Goal: Task Accomplishment & Management: Manage account settings

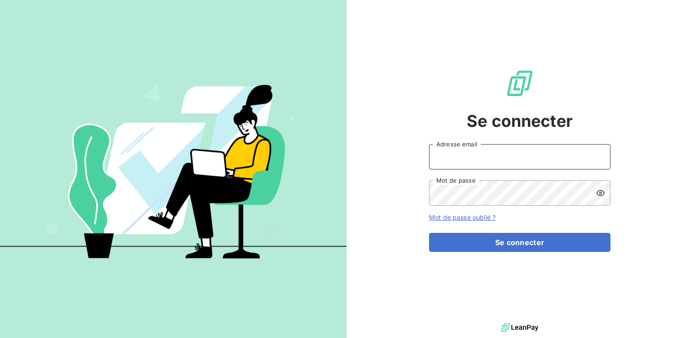
click at [474, 164] on input "Adresse email" at bounding box center [519, 156] width 181 height 25
click at [472, 162] on input "Adresse email" at bounding box center [519, 156] width 181 height 25
click at [456, 156] on input "marc.Santoro@graitec.com" at bounding box center [519, 156] width 181 height 25
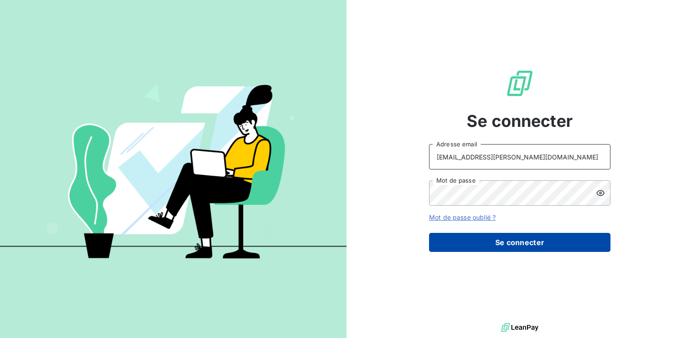
type input "marc.santoro@graitec.com"
click at [492, 243] on button "Se connecter" at bounding box center [519, 242] width 181 height 19
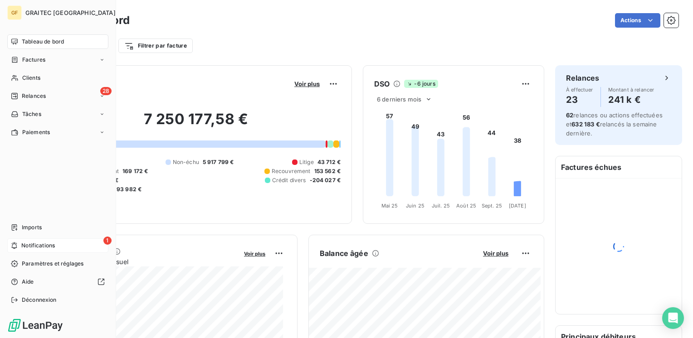
click at [33, 245] on span "Notifications" at bounding box center [38, 246] width 34 height 8
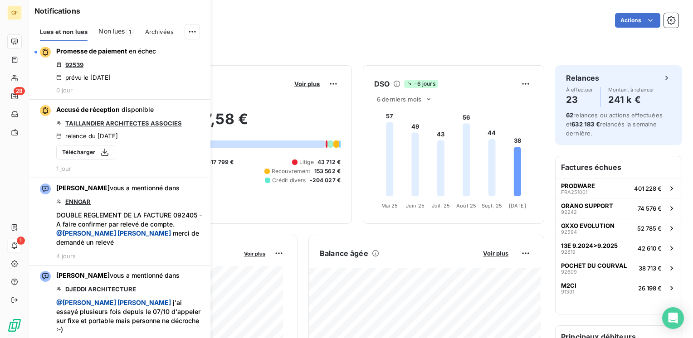
click at [126, 32] on span "1" at bounding box center [130, 32] width 8 height 8
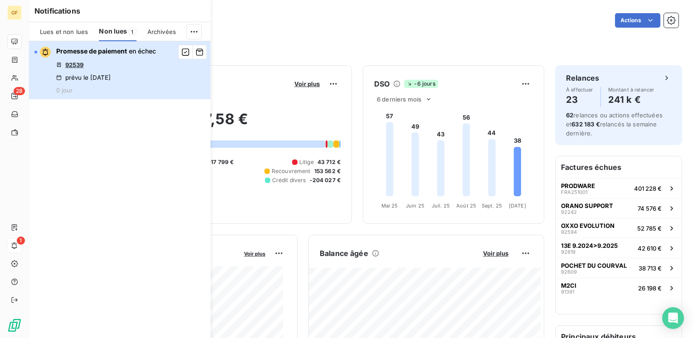
click at [118, 52] on span "Promesse de paiement" at bounding box center [91, 51] width 71 height 8
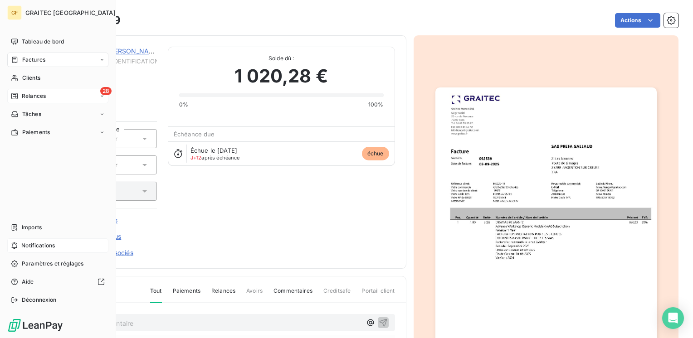
click at [19, 97] on div "Relances" at bounding box center [28, 96] width 35 height 8
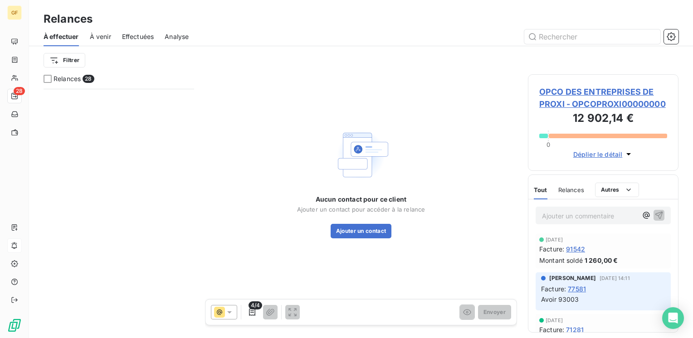
scroll to position [1172, 0]
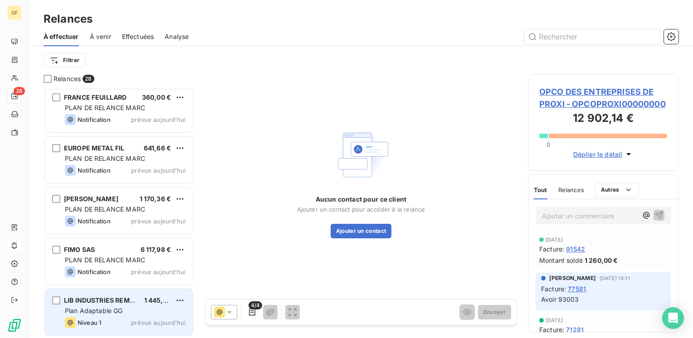
click at [128, 304] on div "LIB INDUSTRIES REMOULINS" at bounding box center [100, 300] width 73 height 9
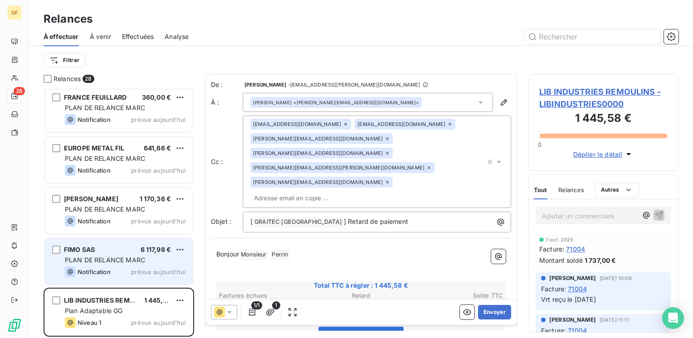
click at [123, 268] on div "Notification prévue aujourd’hui" at bounding box center [125, 272] width 121 height 11
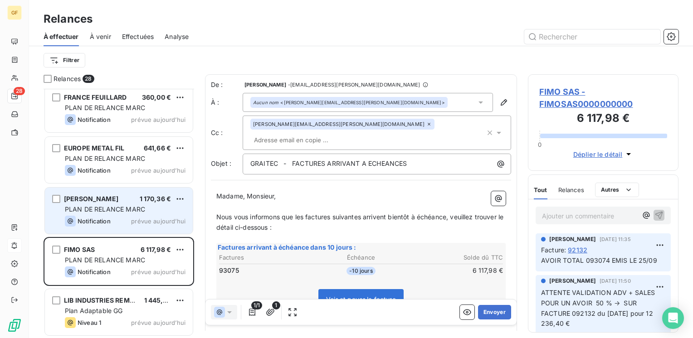
scroll to position [243, 143]
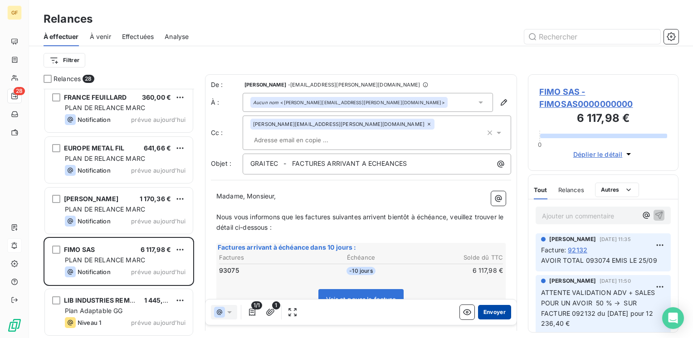
click at [491, 310] on button "Envoyer" at bounding box center [494, 312] width 33 height 15
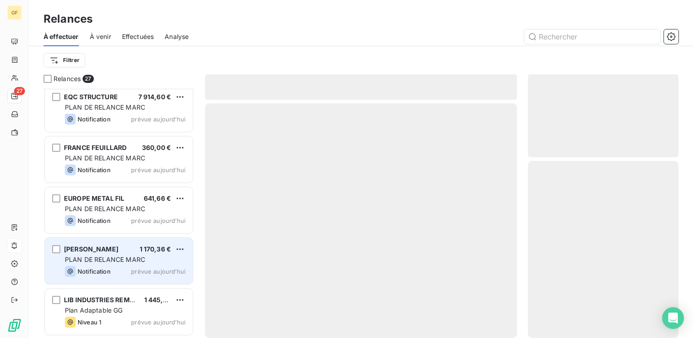
scroll to position [1122, 0]
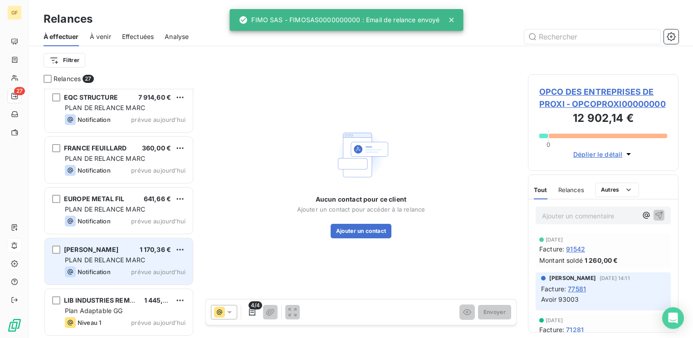
click at [122, 250] on div "LAURAS SARL 1 170,36 €" at bounding box center [125, 250] width 121 height 8
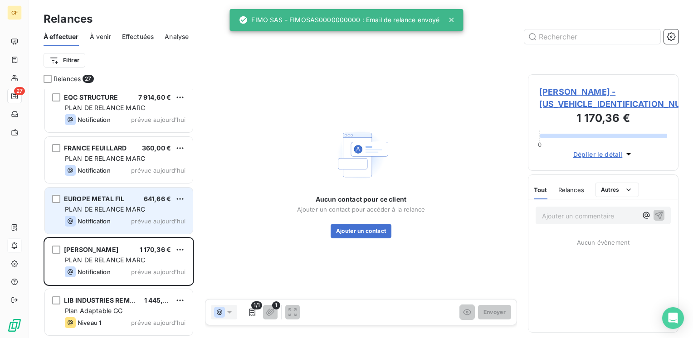
click at [133, 211] on span "PLAN DE RELANCE MARC" at bounding box center [105, 209] width 80 height 8
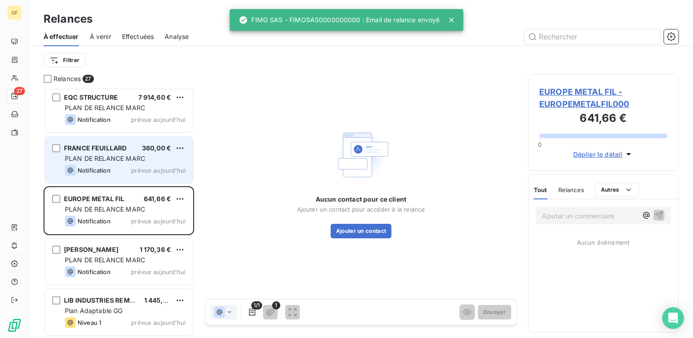
click at [134, 164] on div "FRANCE FEUILLARD 360,00 € PLAN DE RELANCE MARC Notification prévue aujourd’hui" at bounding box center [119, 160] width 148 height 46
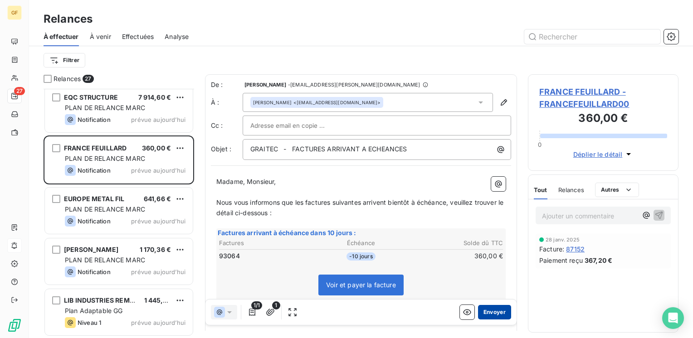
click at [488, 310] on button "Envoyer" at bounding box center [494, 312] width 33 height 15
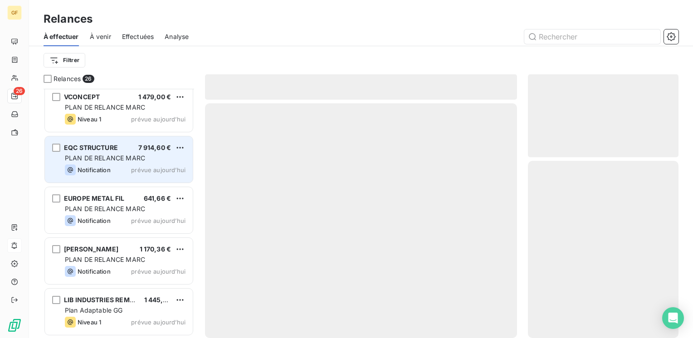
scroll to position [1071, 0]
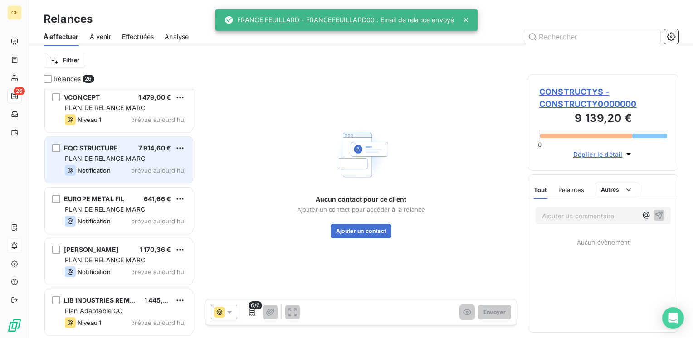
click at [130, 153] on div "EQC STRUCTURE 7 914,60 € PLAN DE RELANCE MARC Notification prévue aujourd’hui" at bounding box center [119, 160] width 148 height 46
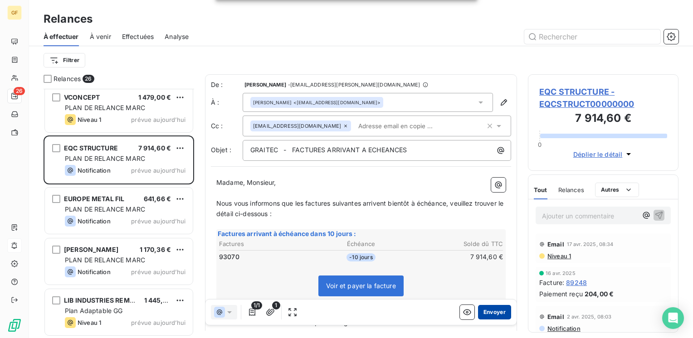
click at [483, 313] on button "Envoyer" at bounding box center [494, 312] width 33 height 15
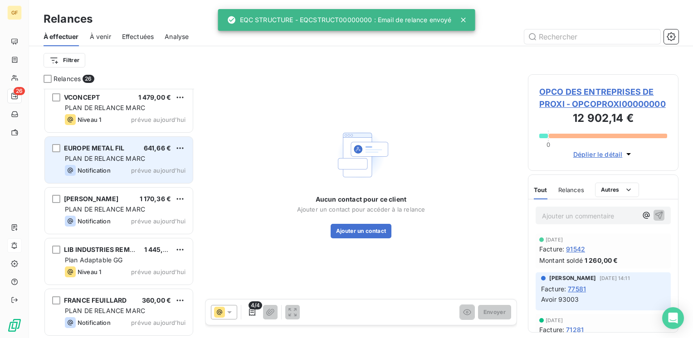
scroll to position [980, 0]
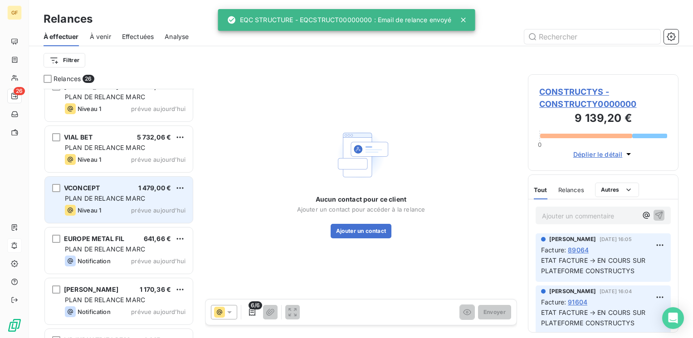
click at [126, 192] on div "VCONCEPT 1 479,00 € PLAN DE RELANCE MARC Niveau 1 prévue aujourd’hui" at bounding box center [119, 200] width 148 height 46
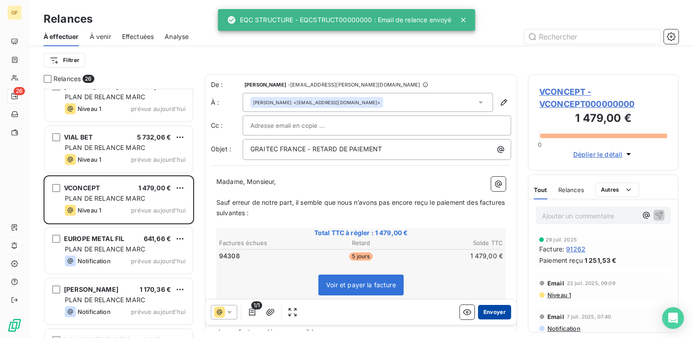
click at [483, 312] on button "Envoyer" at bounding box center [494, 312] width 33 height 15
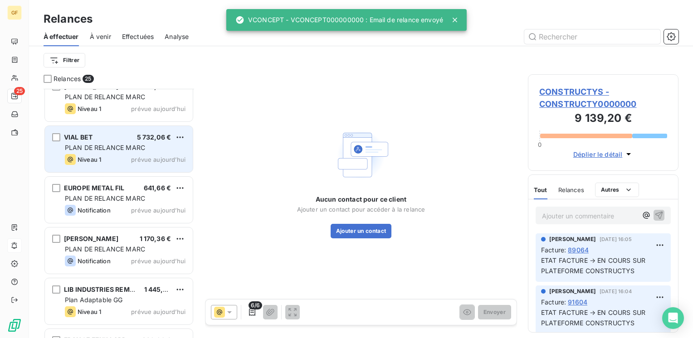
click at [150, 151] on div "PLAN DE RELANCE MARC" at bounding box center [125, 147] width 121 height 9
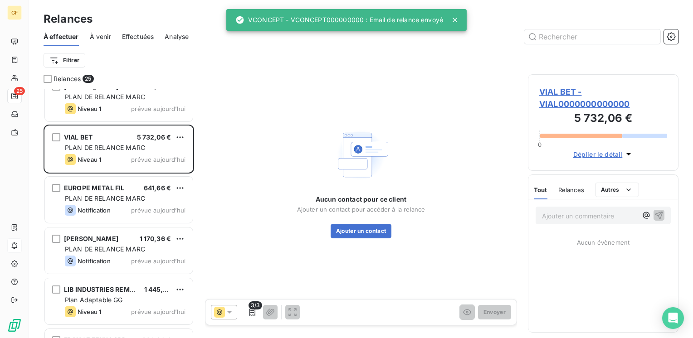
scroll to position [935, 0]
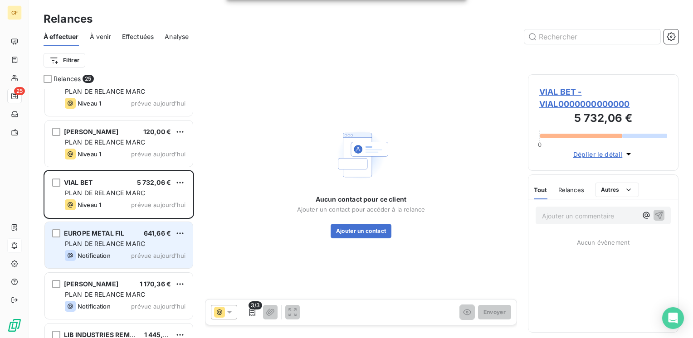
click at [148, 235] on span "641,66 €" at bounding box center [157, 233] width 27 height 8
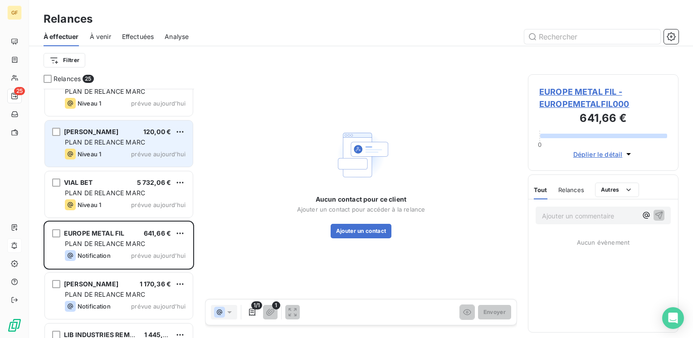
click at [132, 133] on div "GILLES LUBIN 120,00 €" at bounding box center [125, 132] width 121 height 8
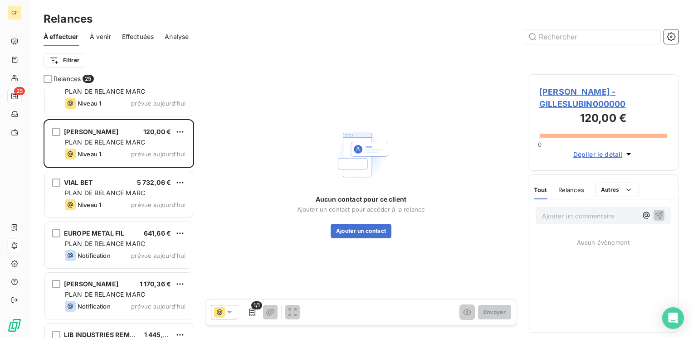
scroll to position [799, 0]
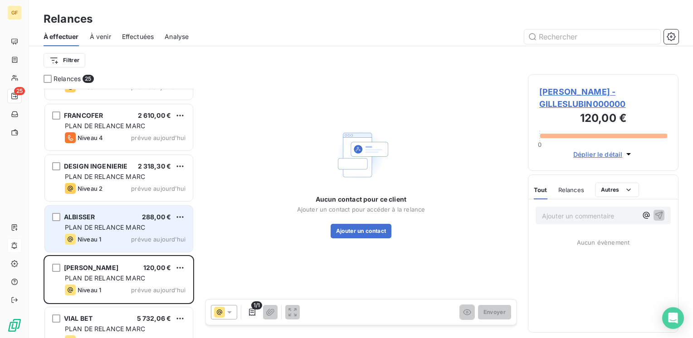
click at [139, 215] on div "ALBISSER 288,00 €" at bounding box center [125, 217] width 121 height 8
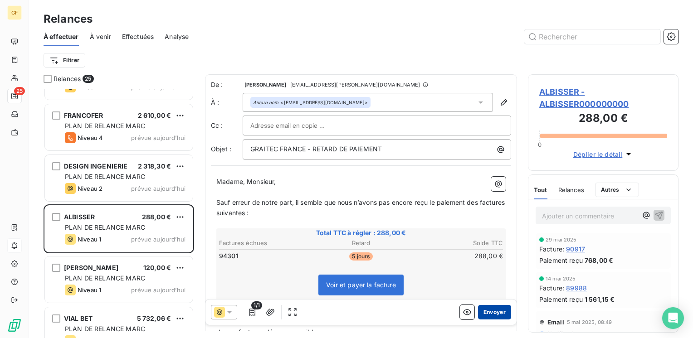
click at [483, 310] on button "Envoyer" at bounding box center [494, 312] width 33 height 15
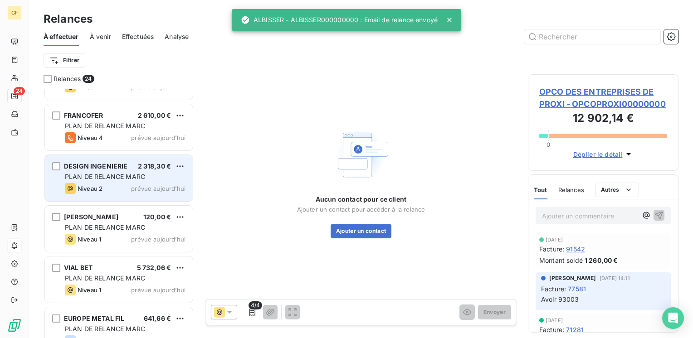
click at [151, 180] on div "PLAN DE RELANCE MARC" at bounding box center [125, 176] width 121 height 9
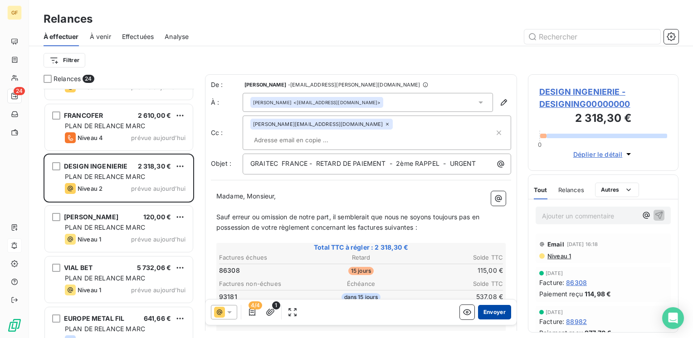
click at [490, 309] on button "Envoyer" at bounding box center [494, 312] width 33 height 15
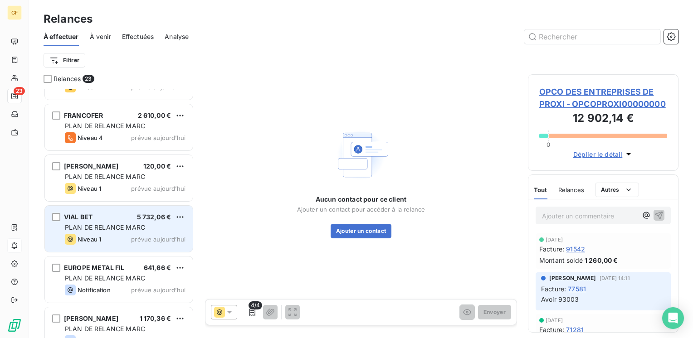
scroll to position [708, 0]
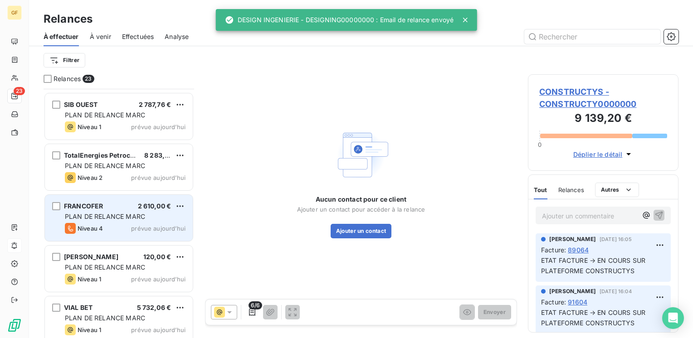
click at [156, 224] on div "Niveau 4 prévue aujourd’hui" at bounding box center [125, 228] width 121 height 11
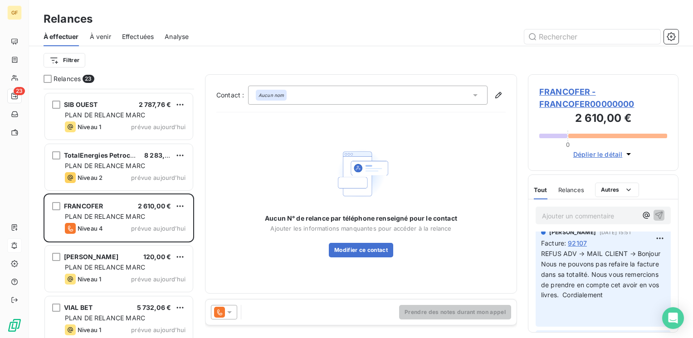
scroll to position [45, 0]
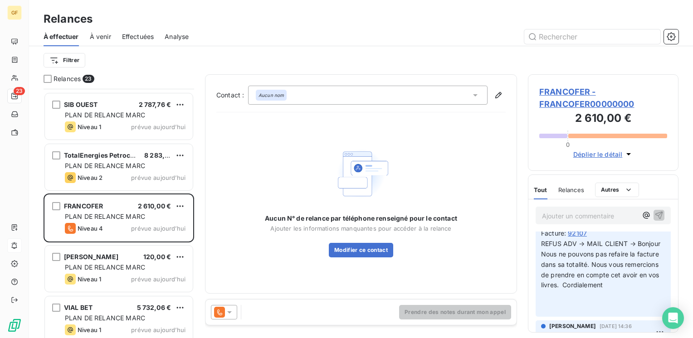
click at [229, 311] on icon at bounding box center [229, 312] width 9 height 9
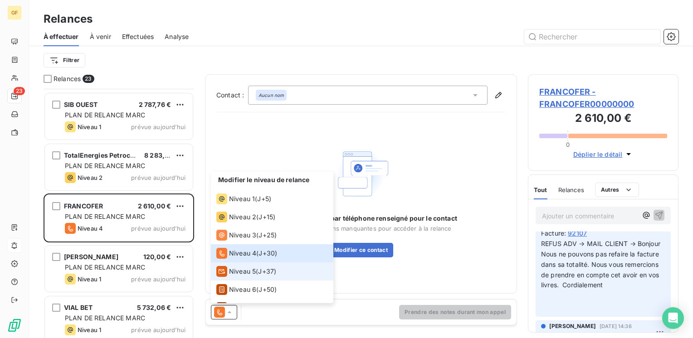
click at [245, 272] on span "Niveau 5" at bounding box center [242, 271] width 27 height 9
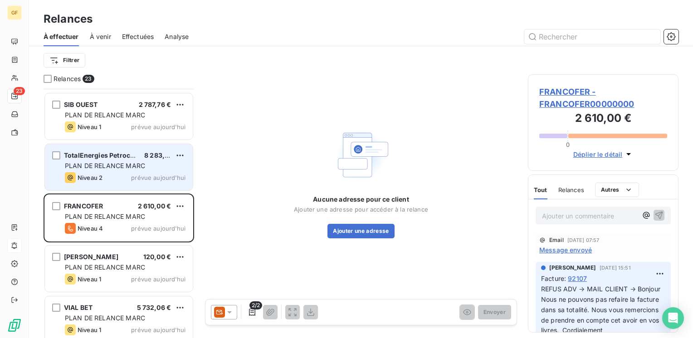
click at [156, 167] on div "PLAN DE RELANCE MARC" at bounding box center [125, 165] width 121 height 9
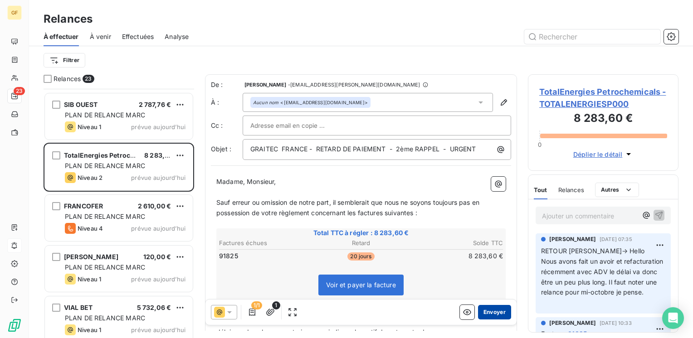
click at [491, 310] on button "Envoyer" at bounding box center [494, 312] width 33 height 15
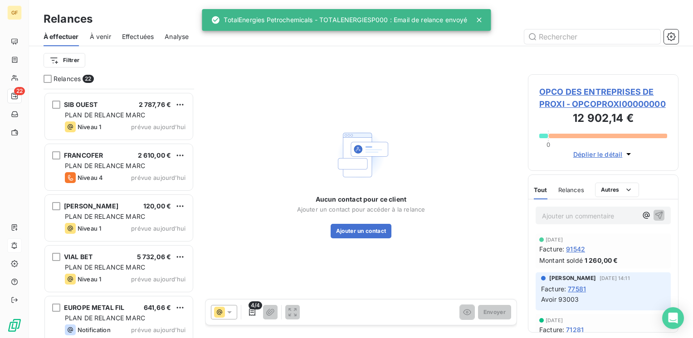
scroll to position [663, 0]
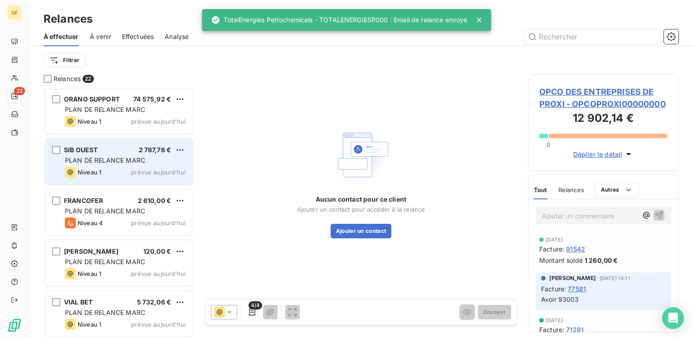
click at [120, 160] on div "OPCO 2I 4 440,00 € PLAN SANS ACTION Niveau 1 prévue depuis 138 jours EIFFAGE TP…" at bounding box center [119, 213] width 151 height 249
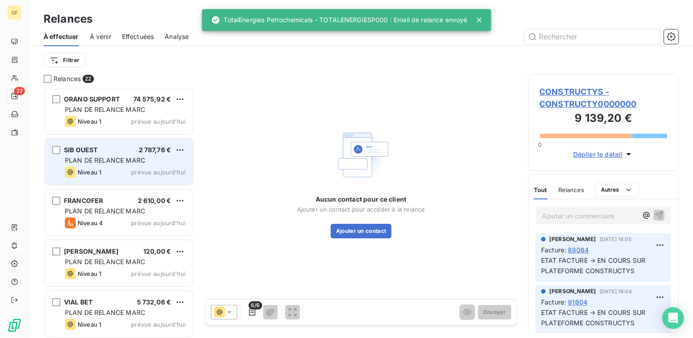
click at [124, 161] on span "PLAN DE RELANCE MARC" at bounding box center [105, 160] width 80 height 8
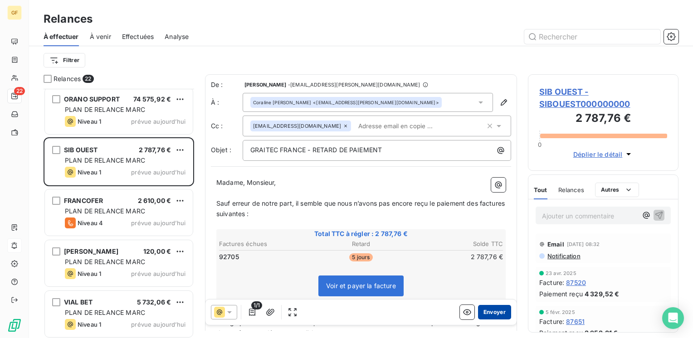
click at [481, 313] on button "Envoyer" at bounding box center [494, 312] width 33 height 15
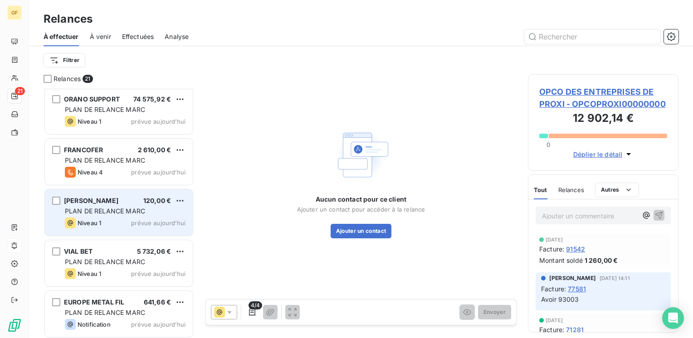
scroll to position [618, 0]
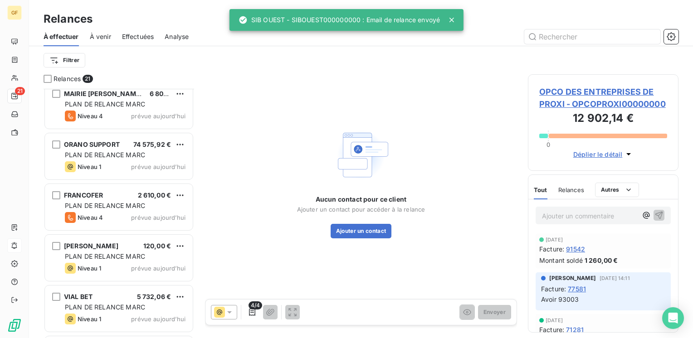
click at [129, 151] on div "PLAN DE RELANCE MARC" at bounding box center [125, 155] width 121 height 9
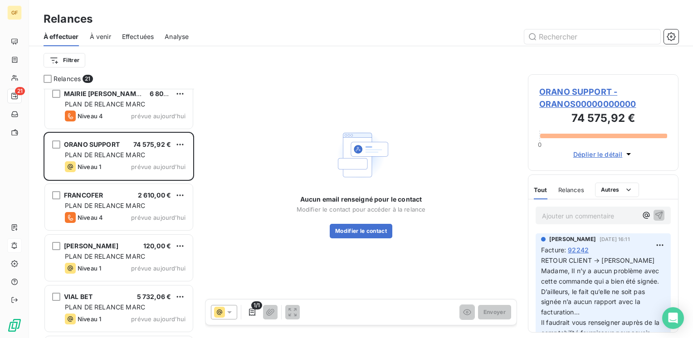
click at [550, 94] on span "ORANO SUPPORT - ORANOS00000000000" at bounding box center [603, 98] width 128 height 24
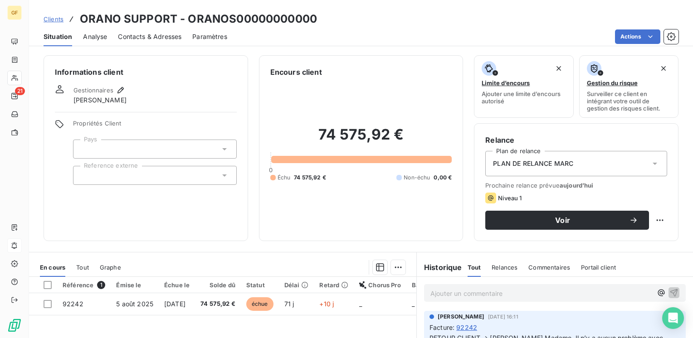
click at [160, 39] on span "Contacts & Adresses" at bounding box center [149, 36] width 63 height 9
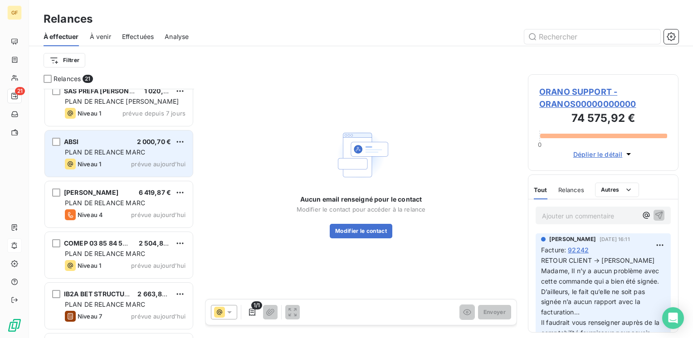
scroll to position [317, 0]
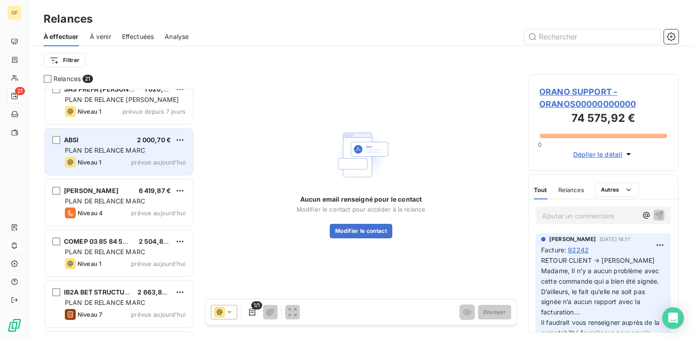
click at [114, 149] on span "PLAN DE RELANCE MARC" at bounding box center [105, 150] width 80 height 8
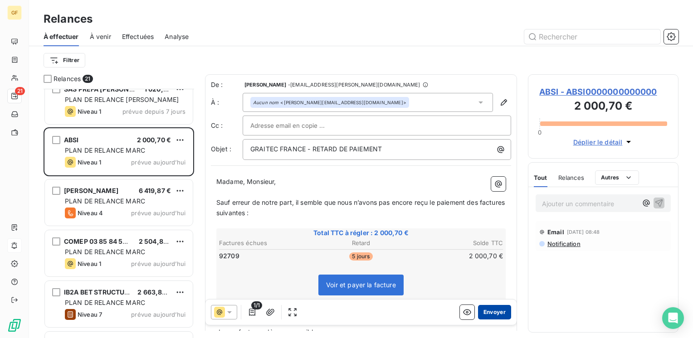
click at [484, 308] on button "Envoyer" at bounding box center [494, 312] width 33 height 15
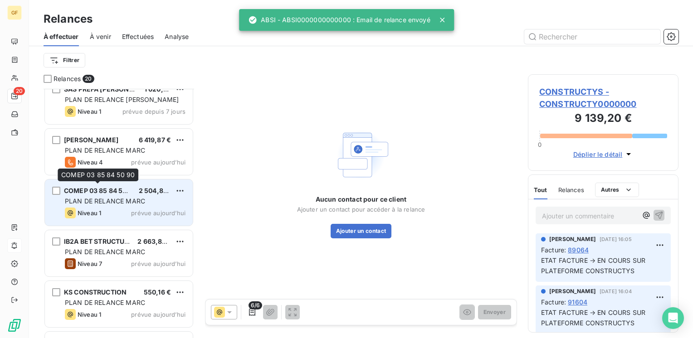
click at [126, 195] on div "COMEP 03 85 84 50 90 2 504,80 € PLAN DE RELANCE MARC Niveau 1 prévue aujourd’hui" at bounding box center [119, 203] width 148 height 46
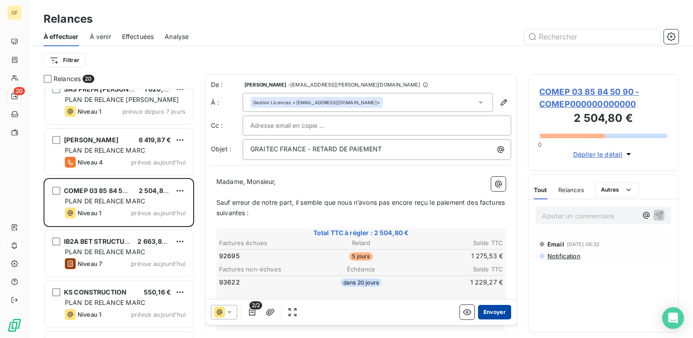
click at [489, 314] on button "Envoyer" at bounding box center [494, 312] width 33 height 15
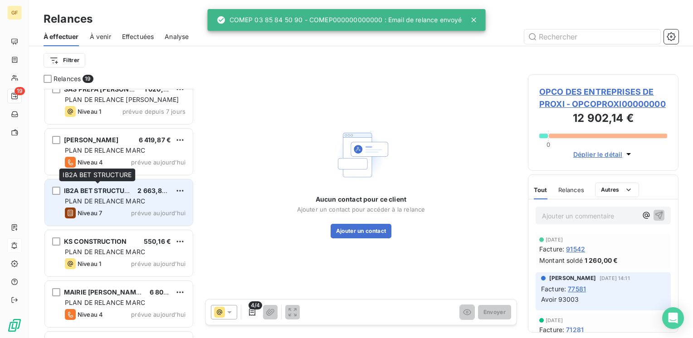
click at [126, 190] on span "IB2A BET STRUCTURE" at bounding box center [98, 191] width 69 height 8
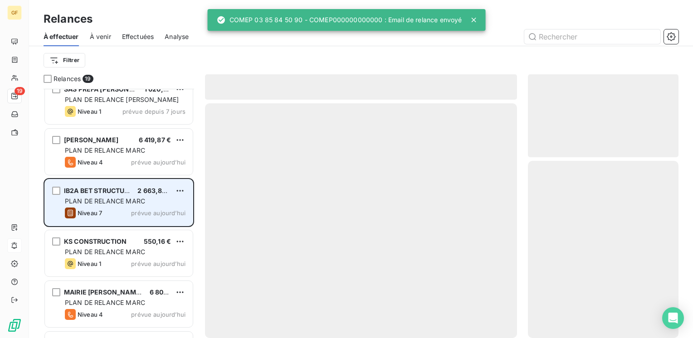
click at [147, 200] on div "PLAN DE RELANCE MARC" at bounding box center [125, 201] width 121 height 9
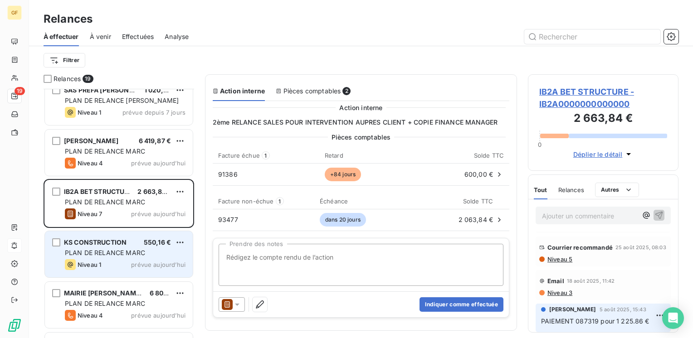
scroll to position [317, 0]
click at [112, 249] on span "PLAN DE RELANCE MARC" at bounding box center [105, 252] width 80 height 8
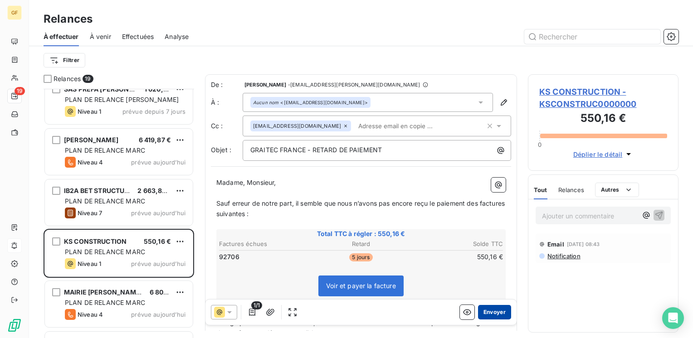
click at [484, 312] on button "Envoyer" at bounding box center [494, 312] width 33 height 15
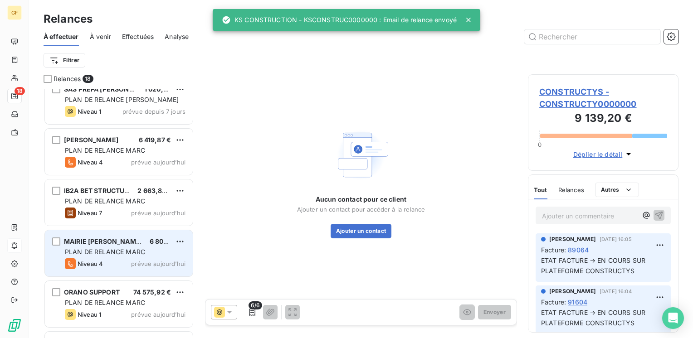
click at [149, 258] on div "Niveau 4 prévue aujourd’hui" at bounding box center [125, 263] width 121 height 11
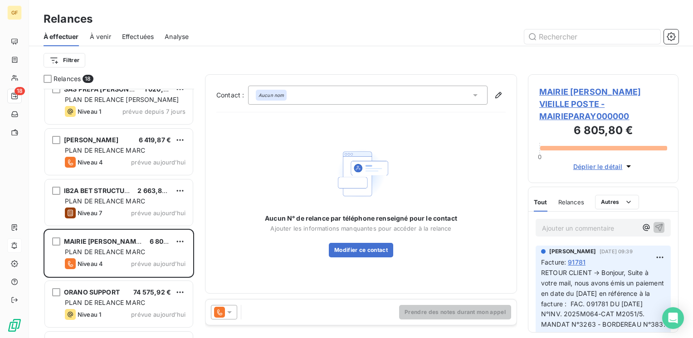
click at [574, 97] on span "MAIRIE DE PARAY VIEILLE POSTE - MAIRIEPARAY000000" at bounding box center [603, 104] width 128 height 37
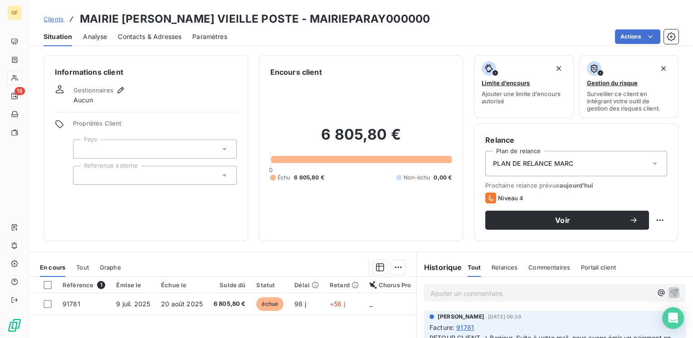
click at [655, 219] on html "GF 18 Clients MAIRIE DE PARAY VIEILLE POSTE - MAIRIEPARAY000000 Situation Analy…" at bounding box center [346, 169] width 693 height 338
click at [585, 238] on div "Replanifier cette action" at bounding box center [615, 240] width 81 height 15
select select "9"
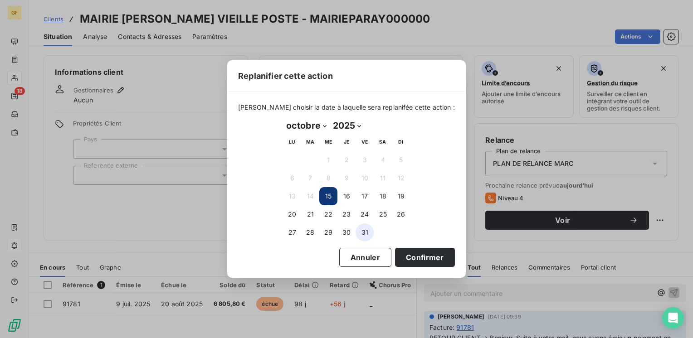
click at [360, 231] on button "31" at bounding box center [364, 233] width 18 height 18
click at [410, 255] on button "Confirmer" at bounding box center [425, 257] width 60 height 19
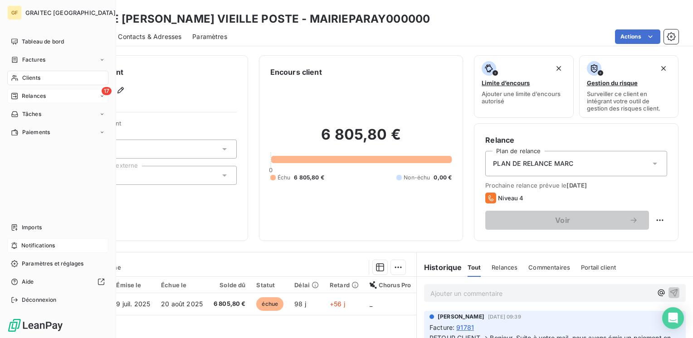
click at [33, 100] on span "Relances" at bounding box center [34, 96] width 24 height 8
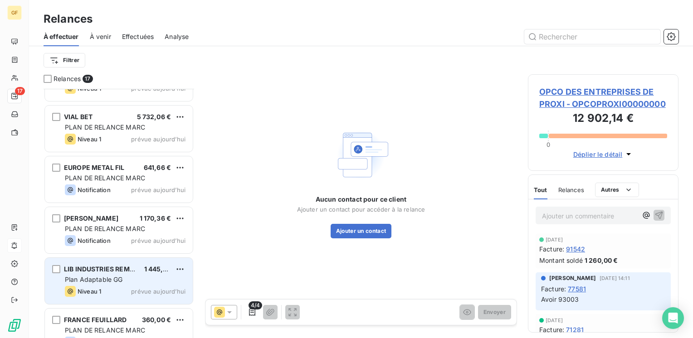
scroll to position [433, 0]
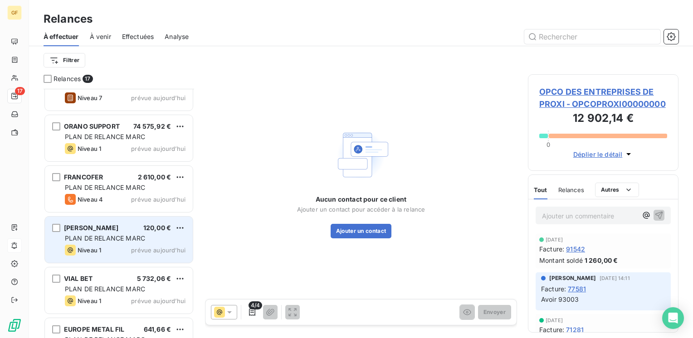
click at [117, 245] on div "Niveau 1 prévue aujourd’hui" at bounding box center [125, 250] width 121 height 11
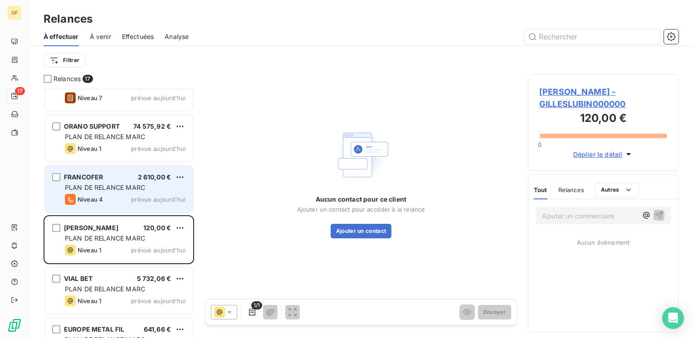
click at [115, 192] on div "FRANCOFER 2 610,00 € PLAN DE RELANCE MARC Niveau 4 prévue aujourd’hui" at bounding box center [119, 189] width 148 height 46
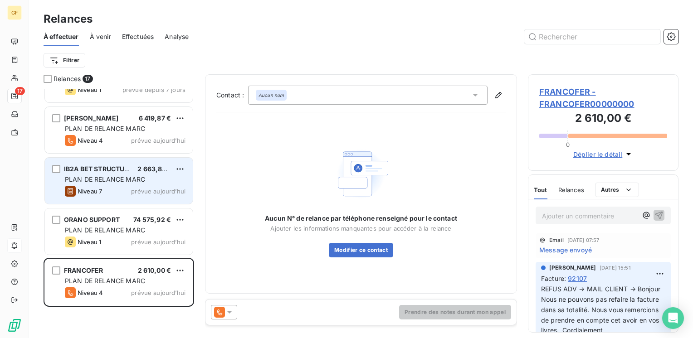
scroll to position [251, 0]
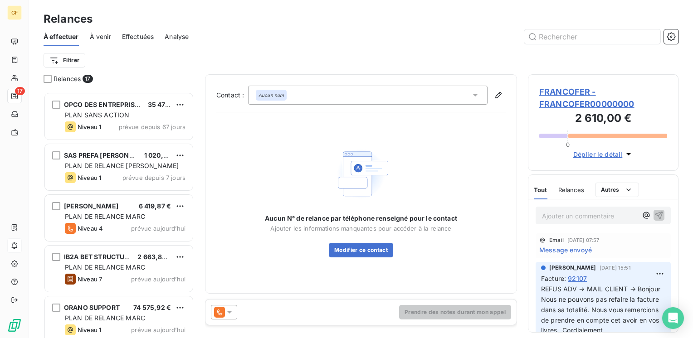
click at [135, 38] on span "Effectuées" at bounding box center [138, 36] width 32 height 9
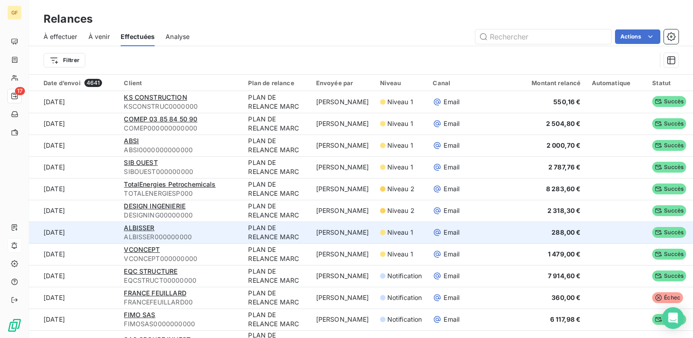
scroll to position [91, 0]
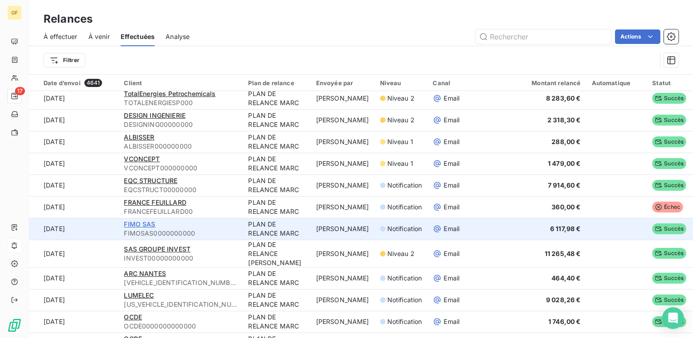
click at [141, 225] on span "FIMO SAS" at bounding box center [139, 224] width 31 height 8
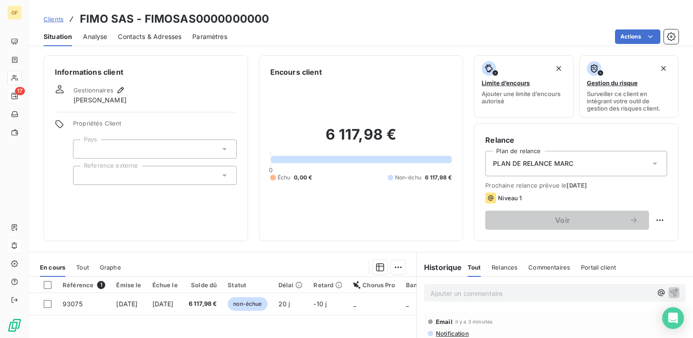
click at [165, 36] on span "Contacts & Adresses" at bounding box center [149, 36] width 63 height 9
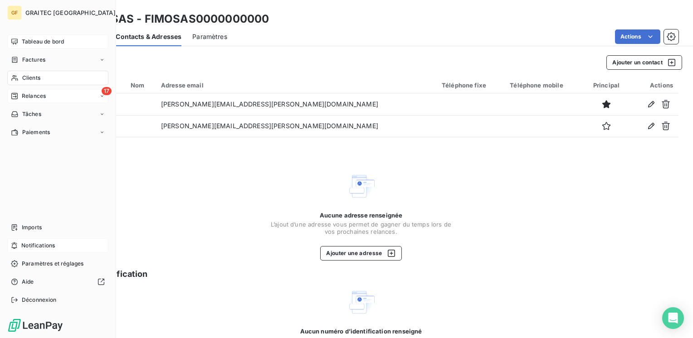
click at [29, 40] on span "Tableau de bord" at bounding box center [43, 42] width 42 height 8
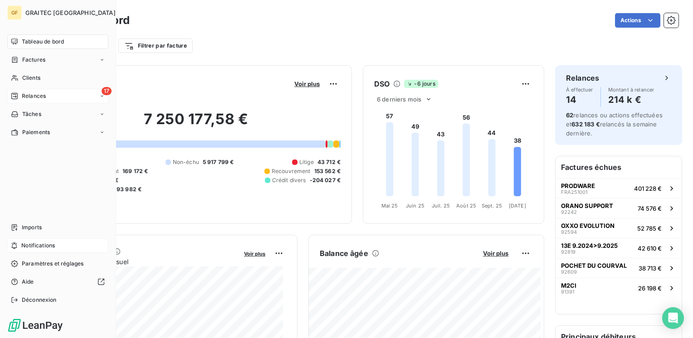
click at [33, 95] on span "Relances" at bounding box center [34, 96] width 24 height 8
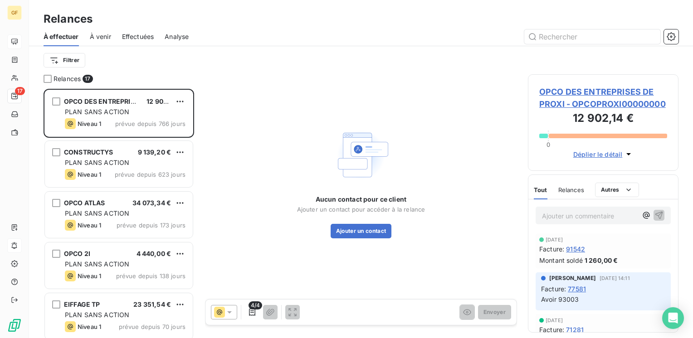
scroll to position [243, 143]
click at [142, 34] on span "Effectuées" at bounding box center [138, 36] width 32 height 9
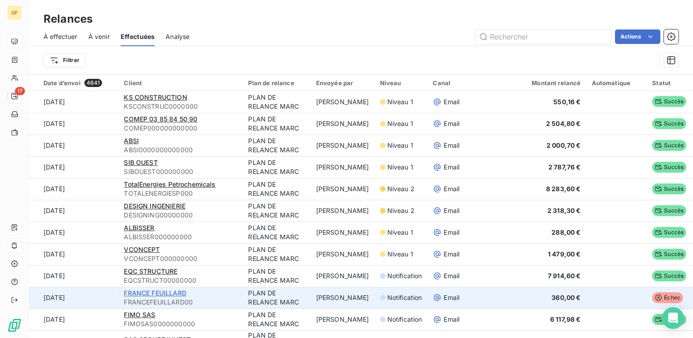
click at [171, 293] on span "FRANCE FEUILLARD" at bounding box center [155, 293] width 62 height 8
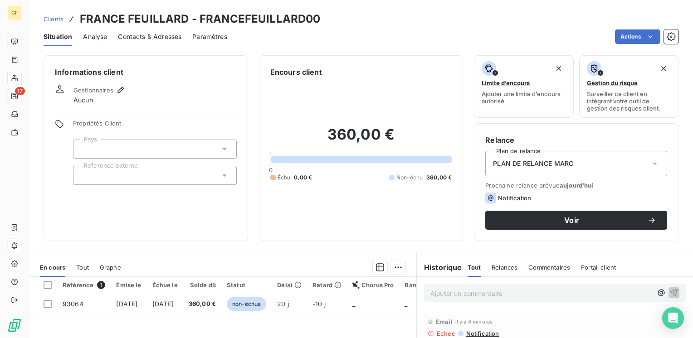
scroll to position [45, 0]
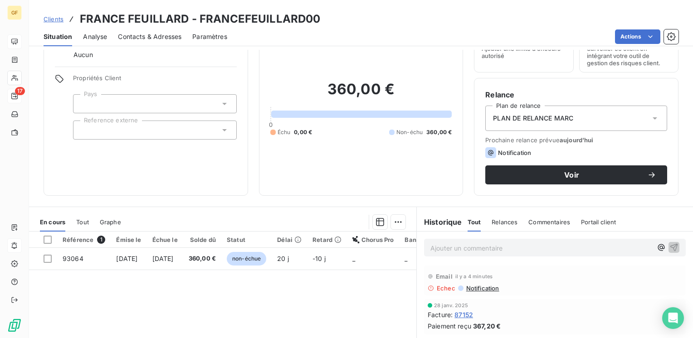
click at [137, 35] on span "Contacts & Adresses" at bounding box center [149, 36] width 63 height 9
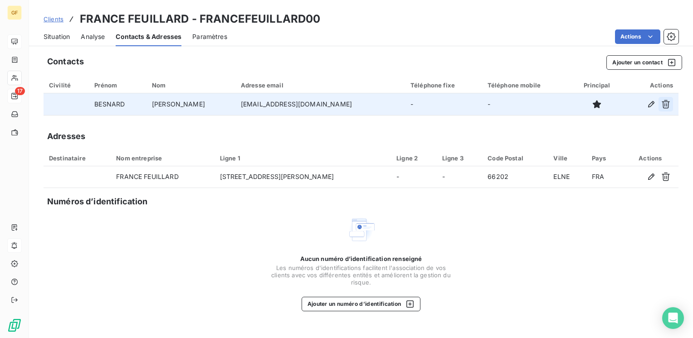
click at [668, 103] on icon "button" at bounding box center [666, 104] width 8 height 9
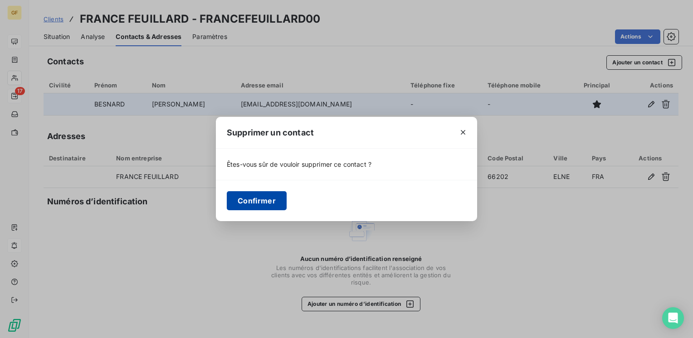
click at [253, 204] on button "Confirmer" at bounding box center [257, 200] width 60 height 19
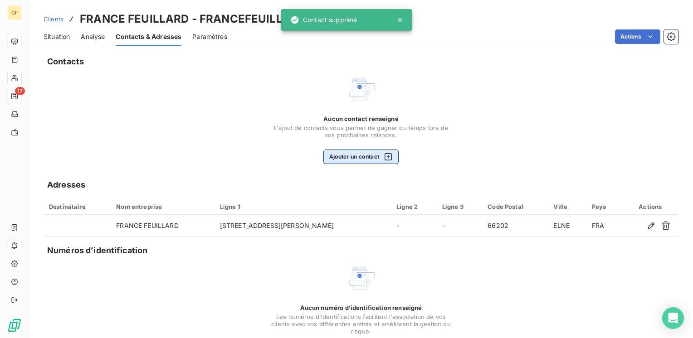
click at [354, 161] on button "Ajouter un contact" at bounding box center [361, 157] width 76 height 15
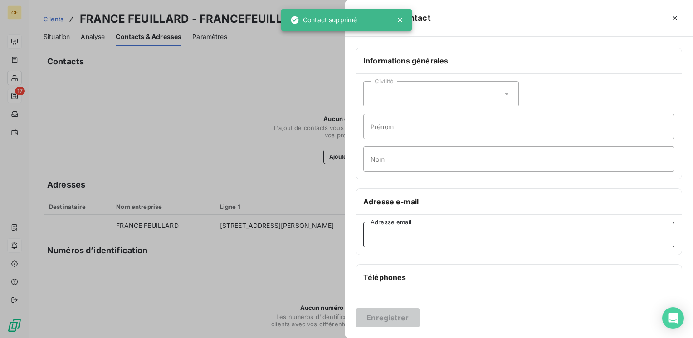
click at [386, 238] on input "Adresse email" at bounding box center [518, 234] width 311 height 25
paste input "sabine.orsatti@francefeuillard.com"
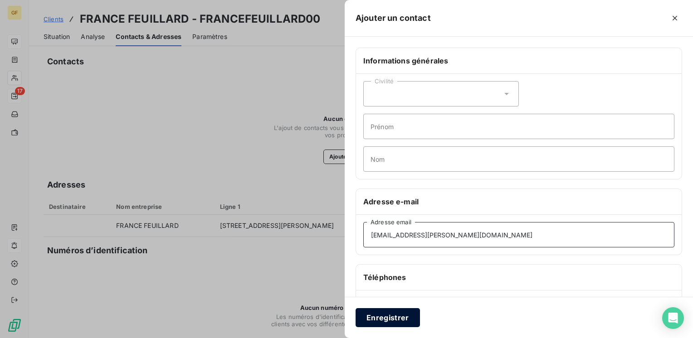
type input "sabine.orsatti@francefeuillard.com"
click at [381, 315] on button "Enregistrer" at bounding box center [387, 317] width 64 height 19
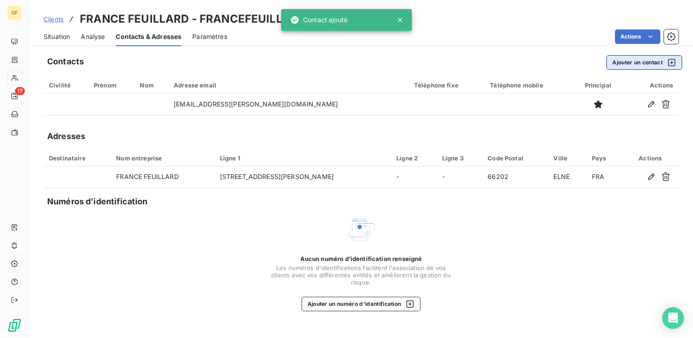
click at [622, 62] on button "Ajouter un contact" at bounding box center [644, 62] width 76 height 15
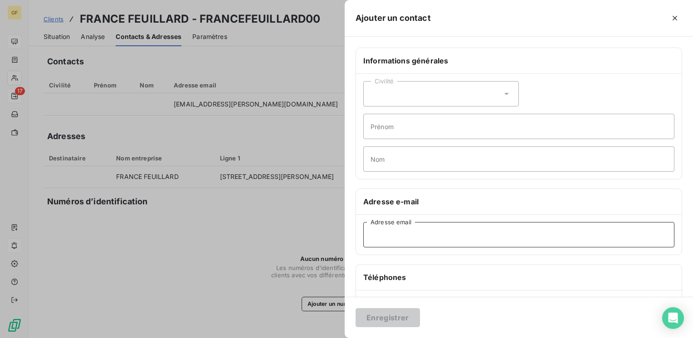
click at [417, 237] on input "Adresse email" at bounding box center [518, 234] width 311 height 25
paste input "be@francefeuillard.fr"
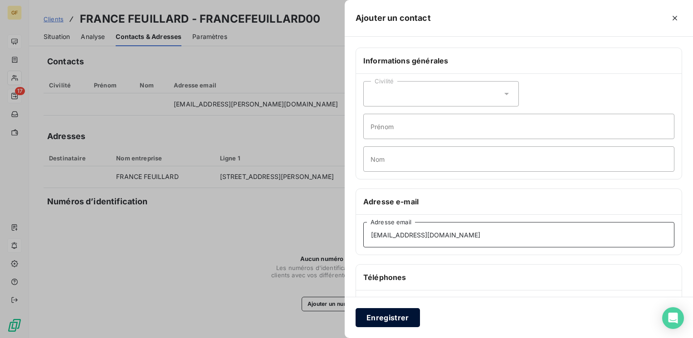
type input "be@francefeuillard.fr"
click at [395, 319] on button "Enregistrer" at bounding box center [387, 317] width 64 height 19
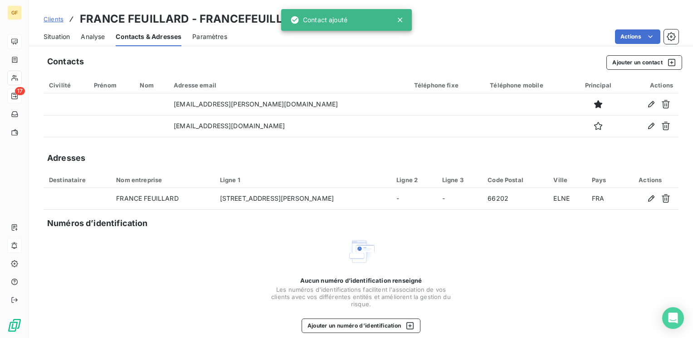
click at [58, 34] on span "Situation" at bounding box center [57, 36] width 26 height 9
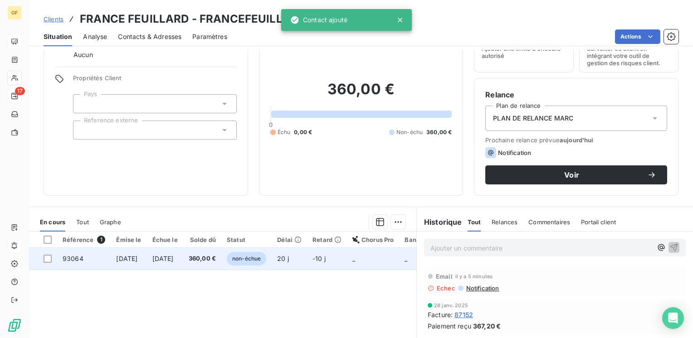
click at [214, 258] on td "360,00 €" at bounding box center [202, 259] width 38 height 22
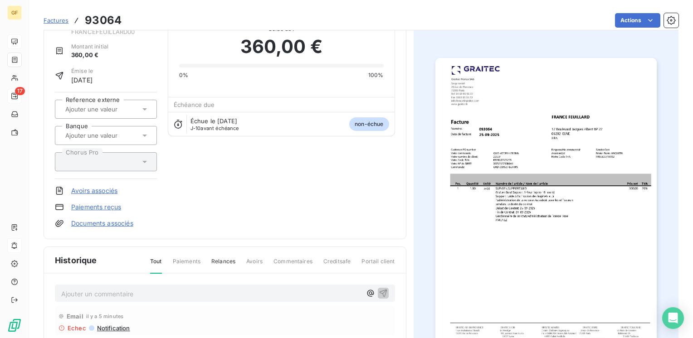
scroll to position [45, 0]
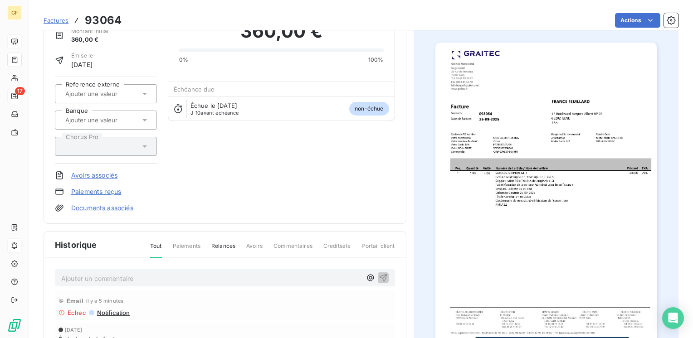
click at [545, 184] on img "button" at bounding box center [545, 199] width 221 height 312
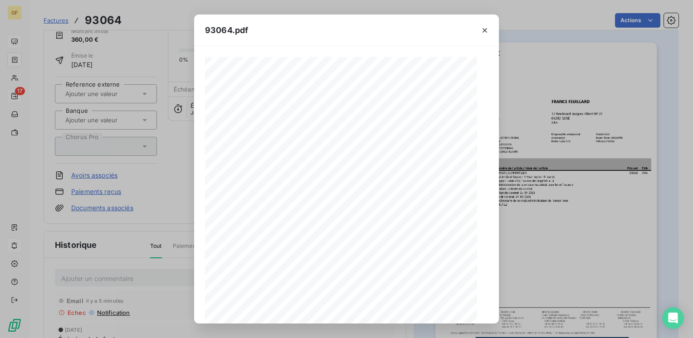
scroll to position [128, 0]
click at [364, 310] on icon "button" at bounding box center [365, 312] width 9 height 9
click at [485, 24] on button "button" at bounding box center [484, 30] width 15 height 15
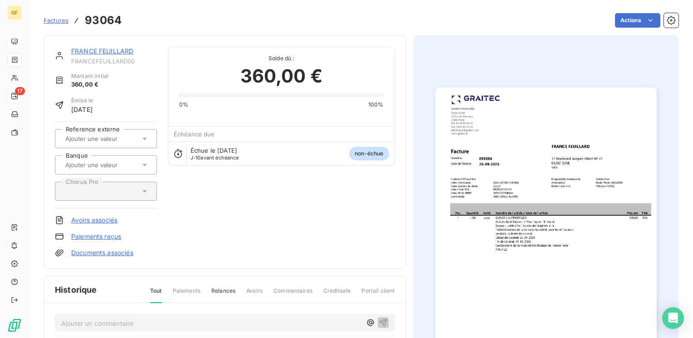
click at [87, 52] on link "FRANCE FEUILLARD" at bounding box center [102, 51] width 62 height 8
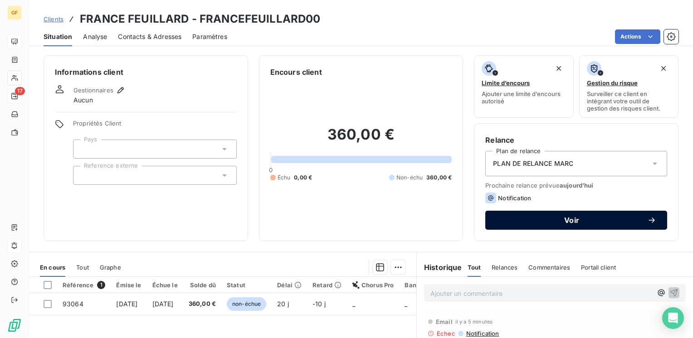
click at [530, 219] on span "Voir" at bounding box center [571, 220] width 151 height 7
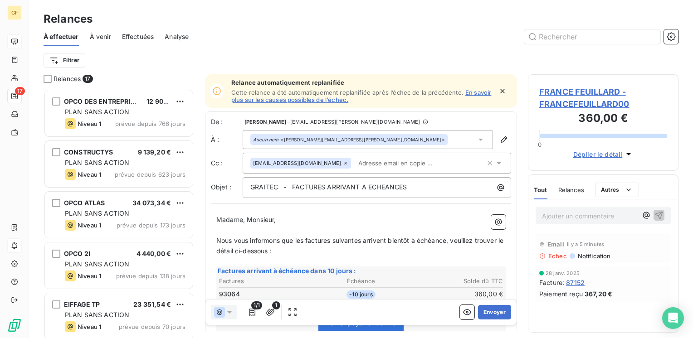
click at [498, 88] on icon "button" at bounding box center [502, 91] width 9 height 9
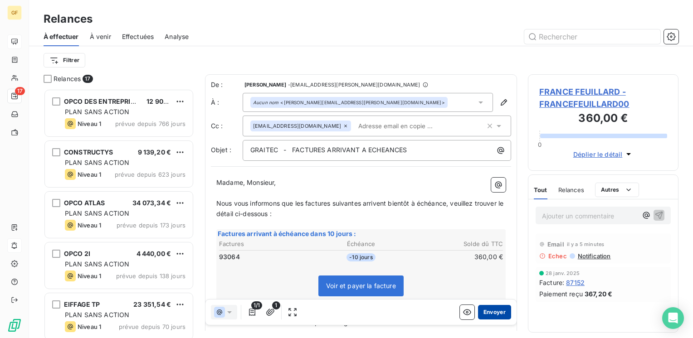
click at [481, 313] on button "Envoyer" at bounding box center [494, 312] width 33 height 15
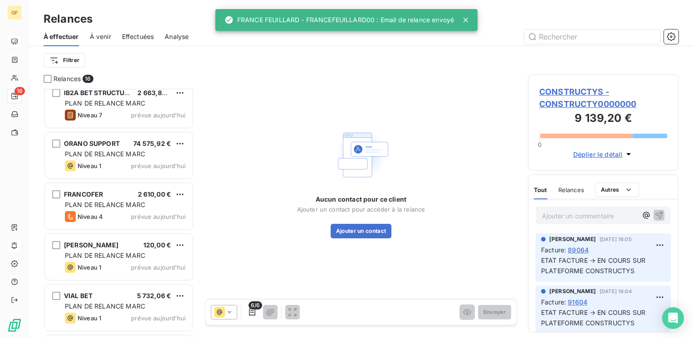
scroll to position [563, 0]
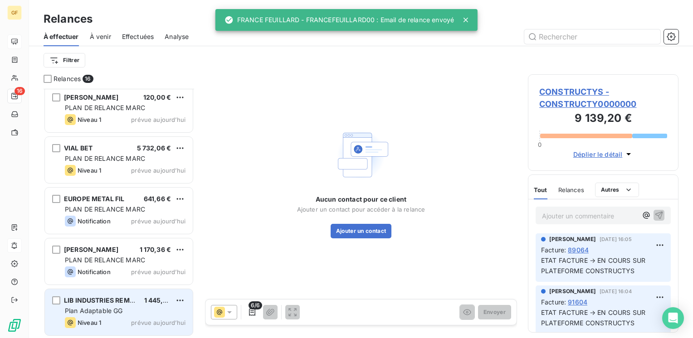
click at [141, 303] on div "LIB INDUSTRIES REMOULINS 1 445,58 €" at bounding box center [125, 301] width 121 height 8
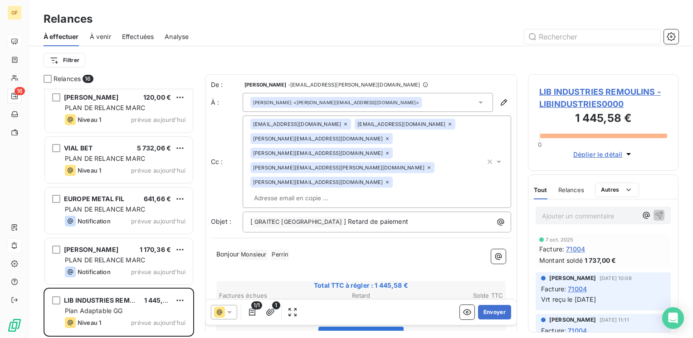
click at [582, 93] on span "LIB INDUSTRIES REMOULINS - LIBINDUSTRIES0000" at bounding box center [603, 98] width 128 height 24
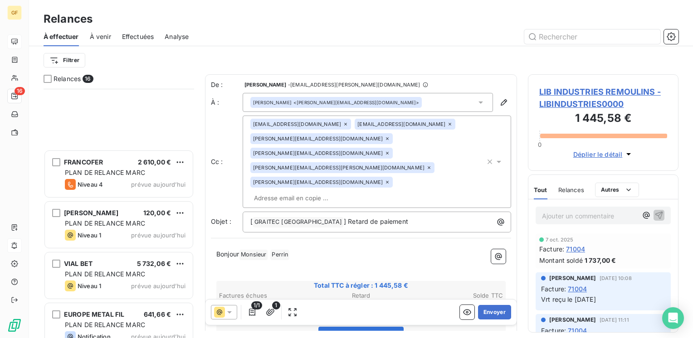
scroll to position [563, 0]
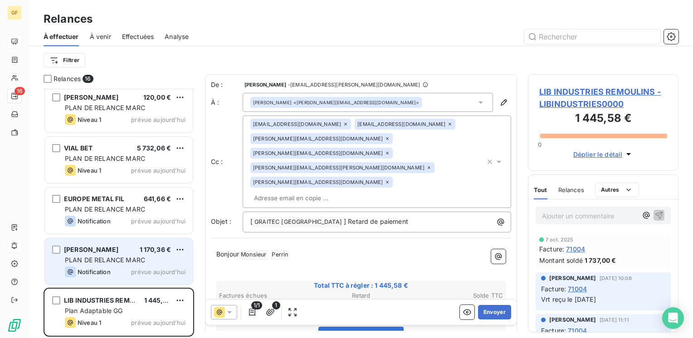
click at [116, 267] on div "Notification prévue aujourd’hui" at bounding box center [125, 272] width 121 height 11
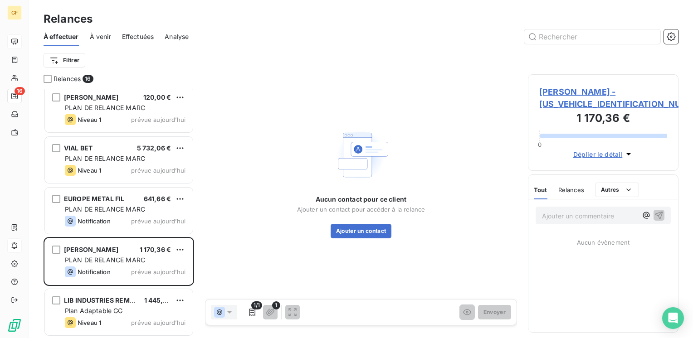
click at [569, 88] on span "LAURAS SARL - LAURAS00000000000" at bounding box center [603, 98] width 128 height 24
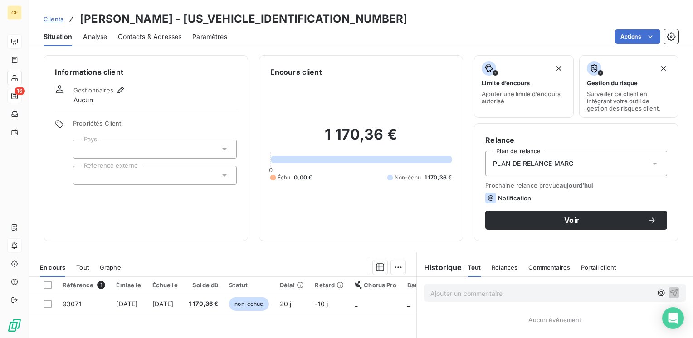
click at [157, 38] on span "Contacts & Adresses" at bounding box center [149, 36] width 63 height 9
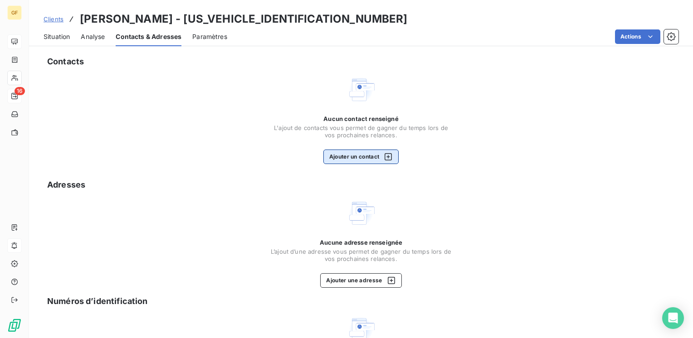
click at [360, 155] on button "Ajouter un contact" at bounding box center [361, 157] width 76 height 15
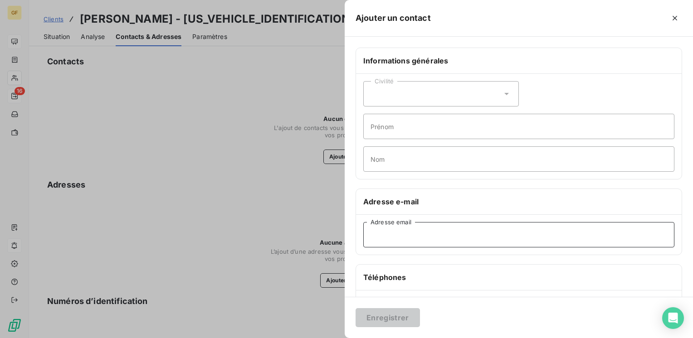
click at [403, 238] on input "Adresse email" at bounding box center [518, 234] width 311 height 25
paste input "lauras.barre@orange.fr"
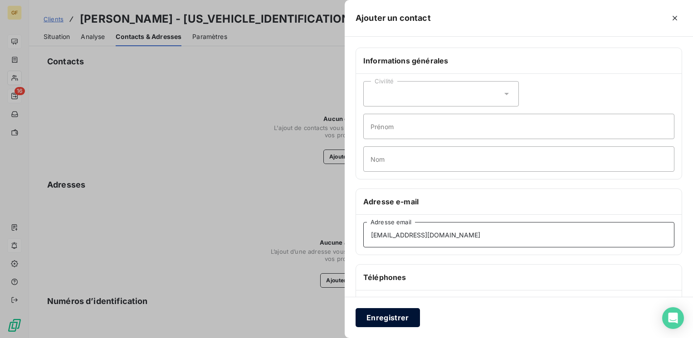
type input "lauras.barre@orange.fr"
click at [379, 316] on button "Enregistrer" at bounding box center [387, 317] width 64 height 19
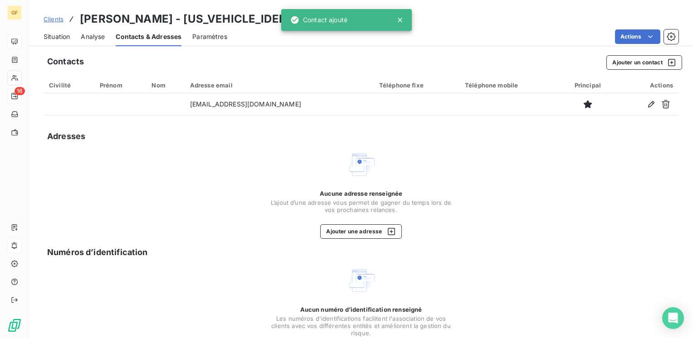
click at [57, 34] on span "Situation" at bounding box center [57, 36] width 26 height 9
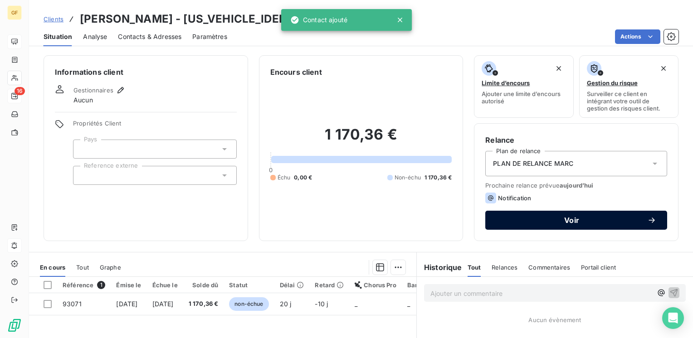
click at [524, 224] on button "Voir" at bounding box center [576, 220] width 182 height 19
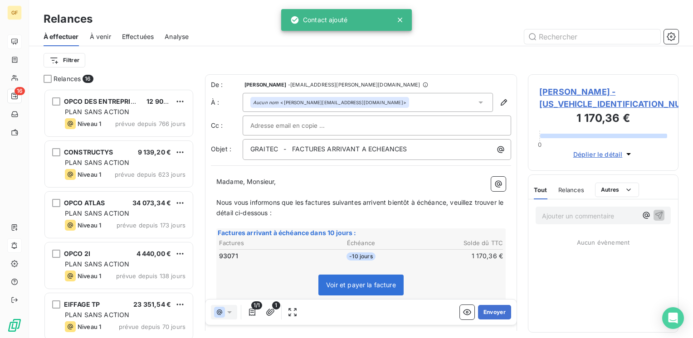
scroll to position [243, 143]
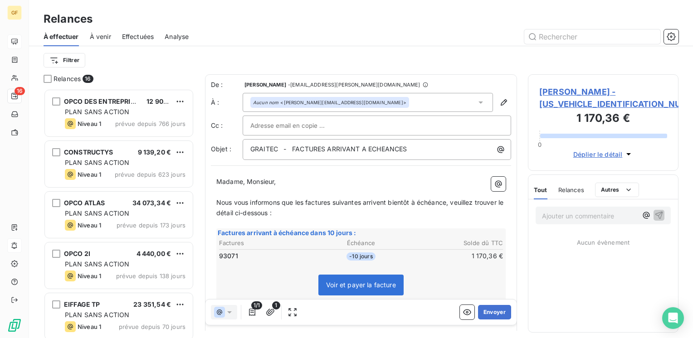
click at [569, 91] on span "LAURAS SARL - LAURAS00000000000" at bounding box center [603, 98] width 128 height 24
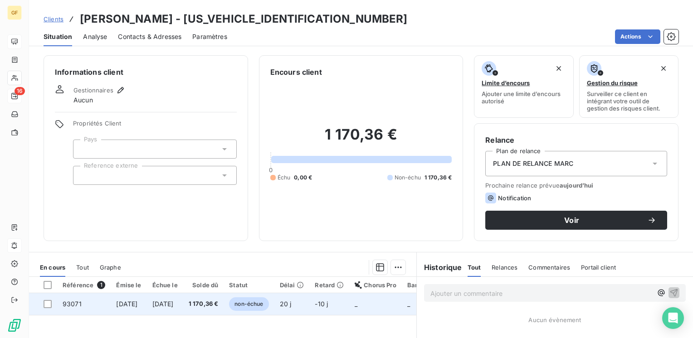
click at [183, 301] on td "25 oct. 2025" at bounding box center [165, 304] width 36 height 22
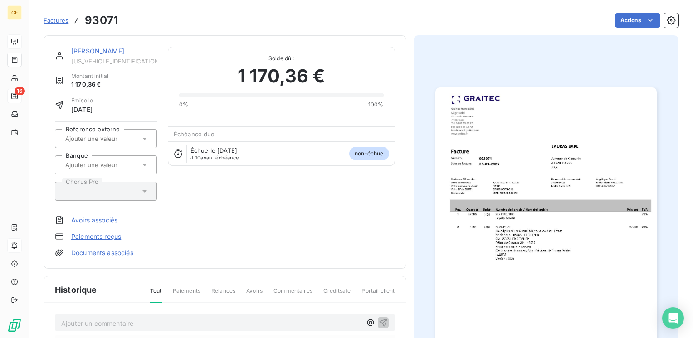
click at [487, 219] on img "button" at bounding box center [545, 244] width 221 height 312
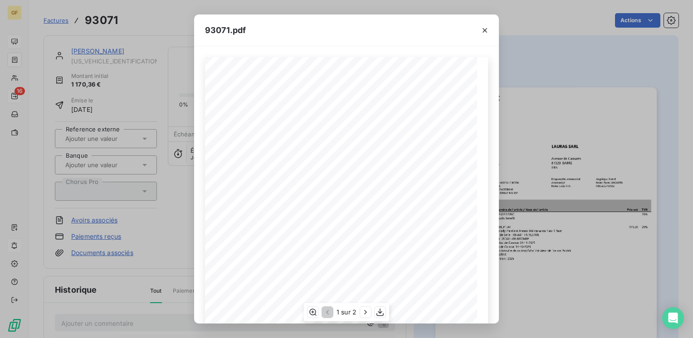
scroll to position [128, 0]
click at [365, 314] on icon "button" at bounding box center [365, 312] width 2 height 4
click at [485, 28] on icon "button" at bounding box center [484, 30] width 9 height 9
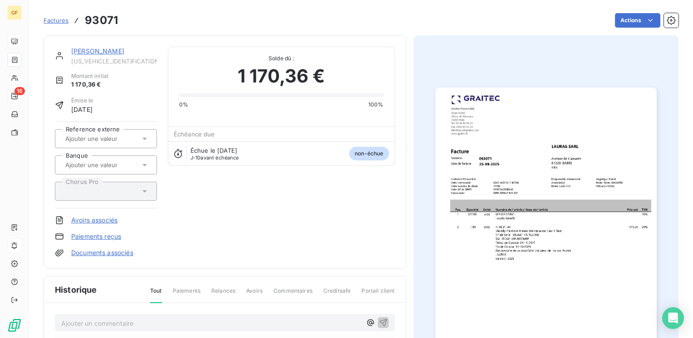
click at [92, 47] on link "LAURAS SARL" at bounding box center [97, 51] width 53 height 8
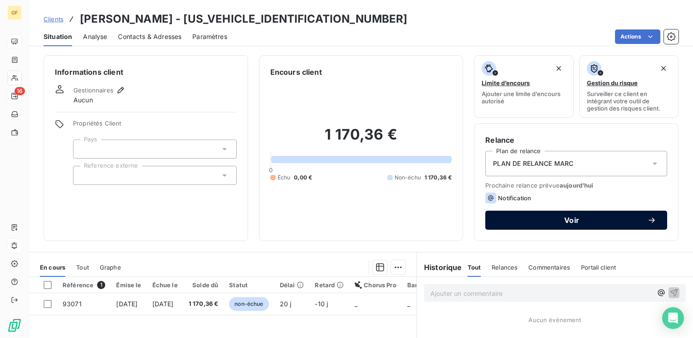
drag, startPoint x: 560, startPoint y: 227, endPoint x: 559, endPoint y: 217, distance: 10.1
click at [559, 226] on button "Voir" at bounding box center [576, 220] width 182 height 19
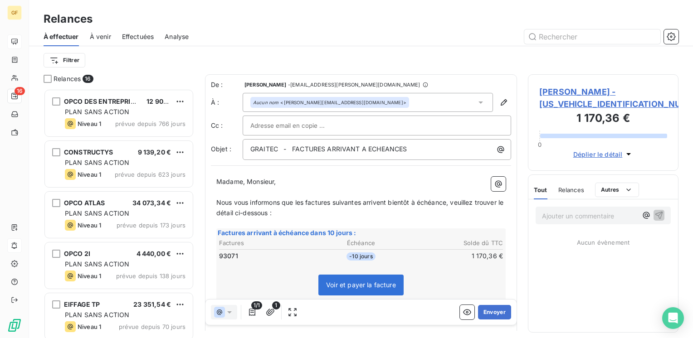
scroll to position [243, 143]
click at [485, 313] on button "Envoyer" at bounding box center [494, 312] width 33 height 15
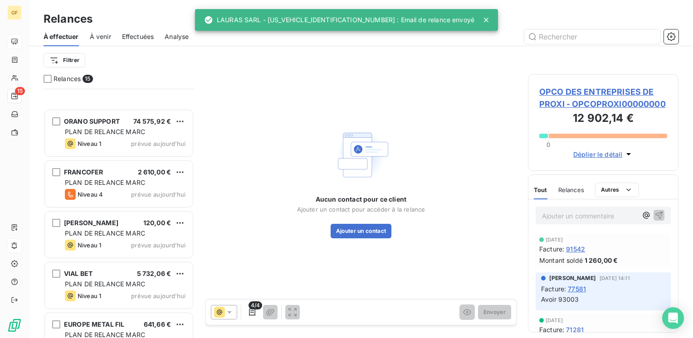
scroll to position [512, 0]
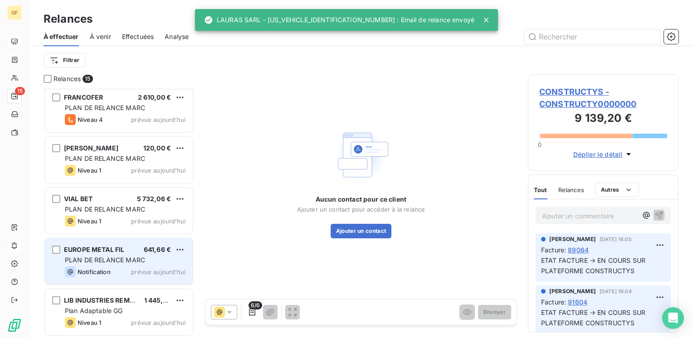
click at [118, 260] on span "PLAN DE RELANCE MARC" at bounding box center [105, 260] width 80 height 8
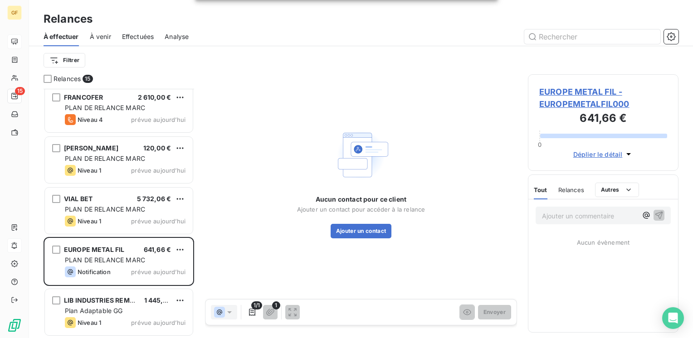
click at [574, 87] on span "EUROPE METAL FIL - EUROPEMETALFIL000" at bounding box center [603, 98] width 128 height 24
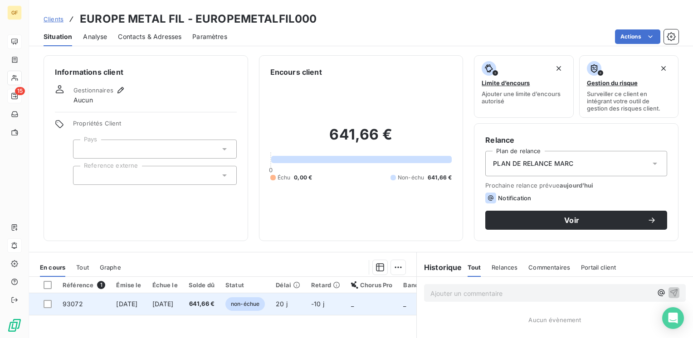
click at [174, 305] on span "25 oct. 2025" at bounding box center [162, 304] width 21 height 8
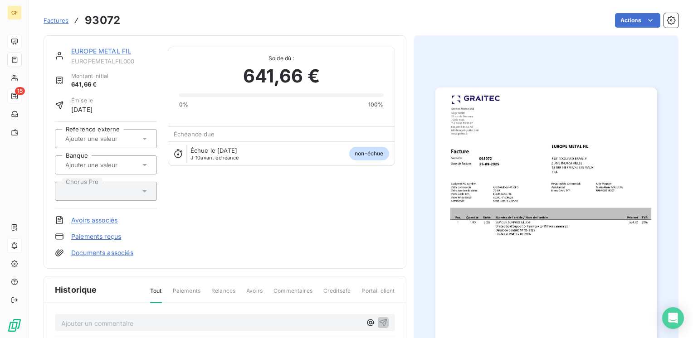
click at [456, 188] on img "button" at bounding box center [545, 244] width 221 height 312
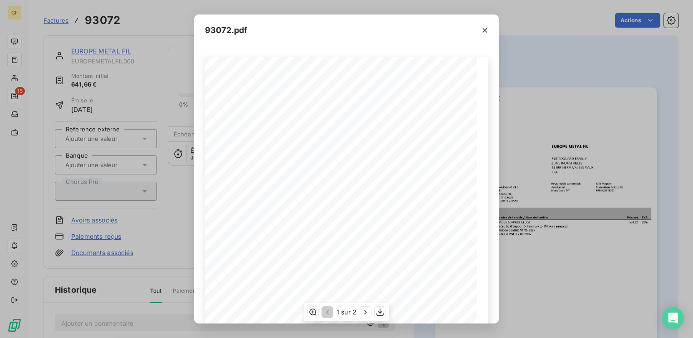
scroll to position [128, 0]
click at [361, 309] on icon "button" at bounding box center [365, 312] width 9 height 9
click at [484, 30] on icon "button" at bounding box center [484, 30] width 5 height 5
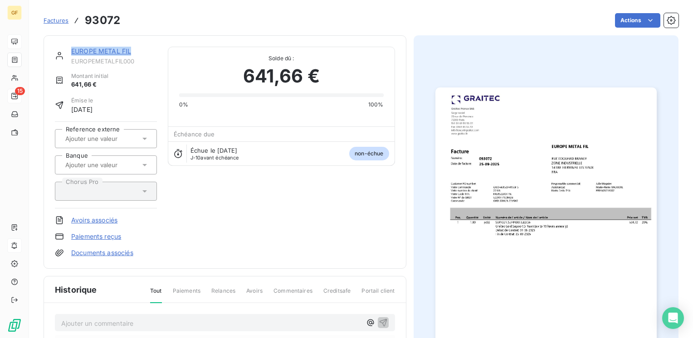
drag, startPoint x: 132, startPoint y: 52, endPoint x: 71, endPoint y: 56, distance: 60.9
click at [71, 56] on div "EUROPE METAL FIL EUROPEMETALFIL000" at bounding box center [114, 56] width 86 height 18
copy link "EUROPE METAL FIL"
click at [529, 184] on img "button" at bounding box center [545, 244] width 221 height 312
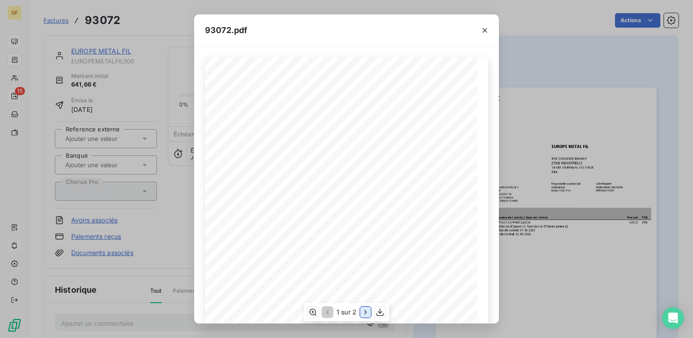
click at [365, 311] on icon "button" at bounding box center [365, 312] width 9 height 9
click at [483, 25] on button "button" at bounding box center [484, 30] width 15 height 15
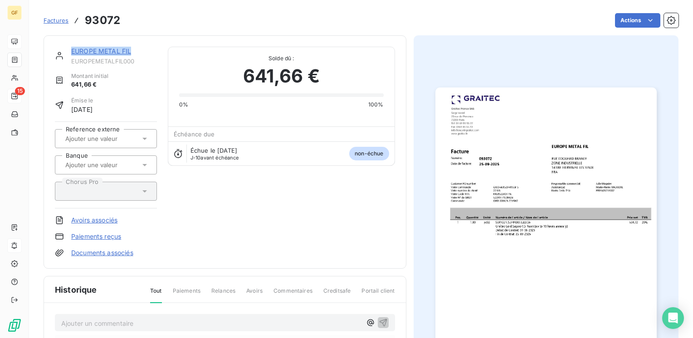
click at [112, 47] on link "EUROPE METAL FIL" at bounding box center [101, 51] width 60 height 8
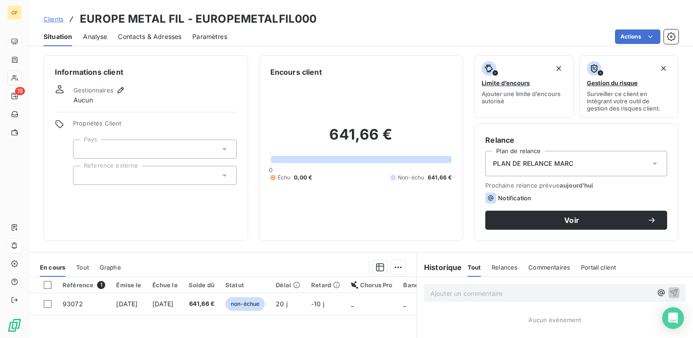
click at [156, 37] on span "Contacts & Adresses" at bounding box center [149, 36] width 63 height 9
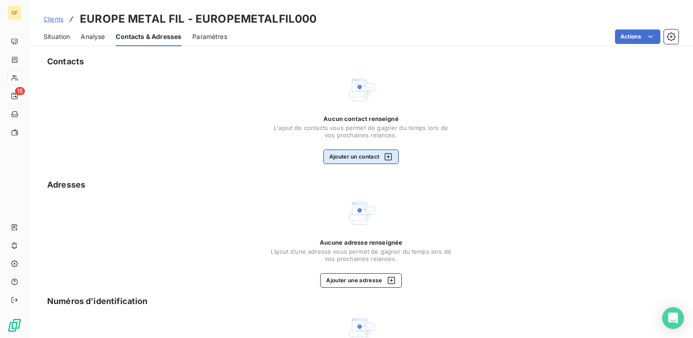
click at [363, 161] on button "Ajouter un contact" at bounding box center [361, 157] width 76 height 15
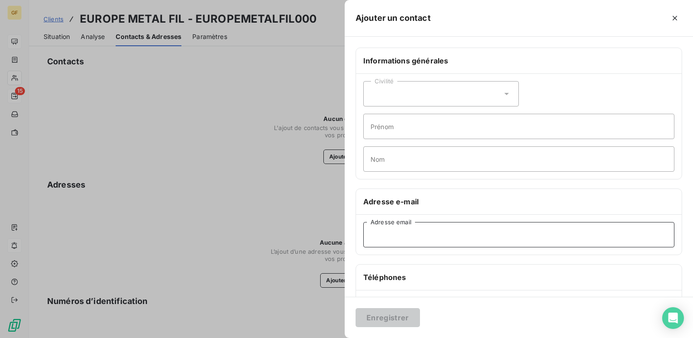
click at [405, 242] on input "Adresse email" at bounding box center [518, 234] width 311 height 25
paste input "agouhier@ythales-invest.fr"
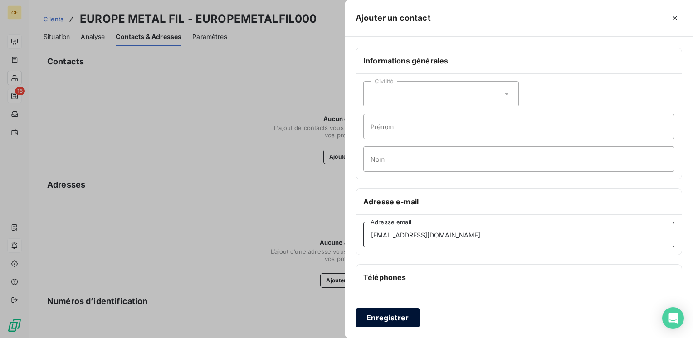
type input "agouhier@ythales-invest.fr"
click at [384, 317] on button "Enregistrer" at bounding box center [387, 317] width 64 height 19
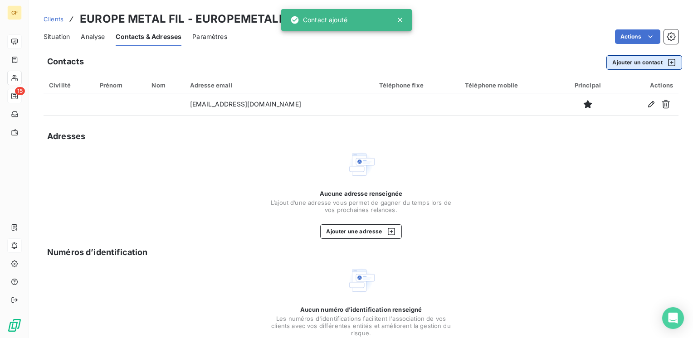
click at [606, 55] on button "Ajouter un contact" at bounding box center [644, 62] width 76 height 15
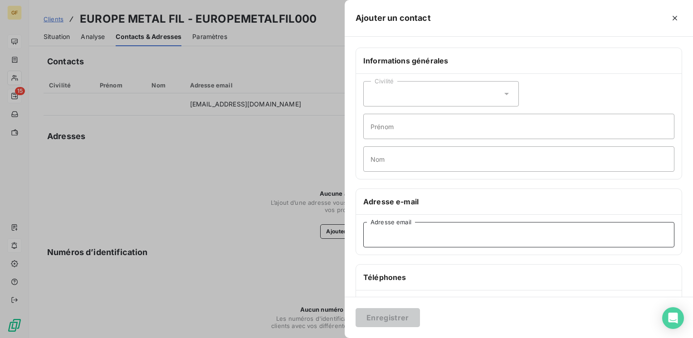
click at [416, 236] on input "Adresse email" at bounding box center [518, 234] width 311 height 25
paste input "ebraguier@ythales-invest.frFermé"
drag, startPoint x: 454, startPoint y: 232, endPoint x: 468, endPoint y: 219, distance: 19.2
click at [455, 232] on input "ebraguier@ythales-invest.frFermé" at bounding box center [518, 234] width 311 height 25
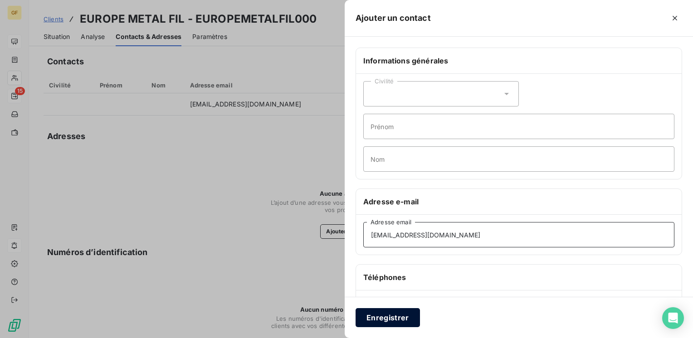
type input "ebraguier@ythales-invest.fr"
click at [379, 320] on button "Enregistrer" at bounding box center [387, 317] width 64 height 19
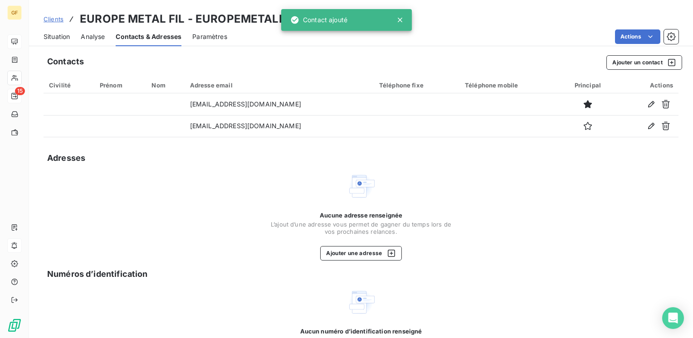
click at [49, 37] on span "Situation" at bounding box center [57, 36] width 26 height 9
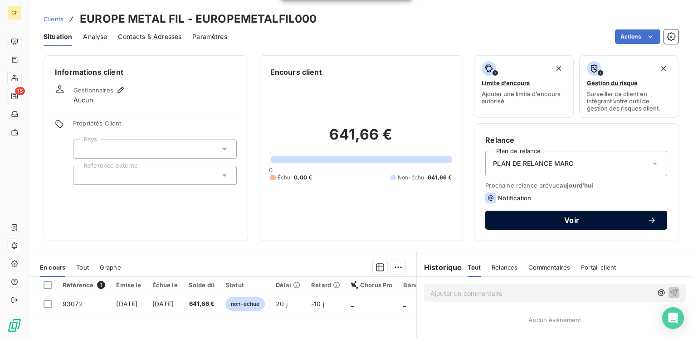
click at [561, 217] on span "Voir" at bounding box center [571, 220] width 151 height 7
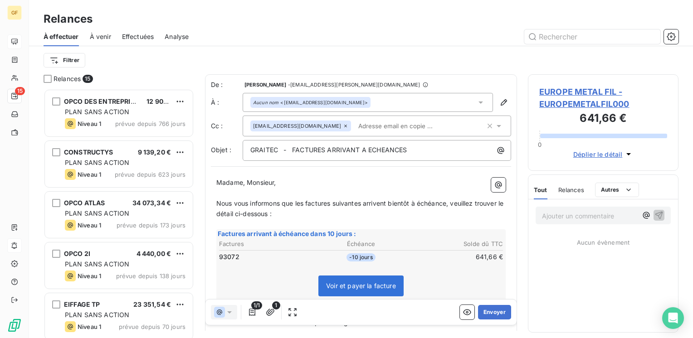
scroll to position [243, 143]
click at [479, 310] on button "Envoyer" at bounding box center [494, 312] width 33 height 15
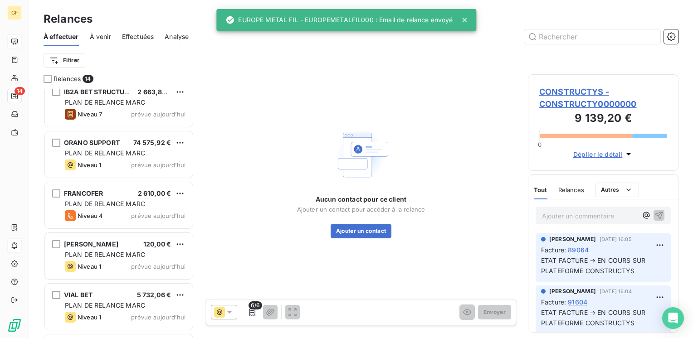
scroll to position [462, 0]
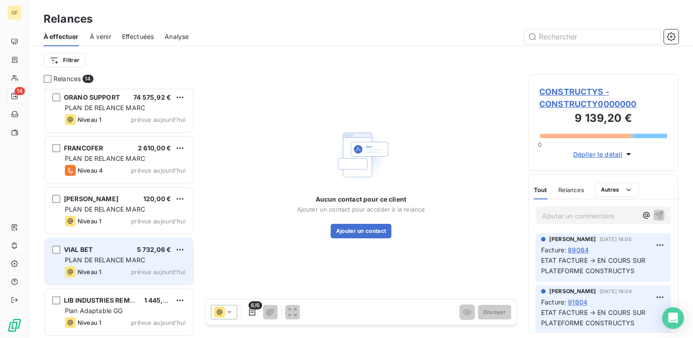
click at [123, 262] on span "PLAN DE RELANCE MARC" at bounding box center [105, 260] width 80 height 8
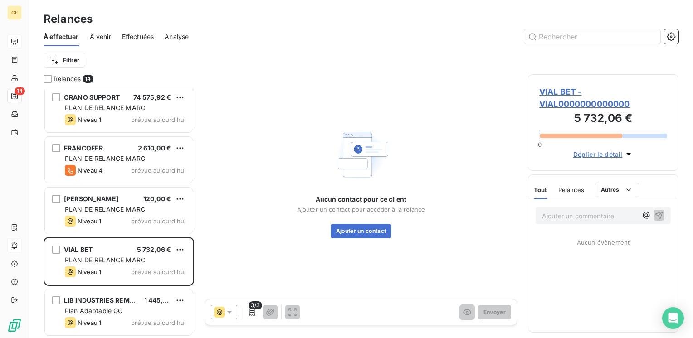
click at [552, 87] on span "VIAL BET - VIAL0000000000000" at bounding box center [603, 98] width 128 height 24
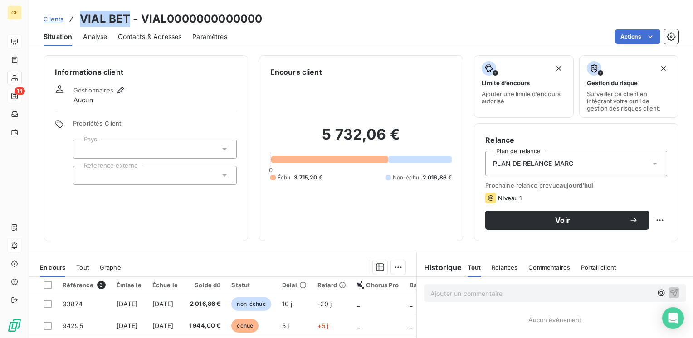
drag, startPoint x: 128, startPoint y: 17, endPoint x: 80, endPoint y: 16, distance: 48.1
click at [80, 16] on h3 "VIAL BET - VIAL0000000000000" at bounding box center [171, 19] width 182 height 16
copy h3 "VIAL BET"
click at [149, 35] on span "Contacts & Adresses" at bounding box center [149, 36] width 63 height 9
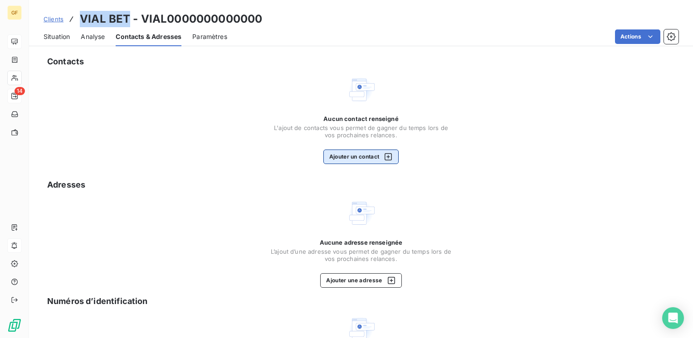
click at [349, 151] on button "Ajouter un contact" at bounding box center [361, 157] width 76 height 15
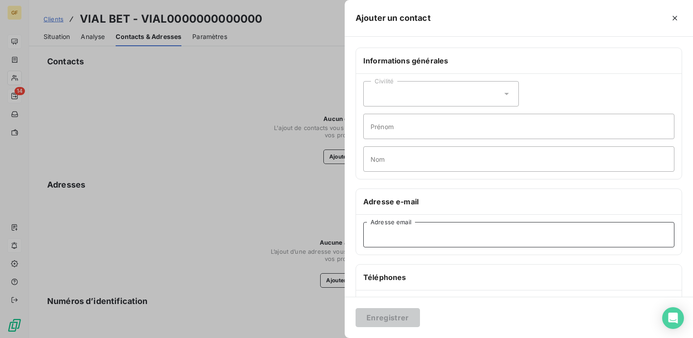
click at [391, 246] on input "Adresse email" at bounding box center [518, 234] width 311 height 25
paste input "j.audibrand@betvial.net"
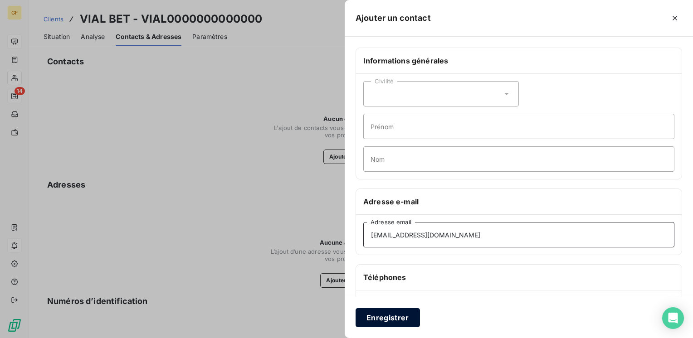
type input "j.audibrand@betvial.net"
click at [395, 313] on button "Enregistrer" at bounding box center [387, 317] width 64 height 19
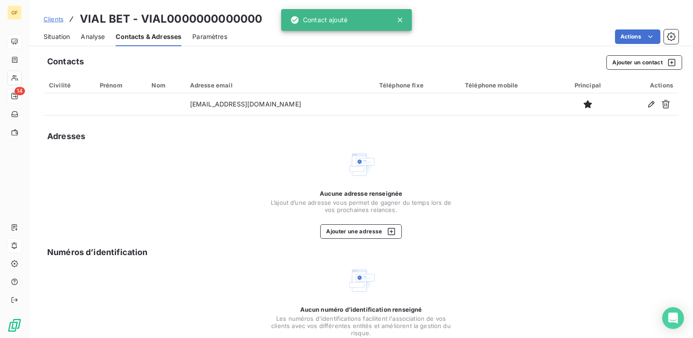
click at [60, 37] on span "Situation" at bounding box center [57, 36] width 26 height 9
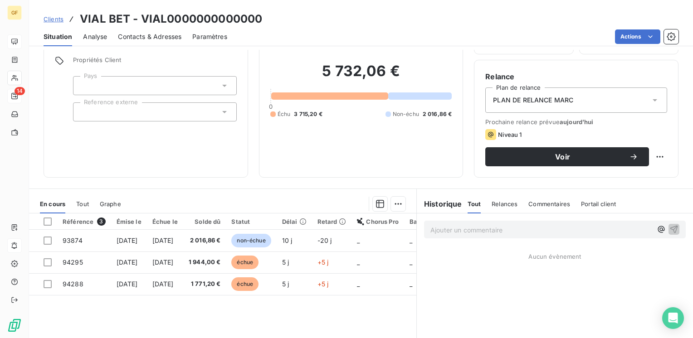
scroll to position [91, 0]
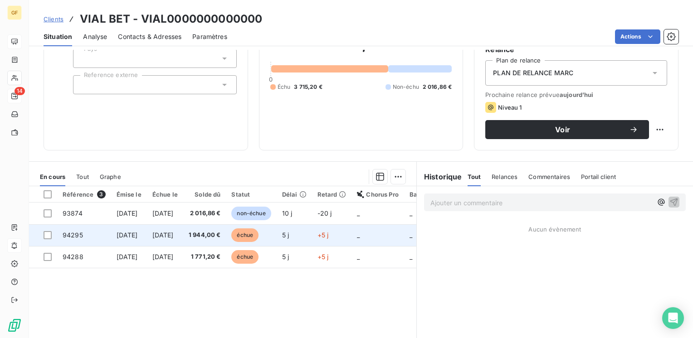
click at [210, 232] on td "1 944,00 €" at bounding box center [204, 235] width 43 height 22
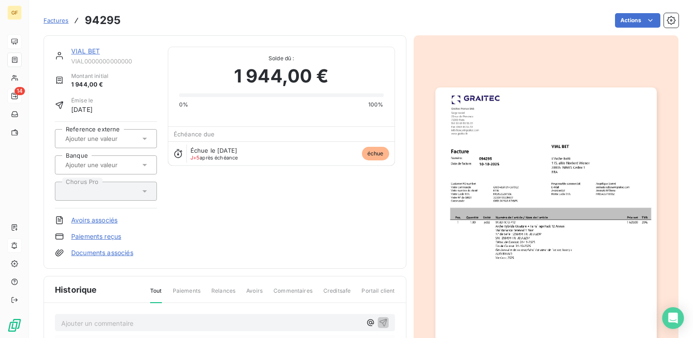
click at [512, 208] on img "button" at bounding box center [545, 244] width 221 height 312
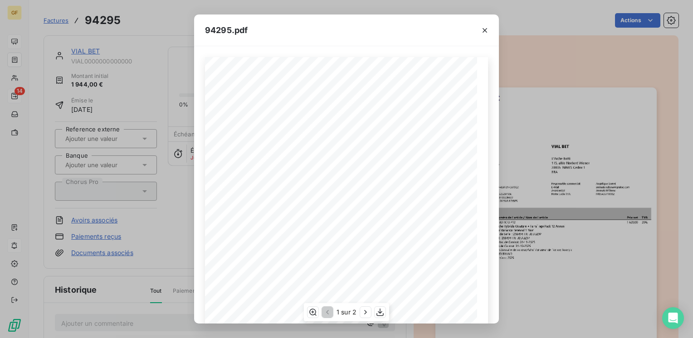
scroll to position [128, 0]
click at [364, 313] on icon "button" at bounding box center [365, 312] width 9 height 9
click at [486, 29] on icon "button" at bounding box center [484, 30] width 5 height 5
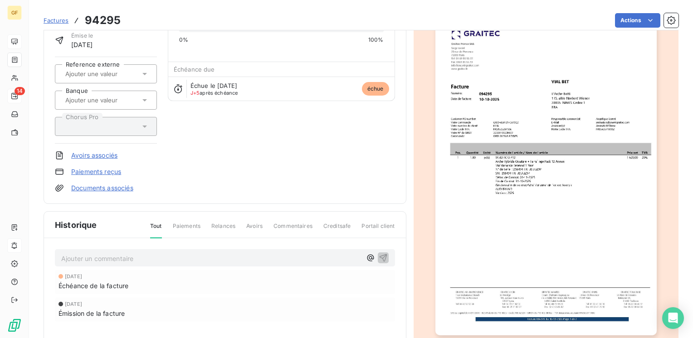
scroll to position [163, 0]
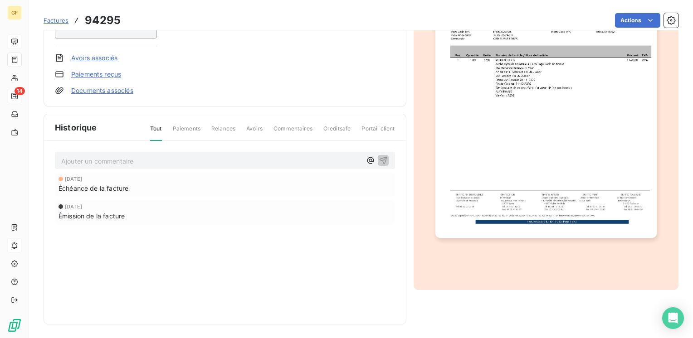
click at [148, 156] on p "Ajouter un commentaire ﻿" at bounding box center [211, 161] width 300 height 11
click at [379, 156] on icon "button" at bounding box center [383, 160] width 9 height 9
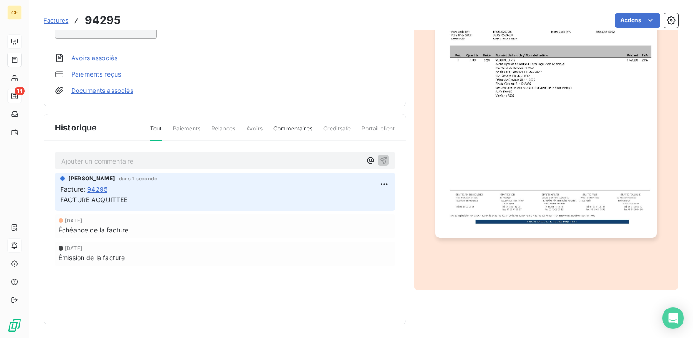
scroll to position [0, 0]
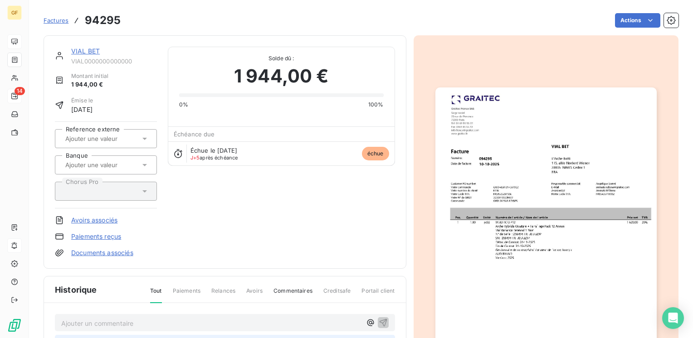
click at [539, 151] on img "button" at bounding box center [545, 244] width 221 height 312
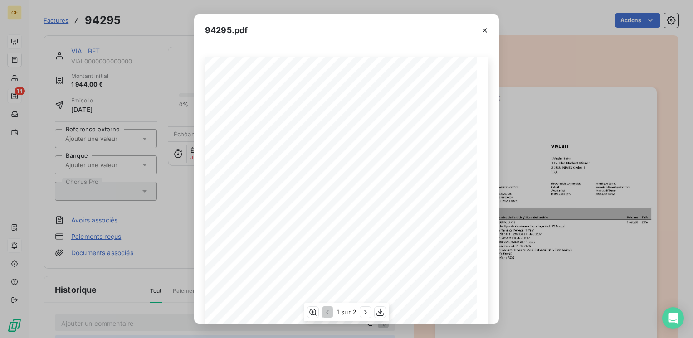
scroll to position [128, 0]
click at [369, 314] on icon "button" at bounding box center [365, 312] width 9 height 9
click at [484, 29] on icon "button" at bounding box center [484, 30] width 9 height 9
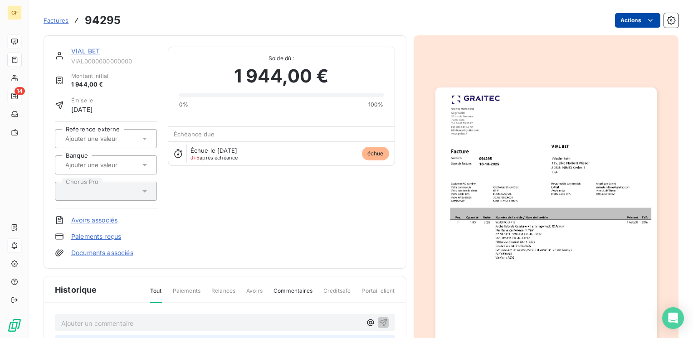
click at [634, 21] on html "GF 14 Factures 94295 Actions VIAL BET VIAL0000000000000 Montant initial 1 944,0…" at bounding box center [346, 169] width 693 height 338
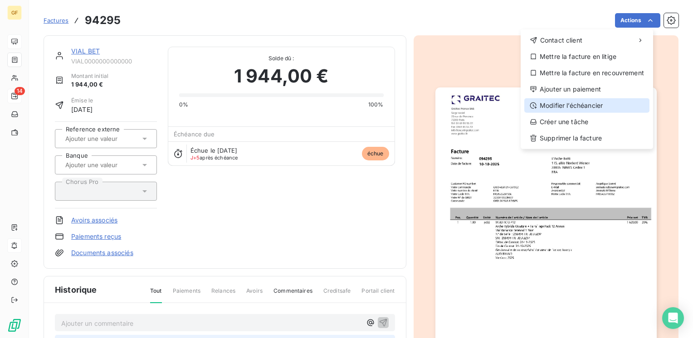
click at [570, 105] on div "Modifier l’échéancier" at bounding box center [586, 105] width 125 height 15
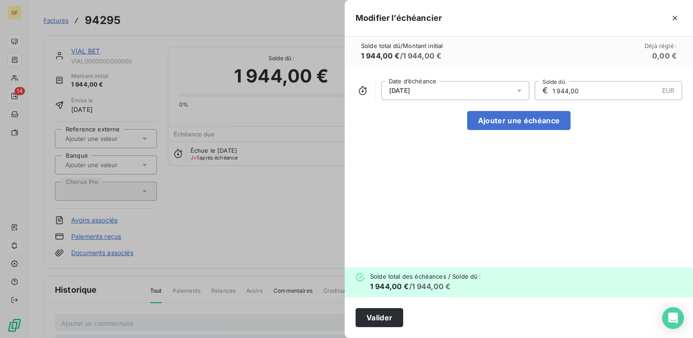
click at [519, 88] on icon at bounding box center [519, 90] width 9 height 9
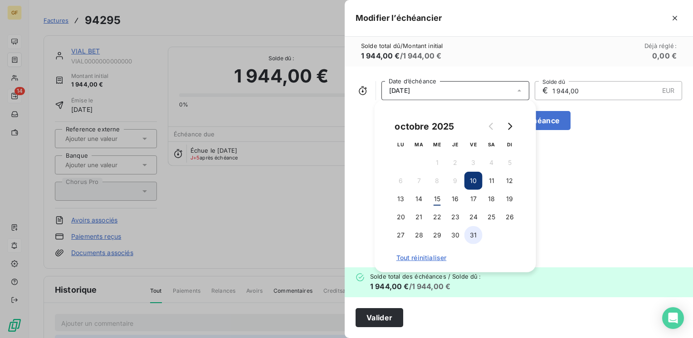
click at [480, 233] on button "31" at bounding box center [473, 235] width 18 height 18
click at [365, 318] on button "Valider" at bounding box center [379, 317] width 48 height 19
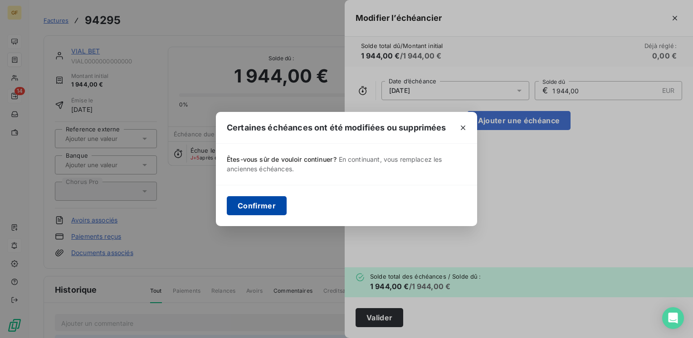
click at [248, 207] on button "Confirmer" at bounding box center [257, 205] width 60 height 19
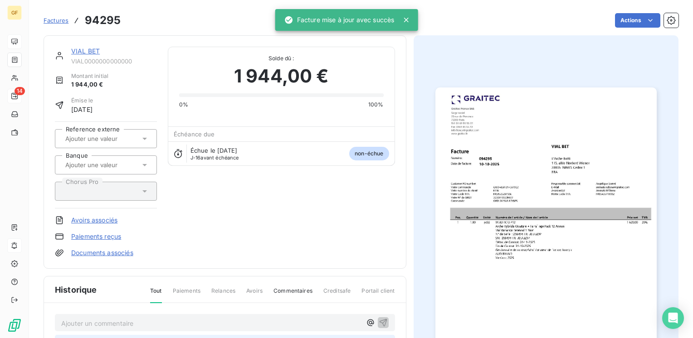
click at [96, 54] on link "VIAL BET" at bounding box center [85, 51] width 29 height 8
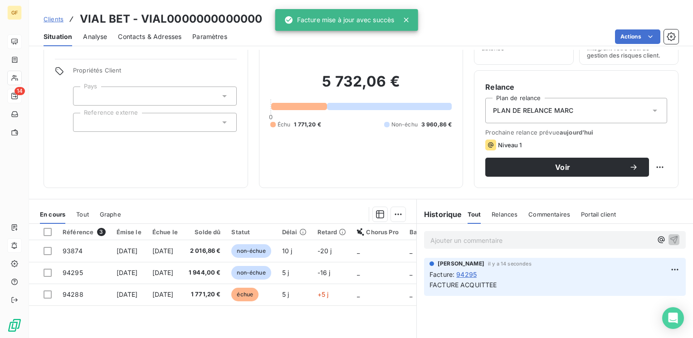
scroll to position [91, 0]
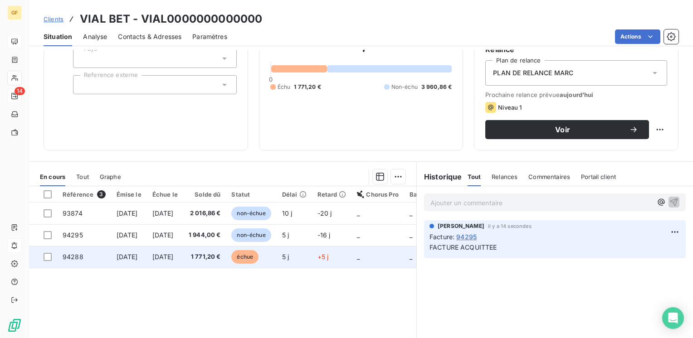
click at [218, 258] on span "1 771,20 €" at bounding box center [205, 257] width 32 height 9
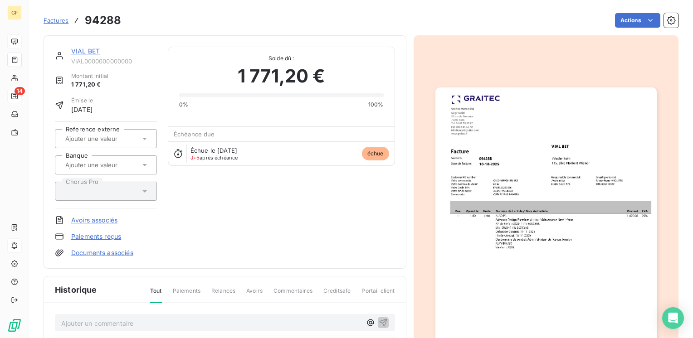
click at [475, 195] on img "button" at bounding box center [545, 244] width 221 height 312
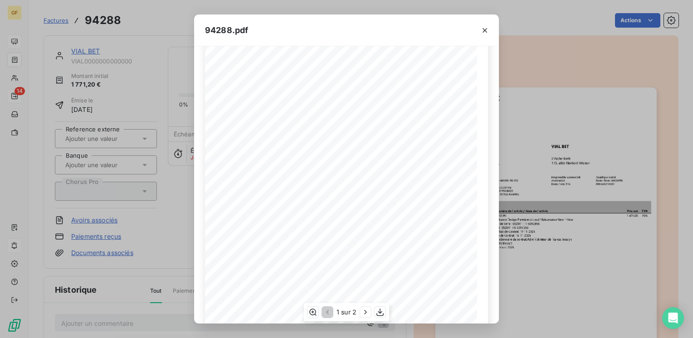
scroll to position [128, 0]
click at [363, 313] on icon "button" at bounding box center [365, 312] width 9 height 9
click at [486, 28] on icon "button" at bounding box center [484, 30] width 5 height 5
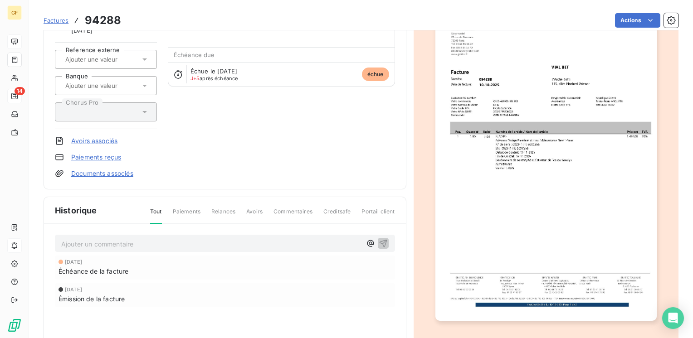
scroll to position [163, 0]
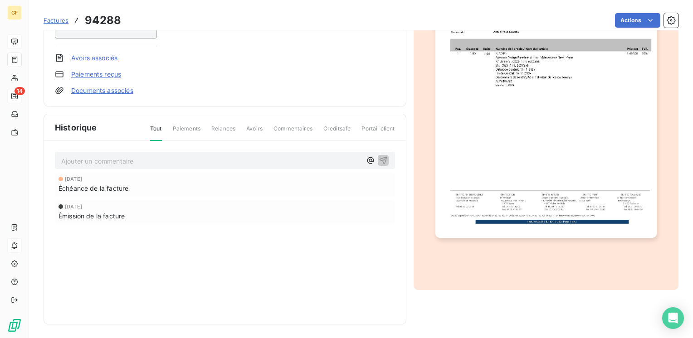
click at [136, 157] on p "Ajouter un commentaire ﻿" at bounding box center [211, 161] width 300 height 11
click at [380, 158] on icon "button" at bounding box center [383, 160] width 8 height 8
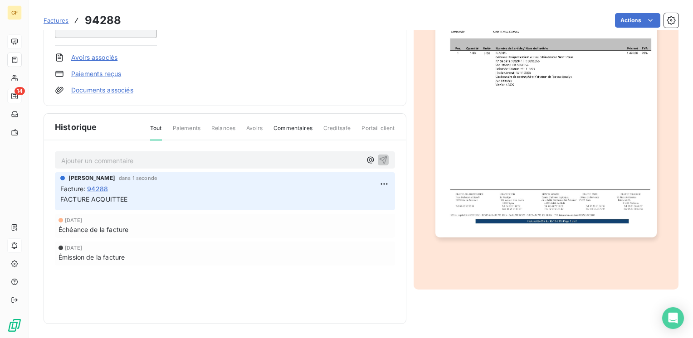
scroll to position [0, 0]
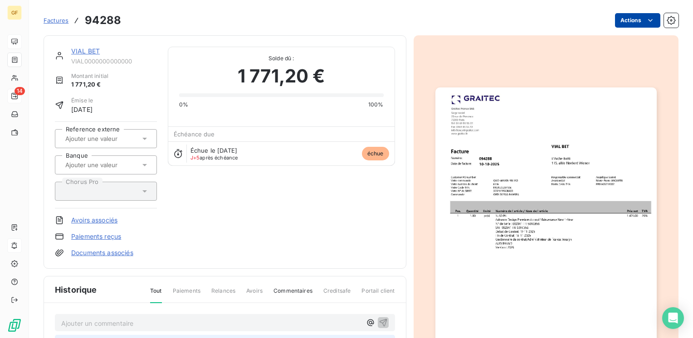
click at [631, 19] on html "GF 14 Factures 94288 Actions VIAL BET VIAL0000000000000 Montant initial 1 771,2…" at bounding box center [346, 169] width 693 height 338
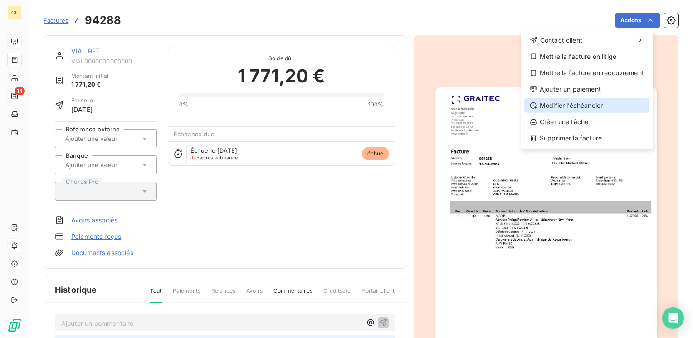
click at [561, 104] on div "Modifier l’échéancier" at bounding box center [586, 105] width 125 height 15
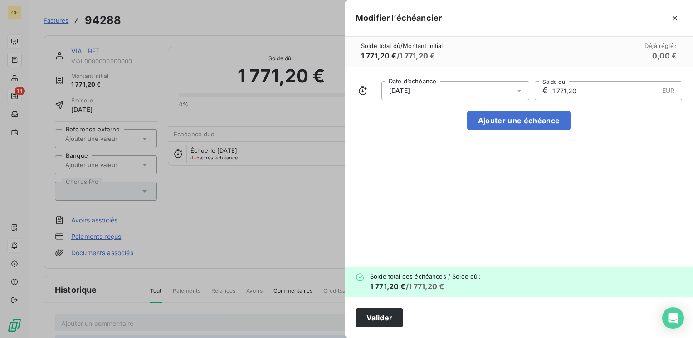
click at [517, 87] on icon at bounding box center [519, 90] width 9 height 9
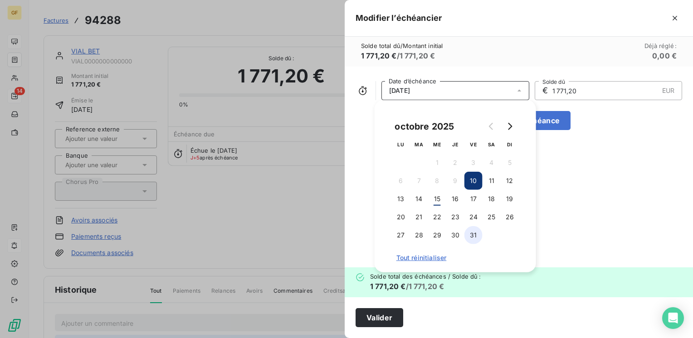
click at [470, 236] on button "31" at bounding box center [473, 235] width 18 height 18
click at [370, 322] on button "Valider" at bounding box center [379, 317] width 48 height 19
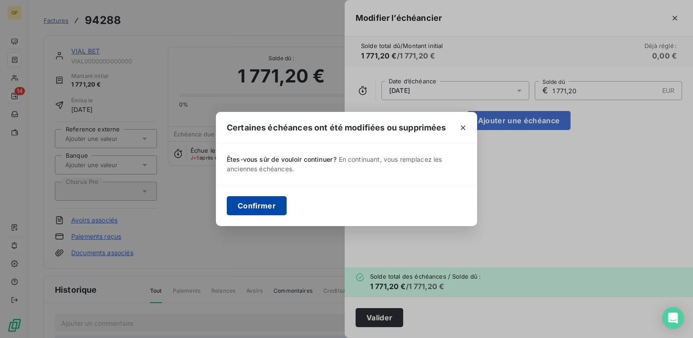
click at [268, 200] on button "Confirmer" at bounding box center [257, 205] width 60 height 19
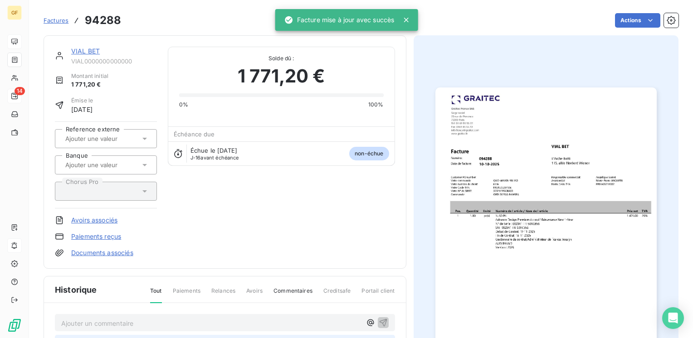
click at [84, 50] on link "VIAL BET" at bounding box center [85, 51] width 29 height 8
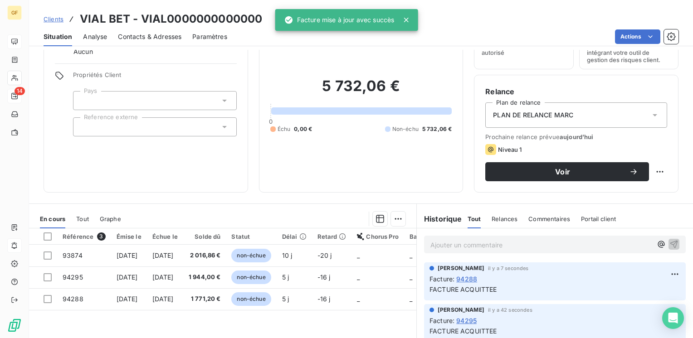
scroll to position [91, 0]
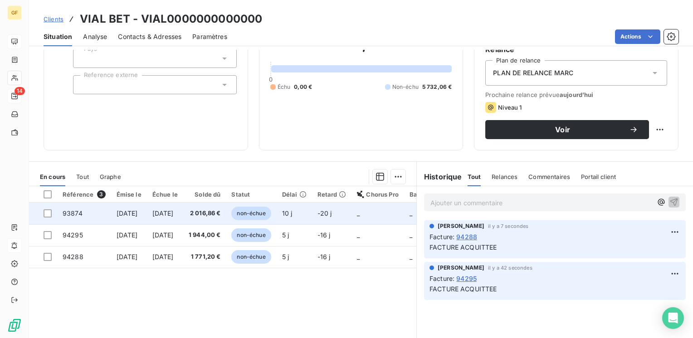
click at [221, 210] on span "2 016,86 €" at bounding box center [205, 213] width 32 height 9
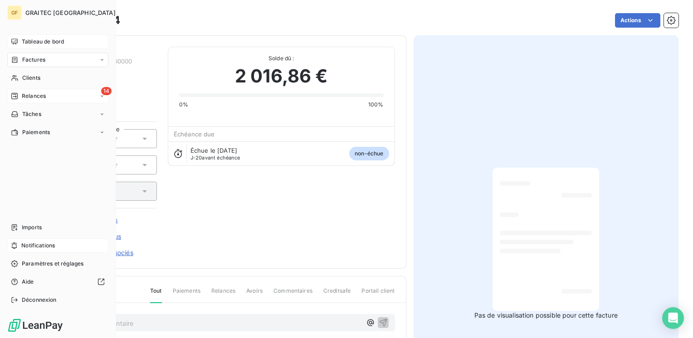
click at [38, 93] on span "Relances" at bounding box center [34, 96] width 24 height 8
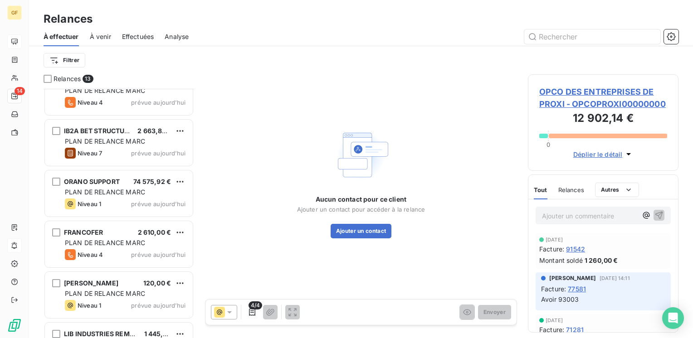
scroll to position [411, 0]
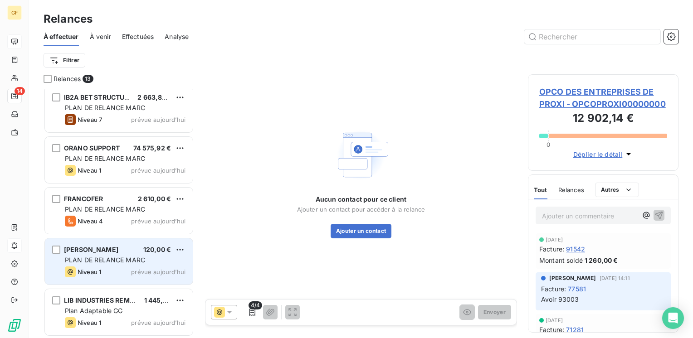
click at [126, 254] on div "GILLES LUBIN 120,00 € PLAN DE RELANCE MARC Niveau 1 prévue aujourd’hui" at bounding box center [119, 261] width 148 height 46
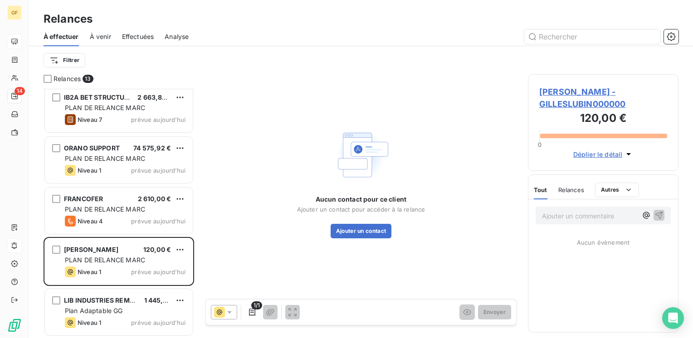
click at [561, 92] on span "GILLES LUBIN - GILLESLUBIN000000" at bounding box center [603, 98] width 128 height 24
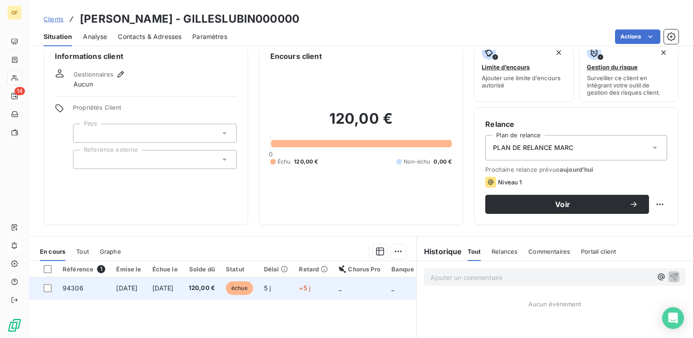
scroll to position [91, 0]
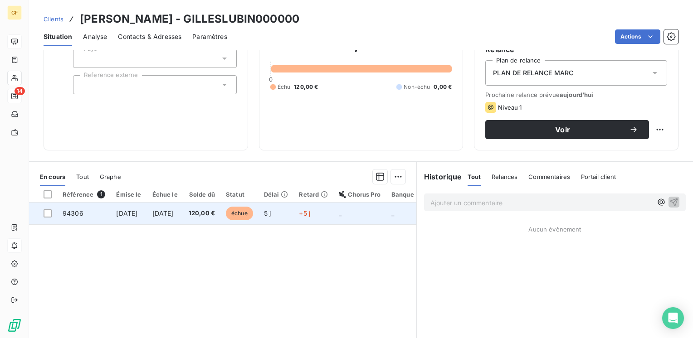
click at [212, 216] on td "120,00 €" at bounding box center [201, 214] width 37 height 22
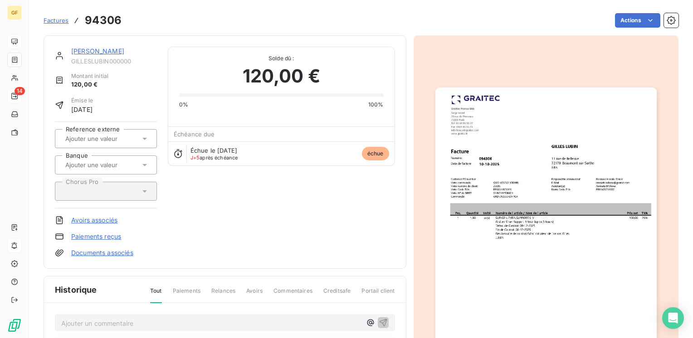
click at [490, 189] on img "button" at bounding box center [545, 244] width 221 height 312
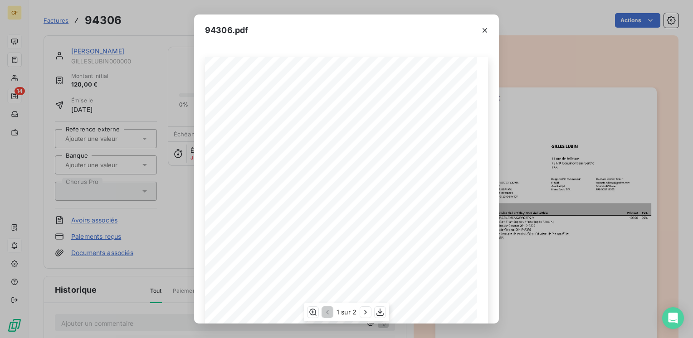
scroll to position [128, 0]
click at [367, 311] on icon "button" at bounding box center [365, 312] width 9 height 9
click at [485, 27] on icon "button" at bounding box center [484, 30] width 9 height 9
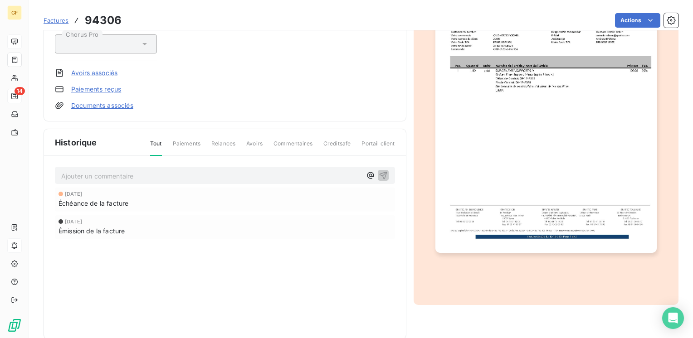
scroll to position [163, 0]
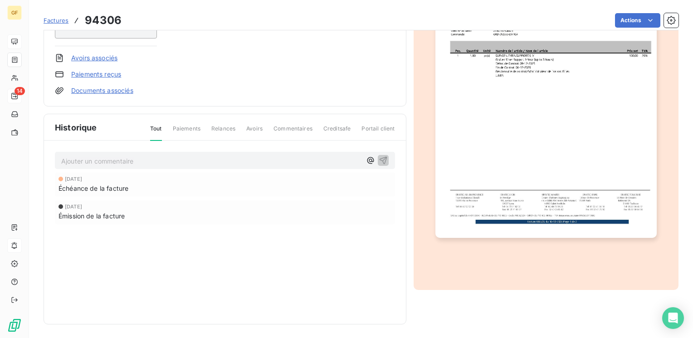
click at [134, 159] on p "Ajouter un commentaire ﻿" at bounding box center [211, 161] width 300 height 11
click at [379, 158] on icon "button" at bounding box center [383, 160] width 9 height 9
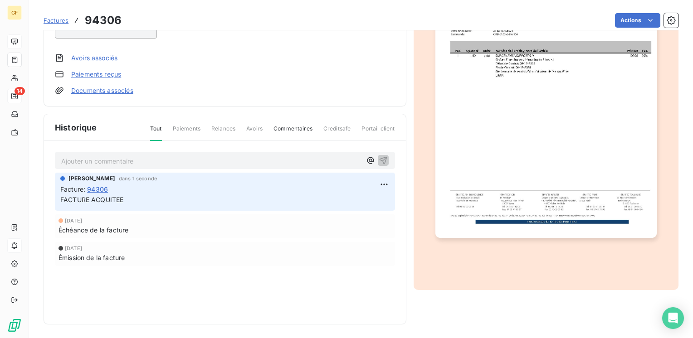
scroll to position [0, 0]
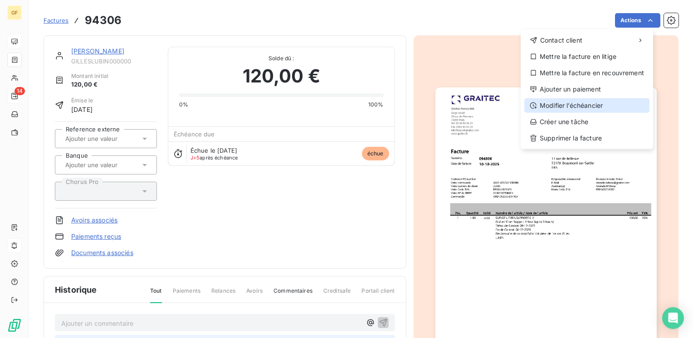
click at [588, 108] on div "Modifier l’échéancier" at bounding box center [586, 105] width 125 height 15
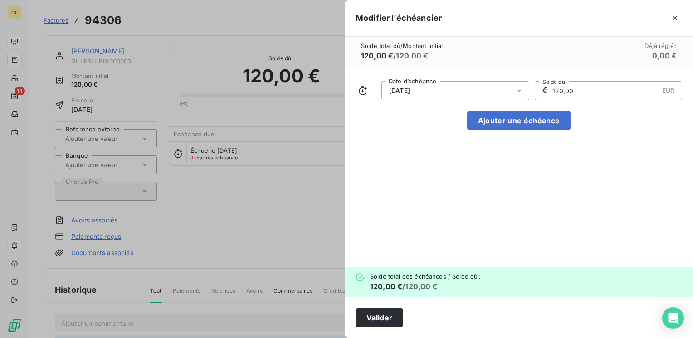
click at [520, 93] on icon at bounding box center [519, 90] width 9 height 9
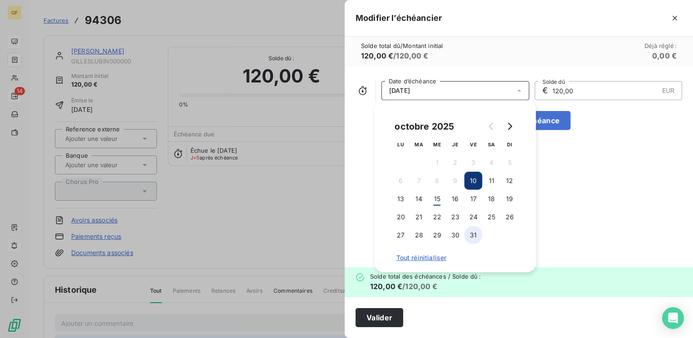
click at [471, 235] on button "31" at bounding box center [473, 235] width 18 height 18
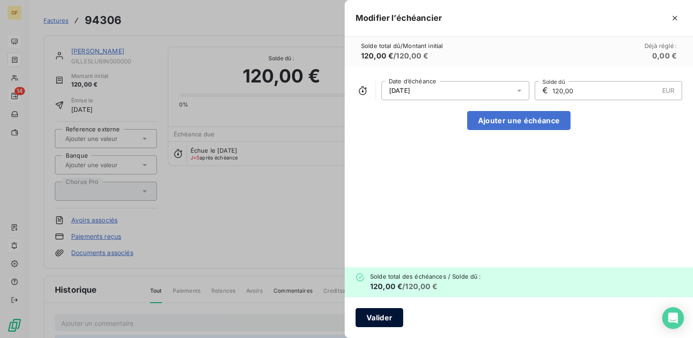
click at [378, 317] on button "Valider" at bounding box center [379, 317] width 48 height 19
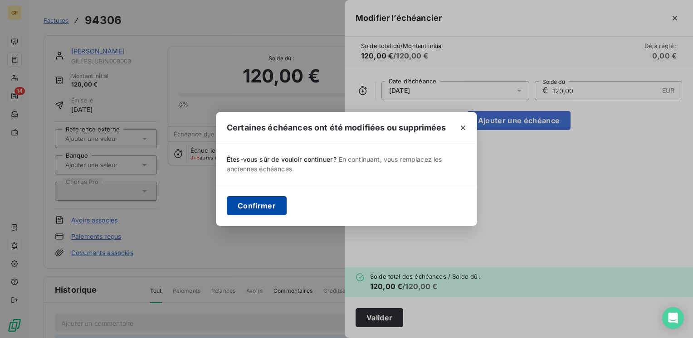
click at [274, 201] on button "Confirmer" at bounding box center [257, 205] width 60 height 19
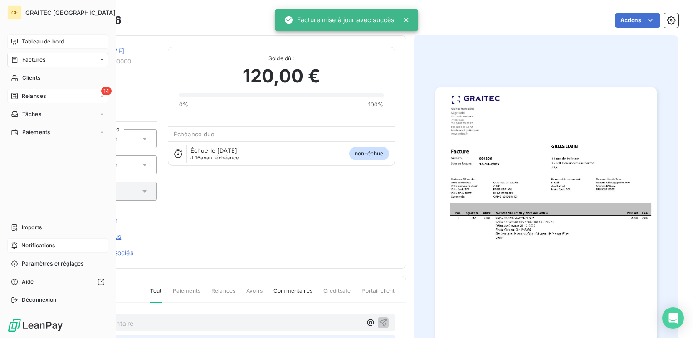
click at [27, 92] on span "Relances" at bounding box center [34, 96] width 24 height 8
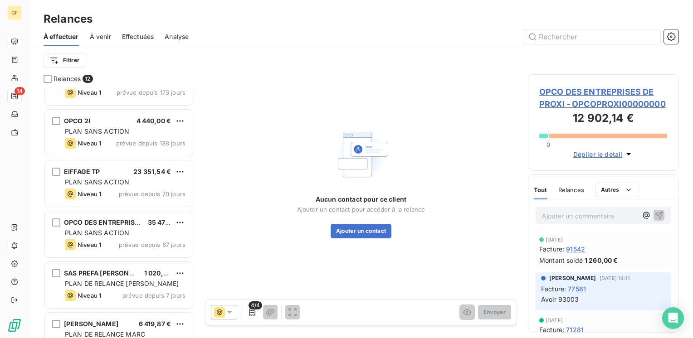
scroll to position [360, 0]
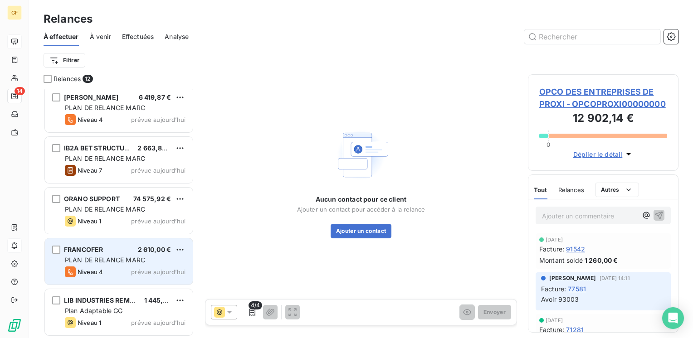
click at [118, 258] on span "PLAN DE RELANCE MARC" at bounding box center [105, 260] width 80 height 8
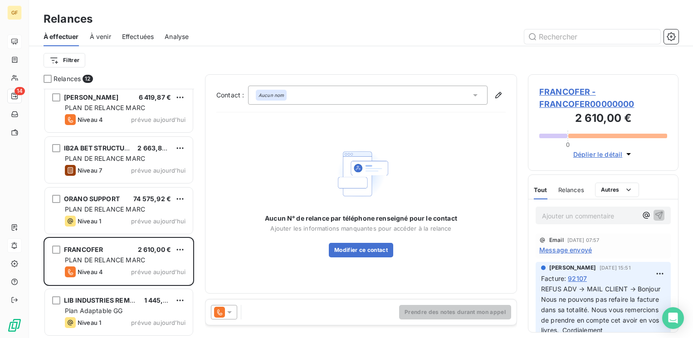
click at [569, 86] on span "FRANCOFER - FRANCOFER00000000" at bounding box center [603, 98] width 128 height 24
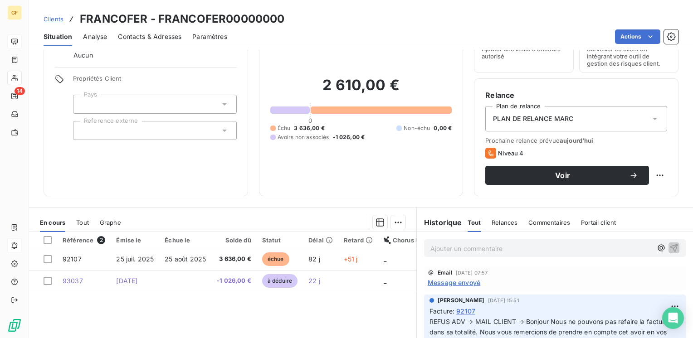
scroll to position [45, 0]
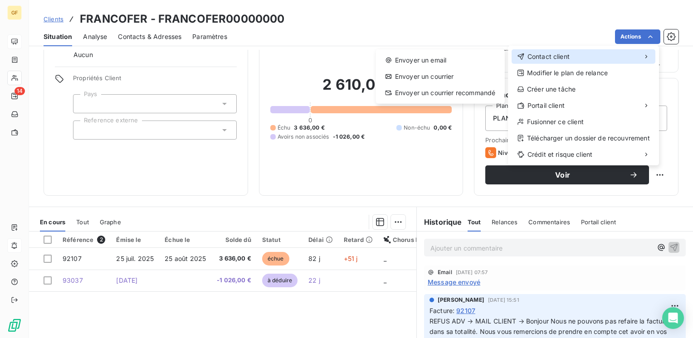
click at [618, 59] on div "Contact client" at bounding box center [583, 56] width 144 height 15
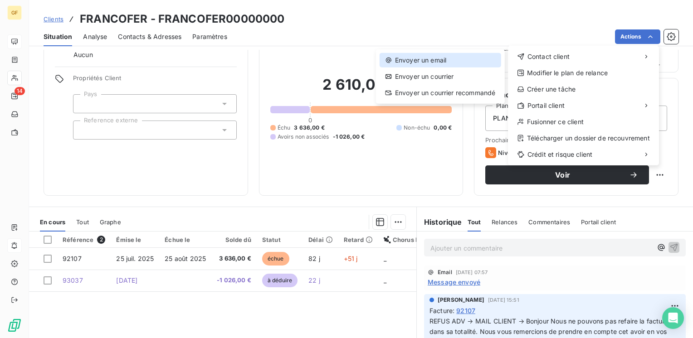
click at [444, 66] on div "Envoyer un email" at bounding box center [440, 60] width 122 height 15
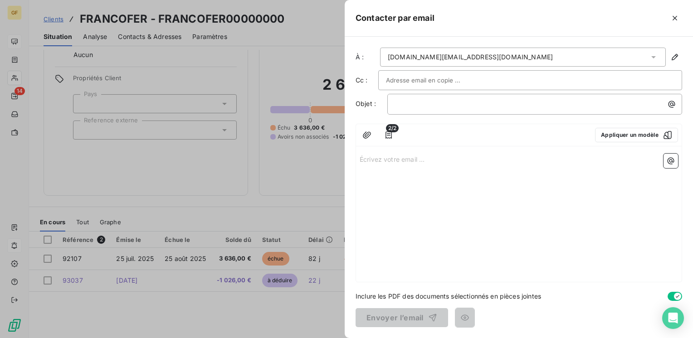
click at [446, 81] on input "text" at bounding box center [434, 80] width 97 height 14
click at [195, 326] on div at bounding box center [346, 169] width 693 height 338
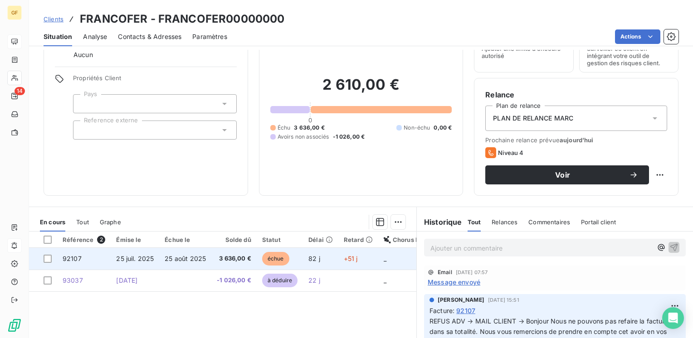
click at [182, 257] on span "25 août 2025" at bounding box center [185, 259] width 41 height 8
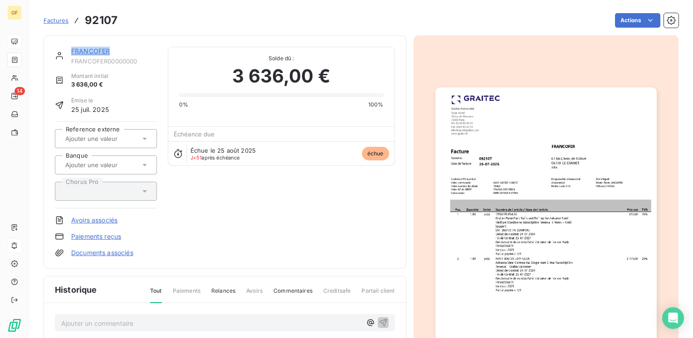
drag, startPoint x: 108, startPoint y: 54, endPoint x: 68, endPoint y: 53, distance: 39.9
click at [68, 53] on div "FRANCOFER FRANCOFER00000000" at bounding box center [106, 56] width 102 height 18
copy link "FRANCOFER"
click at [88, 52] on link "FRANCOFER" at bounding box center [90, 51] width 39 height 8
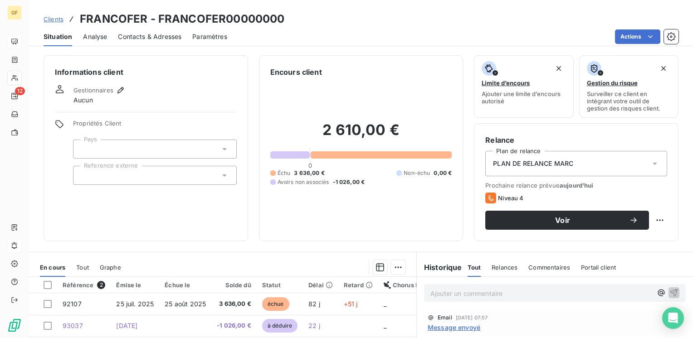
click at [156, 39] on span "Contacts & Adresses" at bounding box center [149, 36] width 63 height 9
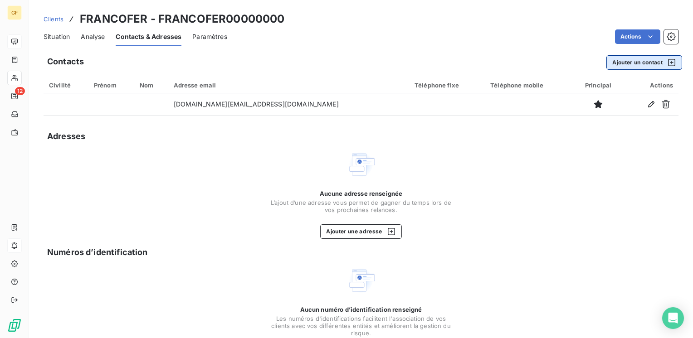
click at [610, 65] on button "Ajouter un contact" at bounding box center [644, 62] width 76 height 15
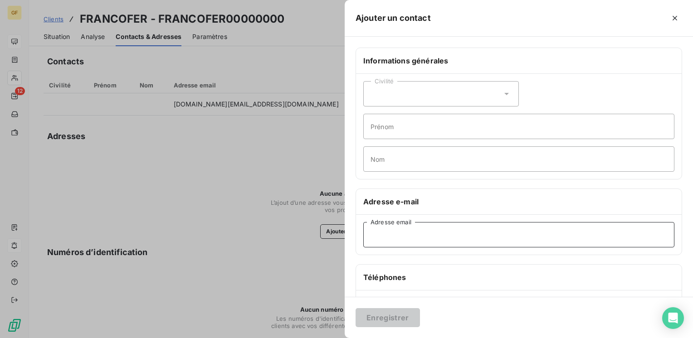
click at [400, 239] on input "Adresse email" at bounding box center [518, 234] width 311 height 25
paste input "admin@francofer.fr"
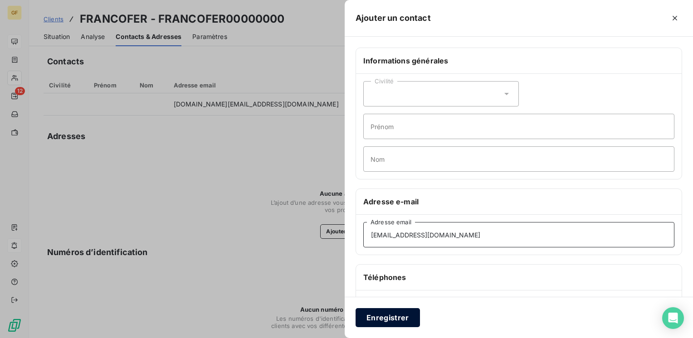
type input "admin@francofer.fr"
click at [395, 312] on button "Enregistrer" at bounding box center [387, 317] width 64 height 19
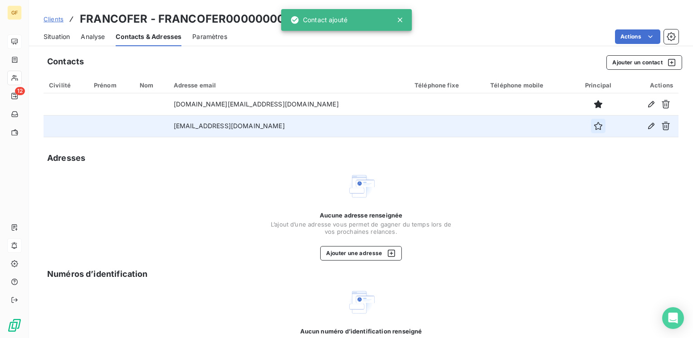
click at [593, 128] on icon "button" at bounding box center [597, 126] width 9 height 9
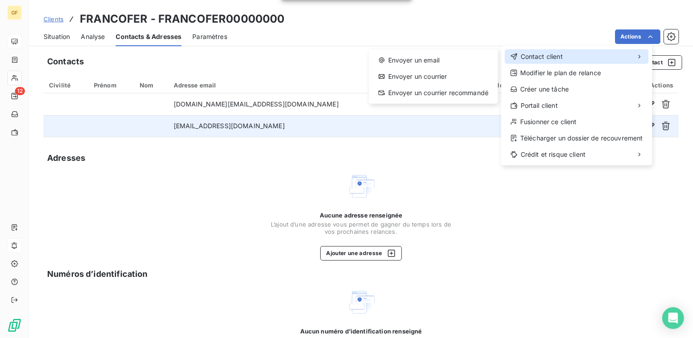
click at [579, 52] on div "Contact client" at bounding box center [577, 56] width 144 height 15
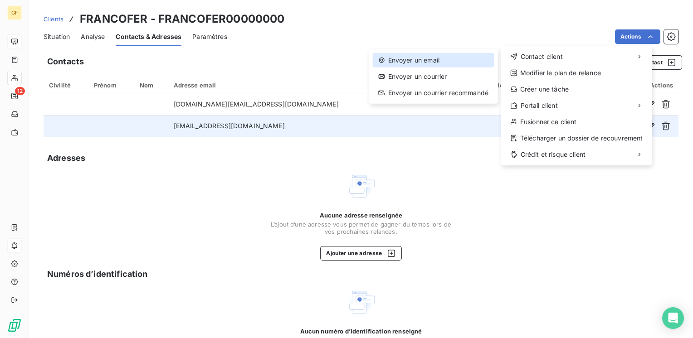
click at [417, 55] on div "Envoyer un email" at bounding box center [434, 60] width 122 height 15
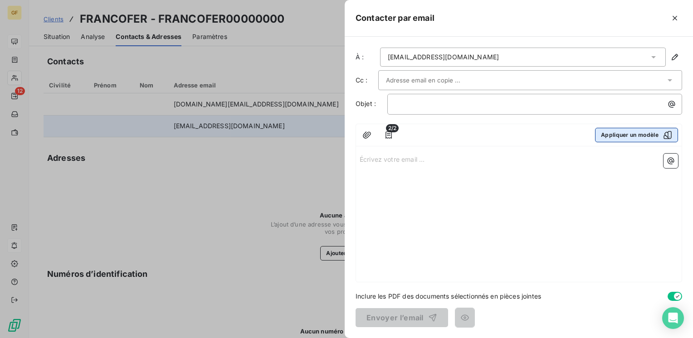
click at [640, 134] on button "Appliquer un modèle" at bounding box center [636, 135] width 83 height 15
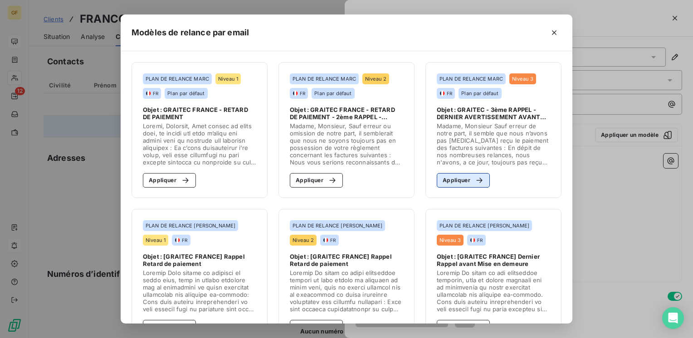
click at [470, 181] on div "button" at bounding box center [477, 180] width 14 height 9
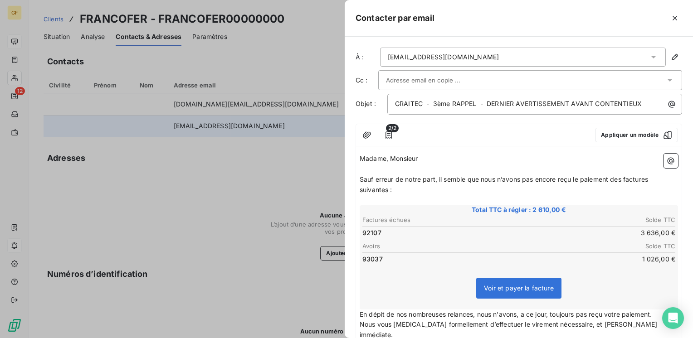
click at [436, 75] on input "text" at bounding box center [434, 80] width 97 height 14
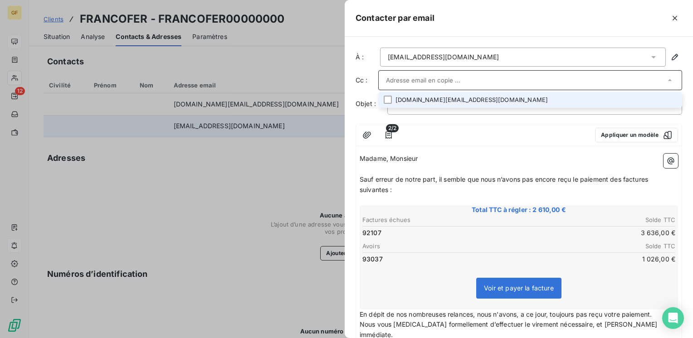
click at [428, 95] on li "rf.sarl@francofer.fr" at bounding box center [530, 100] width 304 height 16
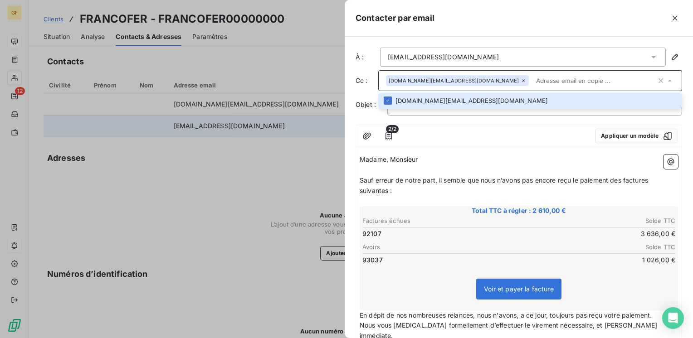
click at [225, 199] on div at bounding box center [346, 169] width 693 height 338
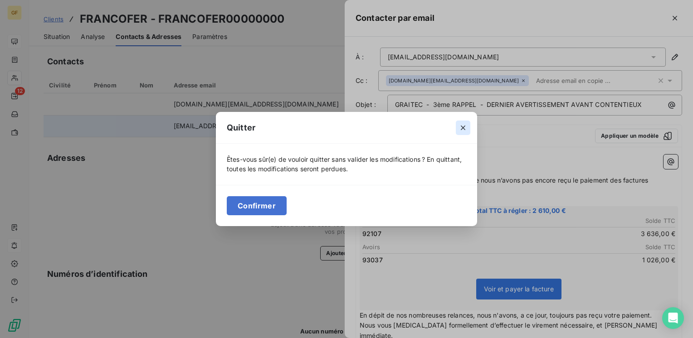
click at [459, 131] on icon "button" at bounding box center [462, 127] width 9 height 9
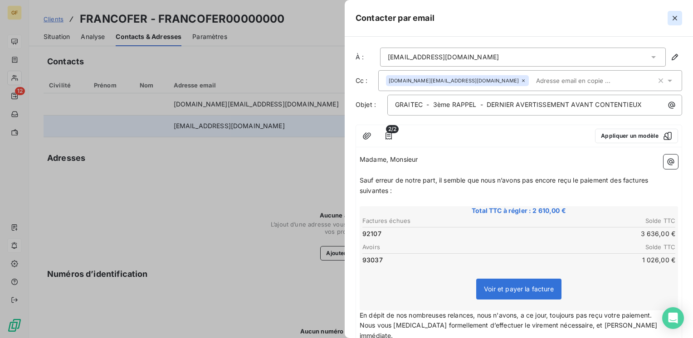
click at [676, 19] on icon "button" at bounding box center [674, 18] width 9 height 9
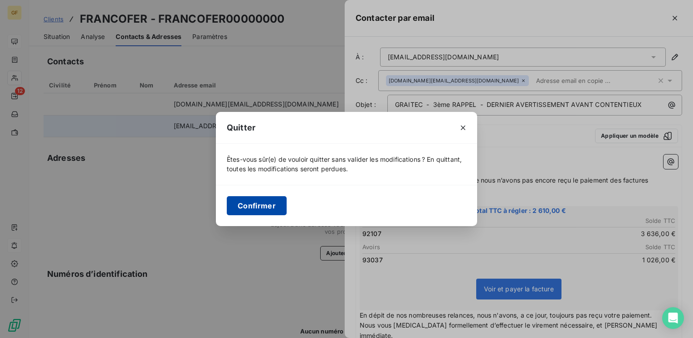
click at [236, 203] on button "Confirmer" at bounding box center [257, 205] width 60 height 19
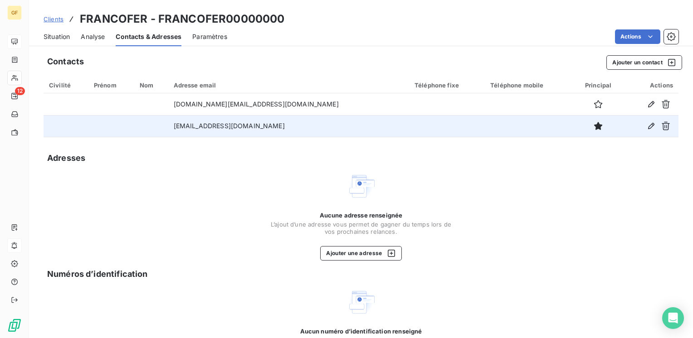
click at [63, 35] on span "Situation" at bounding box center [57, 36] width 26 height 9
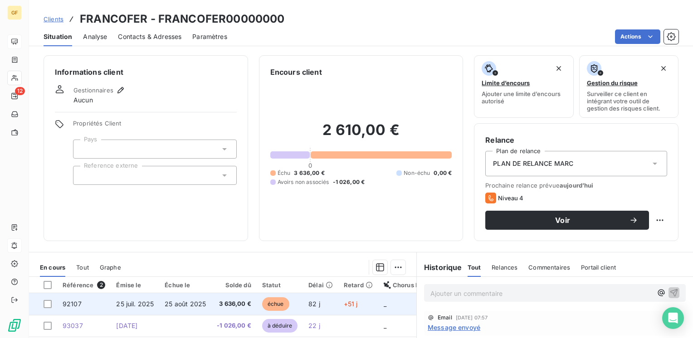
click at [221, 300] on span "3 636,00 €" at bounding box center [234, 304] width 34 height 9
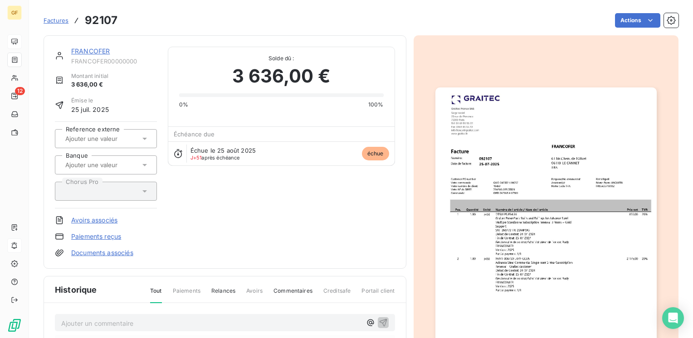
click at [482, 250] on img "button" at bounding box center [545, 244] width 221 height 312
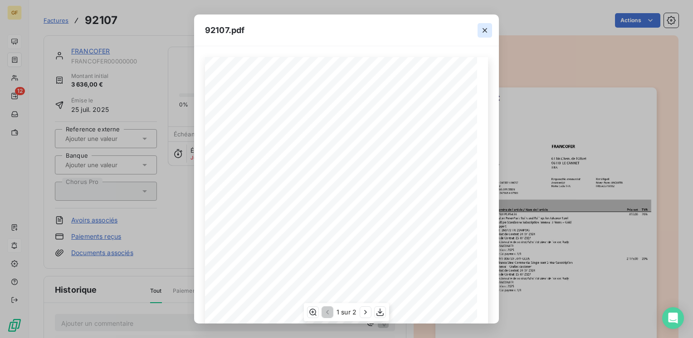
click at [486, 27] on icon "button" at bounding box center [484, 30] width 9 height 9
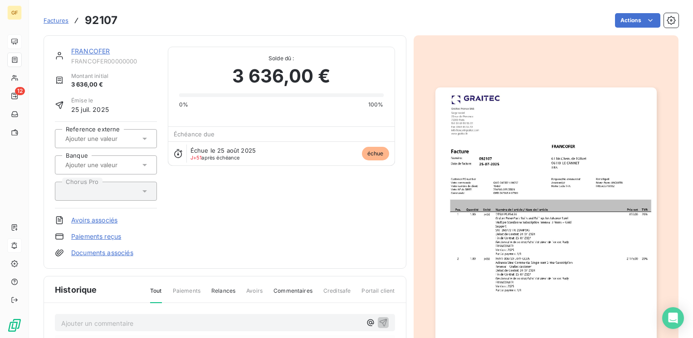
click at [88, 53] on link "FRANCOFER" at bounding box center [90, 51] width 39 height 8
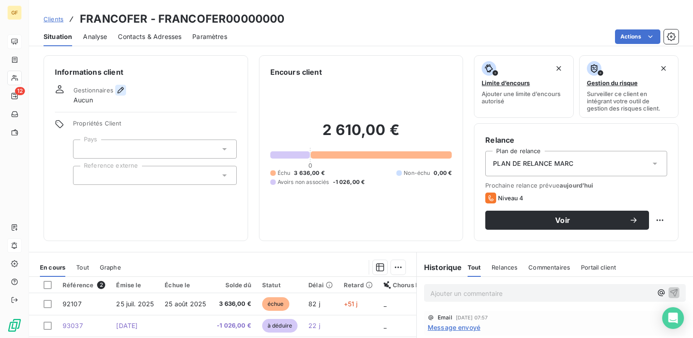
click at [120, 93] on icon "button" at bounding box center [120, 90] width 9 height 9
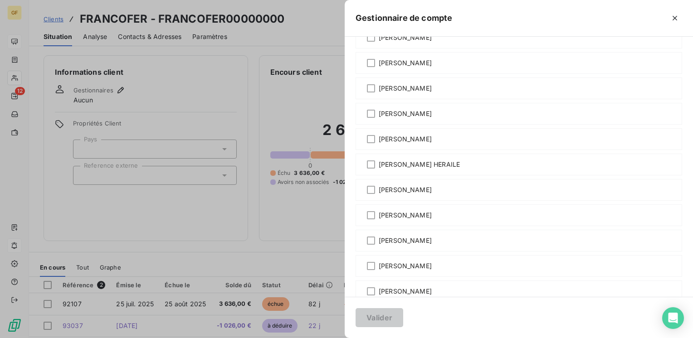
scroll to position [50, 0]
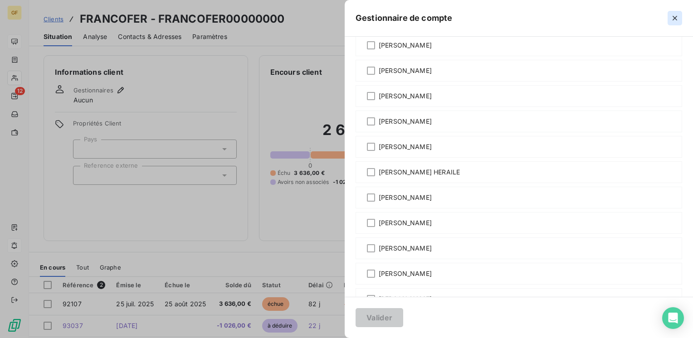
click at [675, 17] on icon "button" at bounding box center [674, 18] width 9 height 9
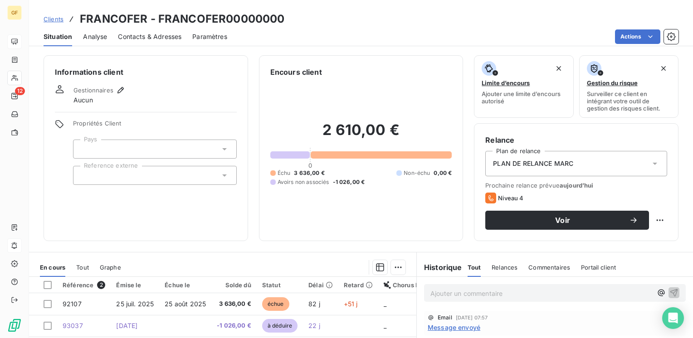
click at [643, 37] on html "GF 12 Clients FRANCOFER - FRANCOFER00000000 Situation Analyse Contacts & Adress…" at bounding box center [346, 169] width 693 height 338
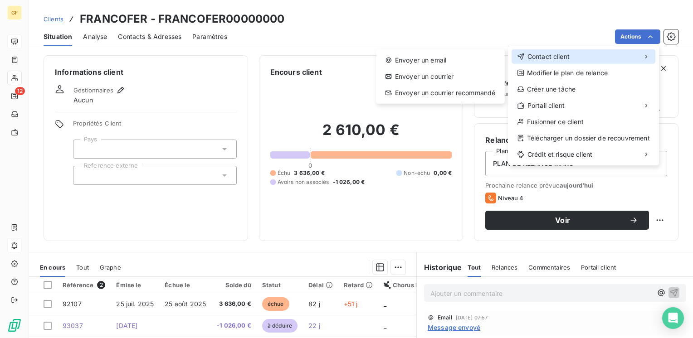
click at [559, 54] on span "Contact client" at bounding box center [548, 56] width 42 height 9
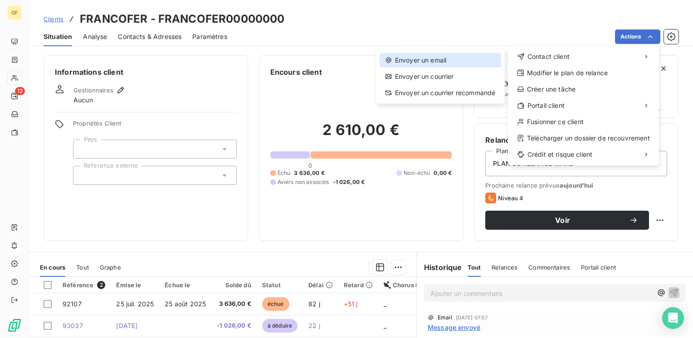
click at [437, 54] on div "Envoyer un email" at bounding box center [440, 60] width 122 height 15
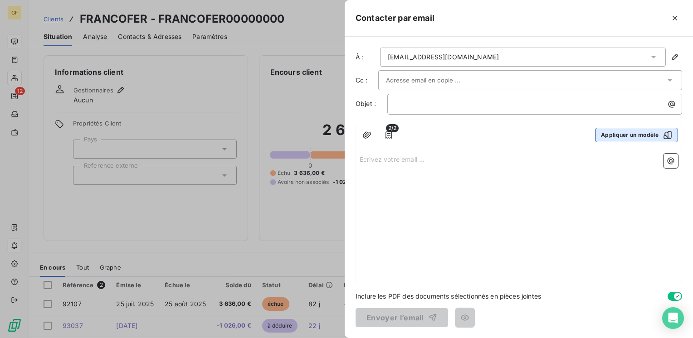
click at [627, 131] on button "Appliquer un modèle" at bounding box center [636, 135] width 83 height 15
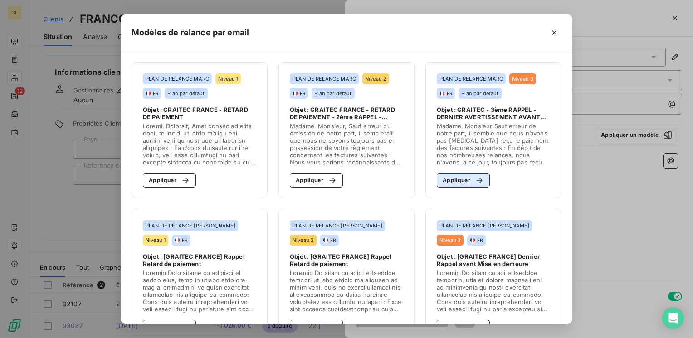
click at [459, 186] on button "Appliquer" at bounding box center [463, 180] width 53 height 15
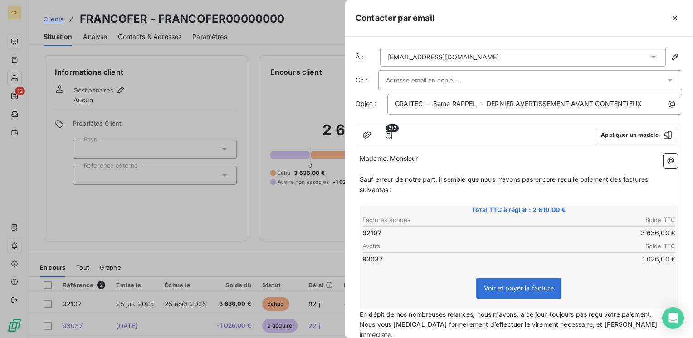
click at [461, 182] on p "Sauf erreur de notre part, il semble que nous n’avons pas encore reçu le paieme…" at bounding box center [519, 185] width 318 height 21
click at [440, 85] on input "text" at bounding box center [434, 80] width 97 height 14
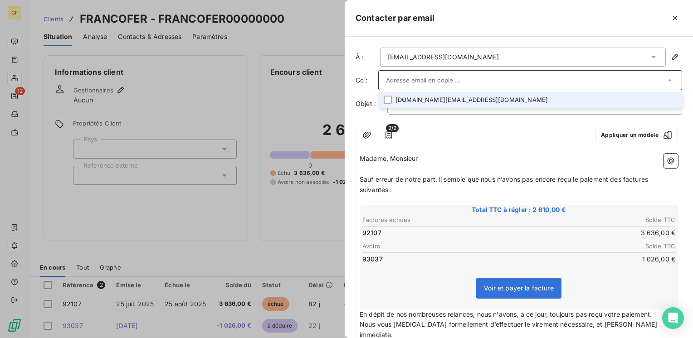
click at [414, 102] on li "rf.sarl@francofer.fr" at bounding box center [530, 100] width 304 height 16
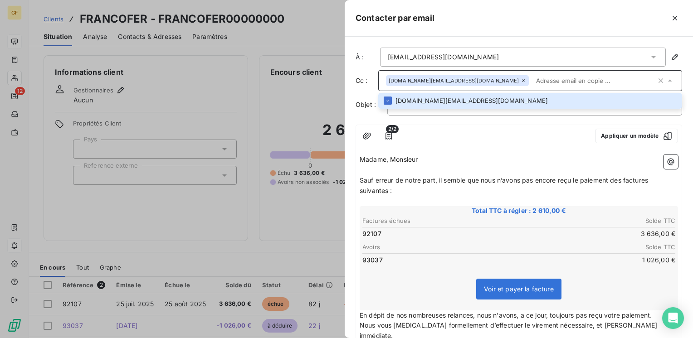
paste input "remi.ripoll@graitec.com"
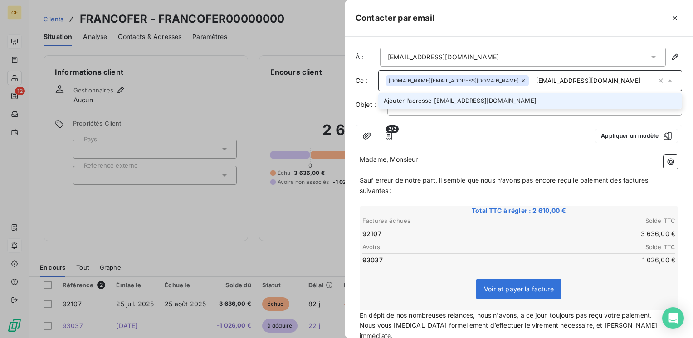
type input "remi.ripoll@graitec.com"
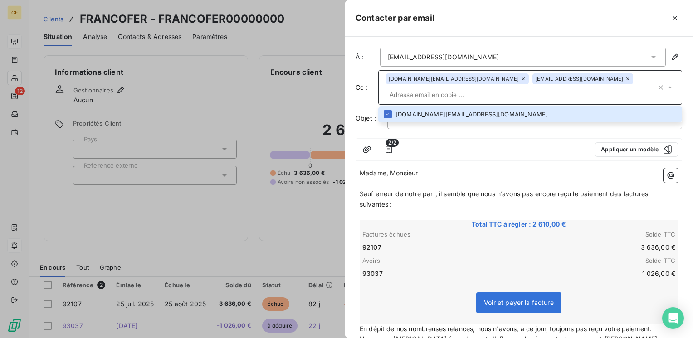
drag, startPoint x: 479, startPoint y: 151, endPoint x: 490, endPoint y: 141, distance: 15.4
click at [479, 165] on div "Madame, Monsieur ﻿ Sauf erreur de notre part, il semble que nous n’avons pas en…" at bounding box center [519, 334] width 326 height 339
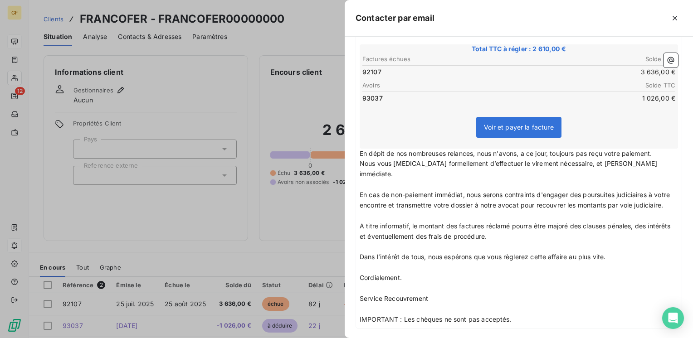
scroll to position [206, 0]
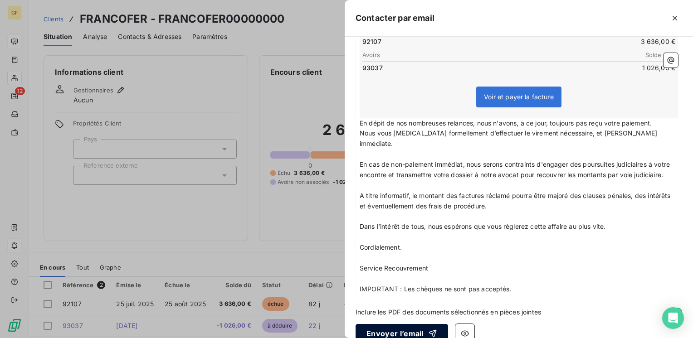
click at [399, 324] on button "Envoyer l’email" at bounding box center [401, 333] width 92 height 19
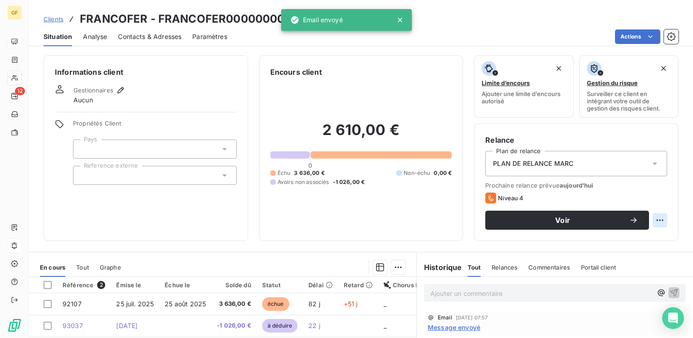
click at [652, 222] on html "GF 12 Clients FRANCOFER - FRANCOFER00000000 Situation Analyse Contacts & Adress…" at bounding box center [346, 169] width 693 height 338
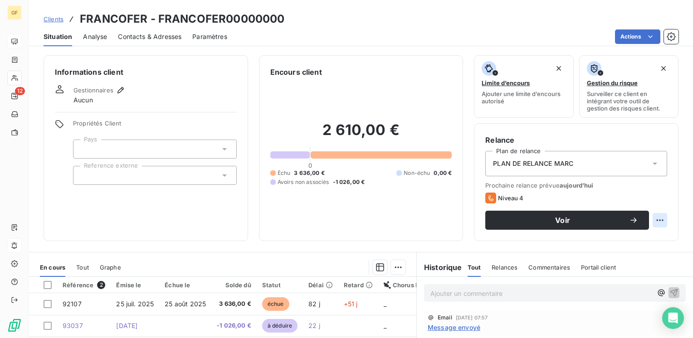
click at [657, 220] on html "GF 12 Clients FRANCOFER - FRANCOFER00000000 Situation Analyse Contacts & Adress…" at bounding box center [346, 169] width 693 height 338
click at [650, 217] on html "GF 12 Clients FRANCOFER - FRANCOFER00000000 Situation Analyse Contacts & Adress…" at bounding box center [346, 169] width 693 height 338
click at [609, 242] on div "Replanifier cette action" at bounding box center [615, 240] width 81 height 15
select select "9"
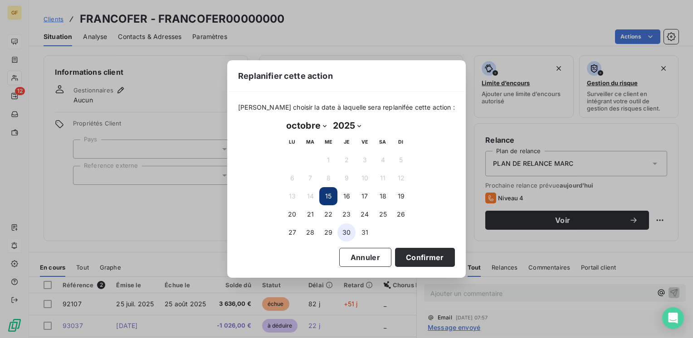
click at [349, 228] on button "30" at bounding box center [346, 233] width 18 height 18
click at [415, 258] on button "Confirmer" at bounding box center [425, 257] width 60 height 19
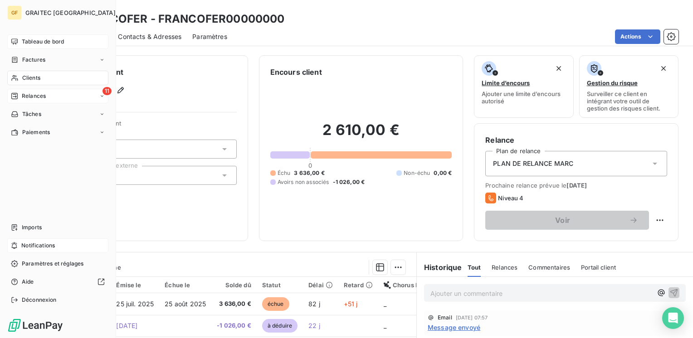
click at [28, 93] on span "Relances" at bounding box center [34, 96] width 24 height 8
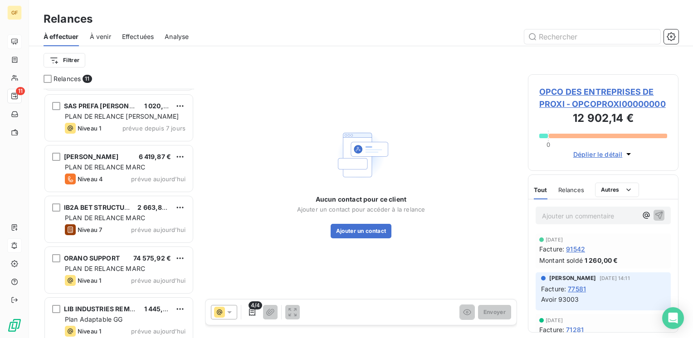
scroll to position [309, 0]
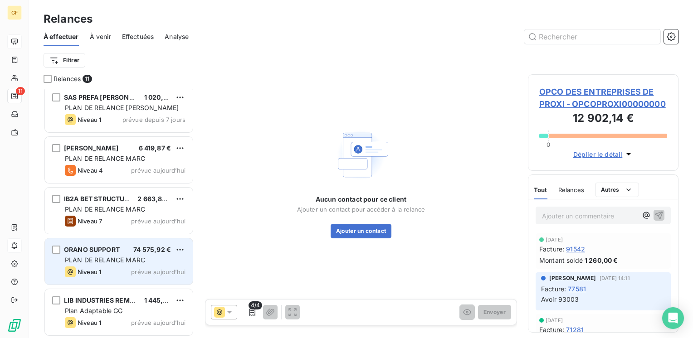
click at [130, 263] on span "PLAN DE RELANCE MARC" at bounding box center [105, 260] width 80 height 8
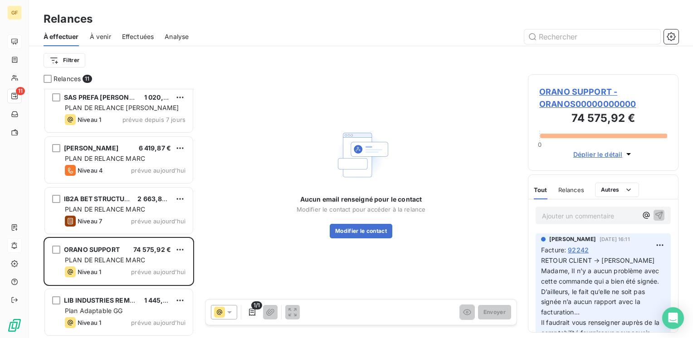
click at [555, 90] on span "ORANO SUPPORT - ORANOS00000000000" at bounding box center [603, 98] width 128 height 24
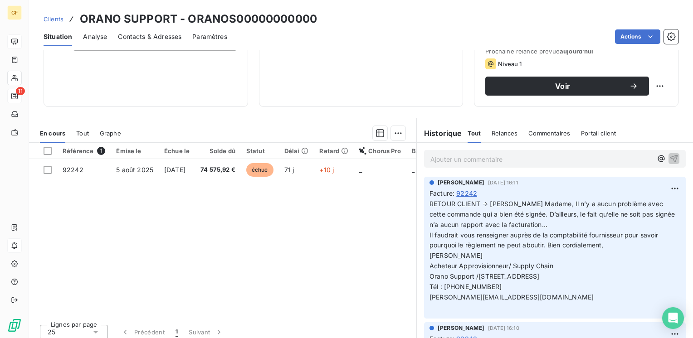
scroll to position [136, 0]
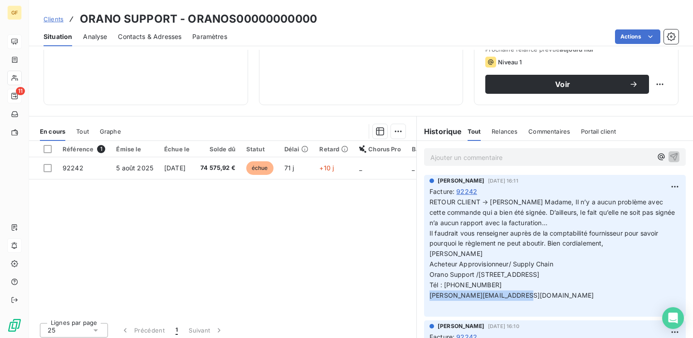
drag, startPoint x: 519, startPoint y: 293, endPoint x: 425, endPoint y: 297, distance: 93.5
click at [429, 297] on p "RETOUR CLIENT → Bonjour Madame, Il n’y a aucun problème avec cette commande qui…" at bounding box center [554, 254] width 251 height 114
copy span "myriam.zephir1@orano.group"
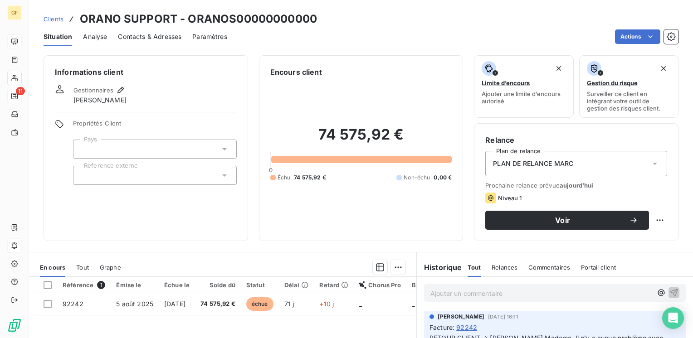
click at [177, 40] on span "Contacts & Adresses" at bounding box center [149, 36] width 63 height 9
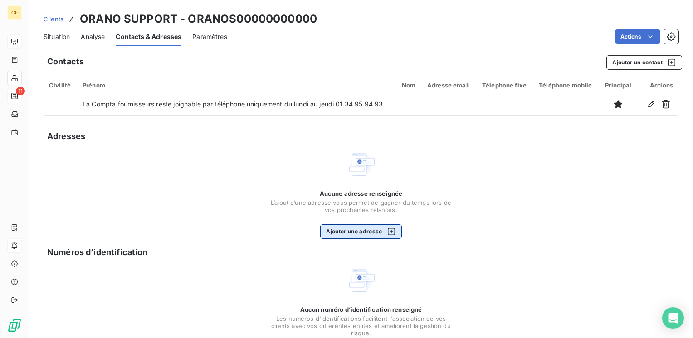
click at [355, 231] on button "Ajouter une adresse" at bounding box center [360, 231] width 81 height 15
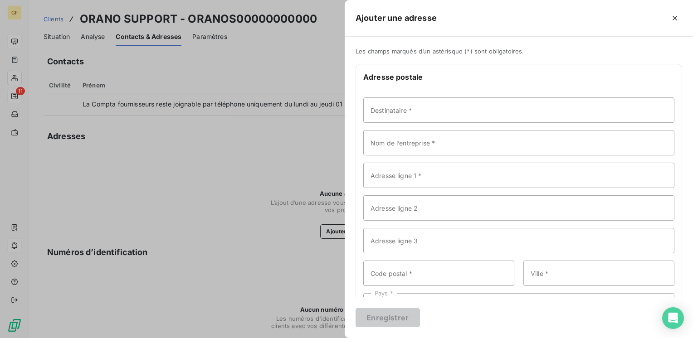
click at [237, 209] on div at bounding box center [346, 169] width 693 height 338
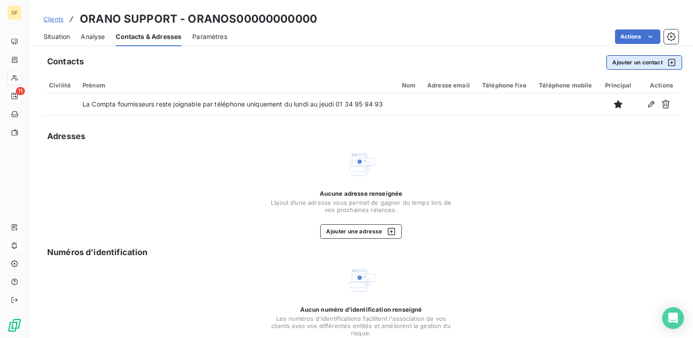
click at [609, 60] on button "Ajouter un contact" at bounding box center [644, 62] width 76 height 15
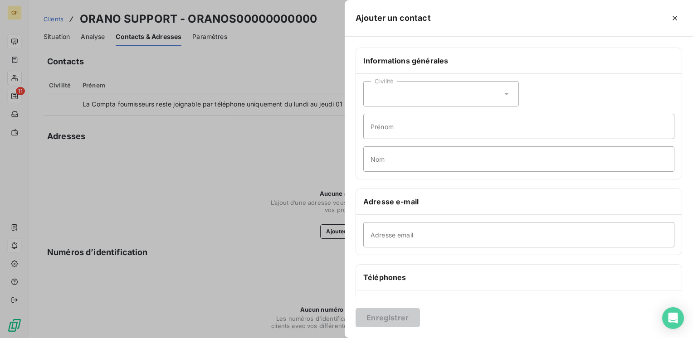
click at [390, 247] on div "Adresse email" at bounding box center [519, 235] width 326 height 40
click at [389, 235] on input "Adresse email" at bounding box center [518, 234] width 311 height 25
paste input "myriam.zephir1@orano.group"
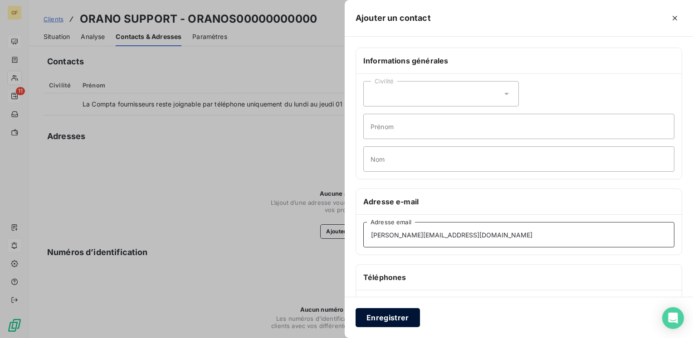
type input "myriam.zephir1@orano.group"
click at [392, 313] on button "Enregistrer" at bounding box center [387, 317] width 64 height 19
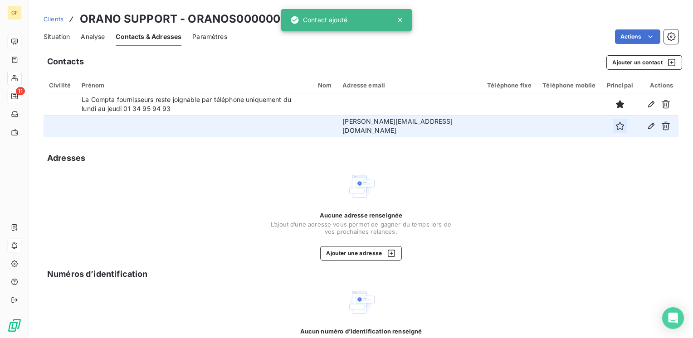
click at [619, 124] on button "button" at bounding box center [620, 126] width 15 height 15
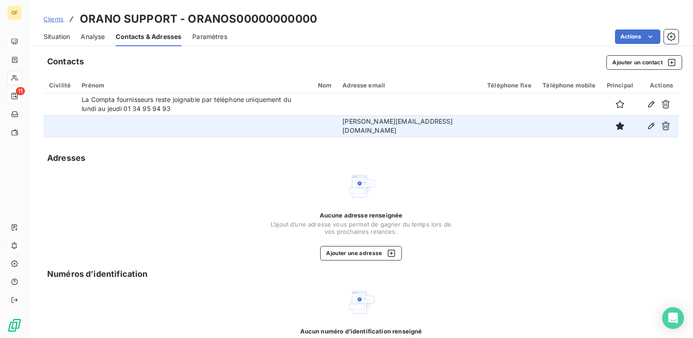
click at [44, 35] on span "Situation" at bounding box center [57, 36] width 26 height 9
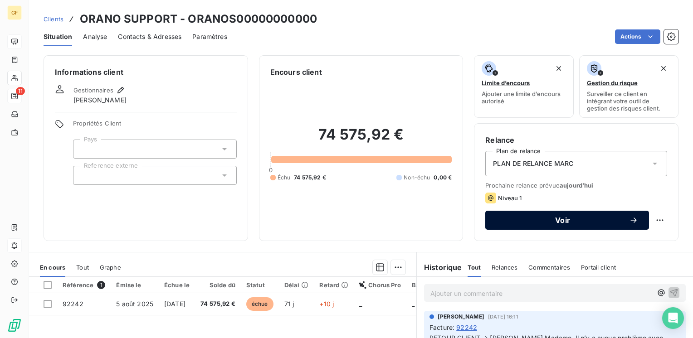
click at [535, 214] on button "Voir" at bounding box center [567, 220] width 164 height 19
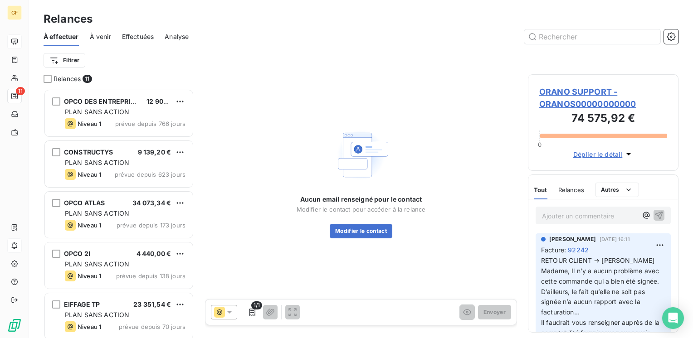
scroll to position [243, 143]
click at [570, 88] on span "ORANO SUPPORT - ORANOS00000000000" at bounding box center [603, 98] width 128 height 24
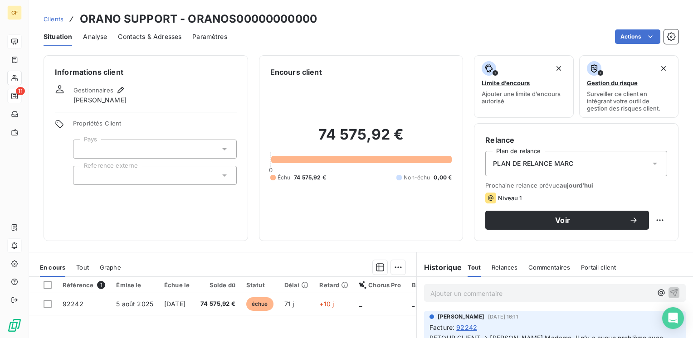
click at [148, 32] on div "Contacts & Adresses" at bounding box center [149, 36] width 63 height 19
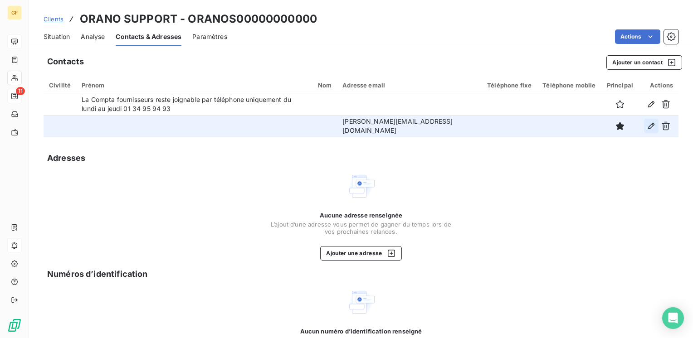
click at [648, 128] on icon "button" at bounding box center [651, 126] width 6 height 6
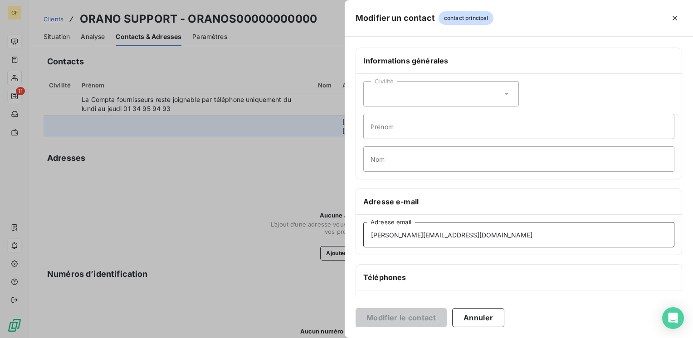
click at [469, 238] on input "myriam.zephir1@orano.group" at bounding box center [518, 234] width 311 height 25
drag, startPoint x: 468, startPoint y: 236, endPoint x: 316, endPoint y: 245, distance: 153.1
click at [316, 338] on div "Modifier un contact contact principal Informations générales Civilité Prénom No…" at bounding box center [346, 338] width 693 height 0
click at [671, 16] on icon "button" at bounding box center [674, 18] width 9 height 9
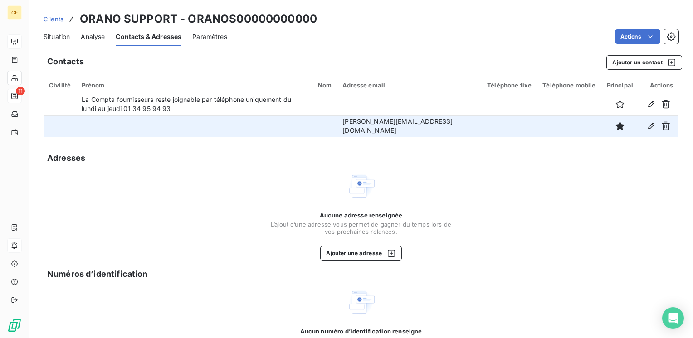
click at [67, 37] on span "Situation" at bounding box center [57, 36] width 26 height 9
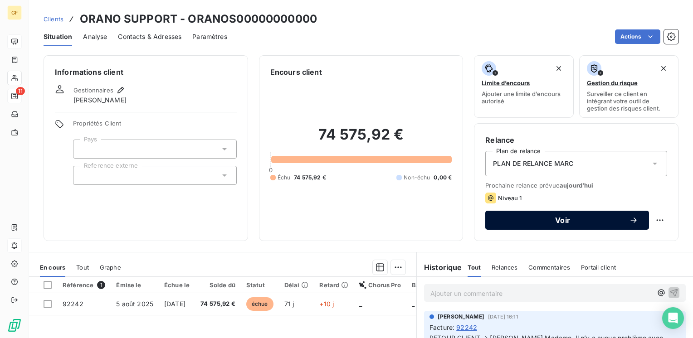
click at [557, 219] on span "Voir" at bounding box center [562, 220] width 133 height 7
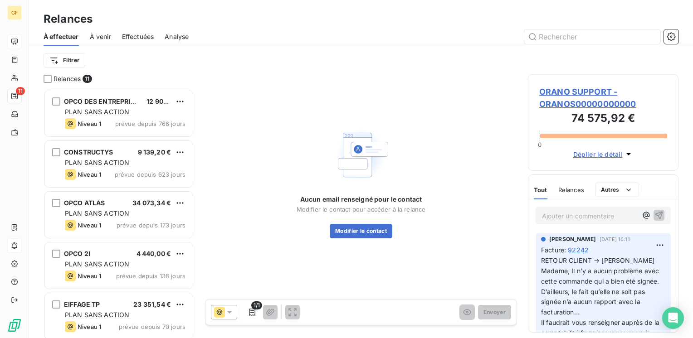
scroll to position [243, 143]
click at [232, 311] on icon at bounding box center [229, 312] width 9 height 9
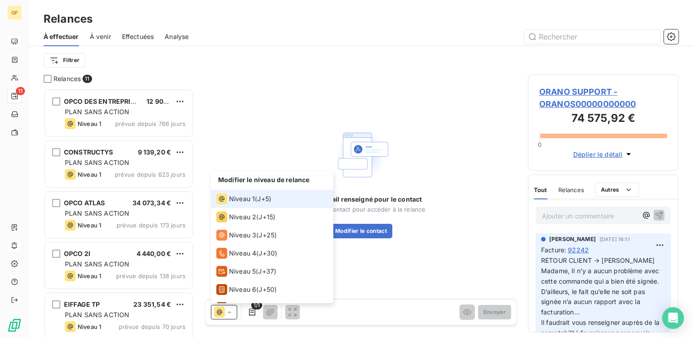
click at [254, 198] on div "Niveau 1 ( J+5 )" at bounding box center [243, 199] width 55 height 11
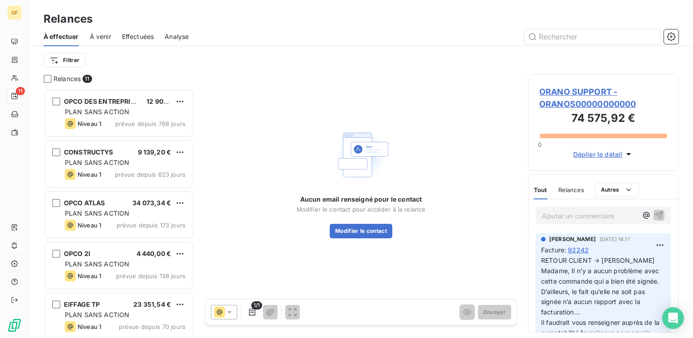
click at [573, 92] on span "ORANO SUPPORT - ORANOS00000000000" at bounding box center [603, 98] width 128 height 24
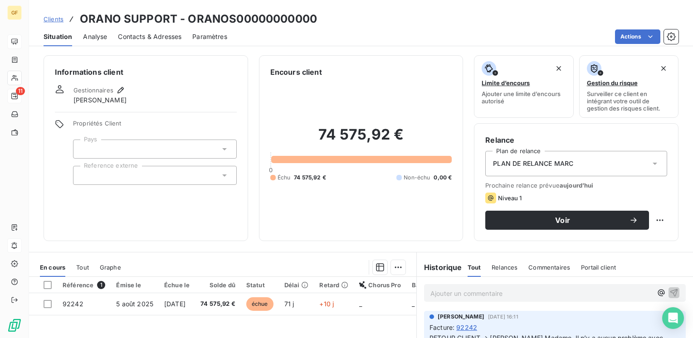
click at [165, 34] on span "Contacts & Adresses" at bounding box center [149, 36] width 63 height 9
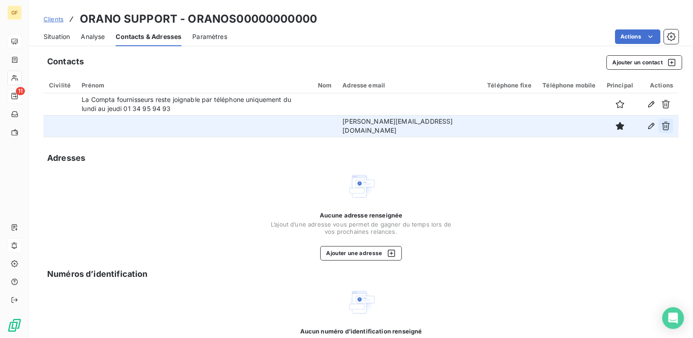
click at [662, 123] on icon "button" at bounding box center [666, 126] width 8 height 9
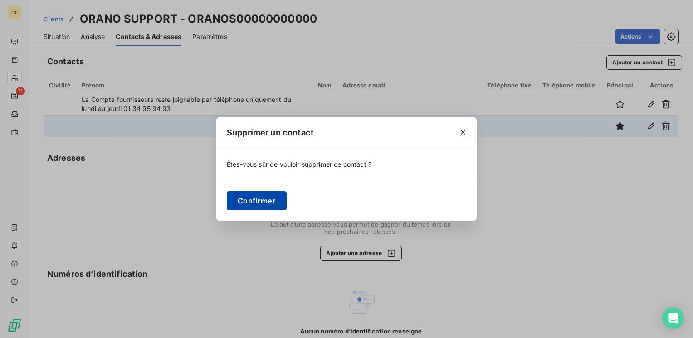
click at [270, 207] on button "Confirmer" at bounding box center [257, 200] width 60 height 19
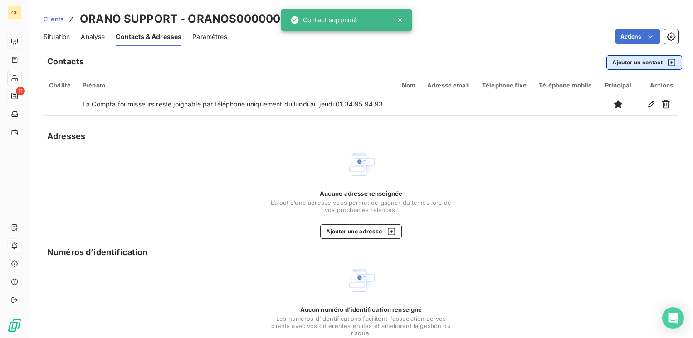
click at [632, 62] on button "Ajouter un contact" at bounding box center [644, 62] width 76 height 15
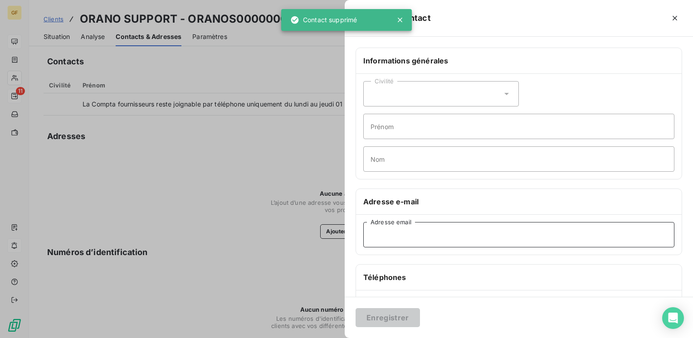
click at [410, 224] on input "Adresse email" at bounding box center [518, 234] width 311 height 25
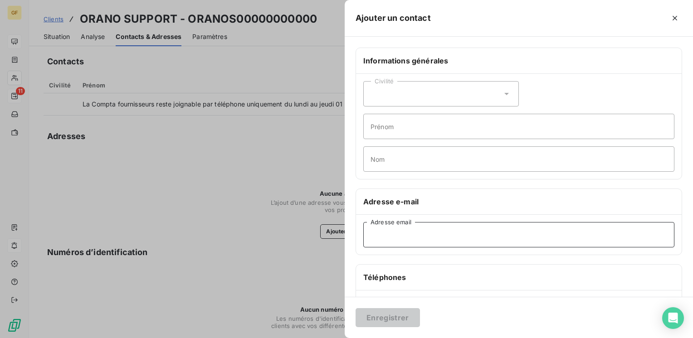
paste input "myriam.zephir1@orano.group"
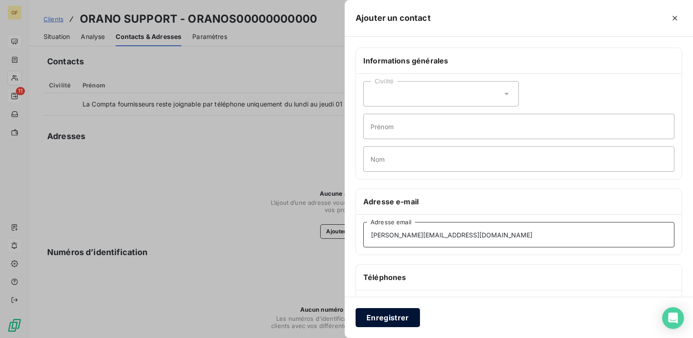
type input "myriam.zephir1@orano.group"
click at [372, 316] on button "Enregistrer" at bounding box center [387, 317] width 64 height 19
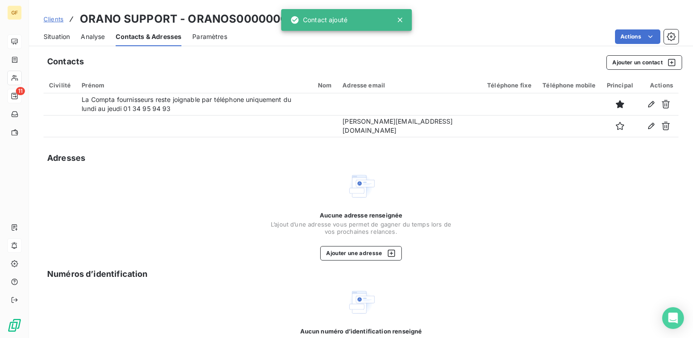
click at [71, 34] on div "Situation Analyse Contacts & Adresses Paramètres Actions" at bounding box center [361, 36] width 664 height 19
drag, startPoint x: 67, startPoint y: 35, endPoint x: 98, endPoint y: 39, distance: 32.0
click at [67, 36] on span "Situation" at bounding box center [57, 36] width 26 height 9
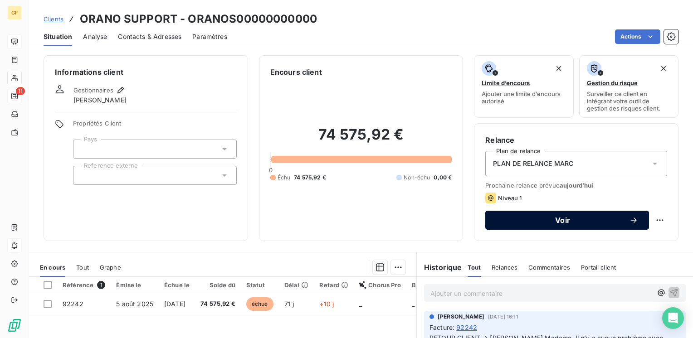
click at [526, 219] on span "Voir" at bounding box center [562, 220] width 133 height 7
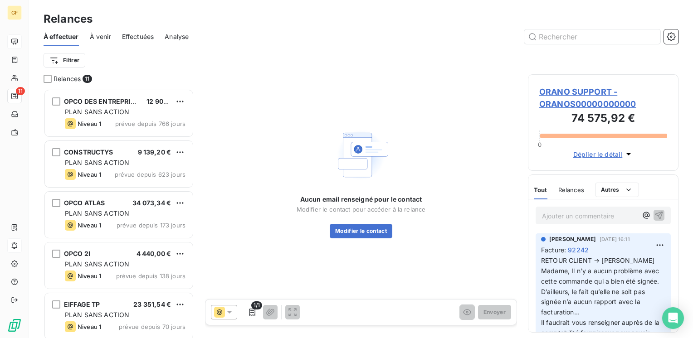
scroll to position [243, 143]
click at [229, 315] on icon at bounding box center [229, 312] width 9 height 9
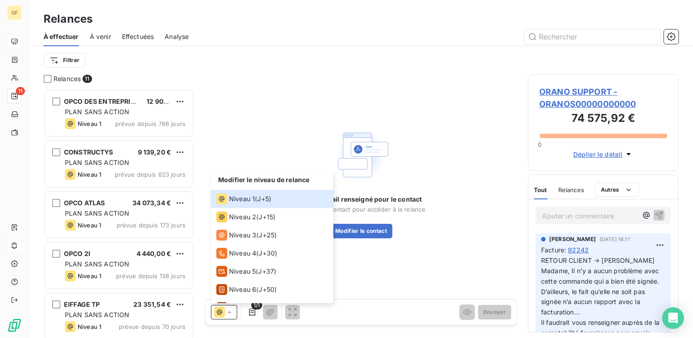
click at [506, 88] on div "Aucun email renseigné pour le contact Modifier le contact pour accéder à la rel…" at bounding box center [361, 182] width 312 height 216
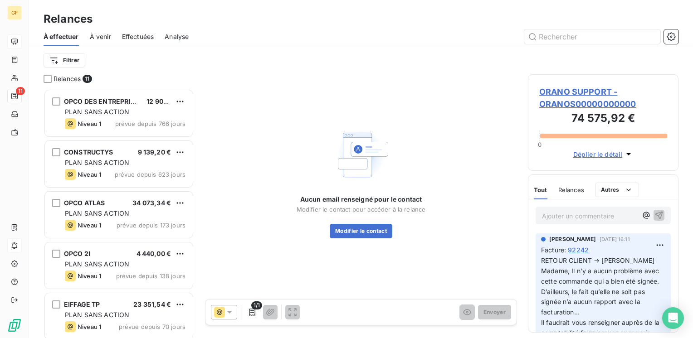
click at [563, 89] on span "ORANO SUPPORT - ORANOS00000000000" at bounding box center [603, 98] width 128 height 24
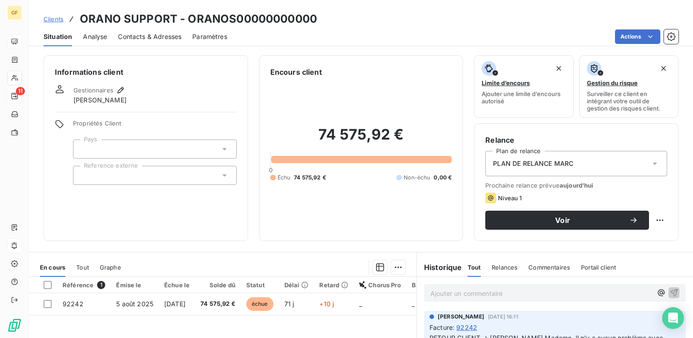
click at [149, 43] on div "Contacts & Adresses" at bounding box center [149, 36] width 63 height 19
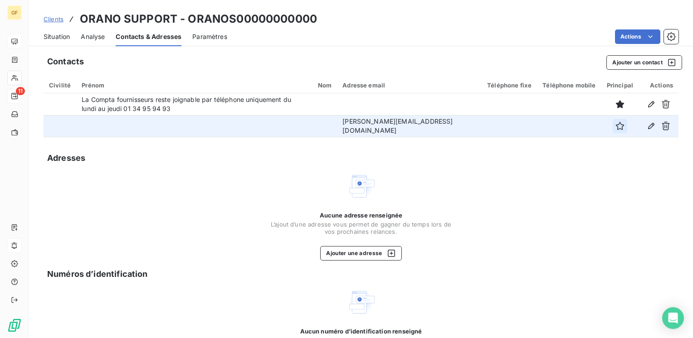
click at [615, 126] on icon "button" at bounding box center [619, 126] width 9 height 9
click at [48, 39] on span "Situation" at bounding box center [57, 36] width 26 height 9
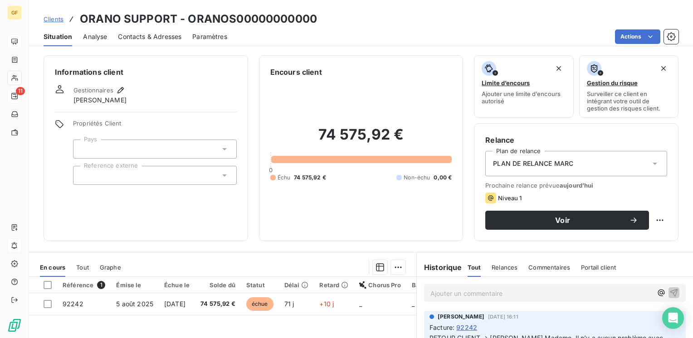
click at [500, 209] on div "Prochaine relance prévue aujourd’hui Niveau 1 Voir" at bounding box center [576, 206] width 182 height 48
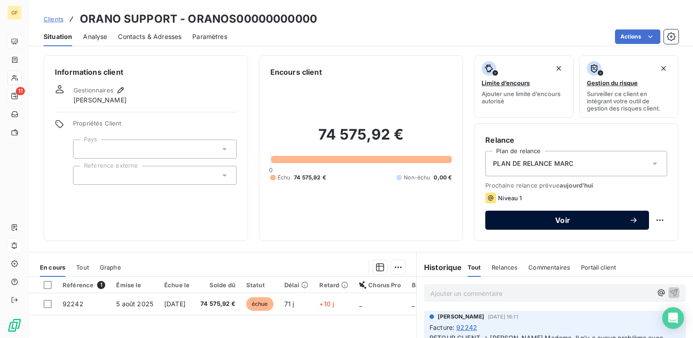
click at [511, 227] on button "Voir" at bounding box center [567, 220] width 164 height 19
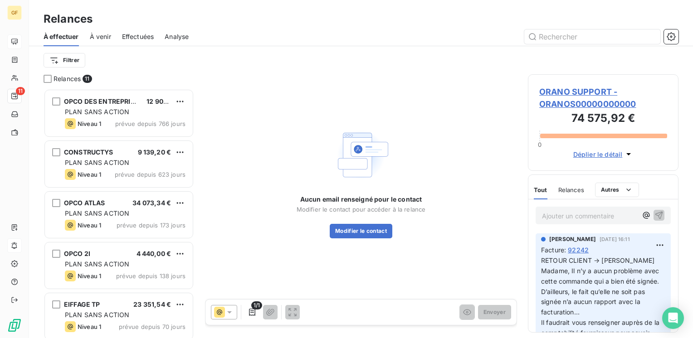
scroll to position [243, 143]
click at [566, 90] on span "ORANO SUPPORT - ORANOS00000000000" at bounding box center [603, 98] width 128 height 24
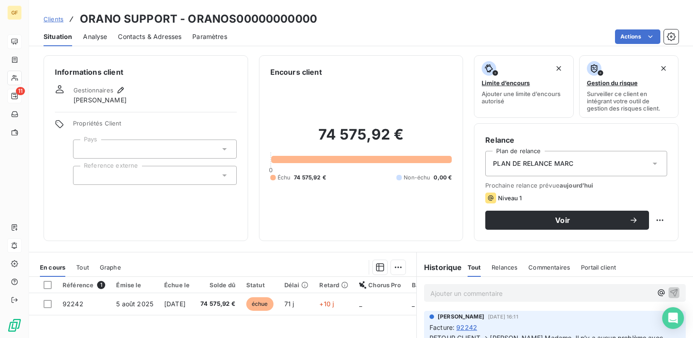
click at [144, 35] on span "Contacts & Adresses" at bounding box center [149, 36] width 63 height 9
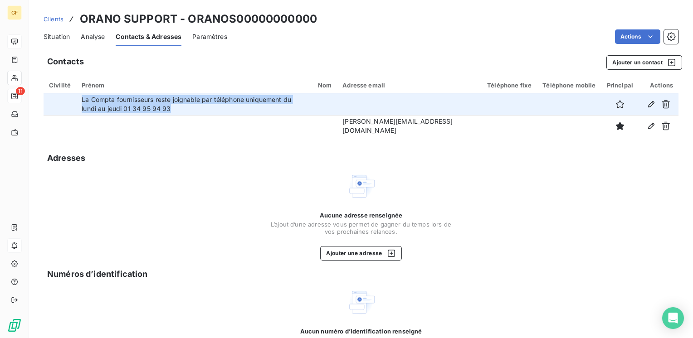
drag, startPoint x: 122, startPoint y: 107, endPoint x: 65, endPoint y: 96, distance: 57.4
click at [65, 96] on tr "La Compta fournisseurs reste joignable par téléphone uniquement du lundi au jeu…" at bounding box center [361, 104] width 635 height 22
copy tr "La Compta fournisseurs reste joignable par téléphone uniquement du lundi au jeu…"
click at [661, 102] on icon "button" at bounding box center [665, 104] width 9 height 9
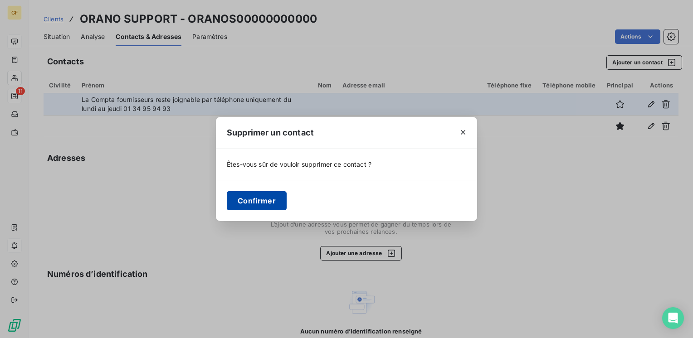
click at [269, 201] on button "Confirmer" at bounding box center [257, 200] width 60 height 19
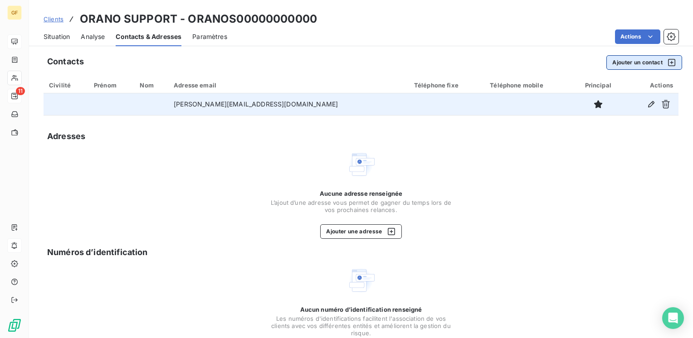
click at [642, 66] on button "Ajouter un contact" at bounding box center [644, 62] width 76 height 15
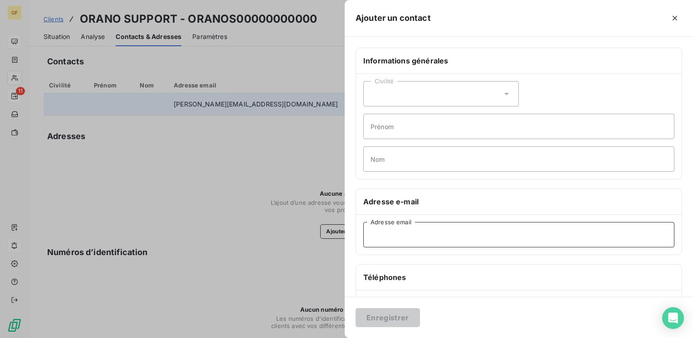
click at [394, 223] on input "Adresse email" at bounding box center [518, 234] width 311 height 25
click at [392, 163] on input "Nom" at bounding box center [518, 158] width 311 height 25
click at [381, 235] on input "Adresse email" at bounding box center [518, 234] width 311 height 25
paste input "La Compta fournisseurs reste joignable par téléphone uniquement du lundi au jeu…"
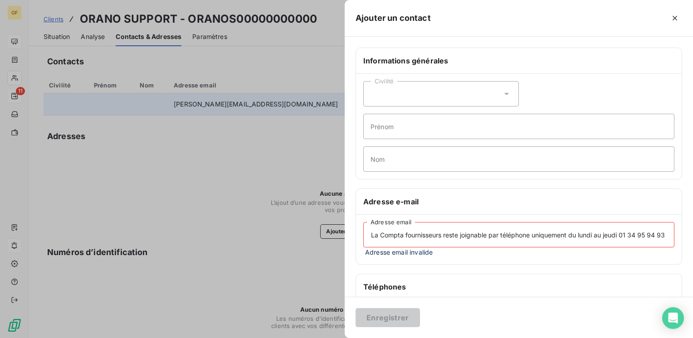
scroll to position [0, 21]
drag, startPoint x: 373, startPoint y: 233, endPoint x: 694, endPoint y: 241, distance: 321.6
click at [692, 241] on html "GF 11 Clients ORANO SUPPORT - ORANOS00000000000 Situation Analyse Contacts & Ad…" at bounding box center [346, 169] width 693 height 338
type input "La Compta fournisseurs reste joignable par téléphone uniquement du lundi au jeu…"
click at [394, 135] on input "Prénom" at bounding box center [518, 126] width 311 height 25
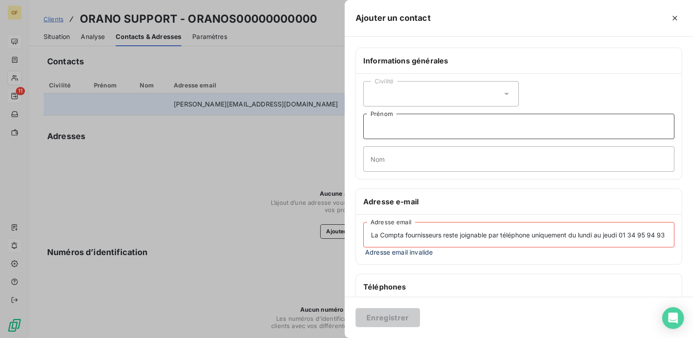
scroll to position [0, 0]
paste input "Compta fournisseurs reste joignable par téléphone uniquement du lundi au jeudi …"
type input "Compta fournisseurs reste joignable par téléphone uniquement du lundi au jeudi …"
drag, startPoint x: 662, startPoint y: 231, endPoint x: 216, endPoint y: 248, distance: 446.5
click at [216, 338] on div "Ajouter un contact Informations générales Civilité Compta fournisseurs reste jo…" at bounding box center [346, 338] width 693 height 0
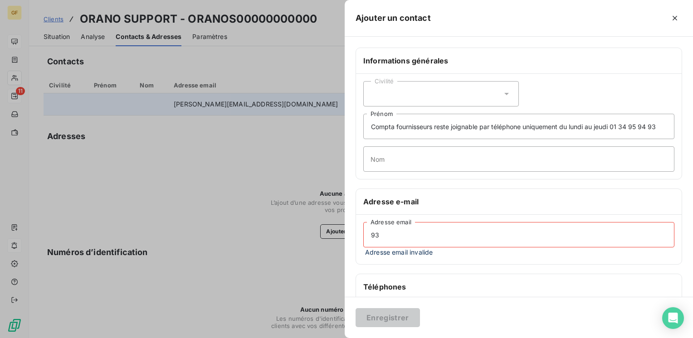
type input "3"
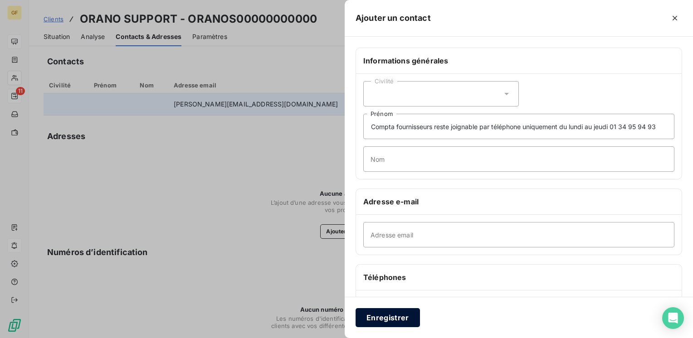
click at [399, 317] on button "Enregistrer" at bounding box center [387, 317] width 64 height 19
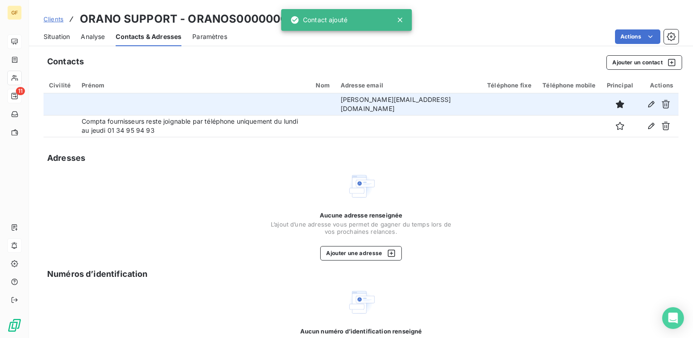
click at [55, 39] on span "Situation" at bounding box center [57, 36] width 26 height 9
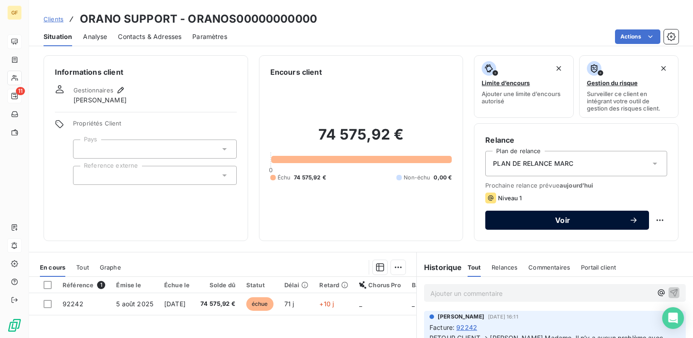
click at [516, 216] on div "Voir" at bounding box center [567, 220] width 142 height 9
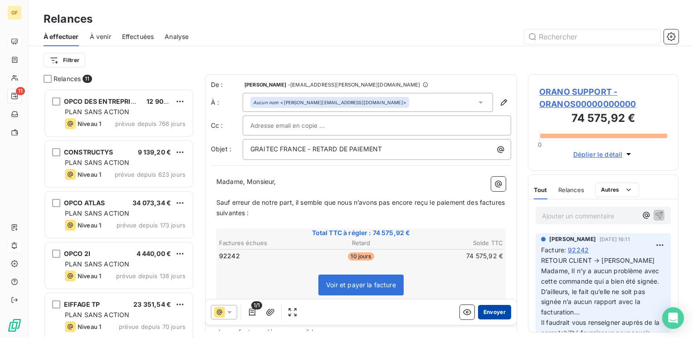
click at [493, 311] on button "Envoyer" at bounding box center [494, 312] width 33 height 15
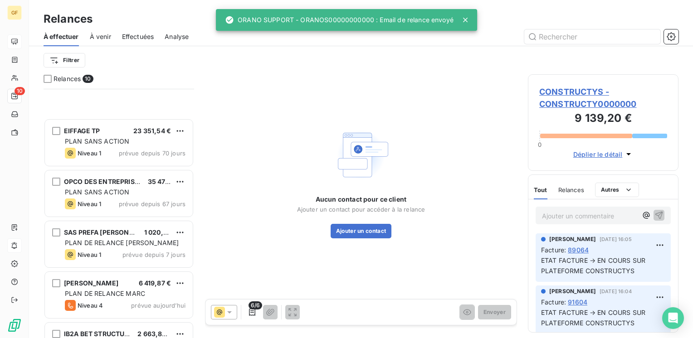
scroll to position [258, 0]
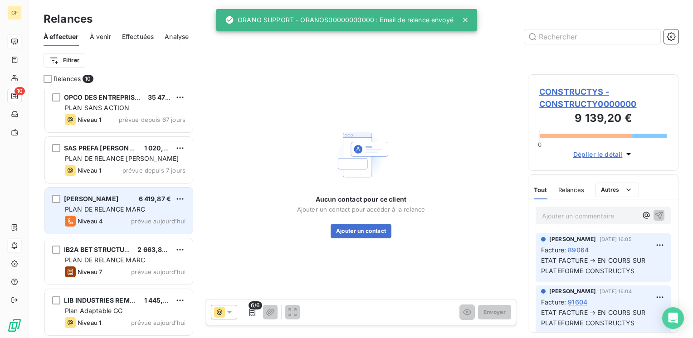
click at [134, 203] on div "BONNA SABLA 6 419,87 € PLAN DE RELANCE MARC Niveau 4 prévue aujourd’hui" at bounding box center [119, 211] width 148 height 46
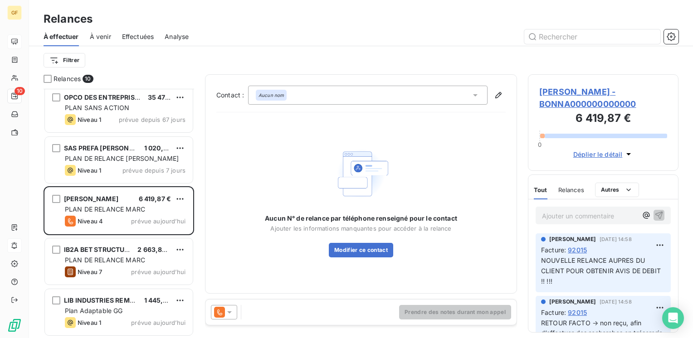
click at [577, 92] on span "BONNA SABLA - BONNA000000000000" at bounding box center [603, 98] width 128 height 24
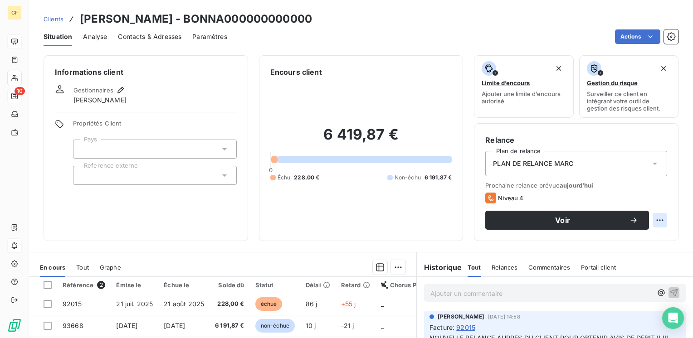
click at [653, 221] on html "GF 10 Clients BONNA SABLA - BONNA000000000000 Situation Analyse Contacts & Adre…" at bounding box center [346, 169] width 693 height 338
click at [602, 238] on div "Replanifier cette action" at bounding box center [615, 240] width 81 height 15
select select "9"
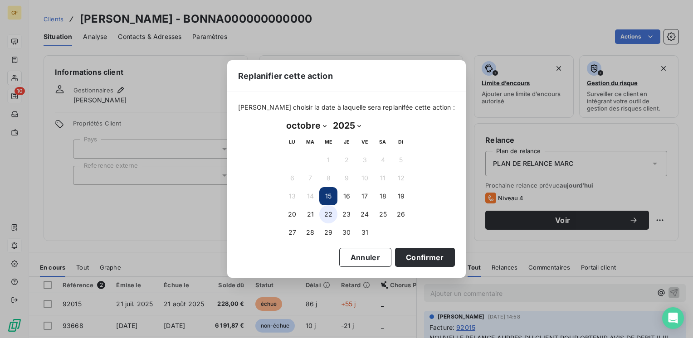
click at [325, 210] on button "22" at bounding box center [328, 214] width 18 height 18
click at [423, 257] on button "Confirmer" at bounding box center [425, 257] width 60 height 19
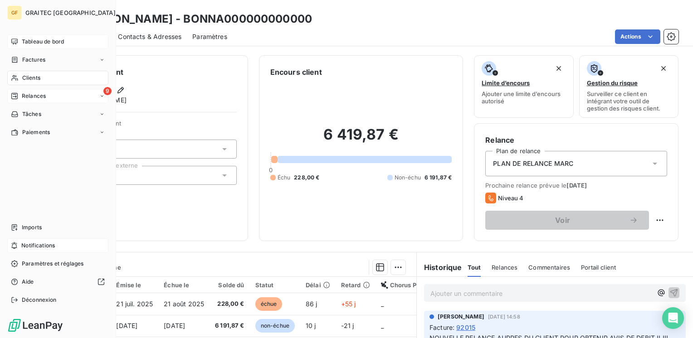
click at [31, 92] on span "Relances" at bounding box center [34, 96] width 24 height 8
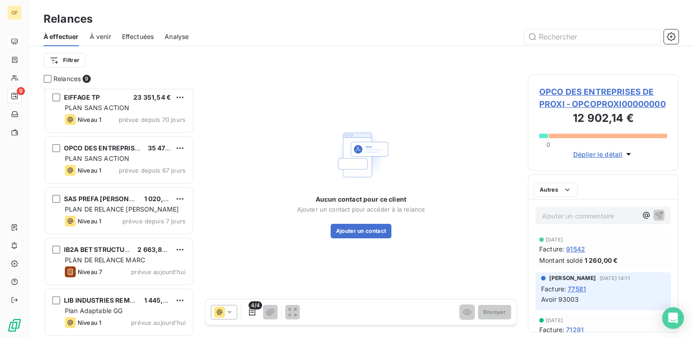
scroll to position [243, 143]
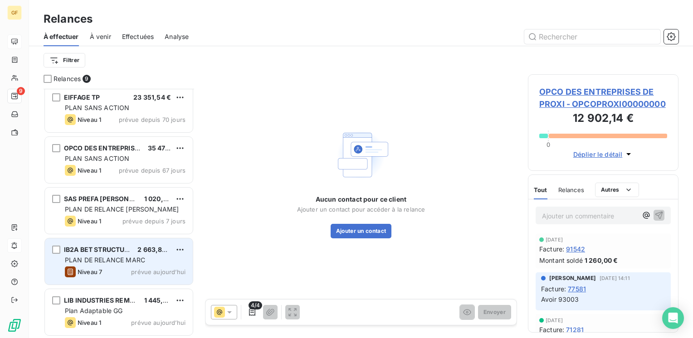
click at [107, 258] on span "PLAN DE RELANCE MARC" at bounding box center [105, 260] width 80 height 8
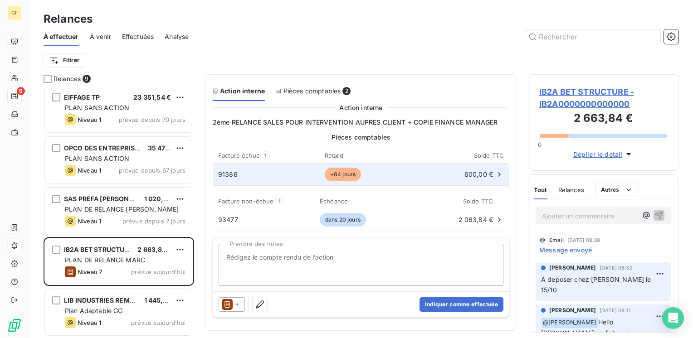
click at [309, 178] on td "91386" at bounding box center [266, 175] width 107 height 22
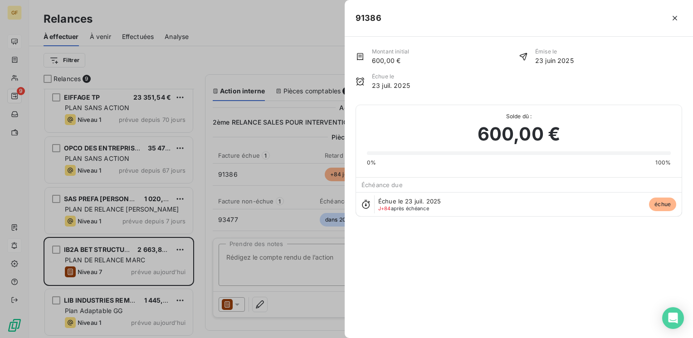
click at [296, 292] on div at bounding box center [346, 169] width 693 height 338
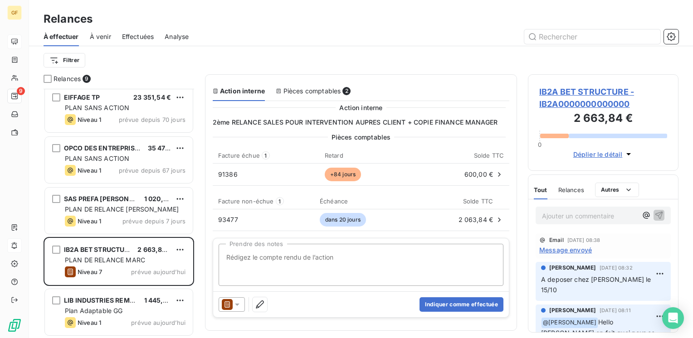
click at [559, 95] on span "IB2A BET STRUCTURE - IB2A0000000000000" at bounding box center [603, 98] width 128 height 24
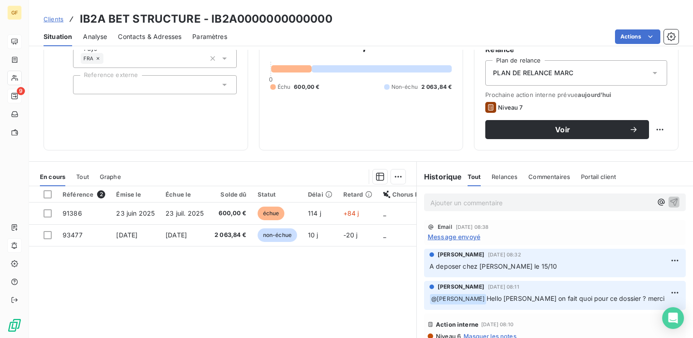
scroll to position [140, 0]
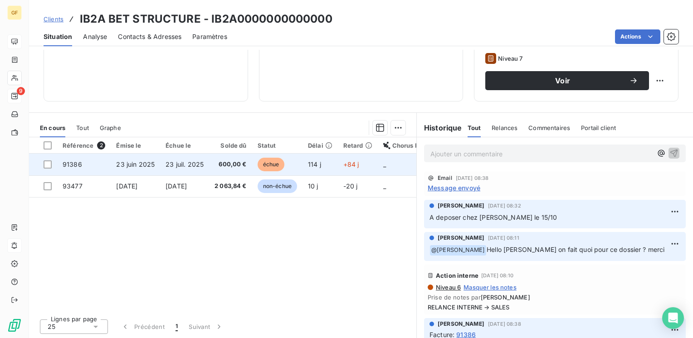
click at [202, 165] on span "23 juil. 2025" at bounding box center [184, 165] width 38 height 8
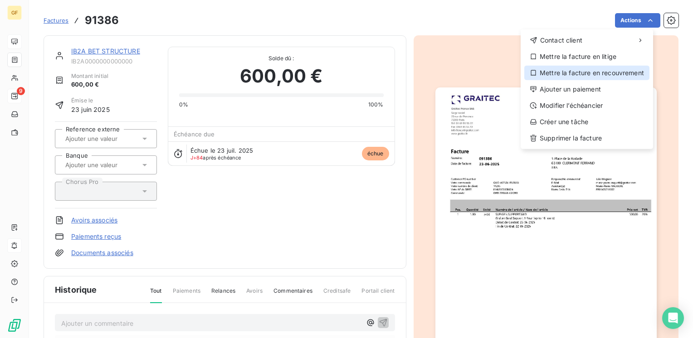
click at [586, 73] on div "Mettre la facture en recouvrement" at bounding box center [586, 73] width 125 height 15
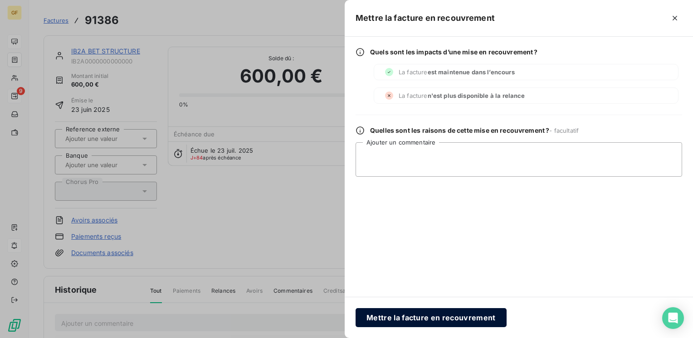
click at [413, 316] on button "Mettre la facture en recouvrement" at bounding box center [430, 317] width 151 height 19
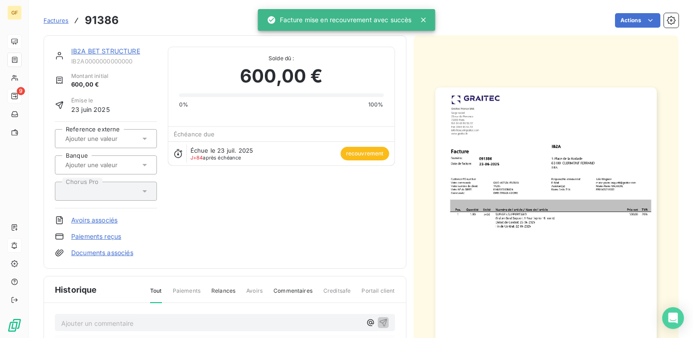
click at [99, 54] on link "IB2A BET STRUCTURE" at bounding box center [105, 51] width 69 height 8
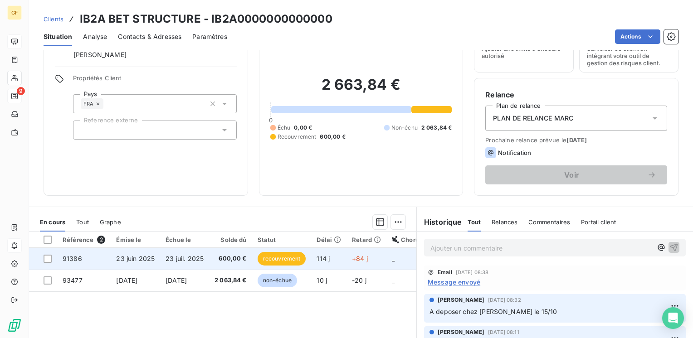
click at [192, 256] on span "23 juil. 2025" at bounding box center [184, 259] width 38 height 8
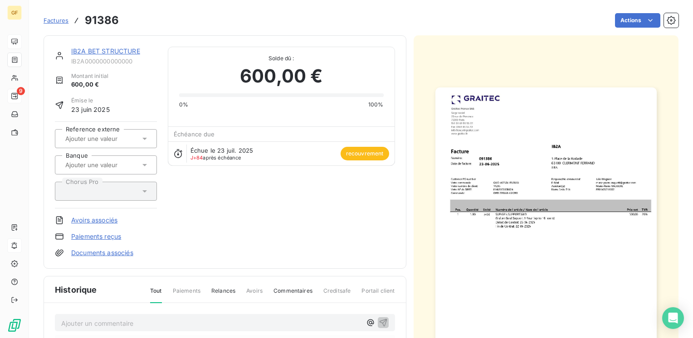
click at [115, 48] on link "IB2A BET STRUCTURE" at bounding box center [105, 51] width 69 height 8
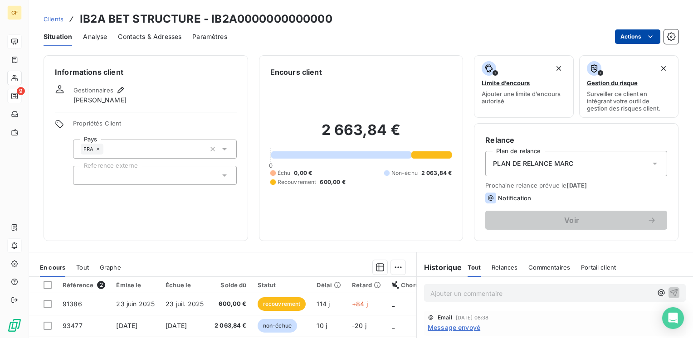
click at [631, 34] on html "GF 9 Clients IB2A BET STRUCTURE - IB2A0000000000000 Situation Analyse Contacts …" at bounding box center [346, 169] width 693 height 338
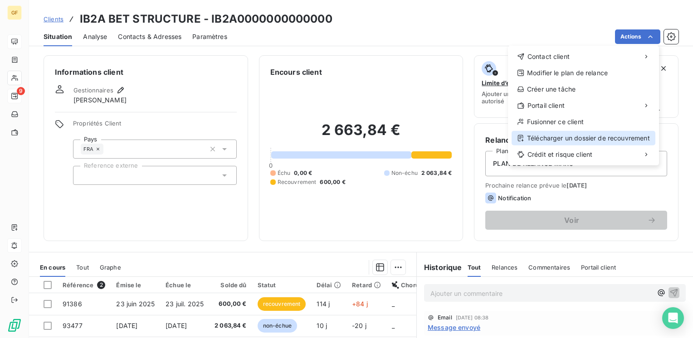
click at [563, 141] on div "Télécharger un dossier de recouvrement" at bounding box center [583, 138] width 144 height 15
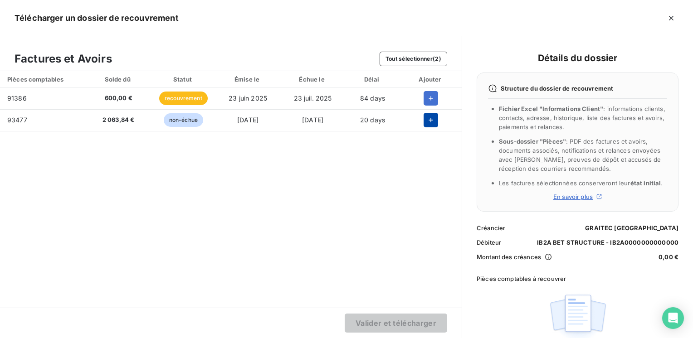
click at [432, 120] on icon "button" at bounding box center [430, 120] width 5 height 5
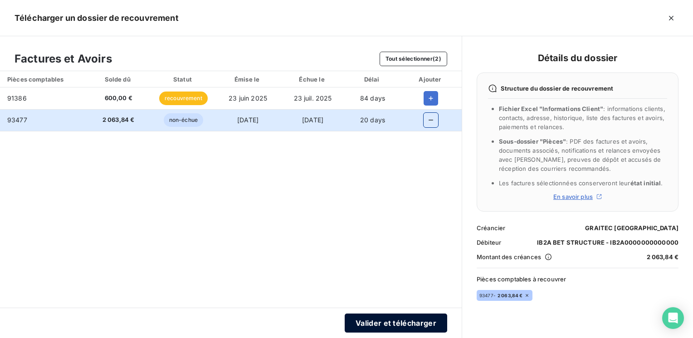
click at [379, 325] on button "Valider et télécharger" at bounding box center [396, 323] width 102 height 19
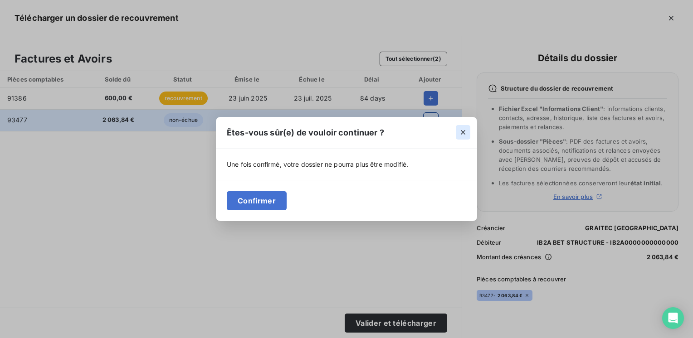
click at [466, 131] on icon "button" at bounding box center [462, 132] width 9 height 9
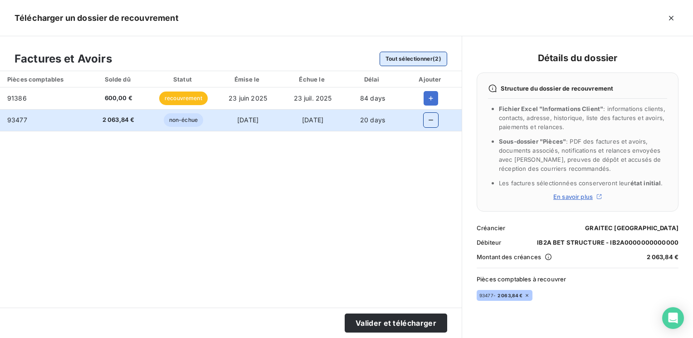
click at [416, 61] on button "Tout sélectionner (2)" at bounding box center [413, 59] width 68 height 15
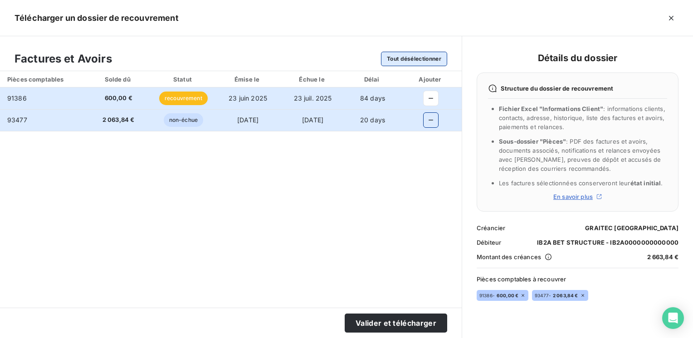
click at [416, 61] on button "Tout désélectionner" at bounding box center [414, 59] width 66 height 15
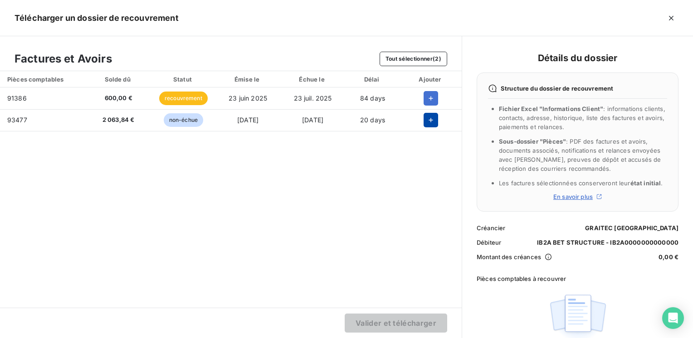
click at [430, 124] on icon "button" at bounding box center [430, 120] width 9 height 9
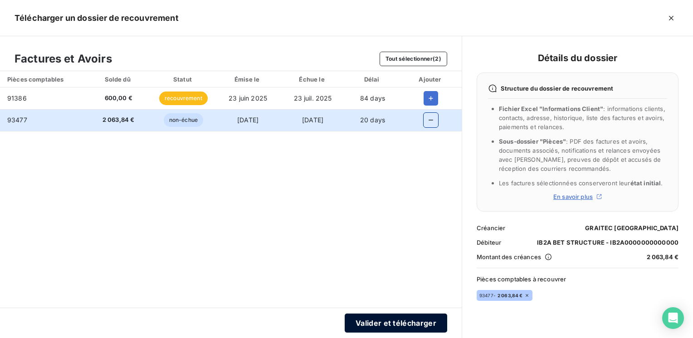
click at [401, 327] on button "Valider et télécharger" at bounding box center [396, 323] width 102 height 19
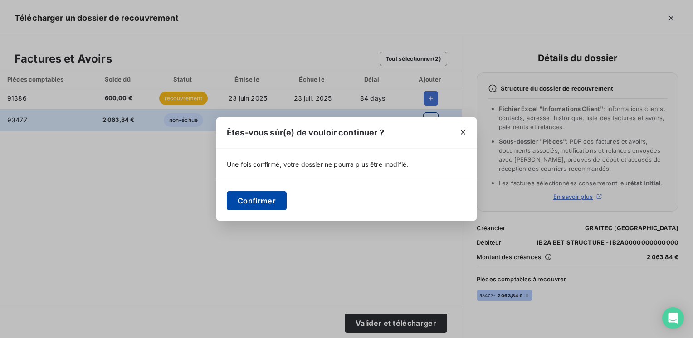
click at [254, 197] on button "Confirmer" at bounding box center [257, 200] width 60 height 19
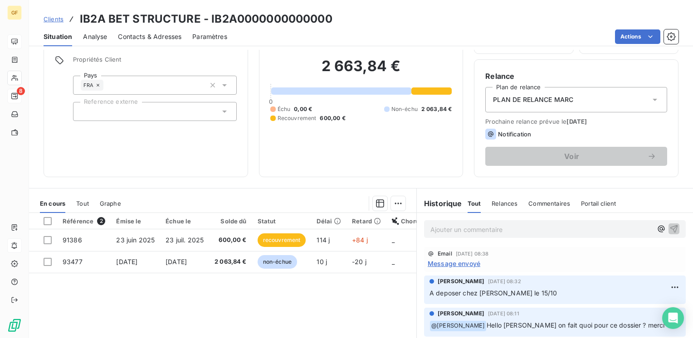
scroll to position [91, 0]
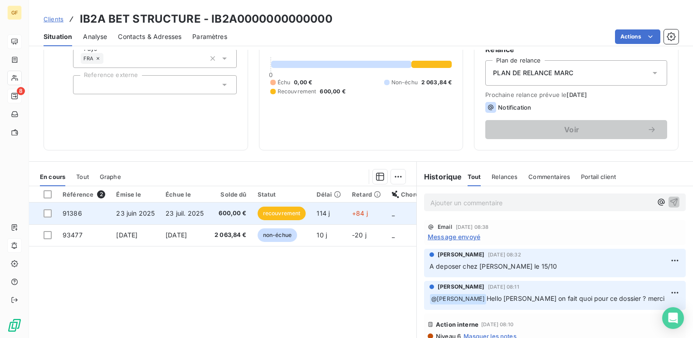
click at [207, 213] on td "23 juil. 2025" at bounding box center [184, 214] width 49 height 22
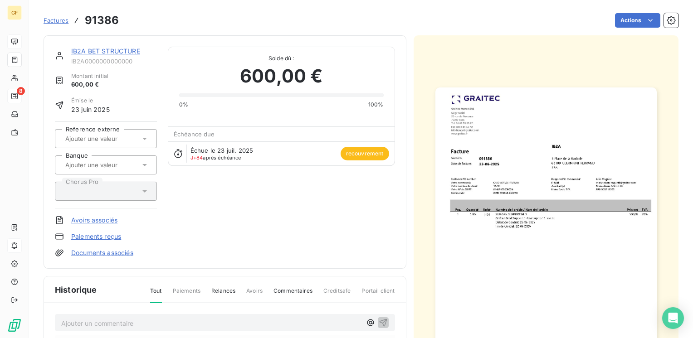
click at [484, 221] on img "button" at bounding box center [545, 244] width 221 height 312
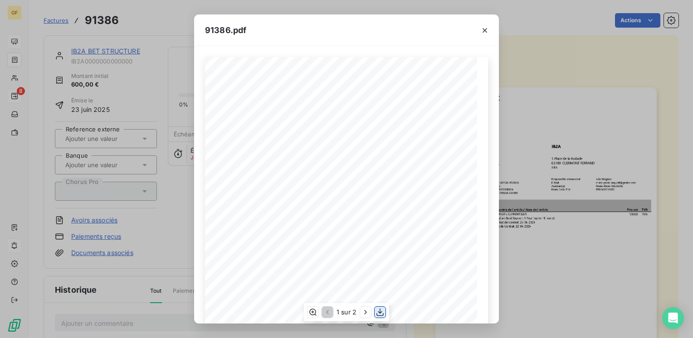
click at [376, 311] on icon "button" at bounding box center [379, 312] width 9 height 9
click at [481, 30] on icon "button" at bounding box center [484, 30] width 9 height 9
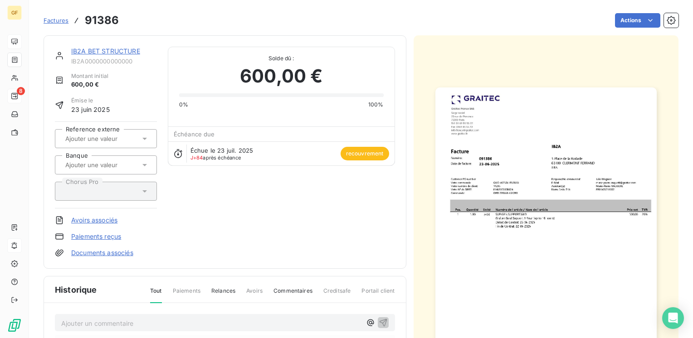
click at [637, 12] on div "Factures 91386 Actions" at bounding box center [361, 20] width 635 height 19
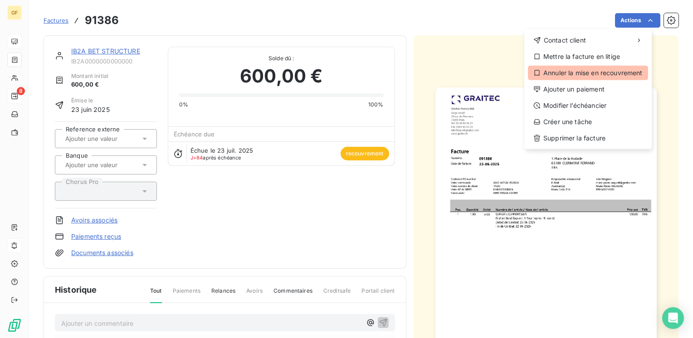
click at [598, 71] on div "Annuler la mise en recouvrement" at bounding box center [588, 73] width 120 height 15
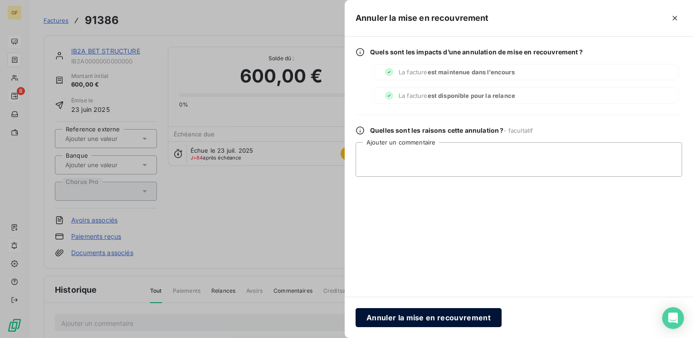
click at [405, 321] on button "Annuler la mise en recouvrement" at bounding box center [428, 317] width 146 height 19
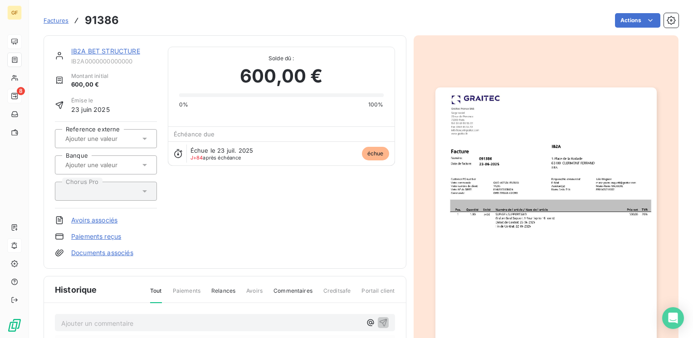
click at [103, 53] on link "IB2A BET STRUCTURE" at bounding box center [105, 51] width 69 height 8
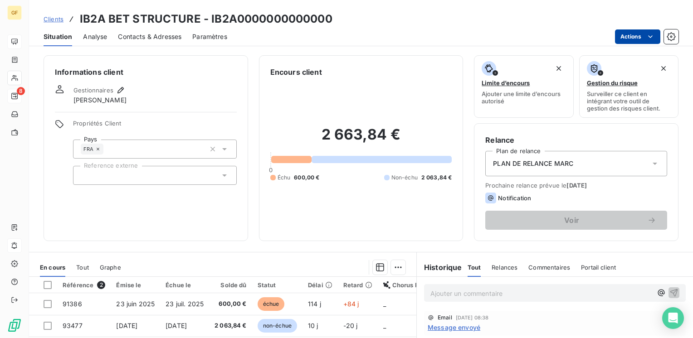
click at [631, 34] on html "GF 8 Clients IB2A BET STRUCTURE - IB2A0000000000000 Situation Analyse Contacts …" at bounding box center [346, 169] width 693 height 338
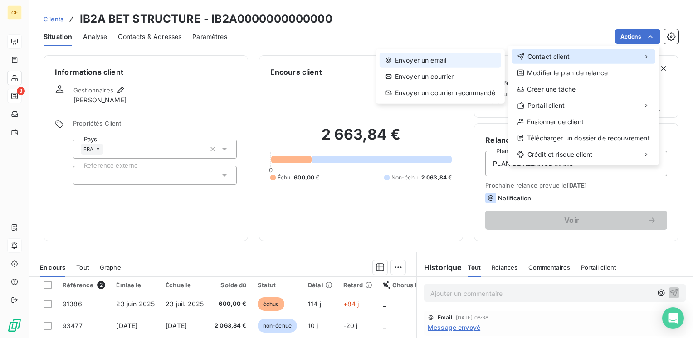
drag, startPoint x: 617, startPoint y: 58, endPoint x: 466, endPoint y: 56, distance: 150.5
click at [615, 58] on div "Contact client" at bounding box center [583, 56] width 144 height 15
click at [443, 58] on div "Envoyer un email" at bounding box center [440, 60] width 122 height 15
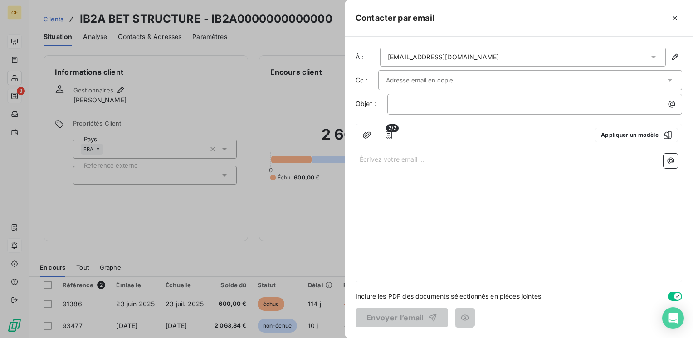
click at [477, 79] on div at bounding box center [525, 80] width 279 height 14
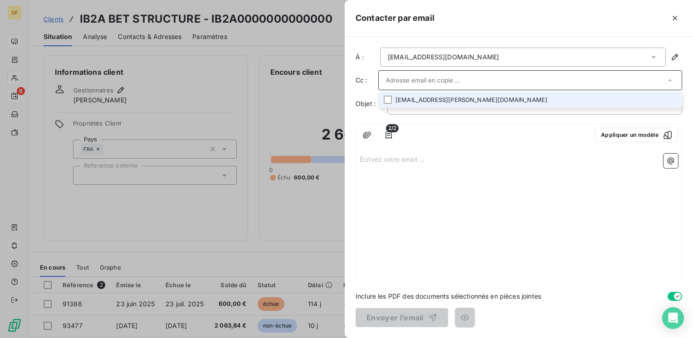
click at [458, 98] on li "alpha.barry@ib2a.tech" at bounding box center [530, 100] width 304 height 16
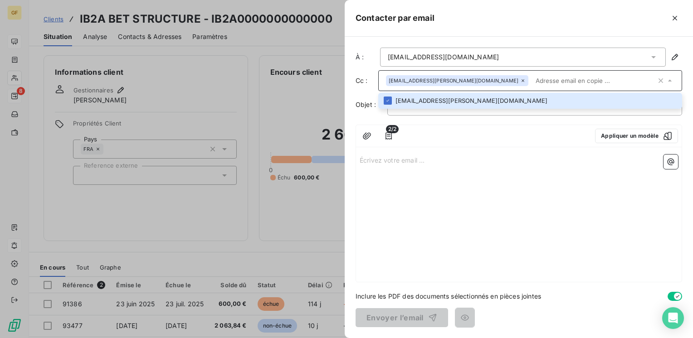
click at [532, 82] on input "text" at bounding box center [594, 81] width 124 height 14
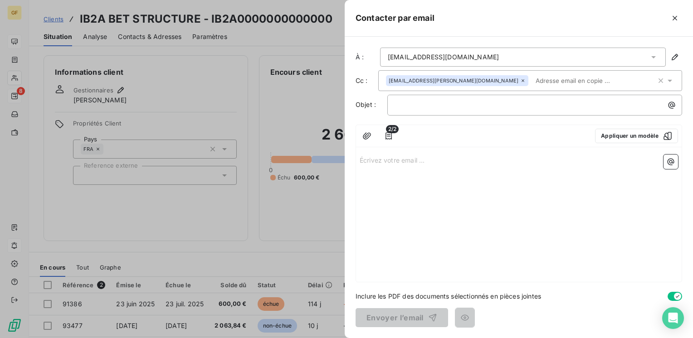
drag, startPoint x: 464, startPoint y: 79, endPoint x: 482, endPoint y: 75, distance: 17.7
click at [532, 79] on input "text" at bounding box center [584, 81] width 105 height 14
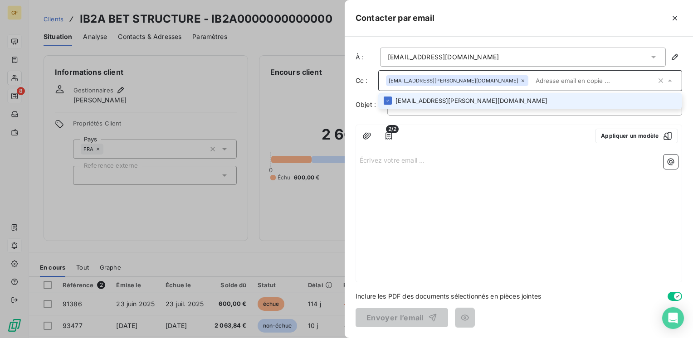
click at [532, 77] on input "text" at bounding box center [594, 81] width 124 height 14
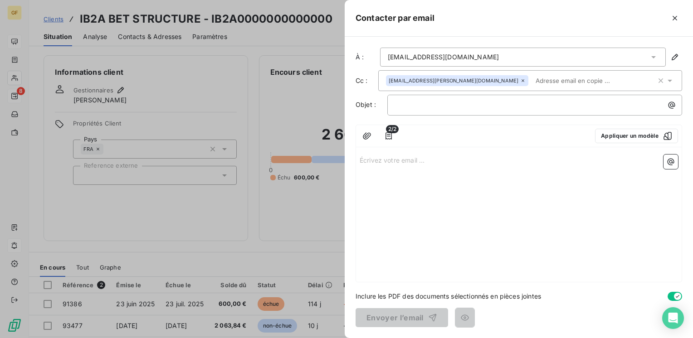
paste input "Julie.Magnier@graitec.com"
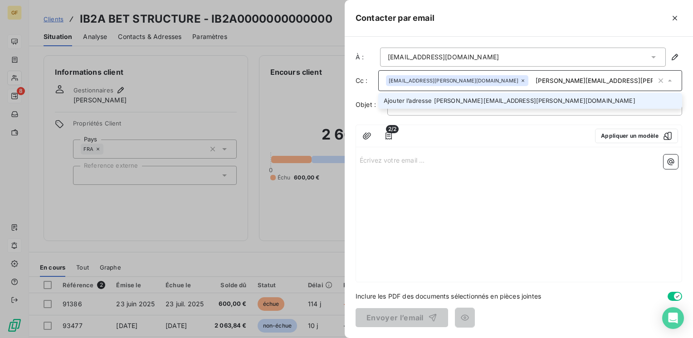
type input "Julie.Magnier@graitec.com"
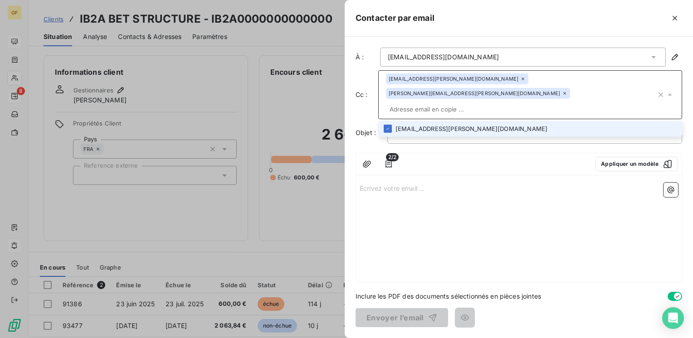
click at [442, 121] on li "alpha.barry@ib2a.tech" at bounding box center [530, 129] width 304 height 16
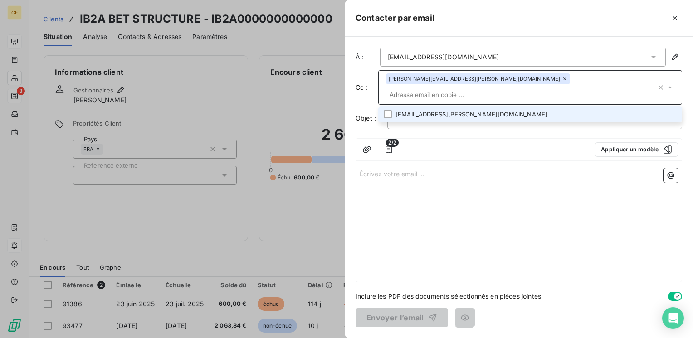
drag, startPoint x: 444, startPoint y: 101, endPoint x: 451, endPoint y: 100, distance: 6.8
click at [447, 107] on li "alpha.barry@ib2a.tech" at bounding box center [530, 115] width 304 height 16
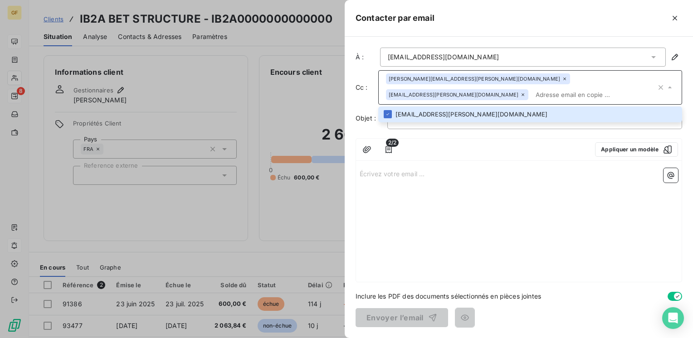
drag, startPoint x: 451, startPoint y: 100, endPoint x: 452, endPoint y: 81, distance: 19.5
click at [448, 81] on span "Julie.Magnier@graitec.com" at bounding box center [474, 78] width 171 height 5
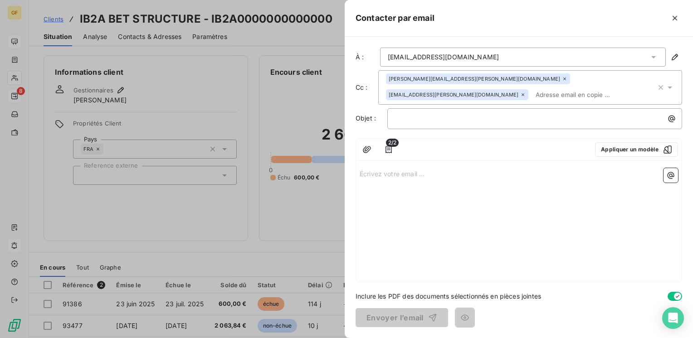
click at [562, 79] on icon at bounding box center [564, 78] width 5 height 5
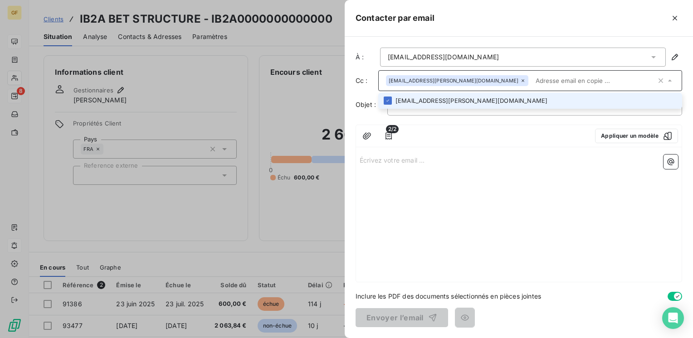
click at [532, 83] on input "text" at bounding box center [594, 81] width 124 height 14
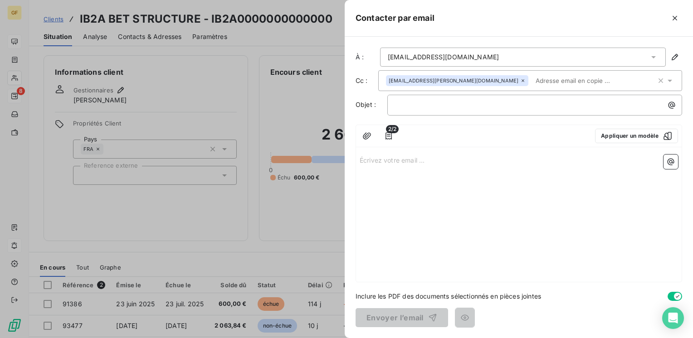
paste input "Julie.Magnier@graitec.com"
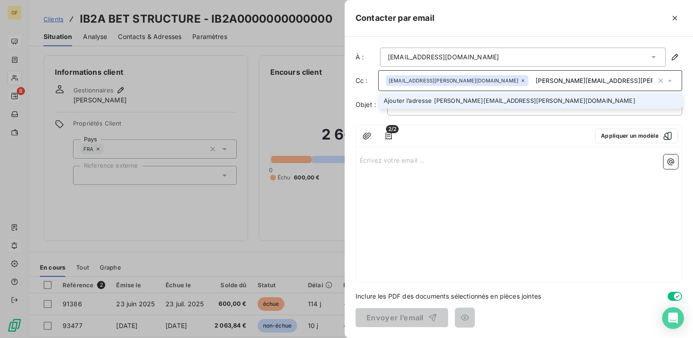
type input "Julie.Magnier@graitec.com"
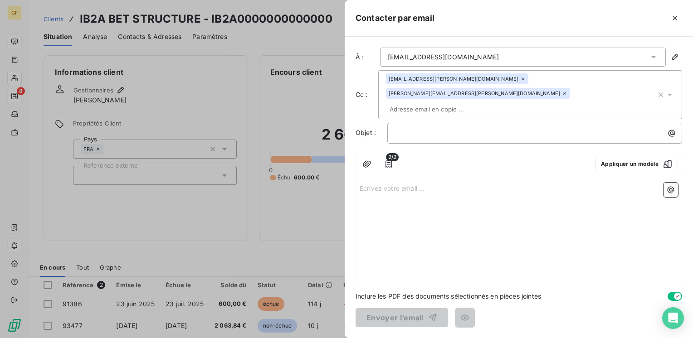
click at [517, 157] on div at bounding box center [495, 164] width 185 height 15
click at [637, 157] on button "Appliquer un modèle" at bounding box center [636, 164] width 83 height 15
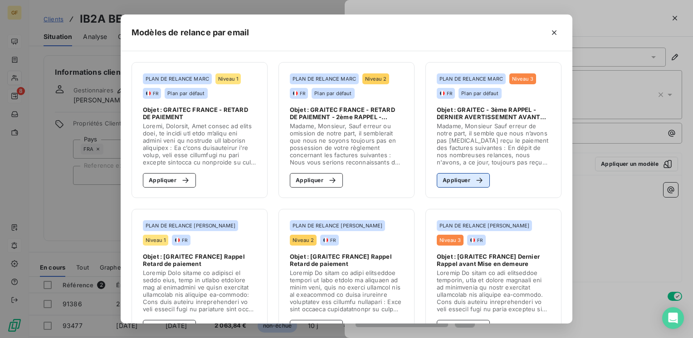
click at [477, 176] on icon "button" at bounding box center [479, 180] width 9 height 9
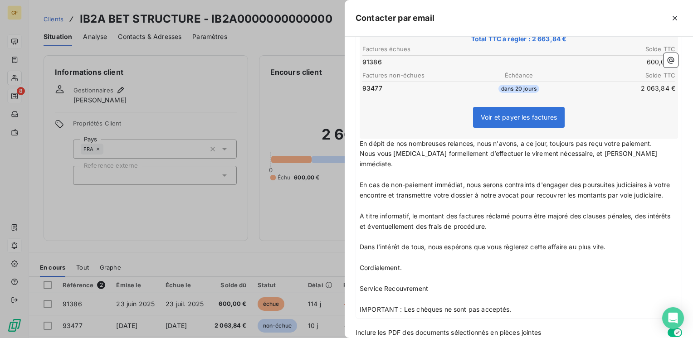
scroll to position [206, 0]
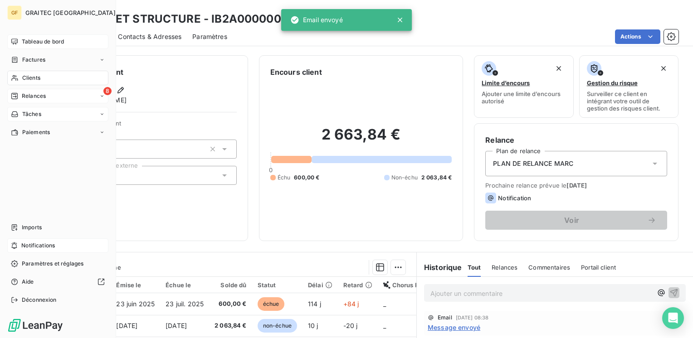
click at [28, 115] on span "Tâches" at bounding box center [31, 114] width 19 height 8
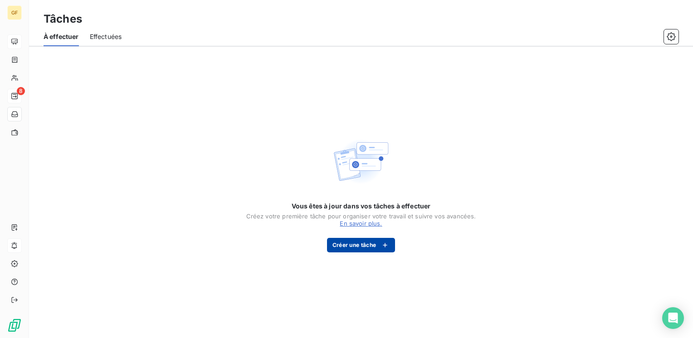
click at [369, 248] on button "Créer une tâche" at bounding box center [361, 245] width 68 height 15
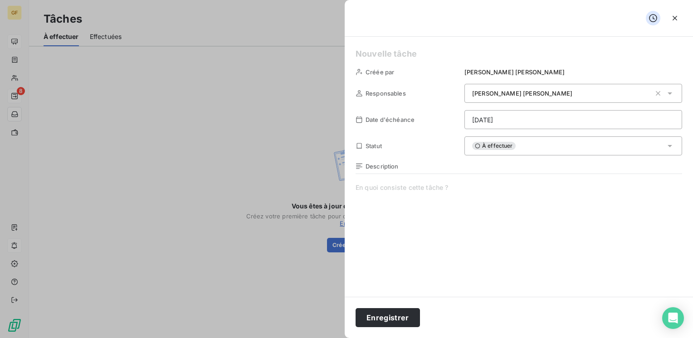
click at [397, 54] on h5 at bounding box center [518, 54] width 326 height 13
click at [393, 190] on span at bounding box center [518, 270] width 326 height 174
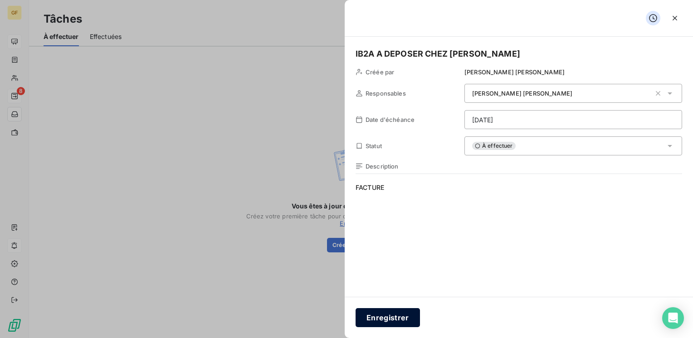
click at [386, 313] on button "Enregistrer" at bounding box center [387, 317] width 64 height 19
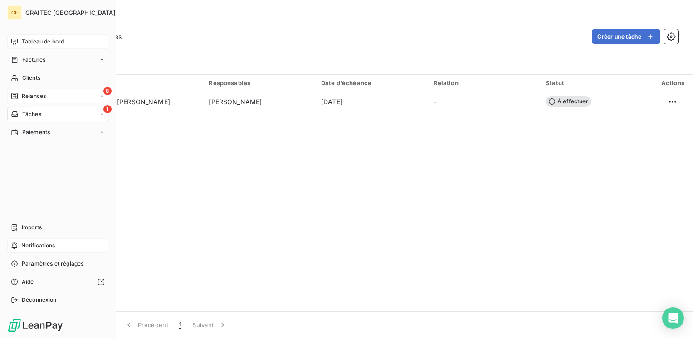
click at [30, 96] on span "Relances" at bounding box center [34, 96] width 24 height 8
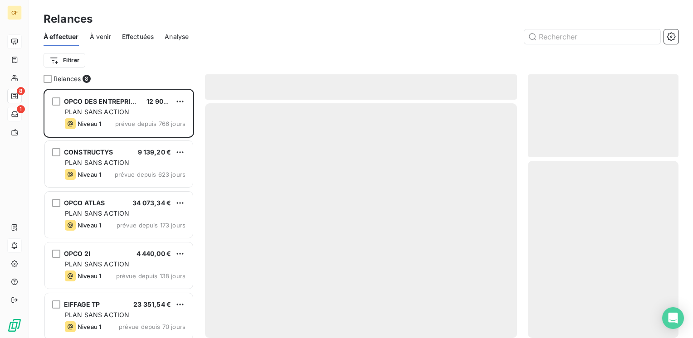
scroll to position [243, 143]
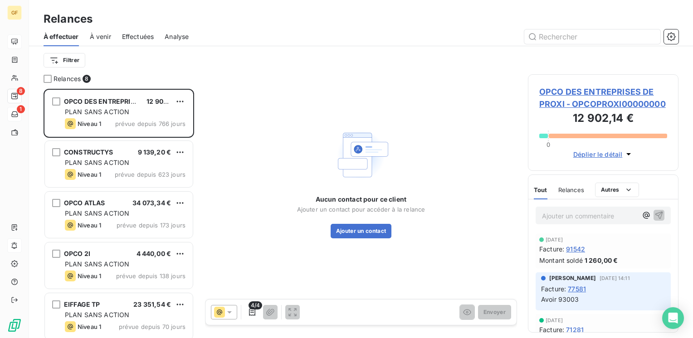
click at [131, 34] on span "Effectuées" at bounding box center [138, 36] width 32 height 9
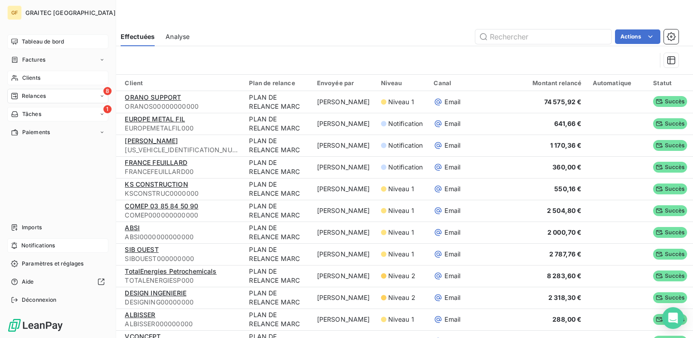
click at [28, 80] on span "Clients" at bounding box center [31, 78] width 18 height 8
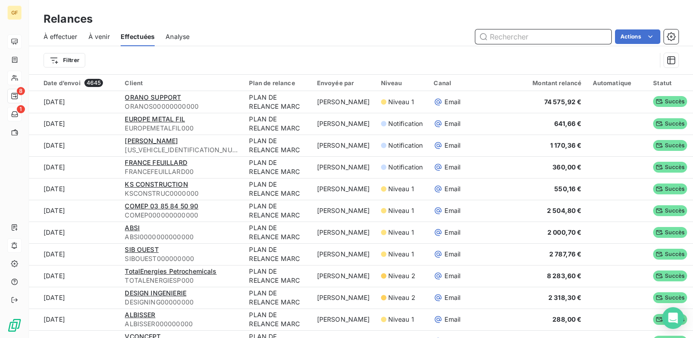
click at [510, 38] on input "text" at bounding box center [543, 36] width 136 height 15
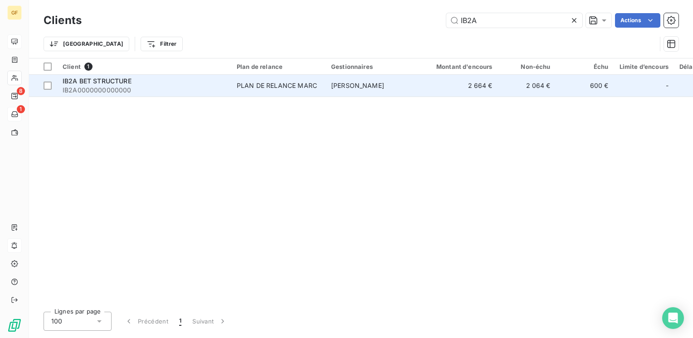
type input "IB2A"
click at [258, 83] on div "PLAN DE RELANCE MARC" at bounding box center [277, 85] width 80 height 9
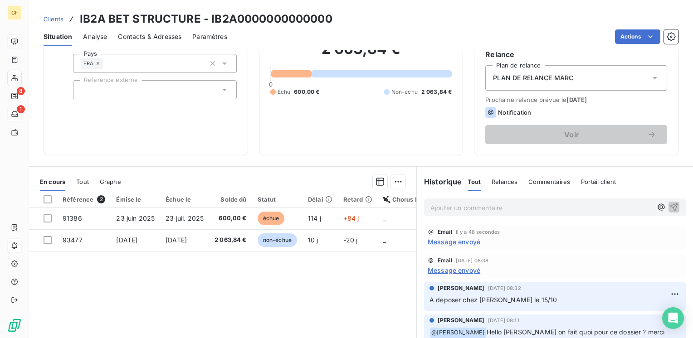
scroll to position [91, 0]
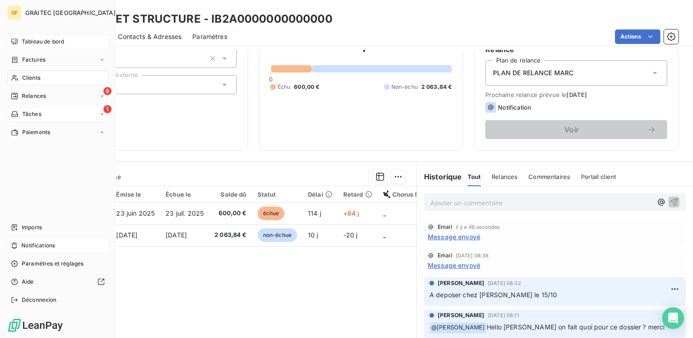
click at [17, 112] on icon at bounding box center [15, 114] width 8 height 7
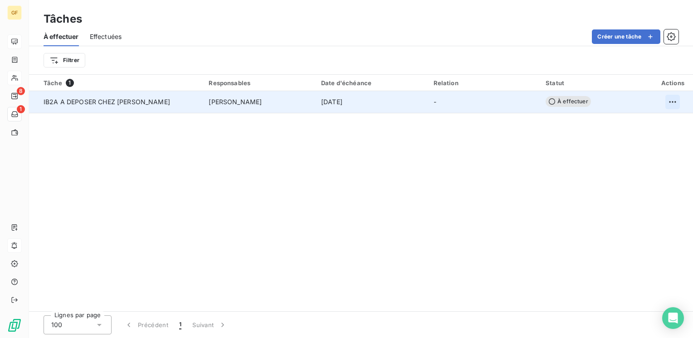
click at [678, 101] on html "GF 8 1 Tâches À effectuer Effectuées Créer une tâche Filtrer Tâche 1 Responsabl…" at bounding box center [346, 169] width 693 height 338
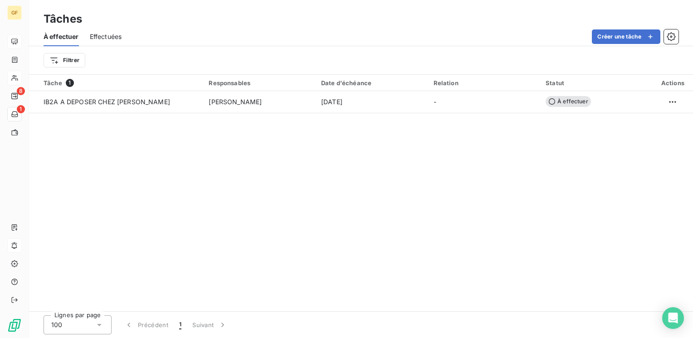
click at [321, 159] on html "GF 8 1 Tâches À effectuer Effectuées Créer une tâche Filtrer Tâche 1 Responsabl…" at bounding box center [346, 169] width 693 height 338
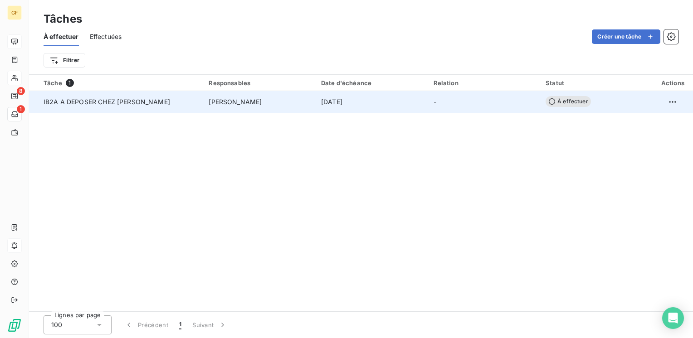
click at [119, 104] on span "IB2A A DEPOSER CHEZ ATRADIUS" at bounding box center [107, 102] width 126 height 8
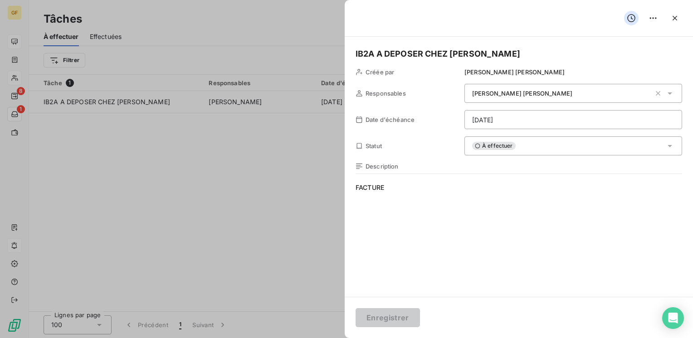
click at [384, 185] on span "FACTURE" at bounding box center [518, 270] width 326 height 174
click at [521, 149] on div "À effectuer" at bounding box center [573, 145] width 218 height 19
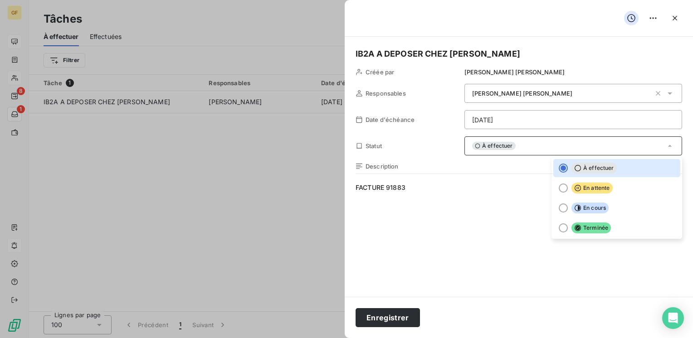
click at [583, 151] on div "À effectuer" at bounding box center [573, 145] width 218 height 19
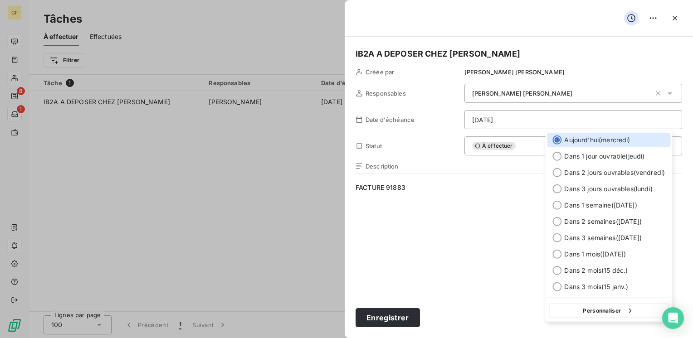
click at [563, 122] on html "GF 8 1 Tâches À effectuer Effectuées Créer une tâche Filtrer Tâche 1 Responsabl…" at bounding box center [346, 169] width 693 height 338
click at [597, 297] on div "Aujourd'hui ( mercredi ) Dans 1 jour ouvrable ( jeudi ) Dans 2 jours ouvrables …" at bounding box center [608, 226] width 127 height 191
click at [593, 316] on button "Personnaliser" at bounding box center [609, 311] width 120 height 15
select select "9"
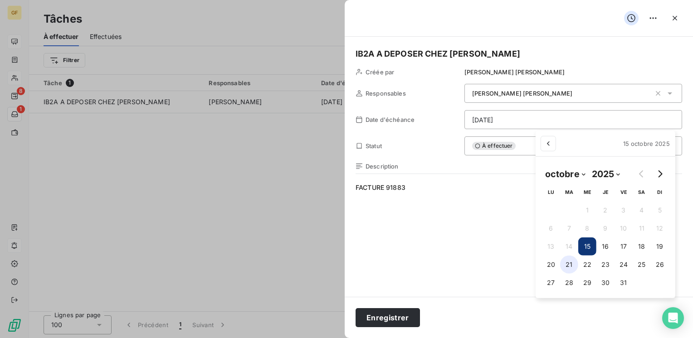
click at [572, 267] on button "21" at bounding box center [569, 265] width 18 height 18
type input "21/10/2025"
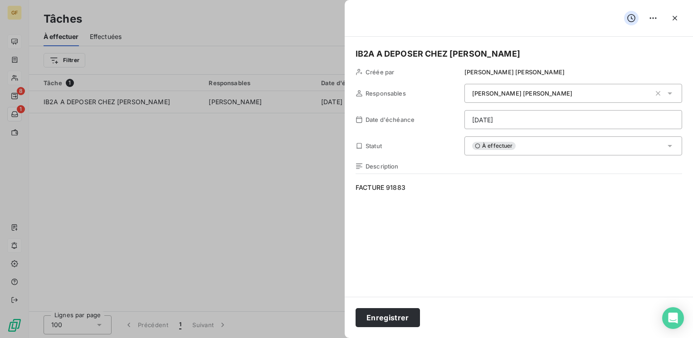
click at [399, 318] on html "GF 8 1 Tâches À effectuer Effectuées Créer une tâche Filtrer Tâche 1 Responsabl…" at bounding box center [346, 169] width 693 height 338
click at [396, 317] on button "Enregistrer" at bounding box center [387, 317] width 64 height 19
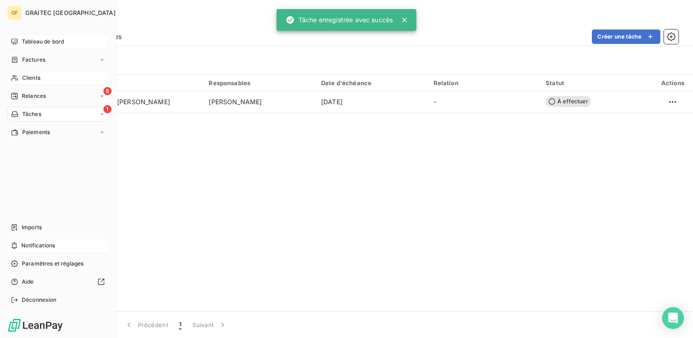
click at [24, 77] on span "Clients" at bounding box center [31, 78] width 18 height 8
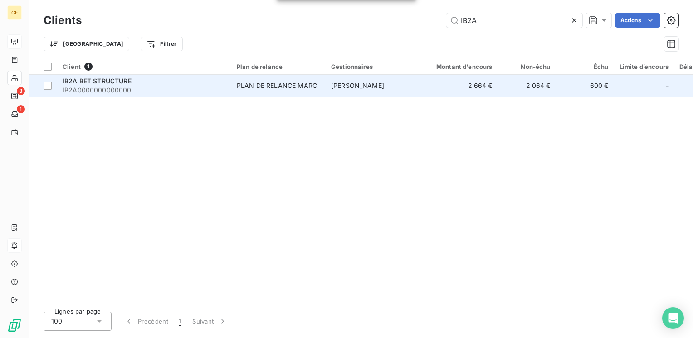
click at [291, 80] on td "PLAN DE RELANCE MARC" at bounding box center [278, 86] width 94 height 22
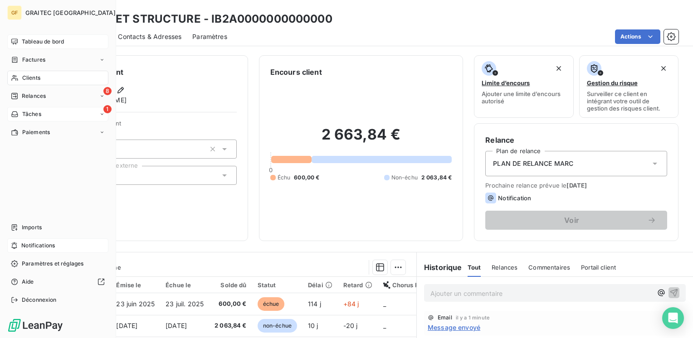
click at [27, 110] on span "Tâches" at bounding box center [31, 114] width 19 height 8
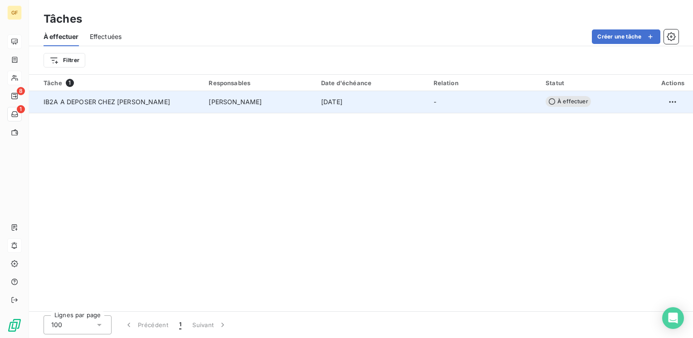
click at [225, 102] on span "[PERSON_NAME]" at bounding box center [235, 101] width 53 height 9
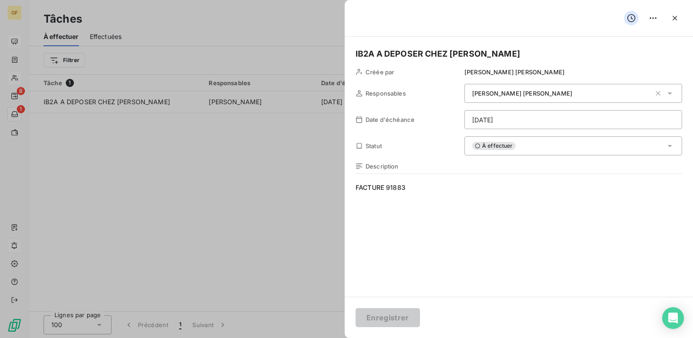
click at [394, 185] on span "FACTURE 91883" at bounding box center [518, 270] width 326 height 174
click at [387, 320] on button "Enregistrer" at bounding box center [387, 317] width 64 height 19
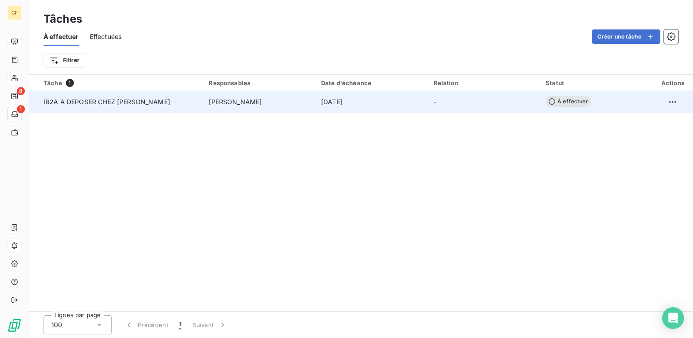
click at [131, 102] on span "IB2A A DEPOSER CHEZ ATRADIUS" at bounding box center [107, 102] width 126 height 8
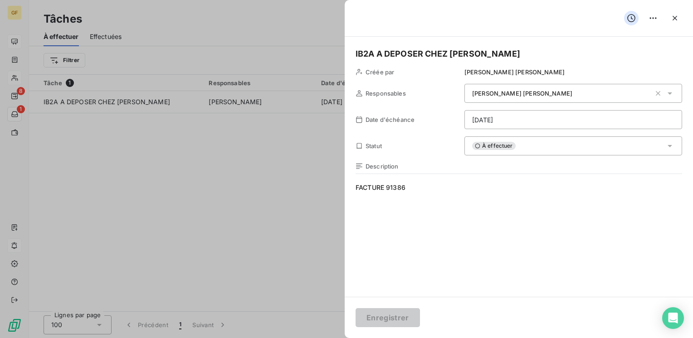
click at [205, 264] on div at bounding box center [346, 169] width 693 height 338
click at [671, 15] on icon "button" at bounding box center [674, 18] width 9 height 9
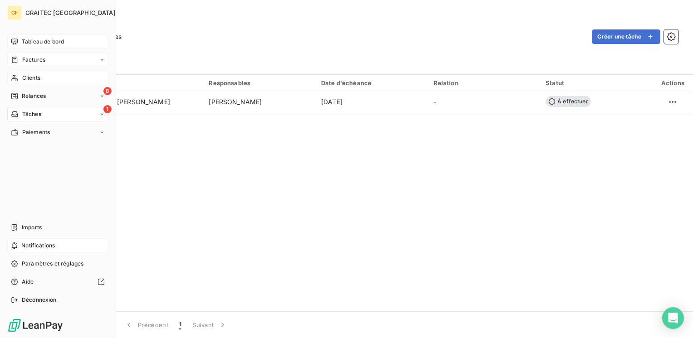
click at [25, 59] on span "Factures" at bounding box center [33, 60] width 23 height 8
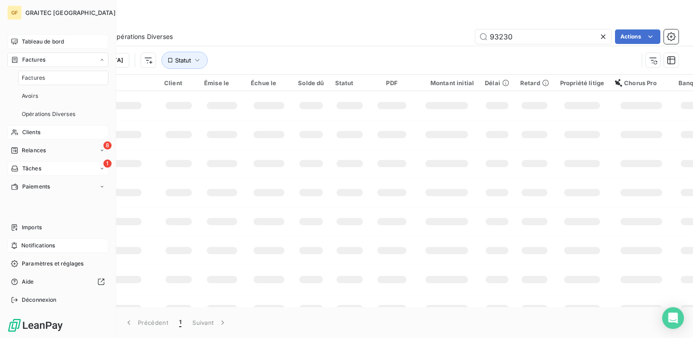
click at [33, 130] on span "Clients" at bounding box center [31, 132] width 18 height 8
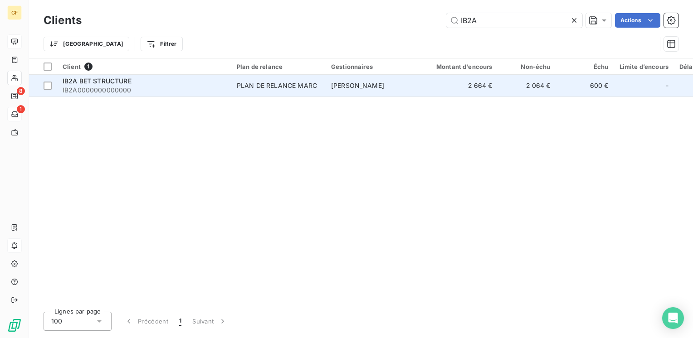
click at [270, 88] on div "PLAN DE RELANCE MARC" at bounding box center [277, 85] width 80 height 9
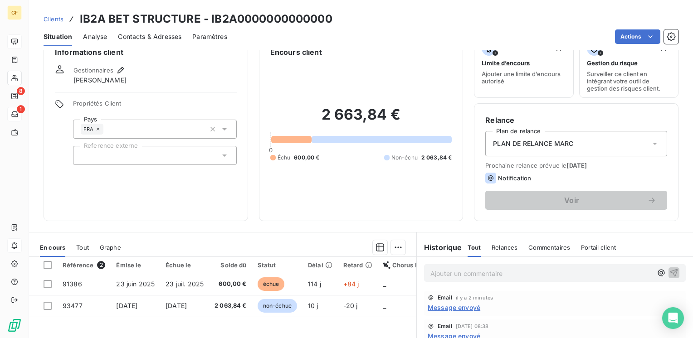
scroll to position [91, 0]
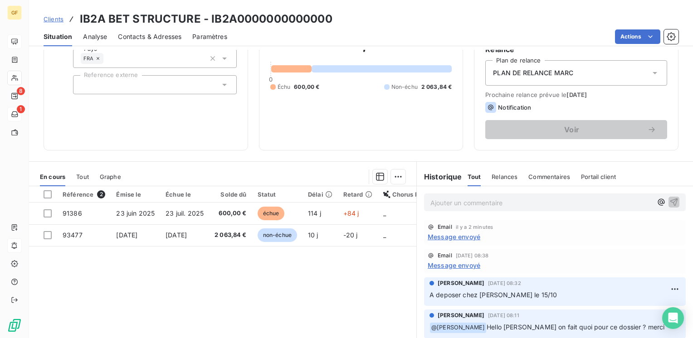
click at [464, 237] on span "Message envoyé" at bounding box center [454, 237] width 53 height 10
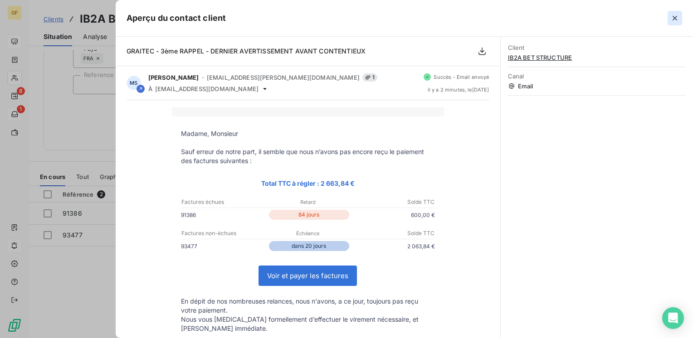
click at [681, 18] on button "button" at bounding box center [674, 18] width 15 height 15
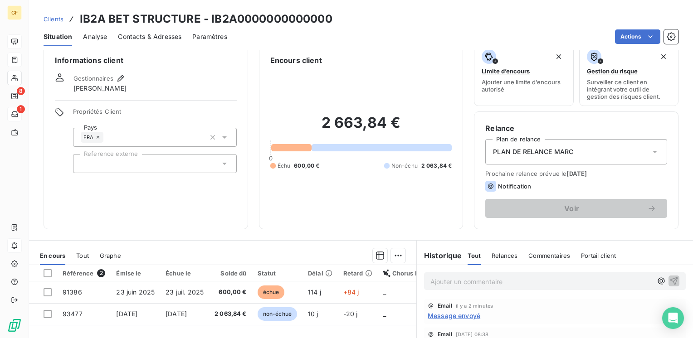
scroll to position [0, 0]
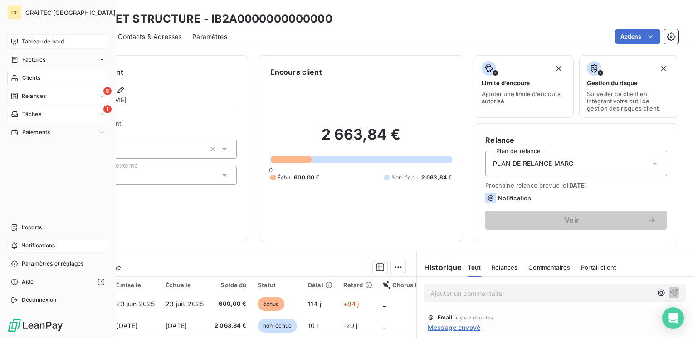
click at [41, 92] on span "Relances" at bounding box center [34, 96] width 24 height 8
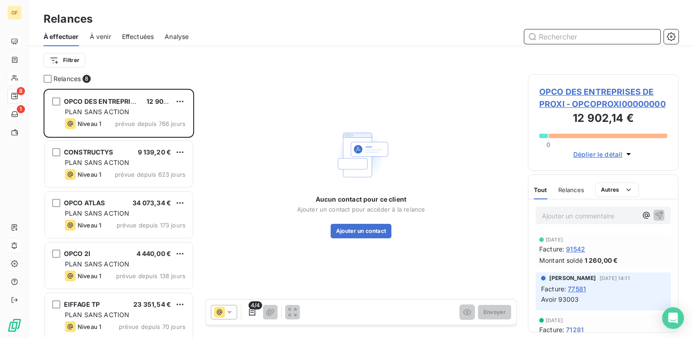
click at [102, 35] on span "À venir" at bounding box center [100, 36] width 21 height 9
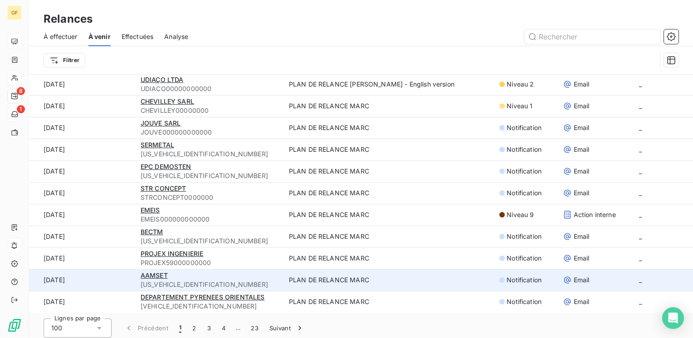
scroll to position [31, 0]
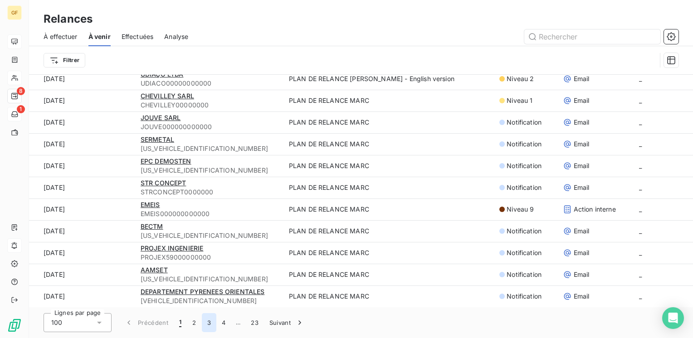
click at [211, 322] on button "3" at bounding box center [209, 322] width 15 height 19
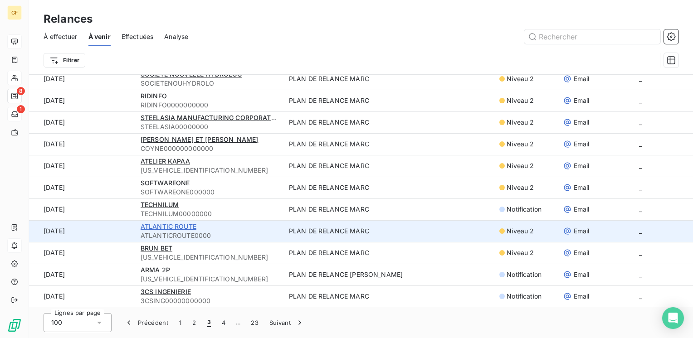
click at [171, 228] on span "ATLANTIC ROUTE" at bounding box center [169, 227] width 56 height 8
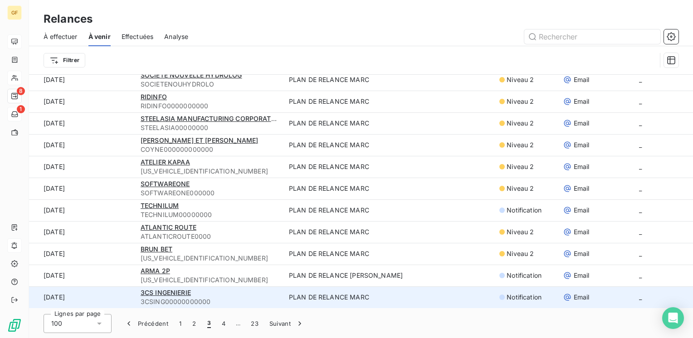
scroll to position [31, 0]
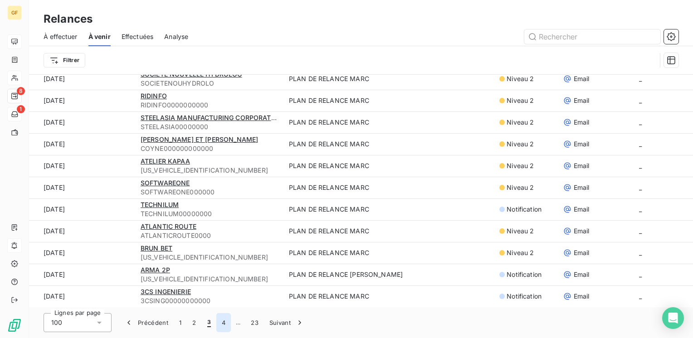
click at [225, 322] on button "4" at bounding box center [223, 322] width 15 height 19
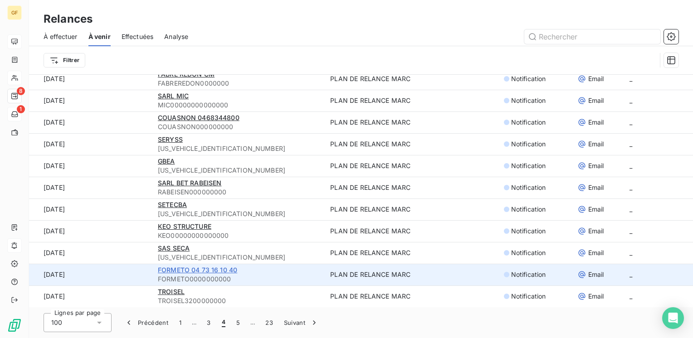
click at [192, 268] on span "FORMETO 04 73 16 10 40" at bounding box center [197, 270] width 79 height 8
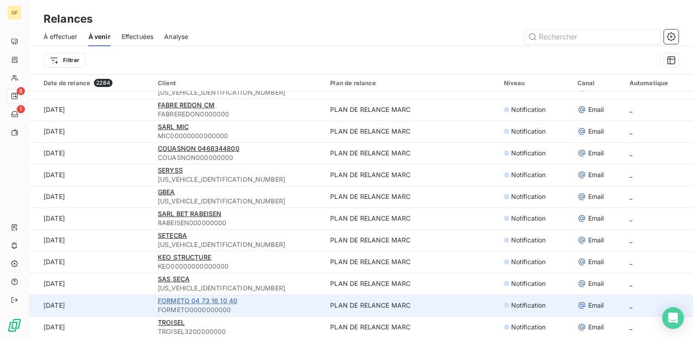
scroll to position [31, 0]
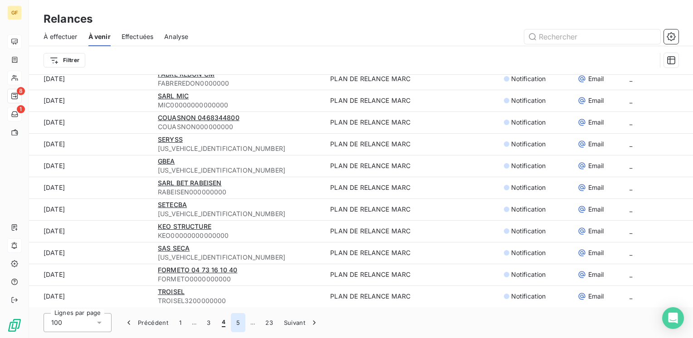
click at [237, 324] on button "5" at bounding box center [238, 322] width 15 height 19
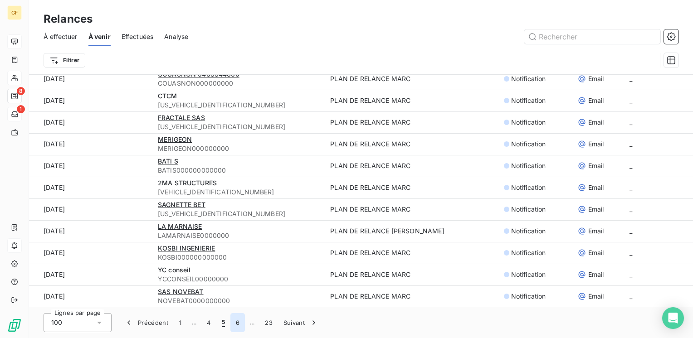
click at [241, 322] on button "6" at bounding box center [237, 322] width 15 height 19
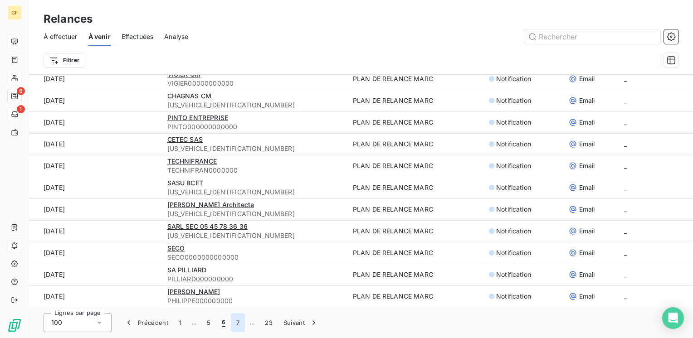
click at [238, 323] on button "7" at bounding box center [238, 322] width 14 height 19
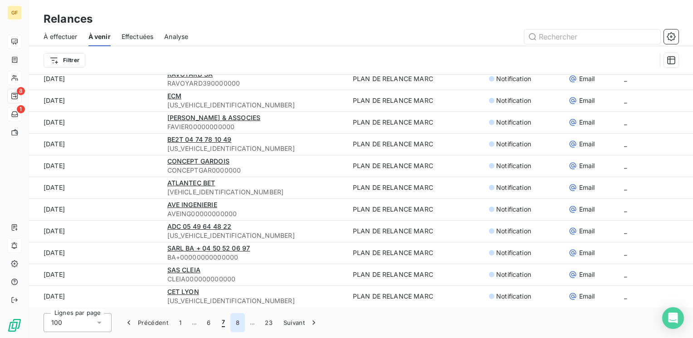
click at [238, 323] on button "8" at bounding box center [237, 322] width 15 height 19
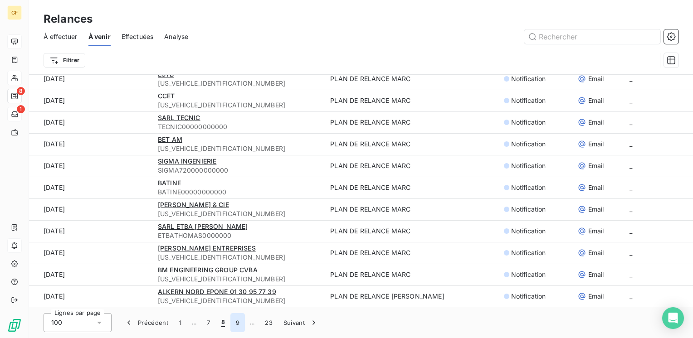
click at [238, 323] on button "9" at bounding box center [237, 322] width 15 height 19
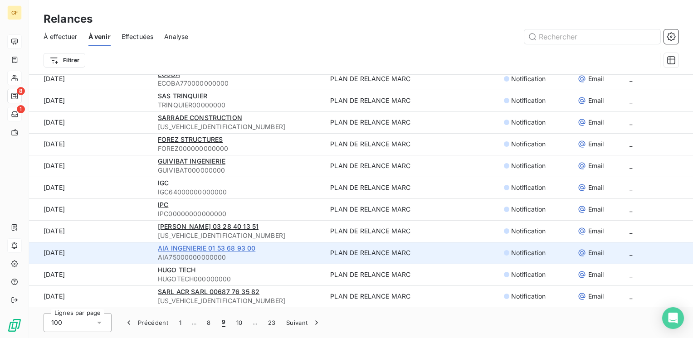
click at [190, 248] on span "AIA INGENIERIE 01 53 68 93 00" at bounding box center [206, 248] width 97 height 8
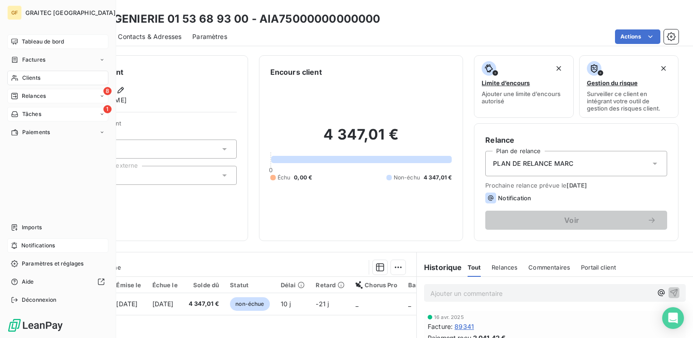
click at [47, 42] on span "Tableau de bord" at bounding box center [43, 42] width 42 height 8
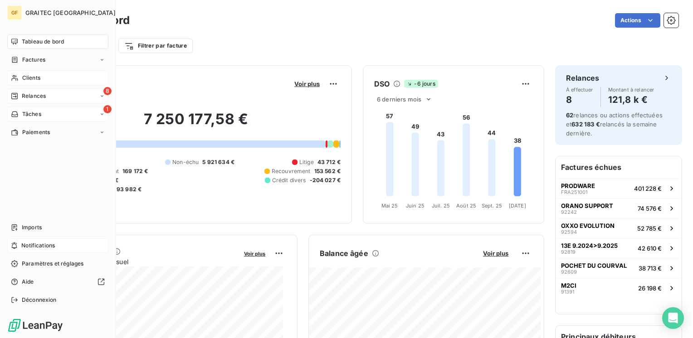
click at [32, 74] on span "Clients" at bounding box center [31, 78] width 18 height 8
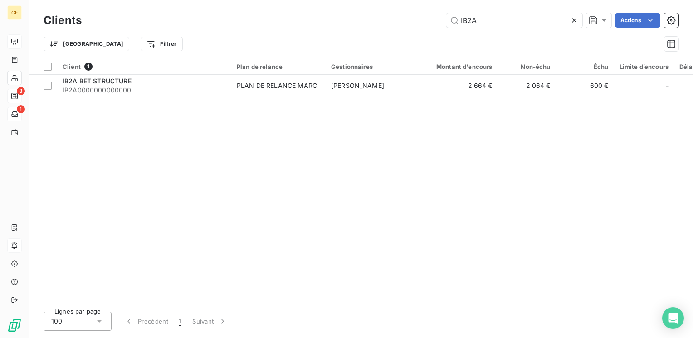
drag, startPoint x: 482, startPoint y: 21, endPoint x: 374, endPoint y: 26, distance: 108.5
click at [374, 26] on div "IB2A Actions" at bounding box center [385, 20] width 586 height 15
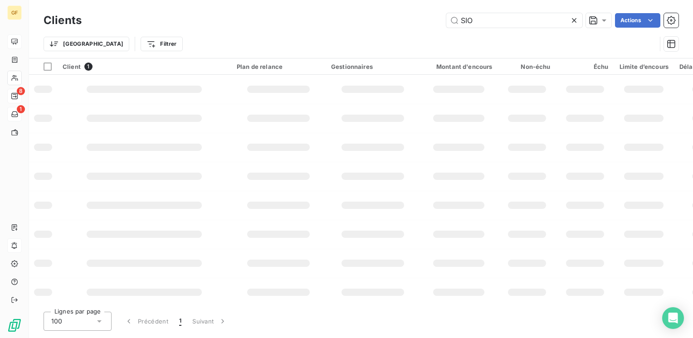
type input "SIO"
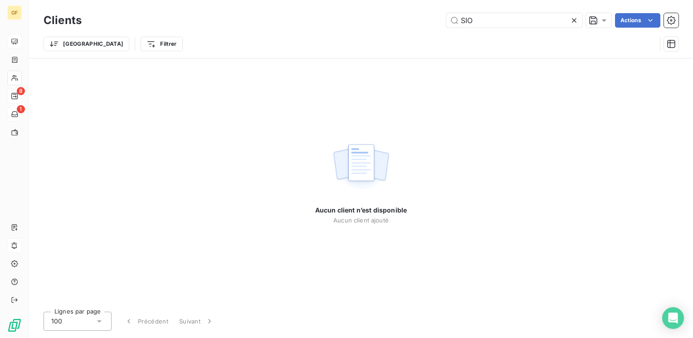
drag, startPoint x: 493, startPoint y: 19, endPoint x: 337, endPoint y: 41, distance: 157.5
click at [337, 41] on div "Clients SIO Actions Trier Filtrer" at bounding box center [361, 34] width 635 height 47
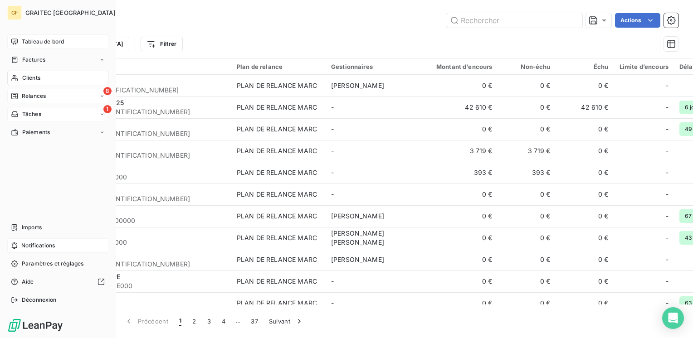
click at [35, 58] on span "Factures" at bounding box center [33, 60] width 23 height 8
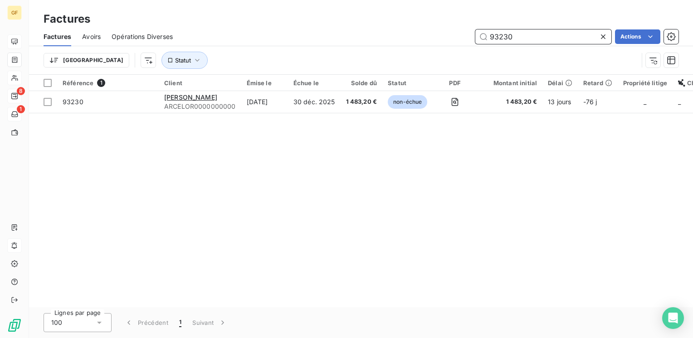
drag, startPoint x: 517, startPoint y: 36, endPoint x: 431, endPoint y: 50, distance: 87.7
click at [431, 50] on div "Factures Avoirs Opérations Diverses 93230 Actions Trier Statut" at bounding box center [361, 50] width 664 height 47
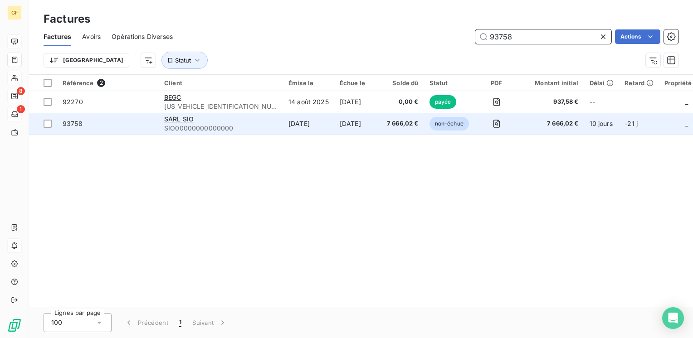
type input "93758"
click at [205, 121] on div "SARL SIO" at bounding box center [220, 119] width 113 height 9
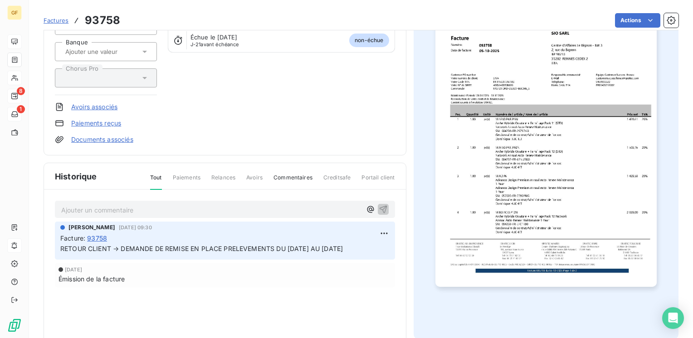
scroll to position [163, 0]
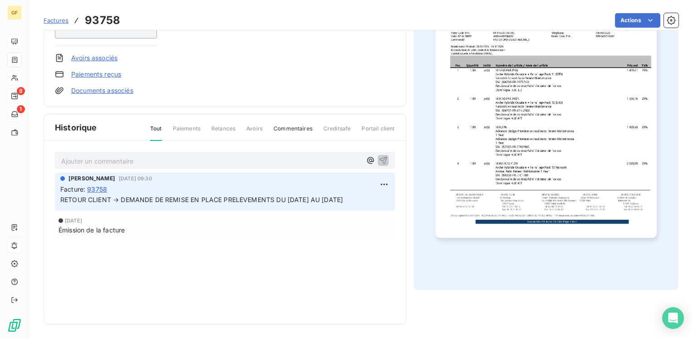
click at [126, 164] on p "Ajouter un commentaire ﻿" at bounding box center [211, 161] width 300 height 11
drag, startPoint x: 253, startPoint y: 158, endPoint x: 42, endPoint y: 155, distance: 210.8
click at [42, 155] on section "Factures 93758 Actions SARL SIO SIO00000000000000 Montant initial 7 666,02 € Ém…" at bounding box center [361, 169] width 664 height 338
copy span "PRELEVEMENT A METTRE EN PLACE DU 31/01 AU 31/12/26"
click at [380, 159] on icon "button" at bounding box center [383, 160] width 8 height 8
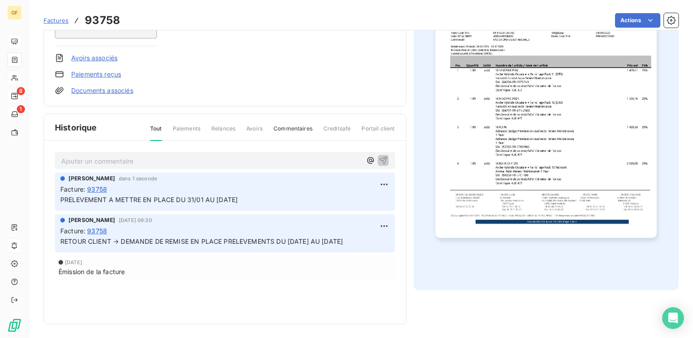
scroll to position [0, 0]
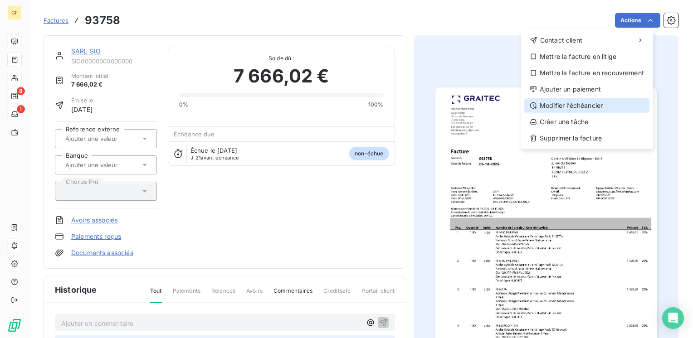
click at [579, 104] on div "Modifier l’échéancier" at bounding box center [586, 105] width 125 height 15
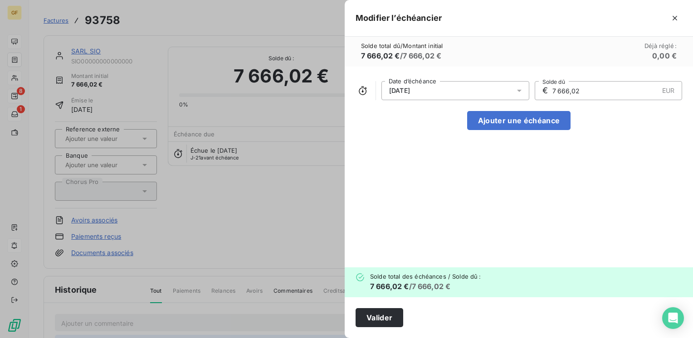
click at [522, 88] on icon at bounding box center [519, 90] width 9 height 9
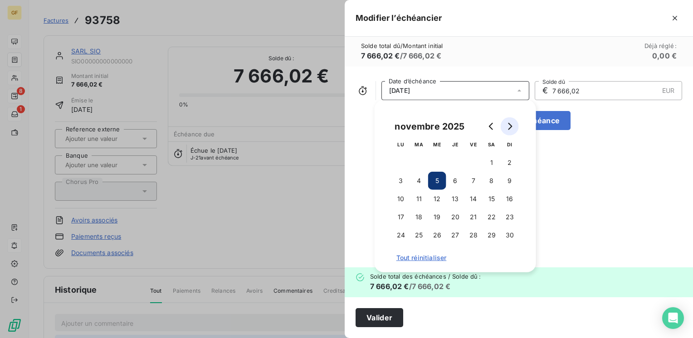
click at [512, 127] on icon "Go to next month" at bounding box center [509, 126] width 7 height 7
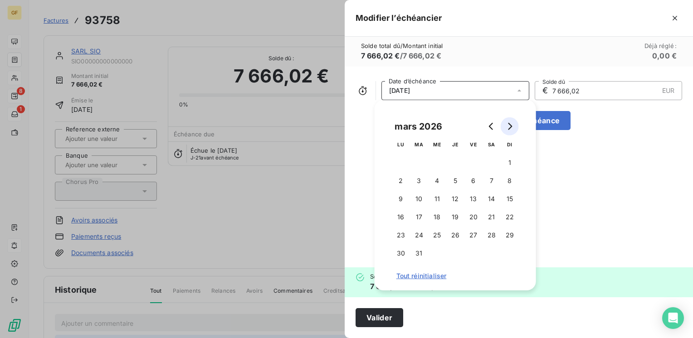
click at [512, 127] on icon "Go to next month" at bounding box center [509, 126] width 7 height 7
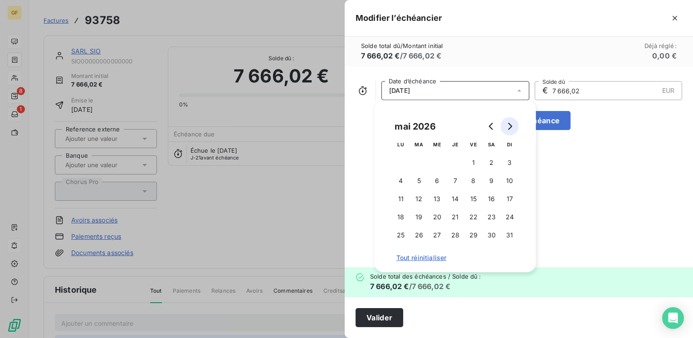
click at [512, 127] on icon "Go to next month" at bounding box center [509, 126] width 7 height 7
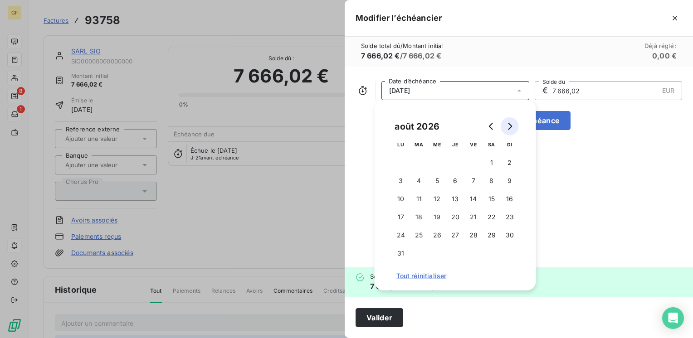
click at [512, 127] on icon "Go to next month" at bounding box center [509, 126] width 7 height 7
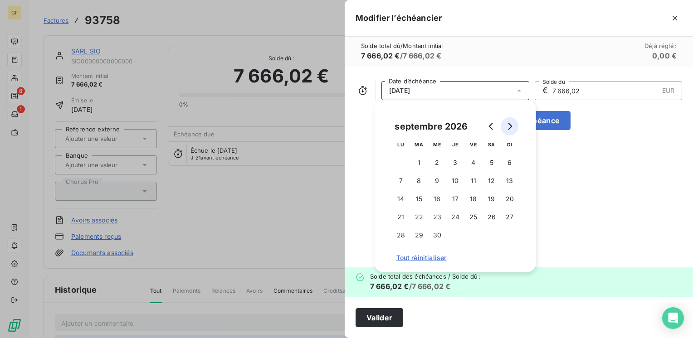
click at [512, 127] on icon "Go to next month" at bounding box center [509, 126] width 7 height 7
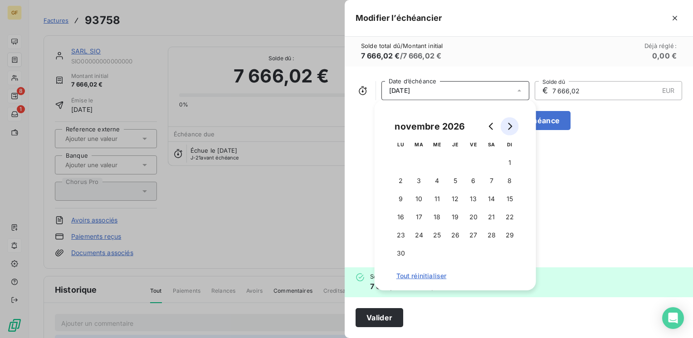
click at [512, 127] on icon "Go to next month" at bounding box center [509, 126] width 7 height 7
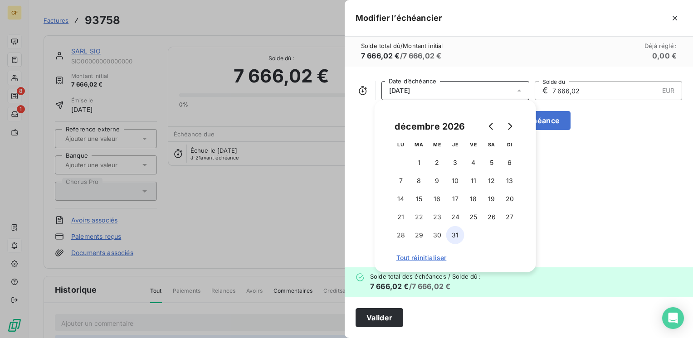
click at [455, 236] on button "31" at bounding box center [455, 235] width 18 height 18
click at [369, 316] on button "Valider" at bounding box center [379, 317] width 48 height 19
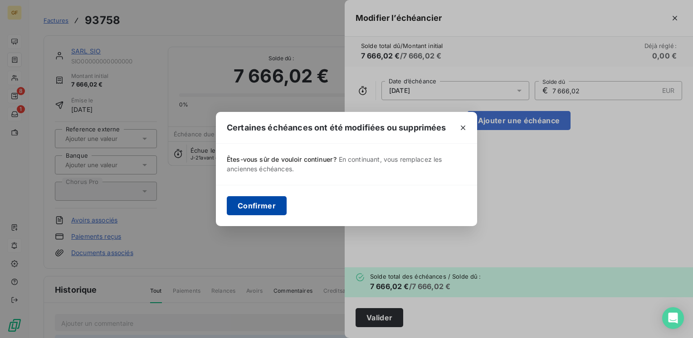
click at [243, 202] on button "Confirmer" at bounding box center [257, 205] width 60 height 19
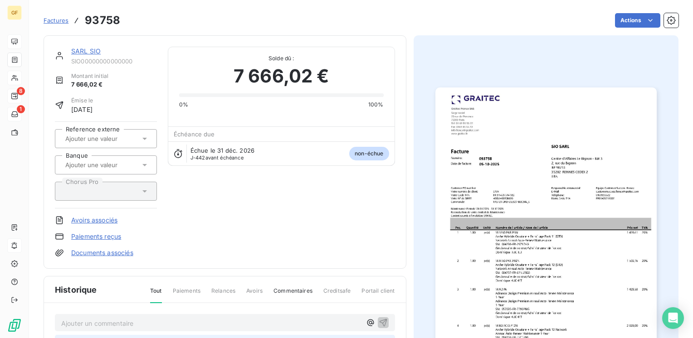
click at [92, 50] on link "SARL SIO" at bounding box center [85, 51] width 29 height 8
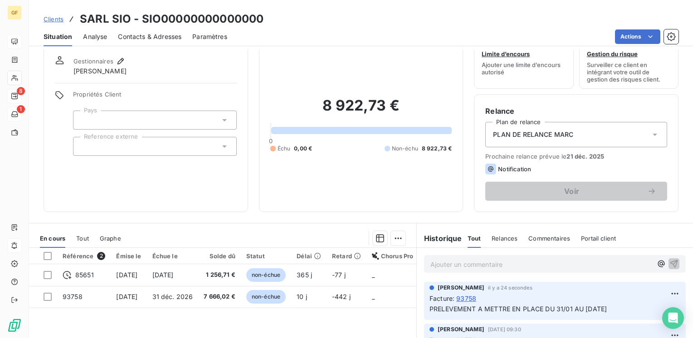
scroll to position [45, 0]
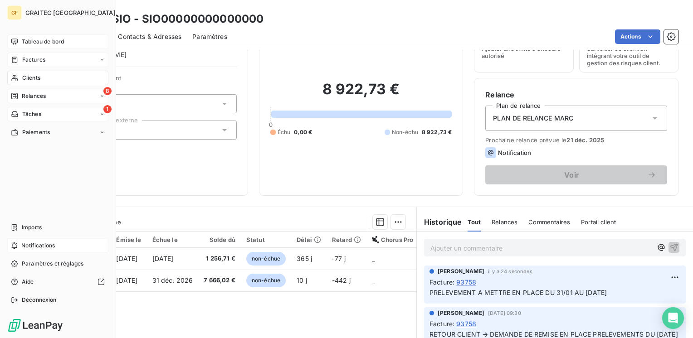
click at [29, 59] on span "Factures" at bounding box center [33, 60] width 23 height 8
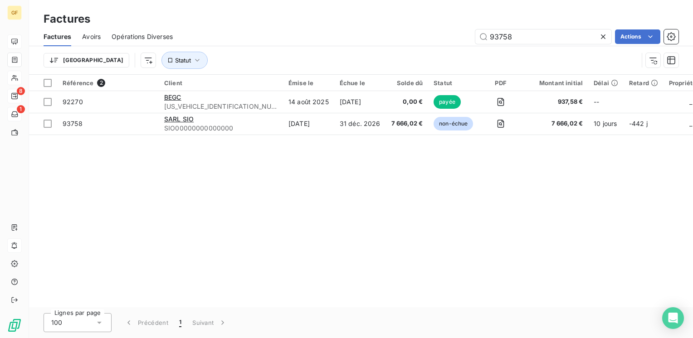
drag, startPoint x: 482, startPoint y: 46, endPoint x: 428, endPoint y: 55, distance: 54.7
click at [428, 55] on div "Factures Avoirs Opérations Diverses 93758 Actions Trier Statut" at bounding box center [361, 50] width 664 height 47
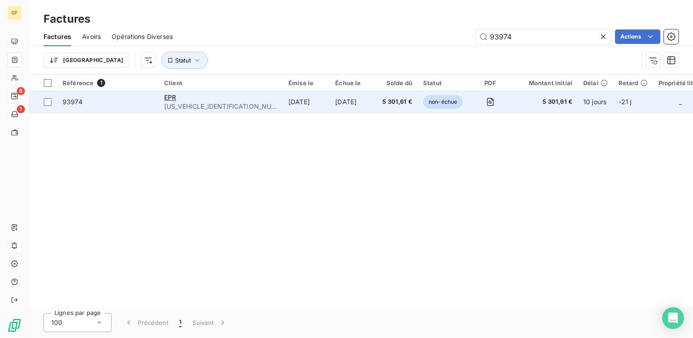
type input "93974"
click at [283, 102] on td "5 oct. 2025" at bounding box center [306, 102] width 47 height 22
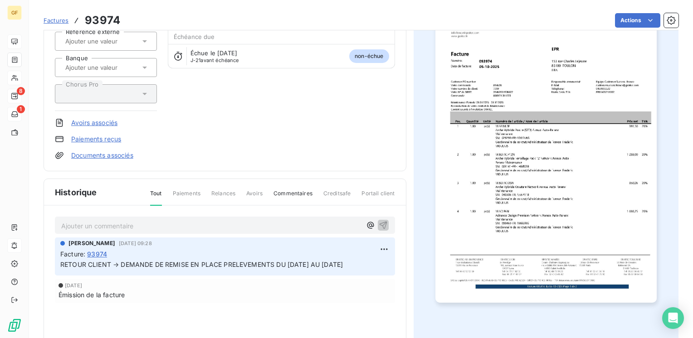
scroll to position [136, 0]
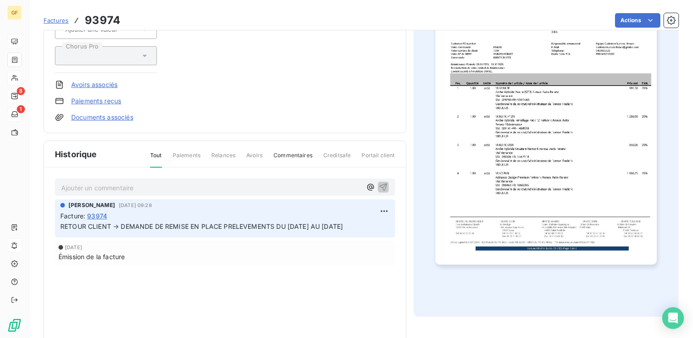
click at [156, 186] on p "Ajouter un commentaire ﻿" at bounding box center [211, 187] width 300 height 11
click at [379, 183] on icon "button" at bounding box center [383, 187] width 8 height 8
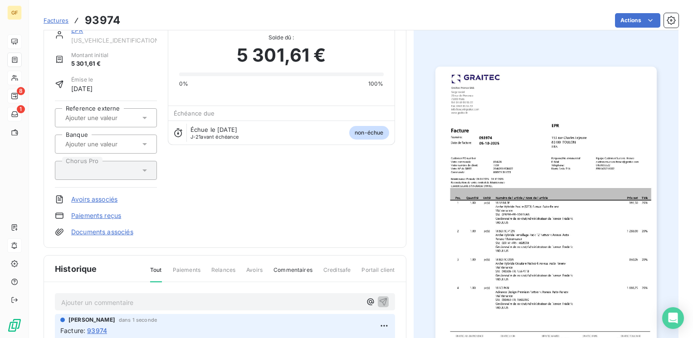
scroll to position [0, 0]
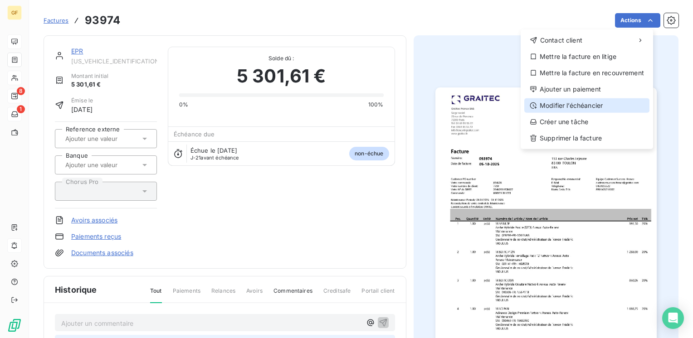
click at [585, 104] on div "Modifier l’échéancier" at bounding box center [586, 105] width 125 height 15
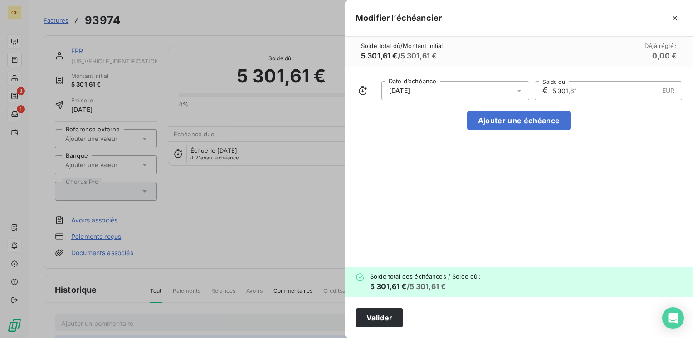
click at [522, 88] on icon at bounding box center [519, 90] width 9 height 9
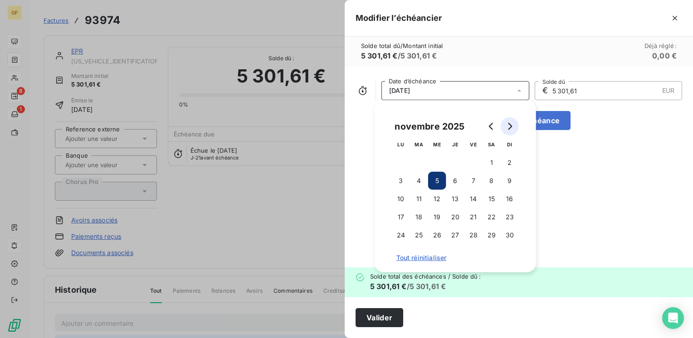
click at [511, 126] on icon "Go to next month" at bounding box center [510, 126] width 4 height 7
click at [512, 126] on icon "Go to next month" at bounding box center [509, 126] width 7 height 7
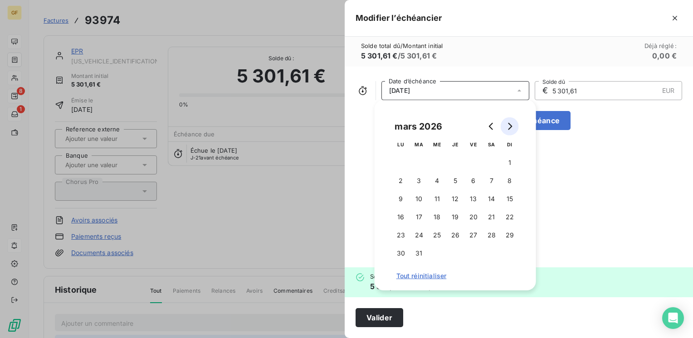
click at [512, 126] on icon "Go to next month" at bounding box center [509, 126] width 7 height 7
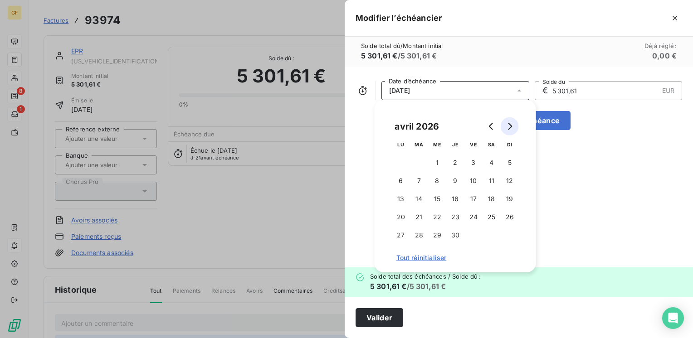
click at [512, 126] on icon "Go to next month" at bounding box center [509, 126] width 7 height 7
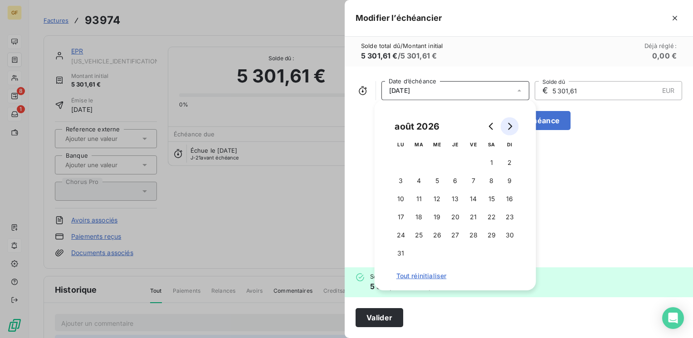
click at [512, 126] on icon "Go to next month" at bounding box center [509, 126] width 7 height 7
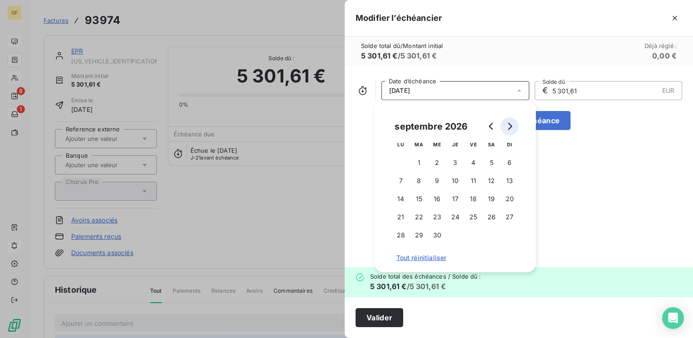
click at [512, 126] on icon "Go to next month" at bounding box center [509, 126] width 7 height 7
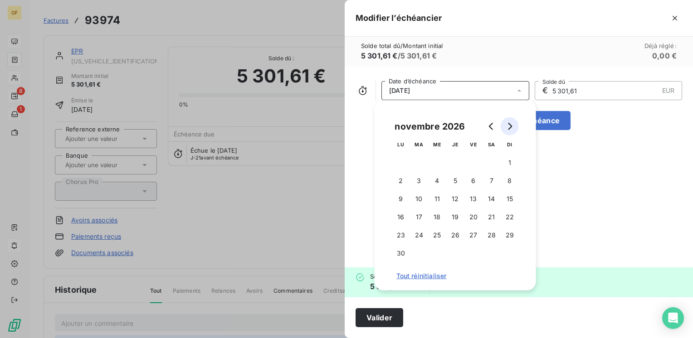
click at [512, 126] on icon "Go to next month" at bounding box center [509, 126] width 7 height 7
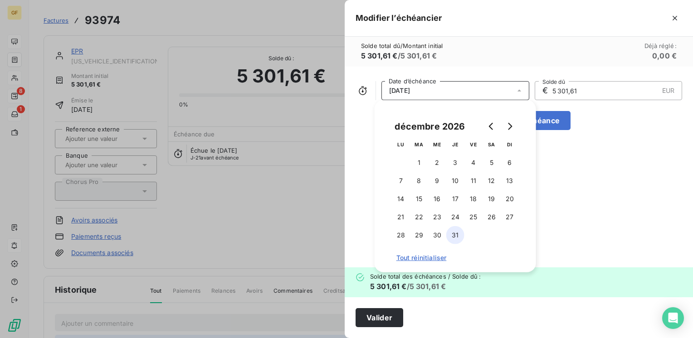
click at [450, 235] on button "31" at bounding box center [455, 235] width 18 height 18
click at [363, 317] on button "Valider" at bounding box center [379, 317] width 48 height 19
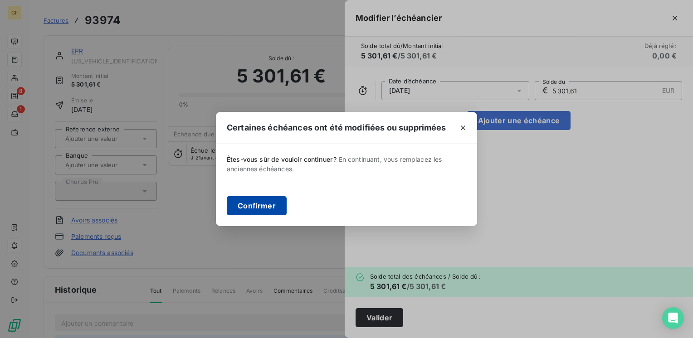
click at [274, 205] on button "Confirmer" at bounding box center [257, 205] width 60 height 19
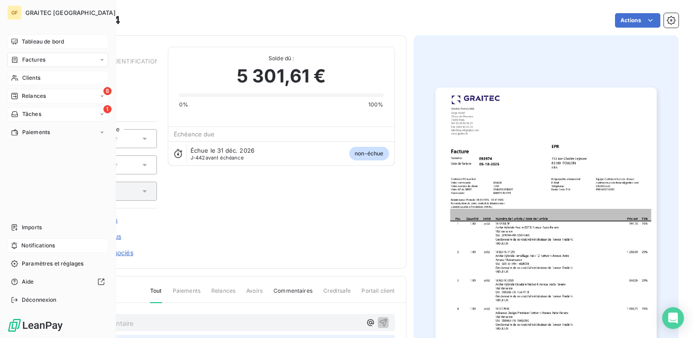
click at [34, 56] on span "Factures" at bounding box center [33, 60] width 23 height 8
click at [34, 61] on span "Factures" at bounding box center [33, 60] width 23 height 8
click at [34, 80] on span "Factures" at bounding box center [33, 78] width 23 height 8
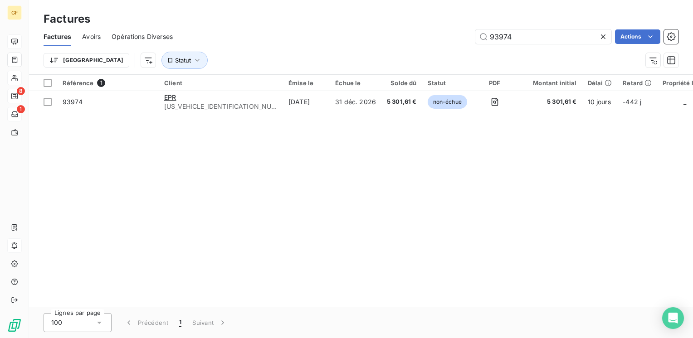
drag, startPoint x: 516, startPoint y: 39, endPoint x: 426, endPoint y: 52, distance: 91.6
click at [426, 52] on div "Factures Avoirs Opérations Diverses 93974 Actions Trier Statut" at bounding box center [361, 50] width 664 height 47
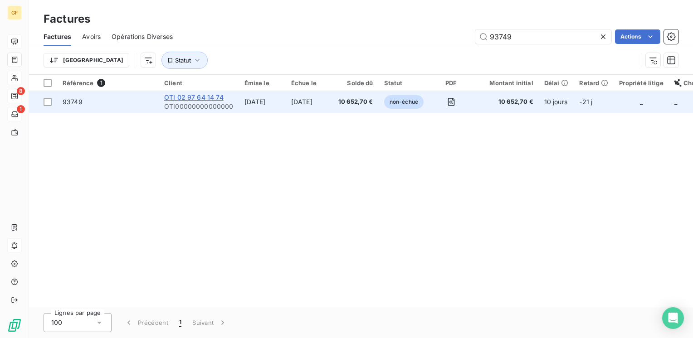
type input "93749"
click at [218, 99] on span "OTI 02 97 64 14 74" at bounding box center [193, 97] width 59 height 8
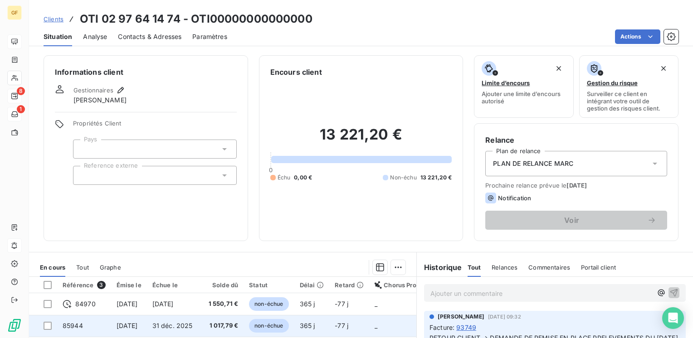
scroll to position [91, 0]
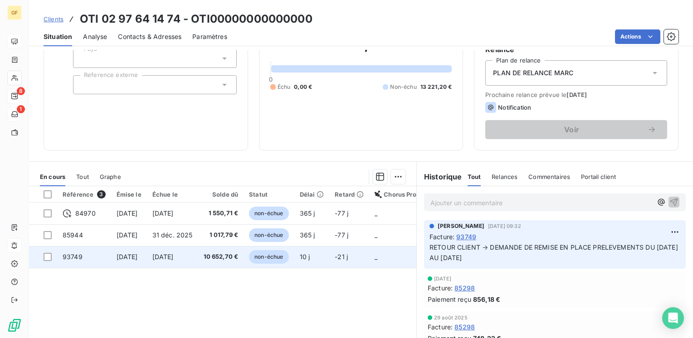
click at [210, 258] on td "10 652,70 €" at bounding box center [221, 257] width 46 height 22
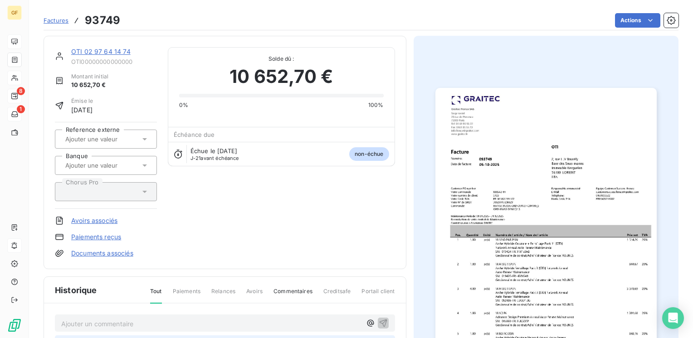
scroll to position [136, 0]
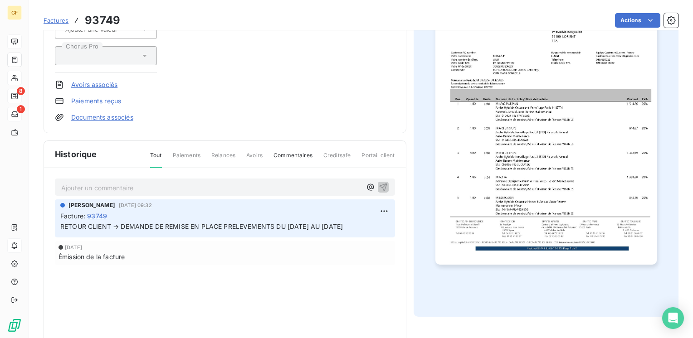
click at [132, 185] on p "Ajouter un commentaire ﻿" at bounding box center [211, 187] width 300 height 11
click at [379, 186] on icon "button" at bounding box center [383, 186] width 9 height 9
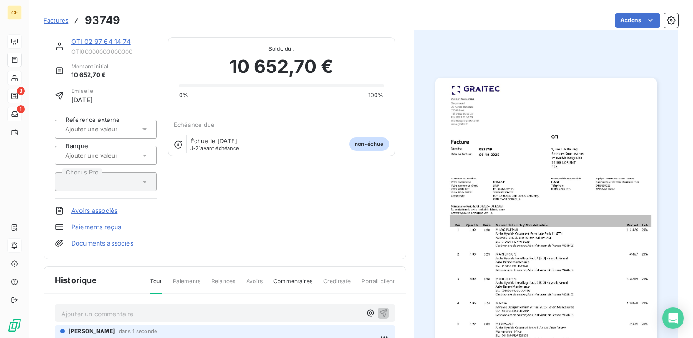
scroll to position [0, 0]
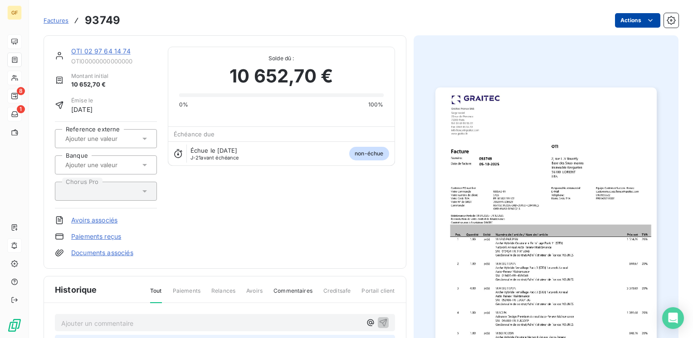
click at [633, 21] on html "GF 8 1 Factures 93749 Actions OTI 02 97 64 14 74 OTI00000000000000 Montant init…" at bounding box center [346, 169] width 693 height 338
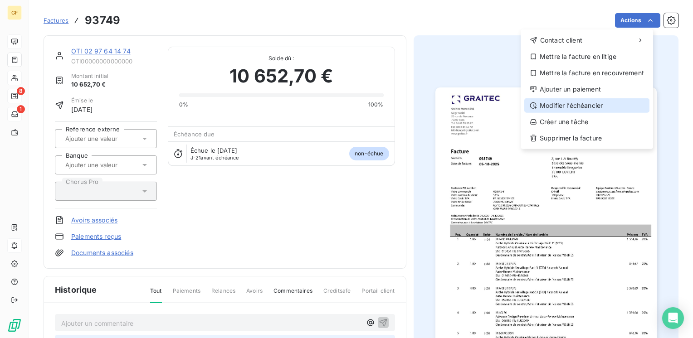
click at [586, 102] on div "Modifier l’échéancier" at bounding box center [586, 105] width 125 height 15
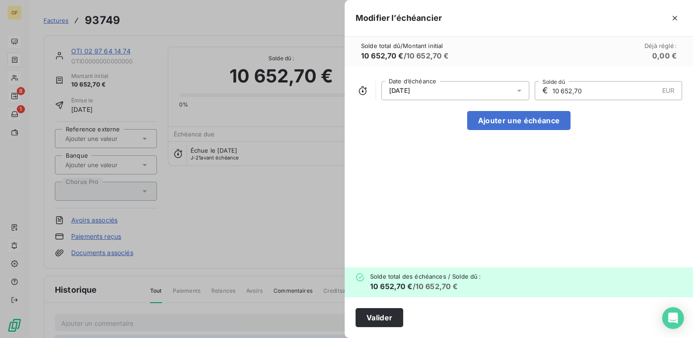
click at [518, 88] on icon at bounding box center [519, 90] width 9 height 9
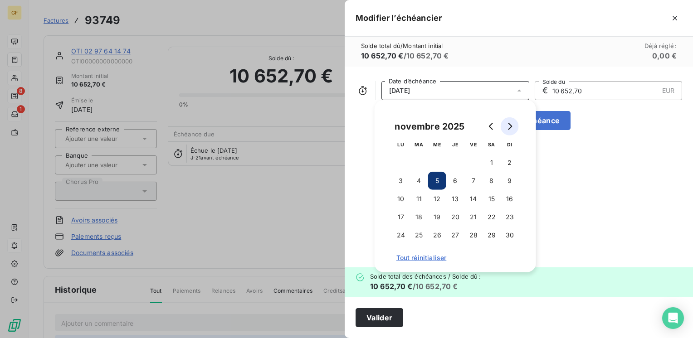
click at [513, 130] on icon "Go to next month" at bounding box center [509, 126] width 7 height 7
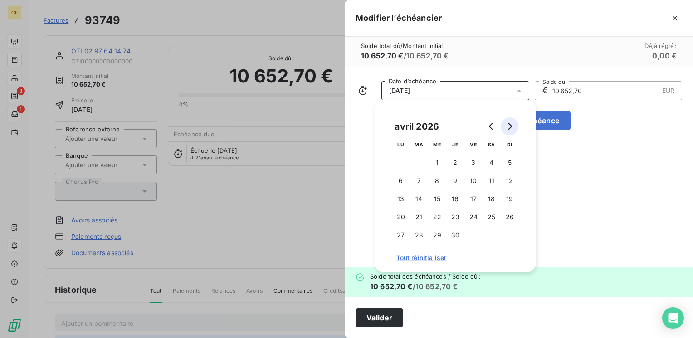
click at [513, 130] on icon "Go to next month" at bounding box center [509, 126] width 7 height 7
click at [513, 130] on button "Go to next month" at bounding box center [510, 126] width 18 height 18
click at [512, 130] on button "Go to next month" at bounding box center [510, 126] width 18 height 18
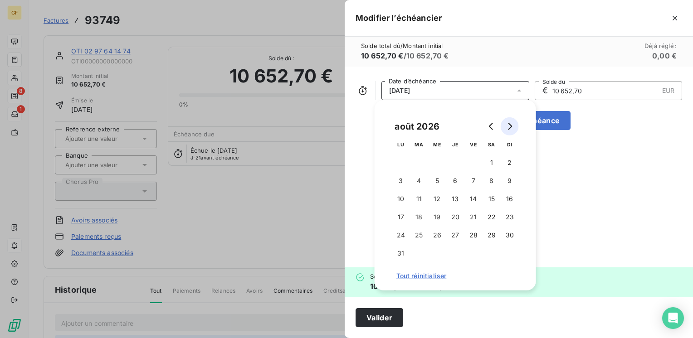
click at [512, 131] on button "Go to next month" at bounding box center [510, 126] width 18 height 18
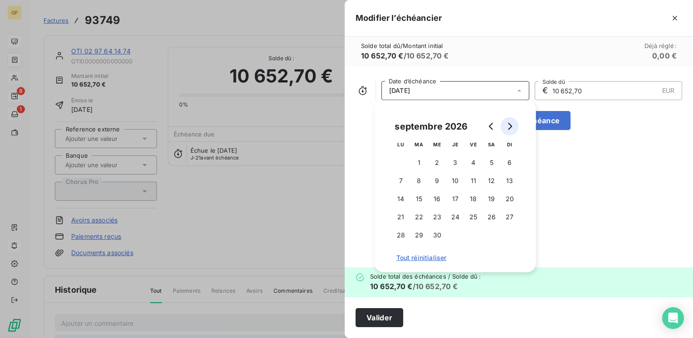
click at [512, 131] on button "Go to next month" at bounding box center [510, 126] width 18 height 18
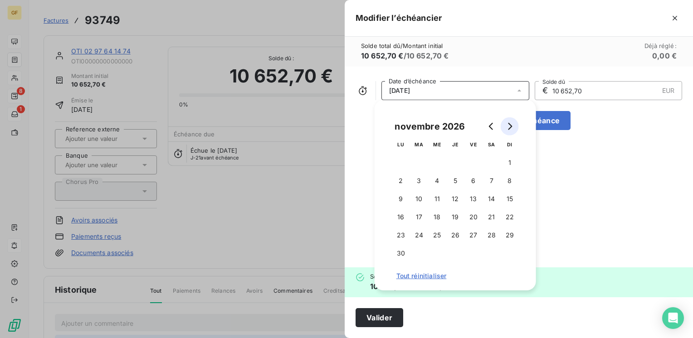
click at [512, 131] on button "Go to next month" at bounding box center [510, 126] width 18 height 18
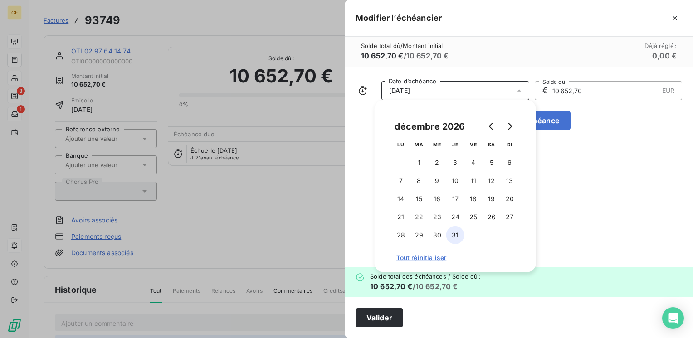
click at [453, 237] on button "31" at bounding box center [455, 235] width 18 height 18
click at [390, 313] on button "Valider" at bounding box center [379, 317] width 48 height 19
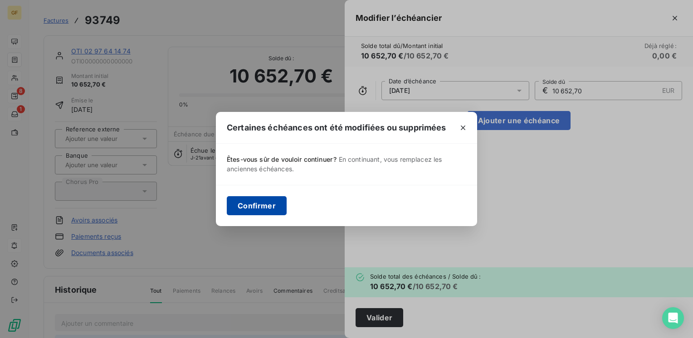
click at [273, 208] on button "Confirmer" at bounding box center [257, 205] width 60 height 19
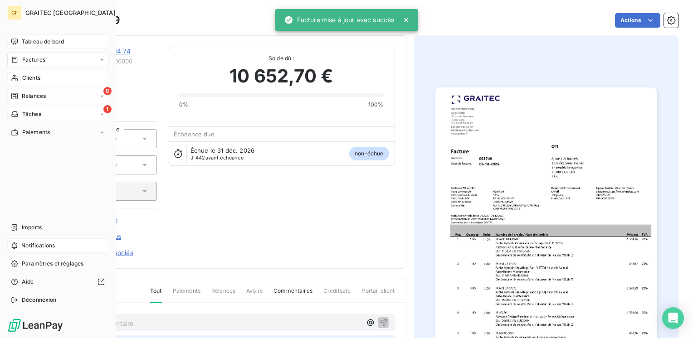
click at [26, 64] on div "Factures" at bounding box center [57, 60] width 101 height 15
click at [29, 79] on span "Factures" at bounding box center [33, 78] width 23 height 8
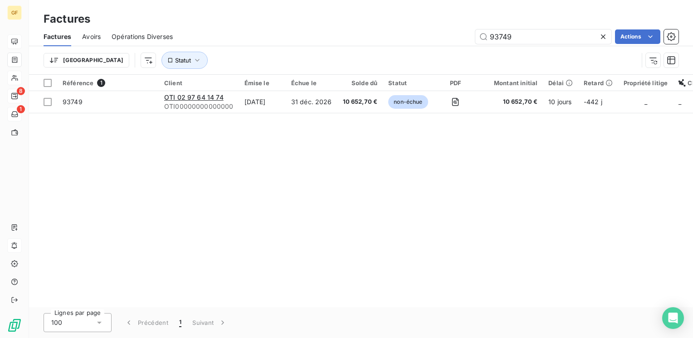
drag, startPoint x: 519, startPoint y: 38, endPoint x: 422, endPoint y: 52, distance: 98.1
click at [422, 52] on div "Factures Avoirs Opérations Diverses 93749 Actions Trier Statut" at bounding box center [361, 50] width 664 height 47
type input "93843"
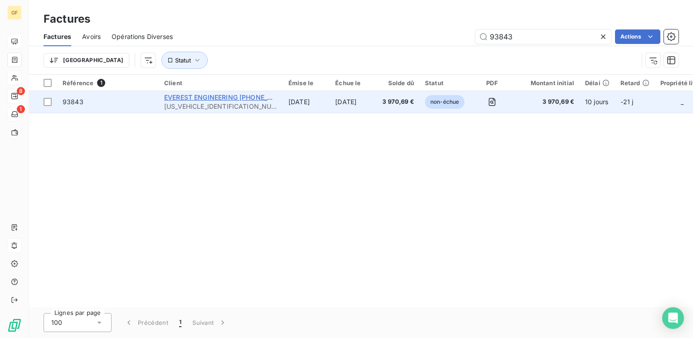
click at [216, 97] on span "EVEREST ENGINEERING 01.41.31.33.00" at bounding box center [230, 97] width 133 height 8
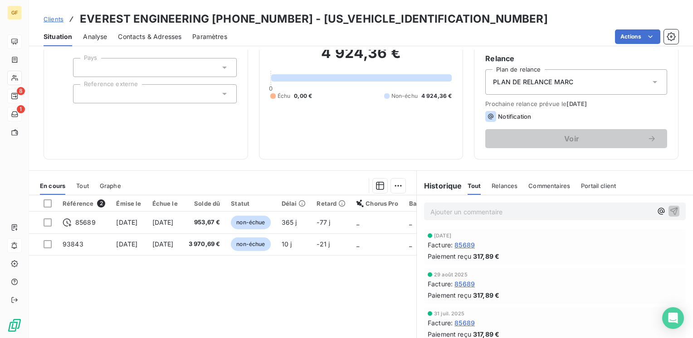
scroll to position [136, 0]
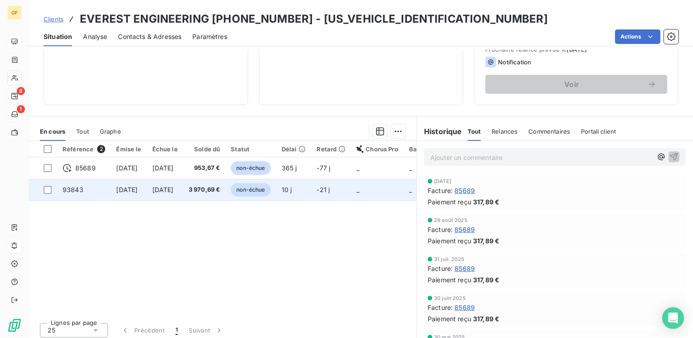
click at [174, 191] on span "5 nov. 2025" at bounding box center [162, 190] width 21 height 8
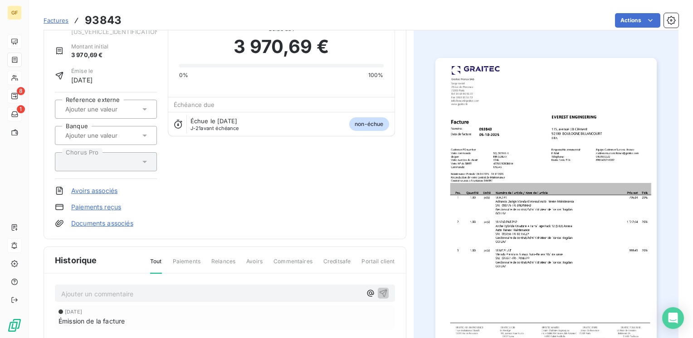
scroll to position [91, 0]
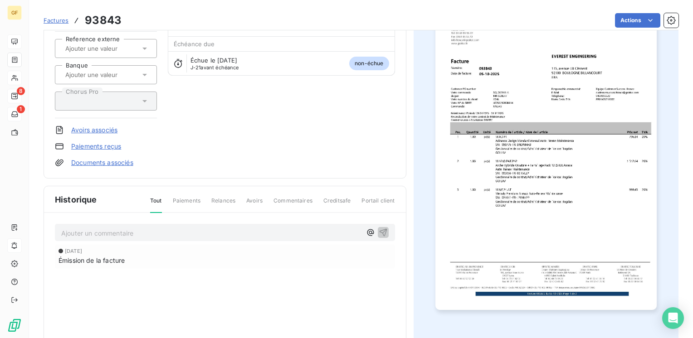
click at [101, 230] on p "Ajouter un commentaire ﻿" at bounding box center [211, 233] width 300 height 11
click at [385, 229] on div "PRELEVEMENT A METTRE EN PLACE DU 31/01 AU 31/12/26" at bounding box center [225, 232] width 340 height 17
click at [380, 229] on icon "button" at bounding box center [383, 233] width 8 height 8
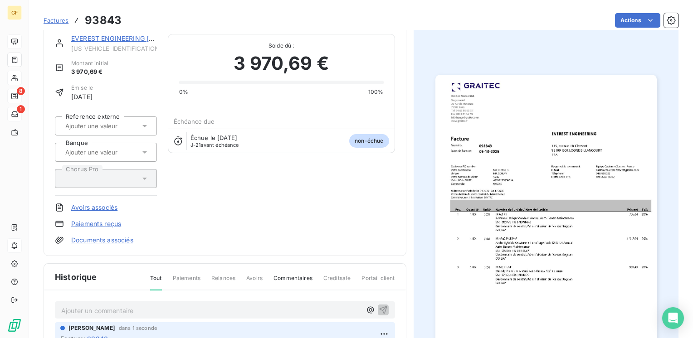
scroll to position [0, 0]
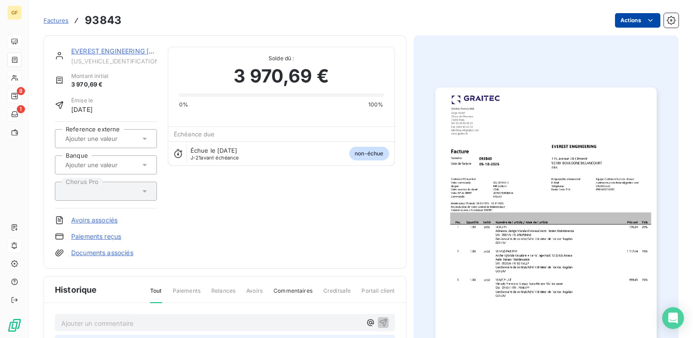
click at [634, 21] on html "GF 8 1 Factures 93843 Actions EVEREST ENGINEERING 01.41.31.33.00 EVEREST0000000…" at bounding box center [346, 169] width 693 height 338
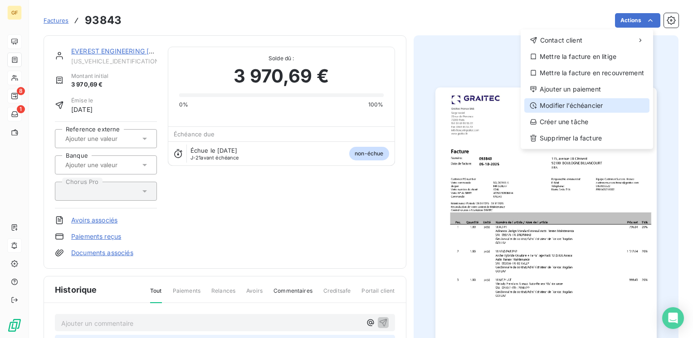
click at [586, 105] on div "Modifier l’échéancier" at bounding box center [586, 105] width 125 height 15
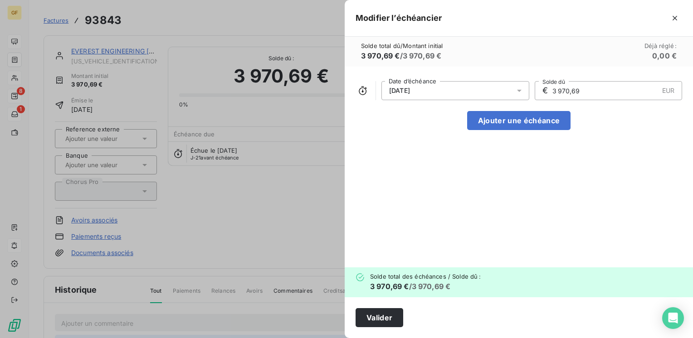
click at [512, 88] on div "05/11/2025" at bounding box center [455, 90] width 148 height 19
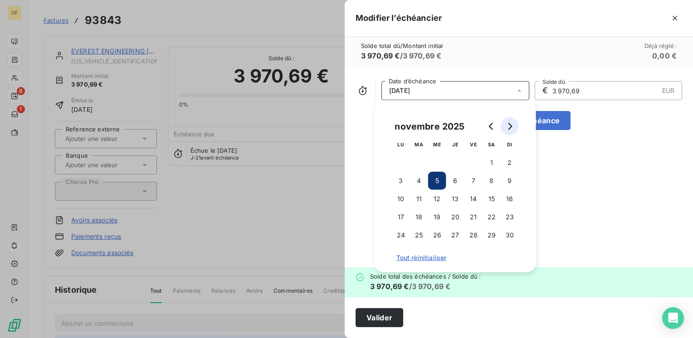
click at [507, 128] on icon "Go to next month" at bounding box center [509, 126] width 7 height 7
click at [508, 128] on icon "Go to next month" at bounding box center [509, 126] width 7 height 7
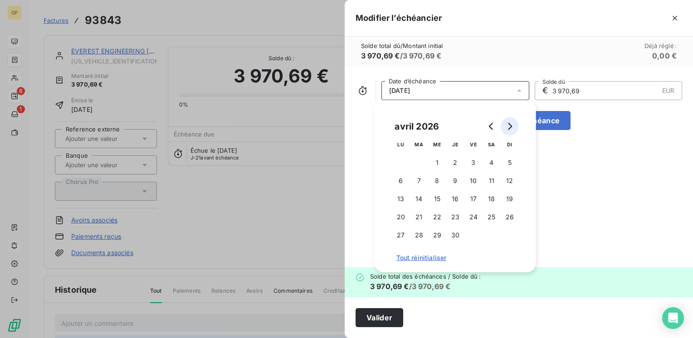
click at [508, 128] on icon "Go to next month" at bounding box center [509, 126] width 7 height 7
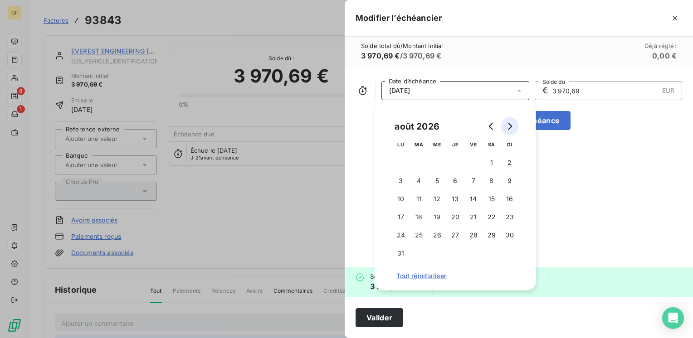
click at [507, 128] on icon "Go to next month" at bounding box center [509, 126] width 7 height 7
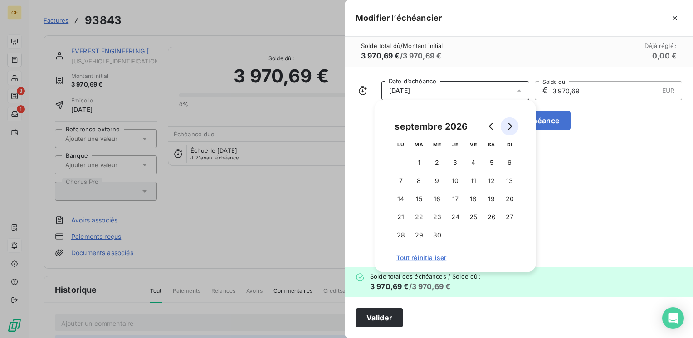
click at [507, 128] on icon "Go to next month" at bounding box center [509, 126] width 7 height 7
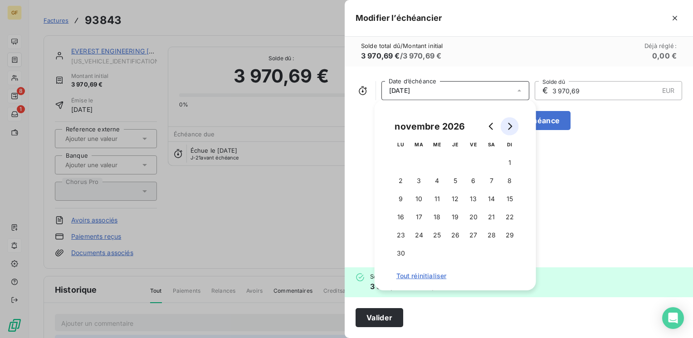
click at [507, 128] on icon "Go to next month" at bounding box center [509, 126] width 7 height 7
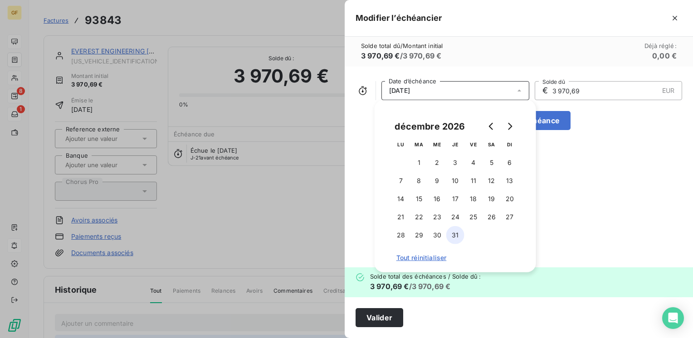
click at [455, 234] on button "31" at bounding box center [455, 235] width 18 height 18
click at [386, 318] on button "Valider" at bounding box center [379, 317] width 48 height 19
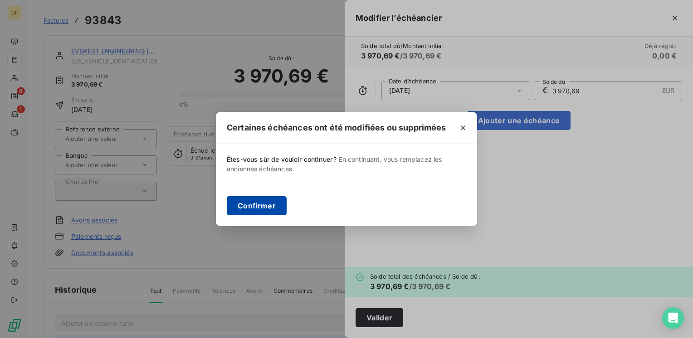
click at [253, 209] on button "Confirmer" at bounding box center [257, 205] width 60 height 19
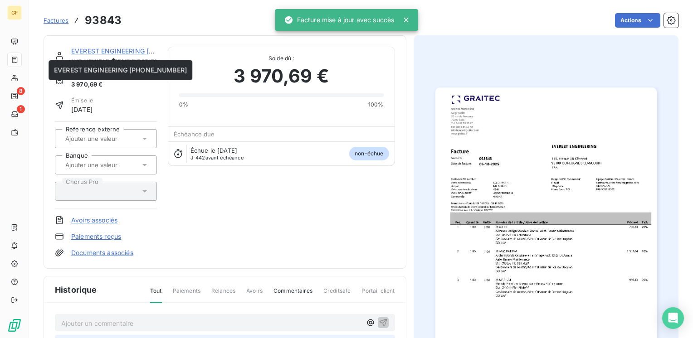
click at [122, 50] on link "EVEREST ENGINEERING [PHONE_NUMBER]" at bounding box center [137, 51] width 133 height 8
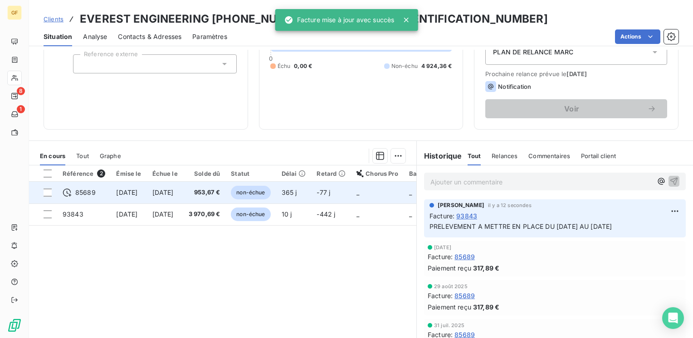
scroll to position [136, 0]
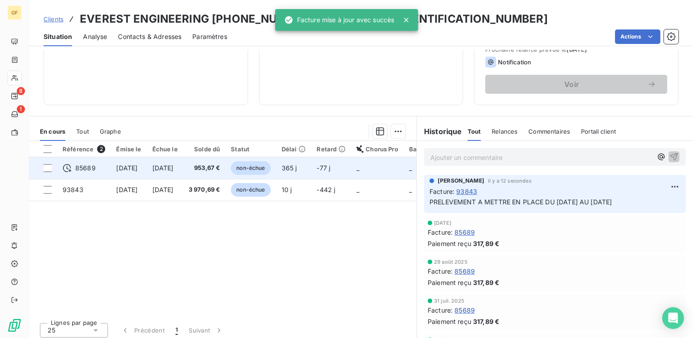
click at [174, 165] on span "[DATE]" at bounding box center [162, 168] width 21 height 8
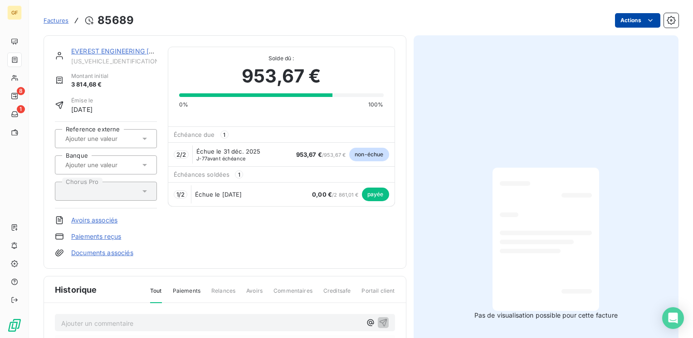
click at [627, 22] on html "GF 8 1 Factures 85689 Actions EVEREST ENGINEERING 01.41.31.33.00 EVEREST0000000…" at bounding box center [346, 169] width 693 height 338
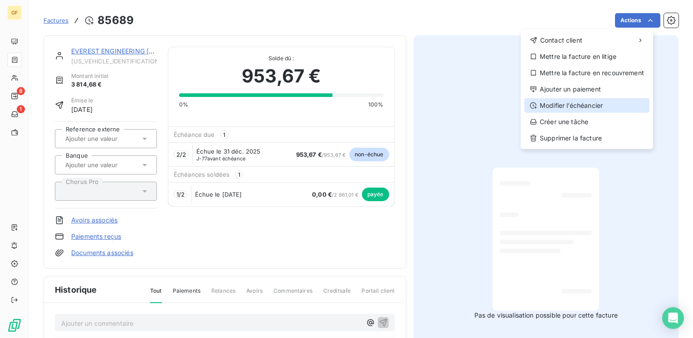
click at [556, 104] on div "Modifier l’échéancier" at bounding box center [586, 105] width 125 height 15
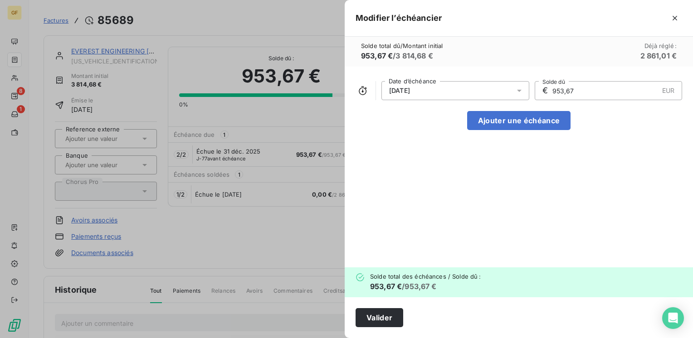
click at [520, 90] on icon at bounding box center [519, 91] width 5 height 2
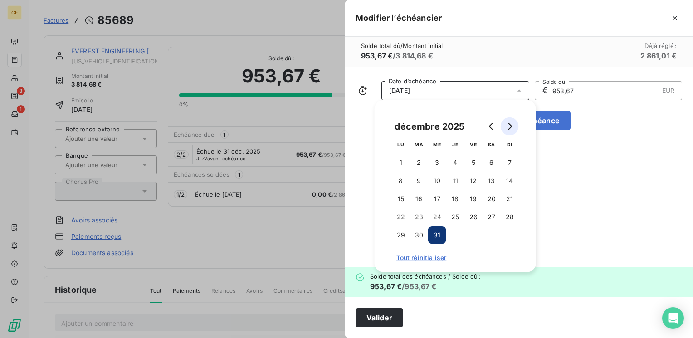
click at [511, 129] on icon "Go to next month" at bounding box center [509, 126] width 7 height 7
click at [473, 238] on button "30" at bounding box center [473, 235] width 18 height 18
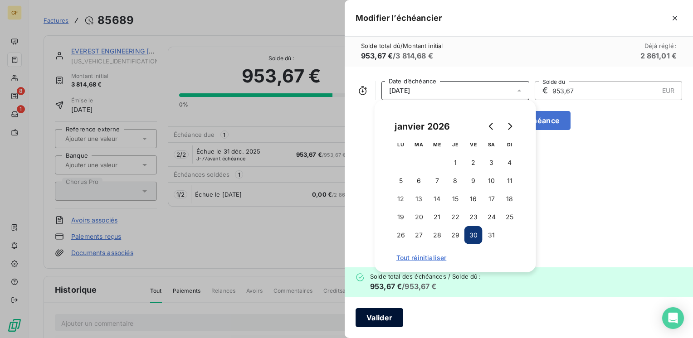
click at [386, 314] on button "Valider" at bounding box center [379, 317] width 48 height 19
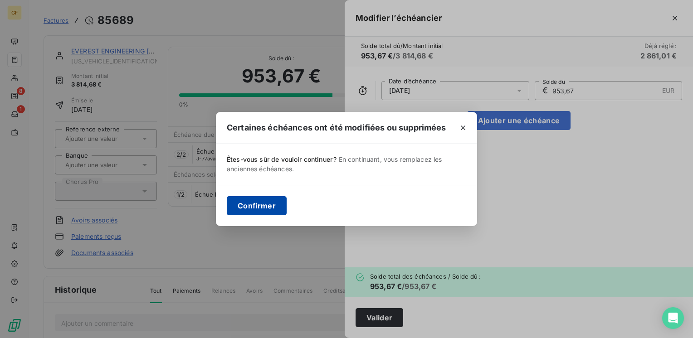
click at [270, 206] on button "Confirmer" at bounding box center [257, 205] width 60 height 19
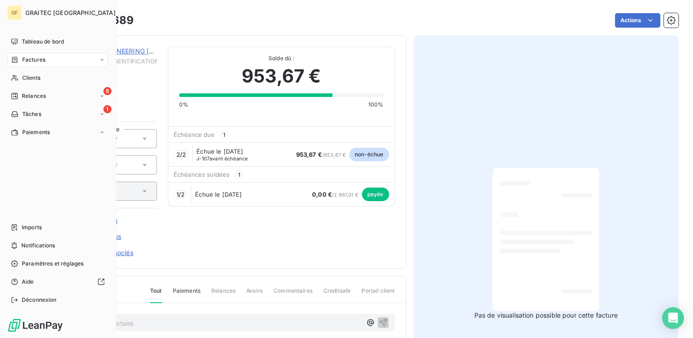
click at [27, 58] on span "Factures" at bounding box center [33, 60] width 23 height 8
click at [34, 79] on span "Factures" at bounding box center [33, 78] width 23 height 8
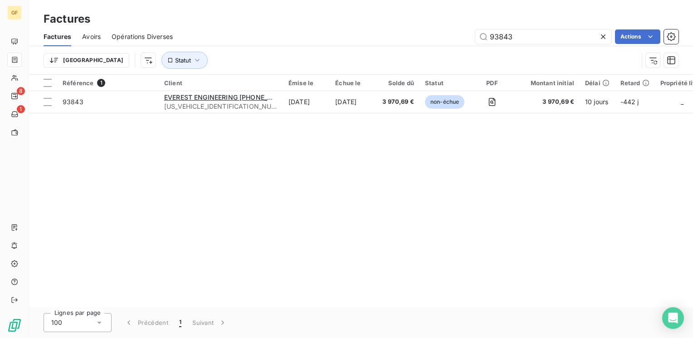
drag, startPoint x: 532, startPoint y: 34, endPoint x: 404, endPoint y: 43, distance: 128.6
click at [403, 47] on div "Factures Avoirs Opérations Diverses 93843 Actions Trier Statut" at bounding box center [361, 50] width 664 height 47
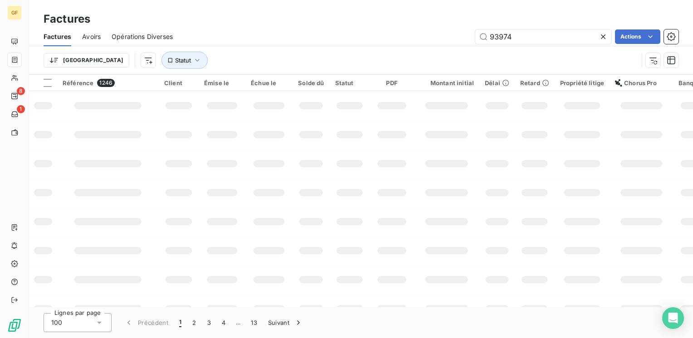
type input "93974"
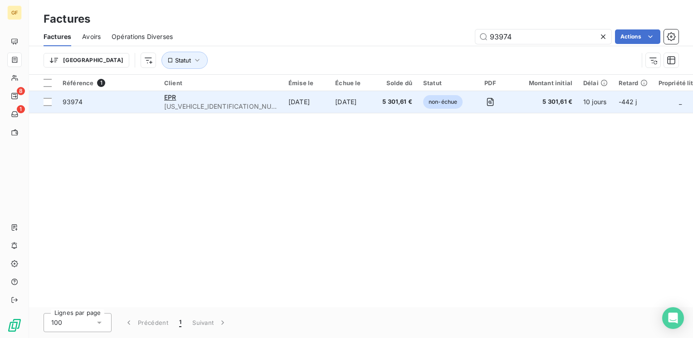
click at [283, 100] on td "5 oct. 2025" at bounding box center [306, 102] width 47 height 22
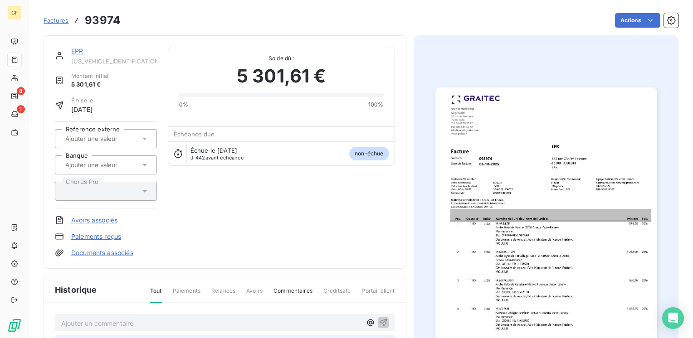
click at [73, 49] on link "EPR" at bounding box center [77, 51] width 12 height 8
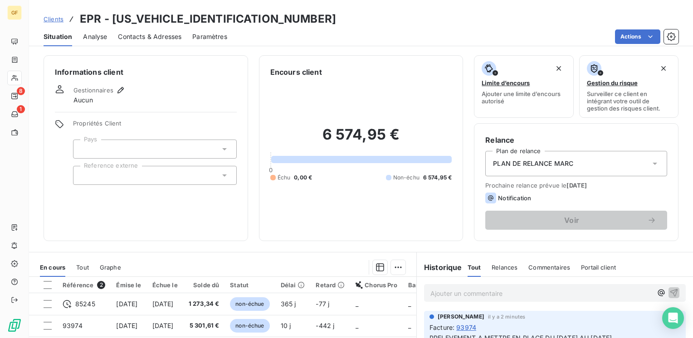
scroll to position [45, 0]
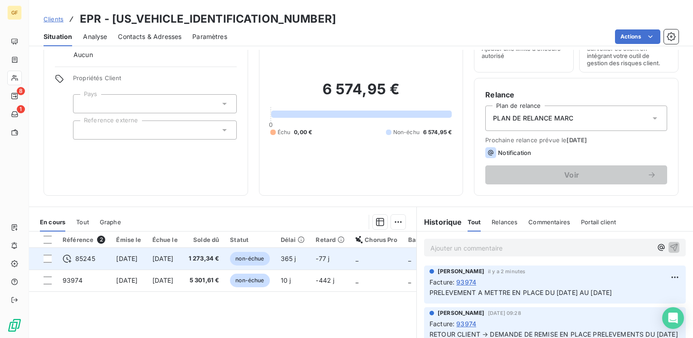
click at [183, 260] on td "14 nov. 2024" at bounding box center [165, 259] width 36 height 22
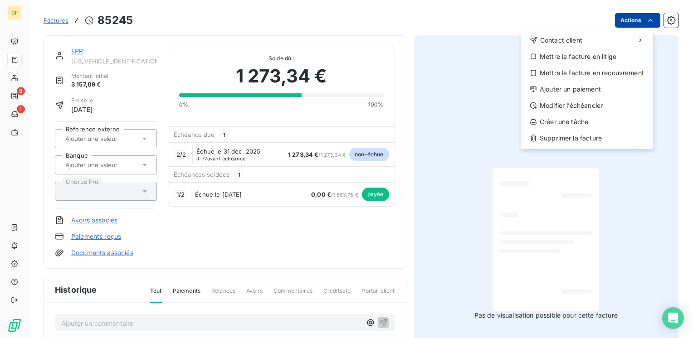
click at [637, 20] on html "GF 8 1 Factures 85245 Actions Contact client Mettre la facture en litige Mettre…" at bounding box center [346, 169] width 693 height 338
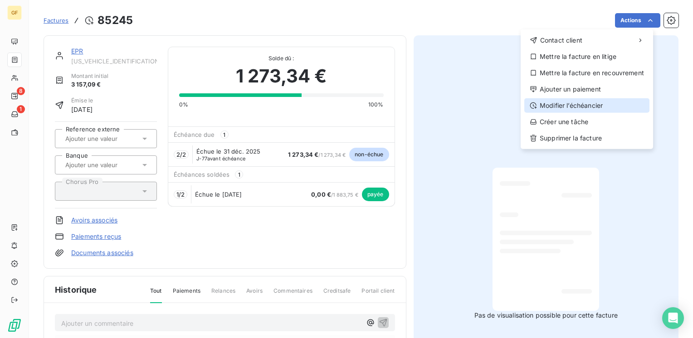
click at [586, 102] on div "Modifier l’échéancier" at bounding box center [586, 105] width 125 height 15
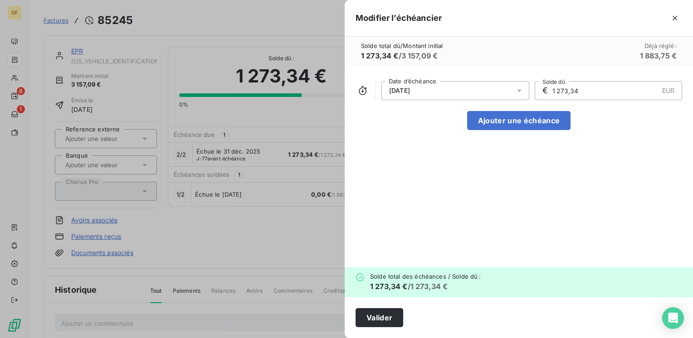
click at [521, 88] on icon at bounding box center [519, 90] width 9 height 9
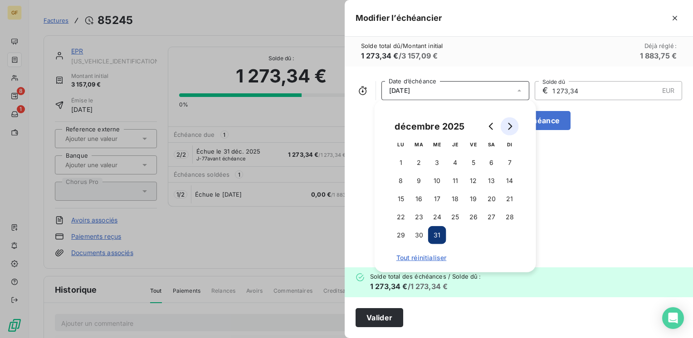
click at [509, 126] on icon "Go to next month" at bounding box center [509, 126] width 7 height 7
click at [486, 236] on button "31" at bounding box center [491, 235] width 18 height 18
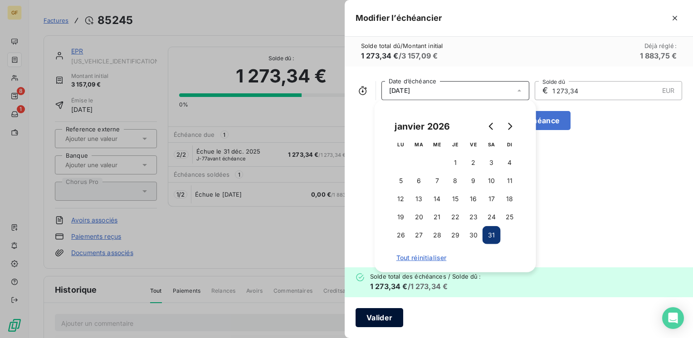
click at [365, 318] on button "Valider" at bounding box center [379, 317] width 48 height 19
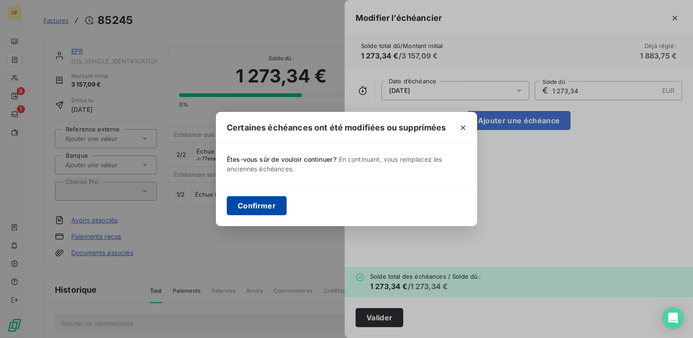
click at [260, 204] on button "Confirmer" at bounding box center [257, 205] width 60 height 19
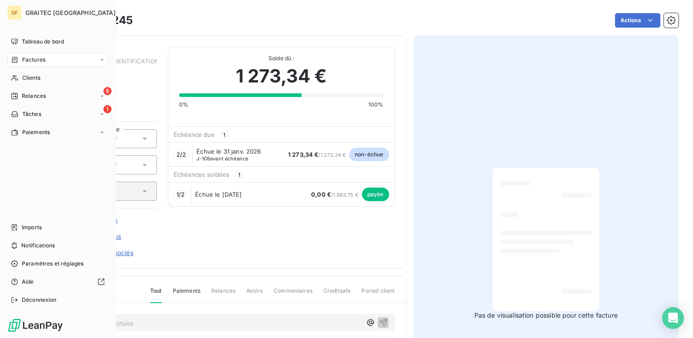
click at [31, 62] on span "Factures" at bounding box center [33, 60] width 23 height 8
click at [31, 76] on span "Factures" at bounding box center [33, 78] width 23 height 8
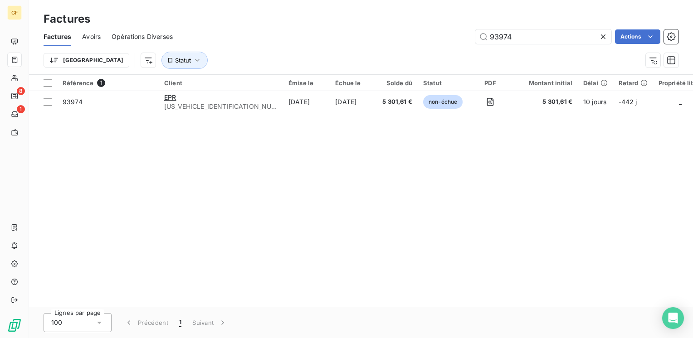
drag, startPoint x: 515, startPoint y: 37, endPoint x: 404, endPoint y: 52, distance: 112.1
click at [404, 52] on div "Factures Avoirs Opérations Diverses 93974 Actions Trier Statut" at bounding box center [361, 50] width 664 height 47
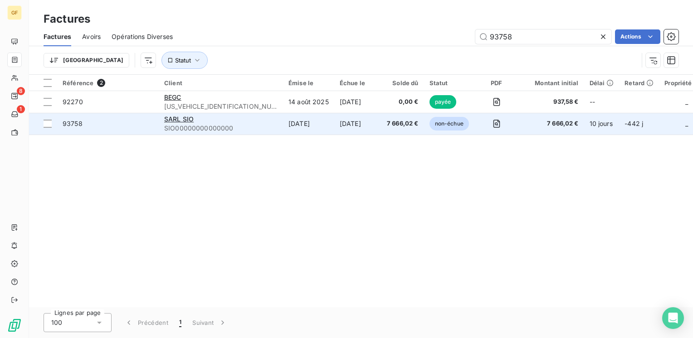
type input "93758"
click at [204, 126] on span "SIO00000000000000" at bounding box center [220, 128] width 113 height 9
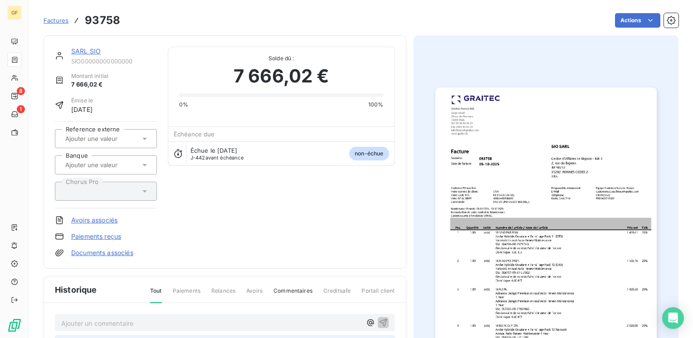
click at [80, 49] on link "SARL SIO" at bounding box center [85, 51] width 29 height 8
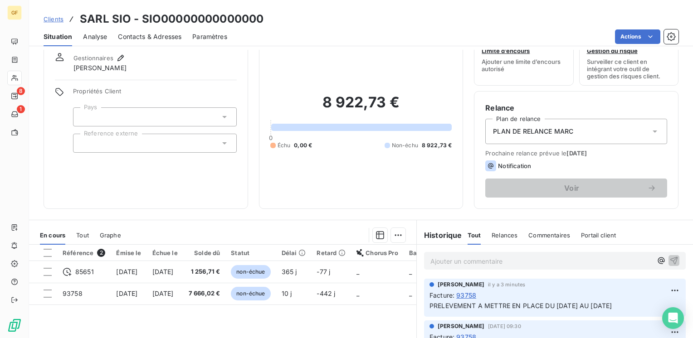
scroll to position [91, 0]
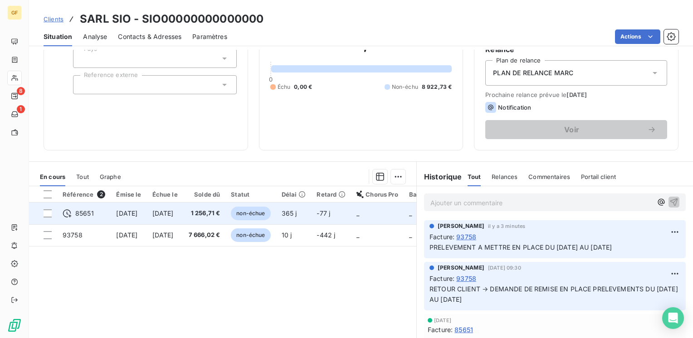
click at [174, 211] on span "14 nov. 2024" at bounding box center [162, 213] width 21 height 8
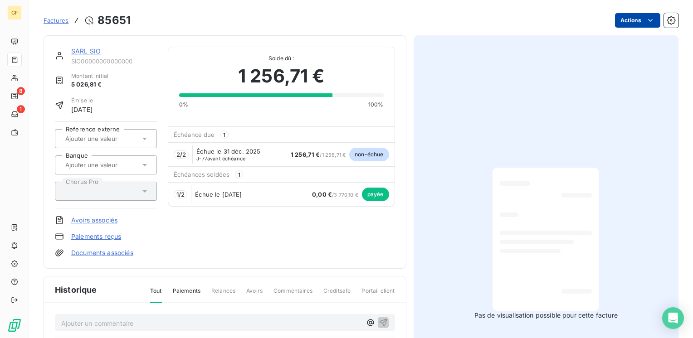
click at [628, 23] on html "GF 8 1 Factures 85651 Actions SARL SIO SIO00000000000000 Montant initial 5 026,…" at bounding box center [346, 169] width 693 height 338
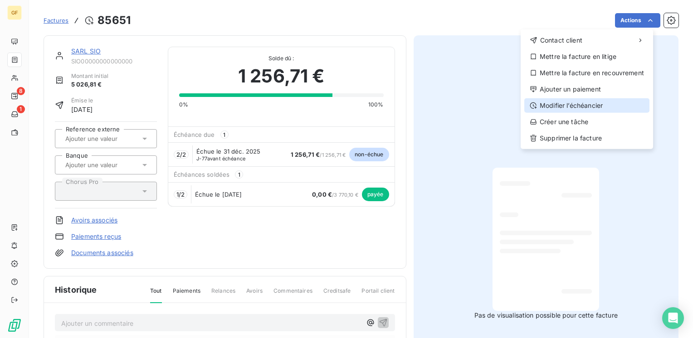
click at [585, 107] on div "Modifier l’échéancier" at bounding box center [586, 105] width 125 height 15
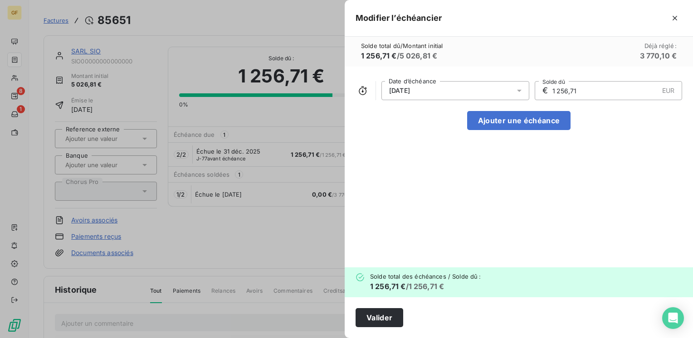
click at [523, 91] on icon at bounding box center [519, 90] width 9 height 9
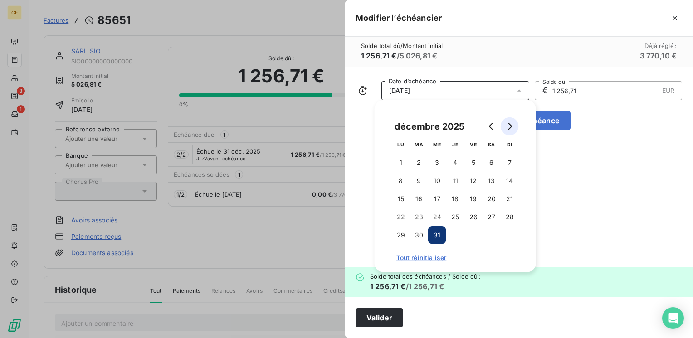
click at [509, 128] on icon "Go to next month" at bounding box center [509, 126] width 7 height 7
click at [470, 232] on button "30" at bounding box center [473, 235] width 18 height 18
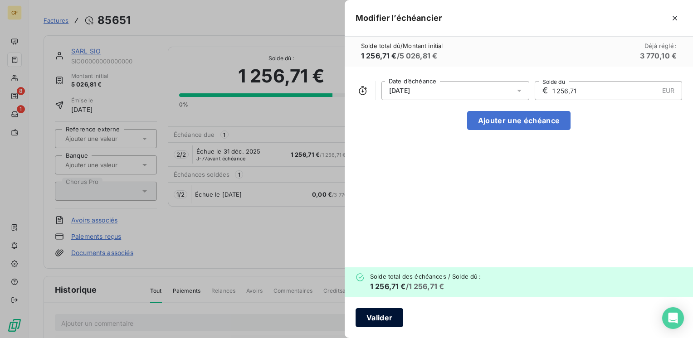
click at [382, 312] on button "Valider" at bounding box center [379, 317] width 48 height 19
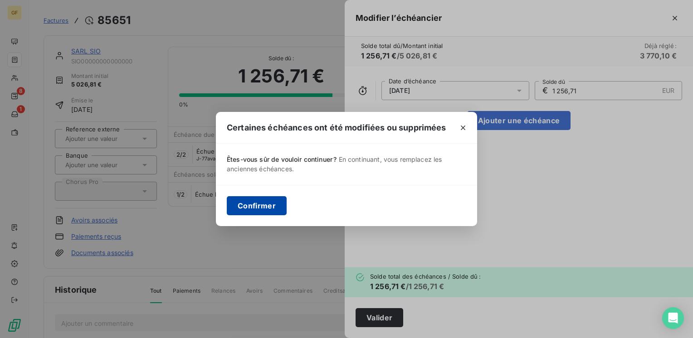
click at [268, 211] on button "Confirmer" at bounding box center [257, 205] width 60 height 19
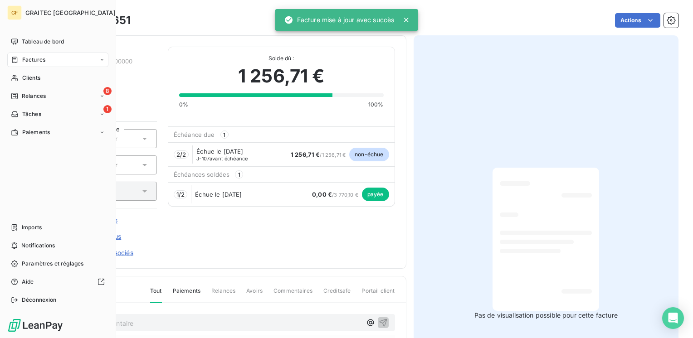
click at [33, 60] on span "Factures" at bounding box center [33, 60] width 23 height 8
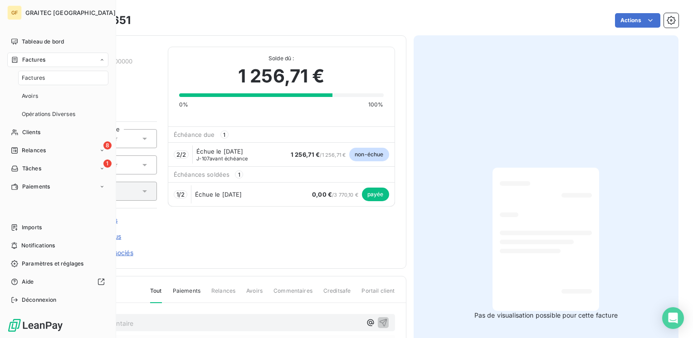
click at [33, 76] on span "Factures" at bounding box center [33, 78] width 23 height 8
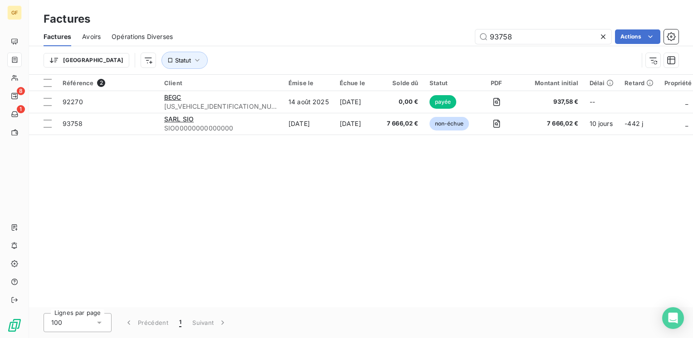
drag, startPoint x: 519, startPoint y: 37, endPoint x: 453, endPoint y: 45, distance: 65.8
click at [453, 45] on div "Factures Avoirs Opérations Diverses 93758 Actions" at bounding box center [361, 36] width 664 height 19
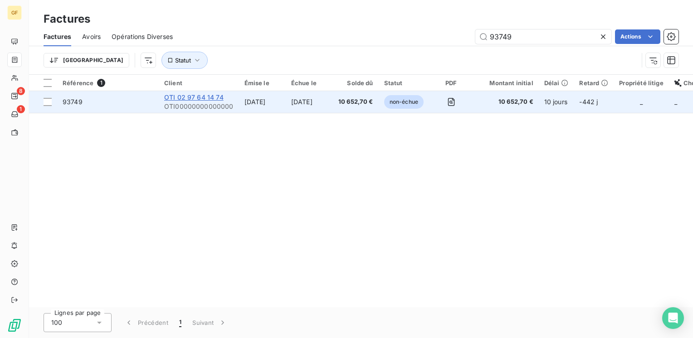
type input "93749"
click at [199, 99] on span "OTI 02 97 64 14 74" at bounding box center [193, 97] width 59 height 8
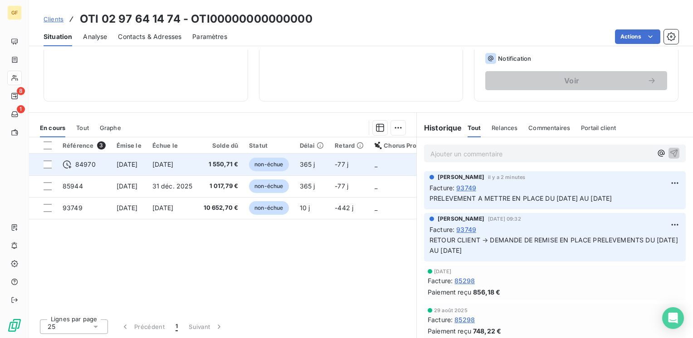
click at [174, 166] on span "14 nov. 2024" at bounding box center [162, 165] width 21 height 8
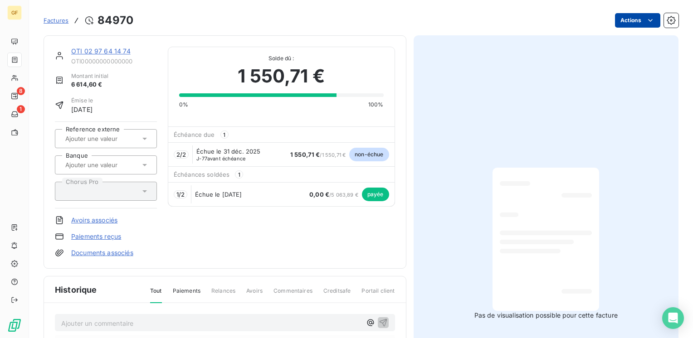
click at [635, 22] on html "GF 8 1 Factures 84970 Actions OTI 02 97 64 14 74 OTI00000000000000 Montant init…" at bounding box center [346, 169] width 693 height 338
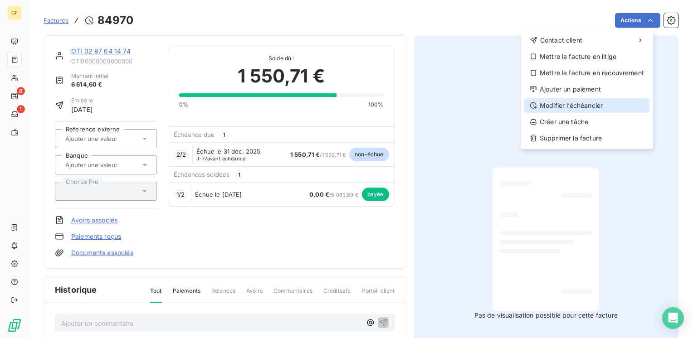
click at [584, 106] on div "Modifier l’échéancier" at bounding box center [586, 105] width 125 height 15
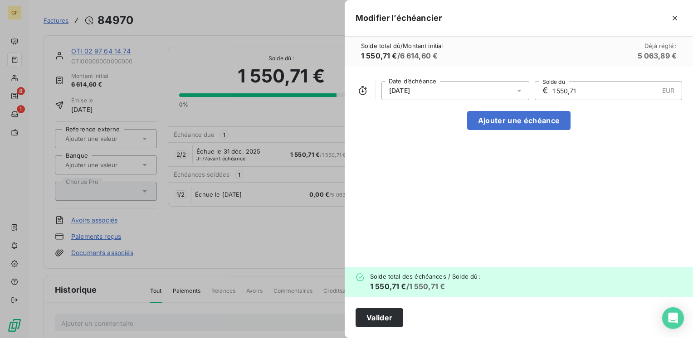
click at [519, 92] on icon at bounding box center [519, 90] width 9 height 9
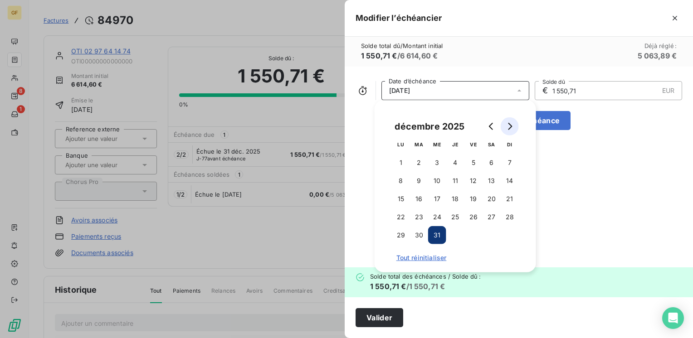
click at [512, 124] on icon "Go to next month" at bounding box center [509, 126] width 7 height 7
click at [467, 233] on button "30" at bounding box center [473, 235] width 18 height 18
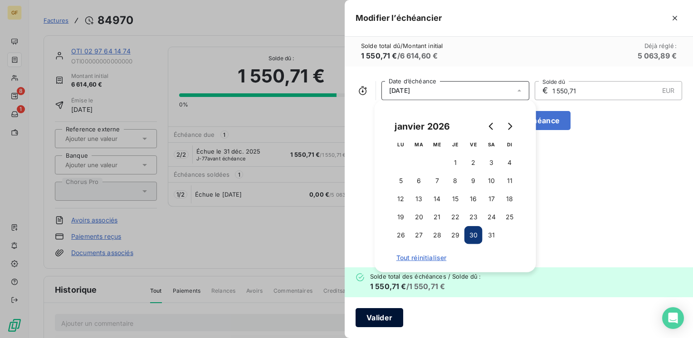
click at [385, 316] on button "Valider" at bounding box center [379, 317] width 48 height 19
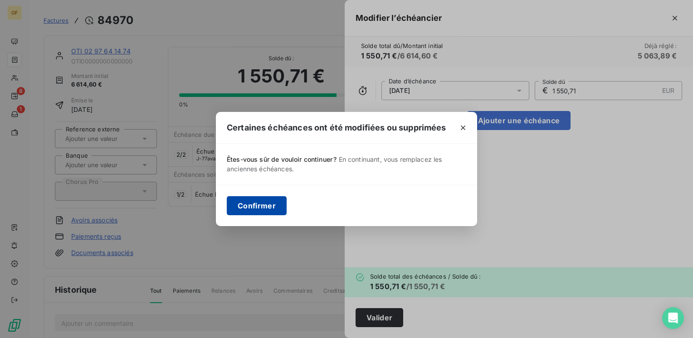
click at [259, 208] on button "Confirmer" at bounding box center [257, 205] width 60 height 19
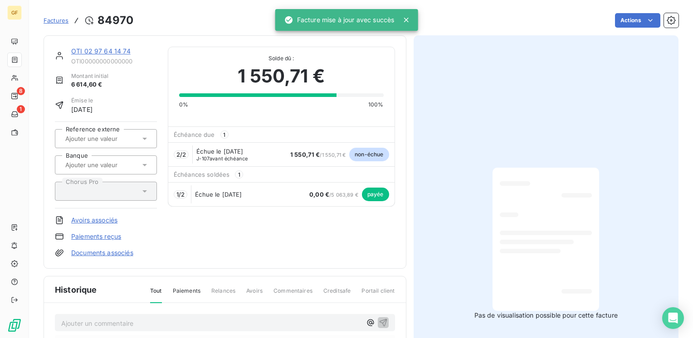
click at [100, 52] on link "OTI 02 97 64 14 74" at bounding box center [100, 51] width 59 height 8
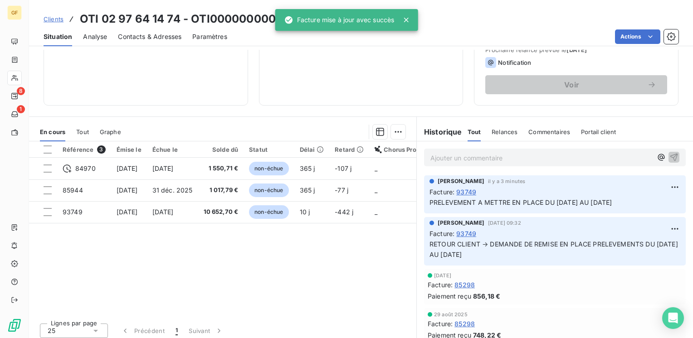
scroll to position [136, 0]
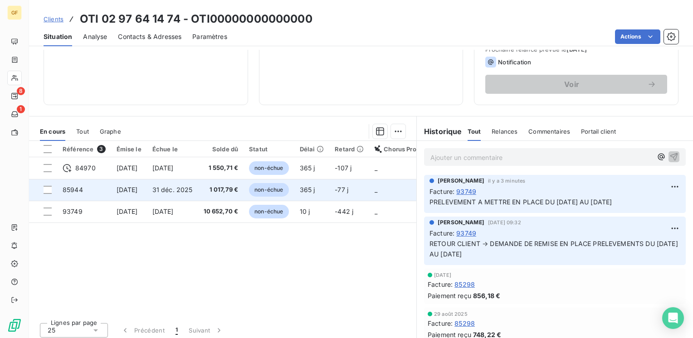
click at [192, 189] on span "31 déc. 2025" at bounding box center [172, 190] width 40 height 8
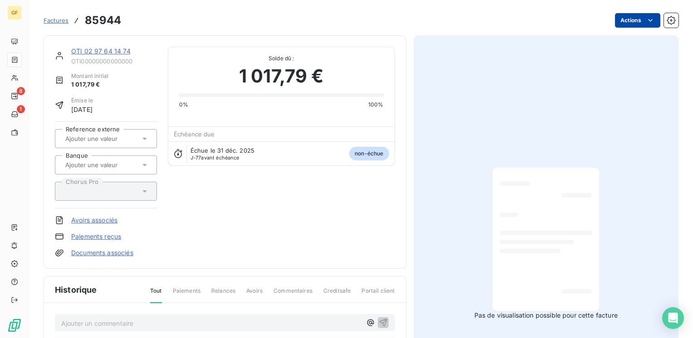
click at [625, 17] on html "GF 8 1 Factures 85944 Actions OTI 02 97 64 14 74 OTI00000000000000 Montant init…" at bounding box center [346, 169] width 693 height 338
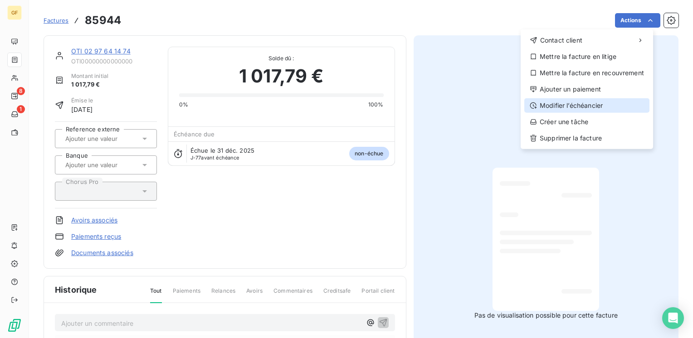
click at [584, 102] on div "Modifier l’échéancier" at bounding box center [586, 105] width 125 height 15
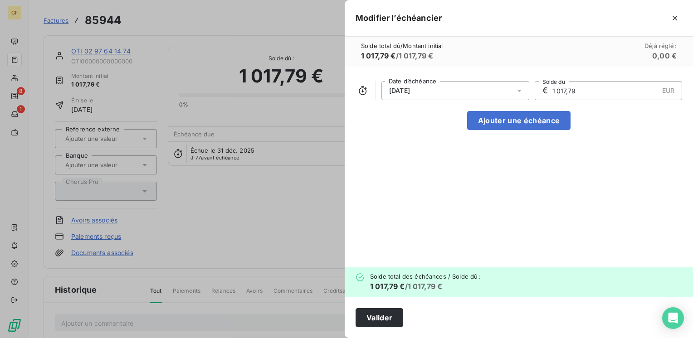
click at [525, 92] on div at bounding box center [522, 90] width 15 height 19
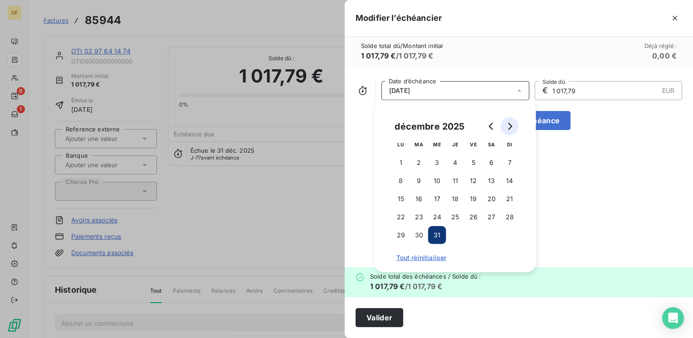
click at [513, 128] on icon "Go to next month" at bounding box center [509, 126] width 7 height 7
click at [476, 234] on button "30" at bounding box center [473, 235] width 18 height 18
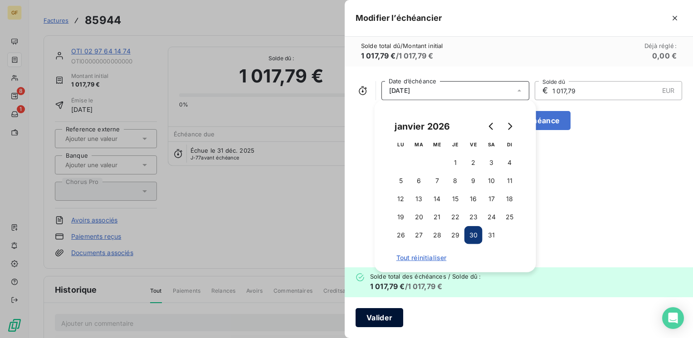
click at [381, 313] on button "Valider" at bounding box center [379, 317] width 48 height 19
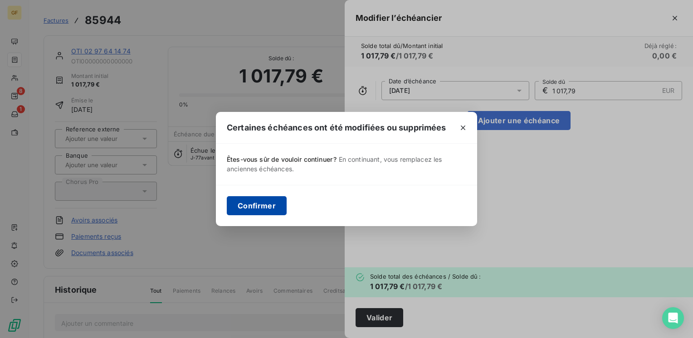
click at [263, 207] on button "Confirmer" at bounding box center [257, 205] width 60 height 19
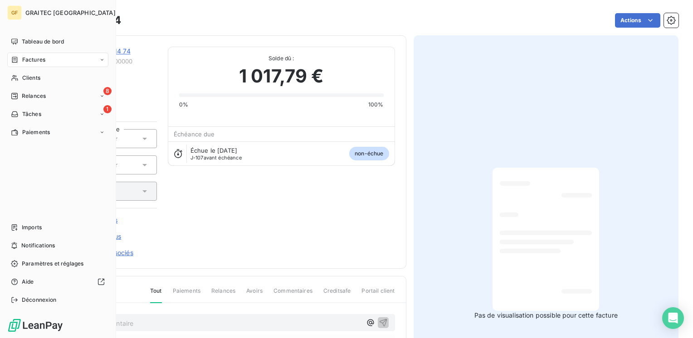
click at [31, 61] on span "Factures" at bounding box center [33, 60] width 23 height 8
click at [31, 74] on span "Factures" at bounding box center [33, 78] width 23 height 8
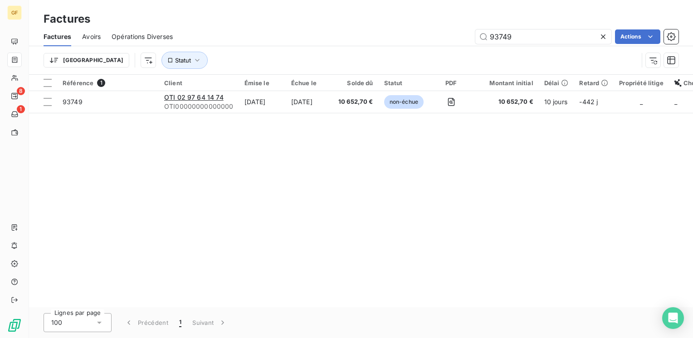
drag, startPoint x: 525, startPoint y: 36, endPoint x: 387, endPoint y: 39, distance: 137.4
click at [384, 44] on div "93749 Actions" at bounding box center [431, 36] width 495 height 15
type input "93936"
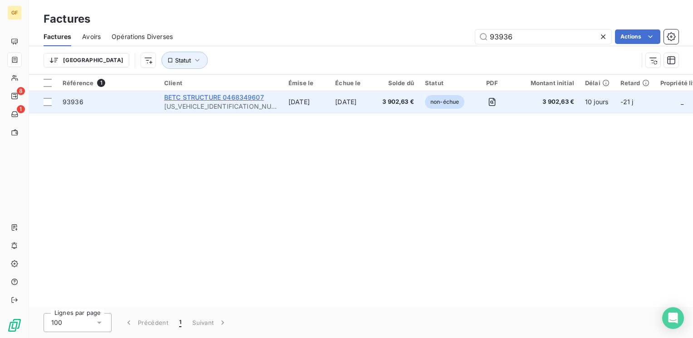
click at [201, 97] on span "BETC STRUCTURE 0468349607" at bounding box center [214, 97] width 100 height 8
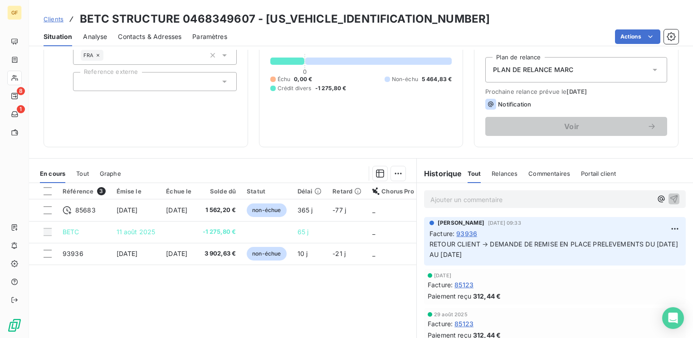
scroll to position [140, 0]
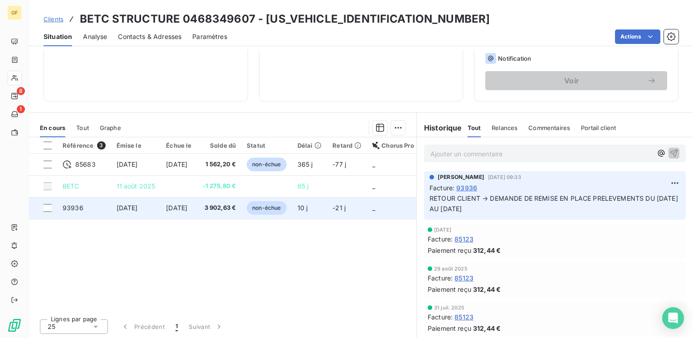
click at [166, 211] on td "5 nov. 2025" at bounding box center [179, 208] width 36 height 22
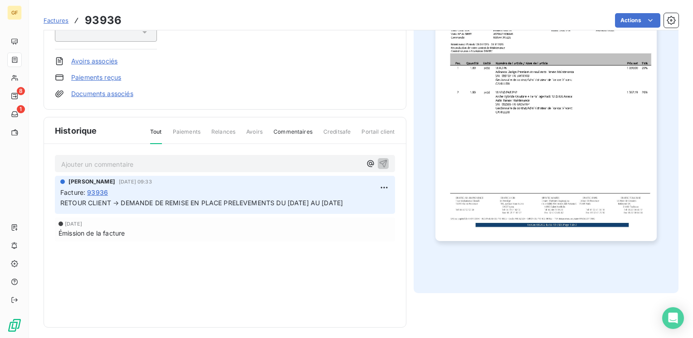
scroll to position [163, 0]
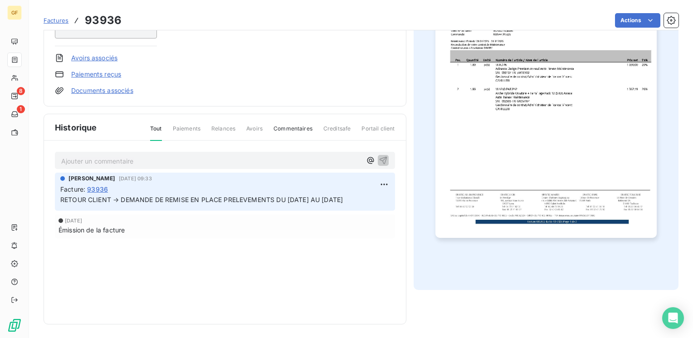
click at [118, 156] on p "Ajouter un commentaire ﻿" at bounding box center [211, 161] width 300 height 11
click at [380, 156] on icon "button" at bounding box center [383, 160] width 8 height 8
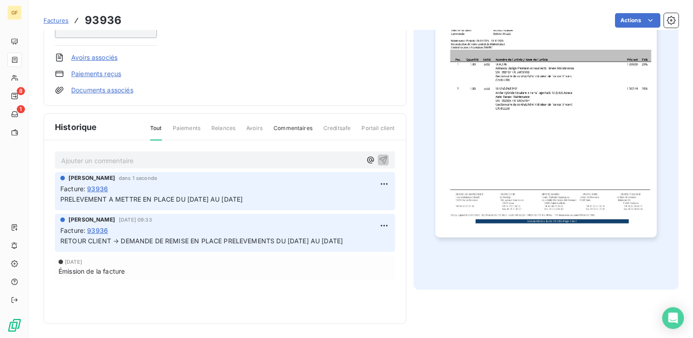
scroll to position [0, 0]
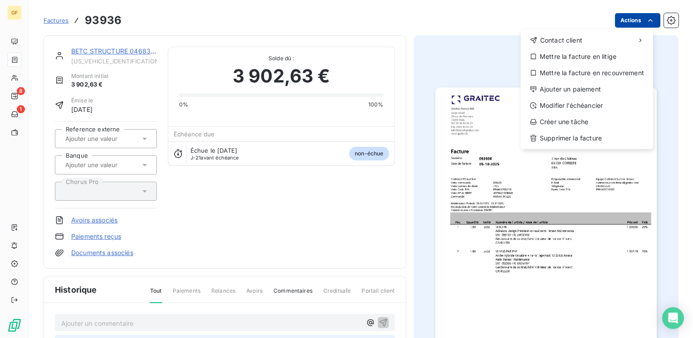
click at [633, 24] on html "GF 8 1 Factures 93936 Actions Contact client Mettre la facture en litige Mettre…" at bounding box center [346, 169] width 693 height 338
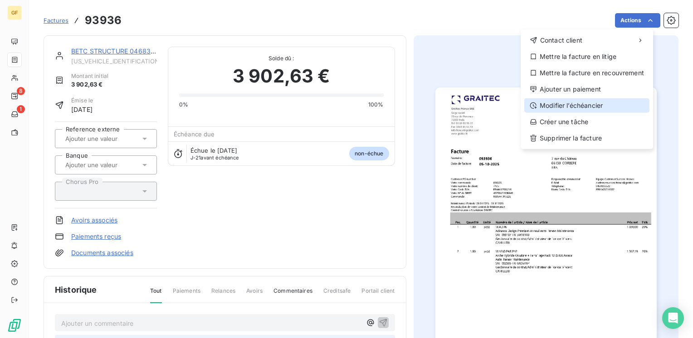
click at [595, 103] on div "Modifier l’échéancier" at bounding box center [586, 105] width 125 height 15
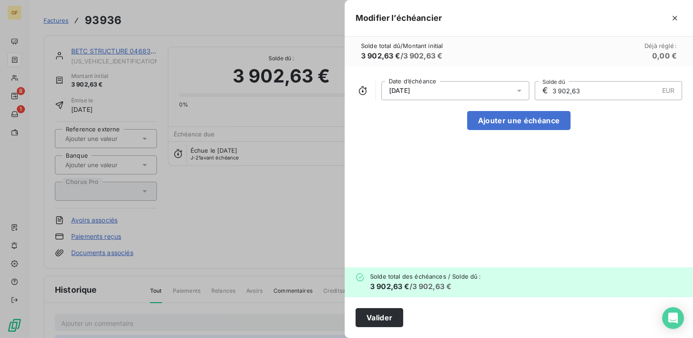
click at [519, 84] on div at bounding box center [522, 90] width 15 height 19
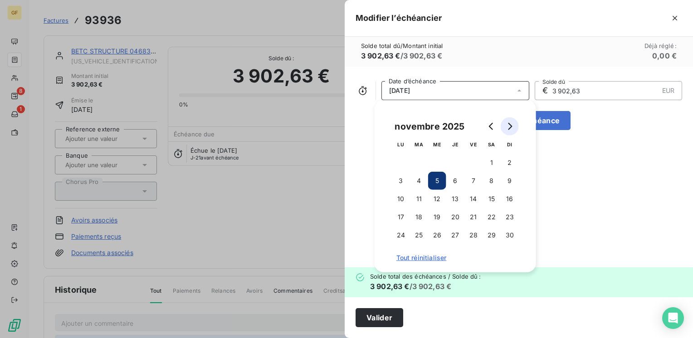
click at [511, 130] on icon "Go to next month" at bounding box center [509, 126] width 7 height 7
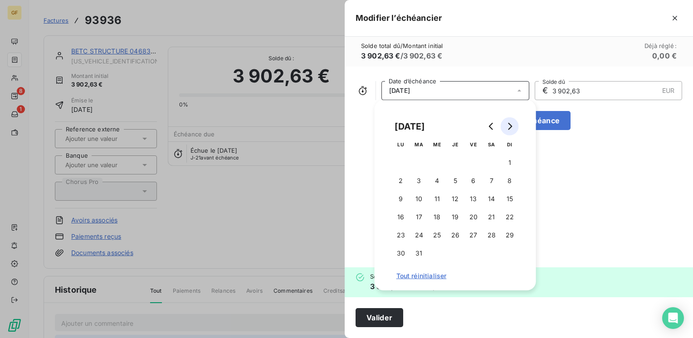
click at [511, 130] on icon "Go to next month" at bounding box center [509, 126] width 7 height 7
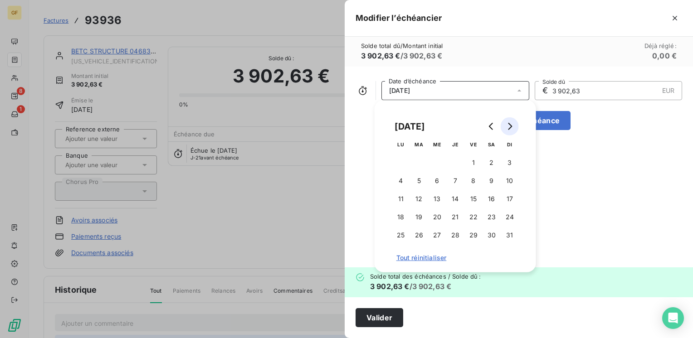
click at [511, 130] on icon "Go to next month" at bounding box center [509, 126] width 7 height 7
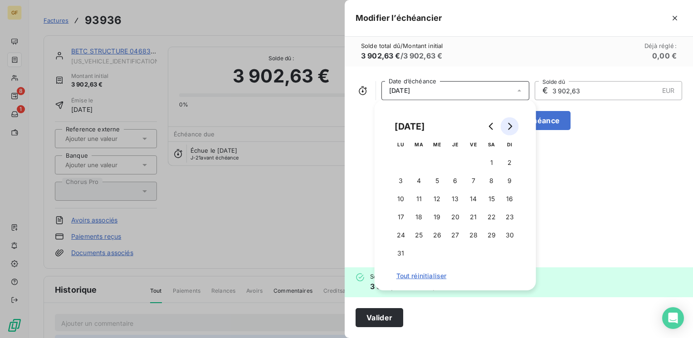
click at [511, 130] on icon "Go to next month" at bounding box center [509, 126] width 7 height 7
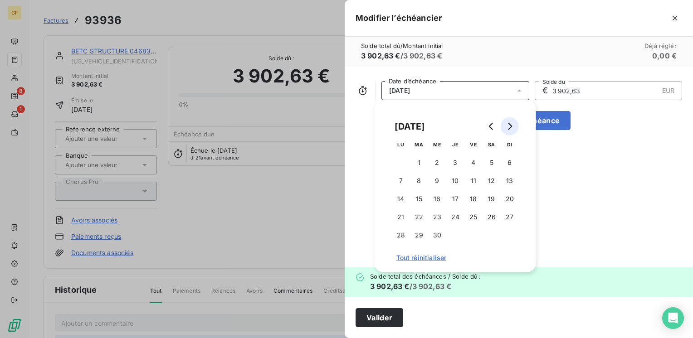
click at [511, 130] on icon "Go to next month" at bounding box center [509, 126] width 7 height 7
click at [488, 127] on icon "Go to previous month" at bounding box center [491, 126] width 7 height 7
click at [490, 126] on icon "Go to previous month" at bounding box center [491, 126] width 7 height 7
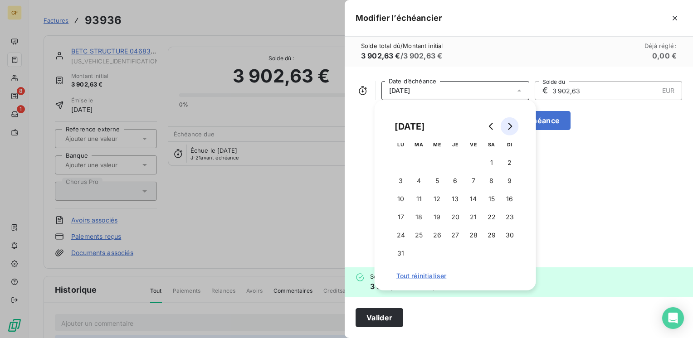
click at [515, 126] on button "Go to next month" at bounding box center [510, 126] width 18 height 18
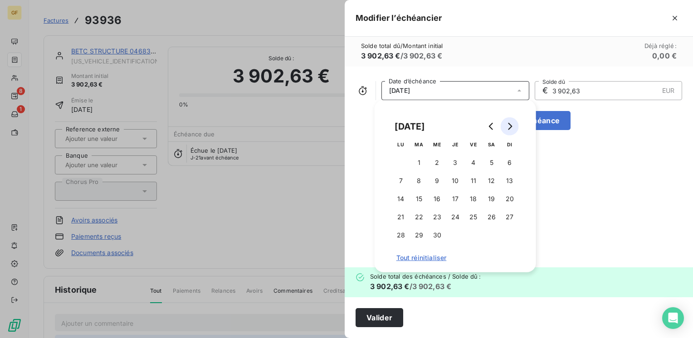
click at [515, 126] on button "Go to next month" at bounding box center [510, 126] width 18 height 18
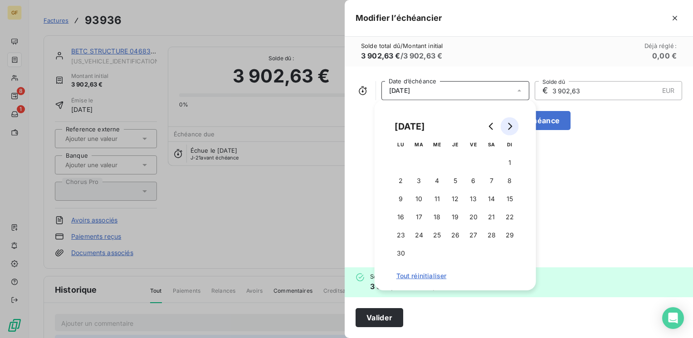
click at [515, 126] on button "Go to next month" at bounding box center [510, 126] width 18 height 18
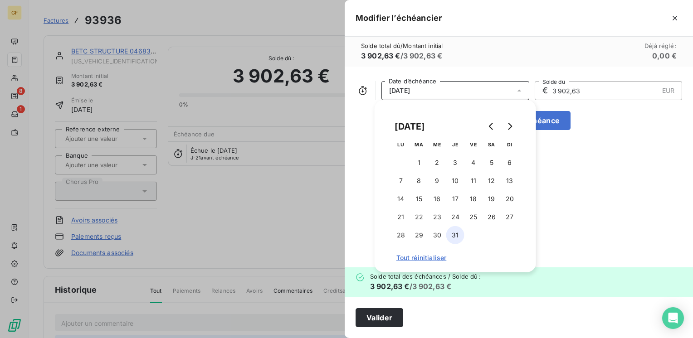
click at [456, 234] on button "31" at bounding box center [455, 235] width 18 height 18
click at [386, 320] on button "Valider" at bounding box center [379, 317] width 48 height 19
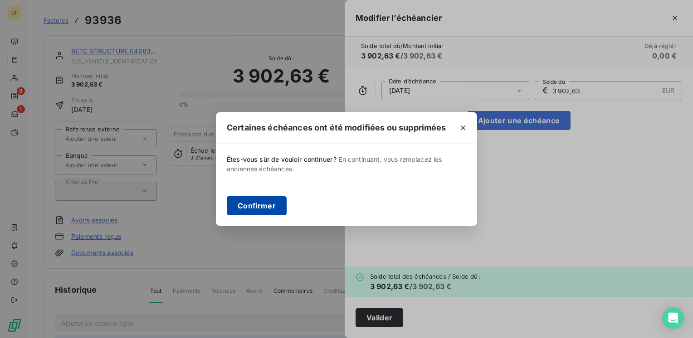
click at [241, 200] on button "Confirmer" at bounding box center [257, 205] width 60 height 19
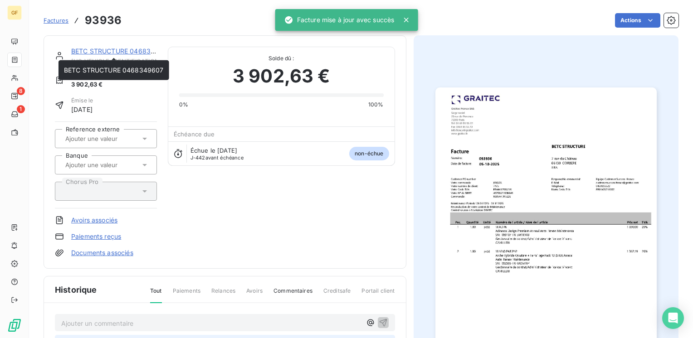
click at [136, 52] on link "BETC STRUCTURE 0468349607" at bounding box center [121, 51] width 100 height 8
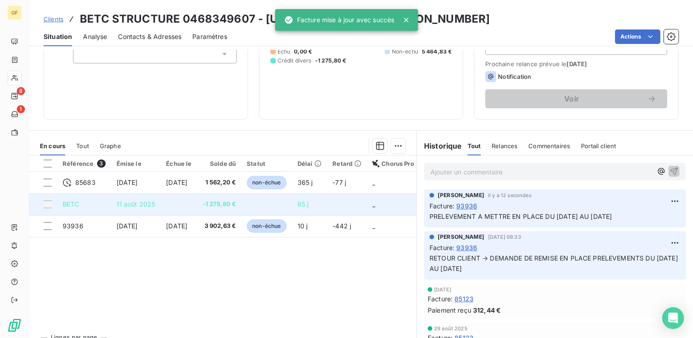
scroll to position [136, 0]
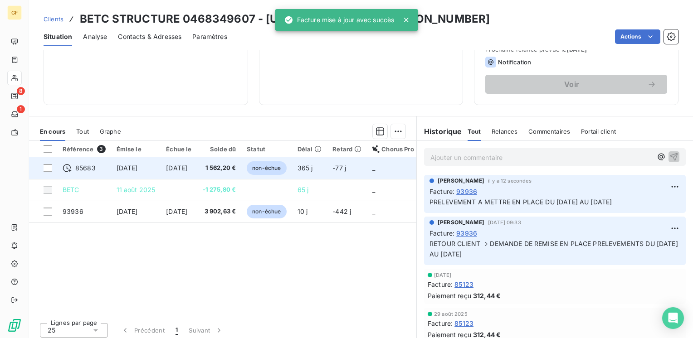
click at [236, 170] on span "1 562,20 €" at bounding box center [220, 168] width 34 height 9
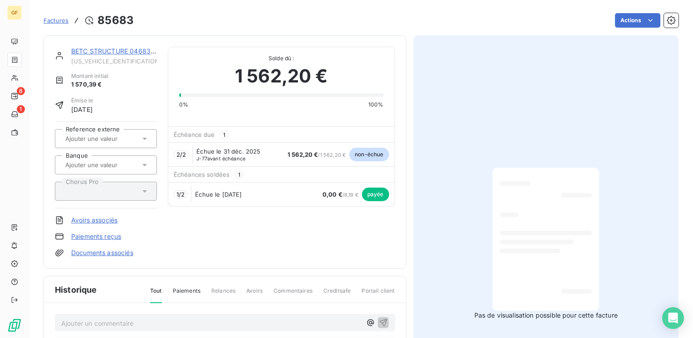
click at [637, 19] on html "GF 8 1 Factures 85683 Actions BETC STRUCTURE 0468349607 BETC0000000000000 Monta…" at bounding box center [346, 169] width 693 height 338
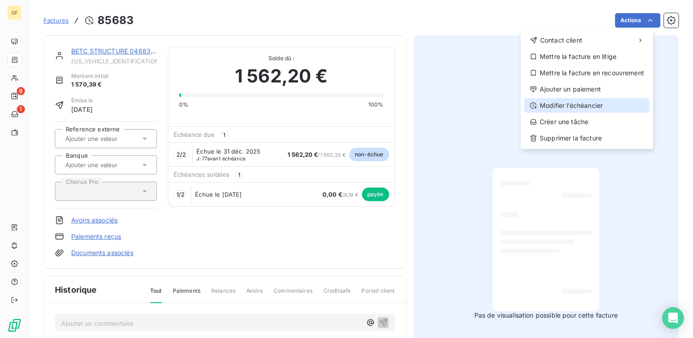
click at [586, 110] on div "Modifier l’échéancier" at bounding box center [586, 105] width 125 height 15
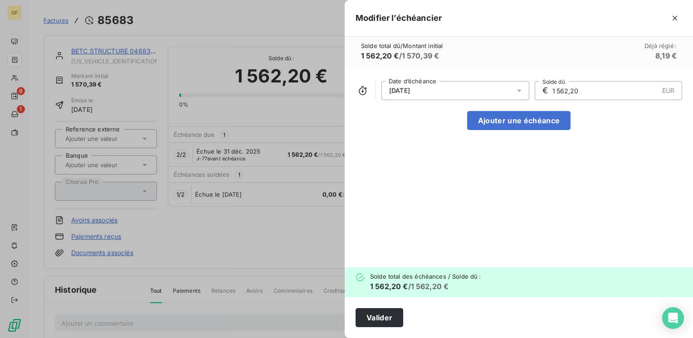
click at [520, 92] on icon at bounding box center [519, 90] width 9 height 9
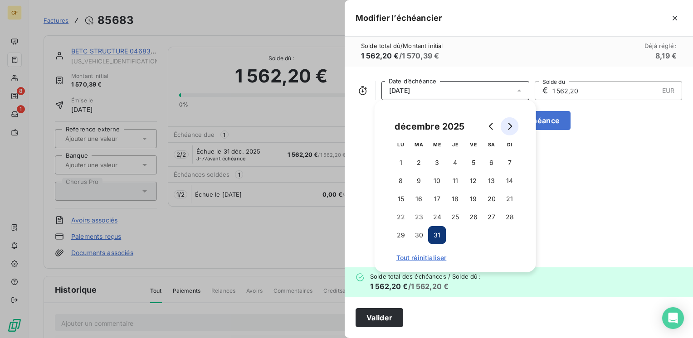
click at [511, 126] on icon "Go to next month" at bounding box center [510, 126] width 4 height 7
click at [472, 237] on button "30" at bounding box center [473, 235] width 18 height 18
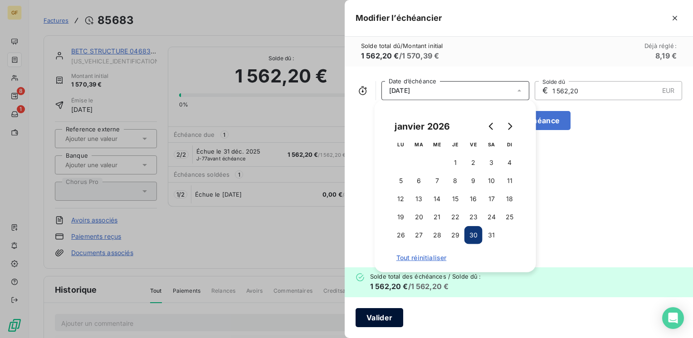
click at [388, 314] on button "Valider" at bounding box center [379, 317] width 48 height 19
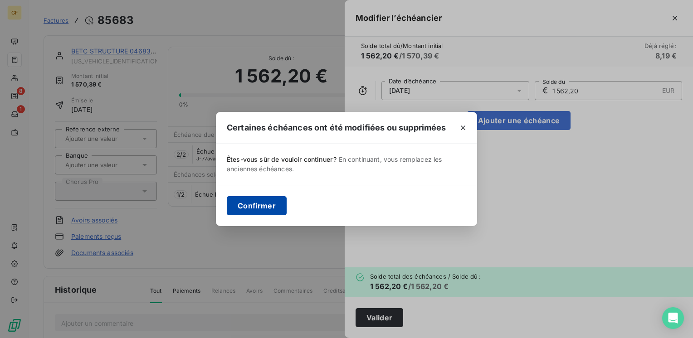
click at [250, 206] on button "Confirmer" at bounding box center [257, 205] width 60 height 19
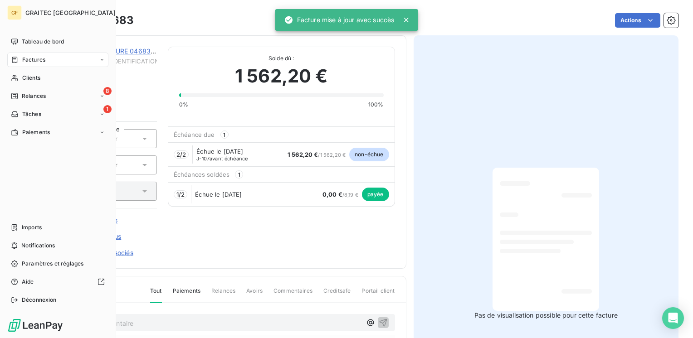
click at [25, 57] on span "Factures" at bounding box center [33, 60] width 23 height 8
click at [33, 76] on span "Factures" at bounding box center [33, 78] width 23 height 8
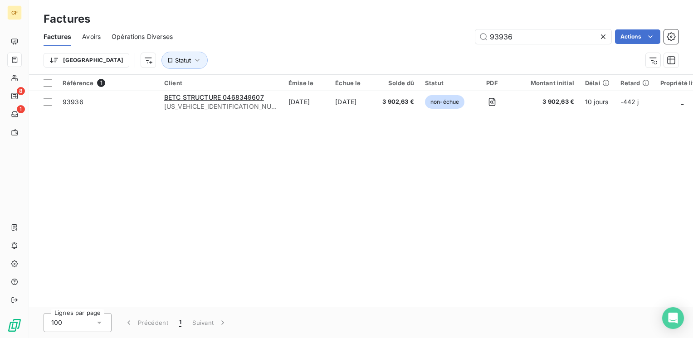
drag, startPoint x: 532, startPoint y: 35, endPoint x: 401, endPoint y: 38, distance: 131.1
click at [401, 38] on div "93936 Actions" at bounding box center [431, 36] width 495 height 15
type input "93317"
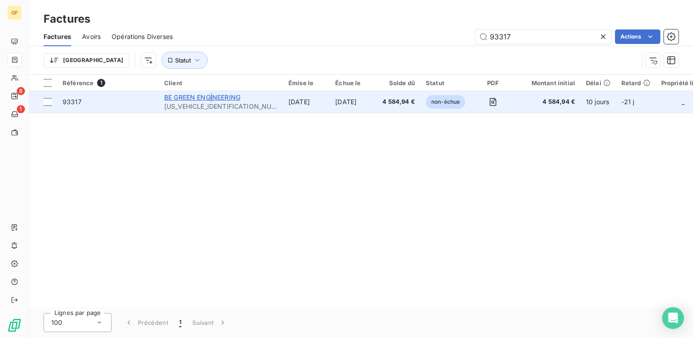
click at [212, 95] on span "BE GREEN ENGINEERING" at bounding box center [202, 97] width 76 height 8
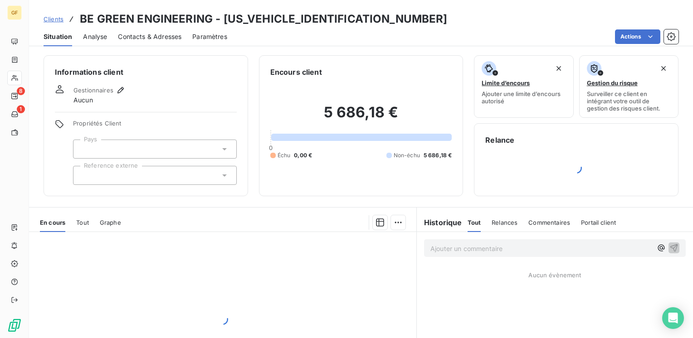
scroll to position [91, 0]
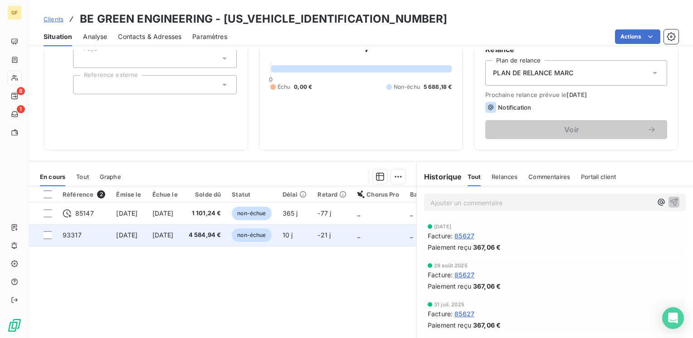
click at [183, 235] on td "5 nov. 2025" at bounding box center [165, 235] width 36 height 22
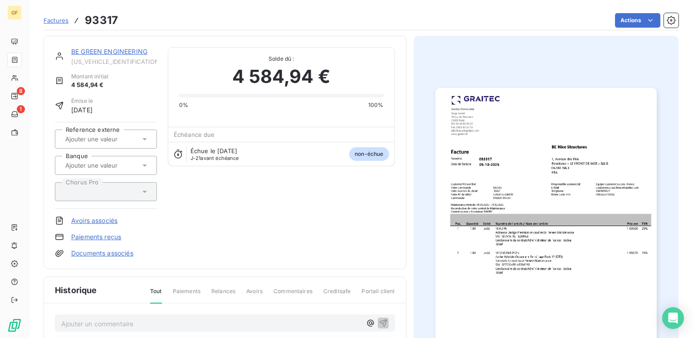
scroll to position [163, 0]
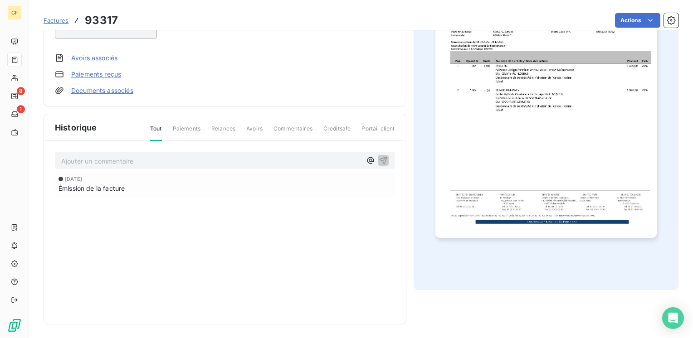
click at [118, 160] on p "Ajouter un commentaire ﻿" at bounding box center [211, 161] width 300 height 11
click at [381, 155] on button "button" at bounding box center [383, 160] width 11 height 11
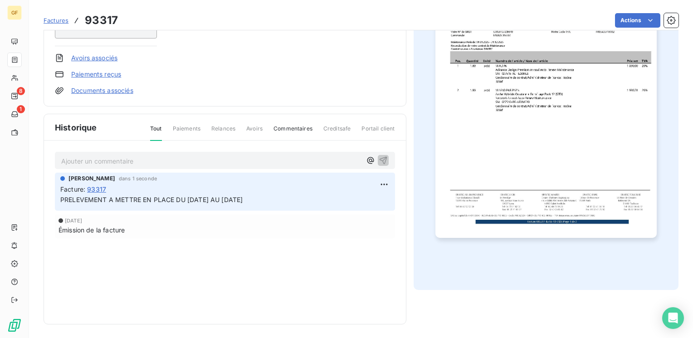
scroll to position [0, 0]
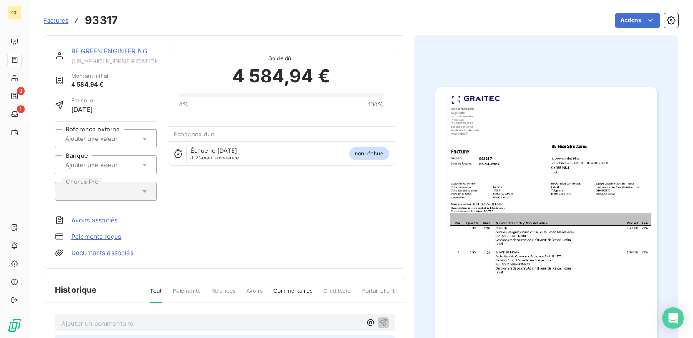
click at [120, 50] on link "BE GREEN ENGINEERING" at bounding box center [109, 51] width 76 height 8
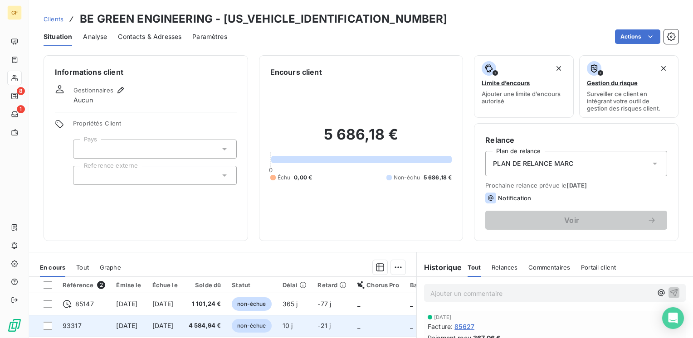
scroll to position [91, 0]
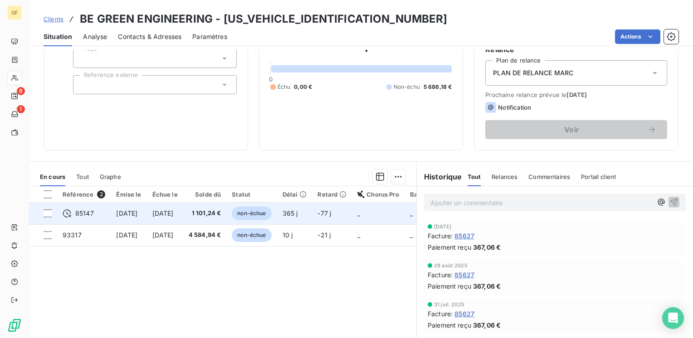
click at [174, 213] on span "14 nov. 2024" at bounding box center [162, 213] width 21 height 8
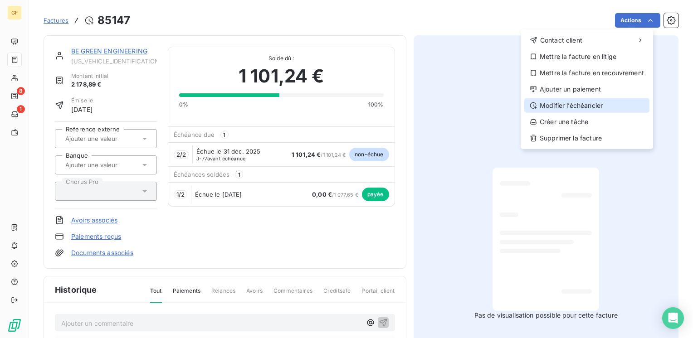
click at [584, 108] on div "Modifier l’échéancier" at bounding box center [586, 105] width 125 height 15
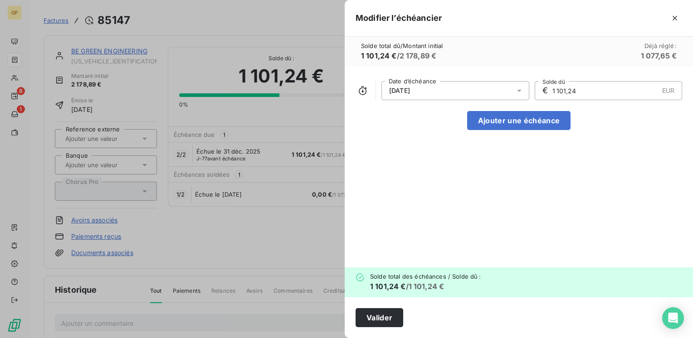
click at [520, 86] on icon at bounding box center [519, 90] width 9 height 9
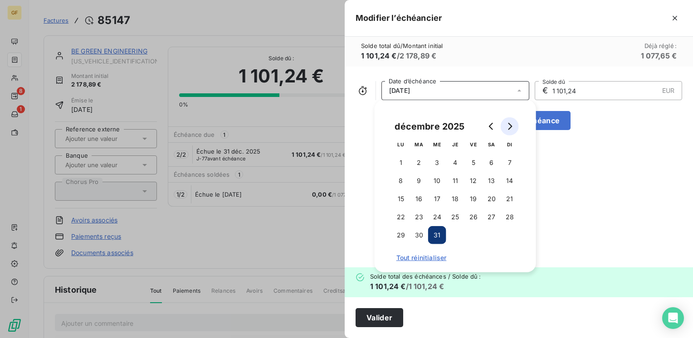
click at [512, 124] on icon "Go to next month" at bounding box center [509, 126] width 7 height 7
click at [472, 240] on button "30" at bounding box center [473, 235] width 18 height 18
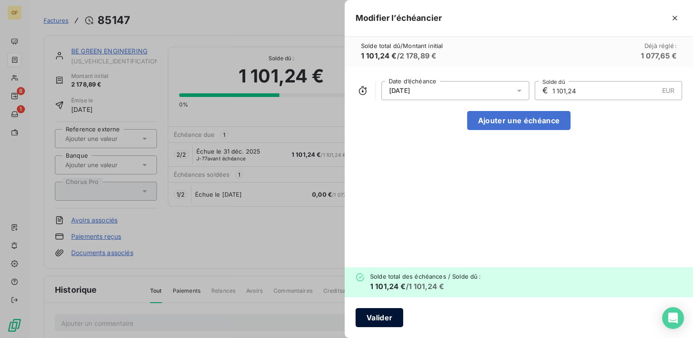
click at [374, 317] on button "Valider" at bounding box center [379, 317] width 48 height 19
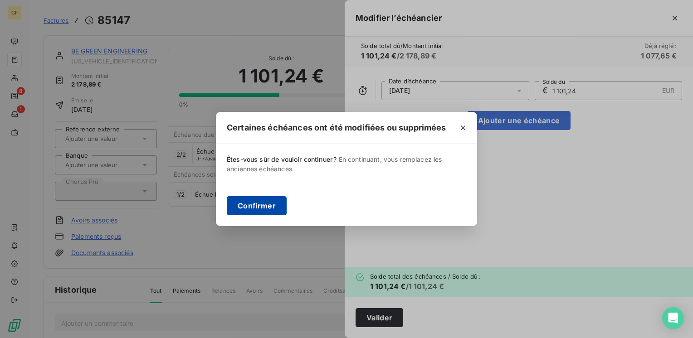
click at [260, 209] on button "Confirmer" at bounding box center [257, 205] width 60 height 19
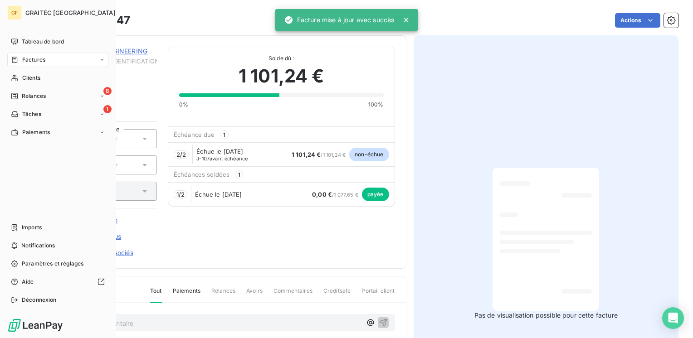
click at [27, 61] on span "Factures" at bounding box center [33, 60] width 23 height 8
click at [29, 77] on span "Factures" at bounding box center [33, 78] width 23 height 8
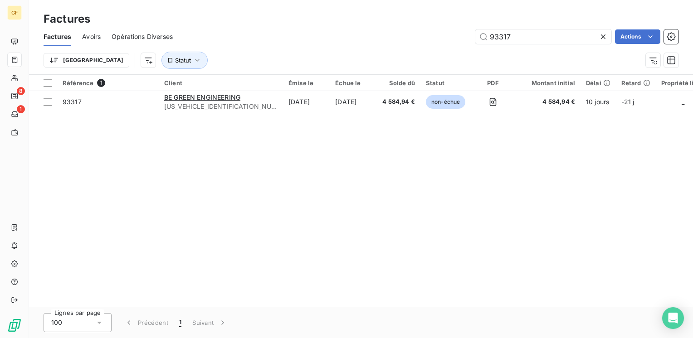
drag, startPoint x: 544, startPoint y: 34, endPoint x: 400, endPoint y: 40, distance: 143.8
click at [400, 40] on div "93317 Actions" at bounding box center [431, 36] width 495 height 15
type input "93379"
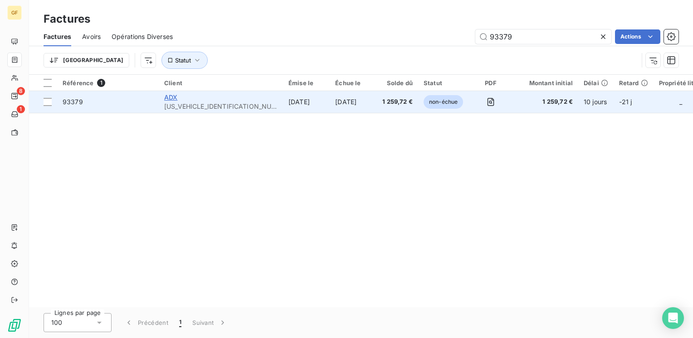
click at [167, 96] on span "ADX" at bounding box center [170, 97] width 13 height 8
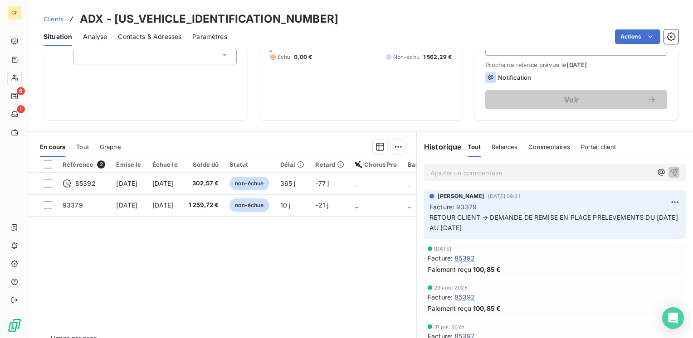
scroll to position [140, 0]
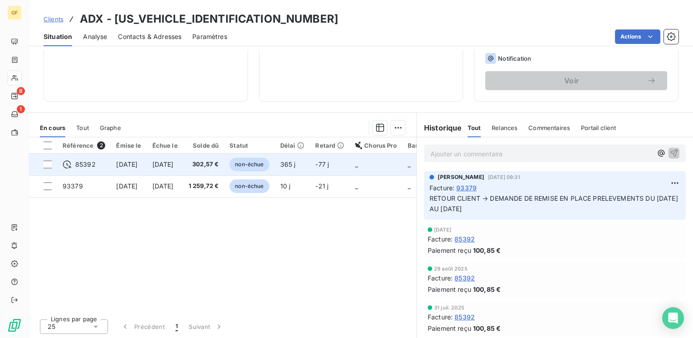
click at [174, 164] on span "14 nov. 2024" at bounding box center [162, 165] width 21 height 8
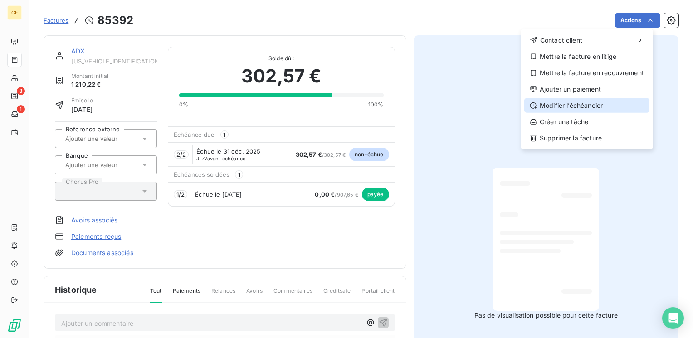
click at [594, 102] on div "Modifier l’échéancier" at bounding box center [586, 105] width 125 height 15
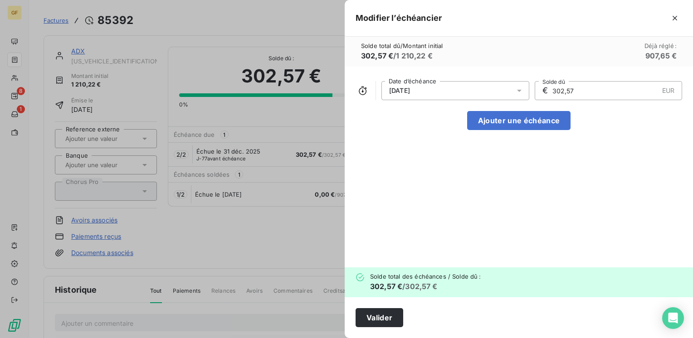
click at [524, 87] on div at bounding box center [522, 90] width 15 height 19
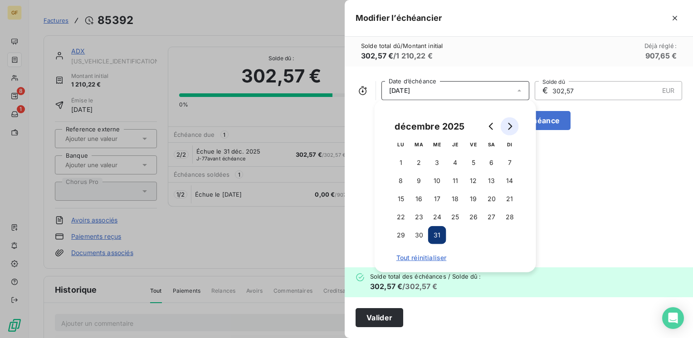
click at [510, 132] on button "Go to next month" at bounding box center [510, 126] width 18 height 18
click at [475, 238] on button "30" at bounding box center [473, 235] width 18 height 18
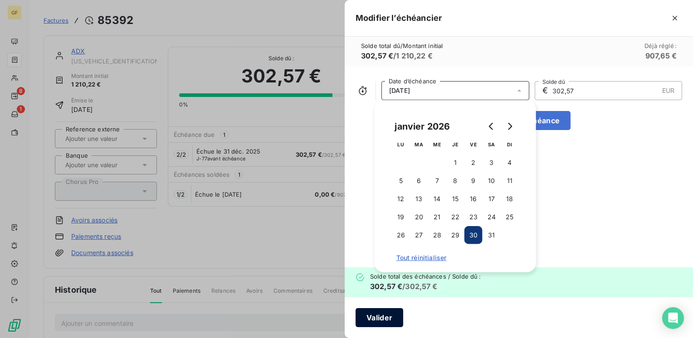
click at [392, 310] on button "Valider" at bounding box center [379, 317] width 48 height 19
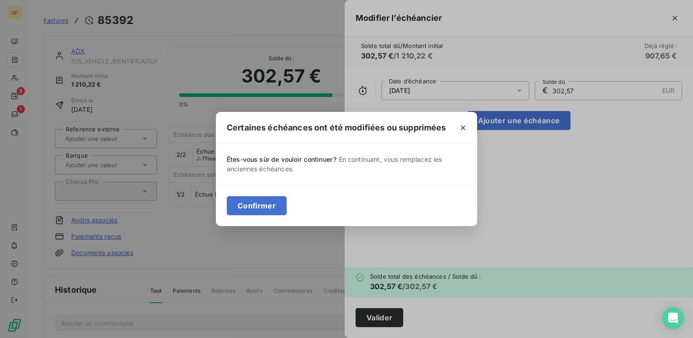
drag, startPoint x: 209, startPoint y: 214, endPoint x: 248, endPoint y: 147, distance: 78.2
click at [209, 199] on div "Certaines échéances ont été modifiées ou supprimées Êtes-vous sûr de vouloir co…" at bounding box center [346, 169] width 693 height 338
click at [239, 204] on button "Confirmer" at bounding box center [257, 205] width 60 height 19
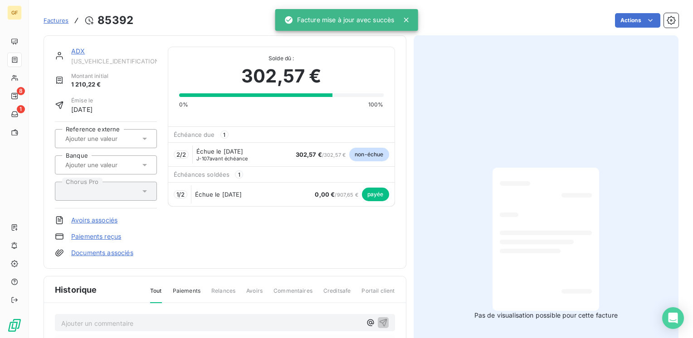
click at [79, 50] on link "ADX" at bounding box center [78, 51] width 14 height 8
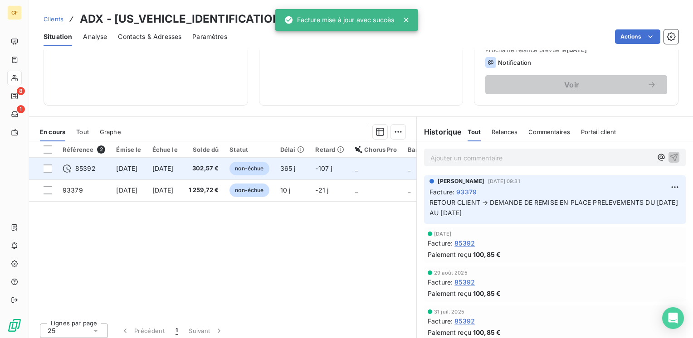
scroll to position [136, 0]
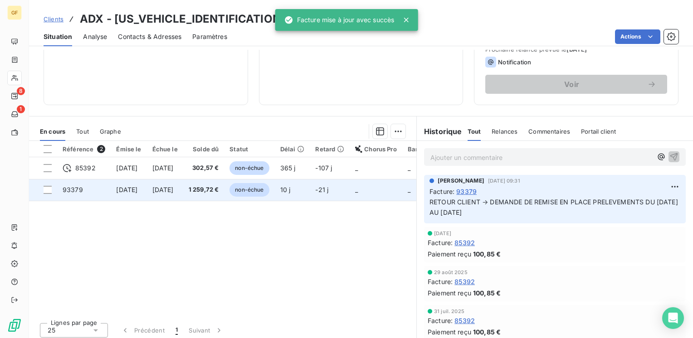
click at [174, 187] on span "5 nov. 2025" at bounding box center [162, 190] width 21 height 8
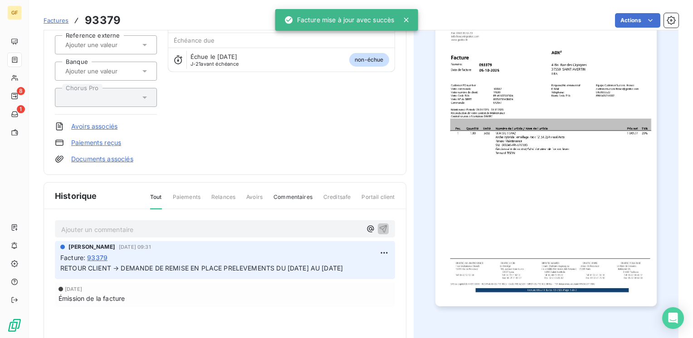
scroll to position [136, 0]
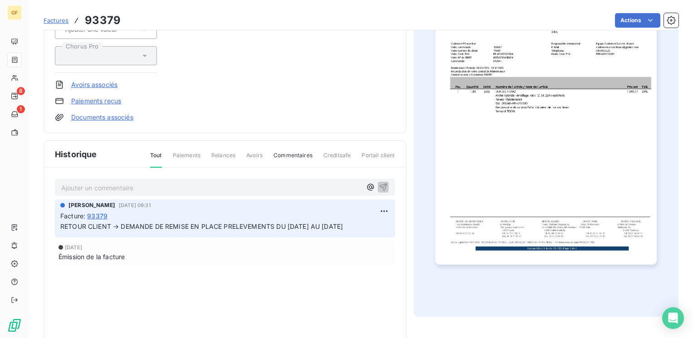
click at [118, 182] on p "Ajouter un commentaire ﻿" at bounding box center [211, 187] width 300 height 11
click at [379, 184] on icon "button" at bounding box center [383, 186] width 9 height 9
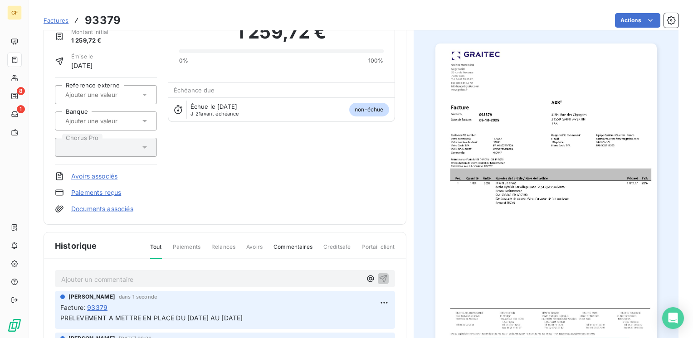
scroll to position [0, 0]
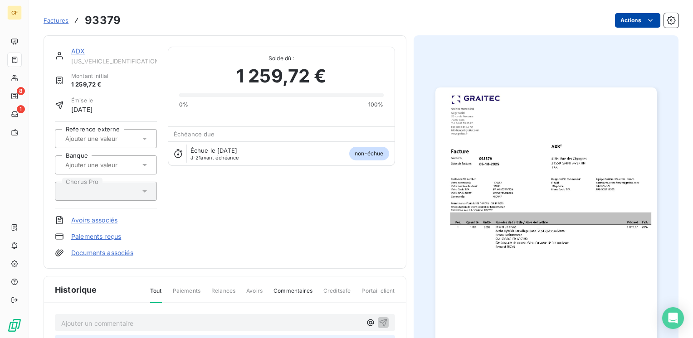
click at [635, 21] on html "GF 8 1 Factures 93379 Actions ADX ADX00000000000000 Montant initial 1 259,72 € …" at bounding box center [346, 169] width 693 height 338
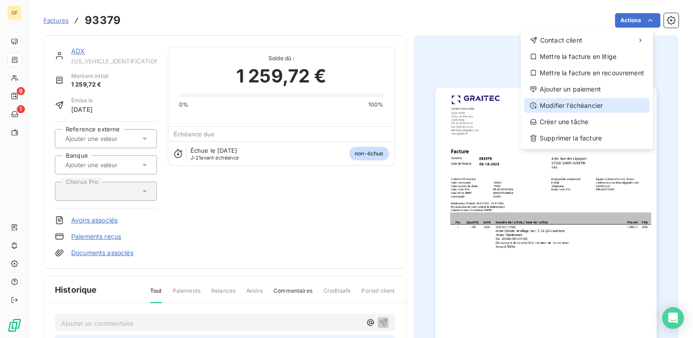
click at [597, 103] on div "Modifier l’échéancier" at bounding box center [586, 105] width 125 height 15
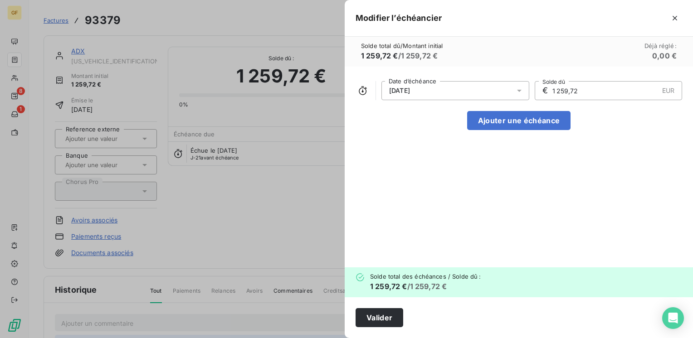
drag, startPoint x: 518, startPoint y: 90, endPoint x: 520, endPoint y: 97, distance: 7.7
click at [518, 90] on icon at bounding box center [519, 91] width 5 height 2
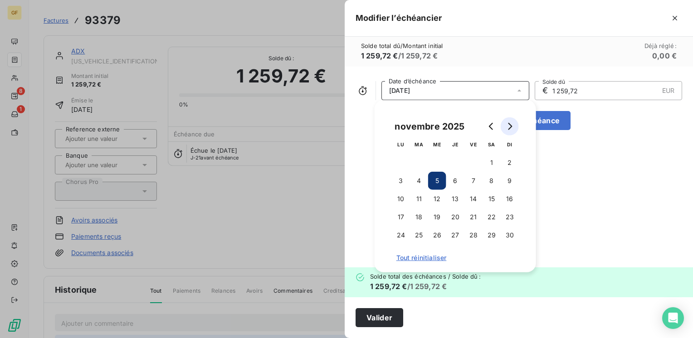
click at [512, 128] on icon "Go to next month" at bounding box center [509, 126] width 7 height 7
click at [513, 128] on icon "Go to next month" at bounding box center [509, 126] width 7 height 7
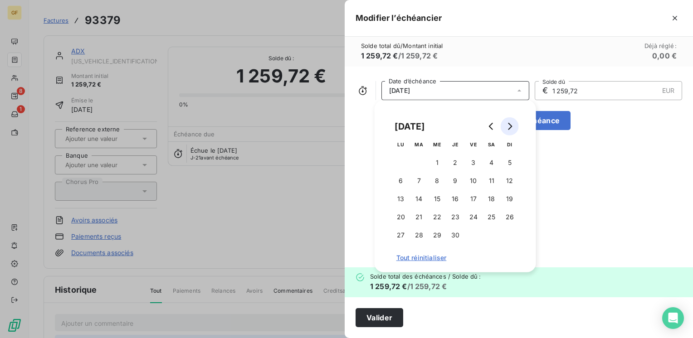
click at [513, 128] on icon "Go to next month" at bounding box center [509, 126] width 7 height 7
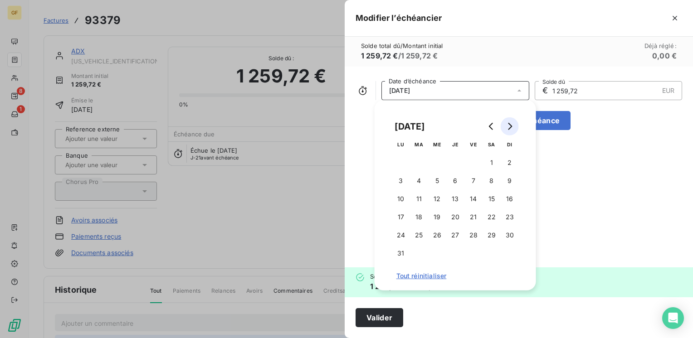
click at [513, 129] on icon "Go to next month" at bounding box center [509, 126] width 7 height 7
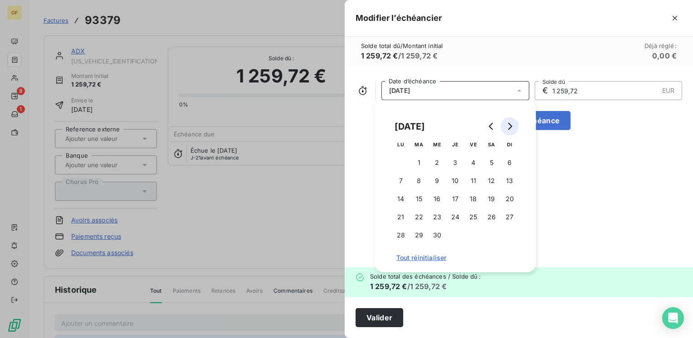
click at [513, 129] on icon "Go to next month" at bounding box center [509, 126] width 7 height 7
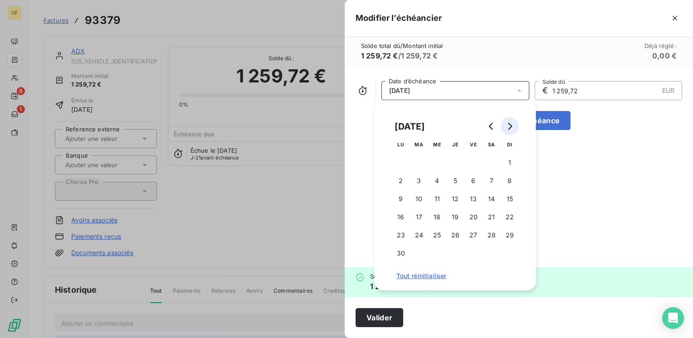
click at [513, 130] on icon "Go to next month" at bounding box center [509, 126] width 7 height 7
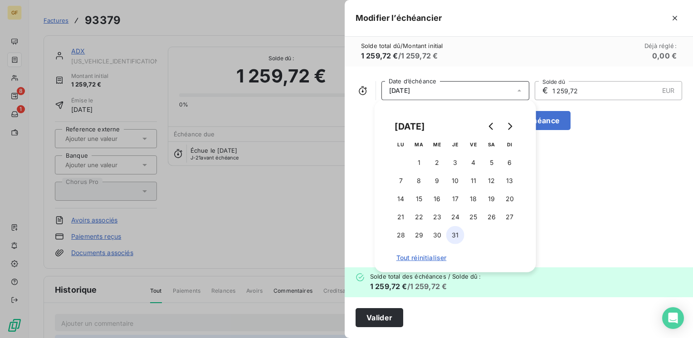
click at [454, 230] on button "31" at bounding box center [455, 235] width 18 height 18
click at [383, 312] on button "Valider" at bounding box center [379, 317] width 48 height 19
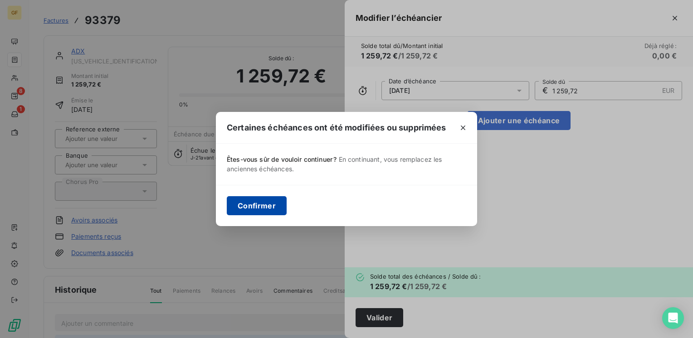
click at [246, 196] on button "Confirmer" at bounding box center [257, 205] width 60 height 19
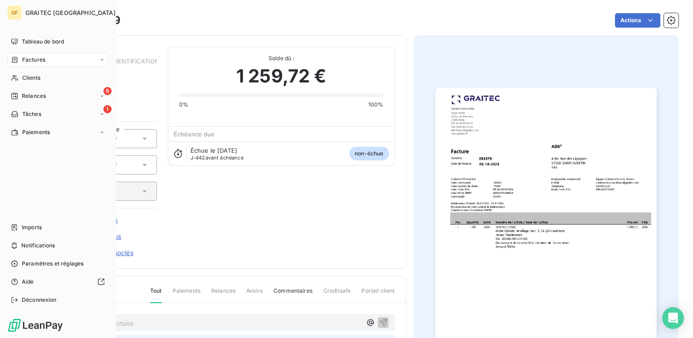
click at [33, 60] on span "Factures" at bounding box center [33, 60] width 23 height 8
click at [31, 80] on span "Factures" at bounding box center [33, 78] width 23 height 8
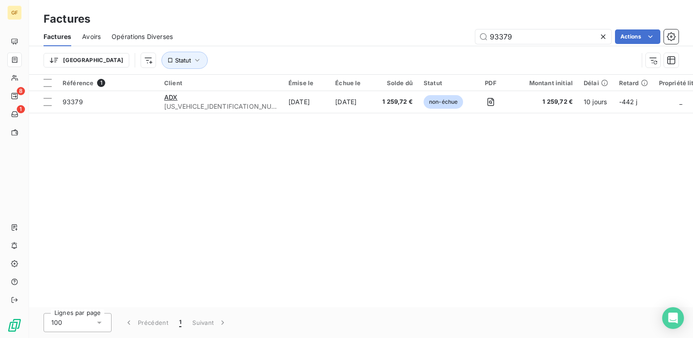
drag, startPoint x: 526, startPoint y: 32, endPoint x: 457, endPoint y: 49, distance: 71.4
click at [457, 51] on div "Factures Avoirs Opérations Diverses 93379 Actions Trier Statut" at bounding box center [361, 50] width 664 height 47
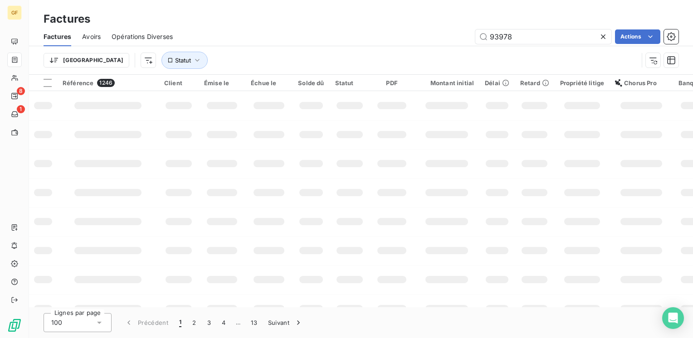
type input "93978"
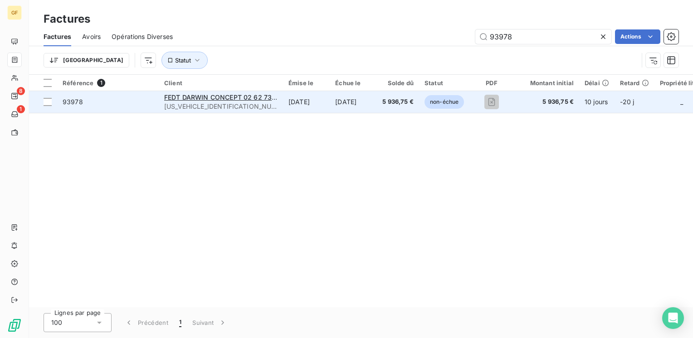
click at [238, 102] on span "FEDT0000000000000" at bounding box center [220, 106] width 113 height 9
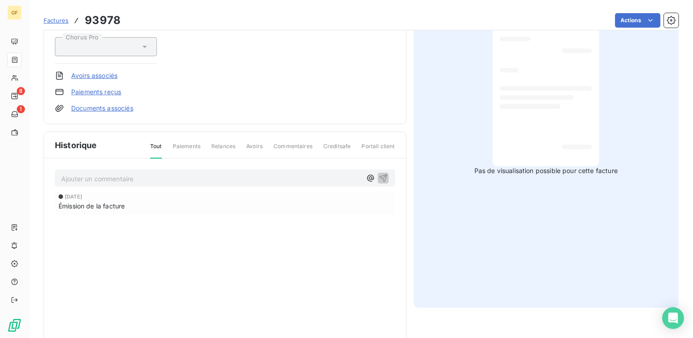
scroll to position [163, 0]
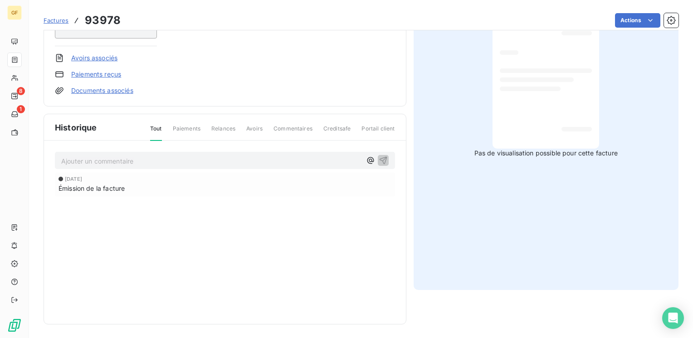
click at [144, 158] on p "Ajouter un commentaire ﻿" at bounding box center [211, 161] width 300 height 11
click at [379, 160] on icon "button" at bounding box center [383, 160] width 9 height 9
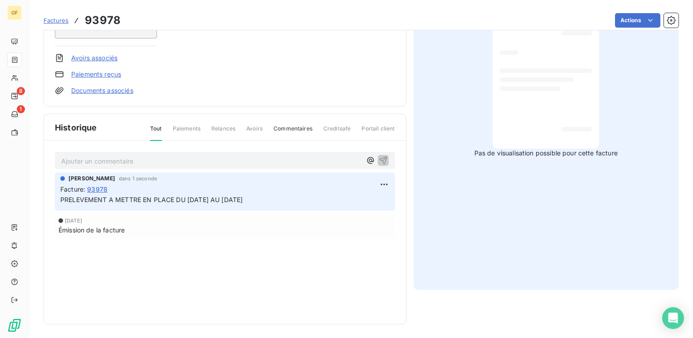
scroll to position [0, 0]
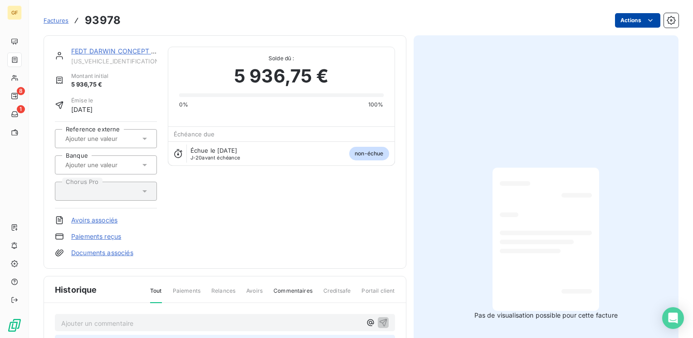
click at [631, 20] on html "GF 8 1 Factures 93978 Actions FEDT DARWIN CONCEPT 02 62 73 12 20 FEDT0000000000…" at bounding box center [346, 169] width 693 height 338
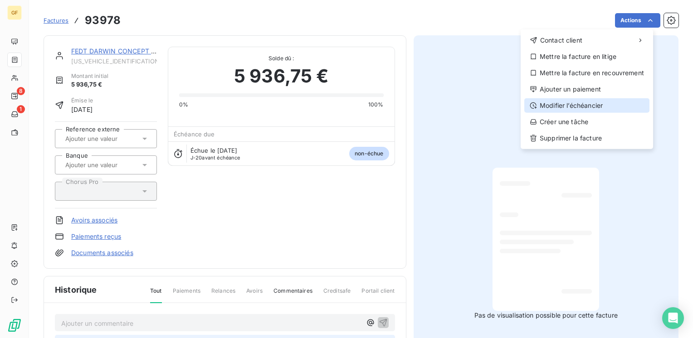
click at [571, 104] on div "Modifier l’échéancier" at bounding box center [586, 105] width 125 height 15
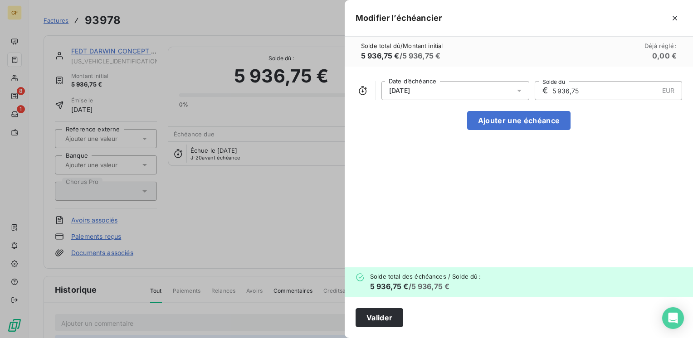
click at [523, 90] on icon at bounding box center [519, 90] width 9 height 9
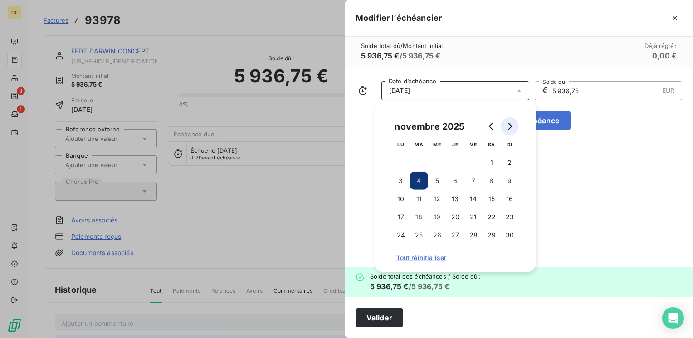
click at [517, 126] on button "Go to next month" at bounding box center [510, 126] width 18 height 18
click at [516, 126] on button "Go to next month" at bounding box center [510, 126] width 18 height 18
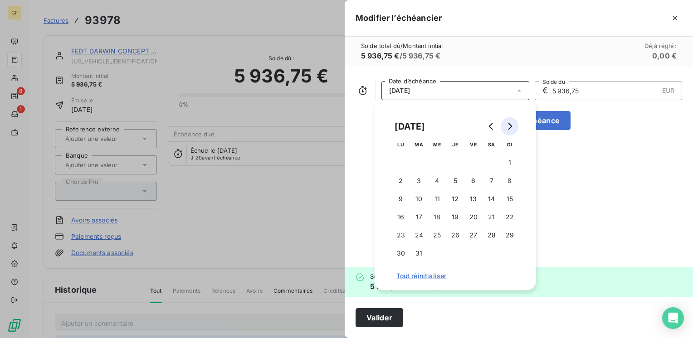
click at [516, 126] on button "Go to next month" at bounding box center [510, 126] width 18 height 18
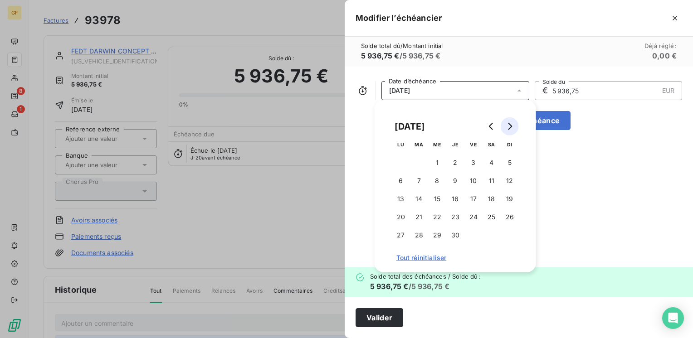
click at [516, 126] on button "Go to next month" at bounding box center [510, 126] width 18 height 18
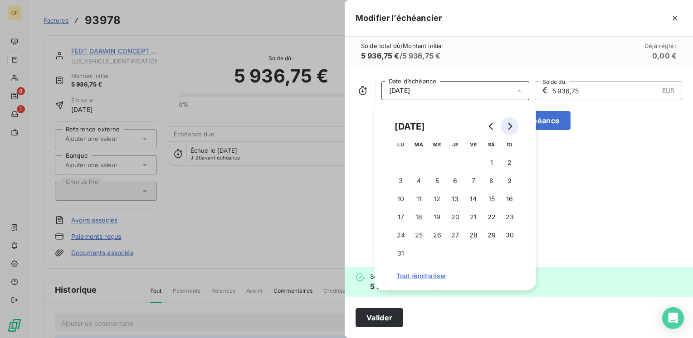
click at [516, 126] on button "Go to next month" at bounding box center [510, 126] width 18 height 18
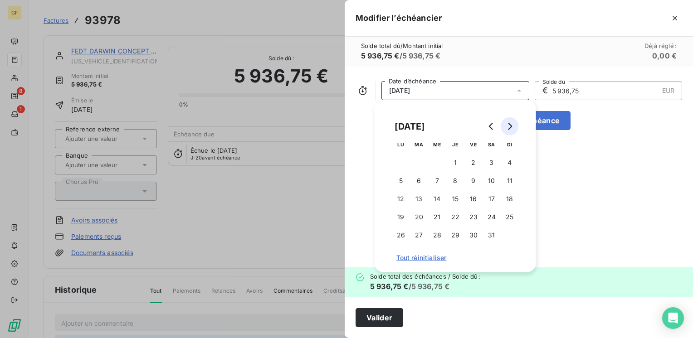
click at [516, 126] on button "Go to next month" at bounding box center [510, 126] width 18 height 18
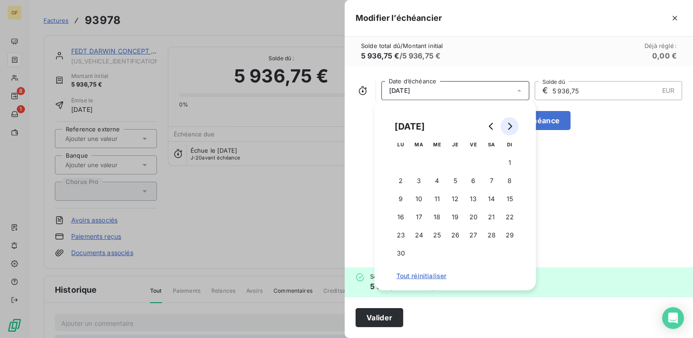
click at [516, 126] on button "Go to next month" at bounding box center [510, 126] width 18 height 18
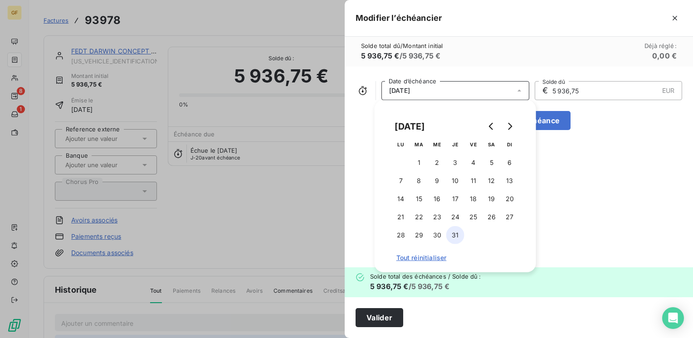
click at [452, 230] on button "31" at bounding box center [455, 235] width 18 height 18
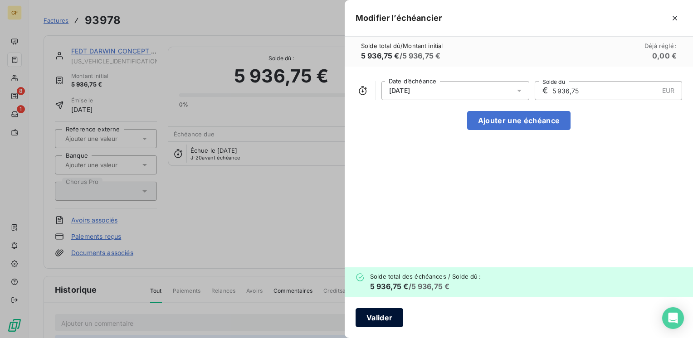
click at [386, 320] on button "Valider" at bounding box center [379, 317] width 48 height 19
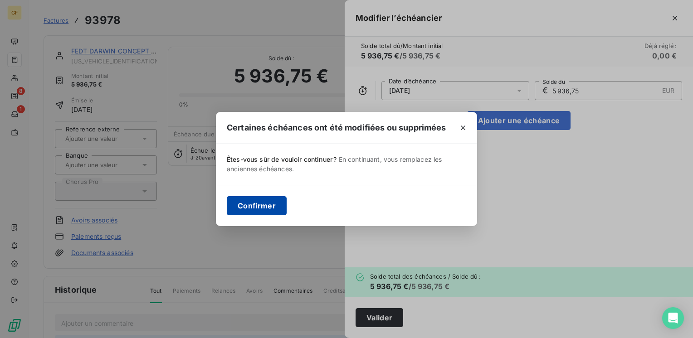
click at [258, 209] on button "Confirmer" at bounding box center [257, 205] width 60 height 19
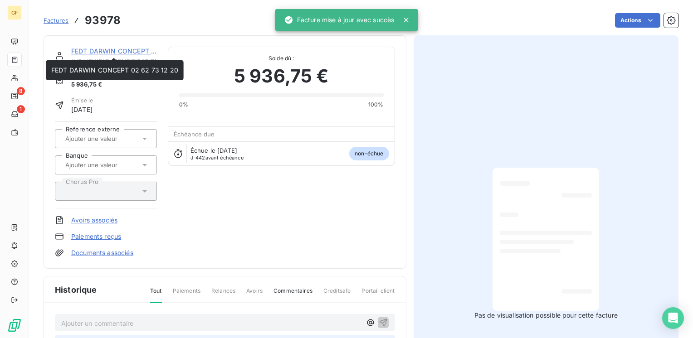
click at [109, 48] on link "FEDT DARWIN CONCEPT 02 62 73 12 20" at bounding box center [134, 51] width 127 height 8
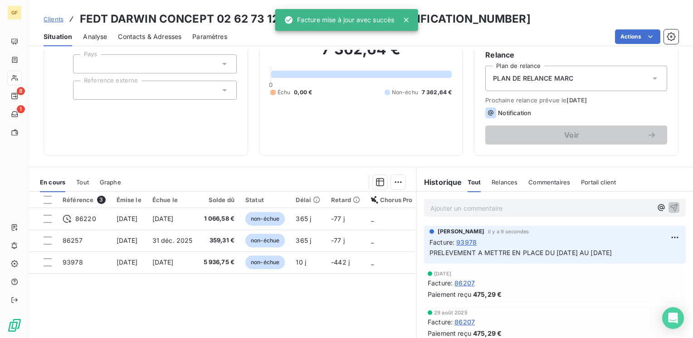
scroll to position [91, 0]
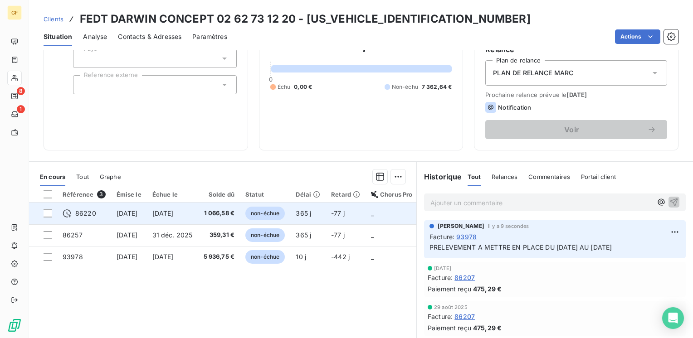
click at [215, 209] on span "1 066,58 €" at bounding box center [219, 213] width 31 height 9
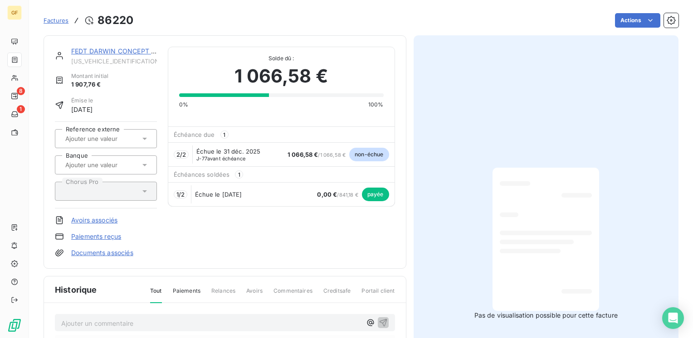
click at [635, 8] on div "Factures 86220 Actions" at bounding box center [361, 15] width 635 height 30
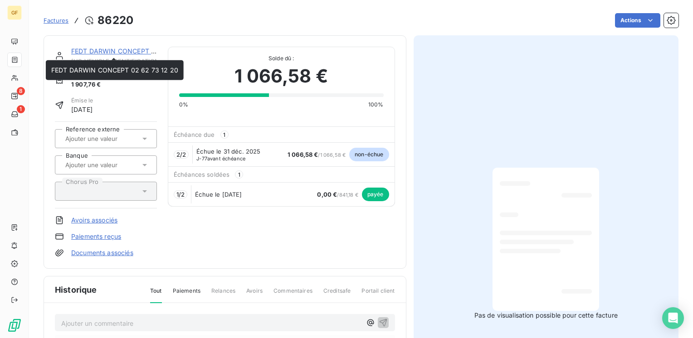
click at [113, 50] on link "FEDT DARWIN CONCEPT 02 62 73 12 20" at bounding box center [134, 51] width 127 height 8
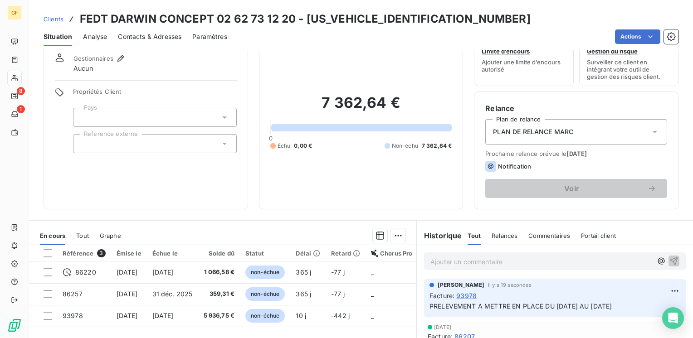
scroll to position [45, 0]
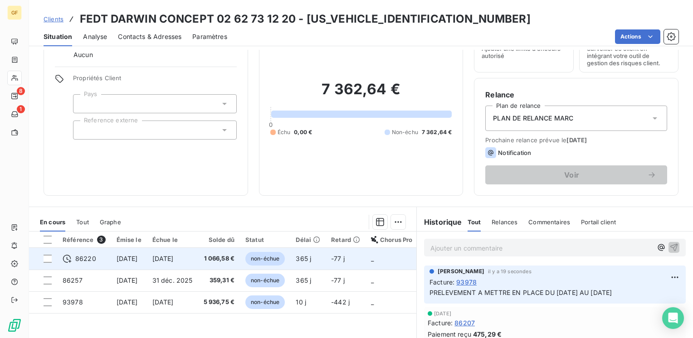
click at [174, 255] on span "14 nov. 2024" at bounding box center [162, 259] width 21 height 8
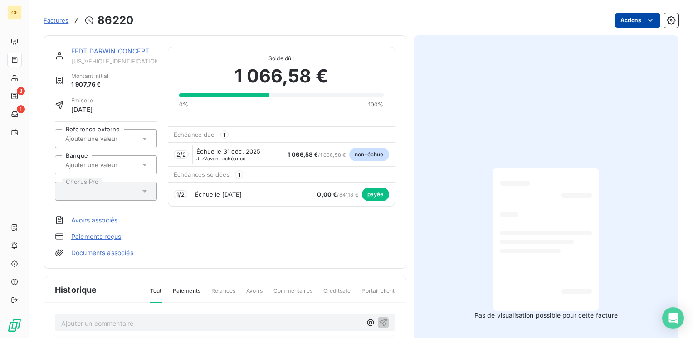
click at [618, 17] on html "GF 8 1 Factures 86220 Actions FEDT DARWIN CONCEPT 02 62 73 12 20 FEDT0000000000…" at bounding box center [346, 169] width 693 height 338
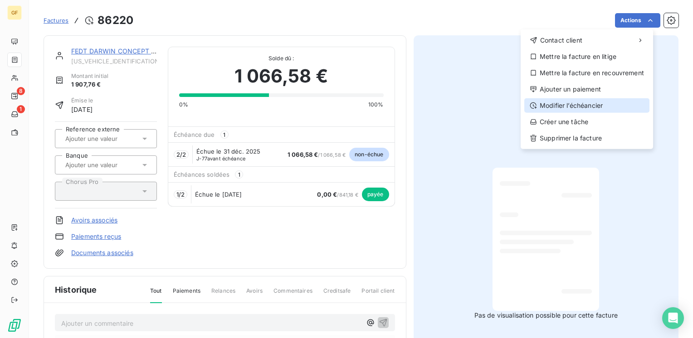
click at [573, 102] on div "Modifier l’échéancier" at bounding box center [586, 105] width 125 height 15
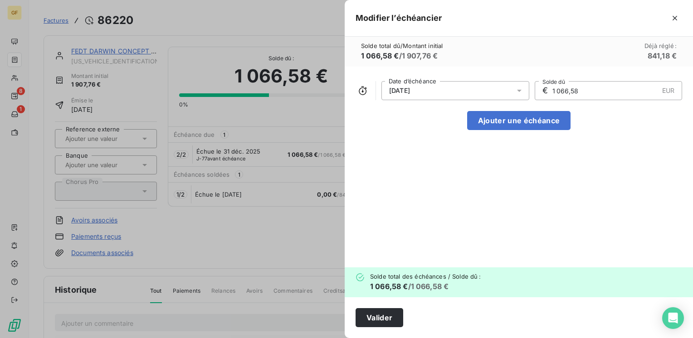
click at [520, 92] on icon at bounding box center [519, 90] width 9 height 9
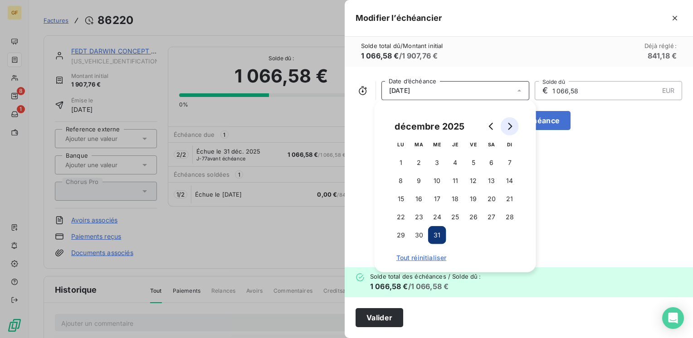
click at [512, 125] on icon "Go to next month" at bounding box center [509, 126] width 7 height 7
click at [470, 235] on button "30" at bounding box center [473, 235] width 18 height 18
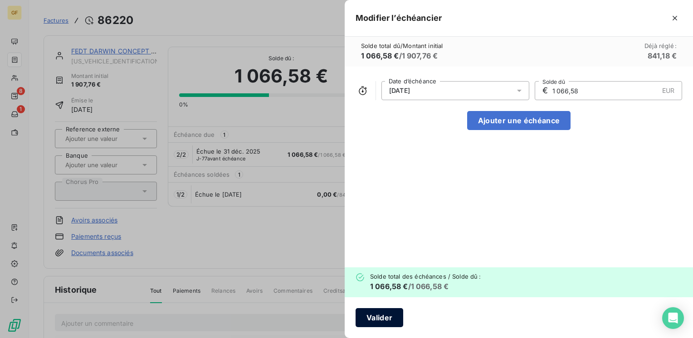
click at [381, 312] on button "Valider" at bounding box center [379, 317] width 48 height 19
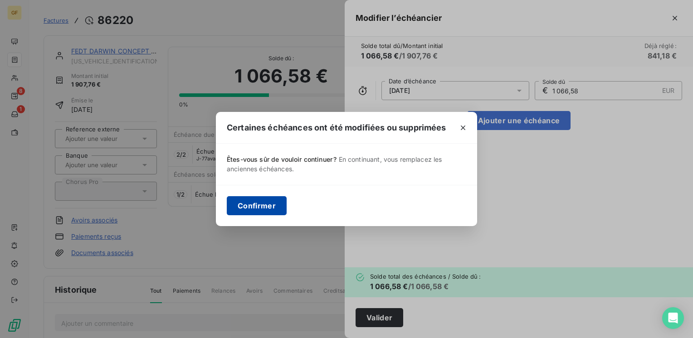
click at [251, 208] on button "Confirmer" at bounding box center [257, 205] width 60 height 19
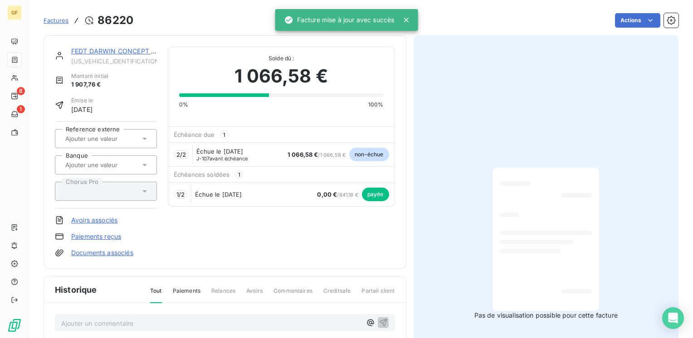
click at [110, 52] on link "FEDT DARWIN CONCEPT 02 62 73 12 20" at bounding box center [134, 51] width 127 height 8
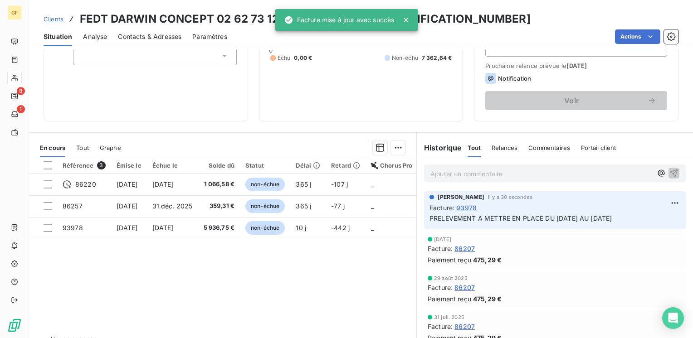
scroll to position [140, 0]
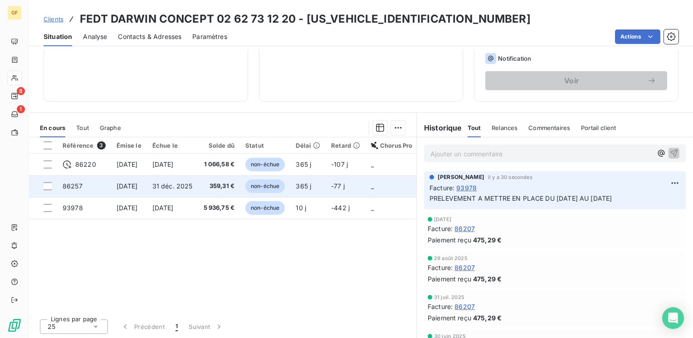
click at [193, 183] on span "31 déc. 2025" at bounding box center [172, 186] width 40 height 8
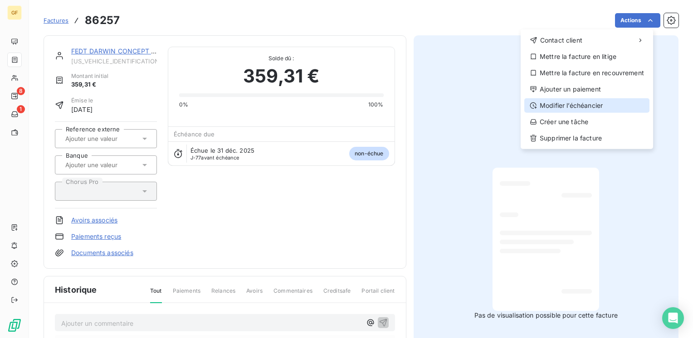
click at [574, 105] on div "Modifier l’échéancier" at bounding box center [586, 105] width 125 height 15
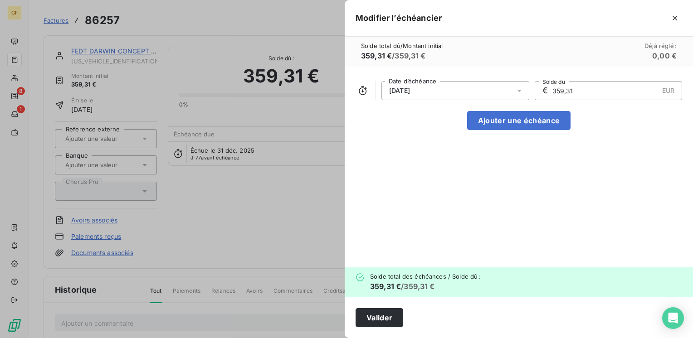
click at [518, 91] on icon at bounding box center [519, 90] width 9 height 9
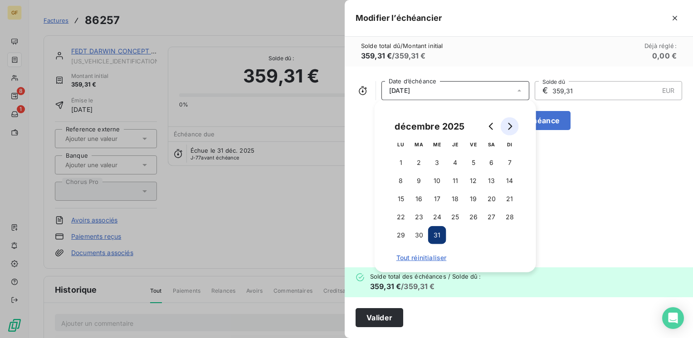
click at [504, 126] on button "Go to next month" at bounding box center [510, 126] width 18 height 18
click at [471, 238] on button "30" at bounding box center [473, 235] width 18 height 18
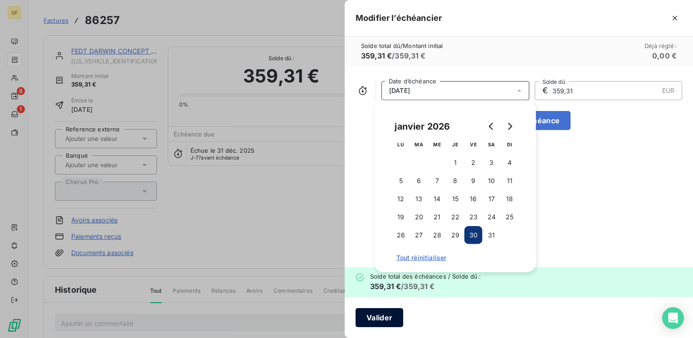
click at [394, 315] on button "Valider" at bounding box center [379, 317] width 48 height 19
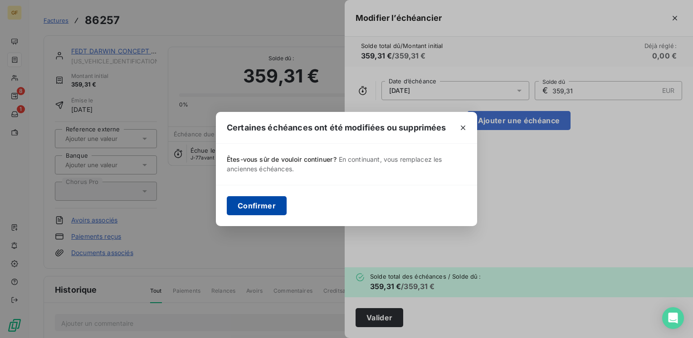
click at [261, 201] on button "Confirmer" at bounding box center [257, 205] width 60 height 19
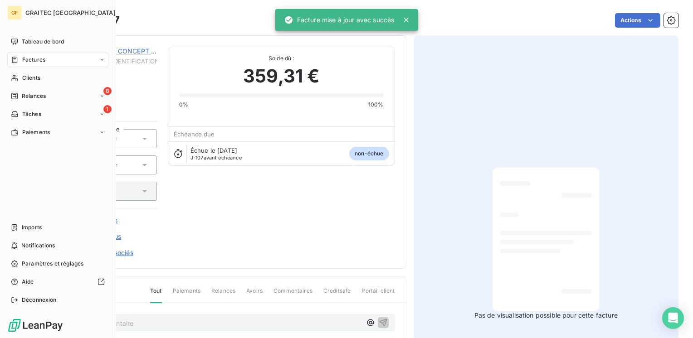
click at [38, 62] on span "Factures" at bounding box center [33, 60] width 23 height 8
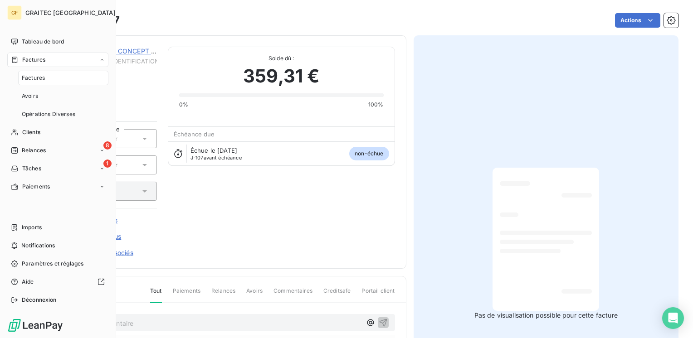
click at [34, 77] on span "Factures" at bounding box center [33, 78] width 23 height 8
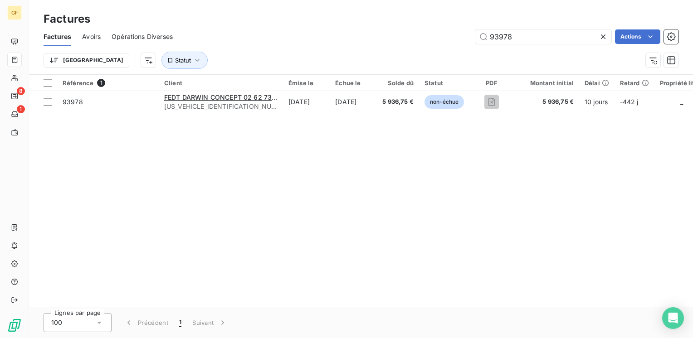
drag, startPoint x: 491, startPoint y: 46, endPoint x: 421, endPoint y: 54, distance: 70.2
click at [421, 54] on div "Factures Avoirs Opérations Diverses 93978 Actions Trier Statut" at bounding box center [361, 50] width 664 height 47
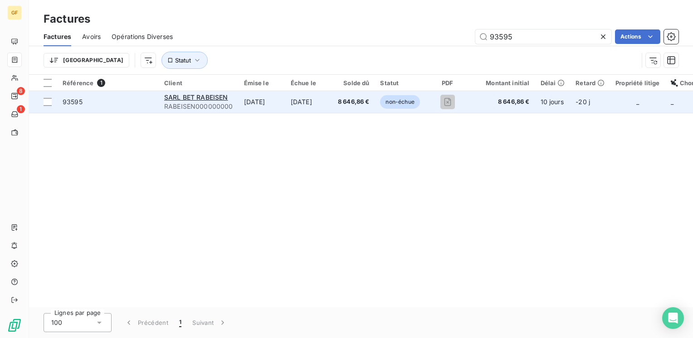
type input "93595"
click at [209, 102] on span "RABEISEN000000000" at bounding box center [198, 106] width 69 height 9
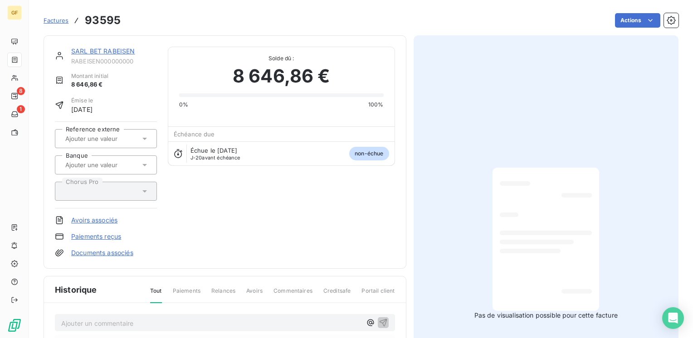
click at [124, 49] on link "SARL BET RABEISEN" at bounding box center [103, 51] width 64 height 8
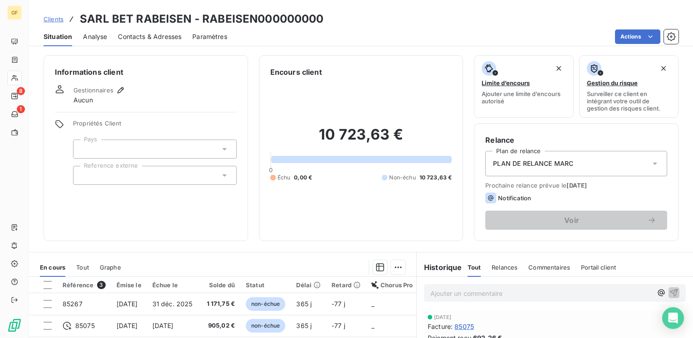
scroll to position [140, 0]
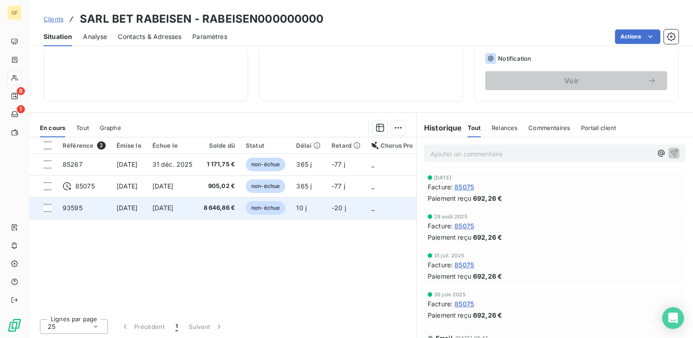
click at [174, 209] on span "4 nov. 2025" at bounding box center [162, 208] width 21 height 8
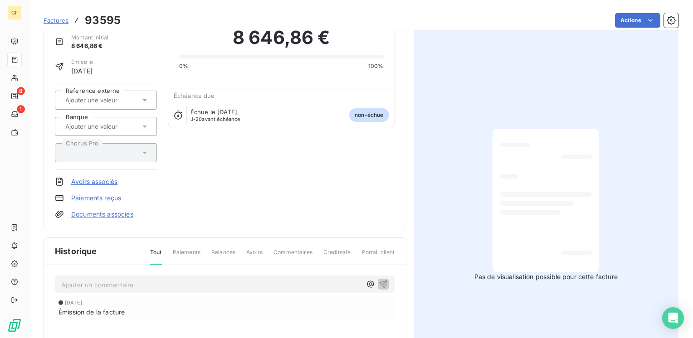
scroll to position [91, 0]
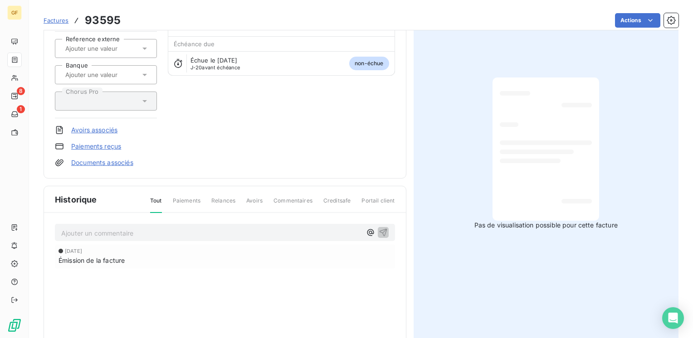
click at [116, 228] on p "Ajouter un commentaire ﻿" at bounding box center [211, 233] width 300 height 11
click at [379, 229] on icon "button" at bounding box center [383, 232] width 9 height 9
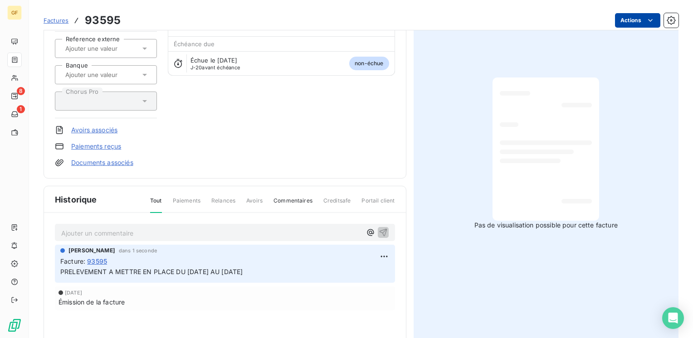
click at [631, 19] on html "GF 8 1 Factures 93595 Actions SARL BET RABEISEN RABEISEN000000000 Montant initi…" at bounding box center [346, 169] width 693 height 338
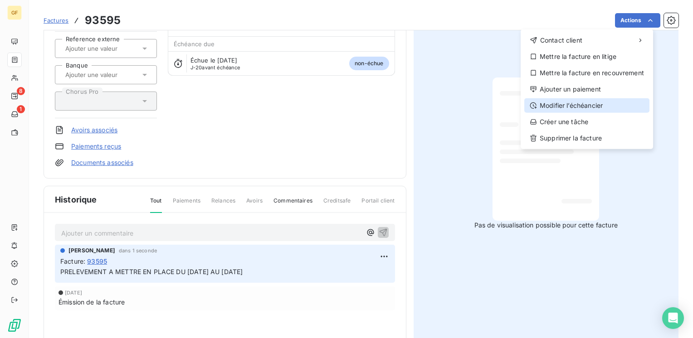
click at [588, 103] on div "Modifier l’échéancier" at bounding box center [586, 105] width 125 height 15
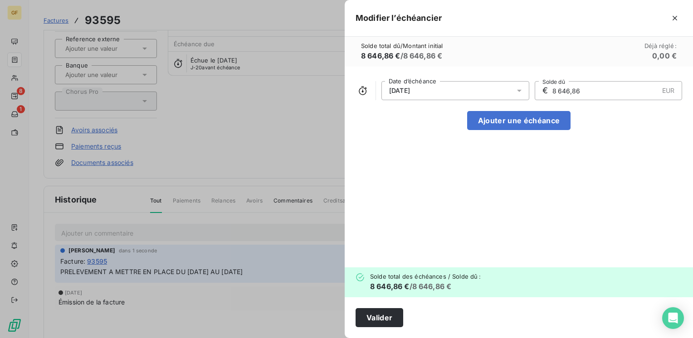
click at [516, 92] on icon at bounding box center [519, 90] width 9 height 9
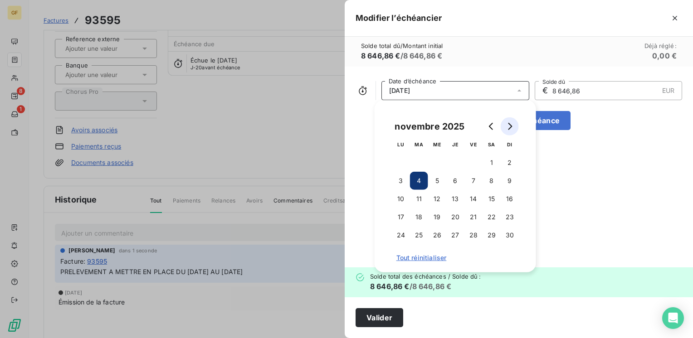
click at [515, 128] on button "Go to next month" at bounding box center [510, 126] width 18 height 18
click at [514, 128] on button "Go to next month" at bounding box center [510, 126] width 18 height 18
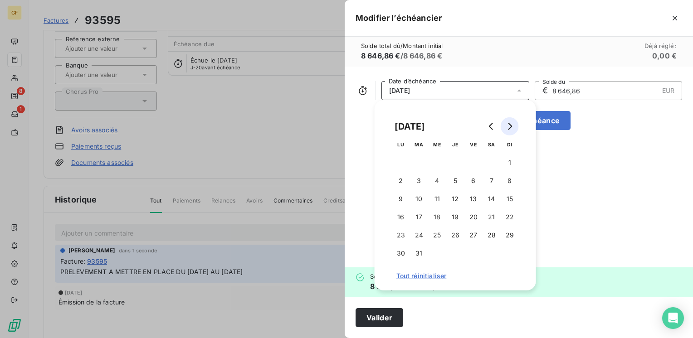
click at [514, 128] on button "Go to next month" at bounding box center [510, 126] width 18 height 18
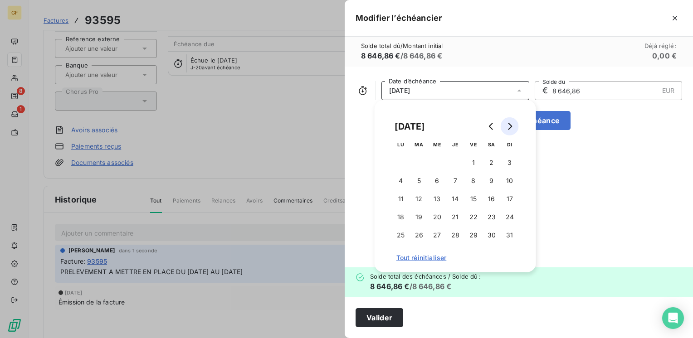
click at [514, 128] on button "Go to next month" at bounding box center [510, 126] width 18 height 18
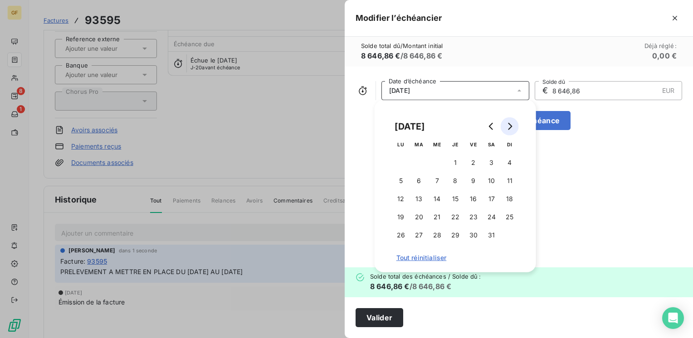
click at [514, 128] on button "Go to next month" at bounding box center [510, 126] width 18 height 18
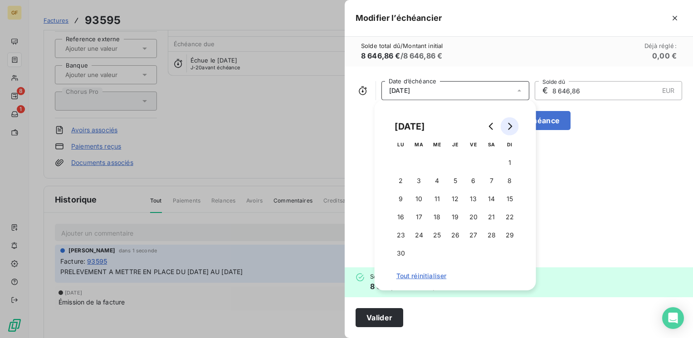
click at [514, 128] on button "Go to next month" at bounding box center [510, 126] width 18 height 18
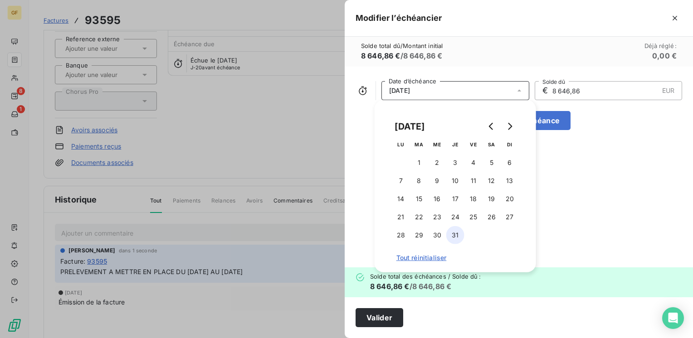
click at [453, 235] on button "31" at bounding box center [455, 235] width 18 height 18
click at [372, 318] on button "Valider" at bounding box center [379, 317] width 48 height 19
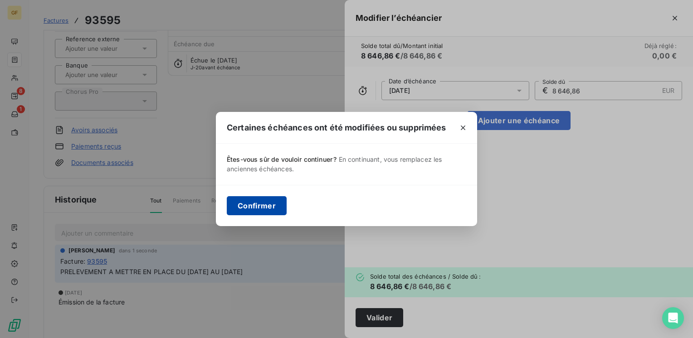
click at [263, 208] on button "Confirmer" at bounding box center [257, 205] width 60 height 19
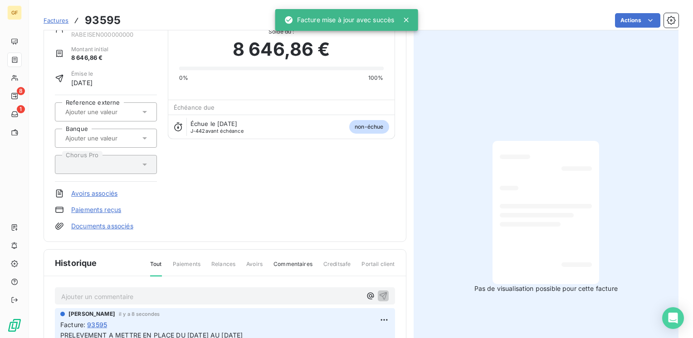
scroll to position [0, 0]
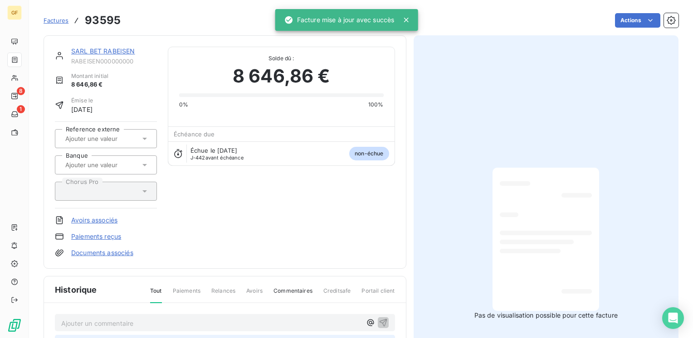
click at [108, 48] on link "SARL BET RABEISEN" at bounding box center [103, 51] width 64 height 8
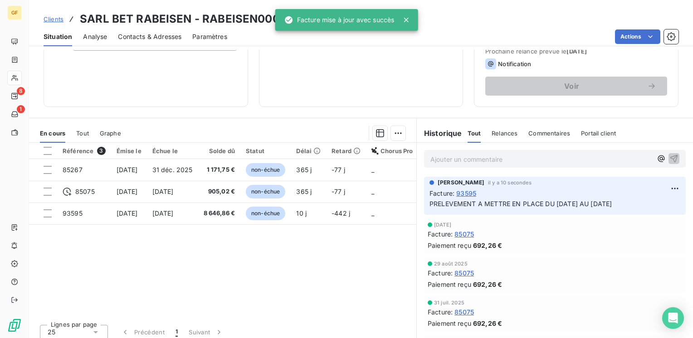
scroll to position [136, 0]
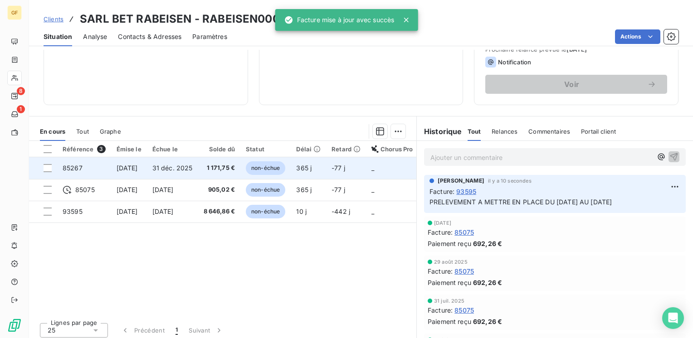
click at [198, 164] on td "31 déc. 2025" at bounding box center [172, 168] width 51 height 22
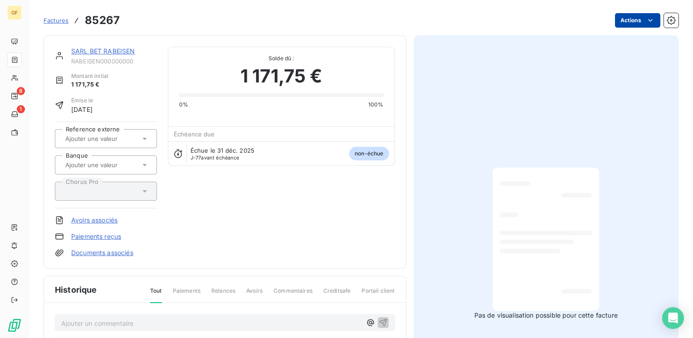
click at [632, 15] on html "GF 8 1 Factures 85267 Actions SARL BET RABEISEN RABEISEN000000000 Montant initi…" at bounding box center [346, 169] width 693 height 338
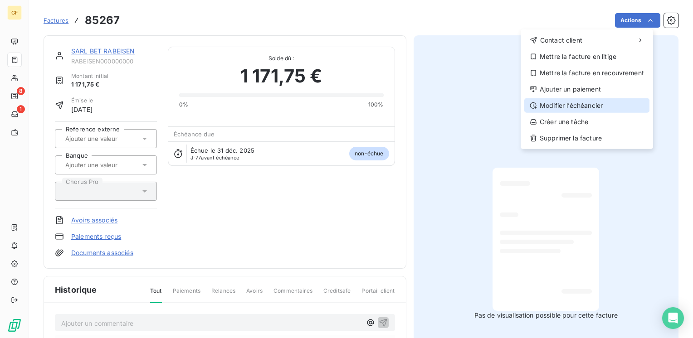
click at [594, 102] on div "Modifier l’échéancier" at bounding box center [586, 105] width 125 height 15
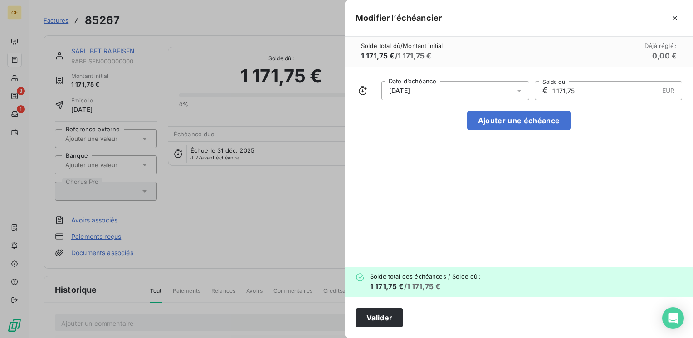
click at [519, 90] on icon at bounding box center [519, 91] width 5 height 2
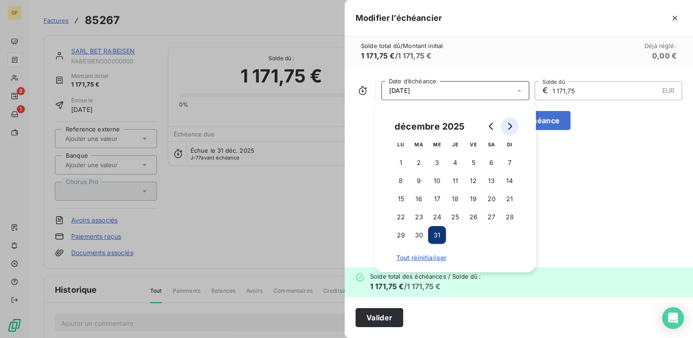
click at [510, 129] on icon "Go to next month" at bounding box center [509, 126] width 7 height 7
click at [475, 236] on button "30" at bounding box center [473, 235] width 18 height 18
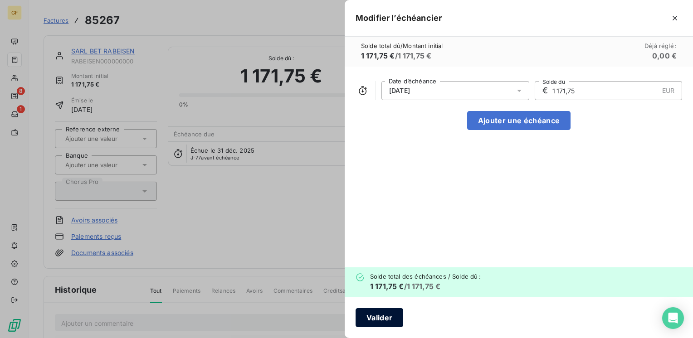
click at [389, 314] on button "Valider" at bounding box center [379, 317] width 48 height 19
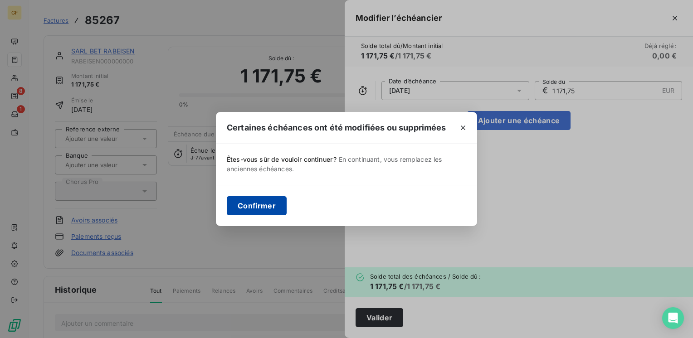
click at [240, 204] on button "Confirmer" at bounding box center [257, 205] width 60 height 19
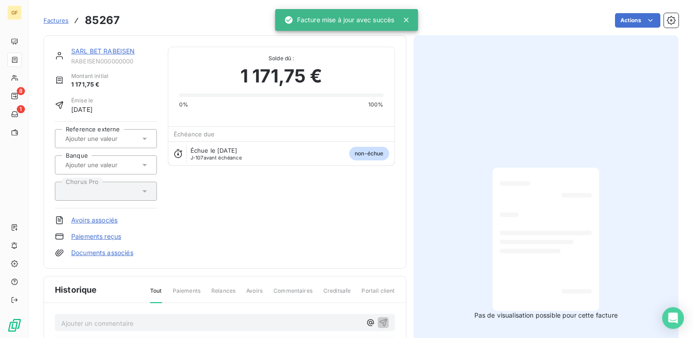
click at [113, 50] on link "SARL BET RABEISEN" at bounding box center [103, 51] width 64 height 8
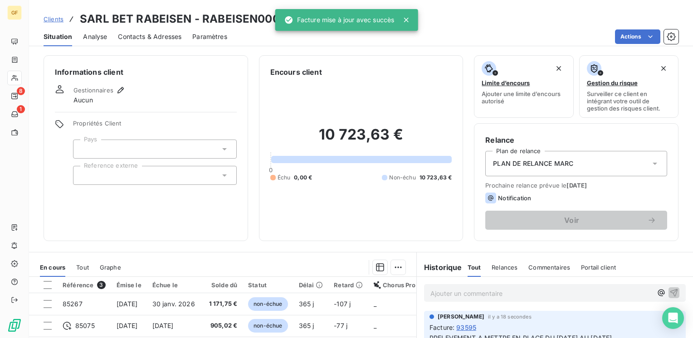
scroll to position [91, 0]
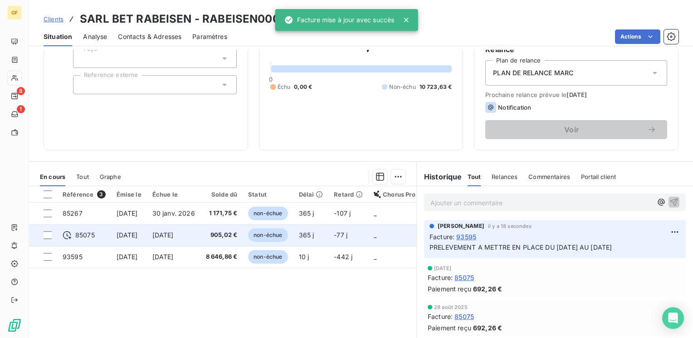
click at [174, 234] on span "14 nov. 2024" at bounding box center [162, 235] width 21 height 8
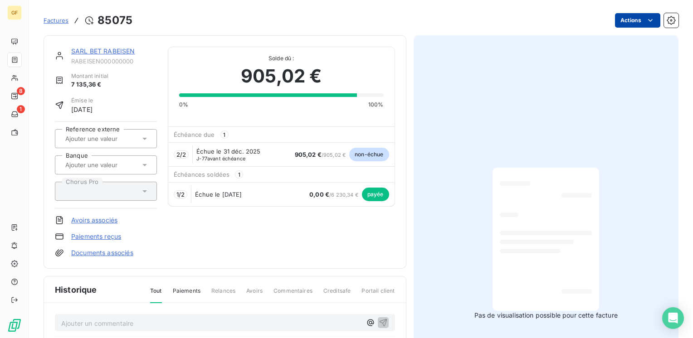
click at [613, 23] on html "GF 8 1 Factures 85075 Actions SARL BET RABEISEN RABEISEN000000000 Montant initi…" at bounding box center [346, 169] width 693 height 338
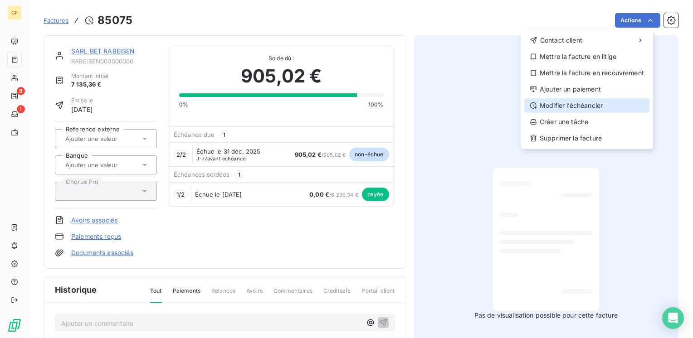
click at [585, 107] on div "Modifier l’échéancier" at bounding box center [586, 105] width 125 height 15
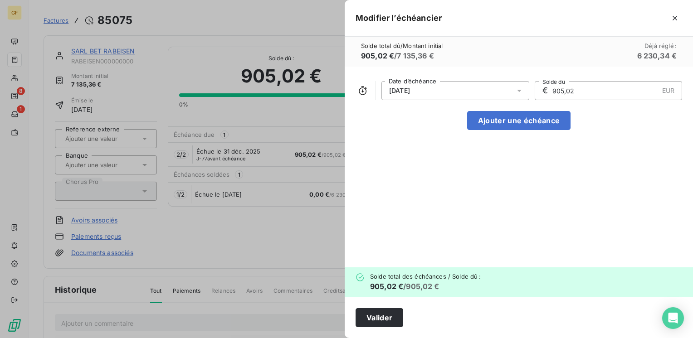
click at [530, 89] on div "31/12/2025 Date d’échéance € 905,02 EUR Solde dû" at bounding box center [518, 90] width 326 height 19
click at [521, 92] on icon at bounding box center [519, 90] width 9 height 9
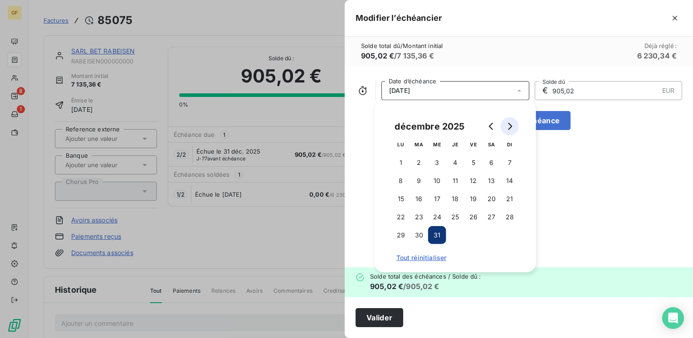
click at [516, 129] on button "Go to next month" at bounding box center [510, 126] width 18 height 18
click at [468, 231] on button "30" at bounding box center [473, 235] width 18 height 18
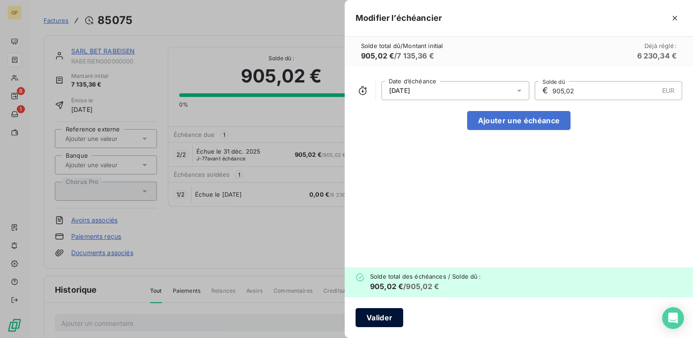
click at [393, 319] on button "Valider" at bounding box center [379, 317] width 48 height 19
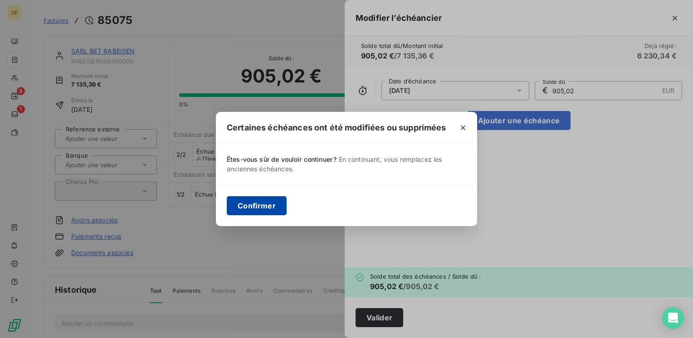
click at [232, 202] on button "Confirmer" at bounding box center [257, 205] width 60 height 19
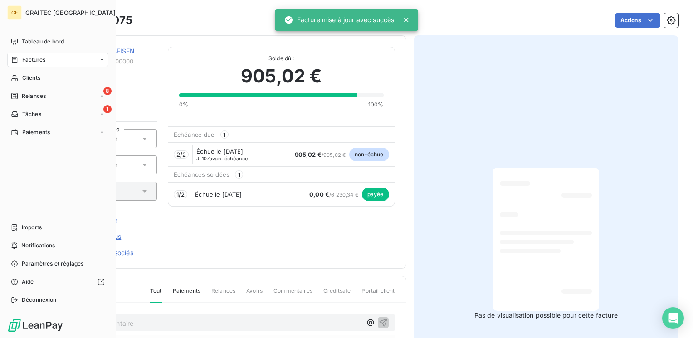
click at [37, 58] on span "Factures" at bounding box center [33, 60] width 23 height 8
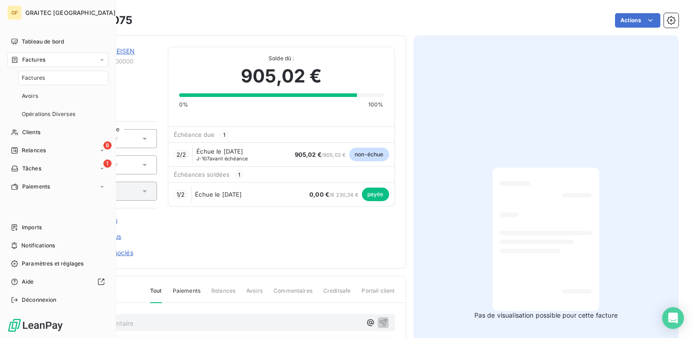
click at [34, 78] on span "Factures" at bounding box center [33, 78] width 23 height 8
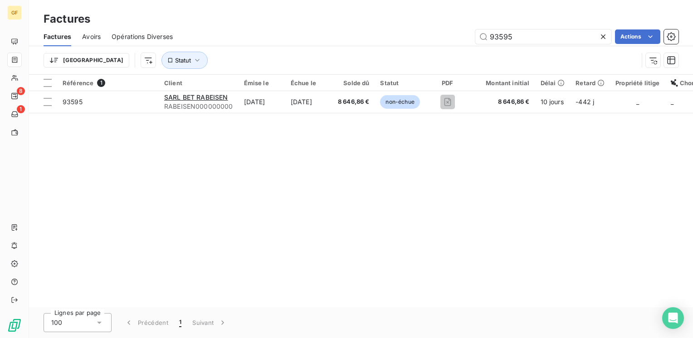
drag, startPoint x: 544, startPoint y: 36, endPoint x: 369, endPoint y: 47, distance: 175.8
click at [371, 57] on div "Factures Avoirs Opérations Diverses 93595 Actions Trier Statut" at bounding box center [361, 50] width 664 height 47
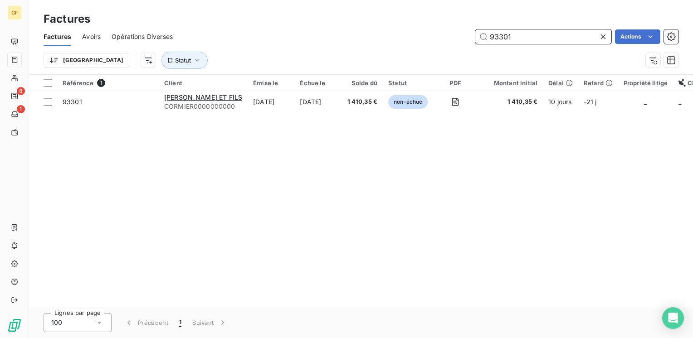
drag, startPoint x: 526, startPoint y: 39, endPoint x: 372, endPoint y: 40, distance: 153.7
click at [368, 55] on div "Factures Avoirs Opérations Diverses 93301 Actions Trier Statut" at bounding box center [361, 50] width 664 height 47
type input "94301"
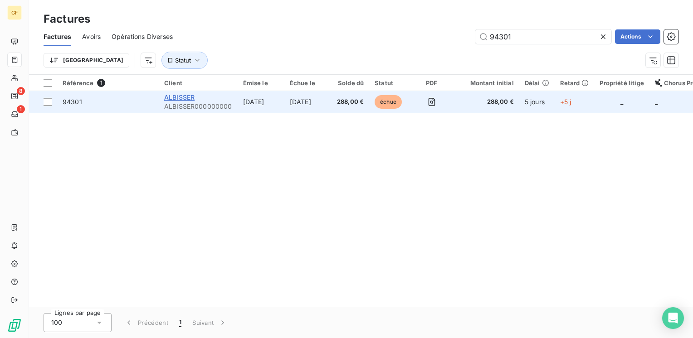
click at [181, 97] on span "ALBISSER" at bounding box center [179, 97] width 30 height 8
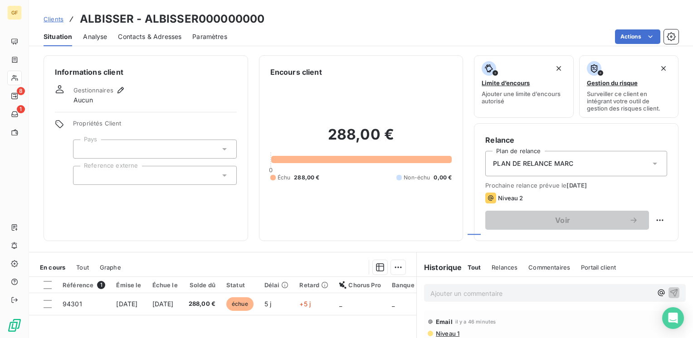
scroll to position [95, 0]
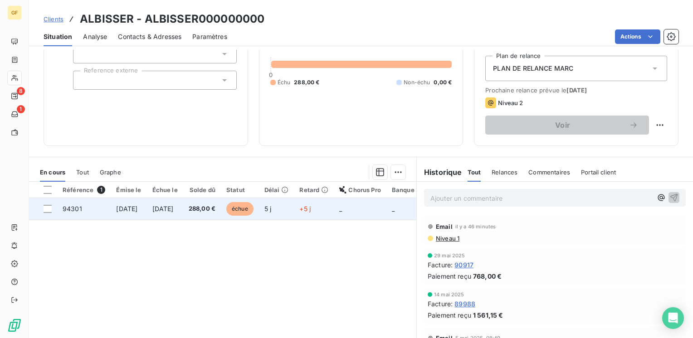
click at [215, 209] on span "288,00 €" at bounding box center [202, 208] width 27 height 9
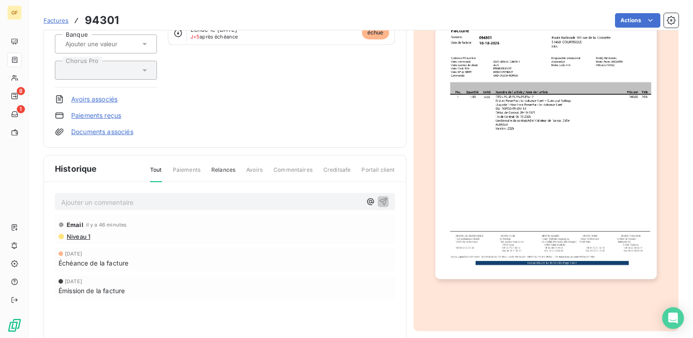
scroll to position [163, 0]
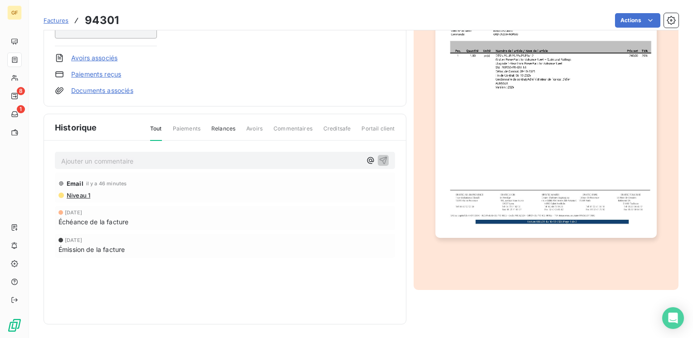
click at [495, 161] on img "button" at bounding box center [545, 81] width 221 height 312
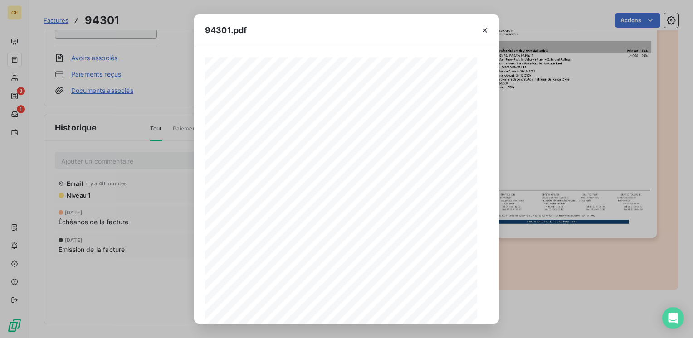
scroll to position [128, 0]
click at [366, 307] on button "button" at bounding box center [365, 312] width 11 height 11
click at [483, 28] on icon "button" at bounding box center [484, 30] width 9 height 9
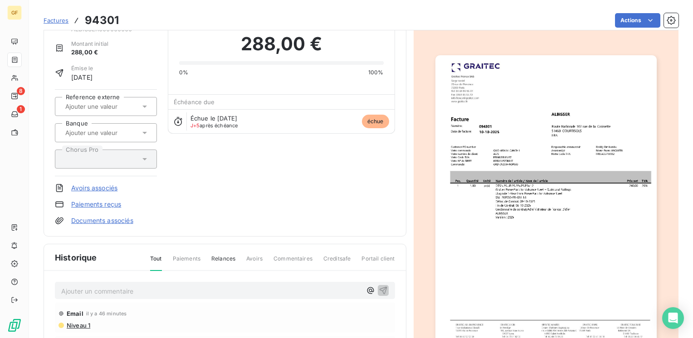
scroll to position [45, 0]
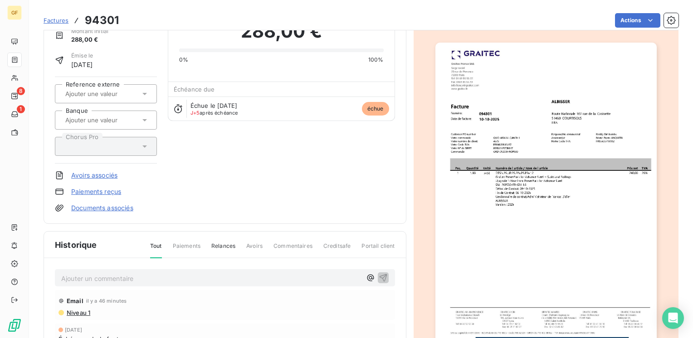
drag, startPoint x: 361, startPoint y: 171, endPoint x: 332, endPoint y: 167, distance: 29.8
click at [361, 171] on div "ALBISSER ALBISSER000000000 Montant initial 288,00 € Émise le 10 oct. 2025 Refer…" at bounding box center [225, 107] width 340 height 211
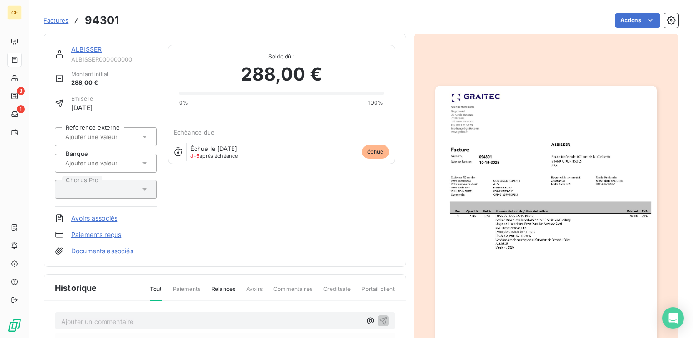
scroll to position [0, 0]
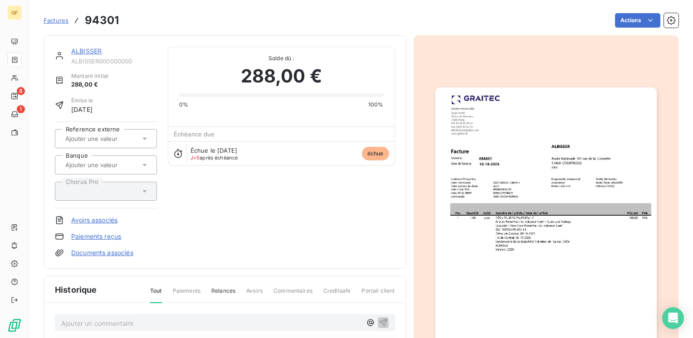
click at [94, 50] on link "ALBISSER" at bounding box center [86, 51] width 30 height 8
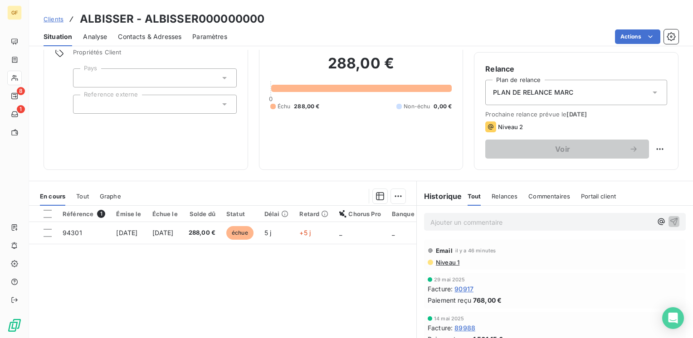
scroll to position [136, 0]
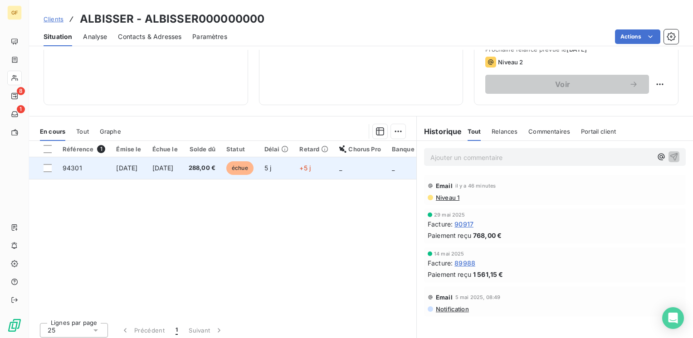
click at [174, 171] on span "10 oct. 2025" at bounding box center [162, 168] width 21 height 8
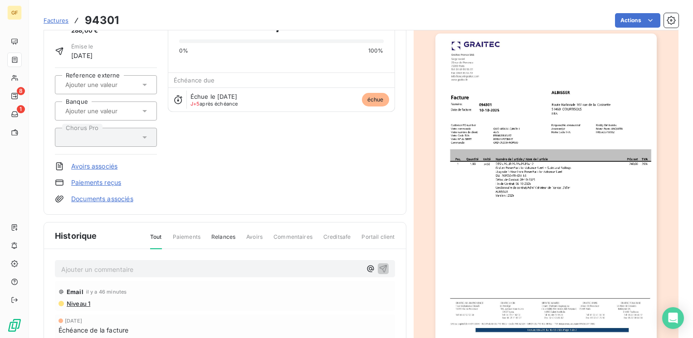
scroll to position [163, 0]
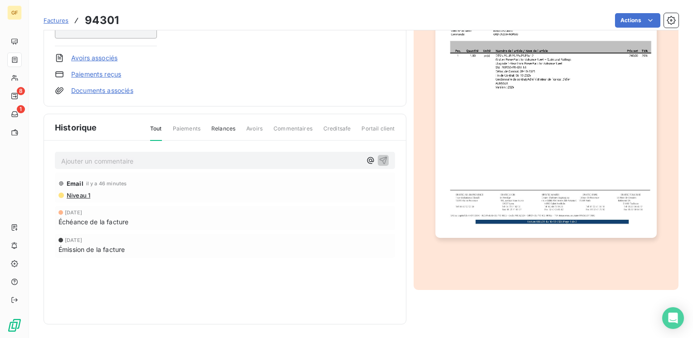
click at [124, 160] on p "Ajouter un commentaire ﻿" at bounding box center [211, 161] width 300 height 11
click at [379, 161] on icon "button" at bounding box center [383, 160] width 9 height 9
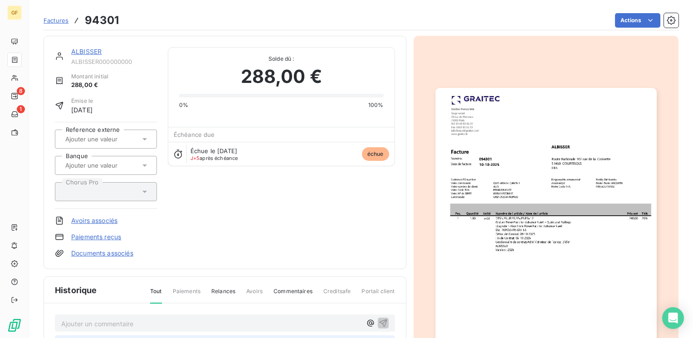
scroll to position [0, 0]
click at [635, 20] on html "GF 8 1 Factures 94301 Actions ALBISSER ALBISSER000000000 Montant initial 288,00…" at bounding box center [346, 169] width 693 height 338
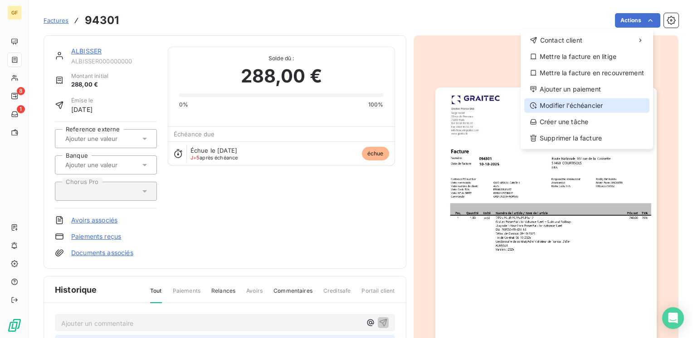
click at [584, 101] on div "Modifier l’échéancier" at bounding box center [586, 105] width 125 height 15
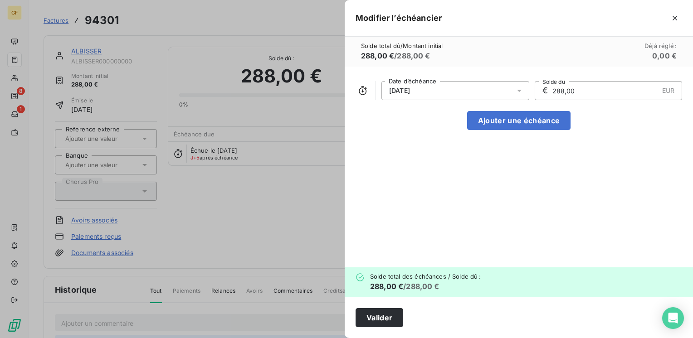
click at [518, 90] on icon at bounding box center [519, 91] width 5 height 2
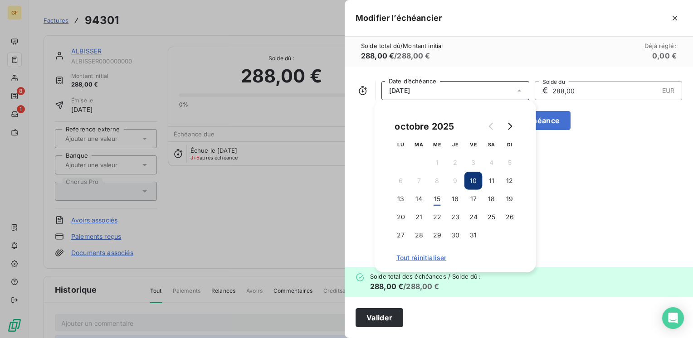
drag, startPoint x: 474, startPoint y: 237, endPoint x: 463, endPoint y: 243, distance: 12.2
click at [473, 237] on button "31" at bounding box center [473, 235] width 18 height 18
click at [370, 318] on button "Valider" at bounding box center [379, 317] width 48 height 19
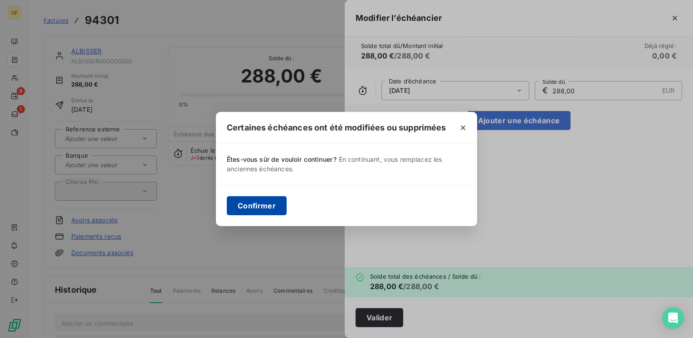
click at [247, 202] on button "Confirmer" at bounding box center [257, 205] width 60 height 19
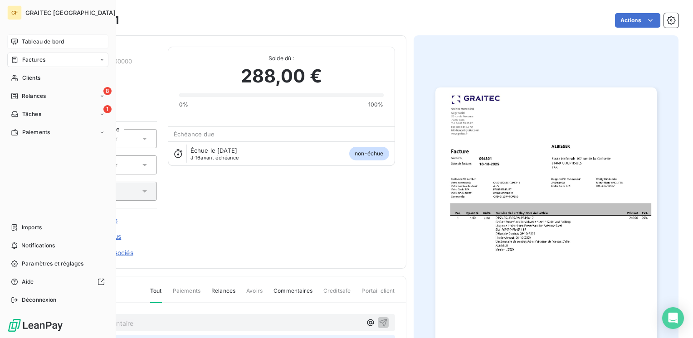
click at [26, 39] on span "Tableau de bord" at bounding box center [43, 42] width 42 height 8
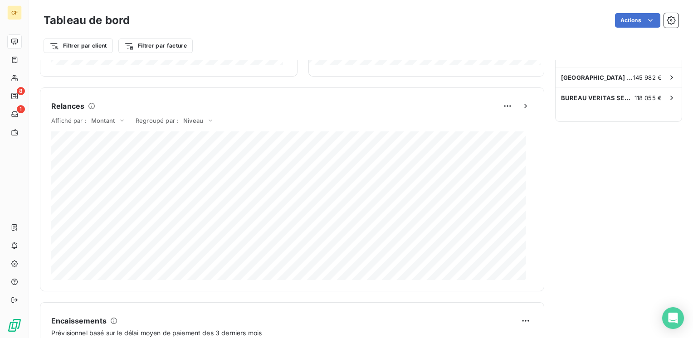
scroll to position [545, 0]
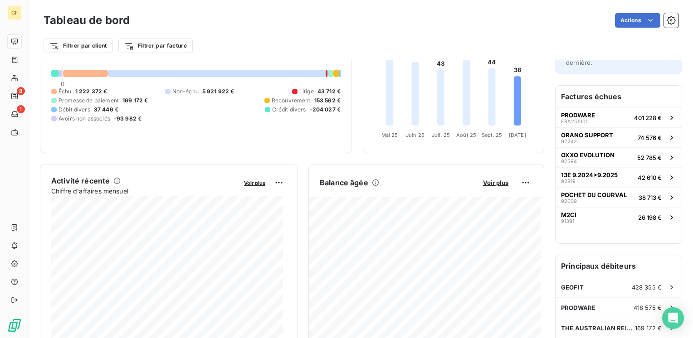
scroll to position [0, 0]
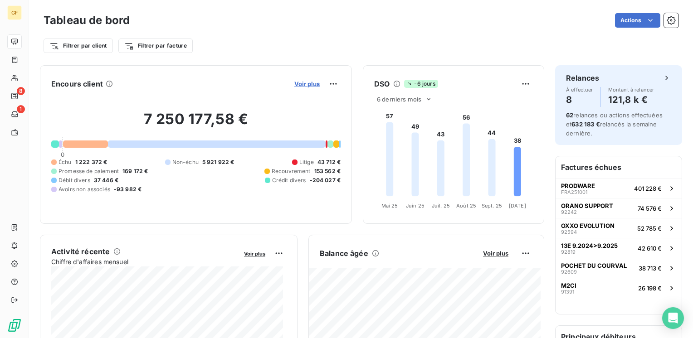
click at [305, 84] on span "Voir plus" at bounding box center [306, 83] width 25 height 7
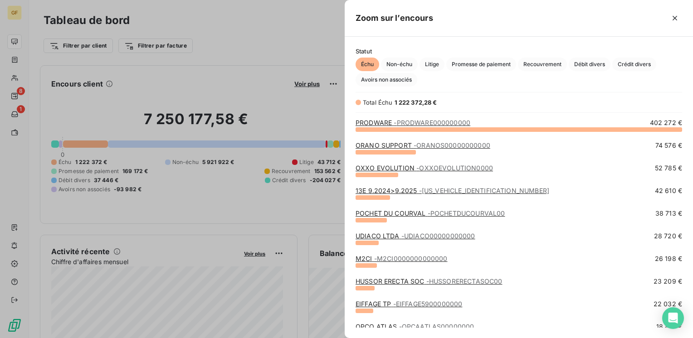
scroll to position [202, 341]
click at [382, 194] on link "13E 9.2024>9.2025 - 13EBSMA0000000000" at bounding box center [452, 191] width 194 height 8
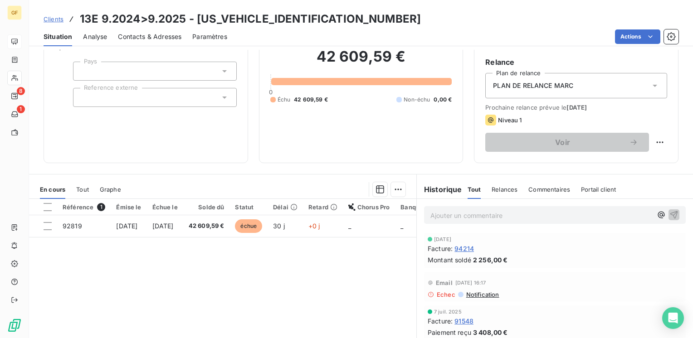
scroll to position [91, 0]
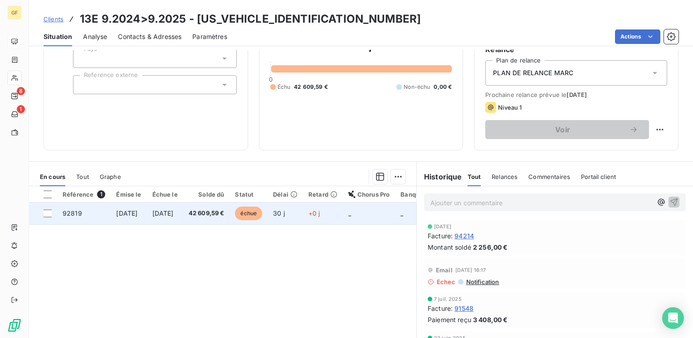
click at [224, 209] on span "42 609,59 €" at bounding box center [207, 213] width 36 height 9
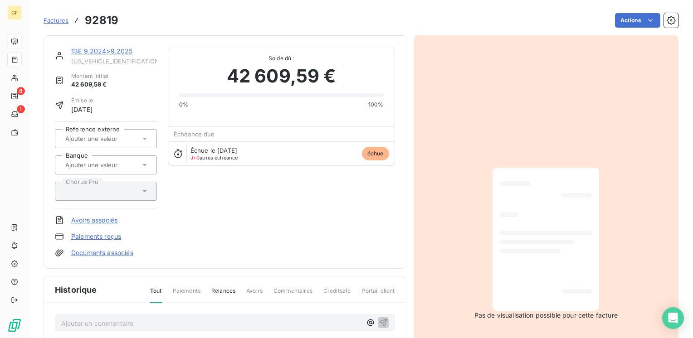
click at [119, 54] on link "13E 9.2024>9.2025" at bounding box center [102, 51] width 62 height 8
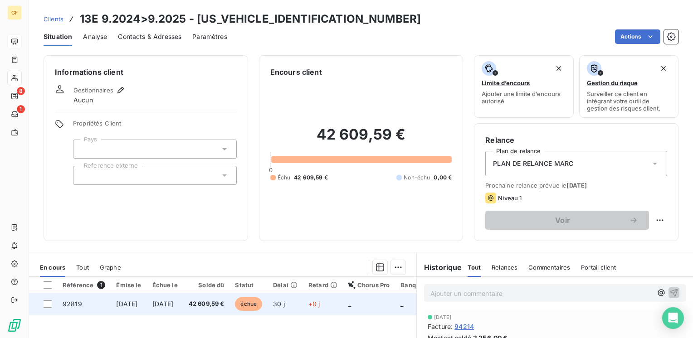
click at [146, 305] on td "15 sept. 2025" at bounding box center [129, 304] width 36 height 22
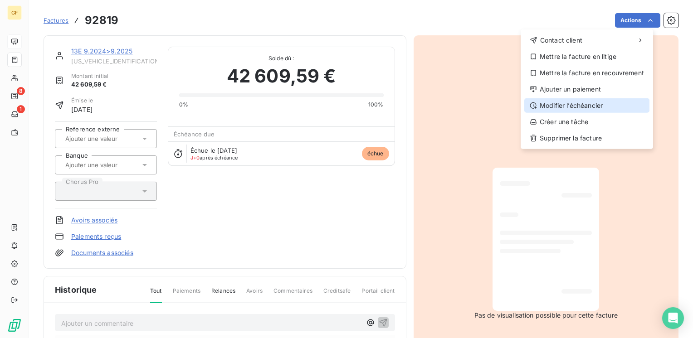
click at [575, 103] on div "Modifier l’échéancier" at bounding box center [586, 105] width 125 height 15
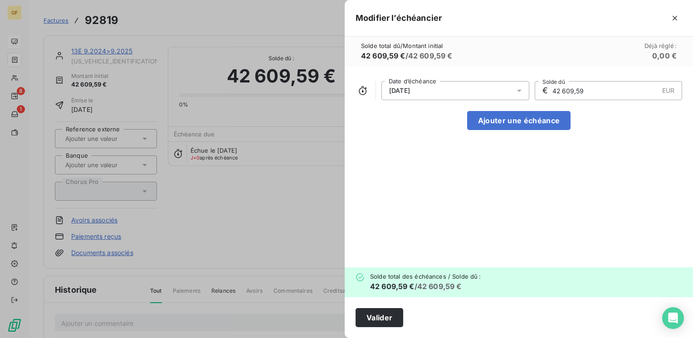
click at [520, 86] on icon at bounding box center [519, 90] width 9 height 9
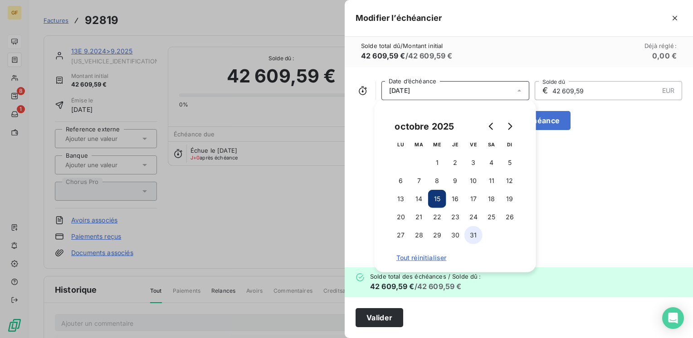
drag, startPoint x: 480, startPoint y: 214, endPoint x: 472, endPoint y: 233, distance: 21.1
click at [480, 228] on tbody "1 2 3 4 5 6 7 8 9 10 11 12 13 14 15 16 17 18 19 20 21 22 23 24 25 26 27 28 29 3…" at bounding box center [455, 199] width 127 height 91
click at [462, 234] on button "30" at bounding box center [455, 235] width 18 height 18
click at [382, 321] on button "Valider" at bounding box center [379, 317] width 48 height 19
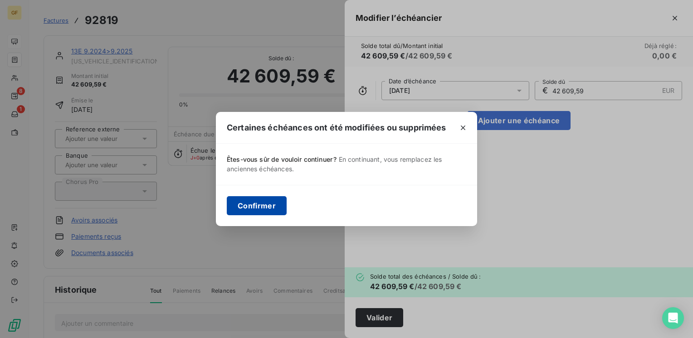
click at [270, 212] on button "Confirmer" at bounding box center [257, 205] width 60 height 19
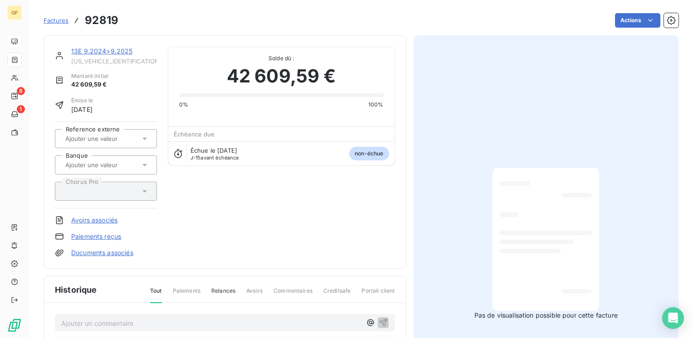
click at [663, 18] on html "GF 8 1 Factures 92819 Actions 13E 9.2024>9.2025 13EBSMA0000000000 Montant initi…" at bounding box center [346, 169] width 693 height 338
click at [666, 19] on icon "button" at bounding box center [670, 20] width 9 height 9
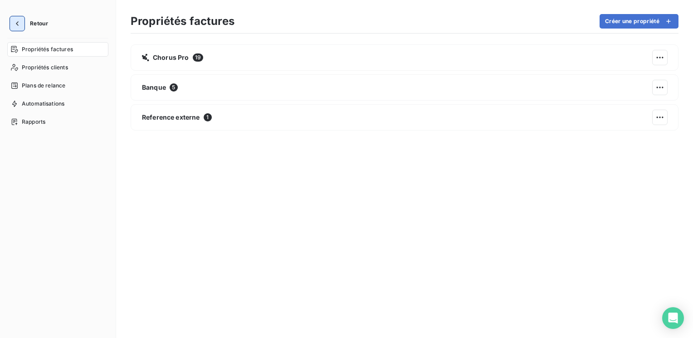
click at [13, 22] on icon "button" at bounding box center [17, 23] width 9 height 9
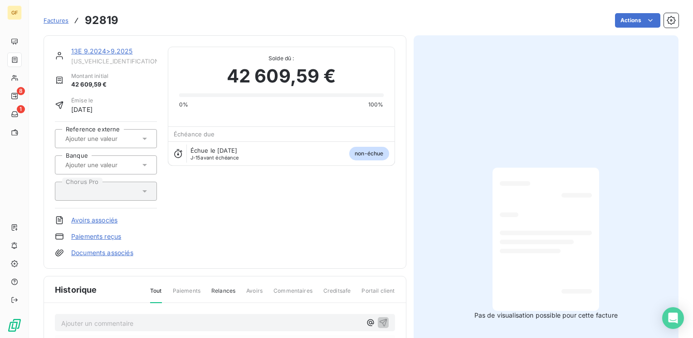
click at [123, 50] on link "13E 9.2024>9.2025" at bounding box center [102, 51] width 62 height 8
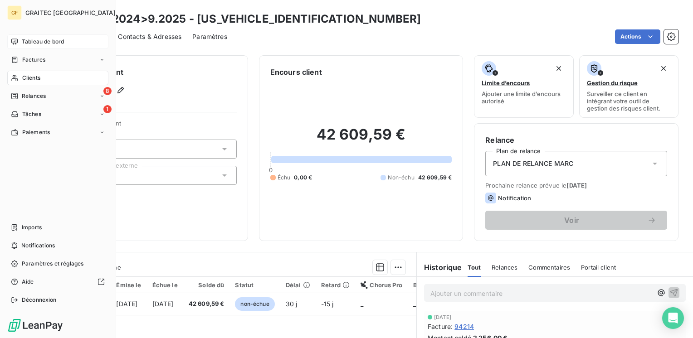
click at [29, 38] on span "Tableau de bord" at bounding box center [43, 42] width 42 height 8
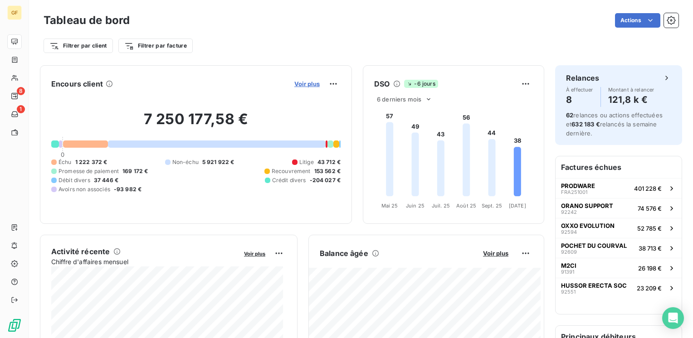
click at [294, 82] on span "Voir plus" at bounding box center [306, 83] width 25 height 7
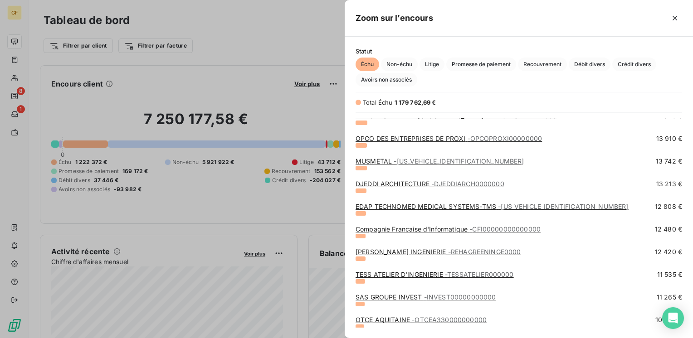
scroll to position [272, 0]
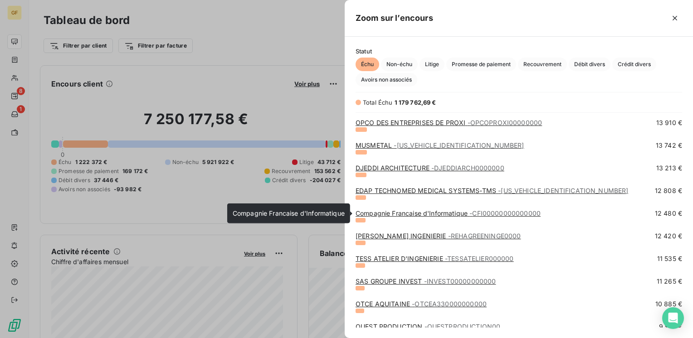
click at [391, 211] on link "Compagnie Francaise d'Informatique - CFI00000000000000" at bounding box center [447, 213] width 185 height 8
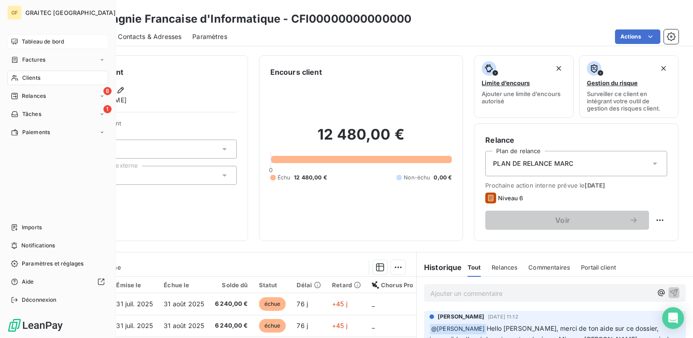
click at [31, 41] on span "Tableau de bord" at bounding box center [43, 42] width 42 height 8
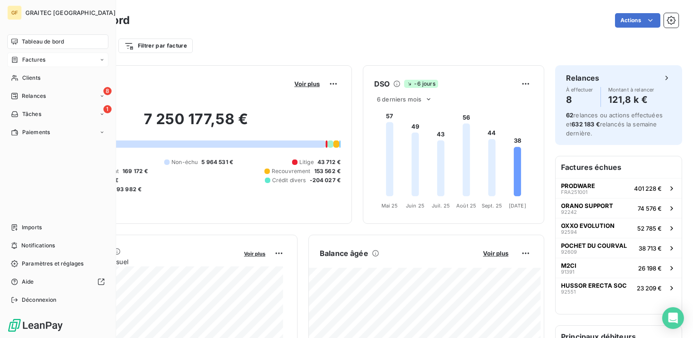
click at [30, 59] on span "Factures" at bounding box center [33, 60] width 23 height 8
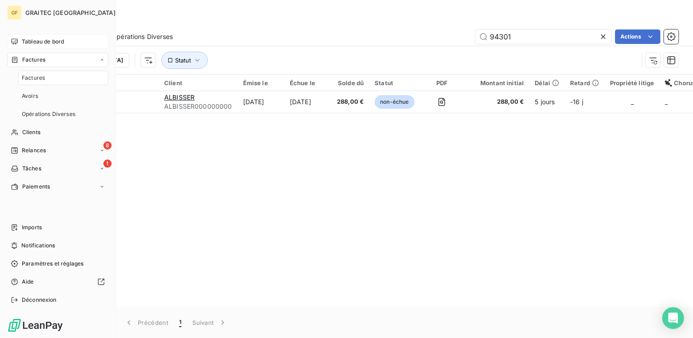
click at [29, 78] on span "Factures" at bounding box center [33, 78] width 23 height 8
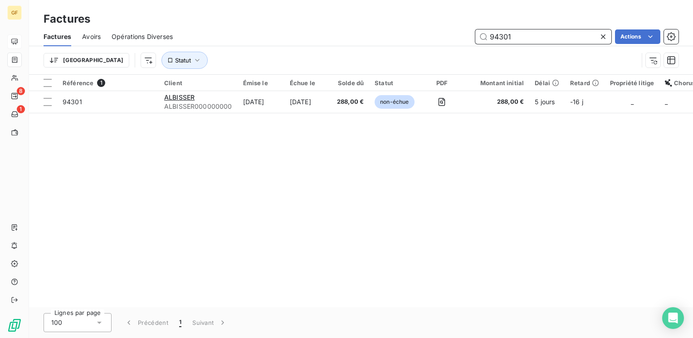
drag, startPoint x: 523, startPoint y: 39, endPoint x: 433, endPoint y: 37, distance: 90.3
click at [433, 37] on div "94301 Actions" at bounding box center [431, 36] width 495 height 15
click at [440, 33] on div "935 Actions" at bounding box center [431, 36] width 495 height 15
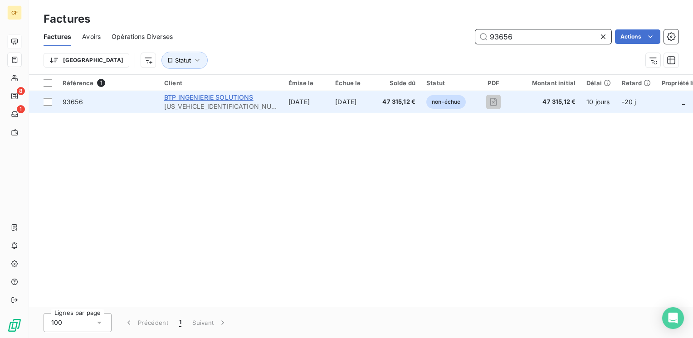
type input "93656"
click at [231, 99] on span "BTP INGENIERIE SOLUTIONS" at bounding box center [208, 97] width 89 height 8
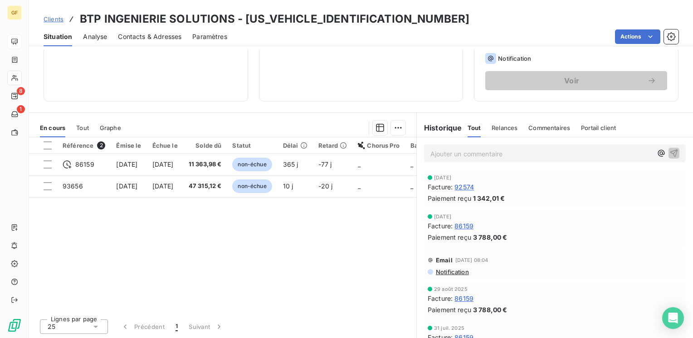
scroll to position [140, 0]
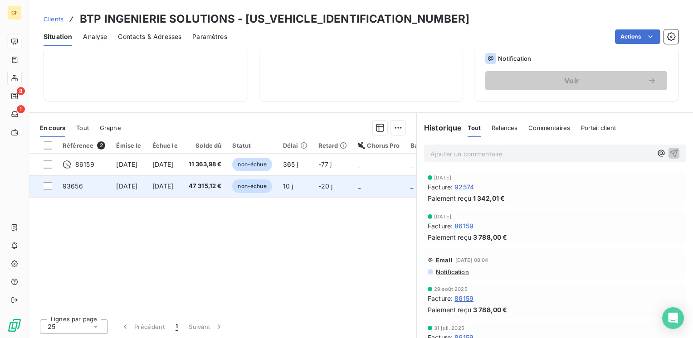
click at [174, 188] on span "4 nov. 2025" at bounding box center [162, 186] width 21 height 8
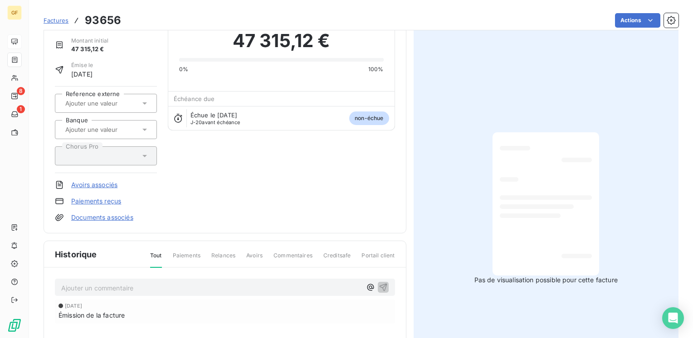
scroll to position [91, 0]
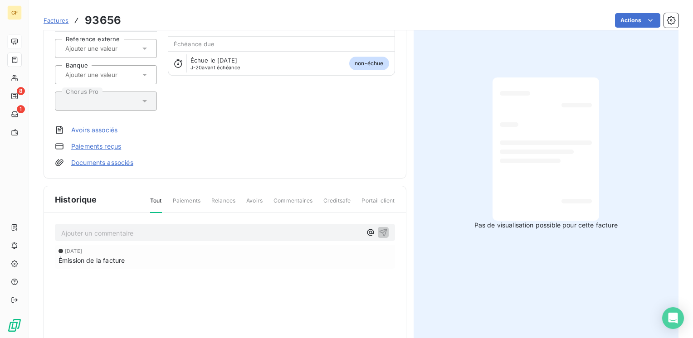
click at [137, 228] on p "Ajouter un commentaire ﻿" at bounding box center [211, 233] width 300 height 11
click at [379, 232] on icon "button" at bounding box center [383, 232] width 9 height 9
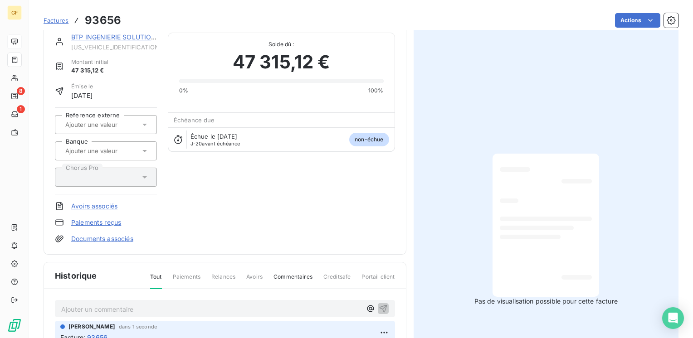
scroll to position [0, 0]
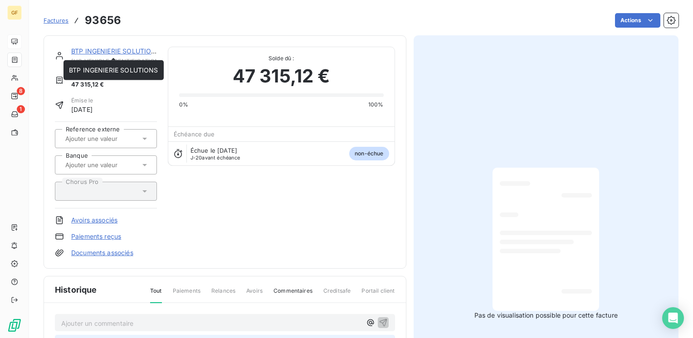
click at [112, 48] on link "BTP INGENIERIE SOLUTIONS" at bounding box center [115, 51] width 89 height 8
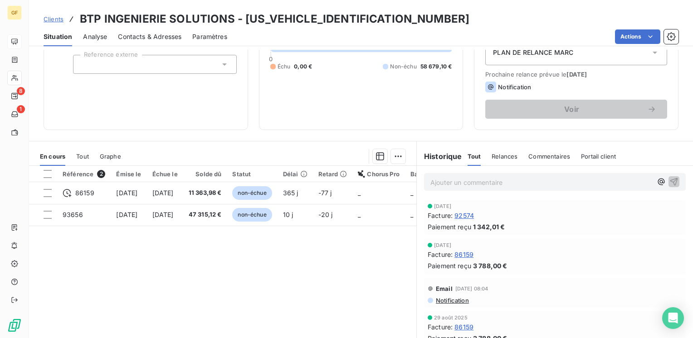
scroll to position [136, 0]
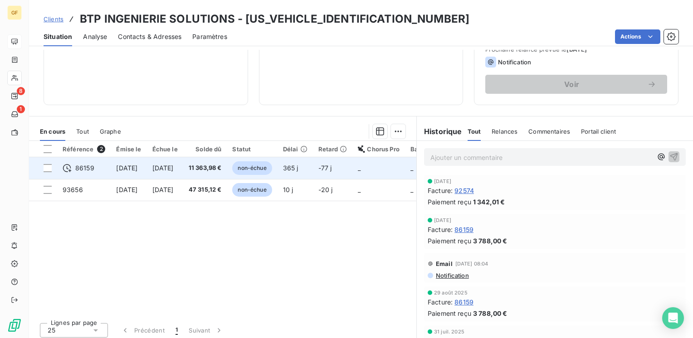
click at [183, 167] on td "14 nov. 2024" at bounding box center [165, 168] width 36 height 22
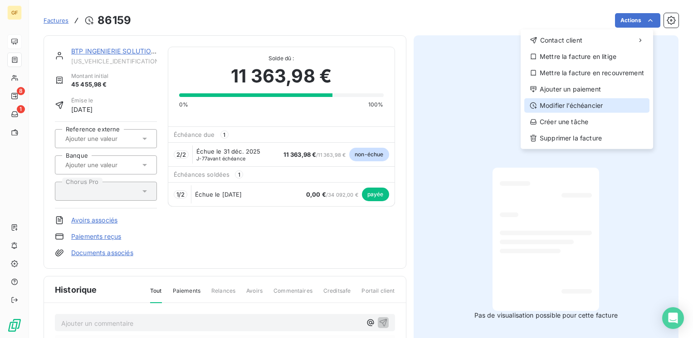
click at [580, 106] on div "Modifier l’échéancier" at bounding box center [586, 105] width 125 height 15
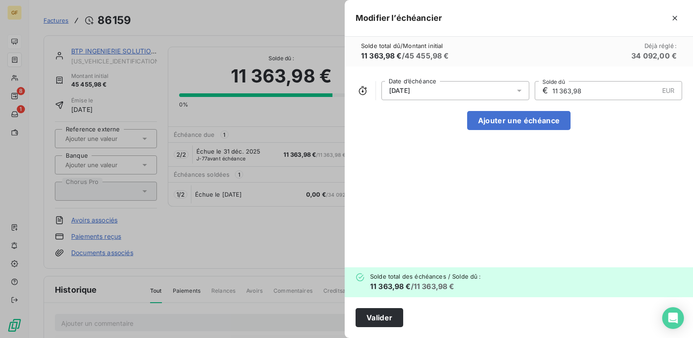
click at [520, 92] on icon at bounding box center [519, 90] width 9 height 9
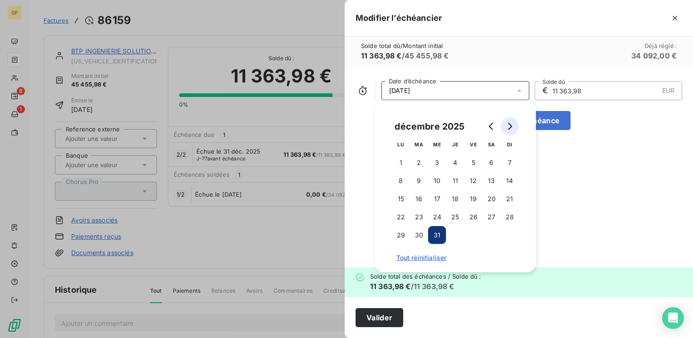
click at [508, 127] on icon "Go to next month" at bounding box center [509, 126] width 7 height 7
click at [472, 234] on button "30" at bounding box center [473, 235] width 18 height 18
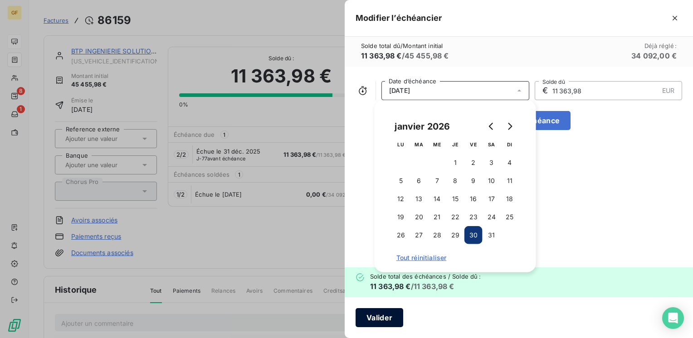
click at [368, 320] on button "Valider" at bounding box center [379, 317] width 48 height 19
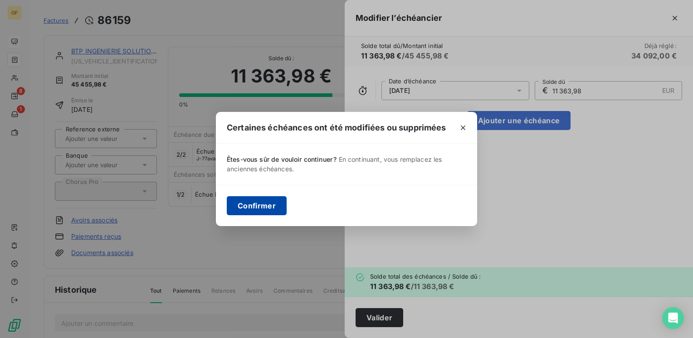
drag, startPoint x: 241, startPoint y: 208, endPoint x: 241, endPoint y: 213, distance: 5.5
click at [240, 212] on button "Confirmer" at bounding box center [257, 205] width 60 height 19
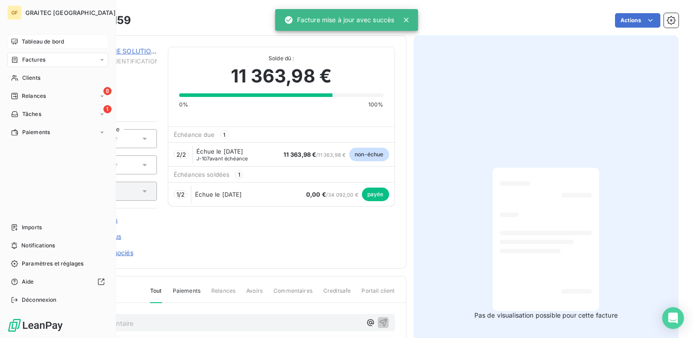
click at [27, 40] on span "Tableau de bord" at bounding box center [43, 42] width 42 height 8
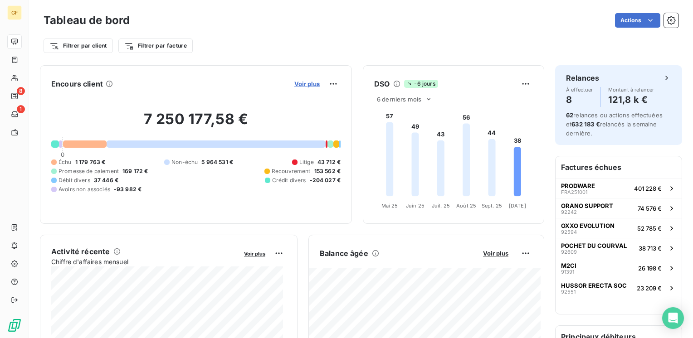
click at [301, 82] on span "Voir plus" at bounding box center [306, 83] width 25 height 7
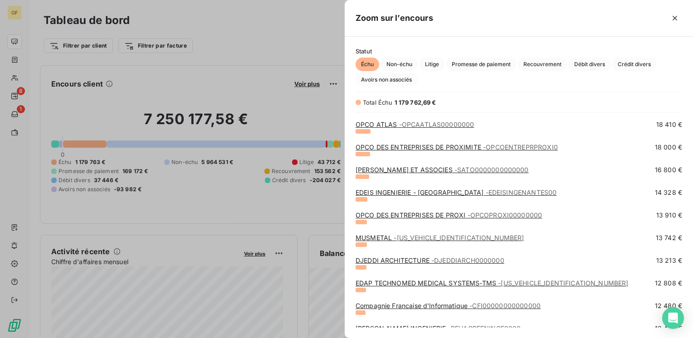
scroll to position [227, 0]
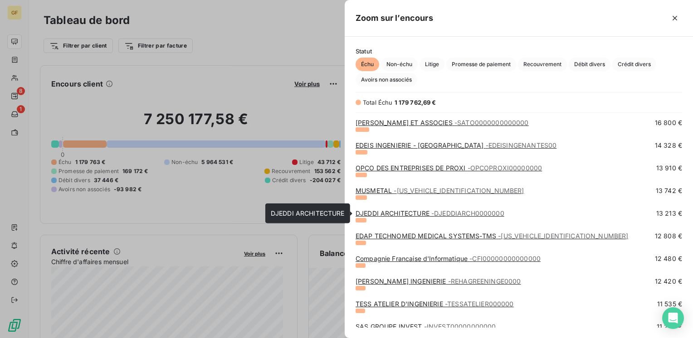
click at [387, 214] on link "DJEDDI ARCHITECTURE - DJEDDIARCH0000000" at bounding box center [429, 213] width 149 height 8
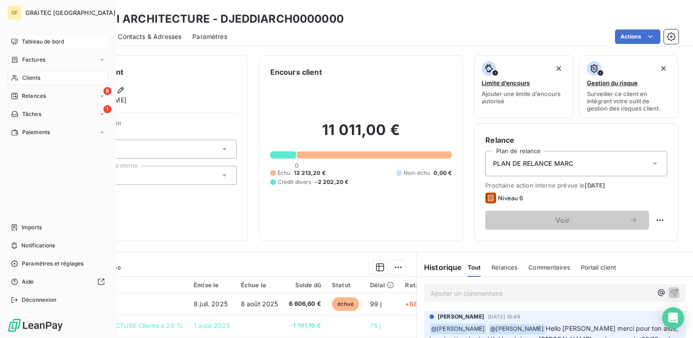
click at [34, 43] on span "Tableau de bord" at bounding box center [43, 42] width 42 height 8
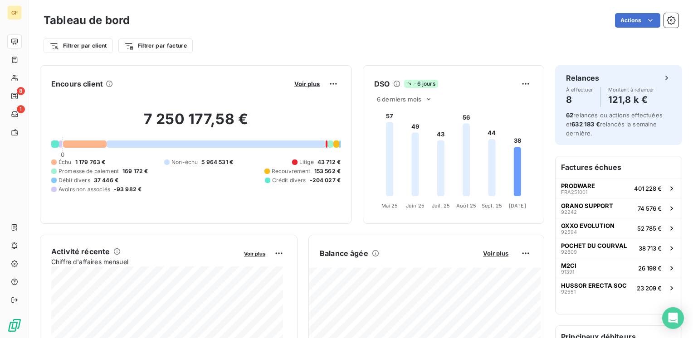
click at [169, 147] on div at bounding box center [216, 144] width 219 height 7
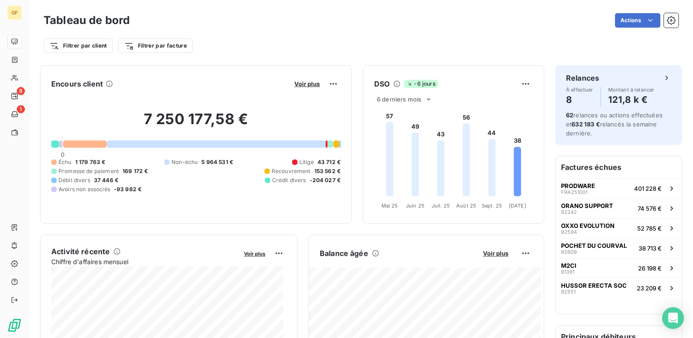
click at [169, 147] on div at bounding box center [216, 144] width 219 height 7
click at [169, 145] on div at bounding box center [216, 144] width 219 height 7
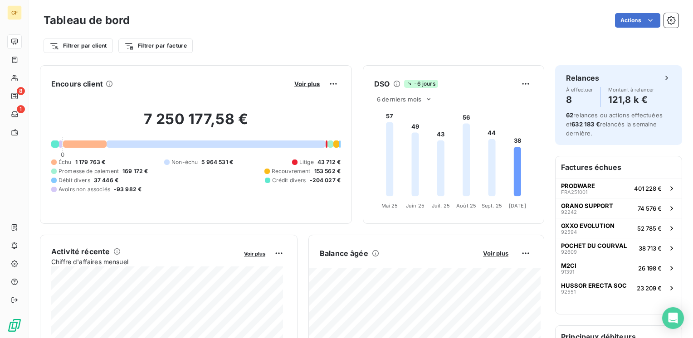
click at [172, 177] on div "Échu 1 179 763 € Non-échu 5 964 531 € Litige 43 712 € Promesse de paiement 169 …" at bounding box center [195, 175] width 289 height 35
drag, startPoint x: 172, startPoint y: 177, endPoint x: 165, endPoint y: 74, distance: 103.2
click at [165, 74] on div "Encours client Voir plus 7 250 177,58 € 0 Échu 1 179 763 € Non-échu 5 964 531 €…" at bounding box center [196, 144] width 312 height 159
drag, startPoint x: 165, startPoint y: 74, endPoint x: 169, endPoint y: 77, distance: 4.7
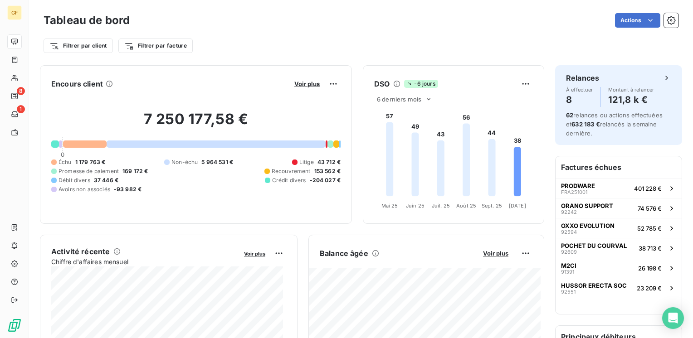
click at [169, 77] on div "Encours client Voir plus 7 250 177,58 € 0 Échu 1 179 763 € Non-échu 5 964 531 €…" at bounding box center [196, 144] width 312 height 159
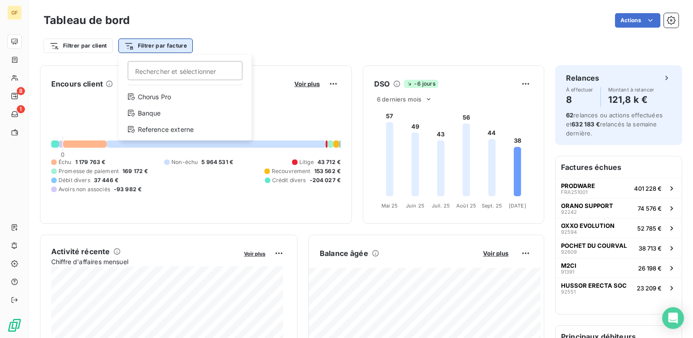
click at [172, 53] on div "Filtrer par client Filtrer par facture Rechercher et sélectionner Chorus Pro Ba…" at bounding box center [118, 46] width 149 height 15
click at [297, 123] on html "GF 8 1 Tableau de bord Actions Filtrer par client Filtrer par facture Recherche…" at bounding box center [346, 169] width 693 height 338
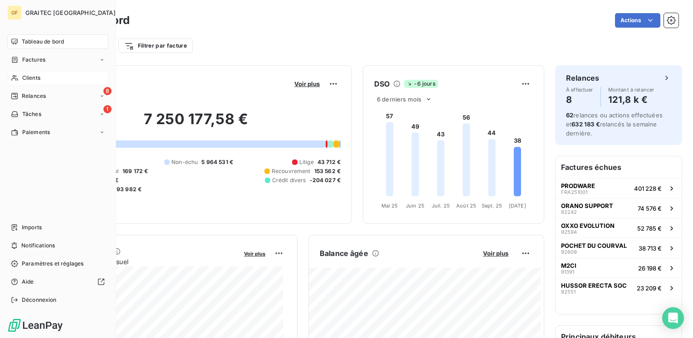
drag, startPoint x: 34, startPoint y: 75, endPoint x: 44, endPoint y: 75, distance: 9.1
click at [34, 76] on span "Clients" at bounding box center [31, 78] width 18 height 8
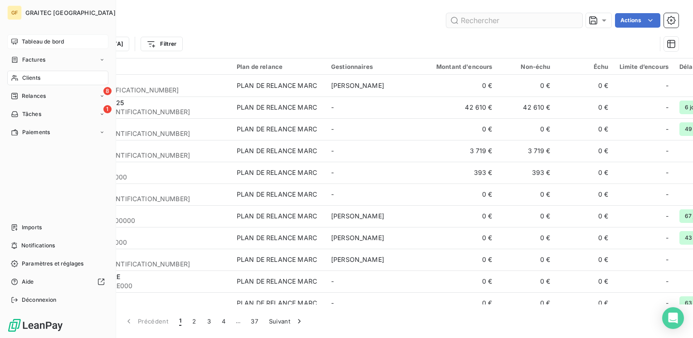
click at [495, 27] on div "Clients Actions" at bounding box center [361, 20] width 635 height 19
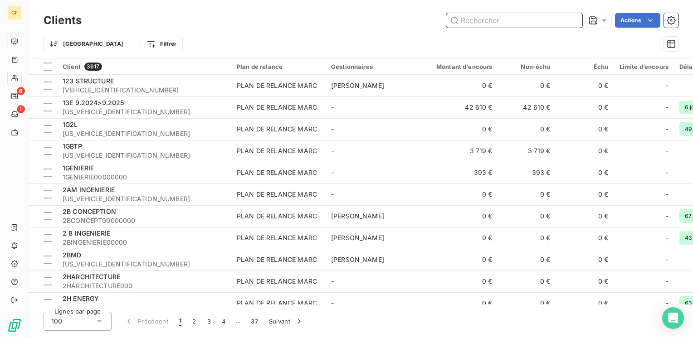
click at [496, 24] on input "text" at bounding box center [514, 20] width 136 height 15
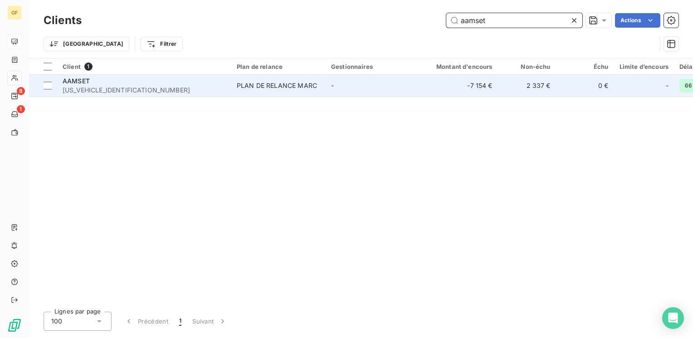
type input "aamset"
click at [231, 86] on td "PLAN DE RELANCE MARC" at bounding box center [278, 86] width 94 height 22
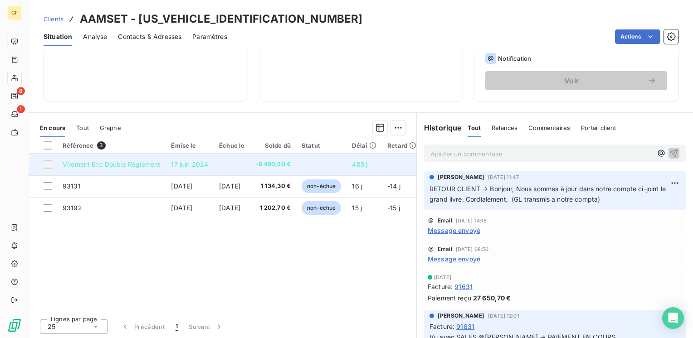
scroll to position [94, 0]
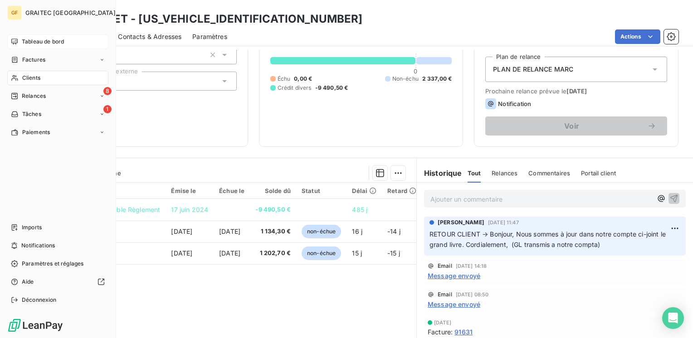
click at [31, 39] on span "Tableau de bord" at bounding box center [43, 42] width 42 height 8
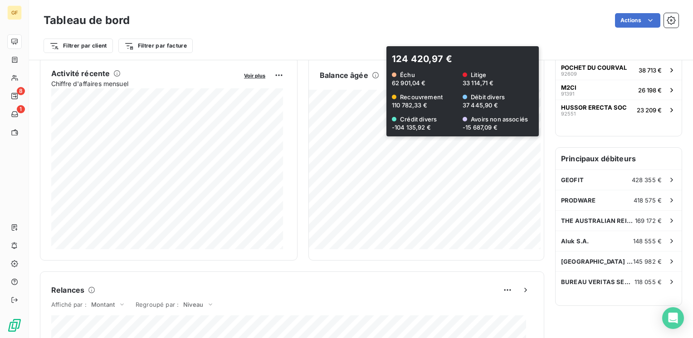
scroll to position [181, 0]
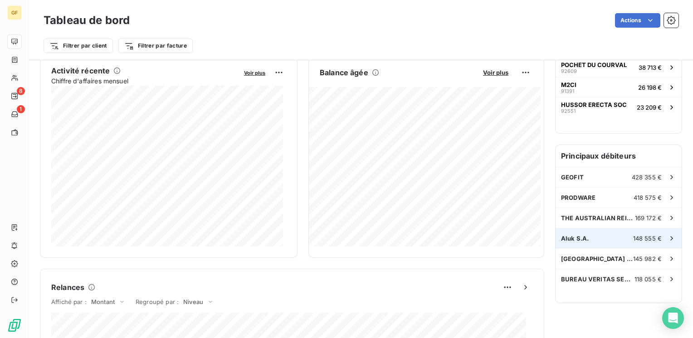
click at [595, 232] on div "Aluk S.A. 148 555 €" at bounding box center [618, 239] width 126 height 20
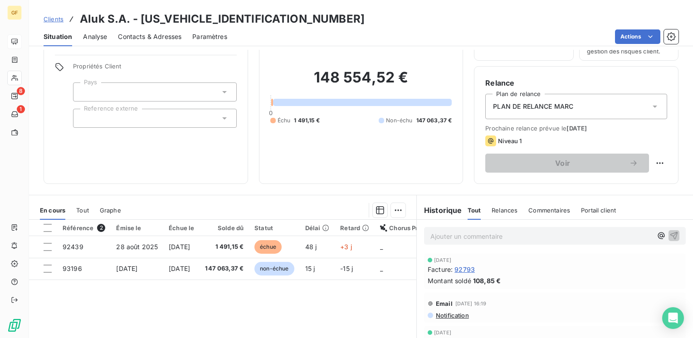
scroll to position [91, 0]
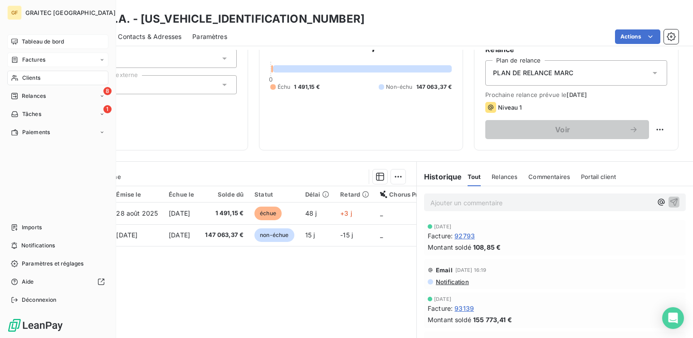
click at [25, 56] on span "Factures" at bounding box center [33, 60] width 23 height 8
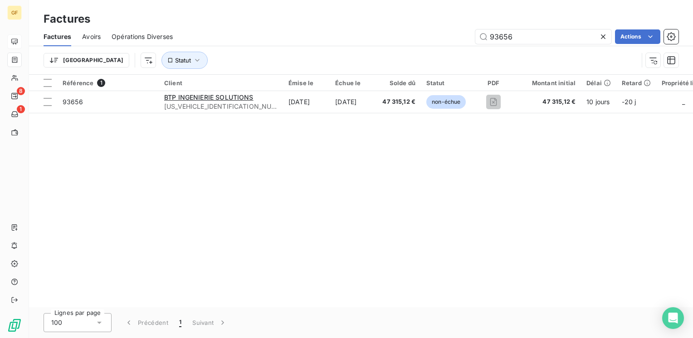
drag, startPoint x: 517, startPoint y: 39, endPoint x: 429, endPoint y: 50, distance: 88.6
click at [428, 51] on div "Factures Avoirs Opérations Diverses 93656 Actions Trier Statut" at bounding box center [361, 50] width 664 height 47
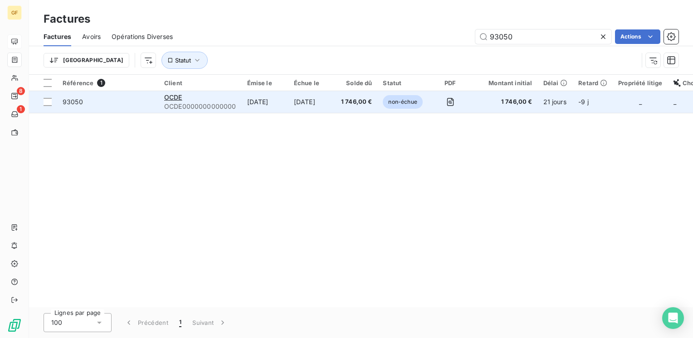
type input "93050"
click at [288, 102] on td "24 sept. 2025" at bounding box center [265, 102] width 47 height 22
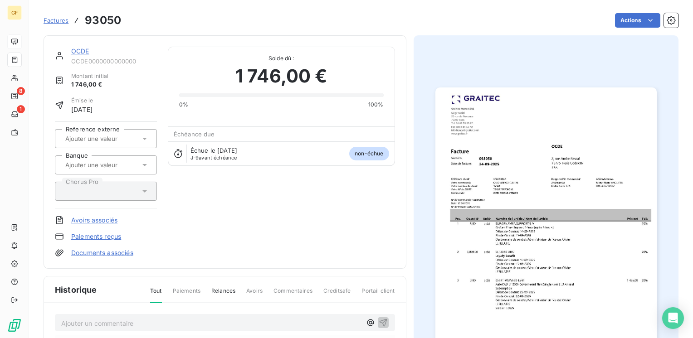
click at [82, 48] on link "OCDE" at bounding box center [80, 51] width 18 height 8
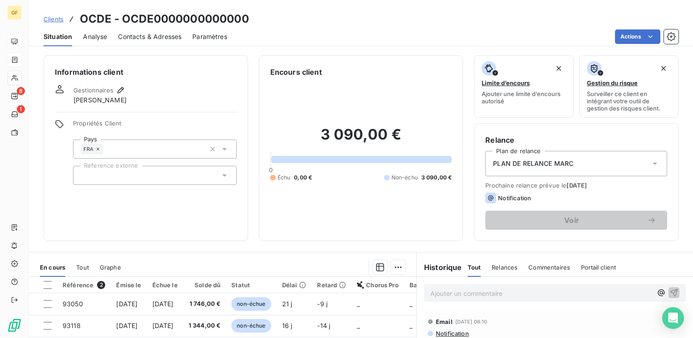
drag, startPoint x: 151, startPoint y: 39, endPoint x: 159, endPoint y: 38, distance: 7.8
click at [152, 39] on span "Contacts & Adresses" at bounding box center [149, 36] width 63 height 9
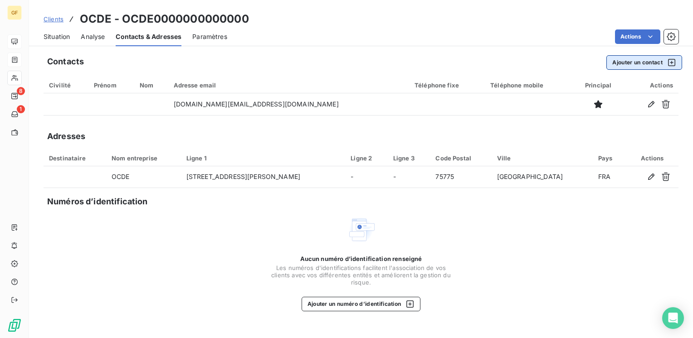
click at [621, 58] on button "Ajouter un contact" at bounding box center [644, 62] width 76 height 15
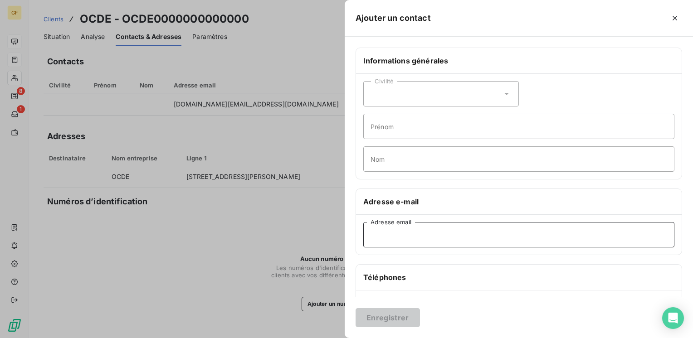
click at [423, 233] on input "Adresse email" at bounding box center [518, 234] width 311 height 25
paste input "Fiona.HETHERINGTON@oecd.org."
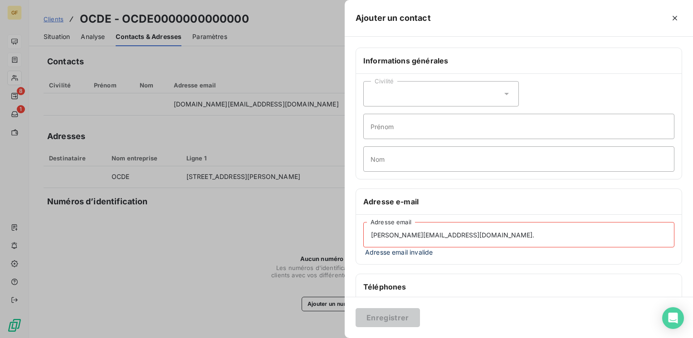
click at [480, 239] on input "Fiona.HETHERINGTON@oecd.org." at bounding box center [518, 234] width 311 height 25
click at [472, 233] on input "Fiona.HETHERINGTON@oecd.org." at bounding box center [518, 234] width 311 height 25
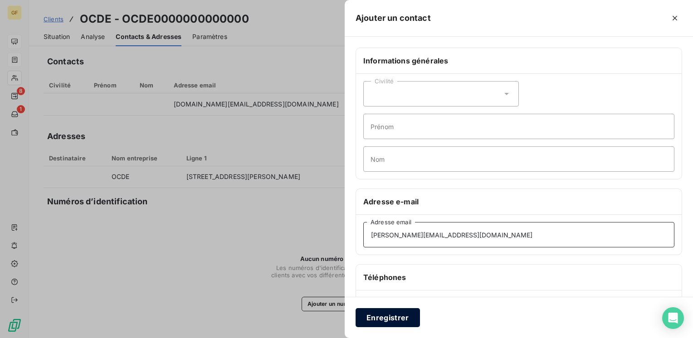
type input "Fiona.HETHERINGTON@oecd.org"
click at [399, 320] on button "Enregistrer" at bounding box center [387, 317] width 64 height 19
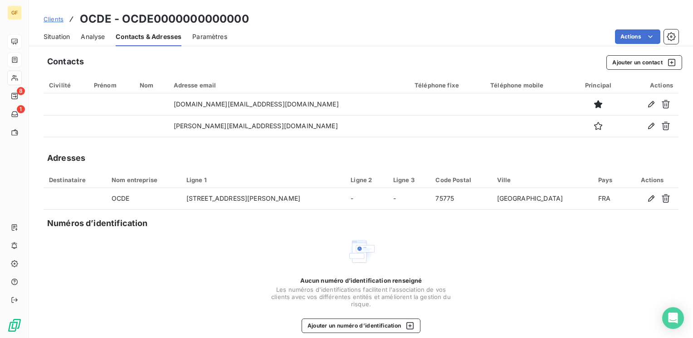
click at [64, 34] on span "Situation" at bounding box center [57, 36] width 26 height 9
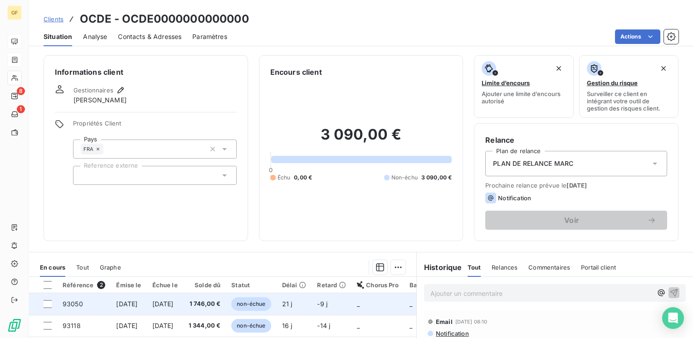
scroll to position [136, 0]
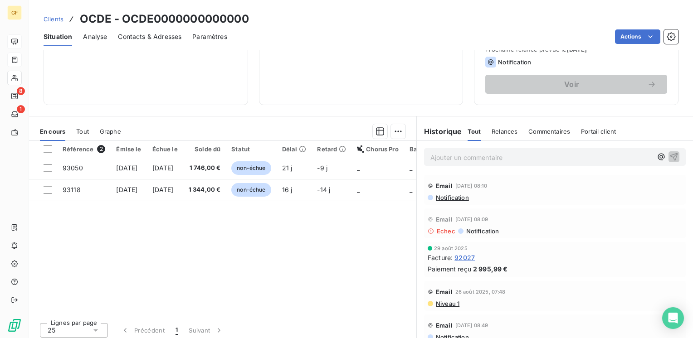
click at [165, 34] on span "Contacts & Adresses" at bounding box center [149, 36] width 63 height 9
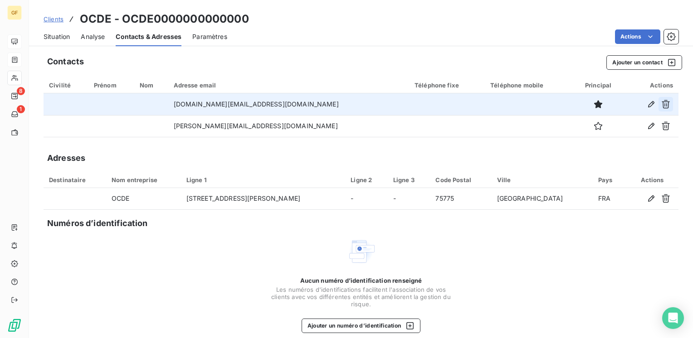
click at [662, 101] on icon "button" at bounding box center [665, 104] width 9 height 9
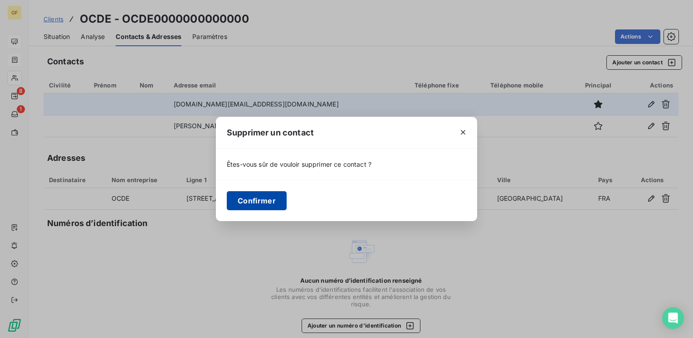
click at [279, 204] on button "Confirmer" at bounding box center [257, 200] width 60 height 19
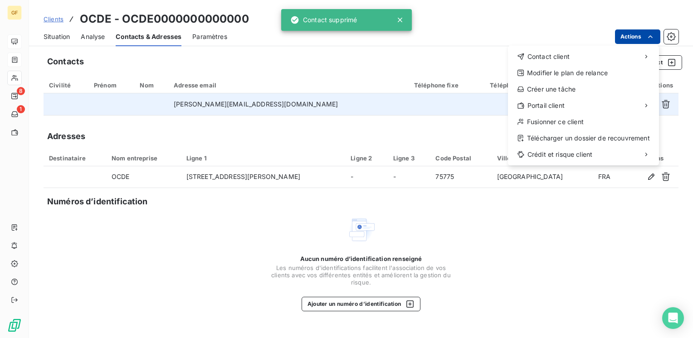
click at [622, 36] on html "GF 8 1 Clients OCDE - OCDE0000000000000 Situation Analyse Contacts & Adresses P…" at bounding box center [346, 169] width 693 height 338
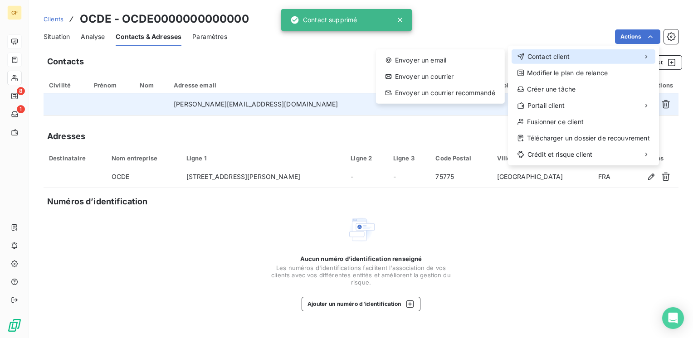
click at [601, 58] on div "Contact client" at bounding box center [583, 56] width 144 height 15
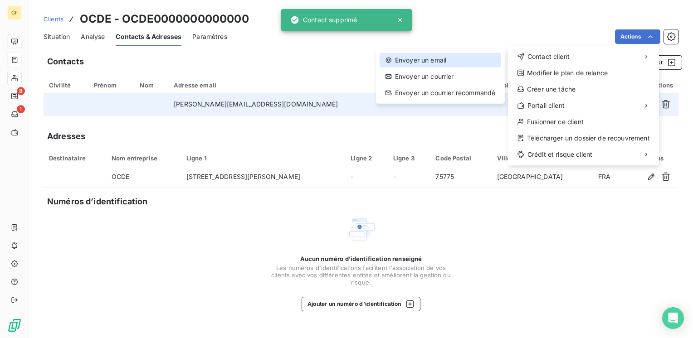
click at [449, 62] on div "Envoyer un email" at bounding box center [440, 60] width 122 height 15
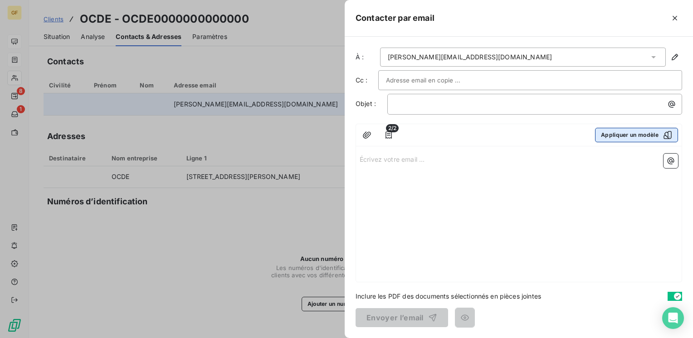
click at [603, 131] on button "Appliquer un modèle" at bounding box center [636, 135] width 83 height 15
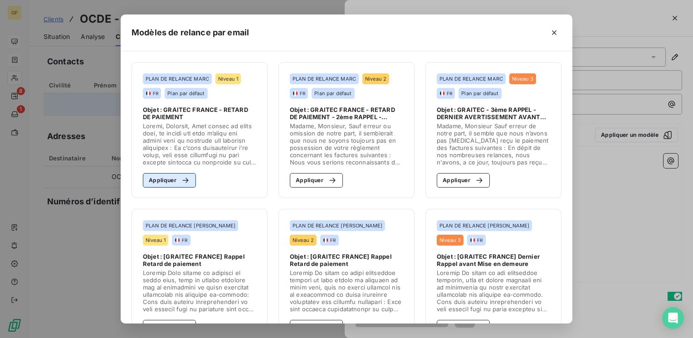
click at [163, 180] on button "Appliquer" at bounding box center [169, 180] width 53 height 15
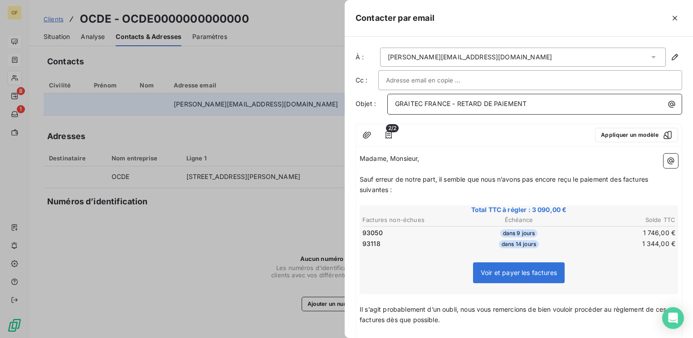
drag, startPoint x: 458, startPoint y: 102, endPoint x: 594, endPoint y: 107, distance: 136.1
click at [594, 107] on p "GRAITEC FRANCE - RETARD DE PAIEMENT" at bounding box center [537, 104] width 284 height 10
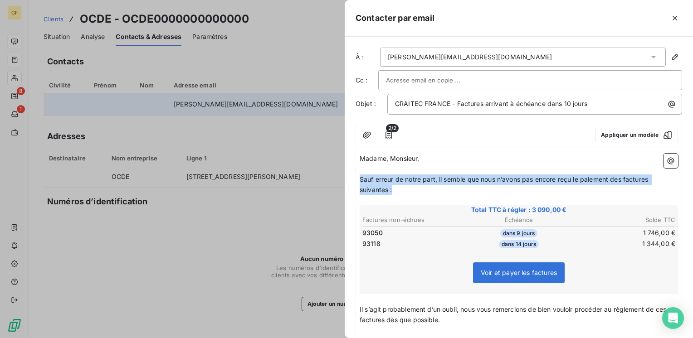
drag, startPoint x: 393, startPoint y: 191, endPoint x: 357, endPoint y: 179, distance: 38.3
click at [357, 179] on div "Madame, Monsieur, ﻿ Sauf erreur de notre part, il semble que nous n’avons pas e…" at bounding box center [519, 280] width 326 height 261
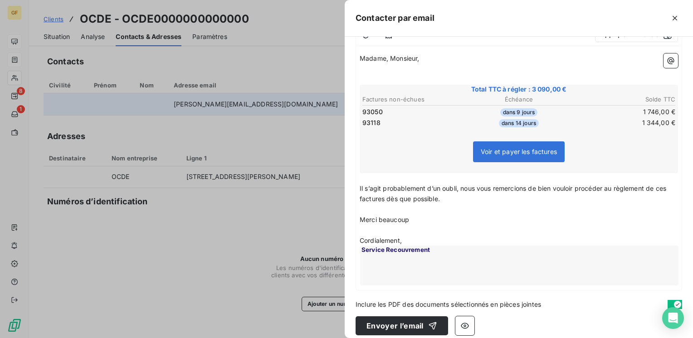
scroll to position [106, 0]
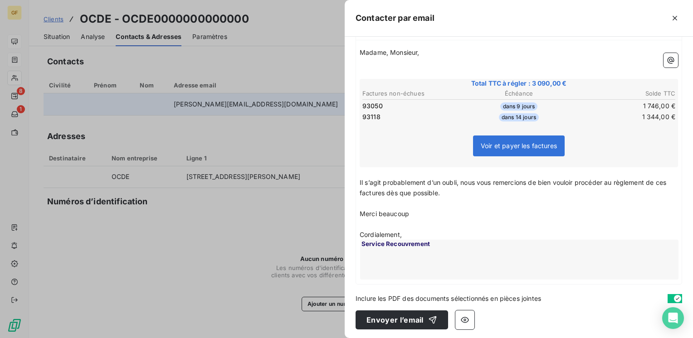
click at [360, 180] on span "Il s’agit probablement d’un oubli, nous vous remercions de bien vouloir procéde…" at bounding box center [514, 188] width 308 height 18
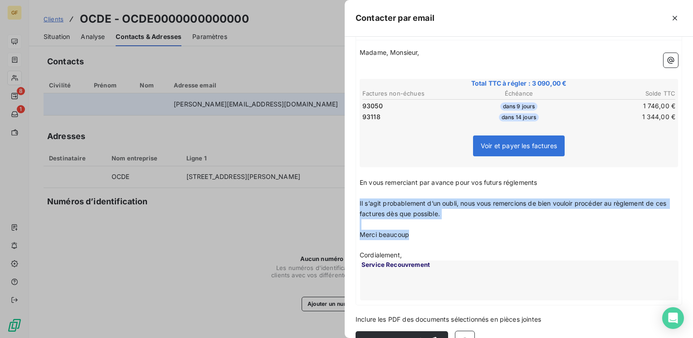
drag, startPoint x: 420, startPoint y: 233, endPoint x: 345, endPoint y: 204, distance: 81.1
click at [345, 204] on div "À : fiona.hetherington@oecd.org Cc : Objet : GRAITEC FRANCE - Factures arrivant…" at bounding box center [519, 188] width 348 height 302
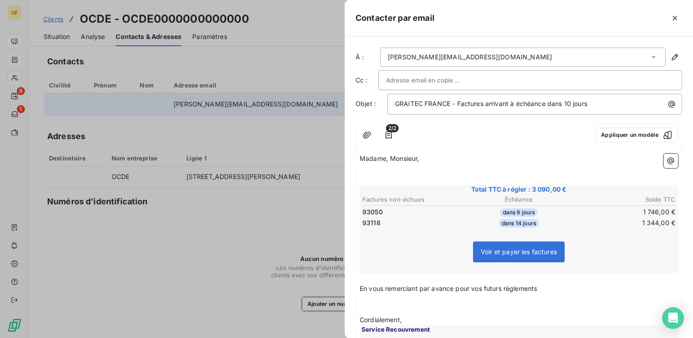
scroll to position [85, 0]
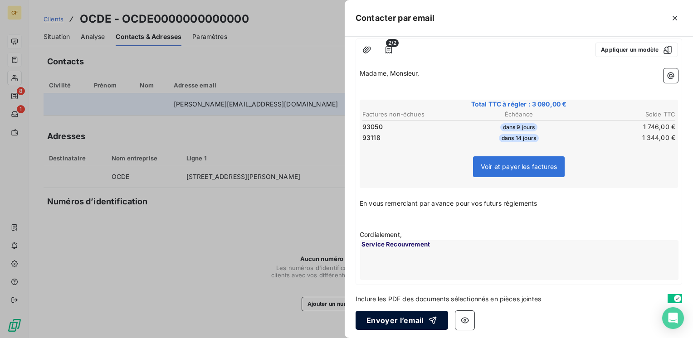
click at [382, 313] on button "Envoyer l’email" at bounding box center [401, 320] width 92 height 19
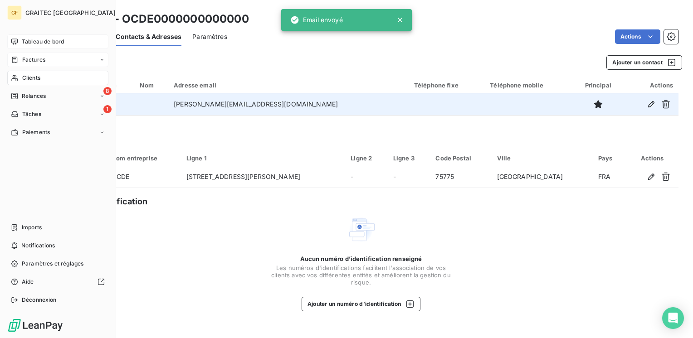
click at [33, 39] on span "Tableau de bord" at bounding box center [43, 42] width 42 height 8
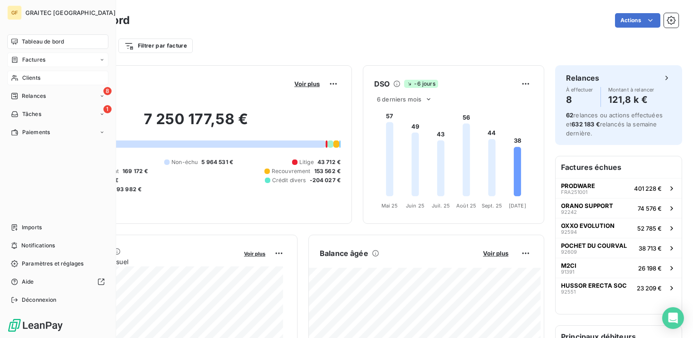
click at [31, 75] on span "Clients" at bounding box center [31, 78] width 18 height 8
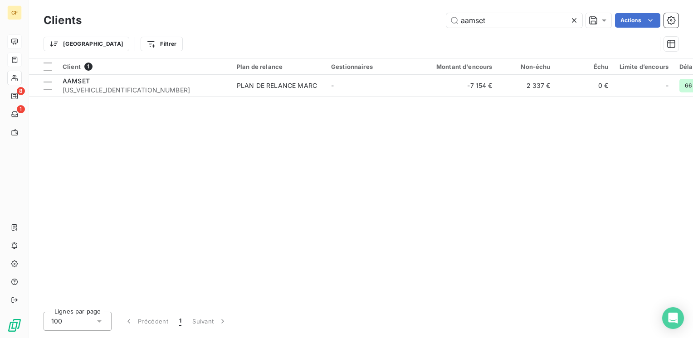
drag, startPoint x: 496, startPoint y: 21, endPoint x: 250, endPoint y: 43, distance: 246.7
click at [248, 43] on div "Clients aamset Actions Trier Filtrer" at bounding box center [361, 34] width 635 height 47
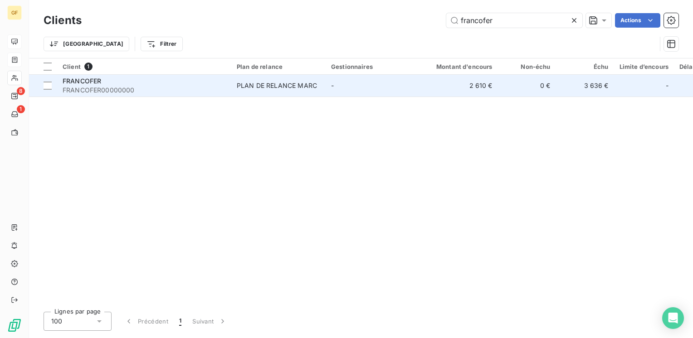
type input "francofer"
click at [171, 84] on div "FRANCOFER" at bounding box center [144, 81] width 163 height 9
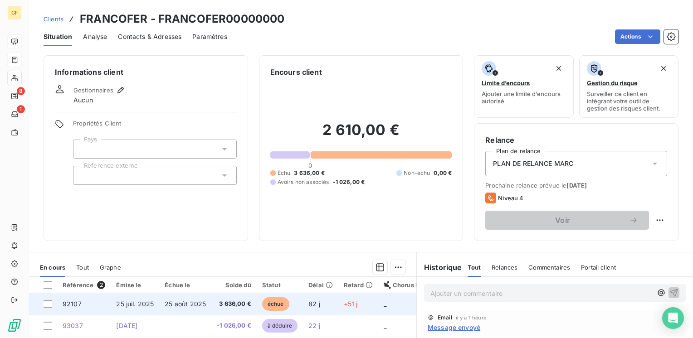
click at [215, 298] on td "3 636,00 €" at bounding box center [233, 304] width 45 height 22
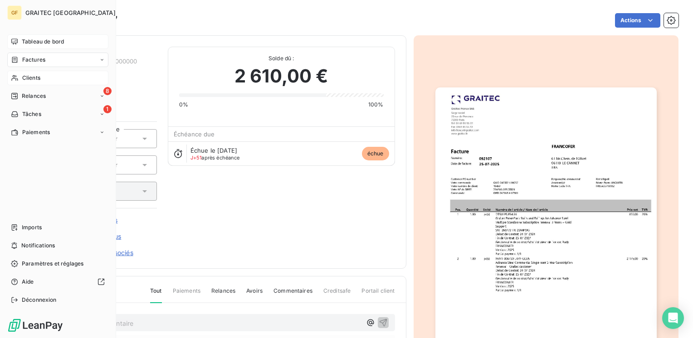
click at [26, 39] on span "Tableau de bord" at bounding box center [43, 42] width 42 height 8
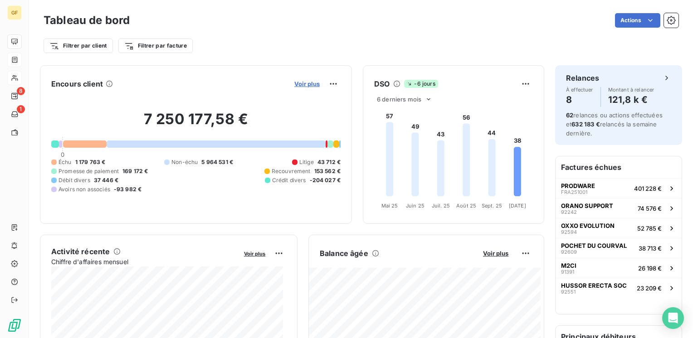
click at [299, 85] on span "Voir plus" at bounding box center [306, 83] width 25 height 7
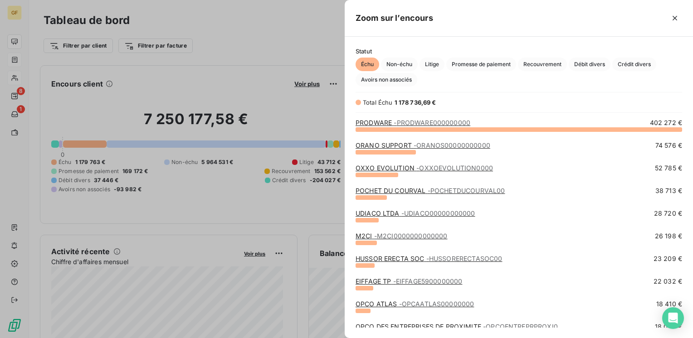
scroll to position [202, 341]
click at [384, 144] on link "ORANO SUPPORT - ORANOS00000000000" at bounding box center [422, 145] width 135 height 8
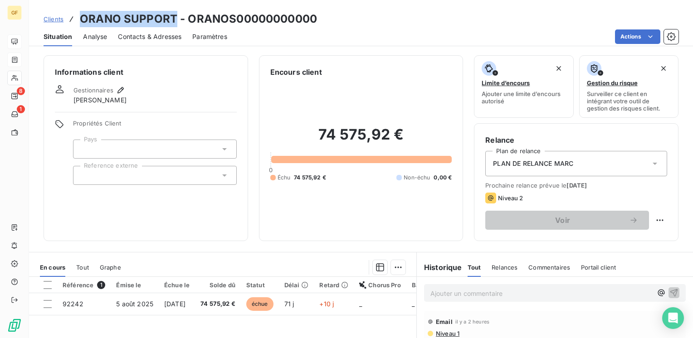
drag, startPoint x: 175, startPoint y: 20, endPoint x: 80, endPoint y: 17, distance: 95.3
click at [80, 17] on h3 "ORANO SUPPORT - ORANOS00000000000" at bounding box center [198, 19] width 237 height 16
copy h3 "ORANO SUPPORT"
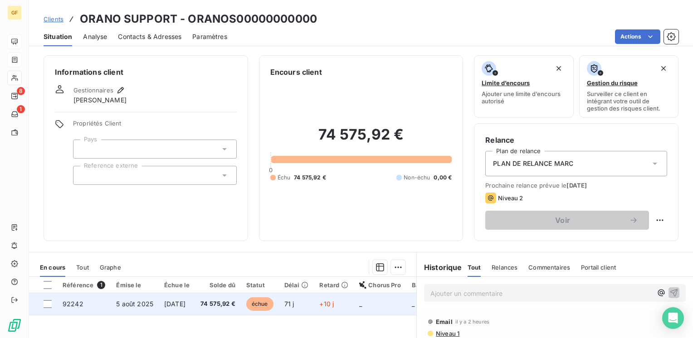
click at [170, 305] on span "5 oct. 2025" at bounding box center [174, 304] width 21 height 8
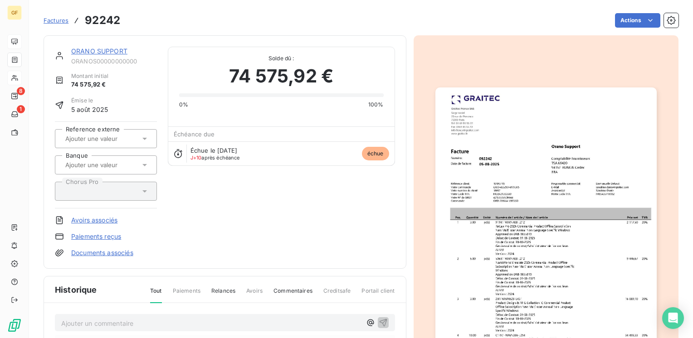
click at [553, 196] on img "button" at bounding box center [545, 244] width 221 height 312
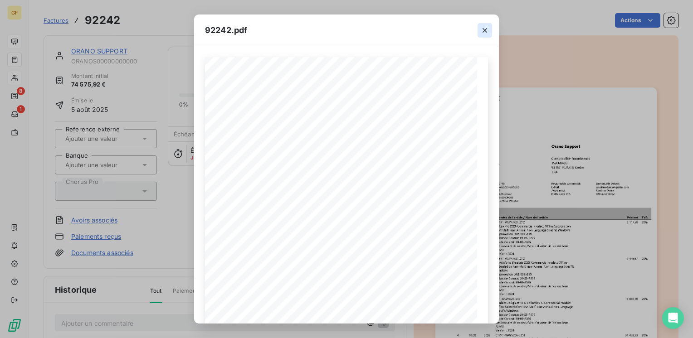
click at [489, 30] on icon "button" at bounding box center [484, 30] width 9 height 9
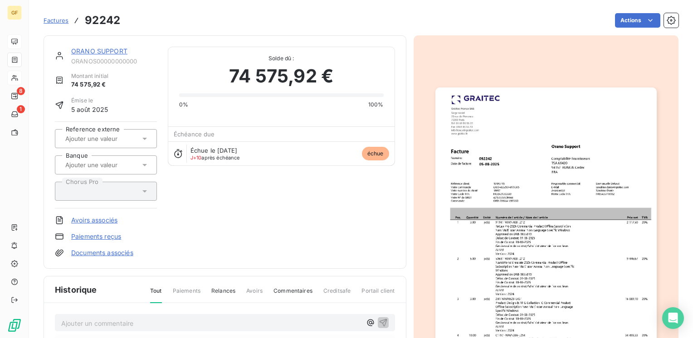
click at [112, 48] on link "ORANO SUPPORT" at bounding box center [99, 51] width 56 height 8
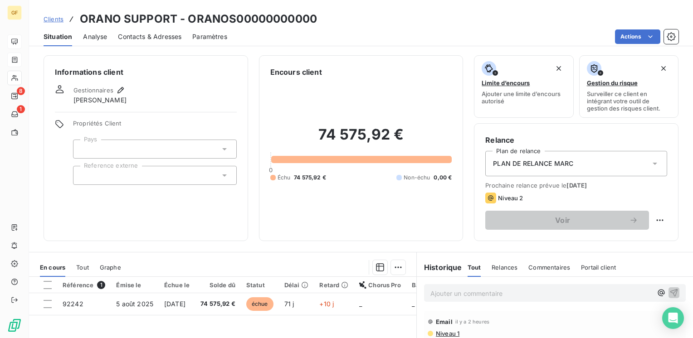
click at [149, 33] on span "Contacts & Adresses" at bounding box center [149, 36] width 63 height 9
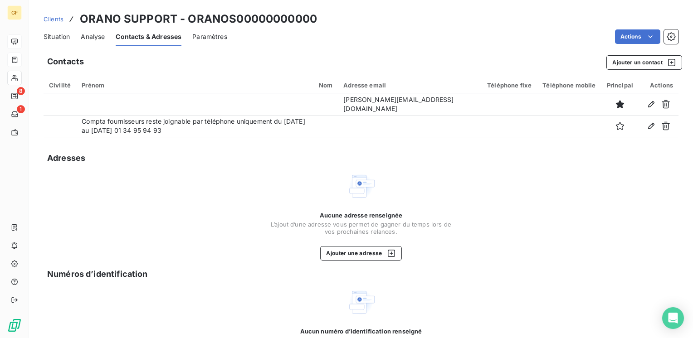
click at [58, 39] on span "Situation" at bounding box center [57, 36] width 26 height 9
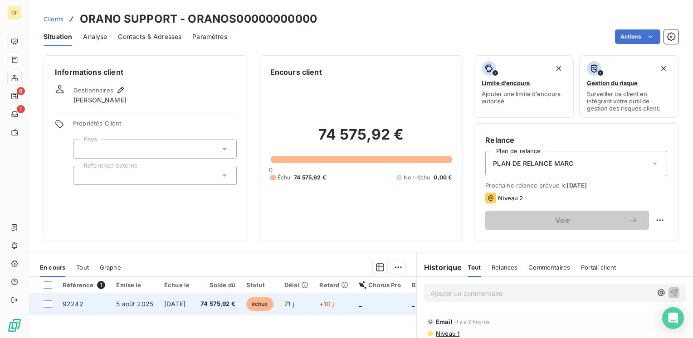
click at [195, 299] on td "5 oct. 2025" at bounding box center [177, 304] width 36 height 22
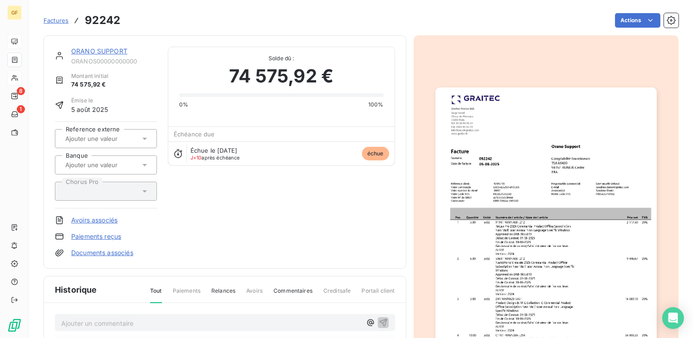
click at [533, 163] on img "button" at bounding box center [545, 244] width 221 height 312
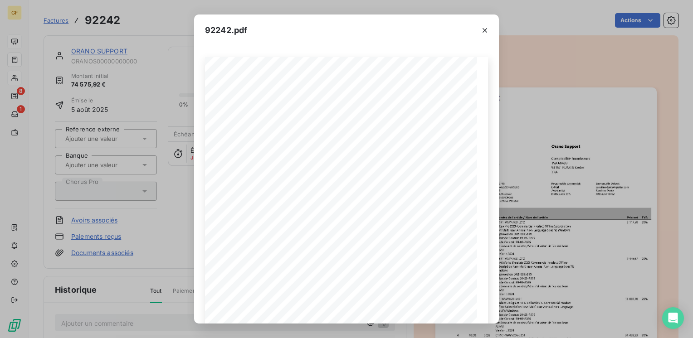
drag, startPoint x: 77, startPoint y: 49, endPoint x: 60, endPoint y: 17, distance: 36.1
click at [77, 48] on div "92242.pdf Pos. Quantité Unité Numéro de l'article / Nom de l'article Prix net T…" at bounding box center [346, 169] width 693 height 338
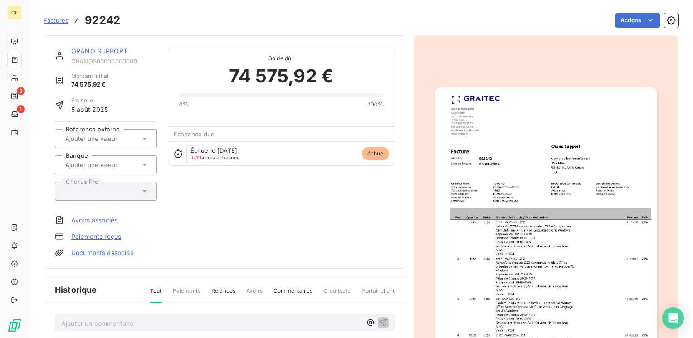
click at [99, 54] on link "ORANO SUPPORT" at bounding box center [99, 51] width 56 height 8
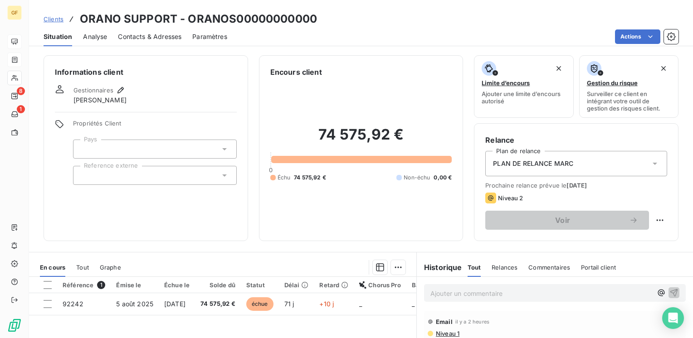
click at [161, 34] on span "Contacts & Adresses" at bounding box center [149, 36] width 63 height 9
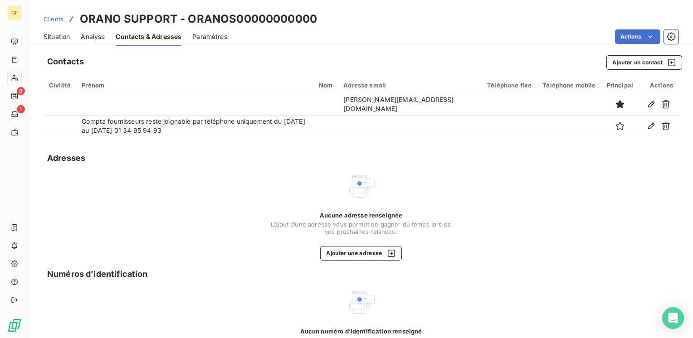
click at [56, 35] on span "Situation" at bounding box center [57, 36] width 26 height 9
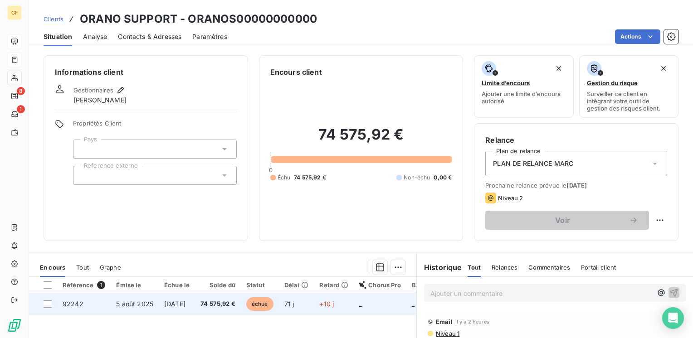
click at [195, 300] on td "5 oct. 2025" at bounding box center [177, 304] width 36 height 22
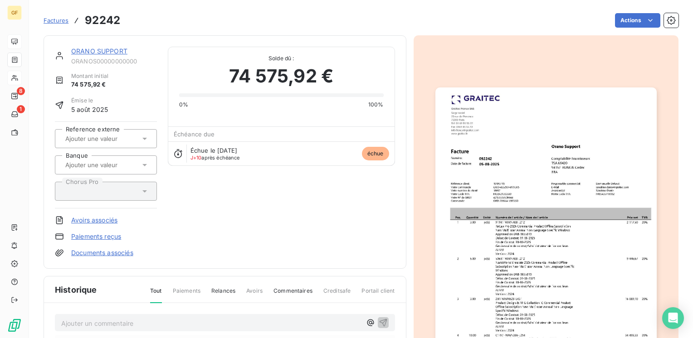
click at [522, 185] on img "button" at bounding box center [545, 244] width 221 height 312
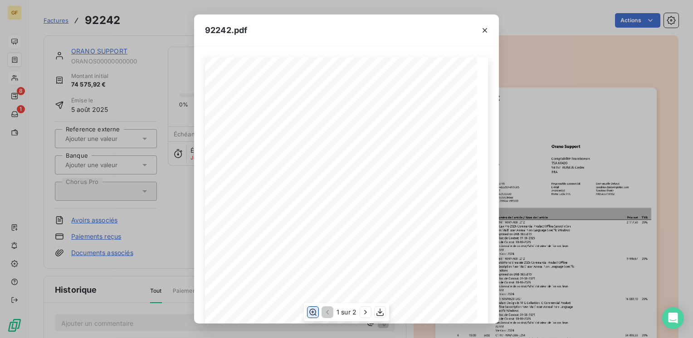
click at [312, 311] on icon "button" at bounding box center [312, 312] width 9 height 9
click at [482, 29] on icon "button" at bounding box center [484, 30] width 9 height 9
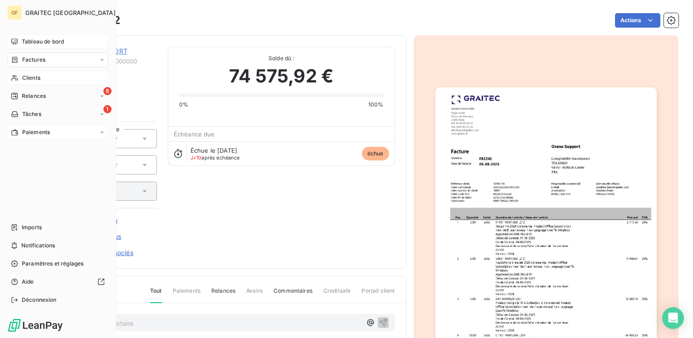
click at [34, 131] on span "Paiements" at bounding box center [36, 132] width 28 height 8
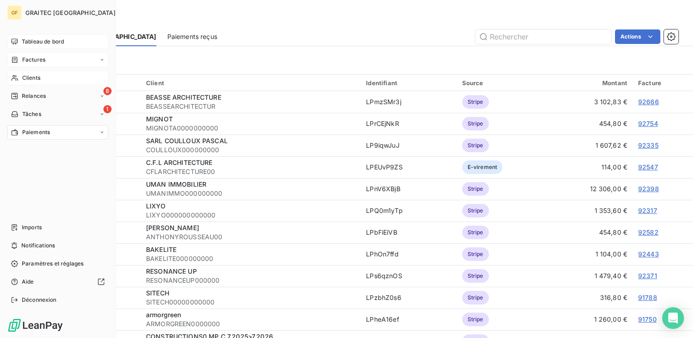
click at [32, 39] on span "Tableau de bord" at bounding box center [43, 42] width 42 height 8
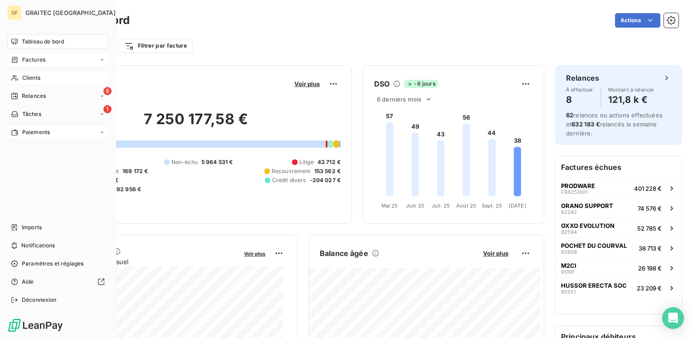
click at [29, 135] on span "Paiements" at bounding box center [36, 132] width 28 height 8
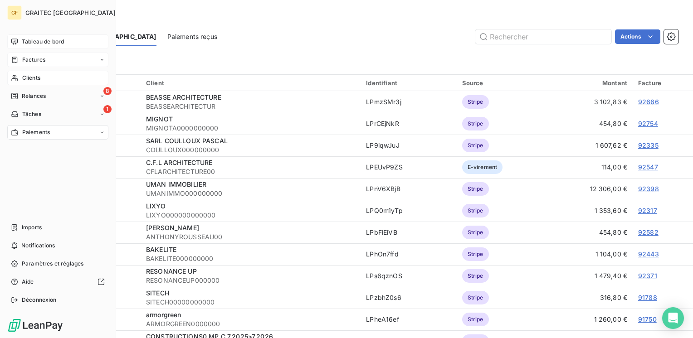
click at [45, 41] on span "Tableau de bord" at bounding box center [43, 42] width 42 height 8
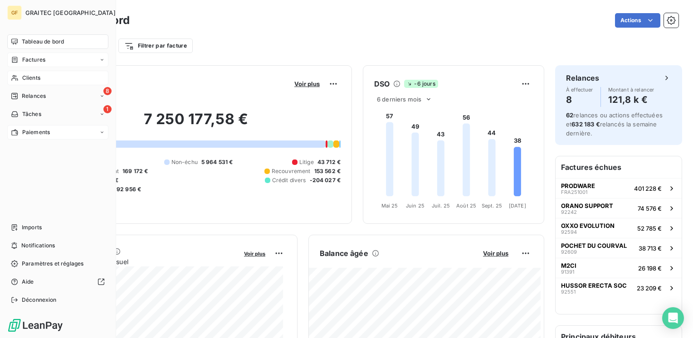
click at [33, 79] on span "Clients" at bounding box center [31, 78] width 18 height 8
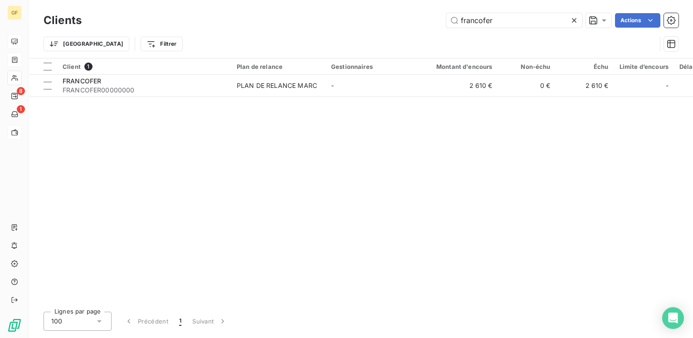
drag, startPoint x: 502, startPoint y: 24, endPoint x: 36, endPoint y: 43, distance: 466.5
click at [34, 43] on div "Clients francofer Actions Trier Filtrer" at bounding box center [361, 29] width 664 height 58
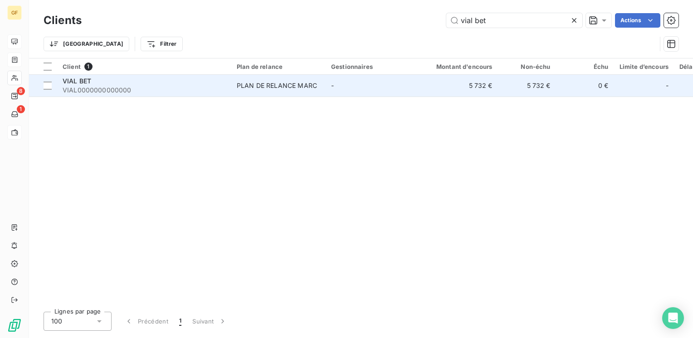
type input "vial bet"
click at [279, 83] on div "PLAN DE RELANCE MARC" at bounding box center [277, 85] width 80 height 9
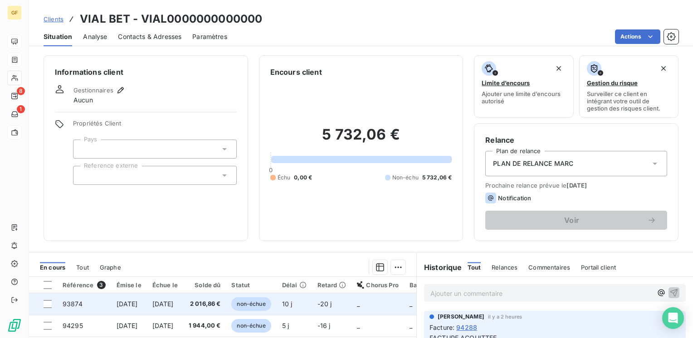
scroll to position [136, 0]
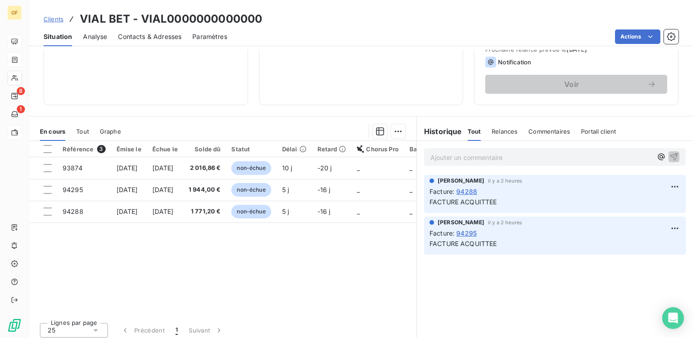
click at [465, 191] on span "94288" at bounding box center [466, 192] width 21 height 10
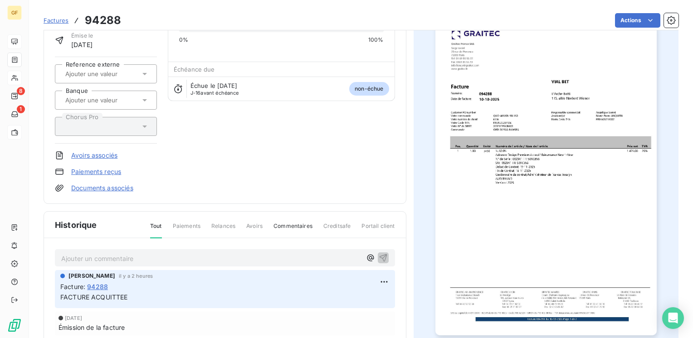
scroll to position [91, 0]
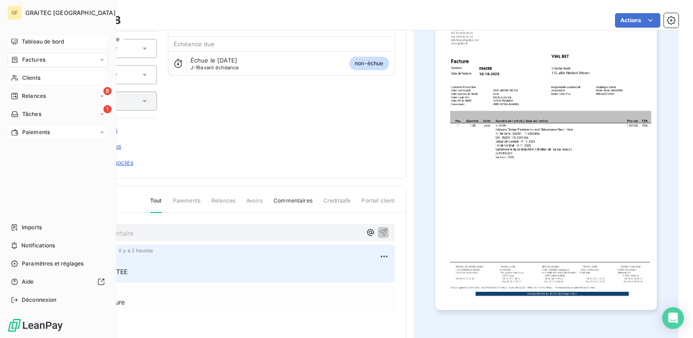
click at [49, 42] on span "Tableau de bord" at bounding box center [43, 42] width 42 height 8
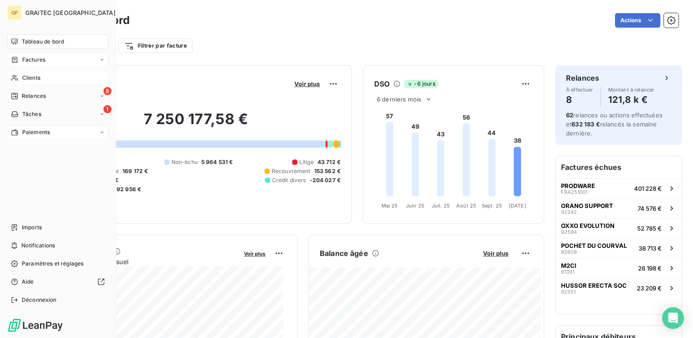
click at [33, 130] on span "Paiements" at bounding box center [36, 132] width 28 height 8
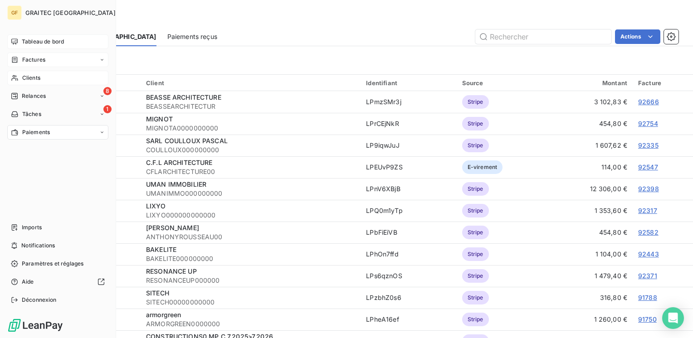
click at [39, 43] on span "Tableau de bord" at bounding box center [43, 42] width 42 height 8
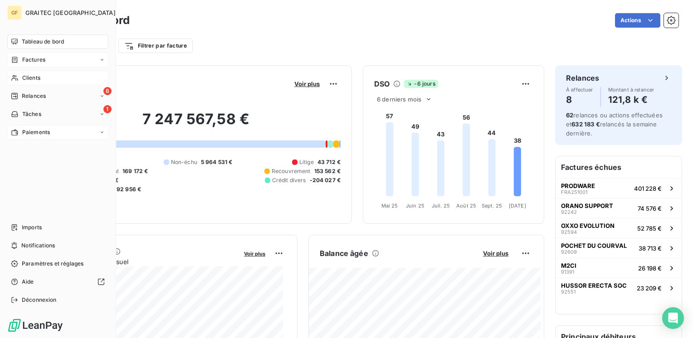
click at [34, 131] on span "Paiements" at bounding box center [36, 132] width 28 height 8
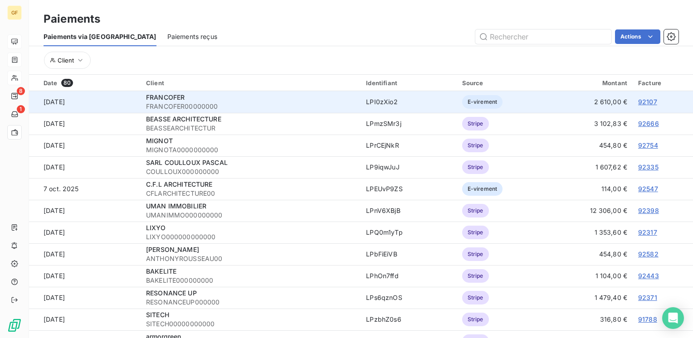
click at [201, 100] on div "FRANCOFER" at bounding box center [250, 97] width 209 height 9
click at [638, 101] on link "92107" at bounding box center [647, 102] width 19 height 8
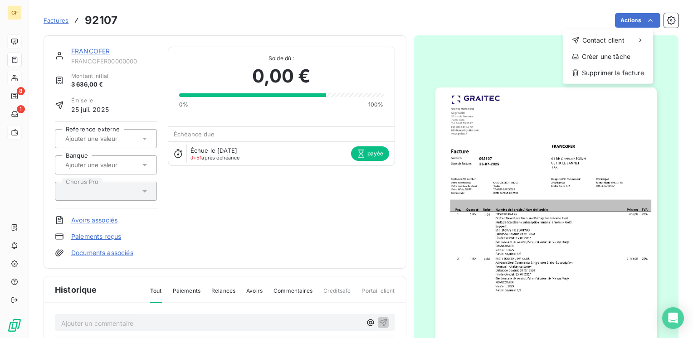
click at [293, 187] on html "GF 8 1 Factures 92107 Actions Contact client Créer une tâche Supprimer la factu…" at bounding box center [346, 169] width 693 height 338
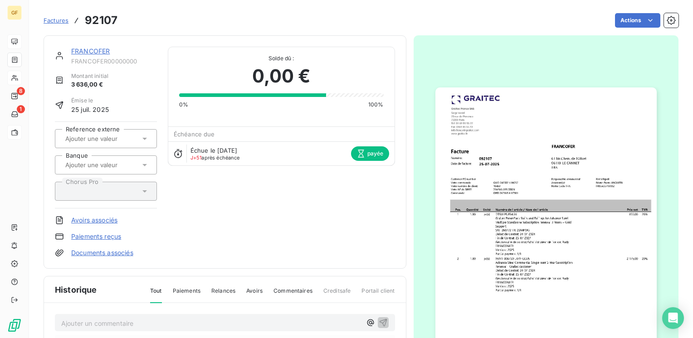
click at [102, 235] on link "Paiements reçus" at bounding box center [96, 236] width 50 height 9
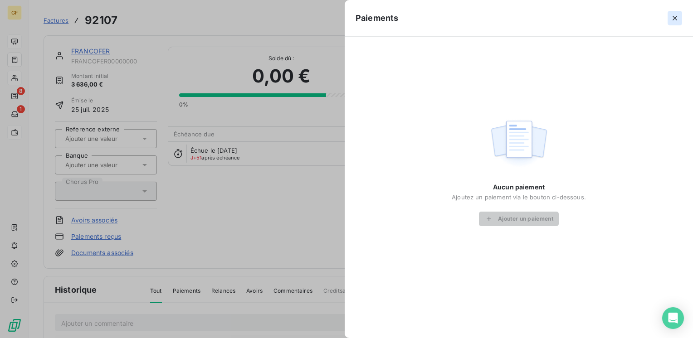
click at [677, 19] on icon "button" at bounding box center [674, 18] width 9 height 9
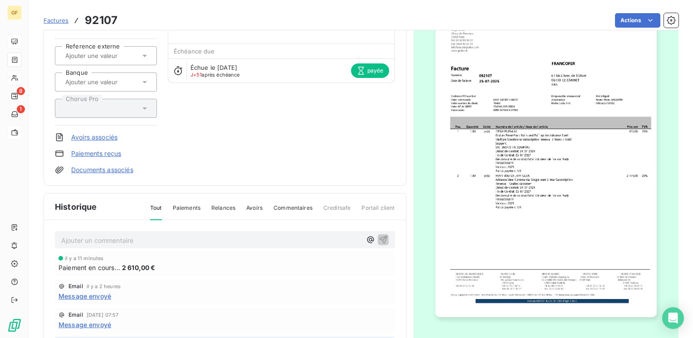
scroll to position [91, 0]
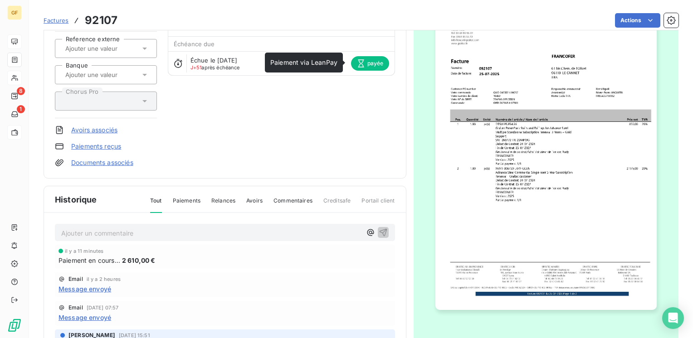
click at [363, 64] on span "payée" at bounding box center [370, 63] width 38 height 15
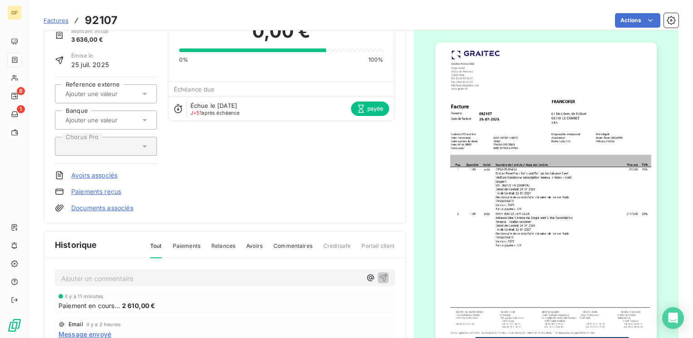
scroll to position [27, 0]
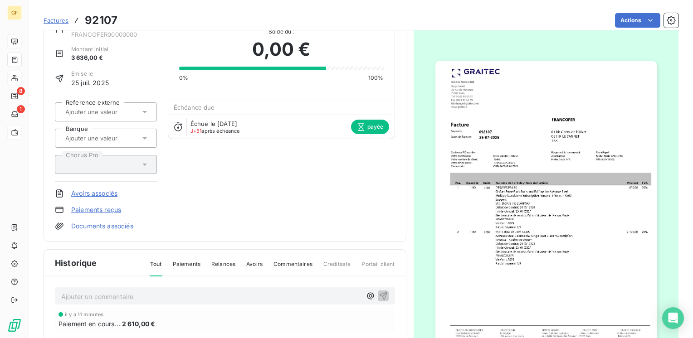
click at [194, 261] on span "Paiements" at bounding box center [187, 267] width 28 height 15
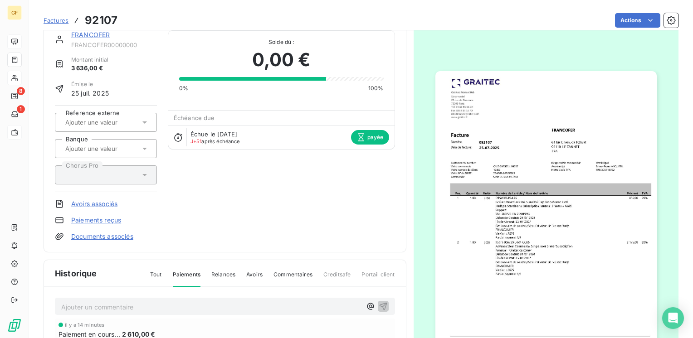
scroll to position [0, 0]
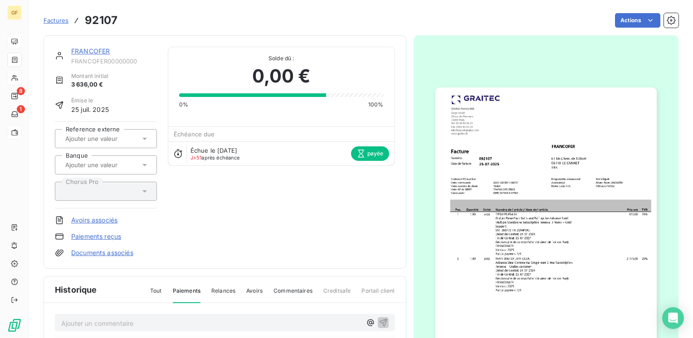
click at [90, 49] on link "FRANCOFER" at bounding box center [90, 51] width 39 height 8
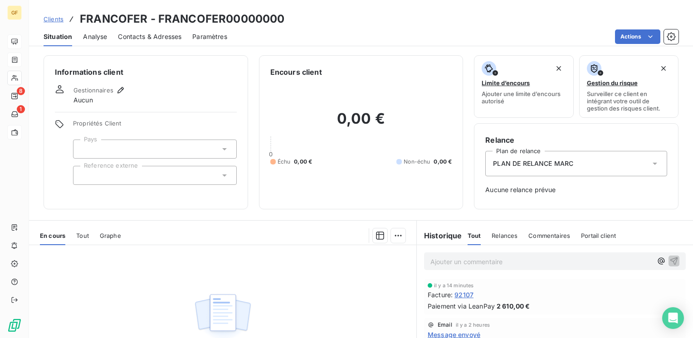
click at [102, 39] on span "Analyse" at bounding box center [95, 36] width 24 height 9
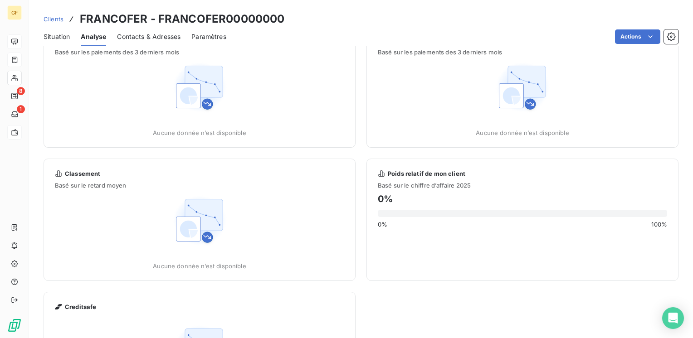
scroll to position [45, 0]
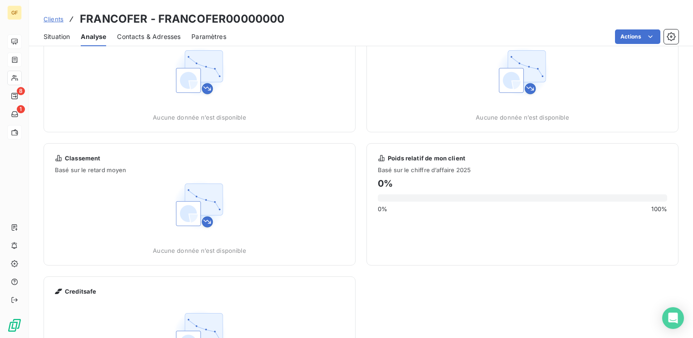
drag, startPoint x: 56, startPoint y: 35, endPoint x: 187, endPoint y: 43, distance: 130.8
click at [56, 35] on span "Situation" at bounding box center [57, 36] width 26 height 9
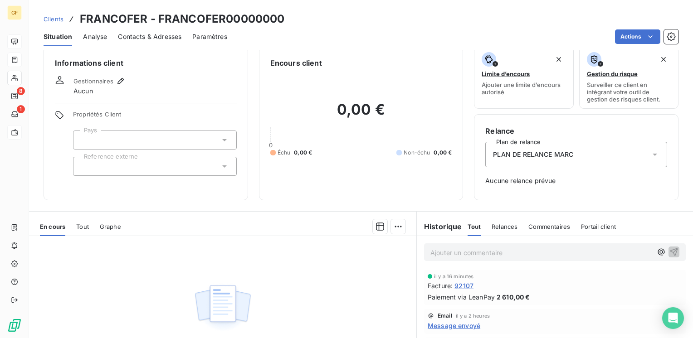
scroll to position [0, 0]
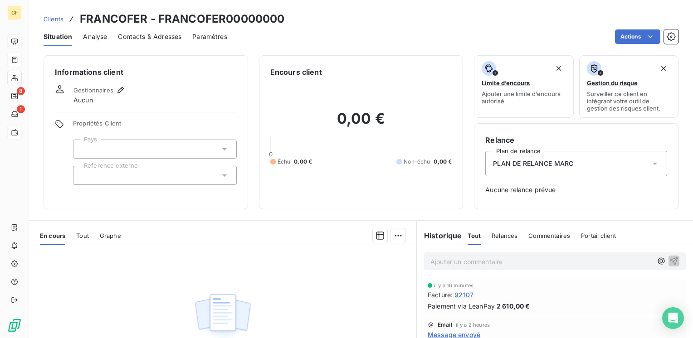
click at [463, 294] on span "92107" at bounding box center [463, 295] width 19 height 10
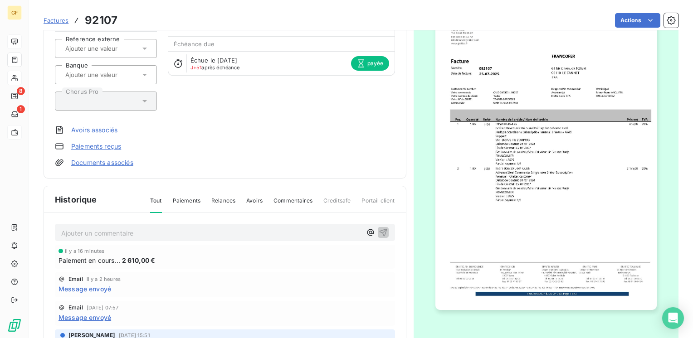
scroll to position [45, 0]
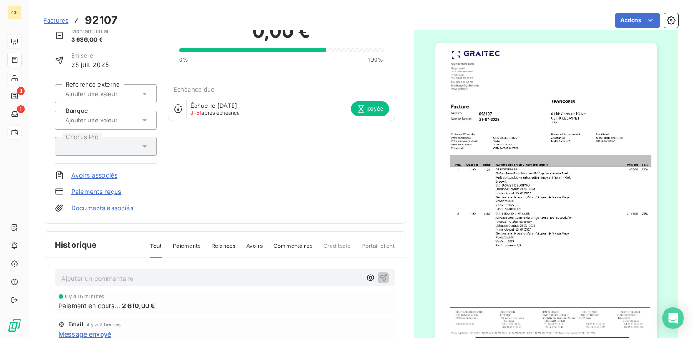
click at [111, 208] on link "Documents associés" at bounding box center [102, 208] width 62 height 9
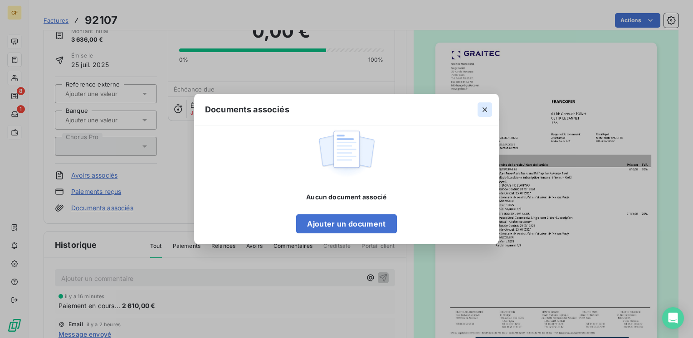
click at [486, 109] on icon "button" at bounding box center [484, 109] width 9 height 9
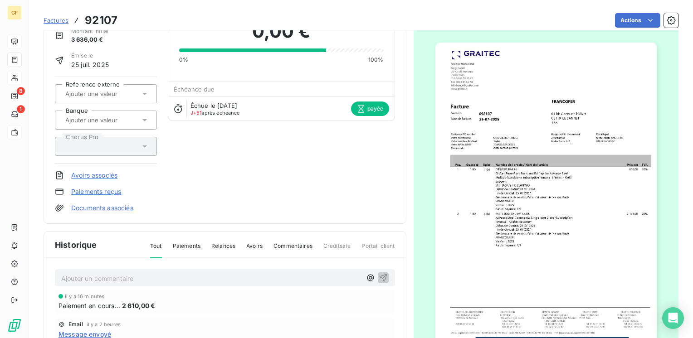
click at [112, 174] on link "Avoirs associés" at bounding box center [94, 175] width 46 height 9
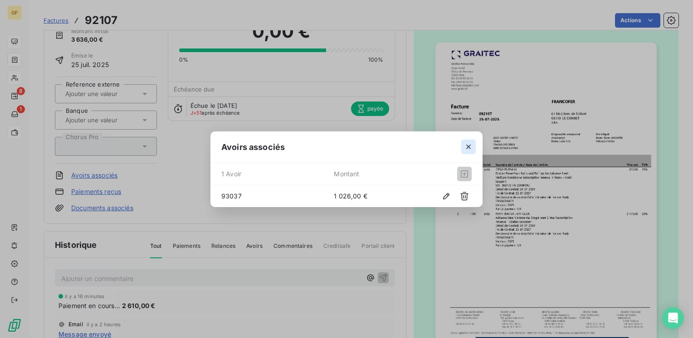
click at [466, 146] on icon "button" at bounding box center [468, 146] width 9 height 9
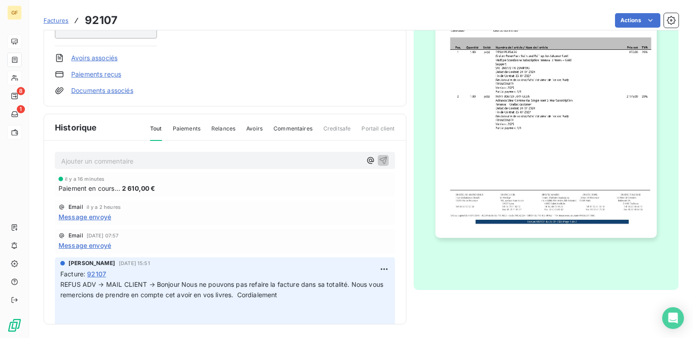
scroll to position [0, 0]
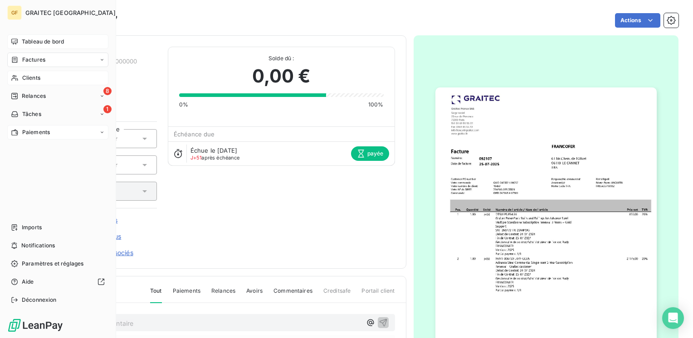
click at [49, 41] on span "Tableau de bord" at bounding box center [43, 42] width 42 height 8
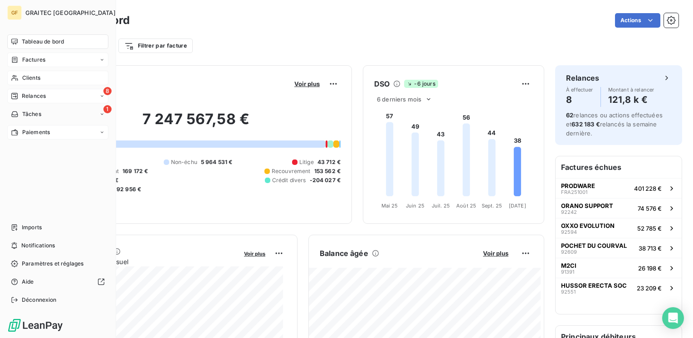
click at [29, 92] on span "Relances" at bounding box center [34, 96] width 24 height 8
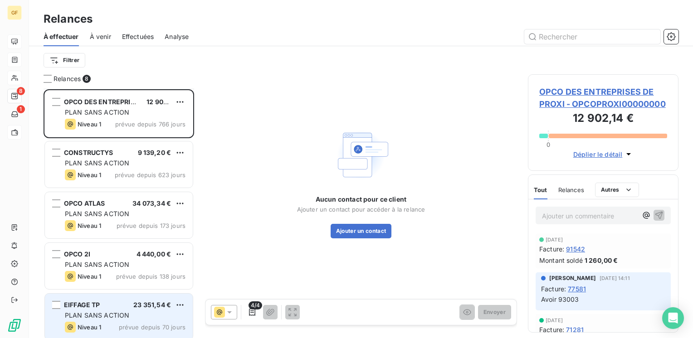
scroll to position [157, 0]
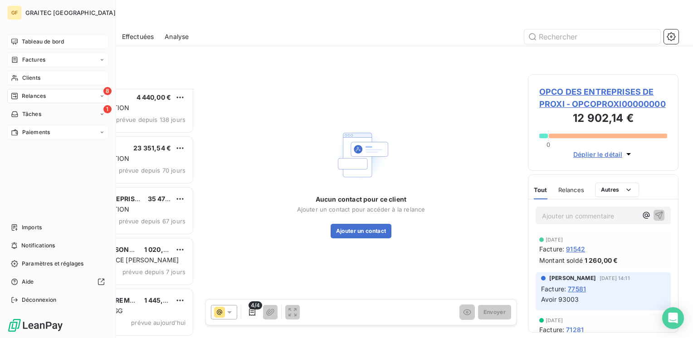
click at [29, 79] on span "Clients" at bounding box center [31, 78] width 18 height 8
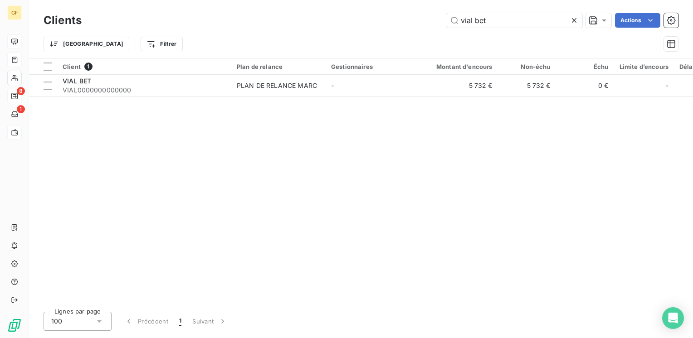
drag, startPoint x: 574, startPoint y: 19, endPoint x: 525, endPoint y: 11, distance: 50.1
click at [573, 18] on icon at bounding box center [573, 20] width 9 height 9
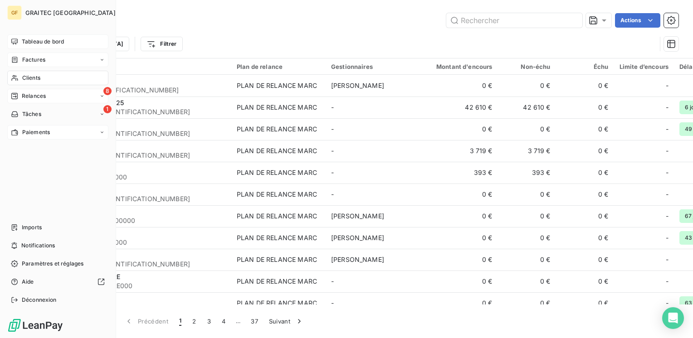
click at [31, 60] on span "Factures" at bounding box center [33, 60] width 23 height 8
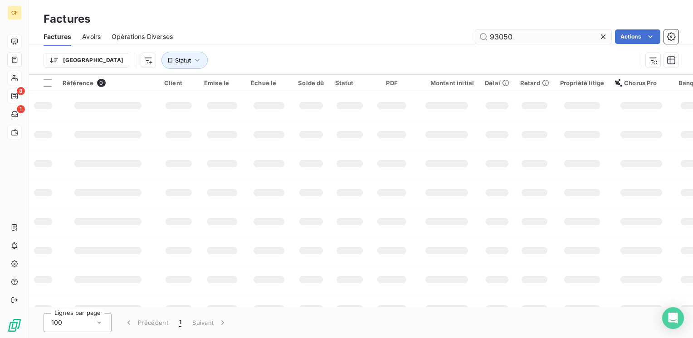
click at [537, 37] on input "93050" at bounding box center [543, 36] width 136 height 15
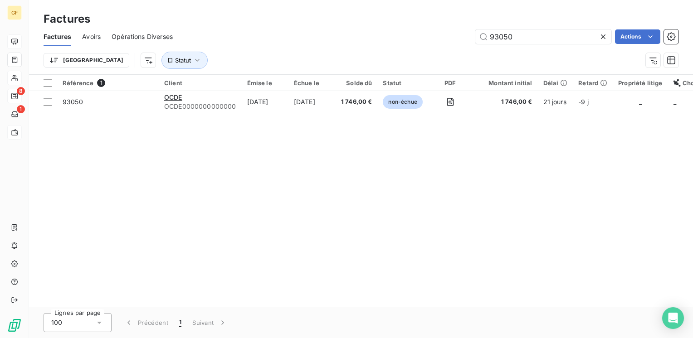
click at [601, 35] on icon at bounding box center [603, 36] width 5 height 5
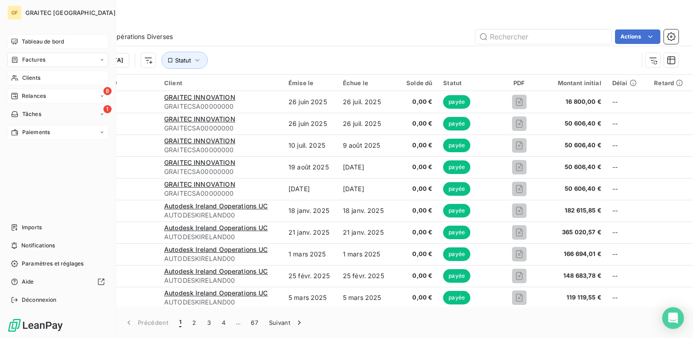
click at [41, 40] on span "Tableau de bord" at bounding box center [43, 42] width 42 height 8
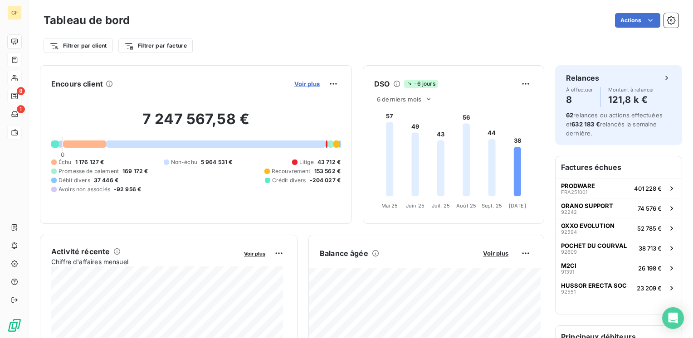
click at [295, 84] on span "Voir plus" at bounding box center [306, 83] width 25 height 7
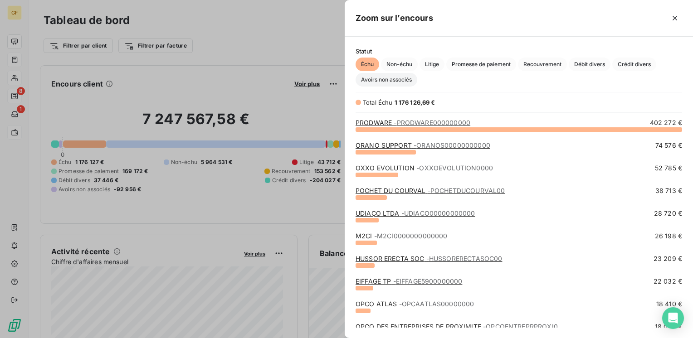
scroll to position [202, 341]
click at [386, 148] on link "ORANO SUPPORT - ORANOS00000000000" at bounding box center [422, 145] width 135 height 8
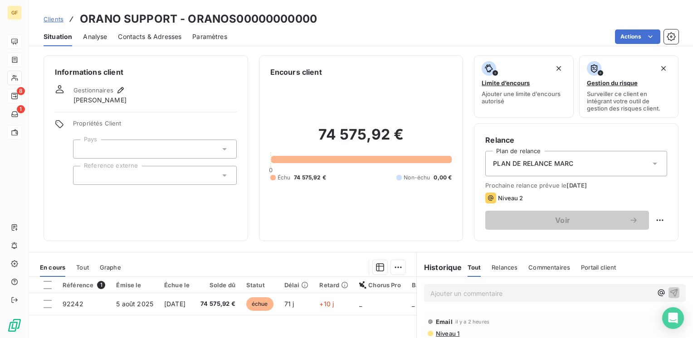
click at [143, 35] on span "Contacts & Adresses" at bounding box center [149, 36] width 63 height 9
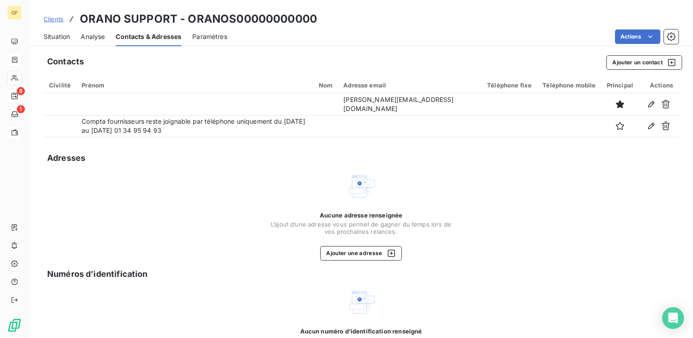
click at [65, 37] on span "Situation" at bounding box center [57, 36] width 26 height 9
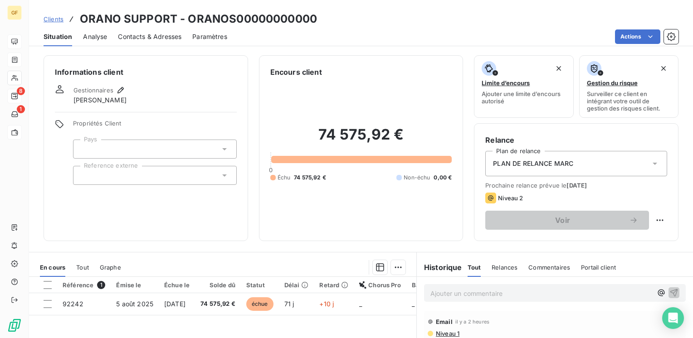
click at [163, 40] on span "Contacts & Adresses" at bounding box center [149, 36] width 63 height 9
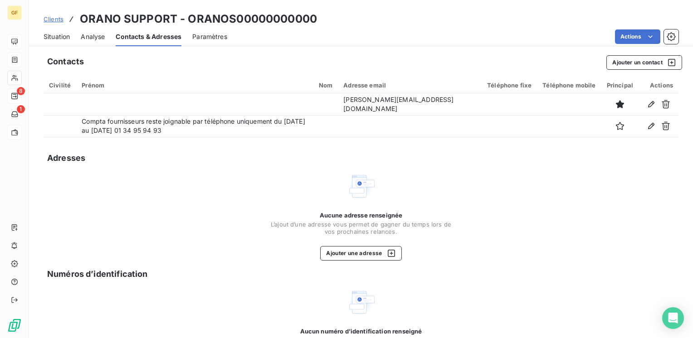
click at [60, 37] on span "Situation" at bounding box center [57, 36] width 26 height 9
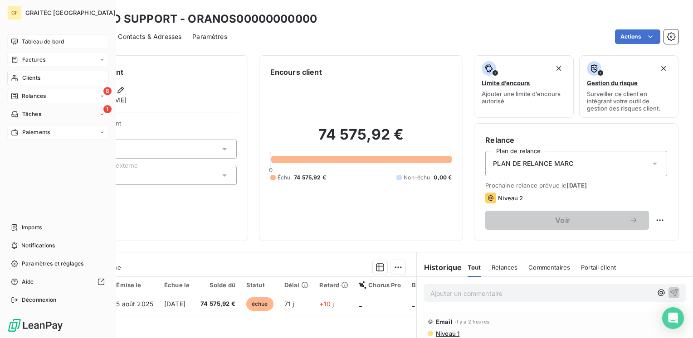
click at [55, 44] on span "Tableau de bord" at bounding box center [43, 42] width 42 height 8
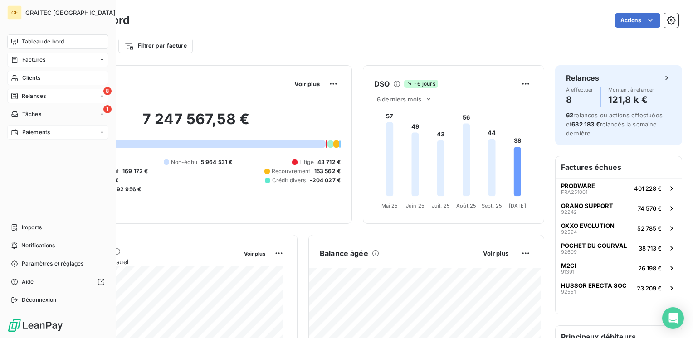
click at [33, 59] on span "Factures" at bounding box center [33, 60] width 23 height 8
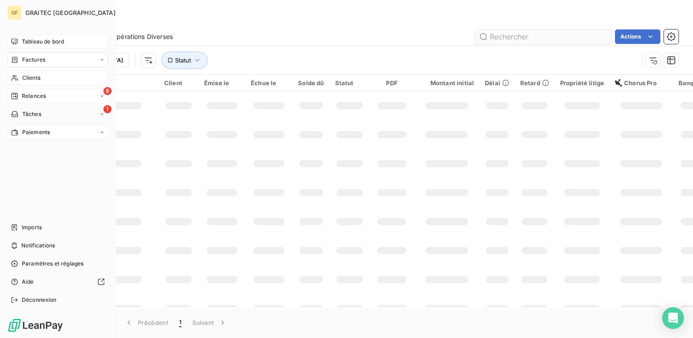
click at [531, 36] on input "text" at bounding box center [543, 36] width 136 height 15
click at [533, 36] on input "94308" at bounding box center [543, 36] width 136 height 15
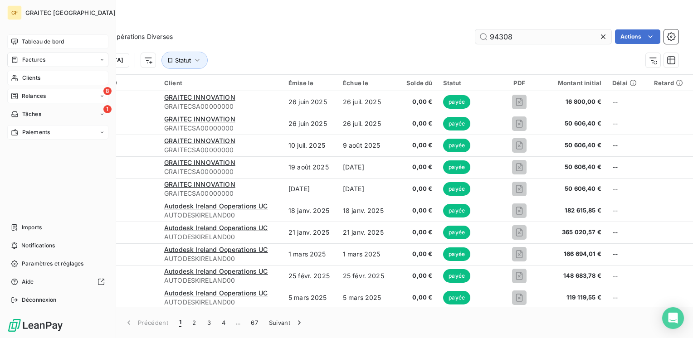
click at [525, 36] on input "94308" at bounding box center [543, 36] width 136 height 15
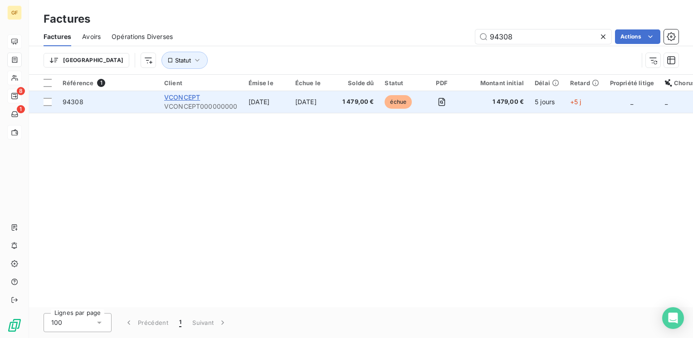
type input "94308"
click at [195, 100] on span "VCONCEPT" at bounding box center [182, 97] width 36 height 8
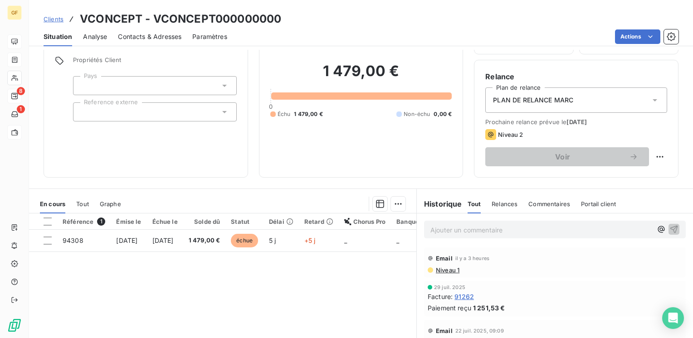
scroll to position [140, 0]
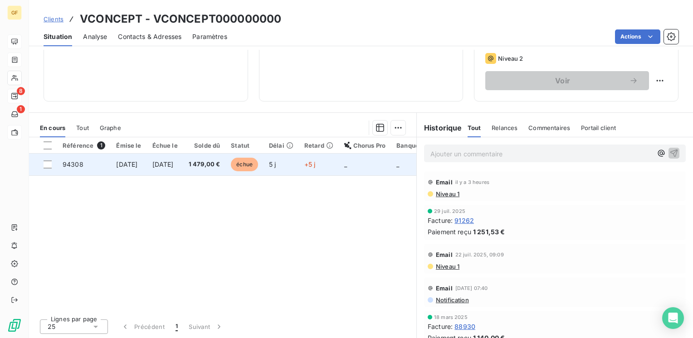
click at [213, 165] on span "1 479,00 €" at bounding box center [205, 164] width 32 height 9
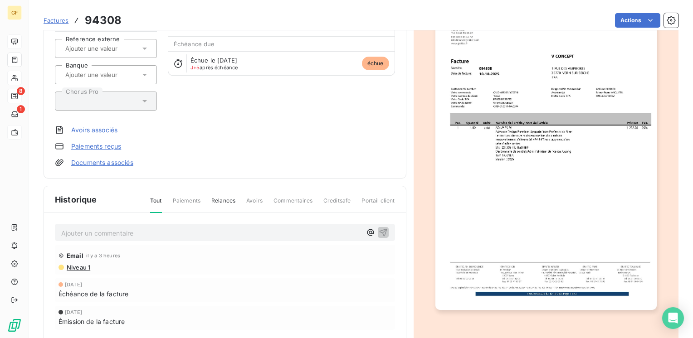
scroll to position [136, 0]
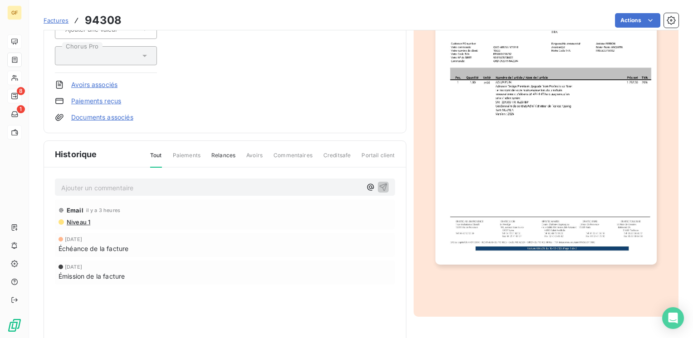
click at [511, 176] on img "button" at bounding box center [545, 108] width 221 height 312
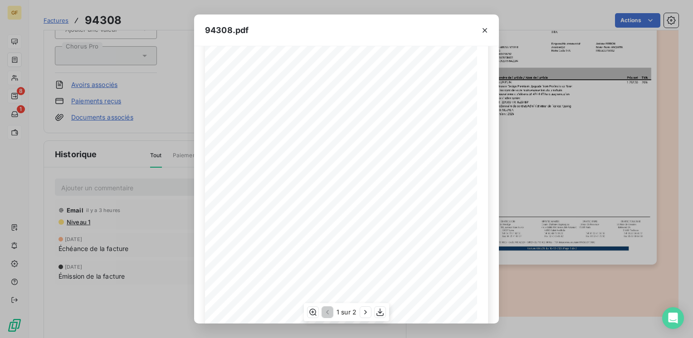
scroll to position [128, 0]
click at [363, 311] on icon "button" at bounding box center [365, 312] width 9 height 9
click at [486, 26] on icon "button" at bounding box center [484, 30] width 9 height 9
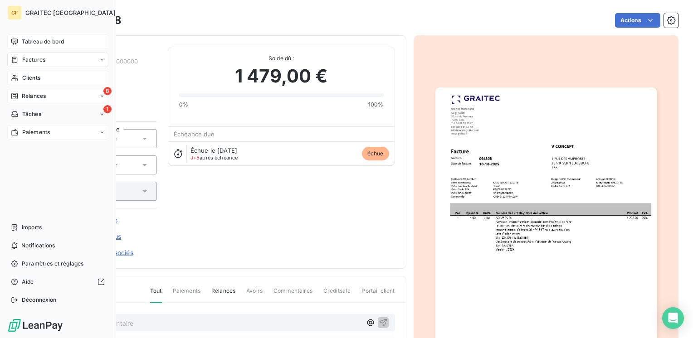
click at [47, 56] on div "Factures" at bounding box center [57, 60] width 101 height 15
click at [44, 78] on span "Factures" at bounding box center [33, 78] width 23 height 8
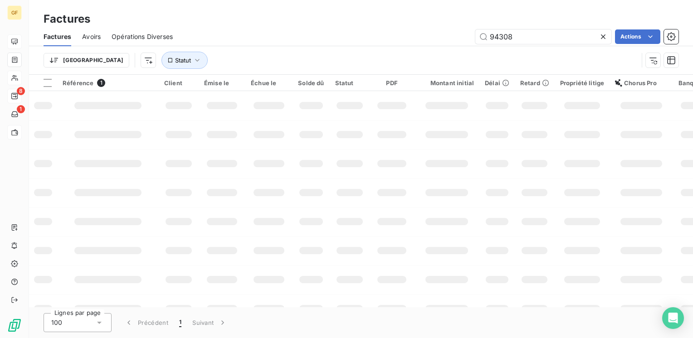
drag, startPoint x: 525, startPoint y: 34, endPoint x: 421, endPoint y: 43, distance: 105.1
click at [422, 43] on div "94308 Actions" at bounding box center [431, 36] width 495 height 15
type input "92983"
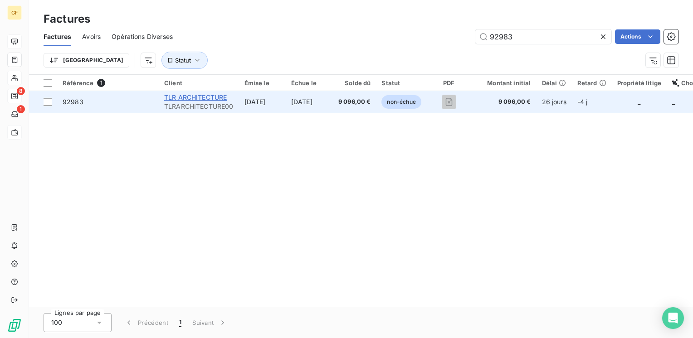
click at [223, 100] on span "TLR ARCHITECTURE" at bounding box center [195, 97] width 63 height 8
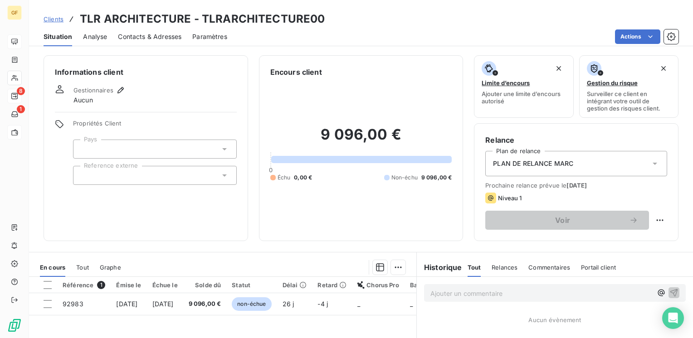
scroll to position [95, 0]
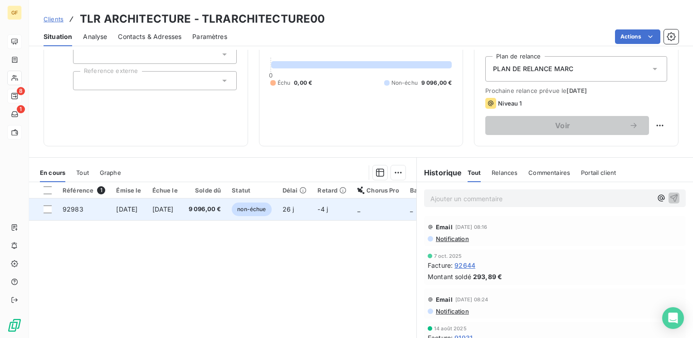
click at [137, 211] on span "19 sept. 2025" at bounding box center [126, 209] width 21 height 8
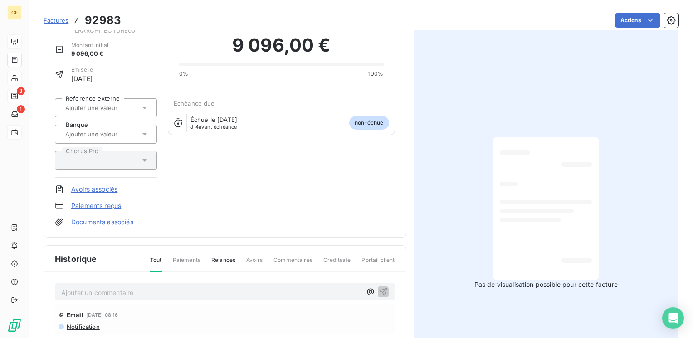
scroll to position [91, 0]
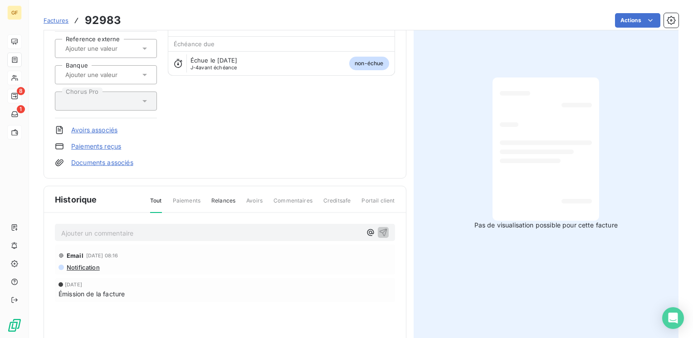
click at [108, 235] on p "Ajouter un commentaire ﻿" at bounding box center [211, 233] width 300 height 11
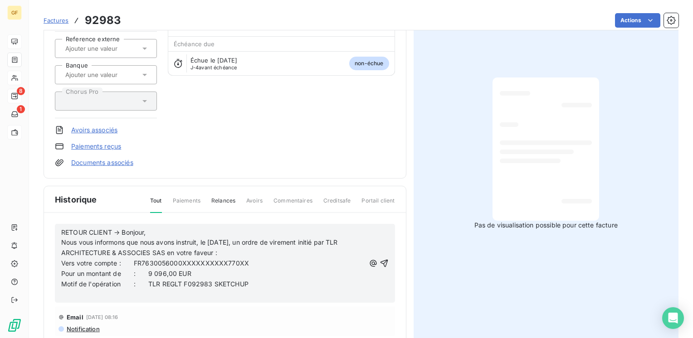
click at [151, 231] on p "RETOUR CLIENT → Bonjour," at bounding box center [213, 233] width 304 height 10
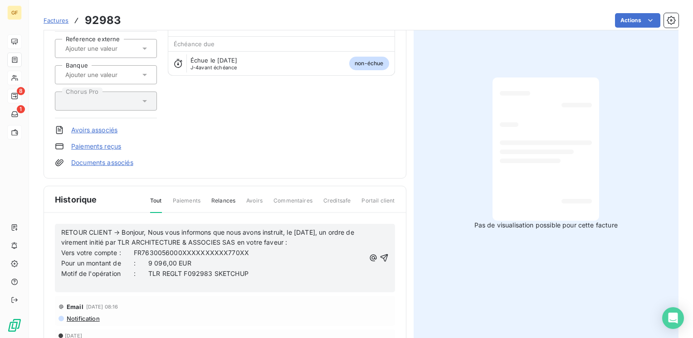
click at [89, 229] on span "RETOUR CLIENT → Bonjour, Nous vous informons que nous avons instruit, le 15/10/…" at bounding box center [208, 238] width 295 height 18
drag, startPoint x: 65, startPoint y: 253, endPoint x: 58, endPoint y: 253, distance: 7.7
click at [58, 253] on div "RETOUR BANQUE CIC DU CLIENT → Bonjour, Nous vous informons que nous avons instr…" at bounding box center [225, 258] width 340 height 68
click at [380, 253] on icon "button" at bounding box center [383, 257] width 9 height 9
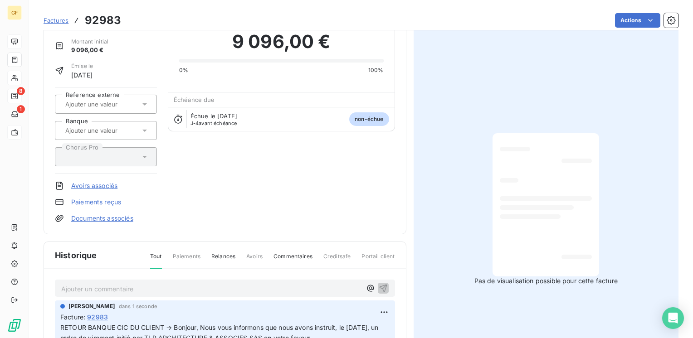
scroll to position [0, 0]
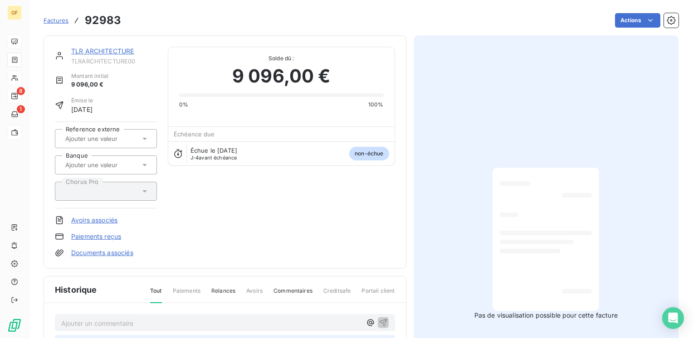
click at [88, 54] on link "TLR ARCHITECTURE" at bounding box center [102, 51] width 63 height 8
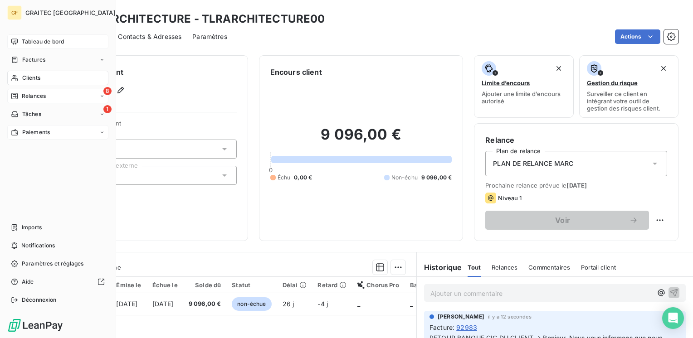
click at [47, 45] on span "Tableau de bord" at bounding box center [43, 42] width 42 height 8
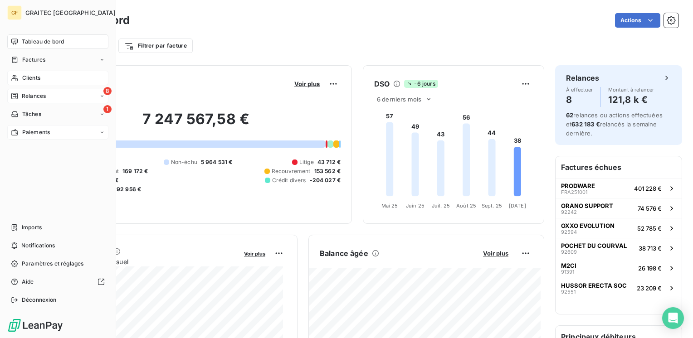
click at [35, 60] on span "Factures" at bounding box center [33, 60] width 23 height 8
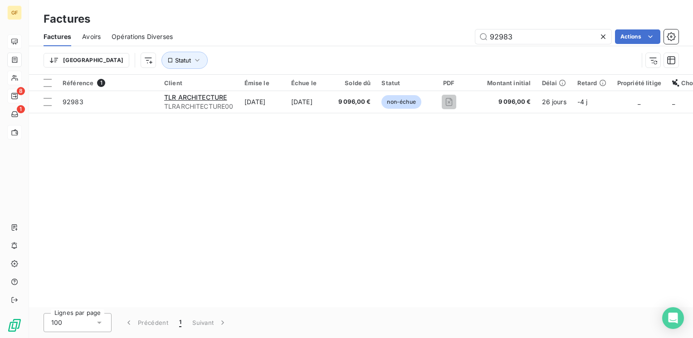
click at [603, 34] on icon at bounding box center [602, 36] width 9 height 9
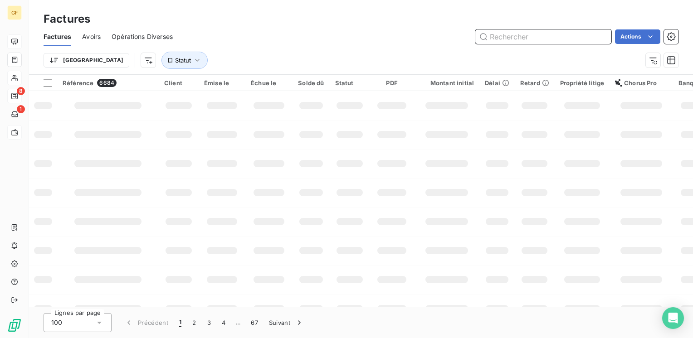
click at [499, 38] on input "text" at bounding box center [543, 36] width 136 height 15
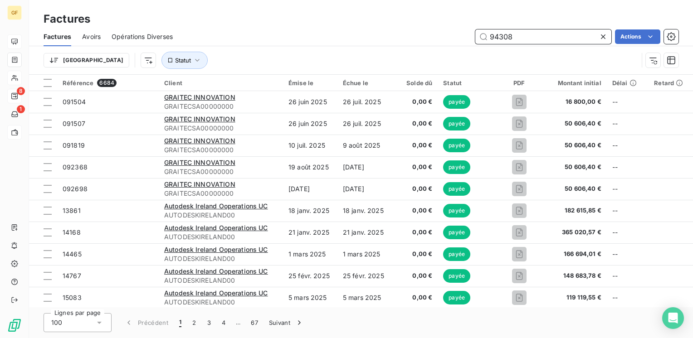
click at [499, 38] on input "94308" at bounding box center [543, 36] width 136 height 15
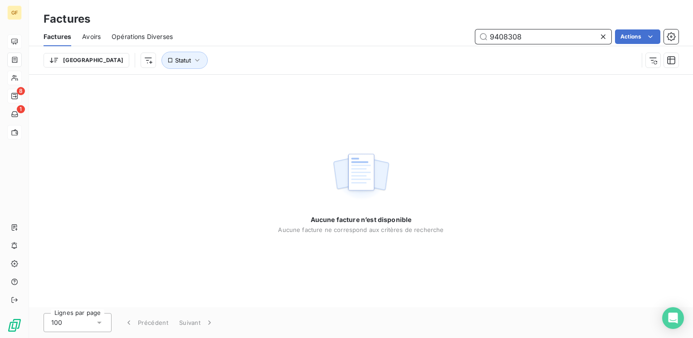
drag, startPoint x: 502, startPoint y: 35, endPoint x: 512, endPoint y: 35, distance: 10.0
click at [503, 35] on input "9408308" at bounding box center [543, 36] width 136 height 15
click at [499, 35] on input "940308" at bounding box center [543, 36] width 136 height 15
type input "94308"
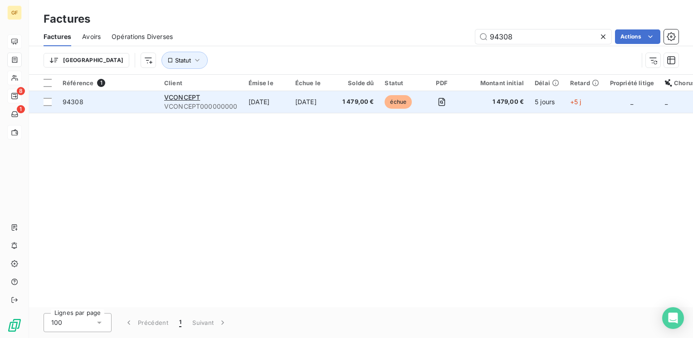
click at [300, 103] on td "10 oct. 2025" at bounding box center [313, 102] width 47 height 22
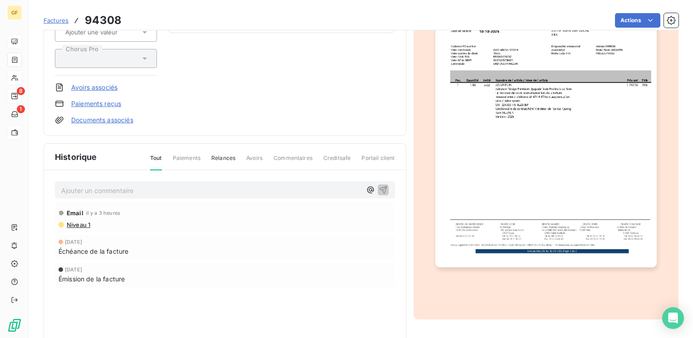
scroll to position [117, 0]
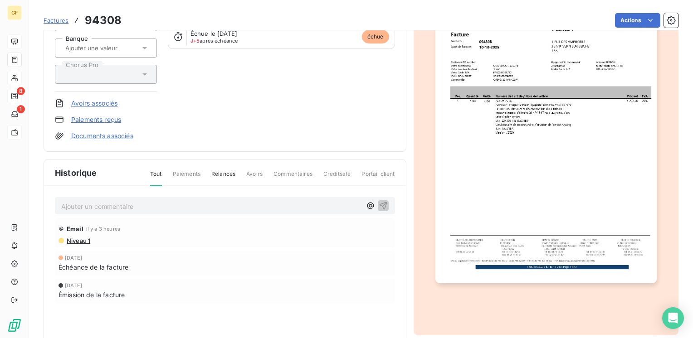
click at [506, 168] on img "button" at bounding box center [545, 127] width 221 height 312
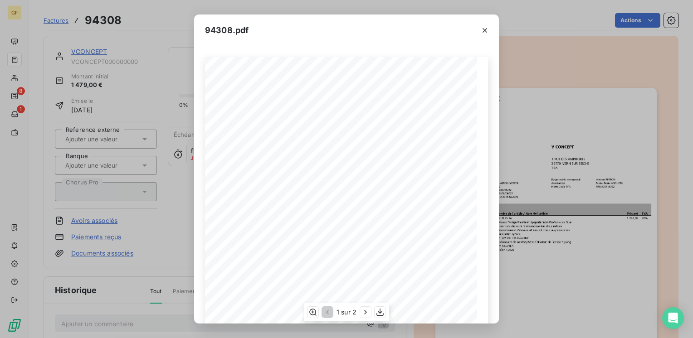
scroll to position [128, 0]
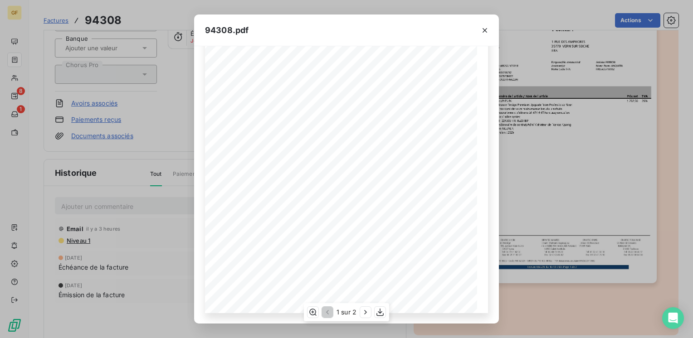
click at [359, 312] on div "1 sur 2" at bounding box center [346, 312] width 85 height 18
click at [365, 311] on icon "button" at bounding box center [365, 312] width 2 height 4
click at [488, 32] on icon "button" at bounding box center [484, 30] width 9 height 9
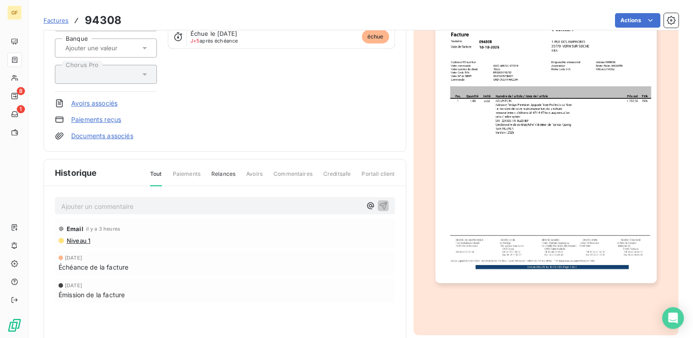
click at [135, 204] on p "Ajouter un commentaire ﻿" at bounding box center [211, 206] width 300 height 11
click at [135, 204] on p "FA" at bounding box center [211, 206] width 300 height 10
click at [383, 202] on icon "button" at bounding box center [383, 206] width 8 height 8
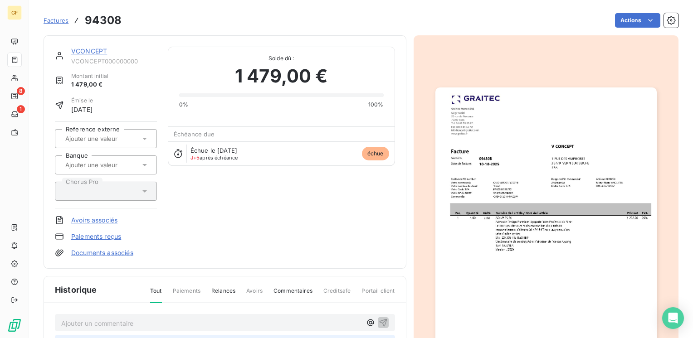
click at [92, 54] on link "VCONCEPT" at bounding box center [89, 51] width 36 height 8
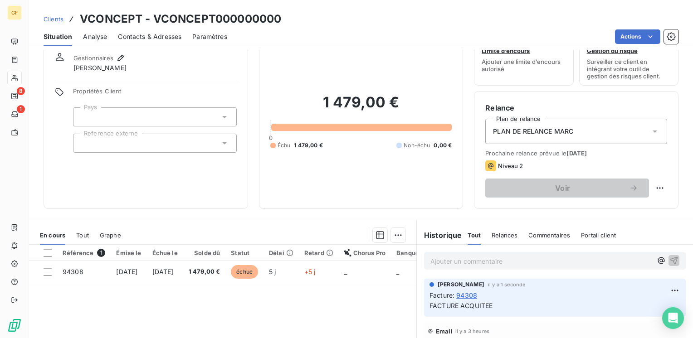
scroll to position [45, 0]
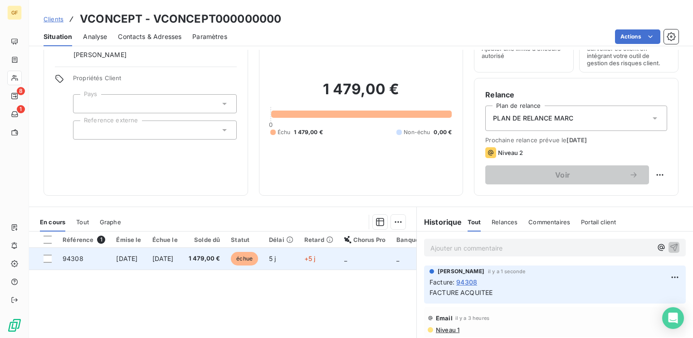
click at [212, 256] on span "1 479,00 €" at bounding box center [205, 258] width 32 height 9
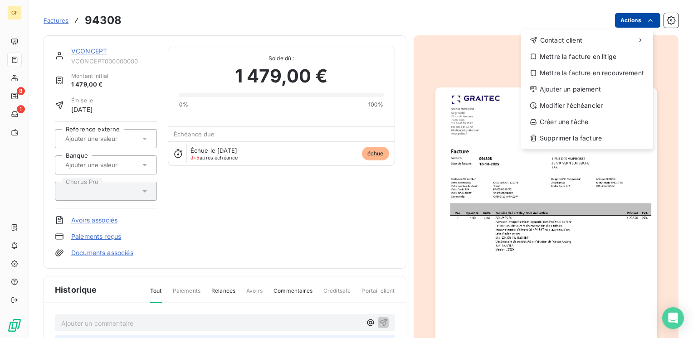
click at [628, 20] on html "GF 8 1 Factures 94308 Actions Contact client Mettre la facture en litige Mettre…" at bounding box center [346, 169] width 693 height 338
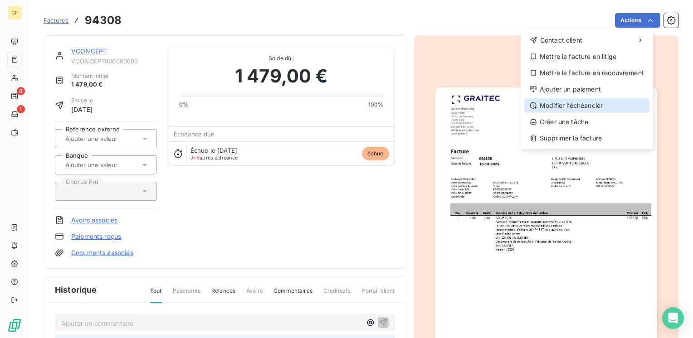
click at [577, 104] on div "Modifier l’échéancier" at bounding box center [586, 105] width 125 height 15
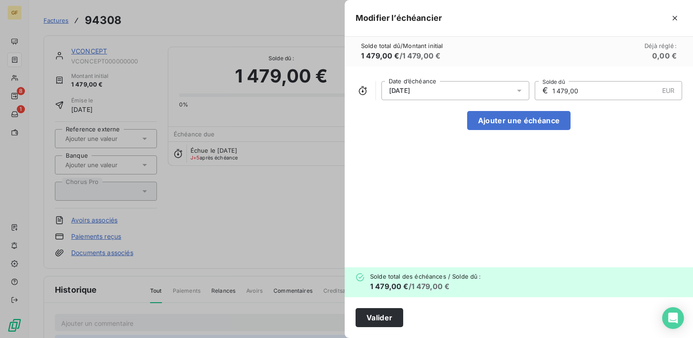
click at [525, 88] on div at bounding box center [522, 90] width 15 height 19
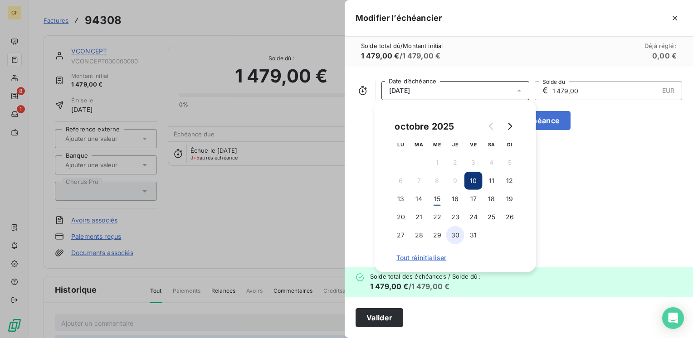
click at [452, 237] on button "30" at bounding box center [455, 235] width 18 height 18
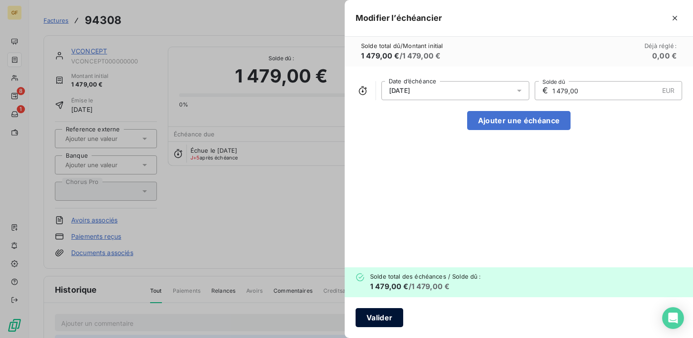
click at [382, 316] on button "Valider" at bounding box center [379, 317] width 48 height 19
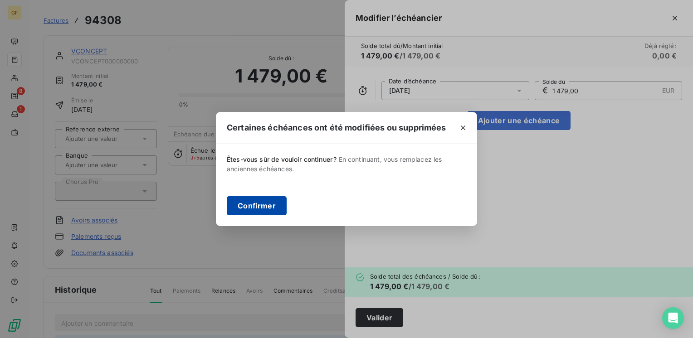
click at [257, 213] on button "Confirmer" at bounding box center [257, 205] width 60 height 19
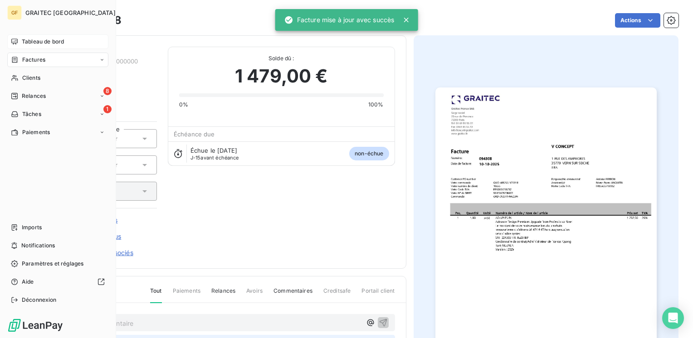
click at [34, 42] on span "Tableau de bord" at bounding box center [43, 42] width 42 height 8
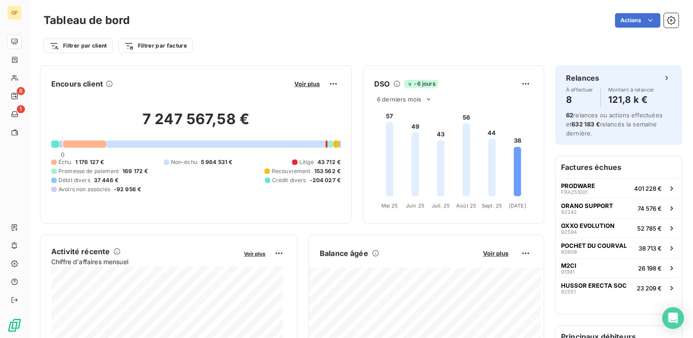
click at [102, 66] on div "Encours client Voir plus 7 247 567,58 € 0 Échu 1 176 127 € Non-échu 5 964 531 €…" at bounding box center [196, 144] width 312 height 159
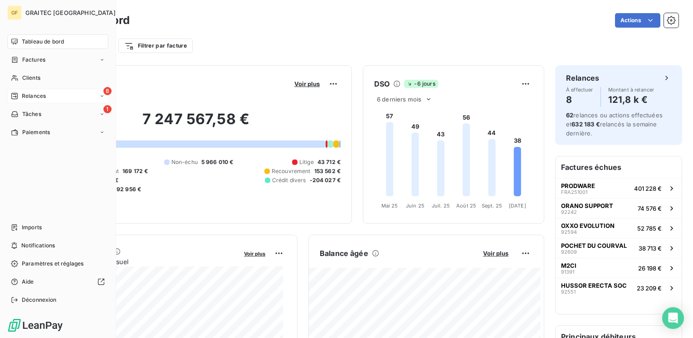
click at [38, 92] on span "Relances" at bounding box center [34, 96] width 24 height 8
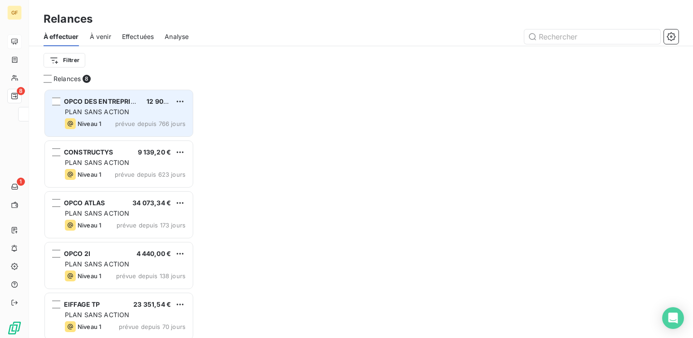
scroll to position [243, 143]
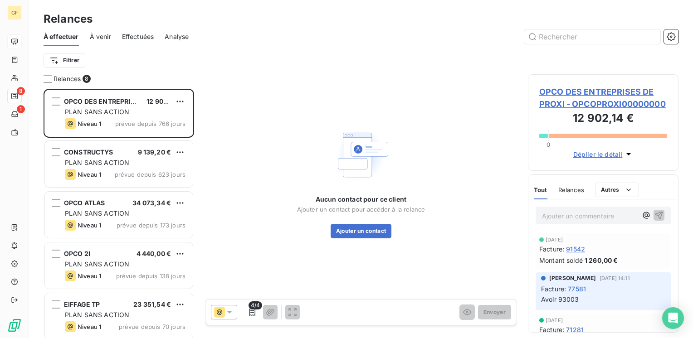
click at [103, 40] on span "À venir" at bounding box center [100, 36] width 21 height 9
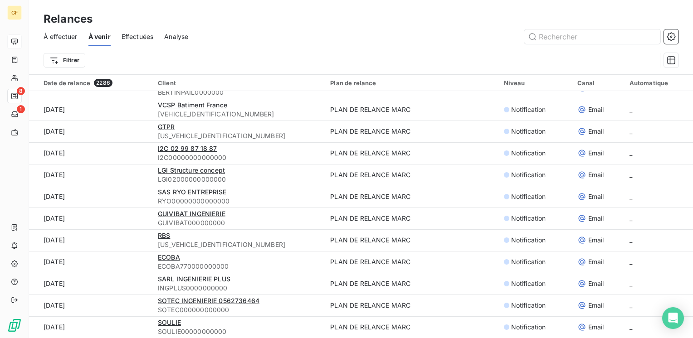
scroll to position [31, 0]
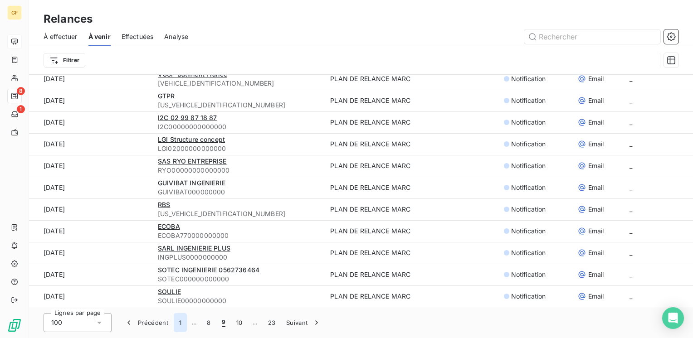
click at [181, 324] on button "1" at bounding box center [180, 322] width 13 height 19
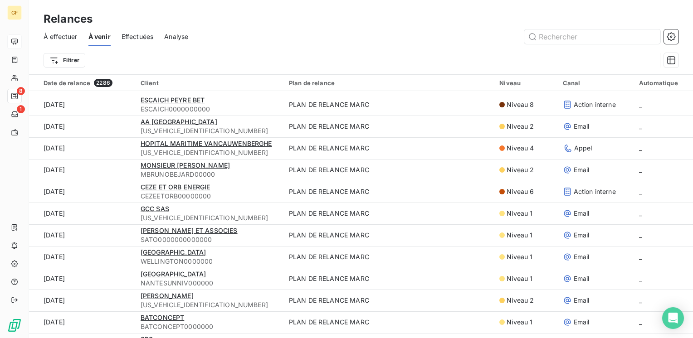
scroll to position [1043, 0]
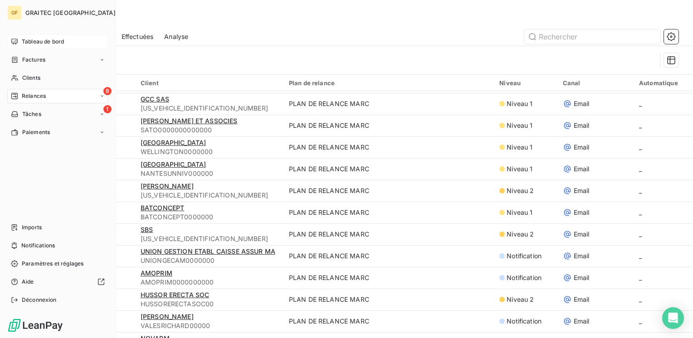
click at [38, 42] on span "Tableau de bord" at bounding box center [43, 42] width 42 height 8
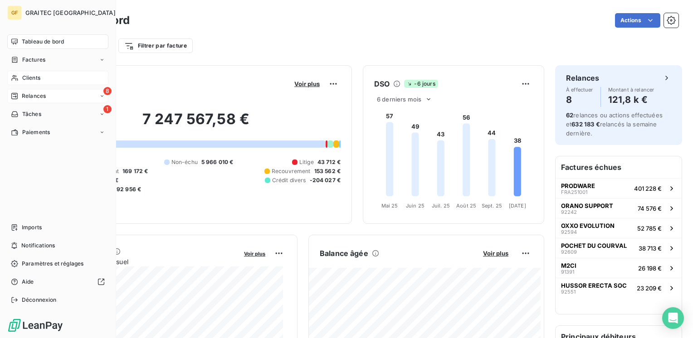
click at [31, 79] on span "Clients" at bounding box center [31, 78] width 18 height 8
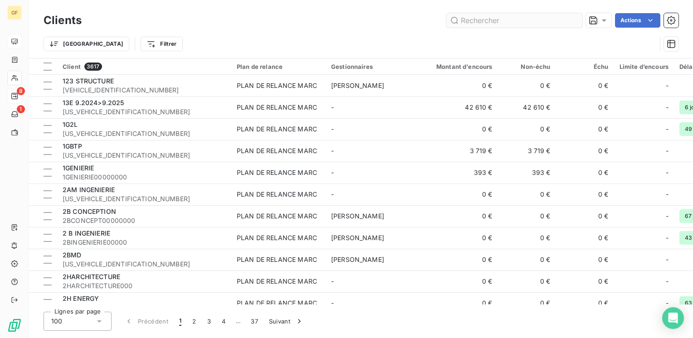
click at [502, 21] on input "text" at bounding box center [514, 20] width 136 height 15
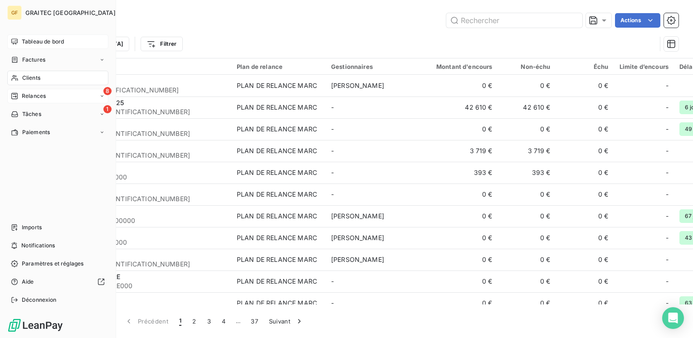
click at [34, 36] on div "Tableau de bord" at bounding box center [57, 41] width 101 height 15
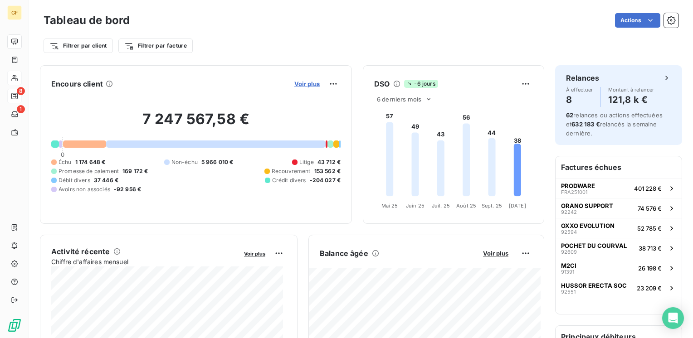
click at [297, 86] on span "Voir plus" at bounding box center [306, 83] width 25 height 7
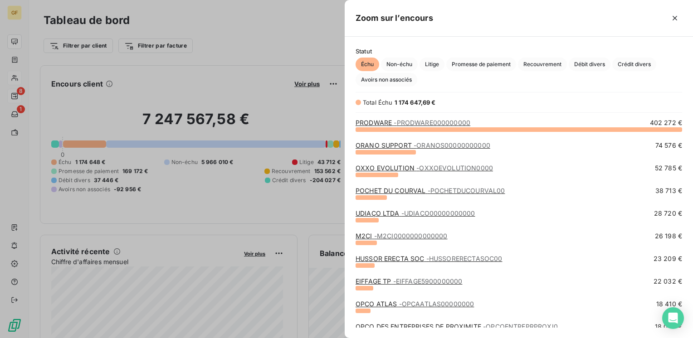
scroll to position [202, 341]
click at [387, 144] on link "ORANO SUPPORT - ORANOS00000000000" at bounding box center [422, 145] width 135 height 8
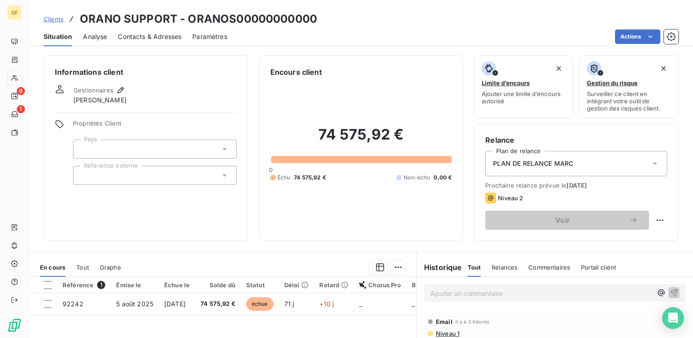
click at [148, 37] on span "Contacts & Adresses" at bounding box center [149, 36] width 63 height 9
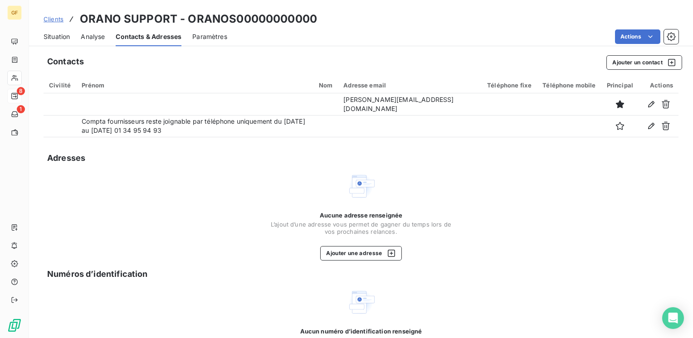
click at [47, 34] on span "Situation" at bounding box center [57, 36] width 26 height 9
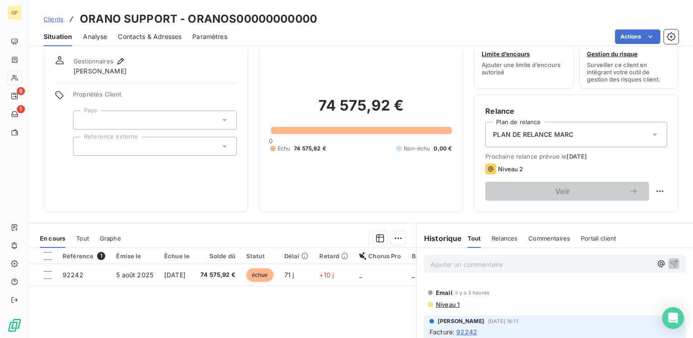
scroll to position [45, 0]
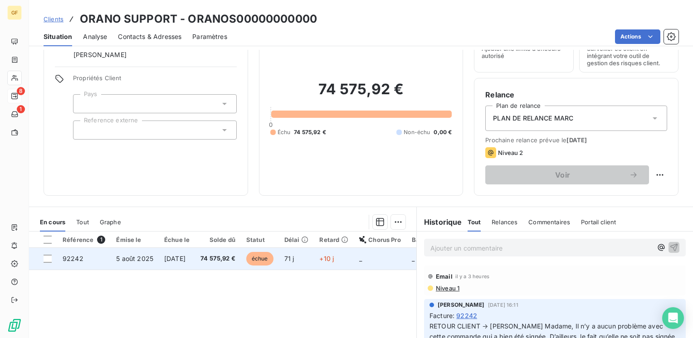
click at [224, 255] on span "74 575,92 €" at bounding box center [217, 258] width 35 height 9
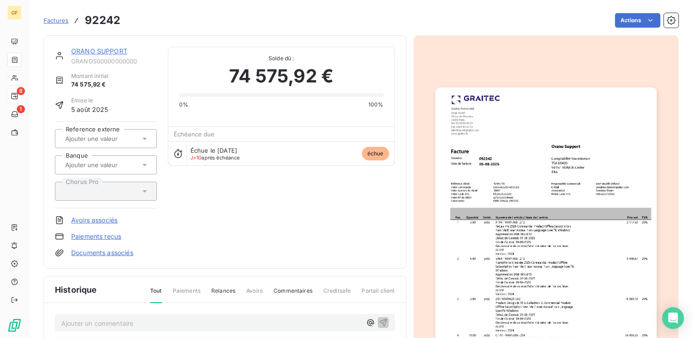
click at [522, 172] on img "button" at bounding box center [545, 244] width 221 height 312
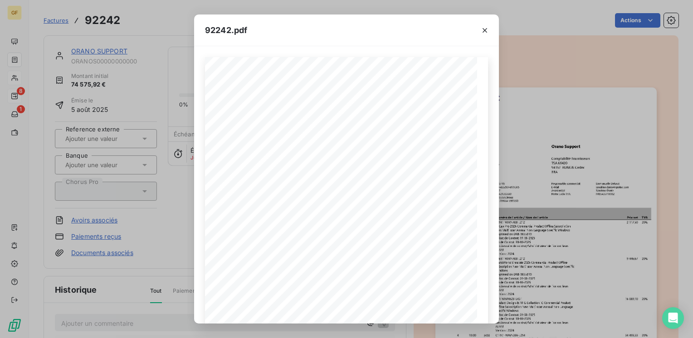
drag, startPoint x: 483, startPoint y: 26, endPoint x: 457, endPoint y: 31, distance: 25.8
click at [483, 26] on icon "button" at bounding box center [484, 30] width 9 height 9
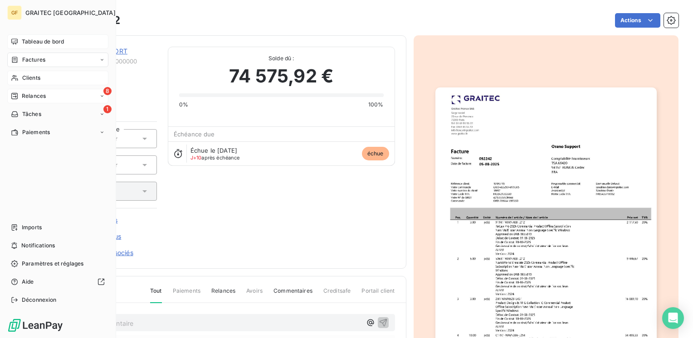
click at [27, 41] on span "Tableau de bord" at bounding box center [43, 42] width 42 height 8
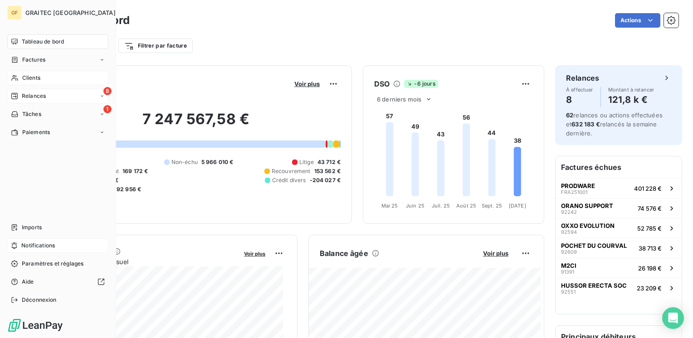
click at [35, 248] on span "Notifications" at bounding box center [38, 246] width 34 height 8
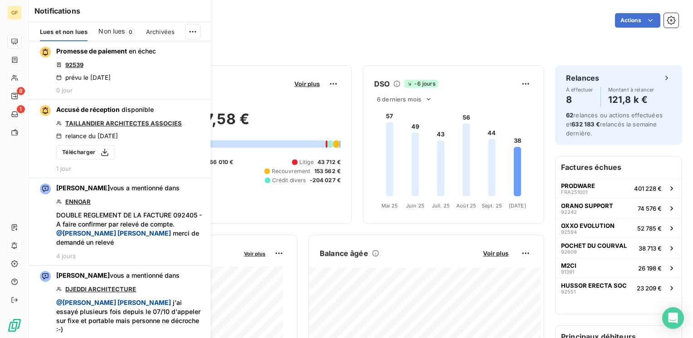
click at [126, 33] on span "0" at bounding box center [130, 32] width 9 height 8
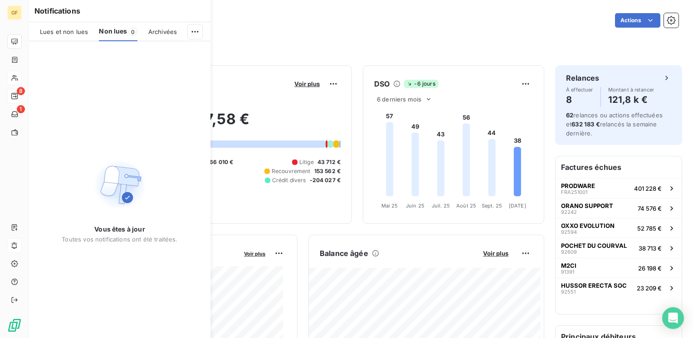
click at [59, 32] on span "Lues et non lues" at bounding box center [64, 31] width 48 height 7
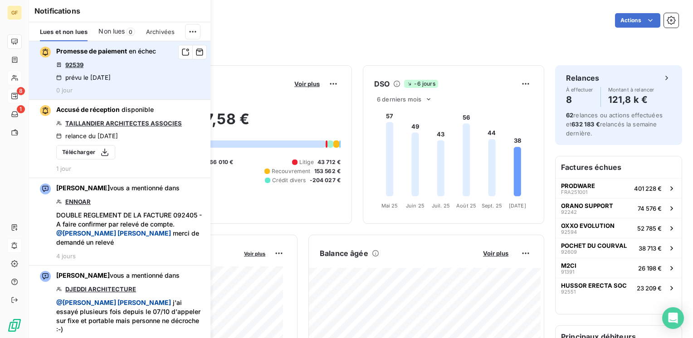
click at [80, 64] on link "92539" at bounding box center [74, 64] width 18 height 7
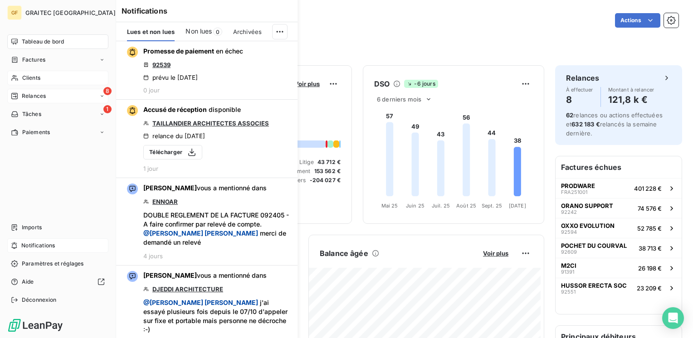
click at [29, 39] on span "Tableau de bord" at bounding box center [43, 42] width 42 height 8
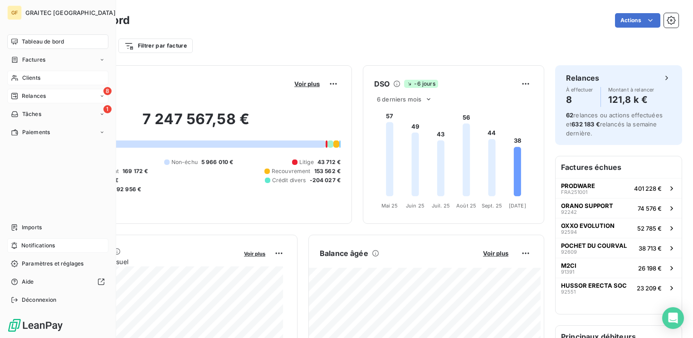
click at [40, 93] on span "Relances" at bounding box center [34, 96] width 24 height 8
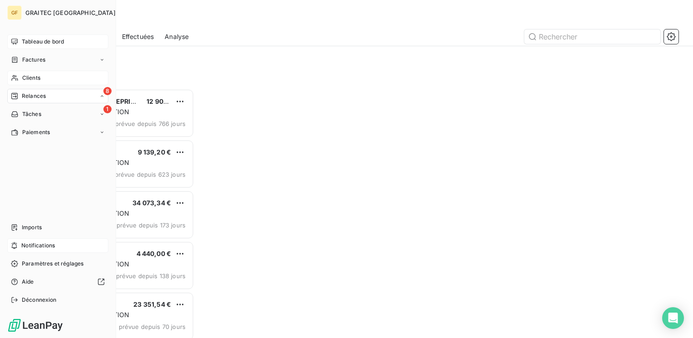
scroll to position [243, 143]
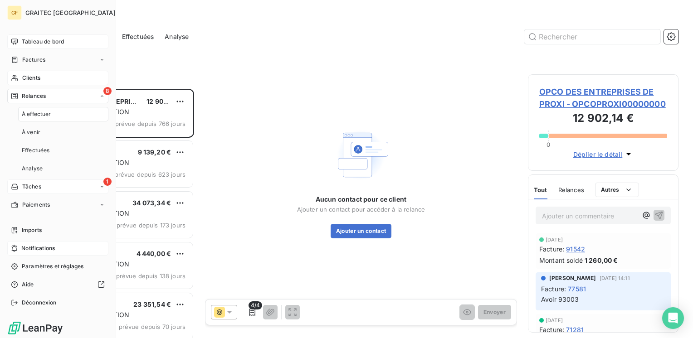
click at [50, 191] on div "1 Tâches" at bounding box center [57, 187] width 101 height 15
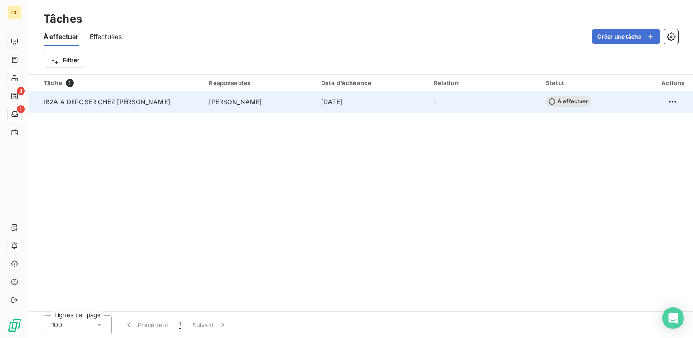
click at [218, 102] on span "[PERSON_NAME]" at bounding box center [235, 101] width 53 height 9
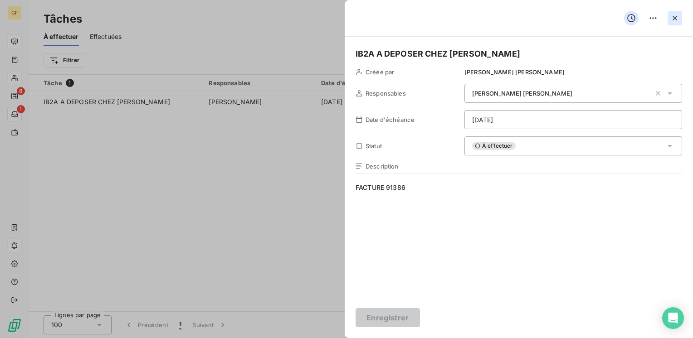
click at [676, 15] on icon "button" at bounding box center [674, 18] width 9 height 9
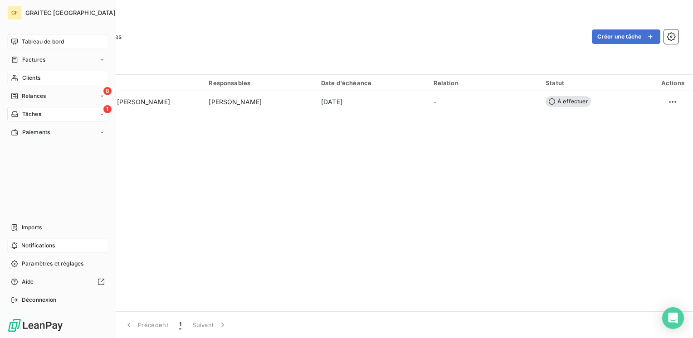
click at [20, 39] on div "Tableau de bord" at bounding box center [57, 41] width 101 height 15
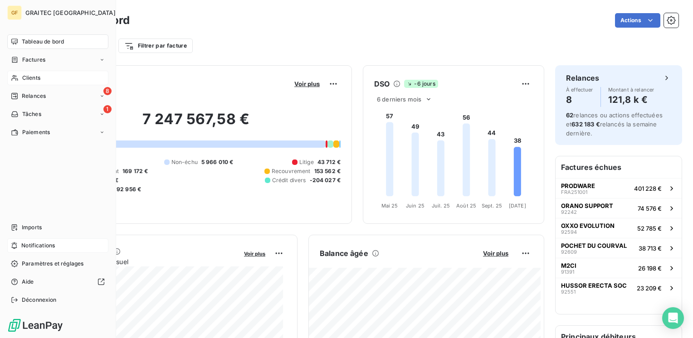
click at [38, 44] on span "Tableau de bord" at bounding box center [43, 42] width 42 height 8
click at [31, 96] on span "Relances" at bounding box center [34, 96] width 24 height 8
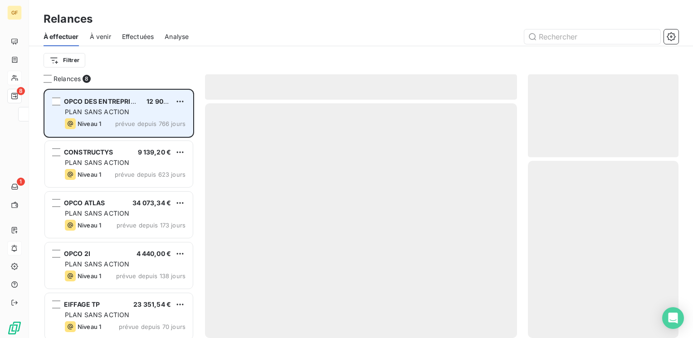
scroll to position [243, 143]
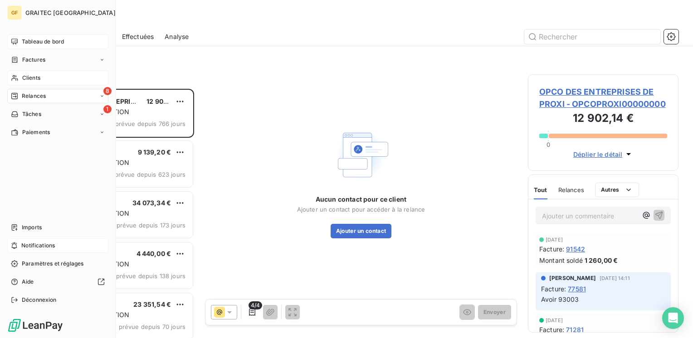
click at [29, 39] on span "Tableau de bord" at bounding box center [43, 42] width 42 height 8
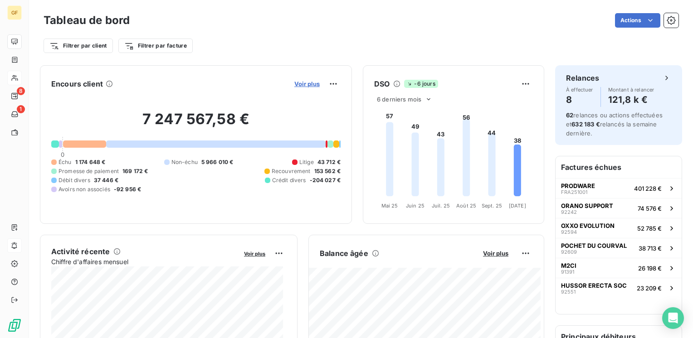
click at [299, 83] on span "Voir plus" at bounding box center [306, 83] width 25 height 7
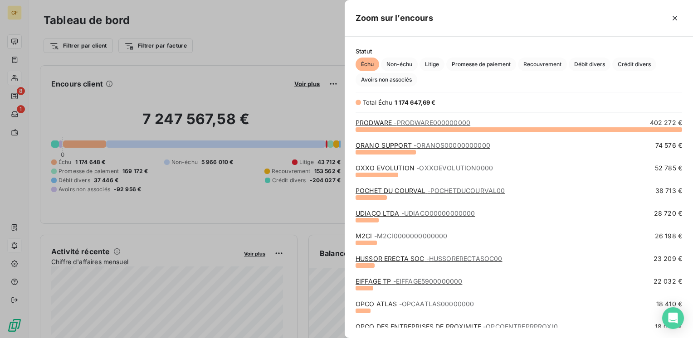
scroll to position [202, 341]
click at [383, 147] on link "ORANO SUPPORT - ORANOS00000000000" at bounding box center [422, 145] width 135 height 8
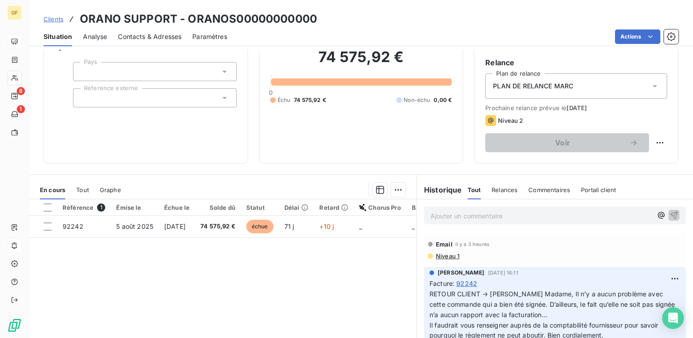
scroll to position [91, 0]
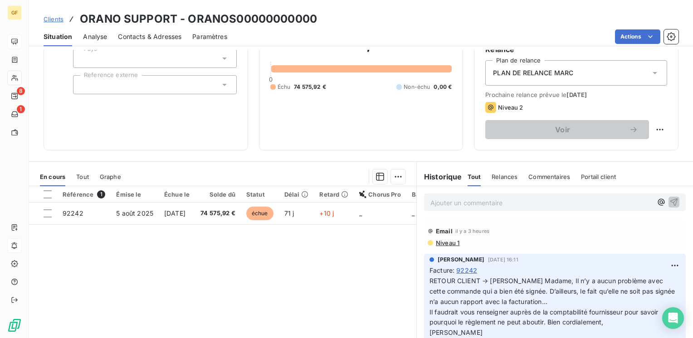
click at [442, 200] on p "Ajouter un commentaire ﻿" at bounding box center [541, 202] width 222 height 11
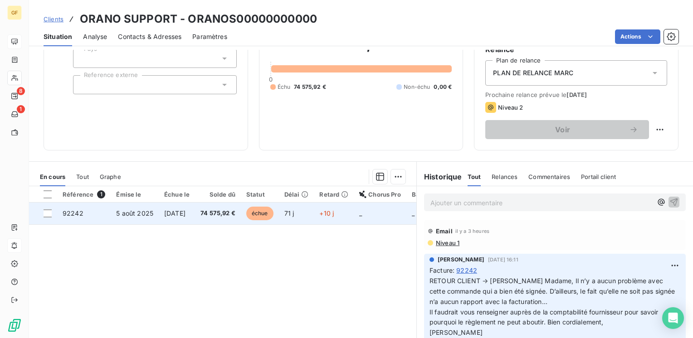
click at [219, 209] on span "74 575,92 €" at bounding box center [217, 213] width 35 height 9
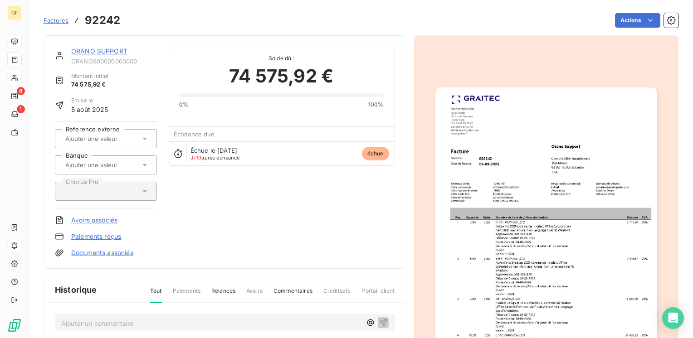
click at [102, 52] on link "ORANO SUPPORT" at bounding box center [99, 51] width 56 height 8
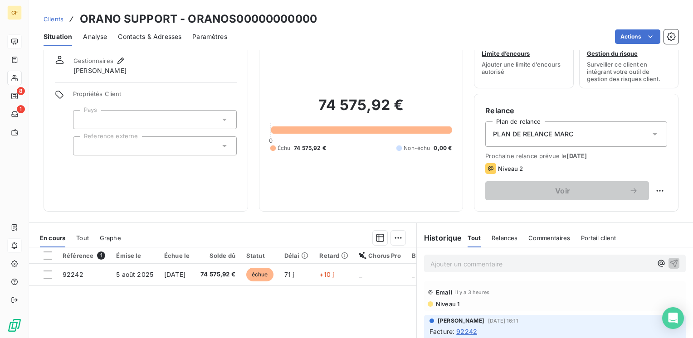
scroll to position [45, 0]
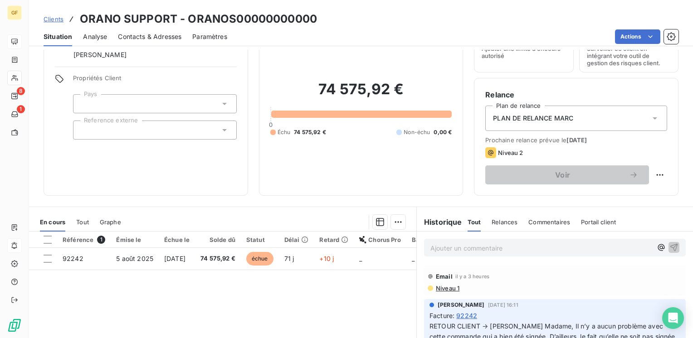
click at [149, 39] on span "Contacts & Adresses" at bounding box center [149, 36] width 63 height 9
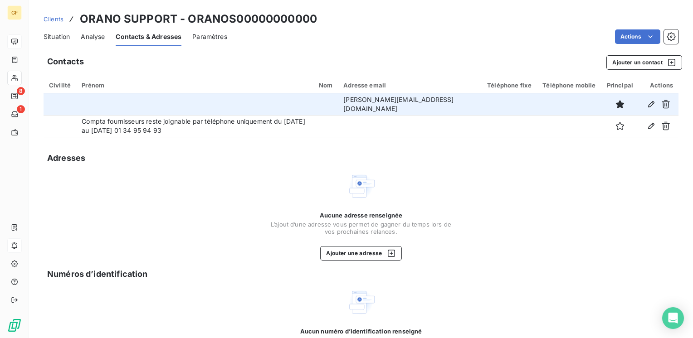
click at [243, 94] on table "Civilité Prénom Nom Adresse email Téléphone fixe Téléphone mobile Principal Act…" at bounding box center [361, 107] width 635 height 60
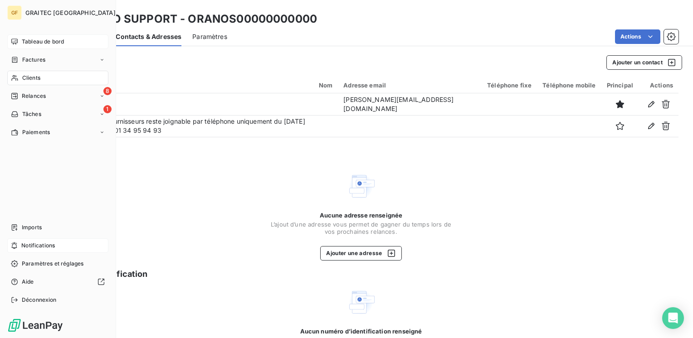
click at [34, 41] on span "Tableau de bord" at bounding box center [43, 42] width 42 height 8
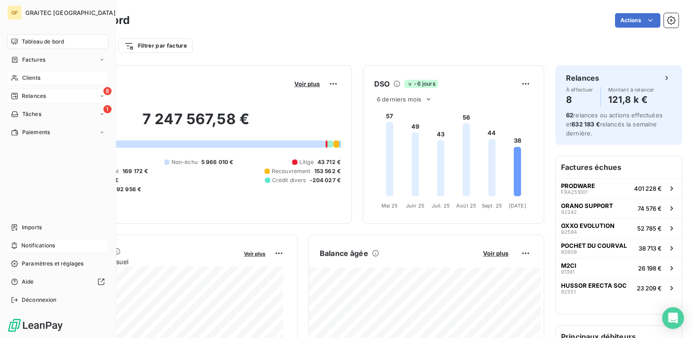
click at [27, 95] on span "Relances" at bounding box center [34, 96] width 24 height 8
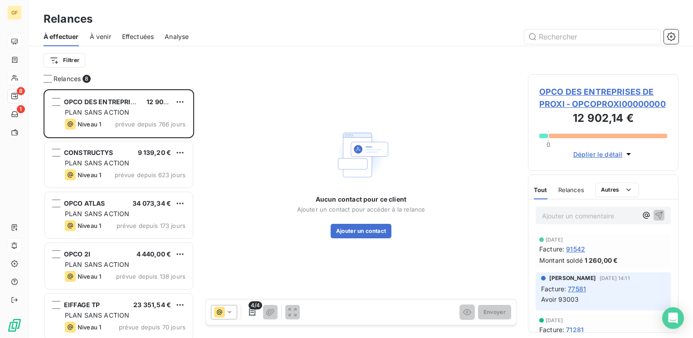
scroll to position [157, 0]
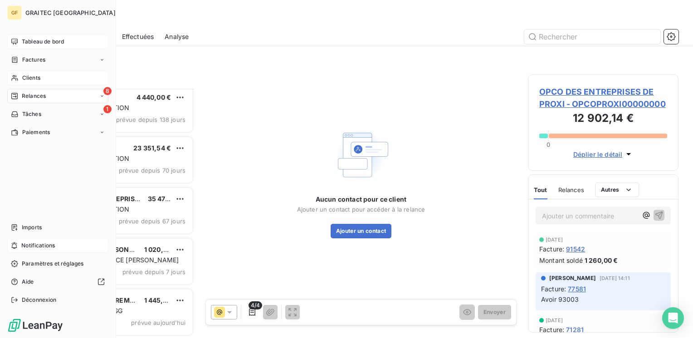
click at [43, 43] on span "Tableau de bord" at bounding box center [43, 42] width 42 height 8
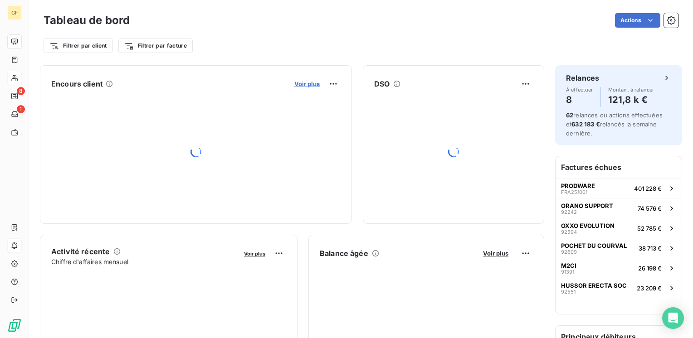
click at [294, 83] on span "Voir plus" at bounding box center [306, 83] width 25 height 7
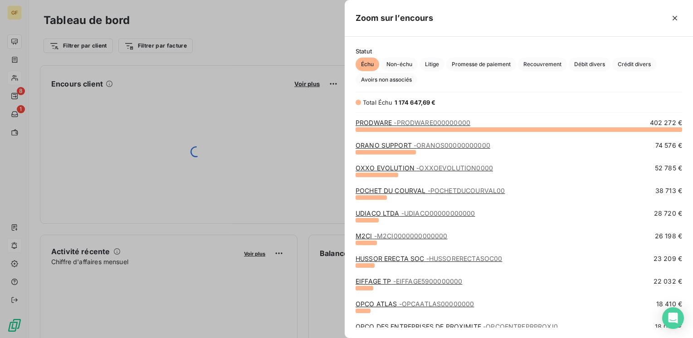
scroll to position [202, 341]
click at [386, 144] on link "ORANO SUPPORT - ORANOS00000000000" at bounding box center [422, 145] width 135 height 8
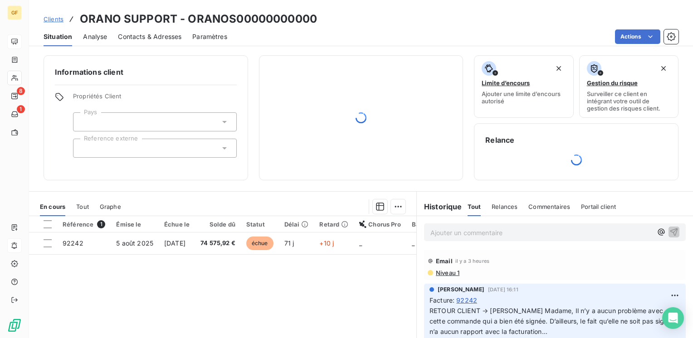
click at [156, 27] on div "Contacts & Adresses" at bounding box center [149, 36] width 63 height 19
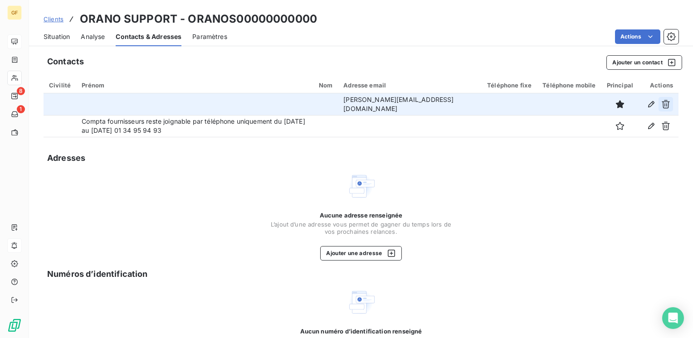
click at [661, 103] on icon "button" at bounding box center [665, 104] width 9 height 9
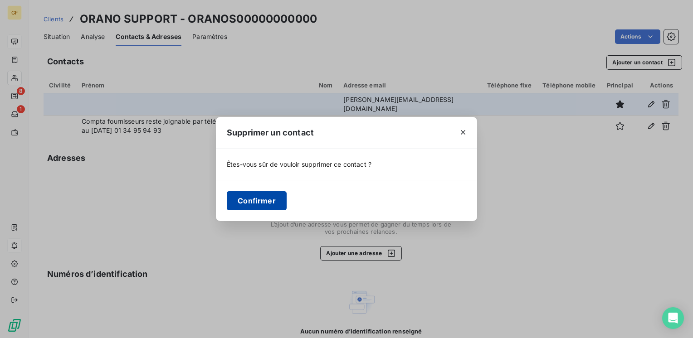
click at [269, 197] on button "Confirmer" at bounding box center [257, 200] width 60 height 19
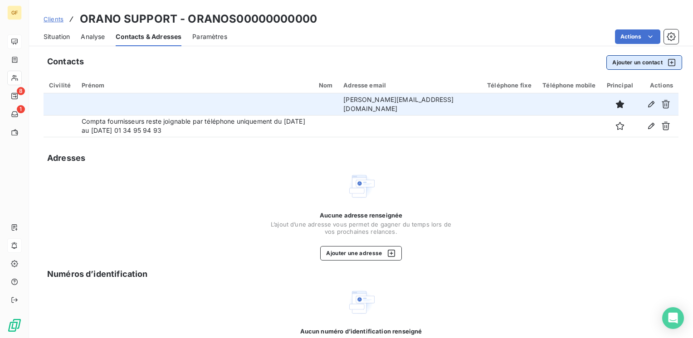
click at [608, 63] on button "Ajouter un contact" at bounding box center [644, 62] width 76 height 15
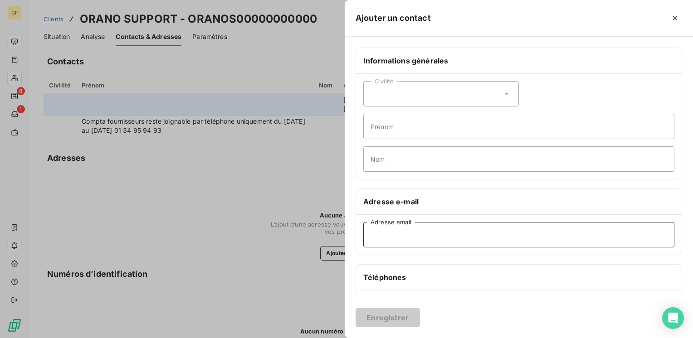
click at [418, 237] on input "Adresse email" at bounding box center [518, 234] width 311 height 25
paste input "g-comptafournisseurs@orano.group"
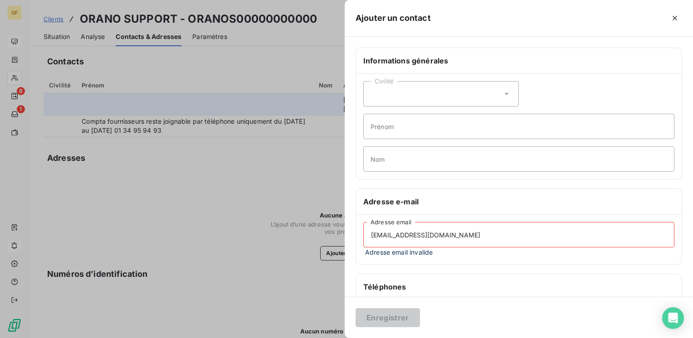
click at [481, 233] on input "g-comptafournisseurs@orano.group" at bounding box center [518, 234] width 311 height 25
type input "g-comptafournisseurs@orano.group"
click at [435, 268] on div "Informations générales Civilité Prénom Nom Adresse e-mail g-comptafournisseurs@…" at bounding box center [519, 254] width 348 height 412
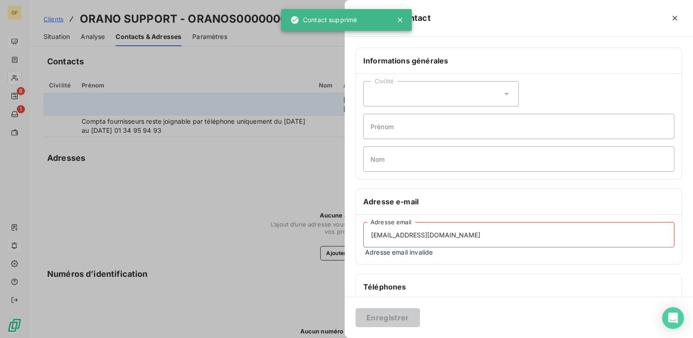
click at [470, 264] on div "Informations générales Civilité Prénom Nom Adresse e-mail g-comptafournisseurs@…" at bounding box center [519, 254] width 348 height 412
click at [491, 231] on input "g-comptafournisseurs@orano.group" at bounding box center [518, 234] width 311 height 25
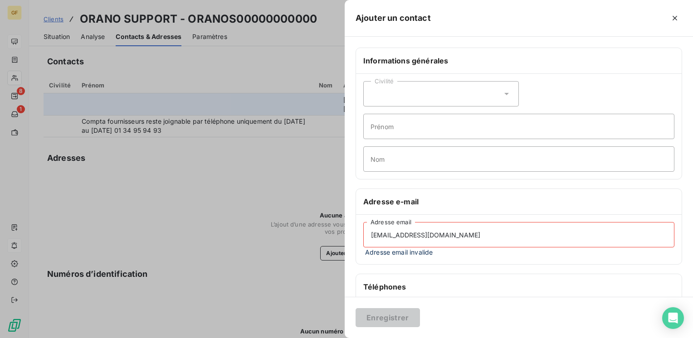
click at [491, 232] on input "g-comptafournisseurs@orano.group" at bounding box center [518, 234] width 311 height 25
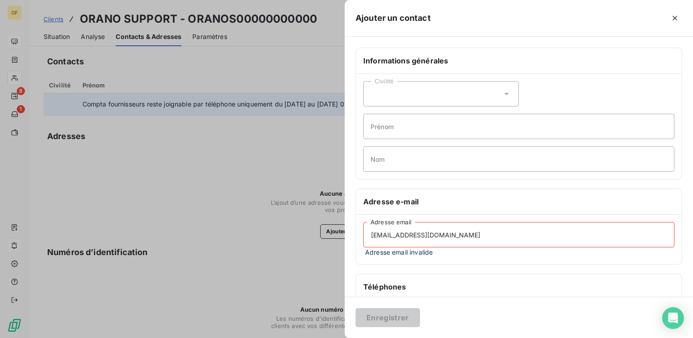
drag, startPoint x: 374, startPoint y: 234, endPoint x: 514, endPoint y: 236, distance: 140.6
click at [514, 236] on input "g-comptafournisseurs@orano.group" at bounding box center [518, 234] width 311 height 25
click at [670, 19] on icon "button" at bounding box center [674, 18] width 9 height 9
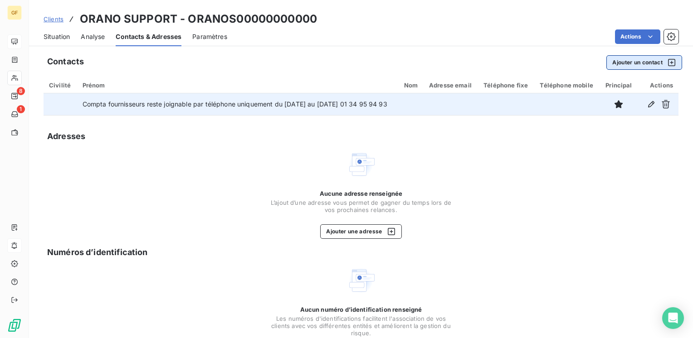
click at [613, 64] on button "Ajouter un contact" at bounding box center [644, 62] width 76 height 15
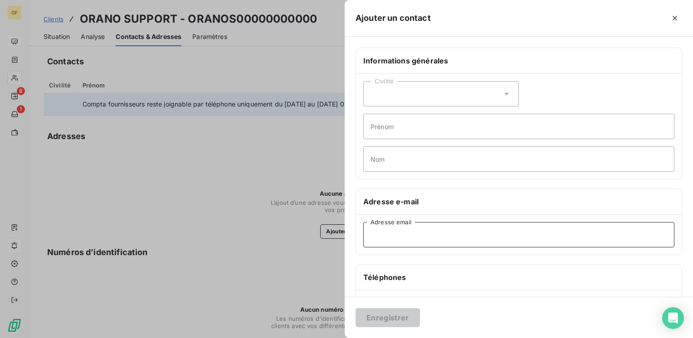
click at [383, 241] on input "Adresse email" at bounding box center [518, 234] width 311 height 25
paste input "g-comptafournisseurs@orano.group"
click at [481, 232] on input "g-comptafournisseurs@orano.group" at bounding box center [518, 234] width 311 height 25
drag, startPoint x: 479, startPoint y: 234, endPoint x: 492, endPoint y: 238, distance: 13.1
click at [480, 234] on input "g-comptafournisseurs@orano.group" at bounding box center [518, 234] width 311 height 25
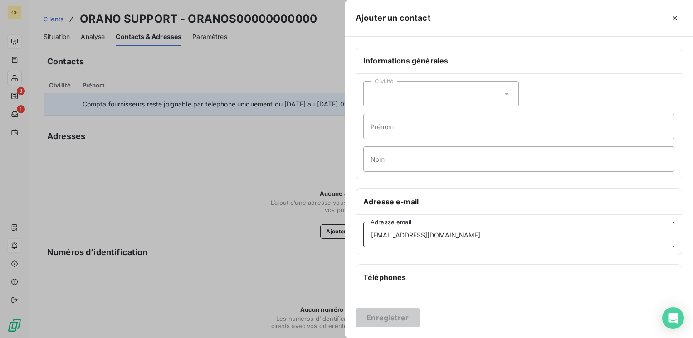
click at [492, 238] on input "g-comptafournisseurs@orano.group" at bounding box center [518, 234] width 311 height 25
click at [508, 228] on input "g-comptafournisseurs@orano.group" at bounding box center [518, 234] width 311 height 25
drag, startPoint x: 508, startPoint y: 228, endPoint x: 239, endPoint y: 245, distance: 269.0
click at [243, 338] on div "Ajouter un contact Informations générales Civilité Prénom Nom Adresse e-mail g-…" at bounding box center [346, 338] width 693 height 0
paste input ""g-comptafournisseurs@orano.group" <g-comptafournisseurs@orano.group>"
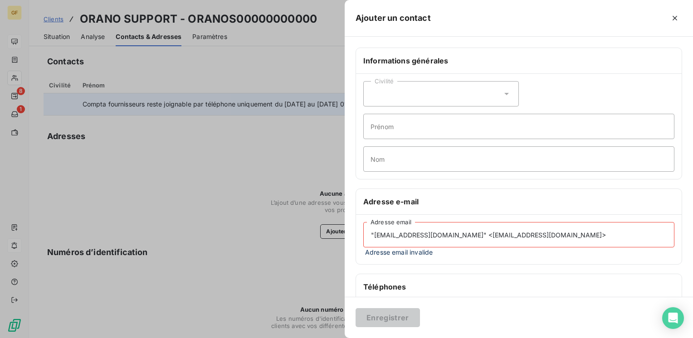
drag, startPoint x: 492, startPoint y: 233, endPoint x: 259, endPoint y: 240, distance: 232.7
click at [259, 338] on div "Ajouter un contact Informations générales Civilité Prénom Nom Adresse e-mail "g…" at bounding box center [346, 338] width 693 height 0
drag, startPoint x: 480, startPoint y: 233, endPoint x: 496, endPoint y: 231, distance: 15.5
click at [481, 233] on input "g-comptafournisseurs@orano.group>" at bounding box center [518, 234] width 311 height 25
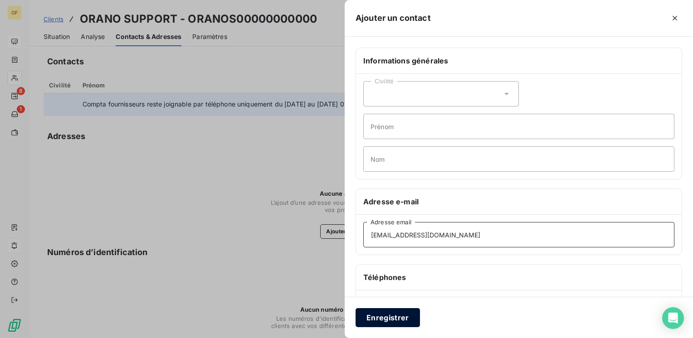
type input "g-comptafournisseurs@orano.group"
click at [383, 314] on button "Enregistrer" at bounding box center [387, 317] width 64 height 19
click at [316, 220] on div at bounding box center [346, 169] width 693 height 338
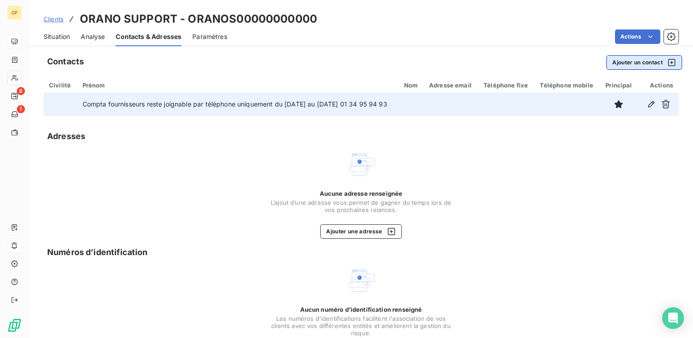
click at [611, 61] on button "Ajouter un contact" at bounding box center [644, 62] width 76 height 15
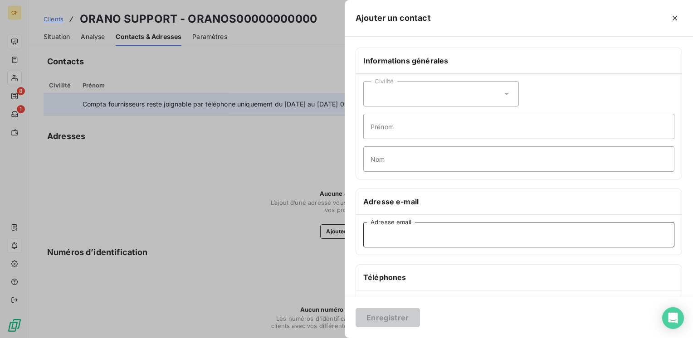
click at [397, 241] on input "Adresse email" at bounding box center [518, 234] width 311 height 25
paste input ""g-comptafournisseurs@orano.group" <g-comptafournisseurs@orano.group>"
drag, startPoint x: 372, startPoint y: 232, endPoint x: 351, endPoint y: 233, distance: 20.9
click at [351, 233] on div "Informations générales Civilité Prénom Nom Adresse e-mail "g-comptafournisseurs…" at bounding box center [519, 249] width 348 height 403
click at [481, 232] on input "g-comptafournisseurs@orano.group" <g-comptafournisseurs@orano.group>" at bounding box center [518, 234] width 311 height 25
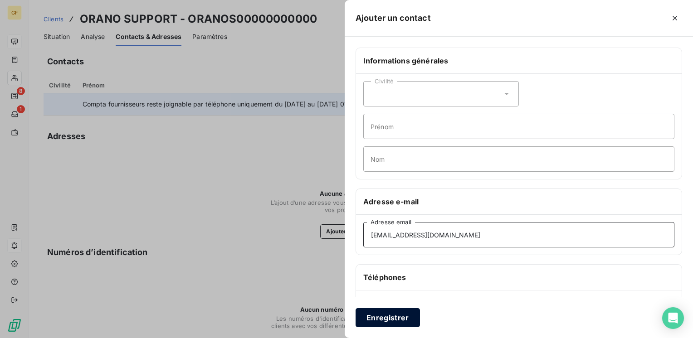
type input "g-comptafournisseurs@orano.group"
click at [390, 324] on button "Enregistrer" at bounding box center [387, 317] width 64 height 19
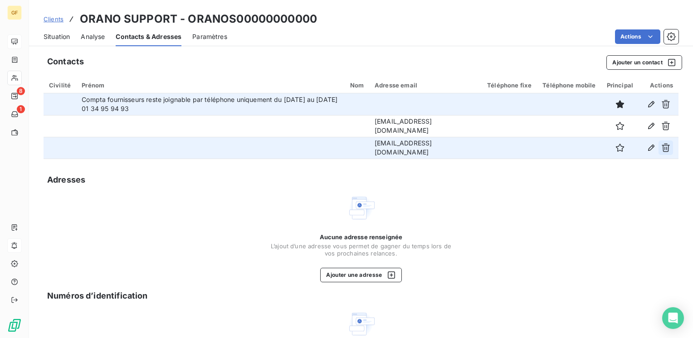
click at [661, 146] on icon "button" at bounding box center [665, 147] width 9 height 9
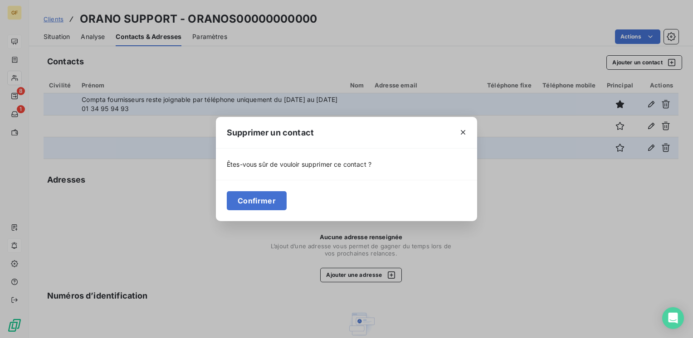
click at [288, 204] on div "Confirmer" at bounding box center [346, 200] width 261 height 41
click at [277, 201] on button "Confirmer" at bounding box center [257, 200] width 60 height 19
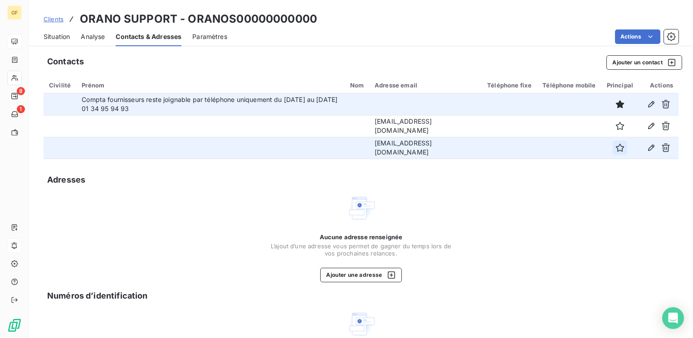
click at [615, 148] on icon "button" at bounding box center [619, 147] width 9 height 9
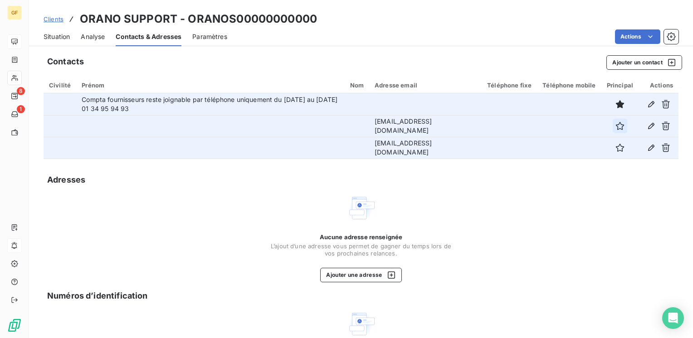
click at [615, 125] on icon "button" at bounding box center [619, 126] width 9 height 9
click at [615, 128] on icon "button" at bounding box center [619, 126] width 9 height 9
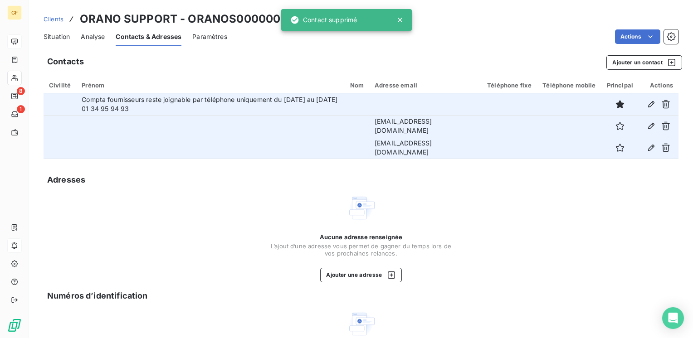
click at [98, 37] on span "Analyse" at bounding box center [93, 36] width 24 height 9
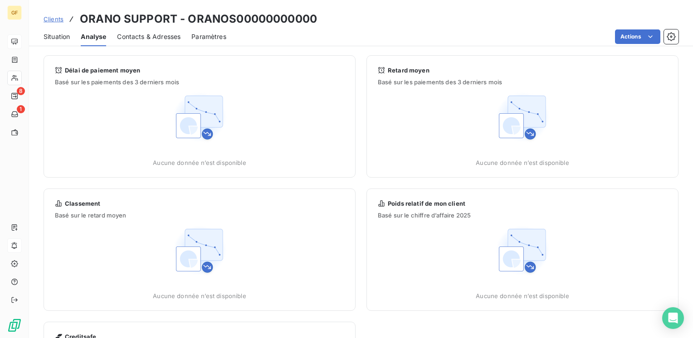
click at [58, 36] on span "Situation" at bounding box center [57, 36] width 26 height 9
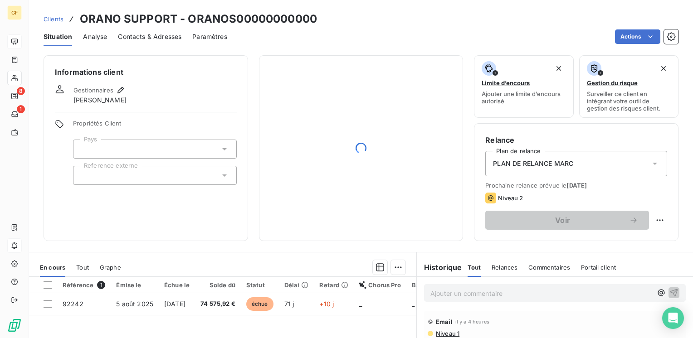
click at [144, 35] on span "Contacts & Adresses" at bounding box center [149, 36] width 63 height 9
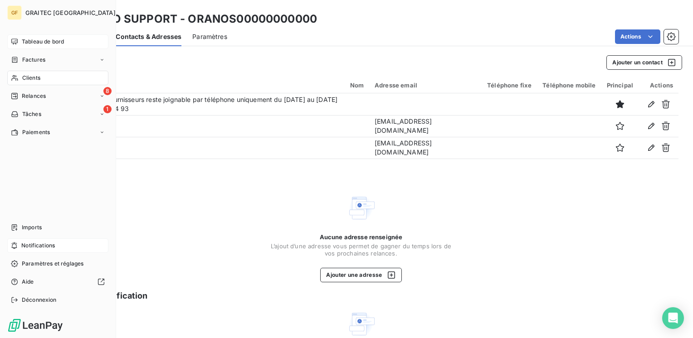
click at [30, 39] on span "Tableau de bord" at bounding box center [43, 42] width 42 height 8
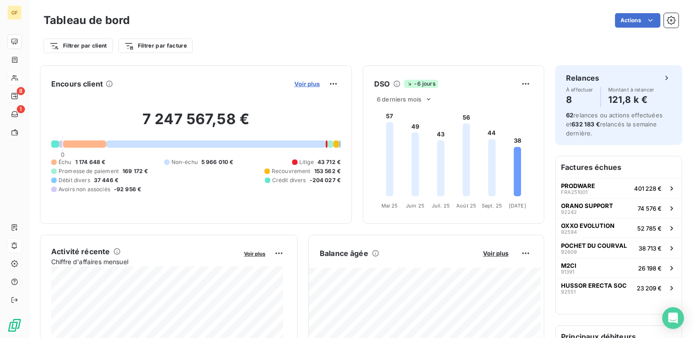
click at [304, 84] on span "Voir plus" at bounding box center [306, 83] width 25 height 7
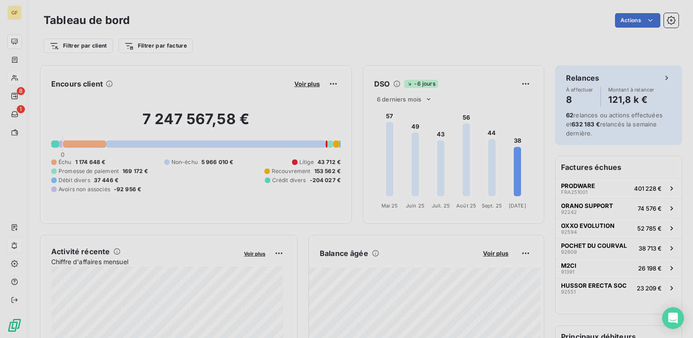
scroll to position [331, 341]
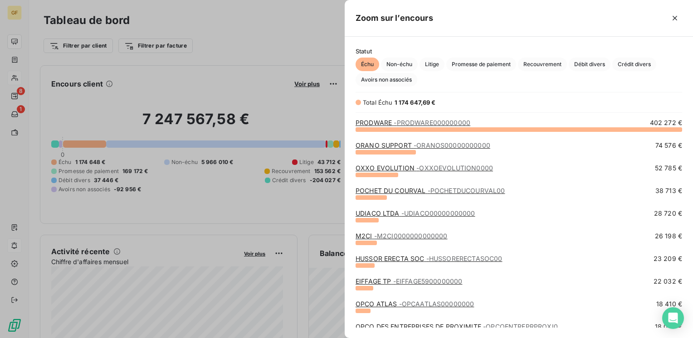
click at [383, 144] on link "ORANO SUPPORT - ORANOS00000000000" at bounding box center [422, 145] width 135 height 8
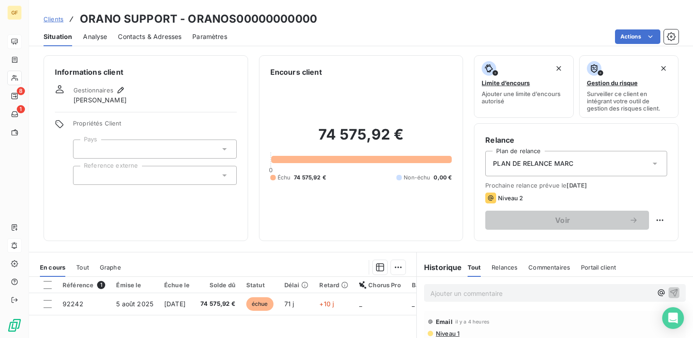
click at [166, 38] on span "Contacts & Adresses" at bounding box center [149, 36] width 63 height 9
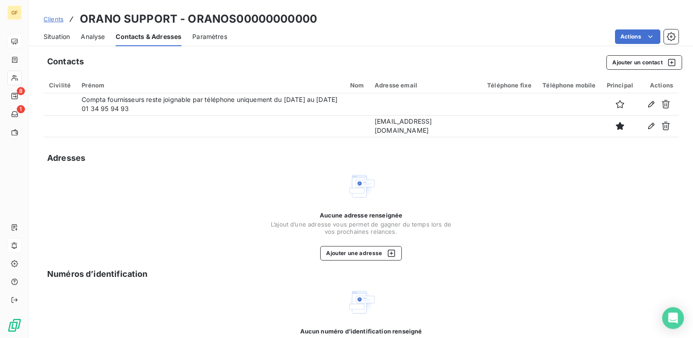
click at [68, 35] on span "Situation" at bounding box center [57, 36] width 26 height 9
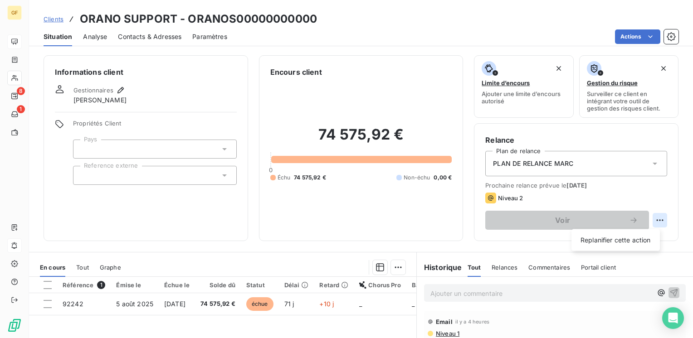
click at [655, 217] on html "GF 8 1 Clients ORANO SUPPORT - ORANOS00000000000 Situation Analyse Contacts & A…" at bounding box center [346, 169] width 693 height 338
click at [622, 235] on div "Replanifier cette action" at bounding box center [615, 240] width 81 height 15
select select "9"
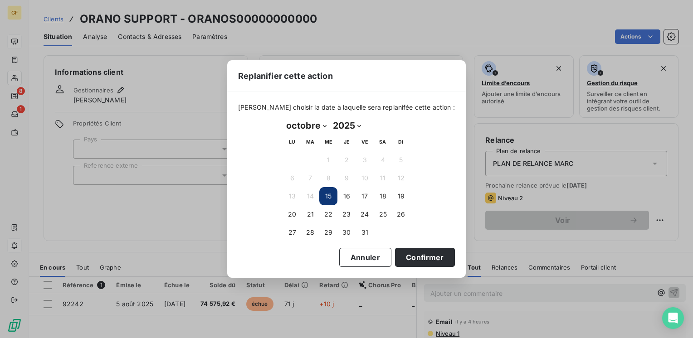
click at [332, 195] on button "15" at bounding box center [328, 196] width 18 height 18
click at [405, 252] on button "Confirmer" at bounding box center [425, 257] width 60 height 19
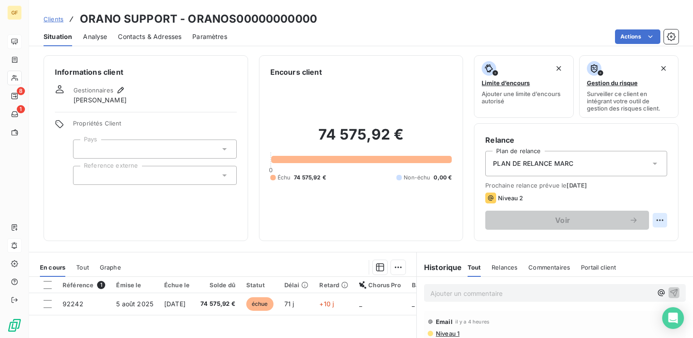
click at [651, 220] on html "GF 8 1 Clients ORANO SUPPORT - ORANOS00000000000 Situation Analyse Contacts & A…" at bounding box center [346, 169] width 693 height 338
click at [601, 241] on div "Replanifier cette action" at bounding box center [615, 240] width 81 height 15
select select "9"
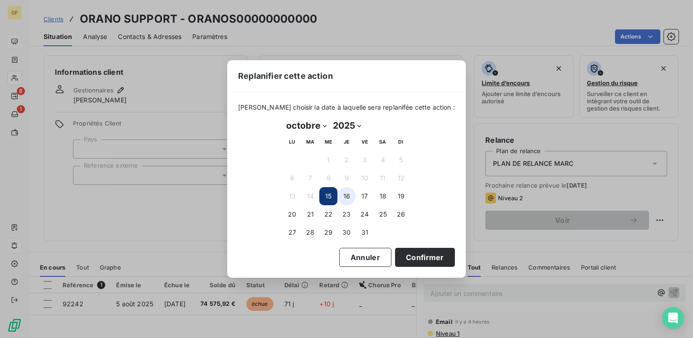
click at [344, 195] on button "16" at bounding box center [346, 196] width 18 height 18
click at [329, 196] on button "15" at bounding box center [328, 196] width 18 height 18
click at [398, 257] on button "Confirmer" at bounding box center [425, 257] width 60 height 19
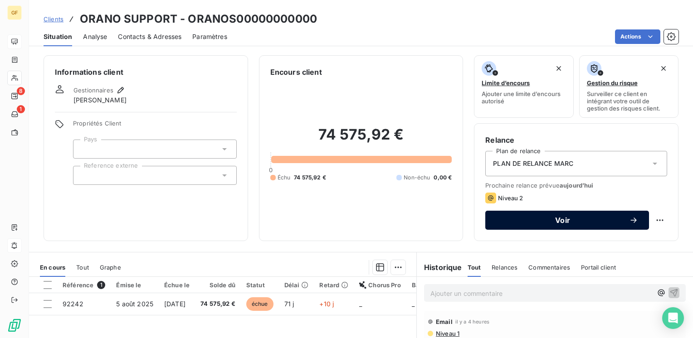
click at [575, 218] on span "Voir" at bounding box center [562, 220] width 133 height 7
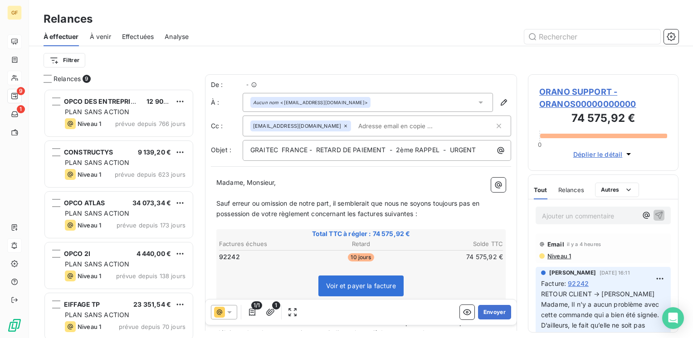
scroll to position [243, 143]
click at [229, 313] on icon at bounding box center [229, 312] width 5 height 2
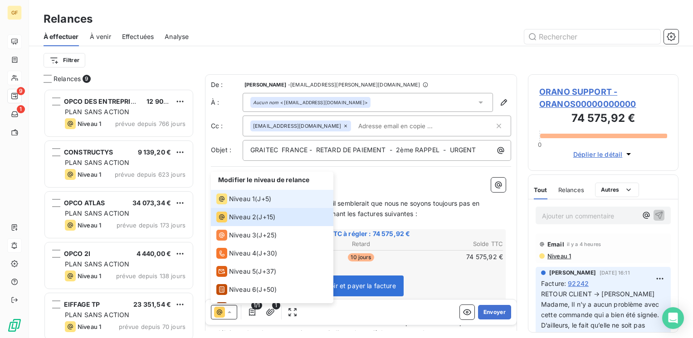
click at [244, 199] on span "Niveau 1" at bounding box center [242, 199] width 26 height 9
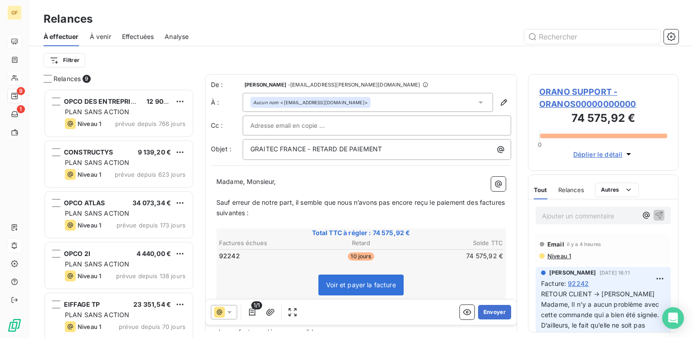
click at [411, 178] on p "Madame, Monsieur," at bounding box center [360, 182] width 289 height 10
click at [486, 309] on button "Envoyer" at bounding box center [494, 312] width 33 height 15
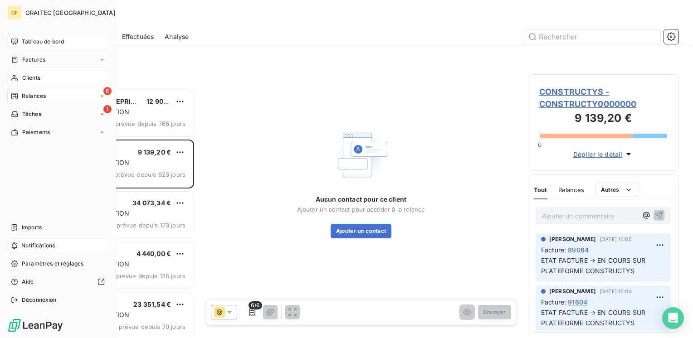
click at [31, 44] on span "Tableau de bord" at bounding box center [43, 42] width 42 height 8
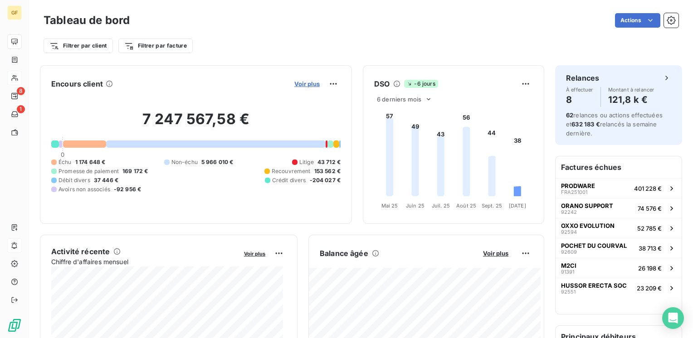
click at [300, 83] on span "Voir plus" at bounding box center [306, 83] width 25 height 7
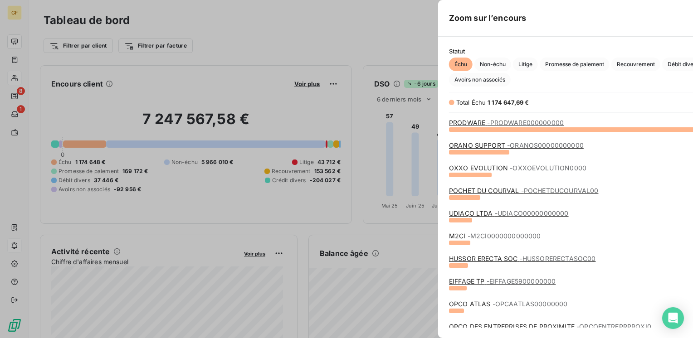
scroll to position [331, 341]
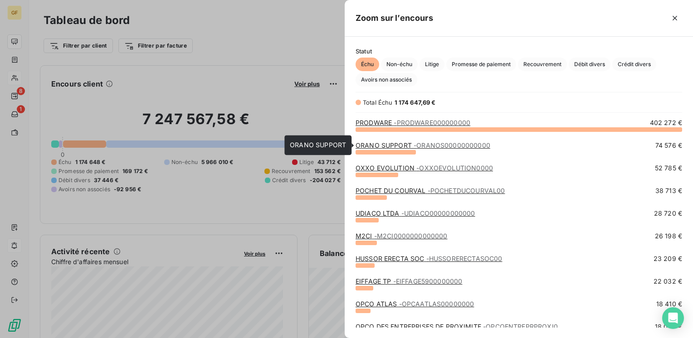
click at [374, 148] on link "ORANO SUPPORT - ORANOS00000000000" at bounding box center [422, 145] width 135 height 8
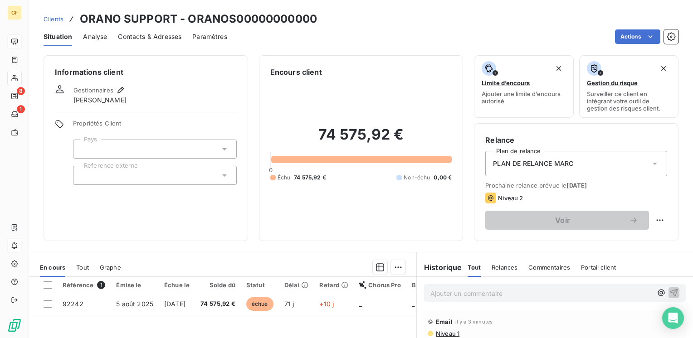
click at [153, 36] on span "Contacts & Adresses" at bounding box center [149, 36] width 63 height 9
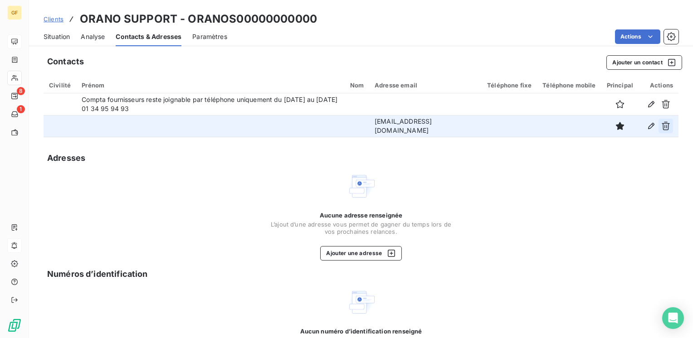
click at [661, 126] on icon "button" at bounding box center [665, 126] width 9 height 9
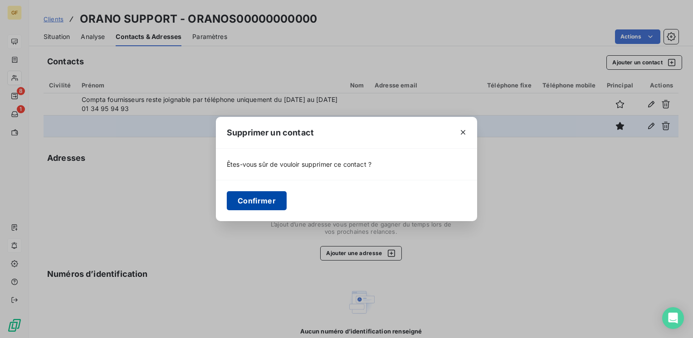
click at [252, 201] on button "Confirmer" at bounding box center [257, 200] width 60 height 19
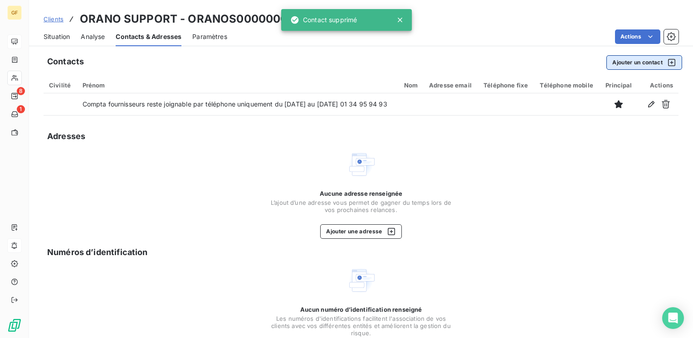
click at [615, 68] on button "Ajouter un contact" at bounding box center [644, 62] width 76 height 15
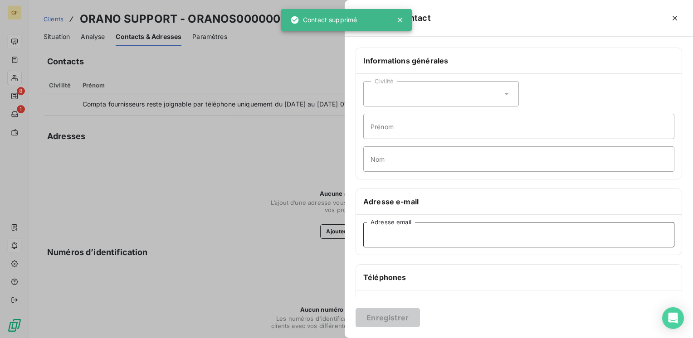
click at [397, 235] on input "Adresse email" at bounding box center [518, 234] width 311 height 25
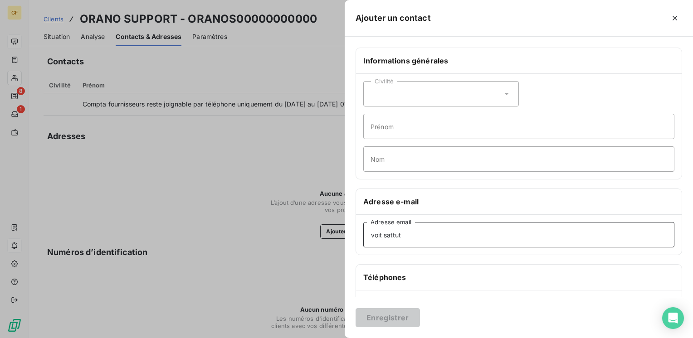
drag, startPoint x: 373, startPoint y: 234, endPoint x: 343, endPoint y: 239, distance: 30.4
click at [343, 338] on div "Ajouter un contact Informations générales Civilité Prénom Nom Adresse e-mail vo…" at bounding box center [346, 338] width 693 height 0
click at [481, 232] on input "VOIR SATTUT FACTURE SUR PLATEDORME CEGEDIM" at bounding box center [518, 234] width 311 height 25
click at [401, 232] on input "VOIR SATTUT FACTURE SUR PLATEFORME CEGEDIM" at bounding box center [518, 234] width 311 height 25
click at [372, 233] on input "VOIR SATUT FACTURE SUR PLATEFORME CEGEDIM" at bounding box center [518, 234] width 311 height 25
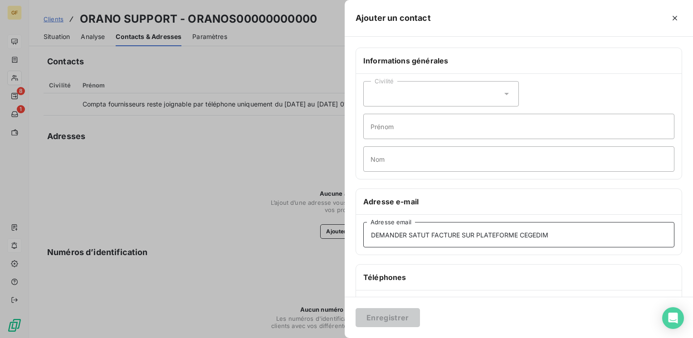
click at [413, 231] on input "DEMANDER SATUT FACTURE SUR PLATEFORME CEGEDIM" at bounding box center [518, 234] width 311 height 25
click at [466, 231] on input "DEMANDER STATUT FACTURE SUR PLATEFORME CEGEDIM" at bounding box center [518, 234] width 311 height 25
click at [579, 232] on input "DEMANDER STATUT FACTURE A L'ADV SUR PLATEFORME CEGEDIM" at bounding box center [518, 234] width 311 height 25
drag, startPoint x: 580, startPoint y: 232, endPoint x: 351, endPoint y: 247, distance: 229.9
click at [351, 247] on div "Informations générales Civilité Prénom Nom Adresse e-mail DEMANDER STATUT FACTU…" at bounding box center [519, 249] width 348 height 403
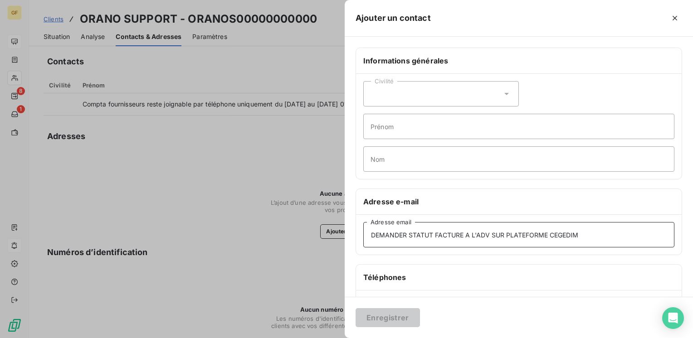
type input "DEMANDER STATUT FACTURE A L'ADV SUR PLATEFORME CEGEDIM"
click at [423, 126] on input "Prénom" at bounding box center [518, 126] width 311 height 25
paste input "DEMANDER STATUT FACTURE A L'ADV SUR PLATEFORME CEGEDIM"
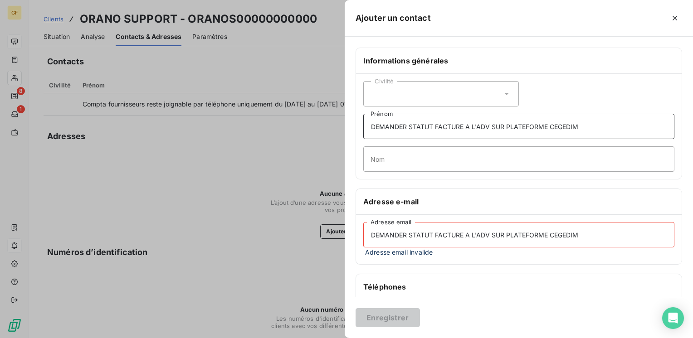
type input "DEMANDER STATUT FACTURE A L'ADV SUR PLATEFORME CEGEDIM"
drag, startPoint x: 587, startPoint y: 232, endPoint x: 311, endPoint y: 242, distance: 276.3
click at [311, 338] on div "Ajouter un contact Informations générales Civilité DEMANDER STATUT FACTURE A L'…" at bounding box center [346, 338] width 693 height 0
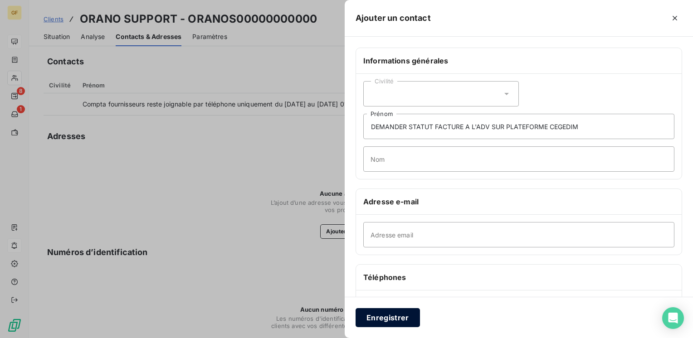
click at [392, 317] on button "Enregistrer" at bounding box center [387, 317] width 64 height 19
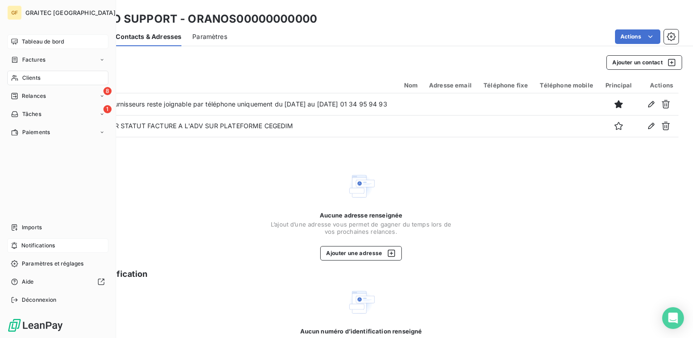
click at [29, 81] on span "Clients" at bounding box center [31, 78] width 18 height 8
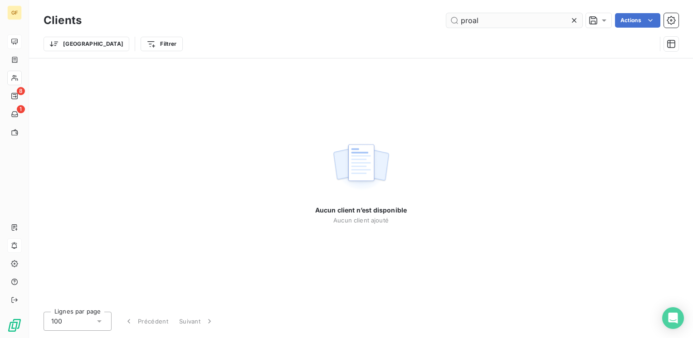
click at [470, 18] on input "proal" at bounding box center [514, 20] width 136 height 15
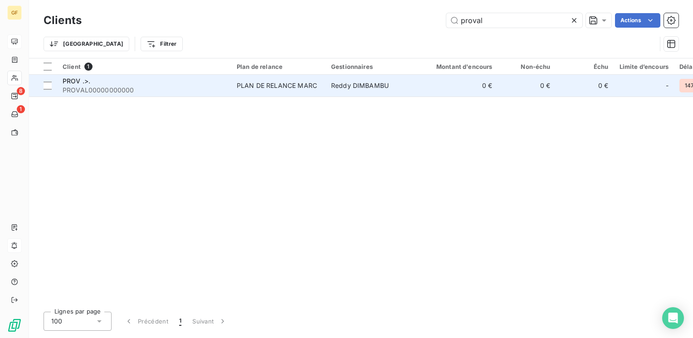
type input "proval"
click at [255, 85] on div "PLAN DE RELANCE MARC" at bounding box center [277, 85] width 80 height 9
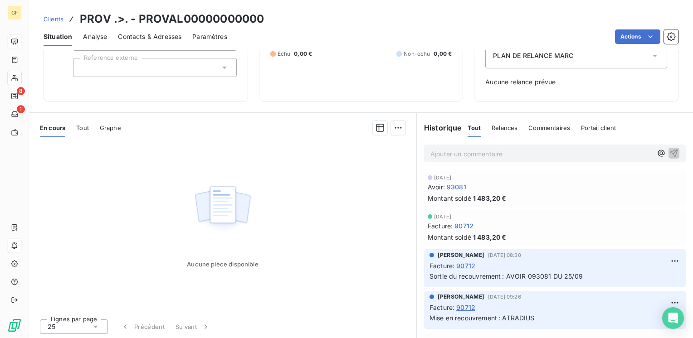
click at [452, 185] on span "93081" at bounding box center [456, 187] width 19 height 10
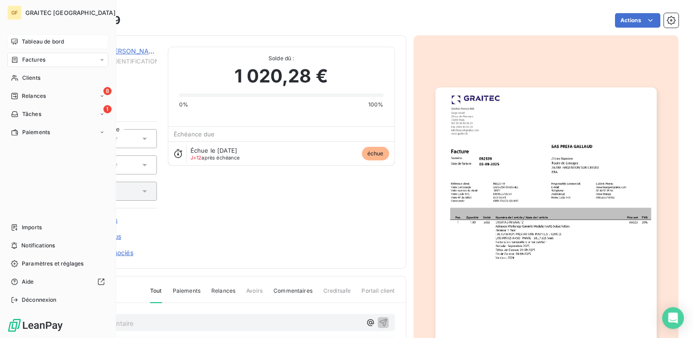
click at [47, 40] on span "Tableau de bord" at bounding box center [43, 42] width 42 height 8
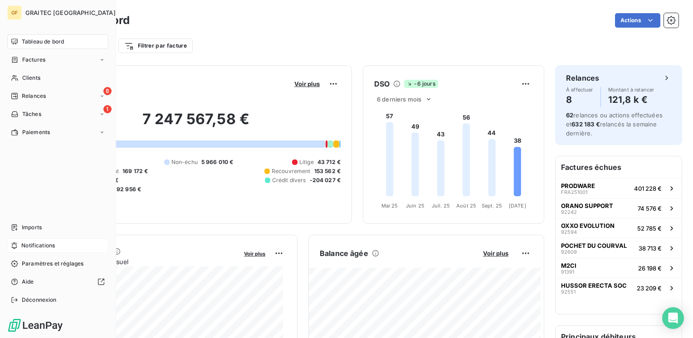
click at [32, 244] on span "Notifications" at bounding box center [38, 246] width 34 height 8
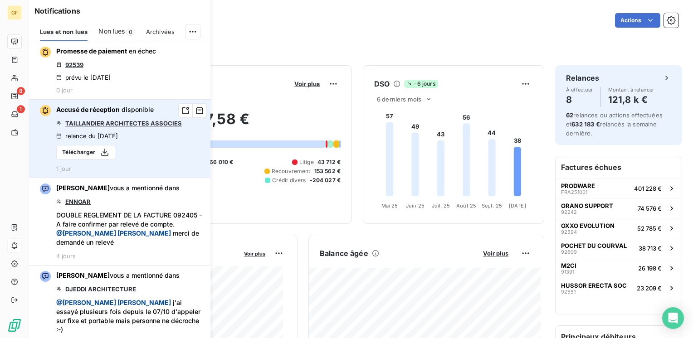
click at [137, 126] on link "TAILLANDIER ARCHITECTES ASSOCIES" at bounding box center [123, 123] width 117 height 7
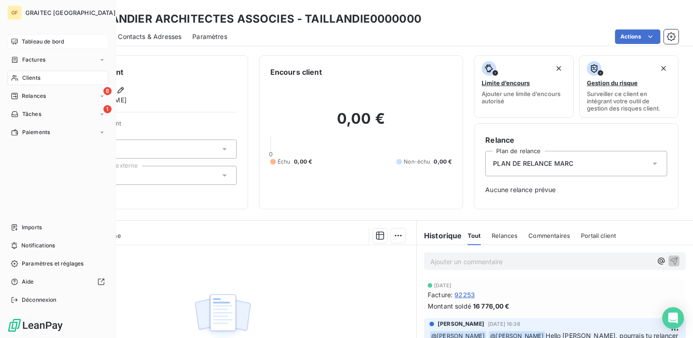
click at [49, 43] on span "Tableau de bord" at bounding box center [43, 42] width 42 height 8
